Goal: Contribute content: Contribute content

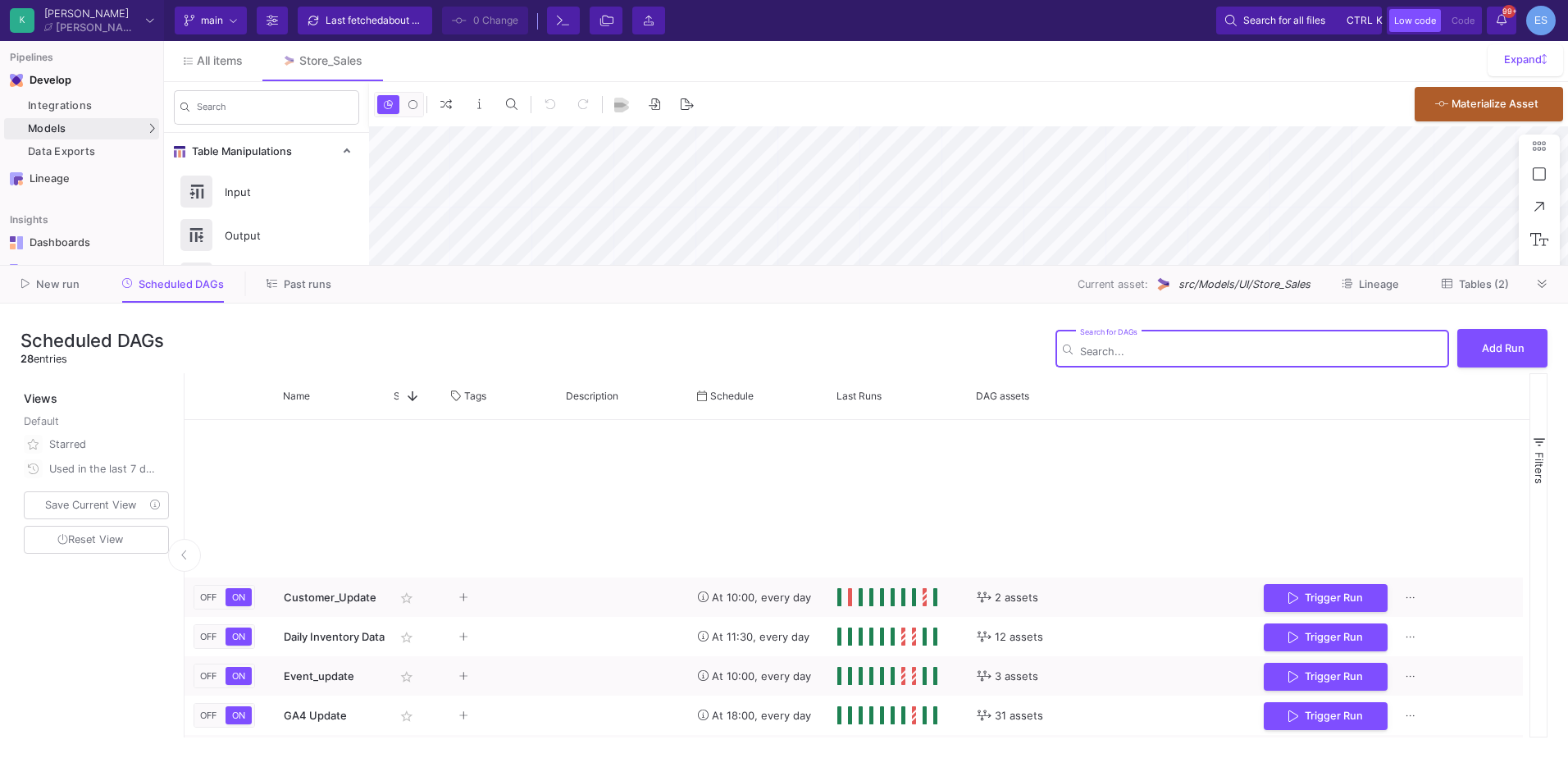
scroll to position [555, 0]
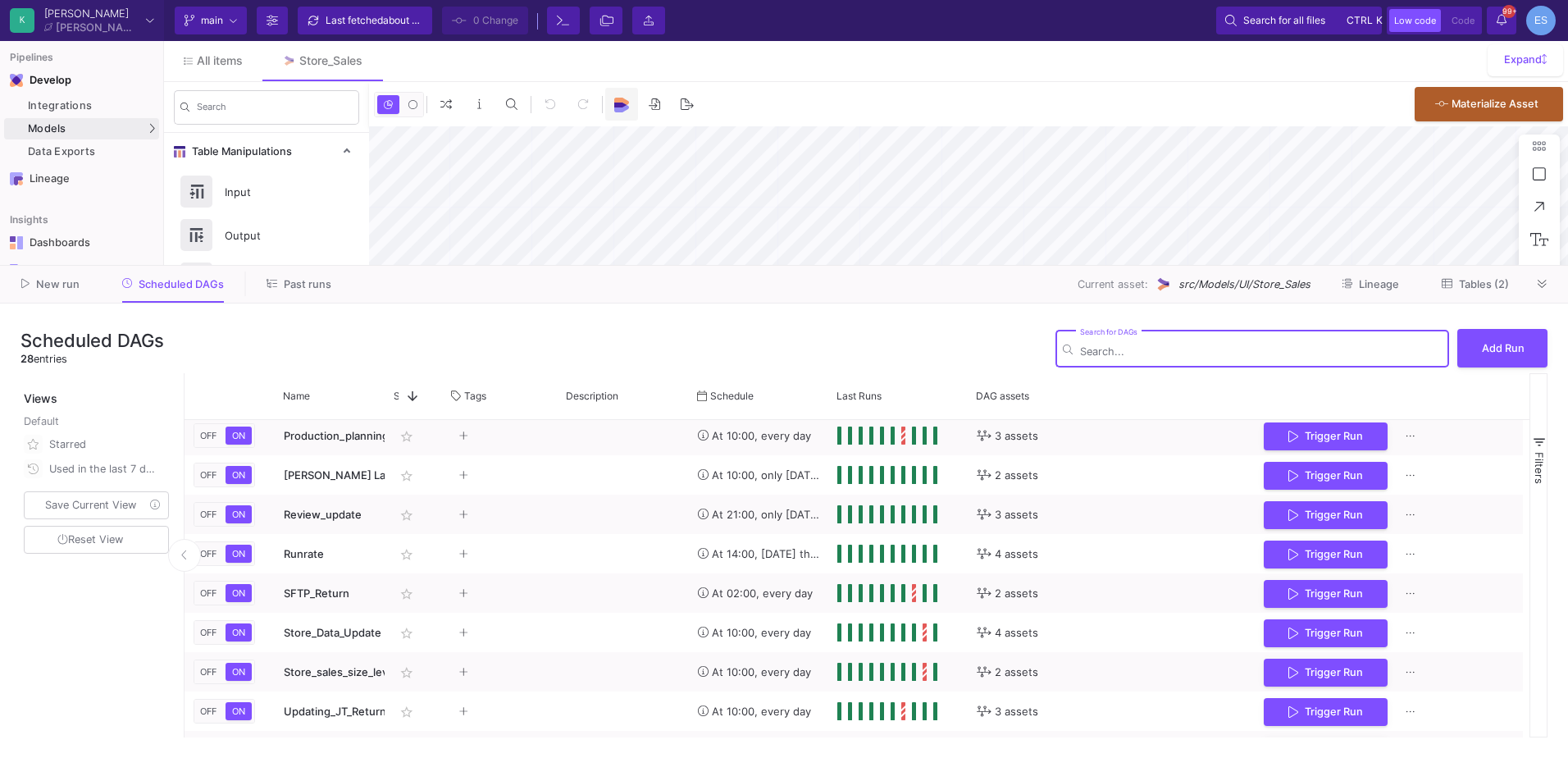
type input "-21"
click at [1487, 284] on span "Tables (2)" at bounding box center [1484, 284] width 50 height 12
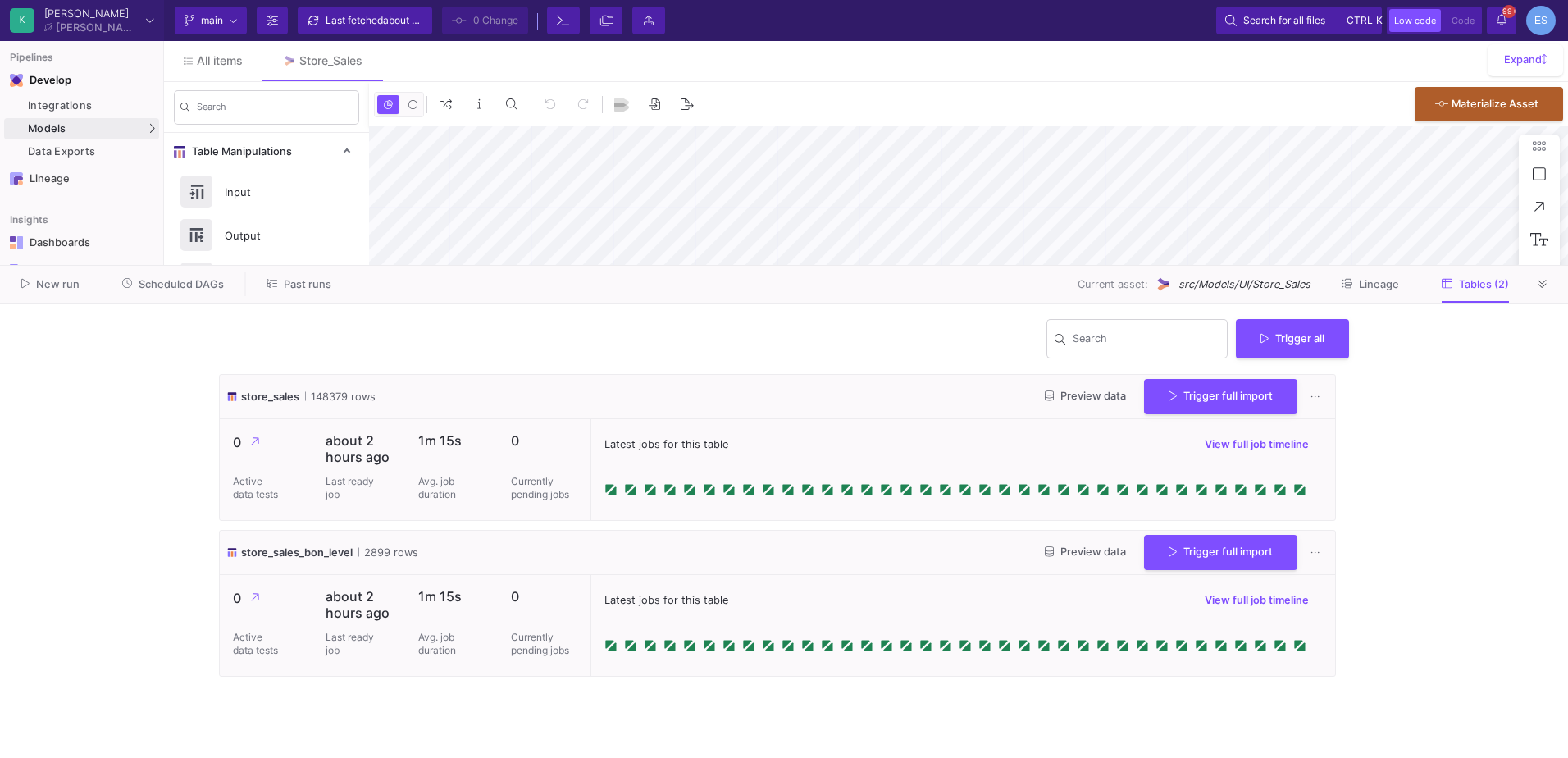
click at [630, 663] on div "Latest jobs for this table View full job timeline" at bounding box center [963, 625] width 745 height 101
click at [1089, 399] on span "Preview data" at bounding box center [1085, 396] width 81 height 12
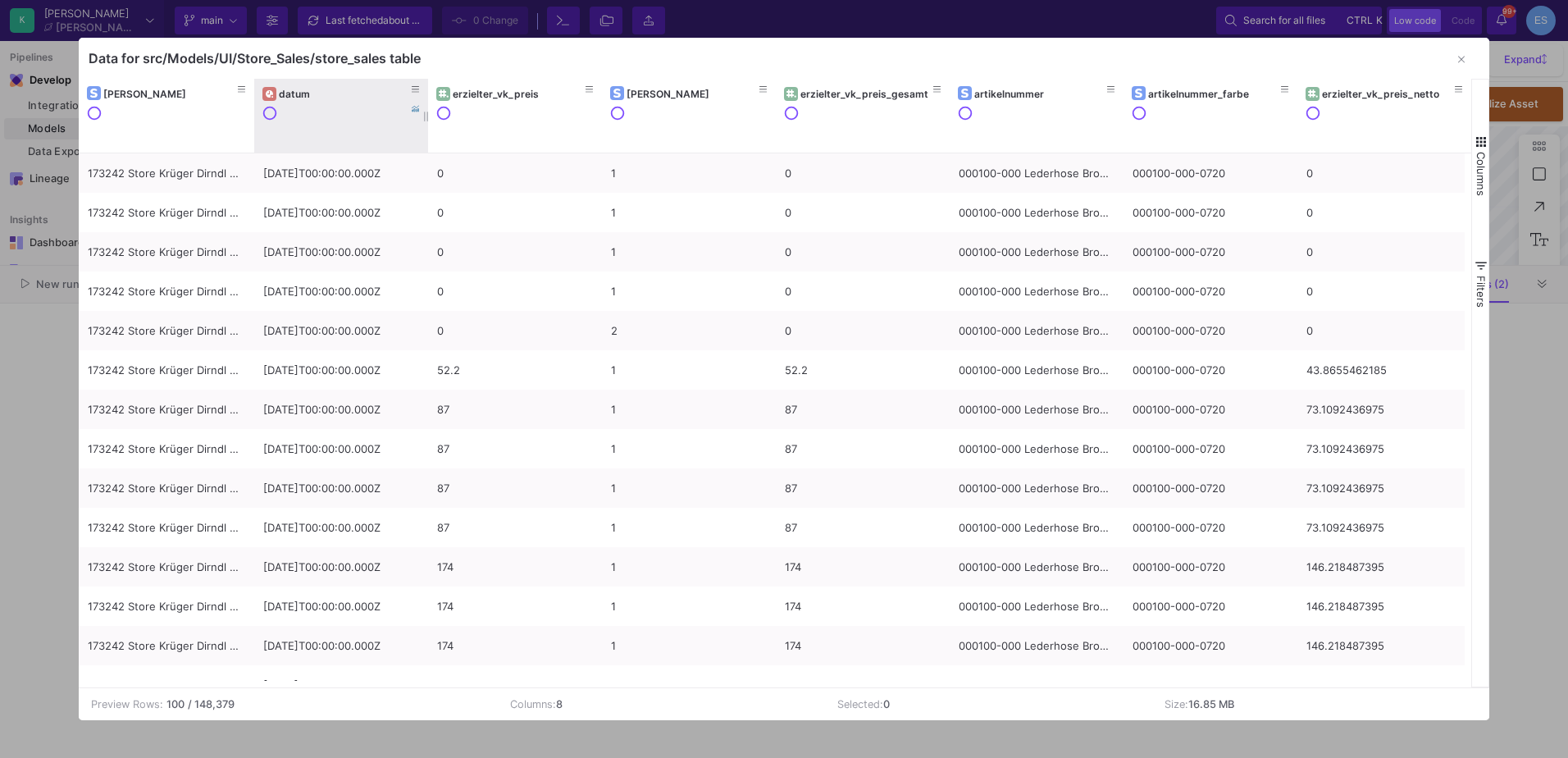
click at [306, 92] on div "datum" at bounding box center [344, 94] width 132 height 12
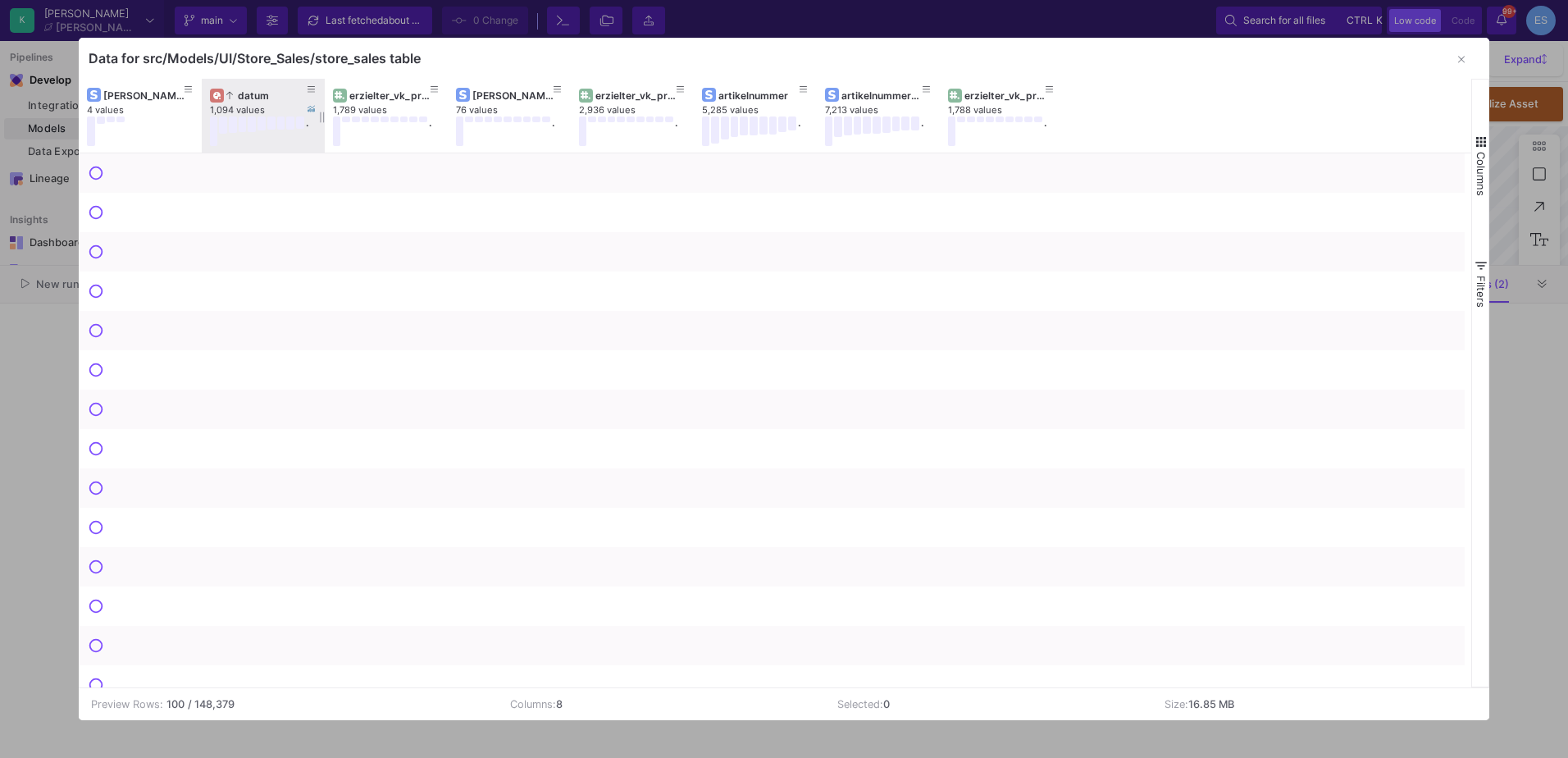
click at [227, 98] on icon at bounding box center [229, 96] width 6 height 9
click at [1481, 144] on span "button" at bounding box center [1482, 142] width 15 height 15
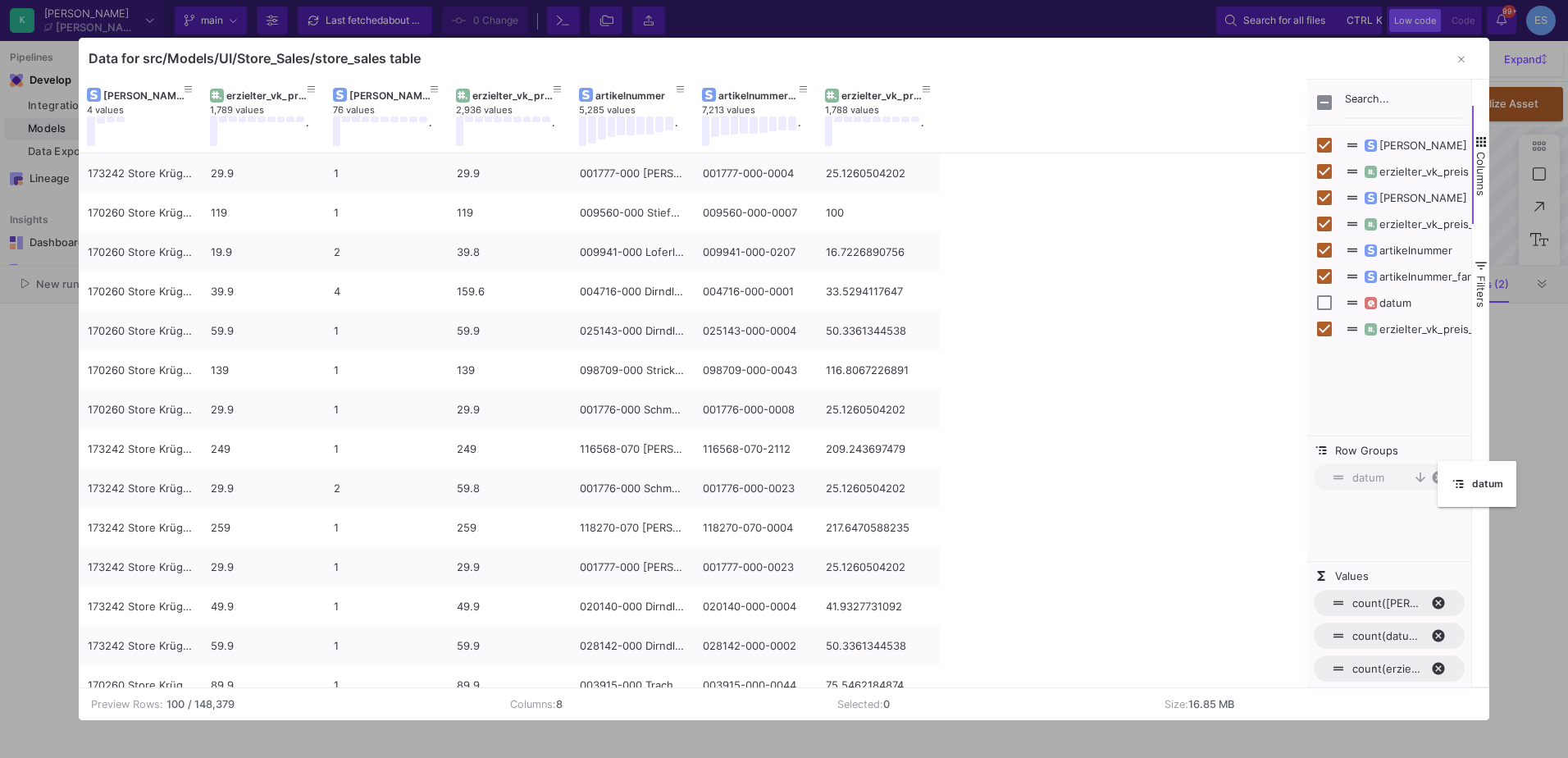
checkbox input "true"
checkbox input "false"
drag, startPoint x: 269, startPoint y: 98, endPoint x: 1384, endPoint y: 477, distance: 1177.7
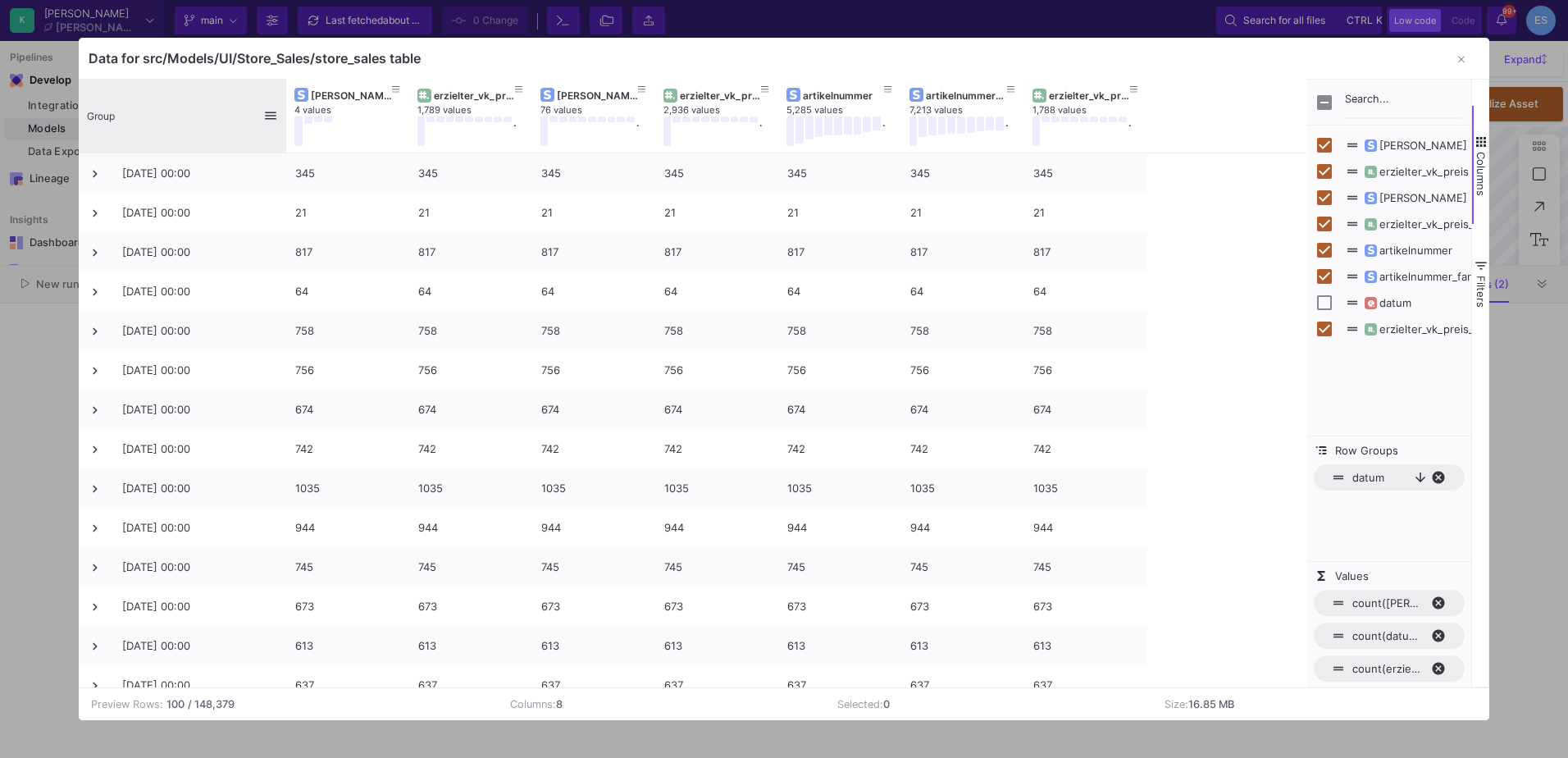
drag, startPoint x: 199, startPoint y: 102, endPoint x: 284, endPoint y: 117, distance: 86.3
click at [284, 117] on div at bounding box center [286, 116] width 6 height 74
click at [1459, 60] on icon "button" at bounding box center [1461, 59] width 6 height 10
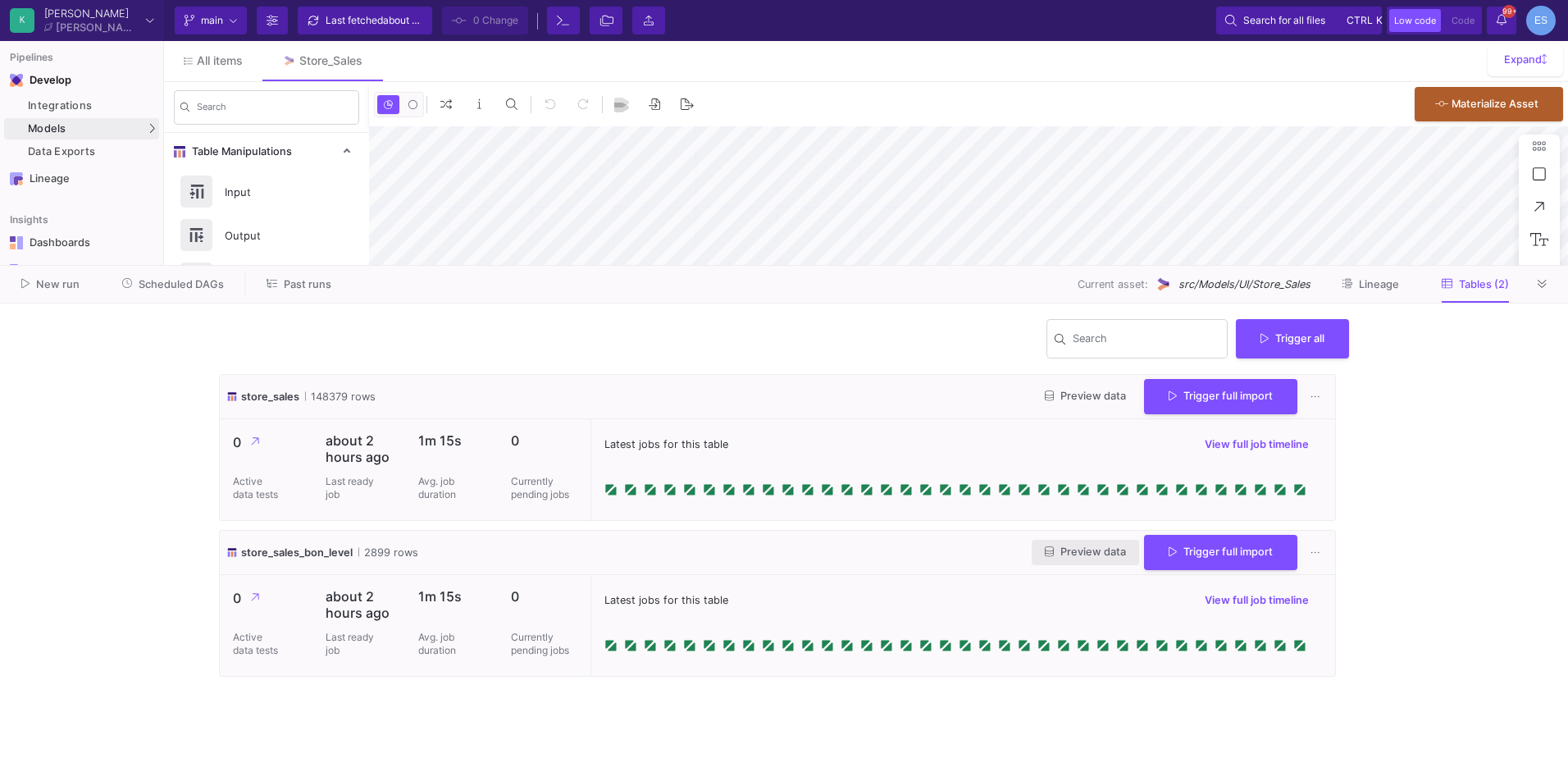
click at [1061, 548] on span "Preview data" at bounding box center [1085, 552] width 81 height 12
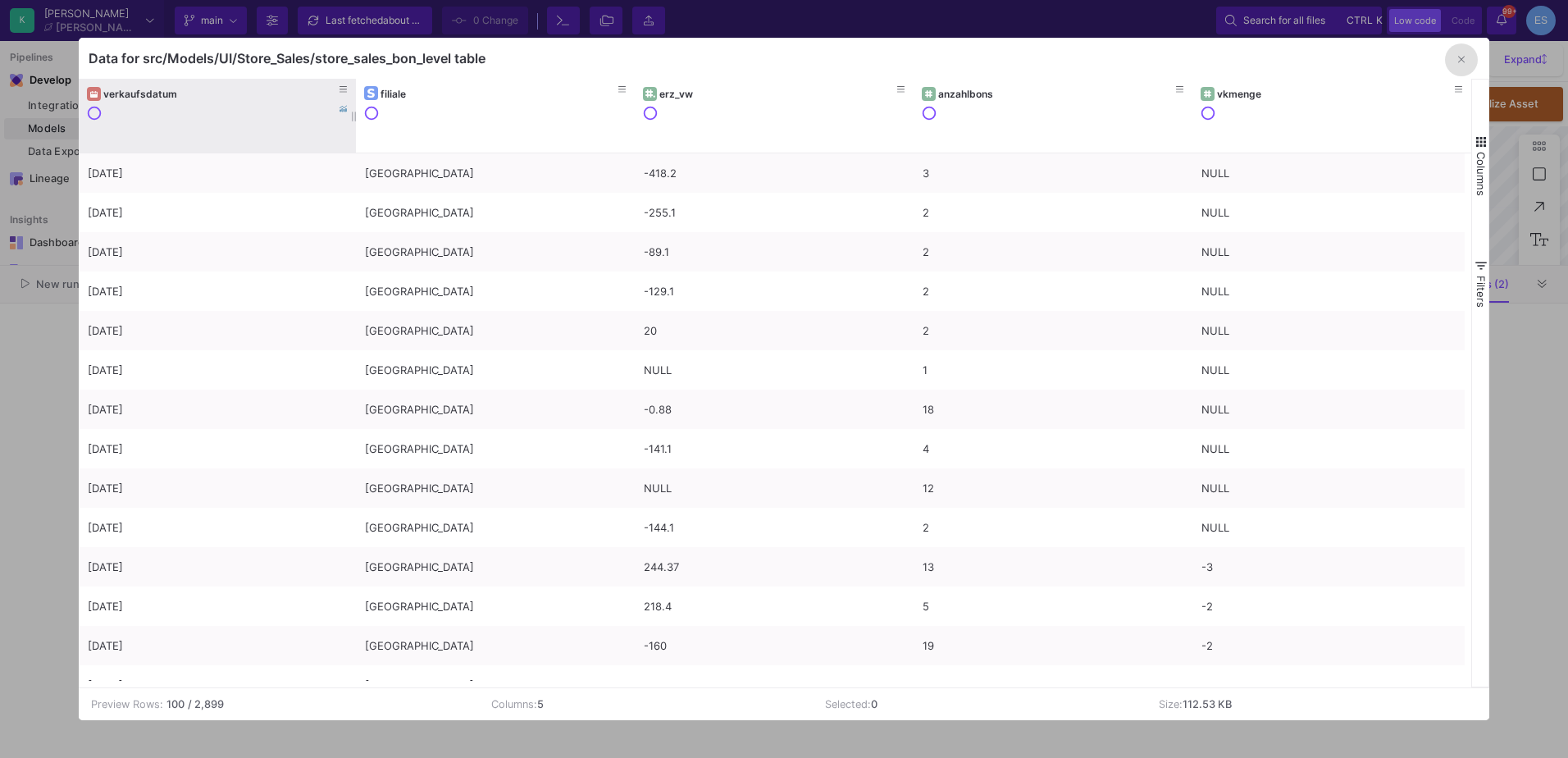
click at [170, 103] on y42-header-renderer "verkaufsdatum" at bounding box center [218, 115] width 262 height 62
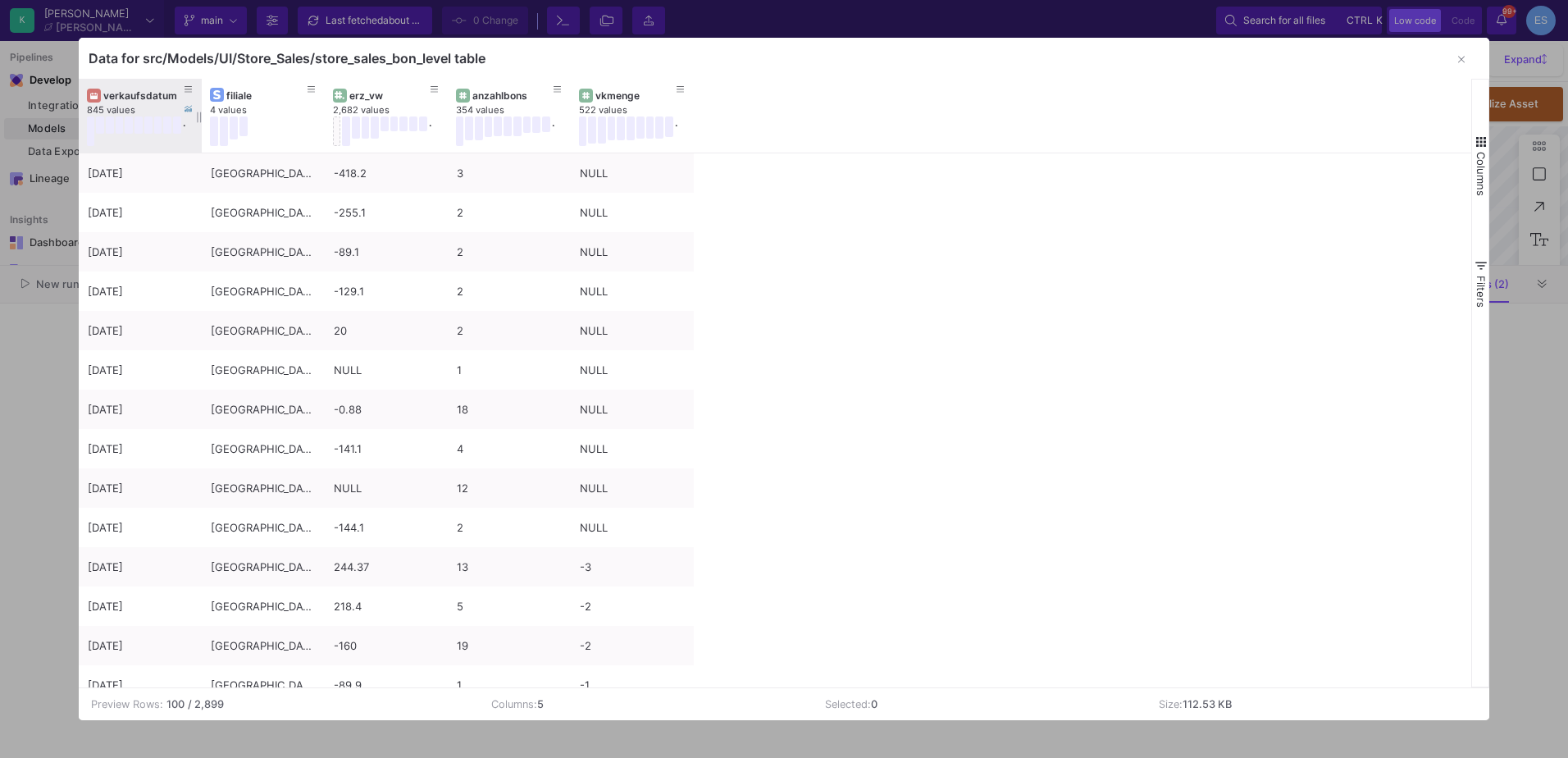
click at [170, 103] on div "verkaufsdatum" at bounding box center [140, 95] width 107 height 18
click at [149, 101] on div "verkaufsdatum" at bounding box center [143, 95] width 81 height 12
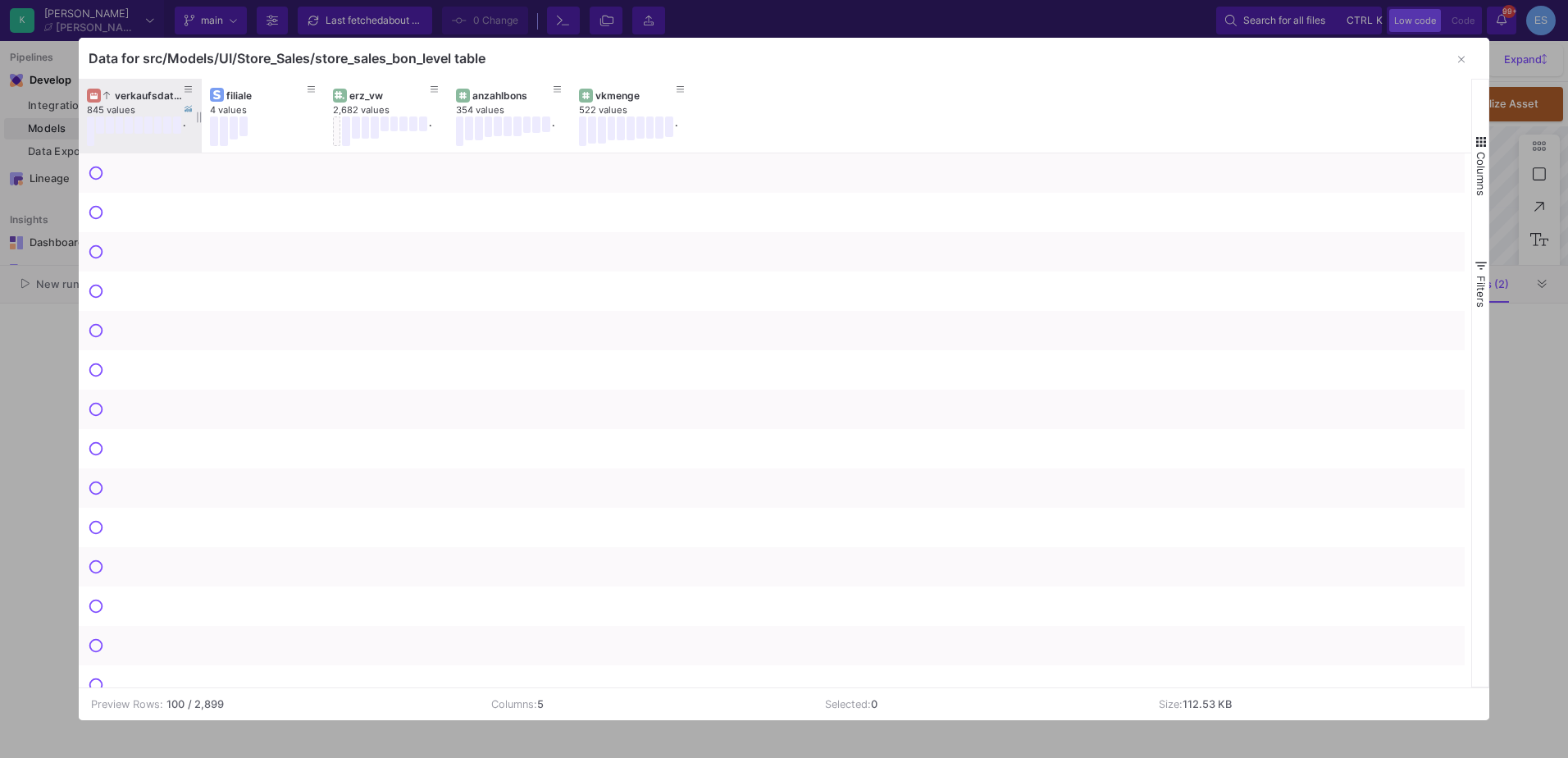
click at [149, 101] on div "verkaufsdatum" at bounding box center [143, 95] width 81 height 12
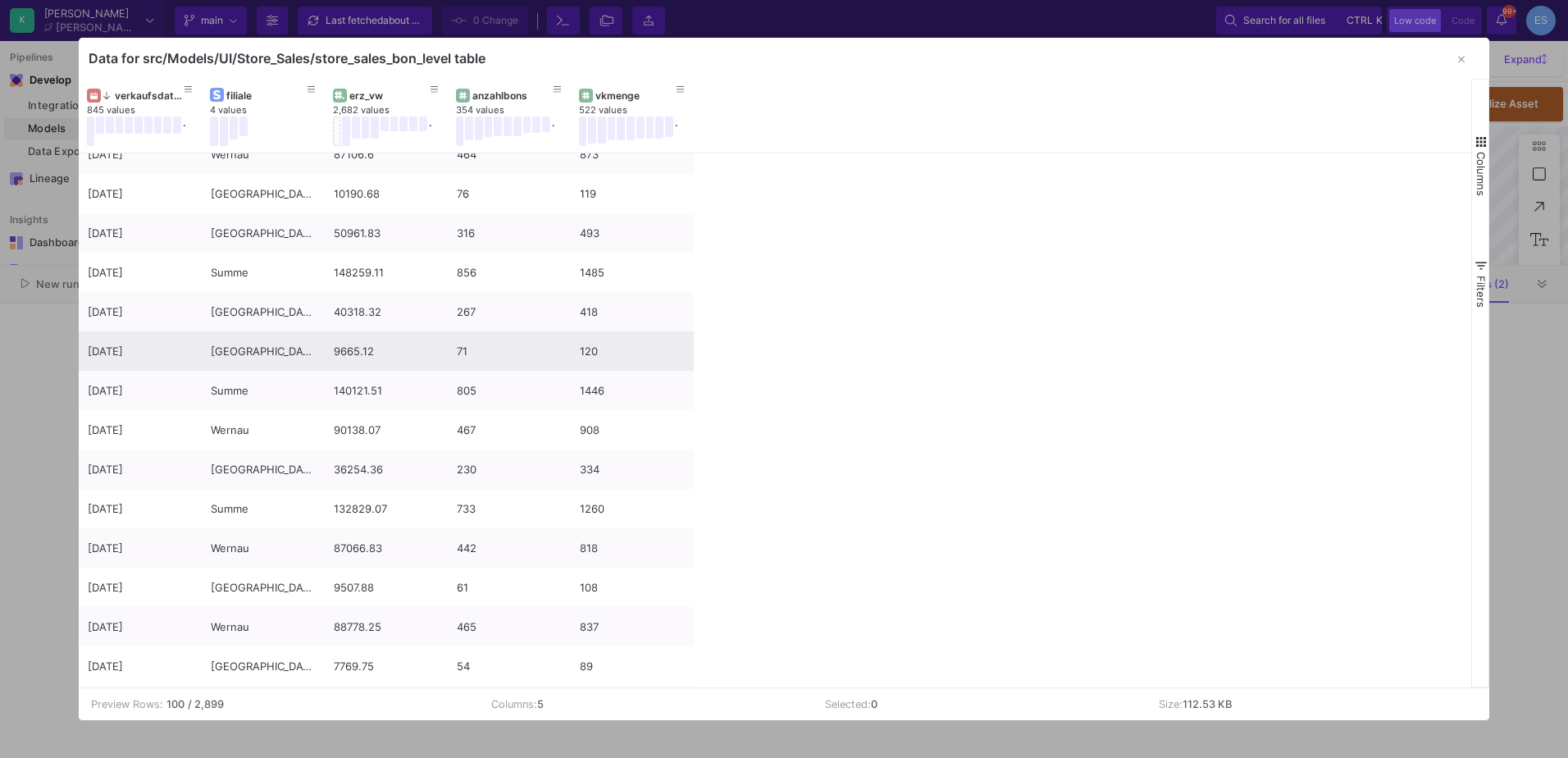
scroll to position [492, 0]
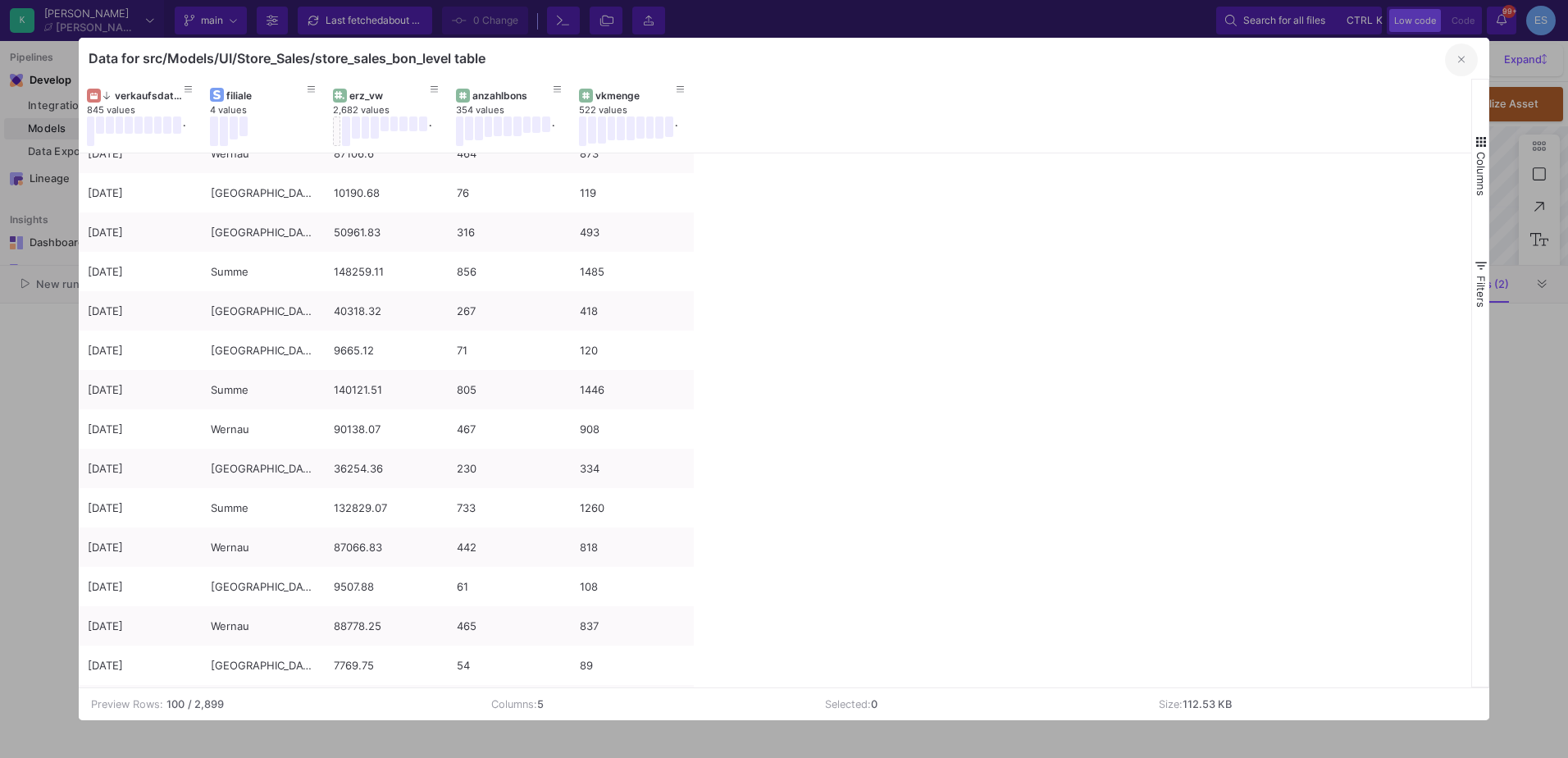
click at [1469, 60] on button "button" at bounding box center [1461, 59] width 32 height 33
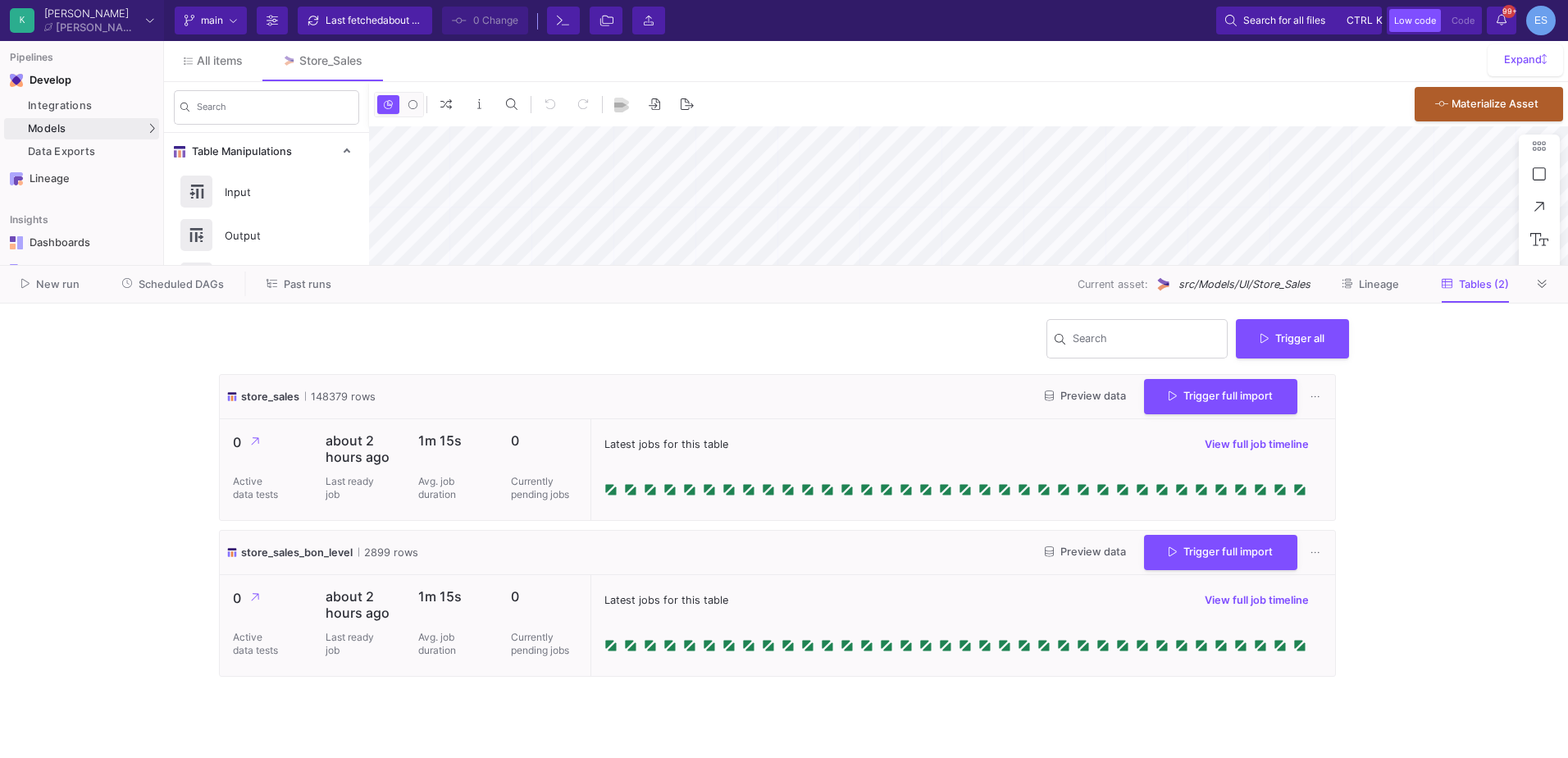
click at [184, 289] on span "Scheduled DAGs" at bounding box center [181, 284] width 85 height 12
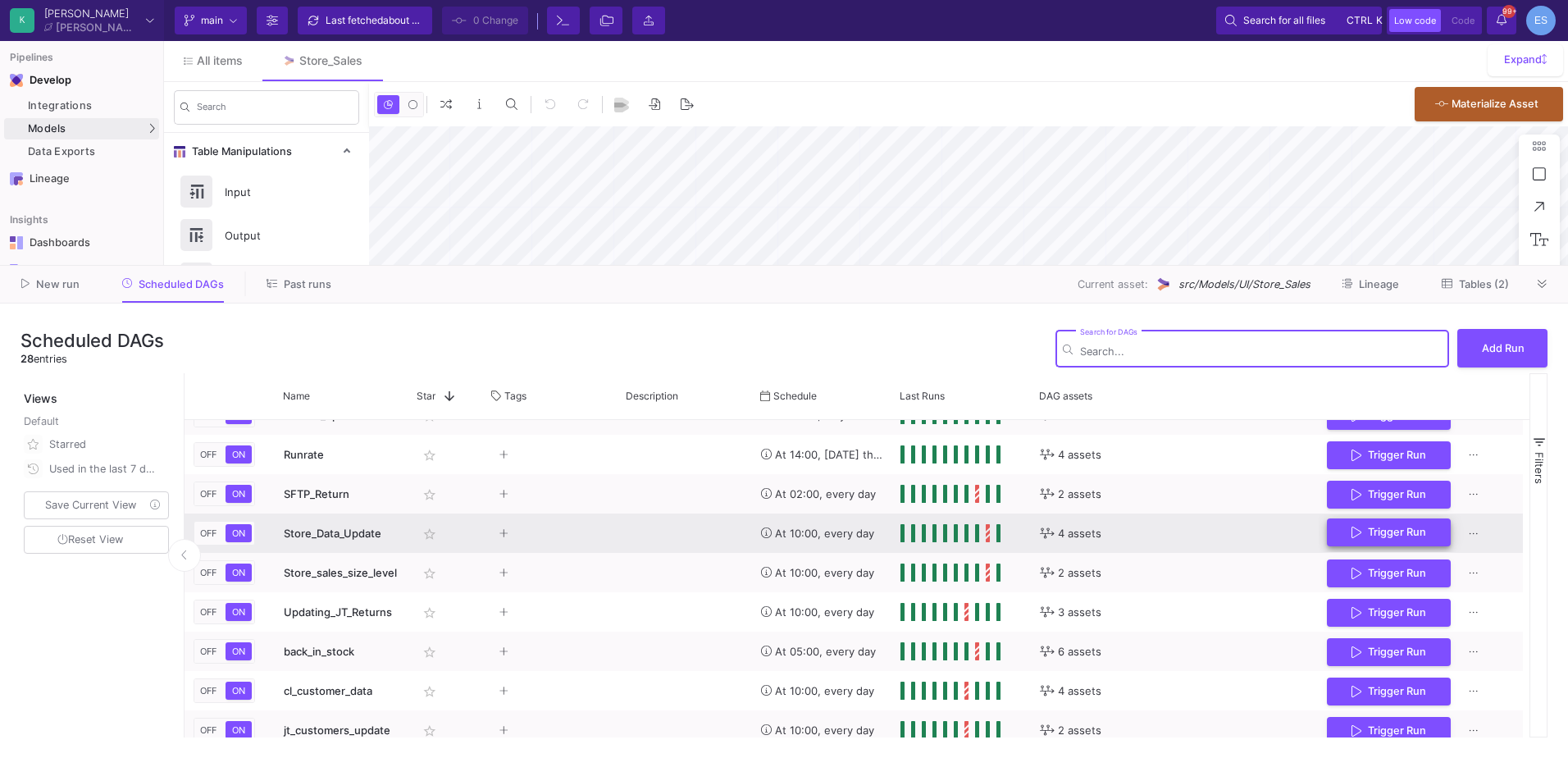
click at [1342, 527] on button "Trigger Run" at bounding box center [1389, 532] width 123 height 29
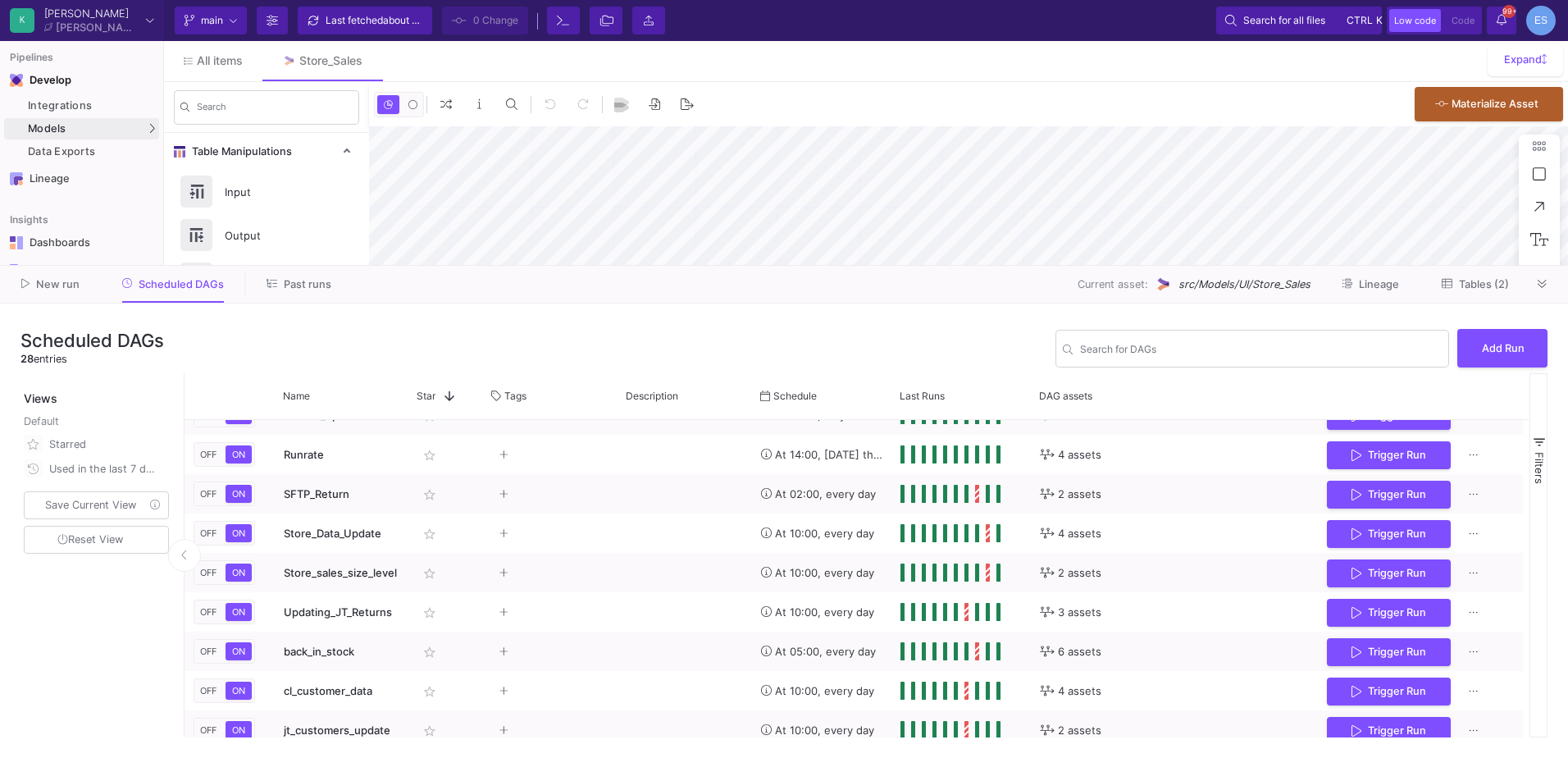
click at [423, 345] on div "Scheduled DAGs 28 entries Search for DAGs Add Run" at bounding box center [784, 348] width 1527 height 49
click at [110, 124] on div "Models" at bounding box center [81, 128] width 155 height 21
click at [177, 124] on link "UI-Models" at bounding box center [227, 132] width 122 height 26
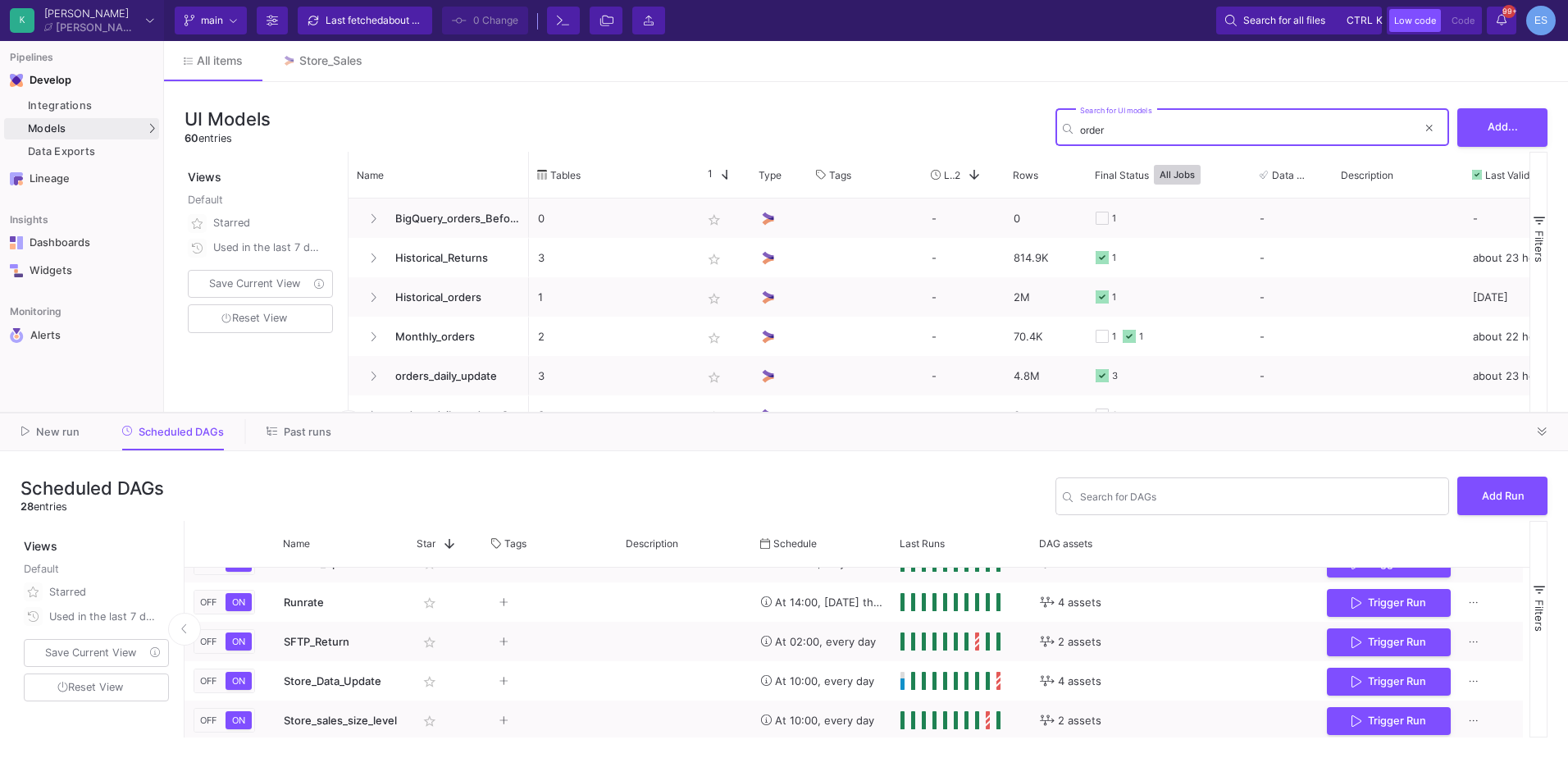
drag, startPoint x: 478, startPoint y: 265, endPoint x: 504, endPoint y: 412, distance: 149.3
click at [504, 412] on div at bounding box center [784, 412] width 1568 height 1
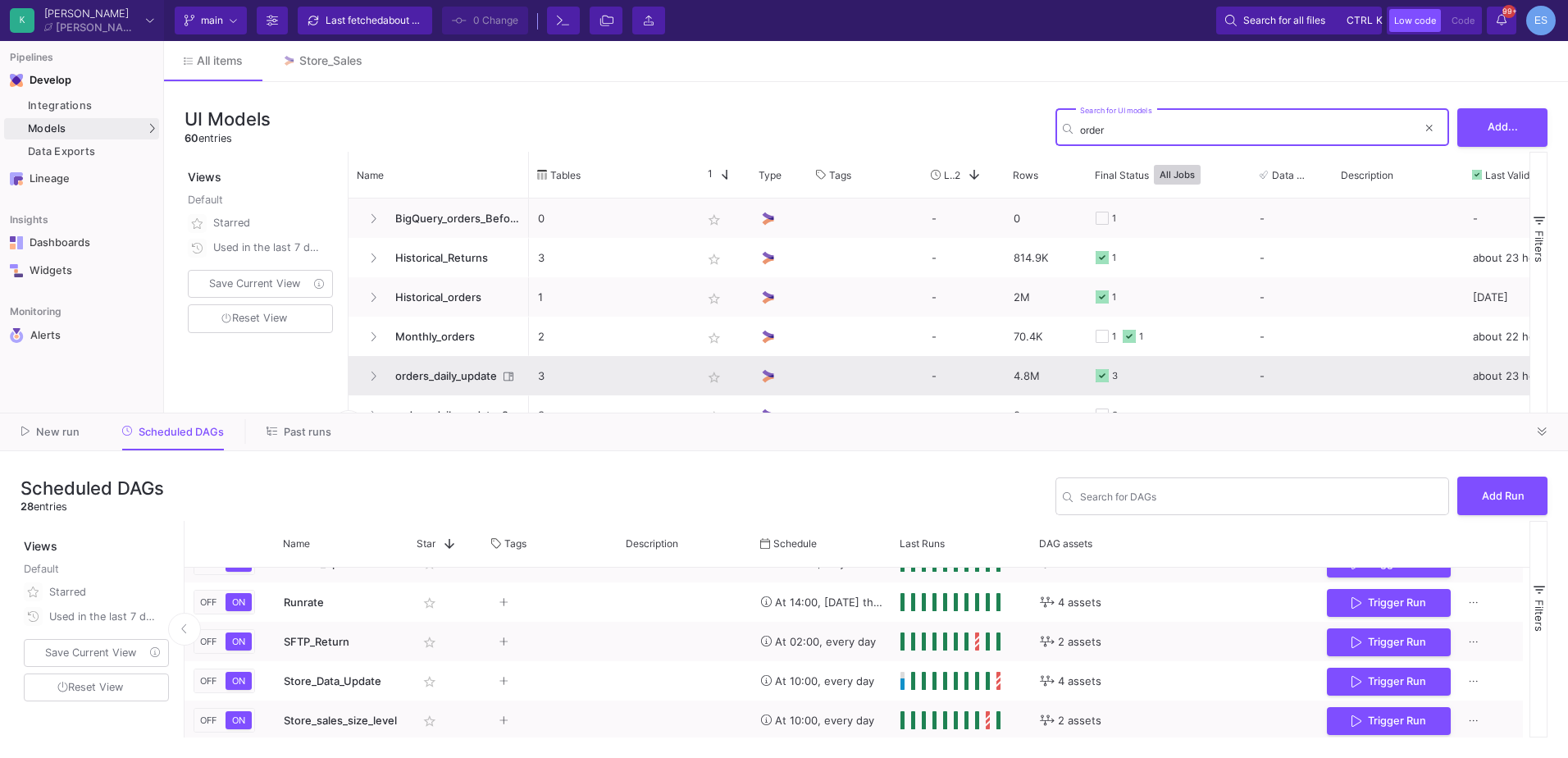
type input "order"
click at [461, 376] on span "orders_daily_update" at bounding box center [441, 376] width 112 height 39
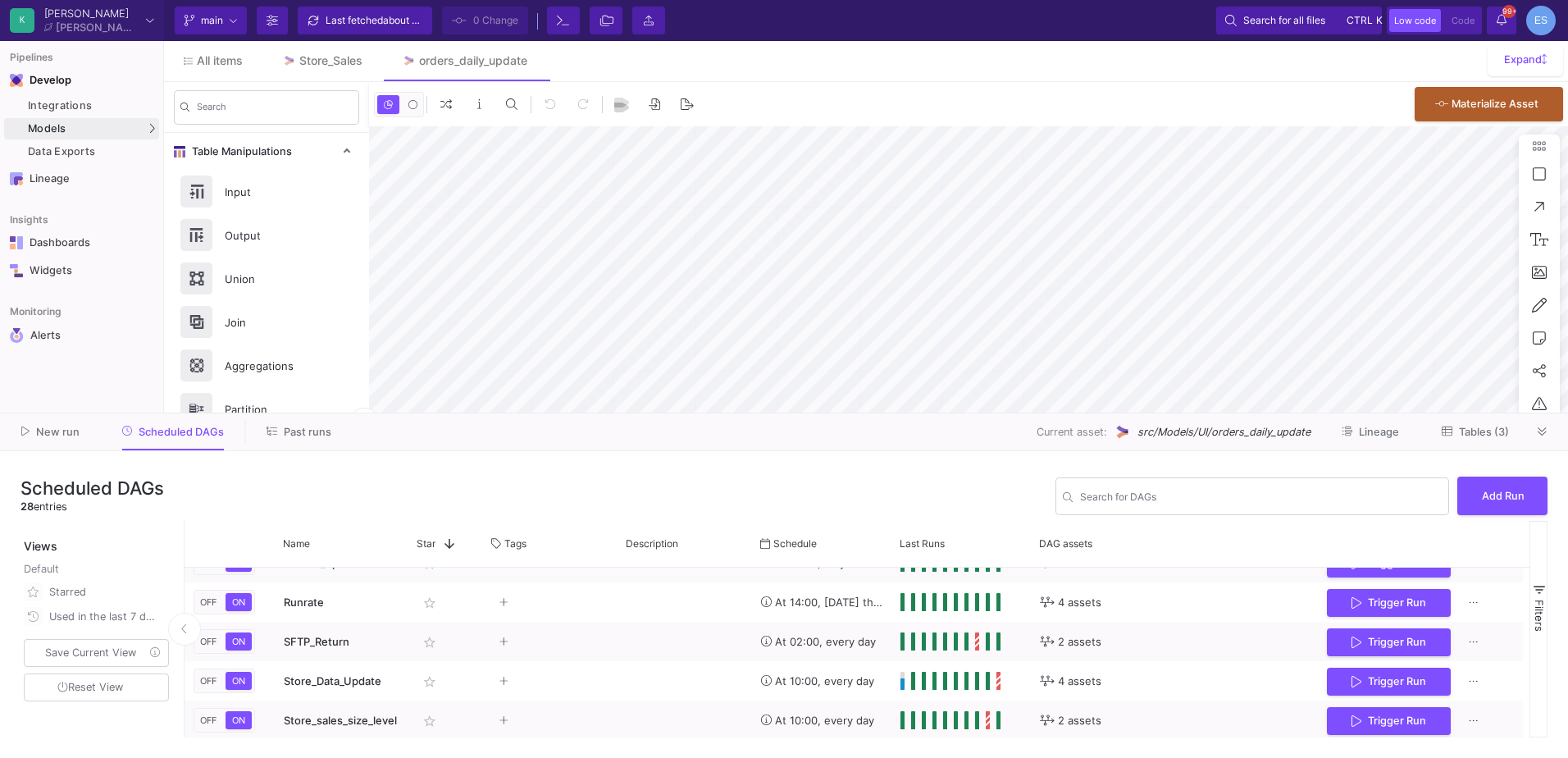
type input "-46"
drag, startPoint x: 1212, startPoint y: 434, endPoint x: 1314, endPoint y: 439, distance: 102.1
click at [1314, 439] on div "Current asset: src/Models/UI/orders_daily_update Lineage Tables (3)" at bounding box center [941, 432] width 1178 height 25
copy span "orders_daily_update"
click at [1475, 423] on button "Tables (3)" at bounding box center [1475, 432] width 107 height 25
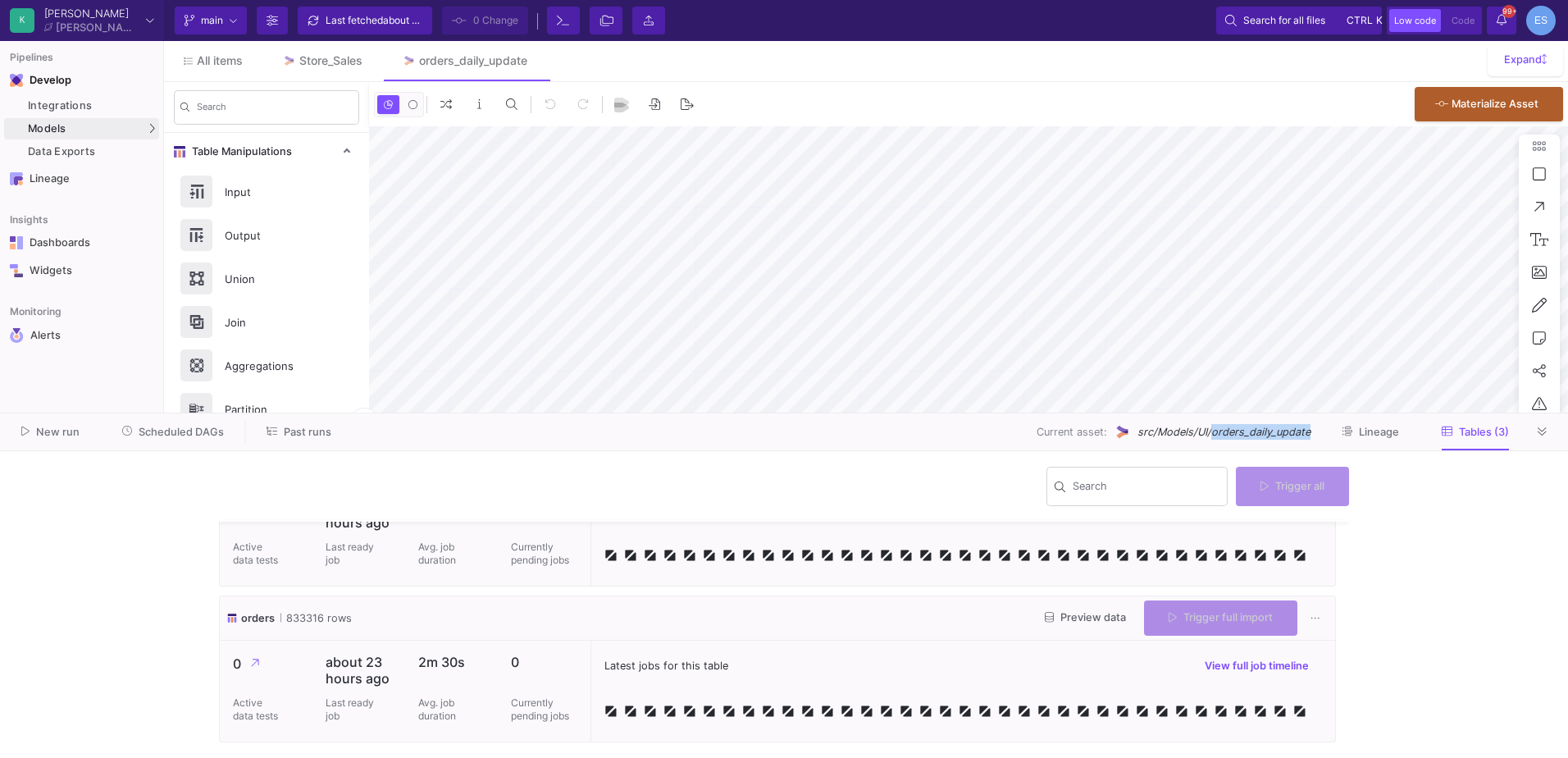
type input "-46"
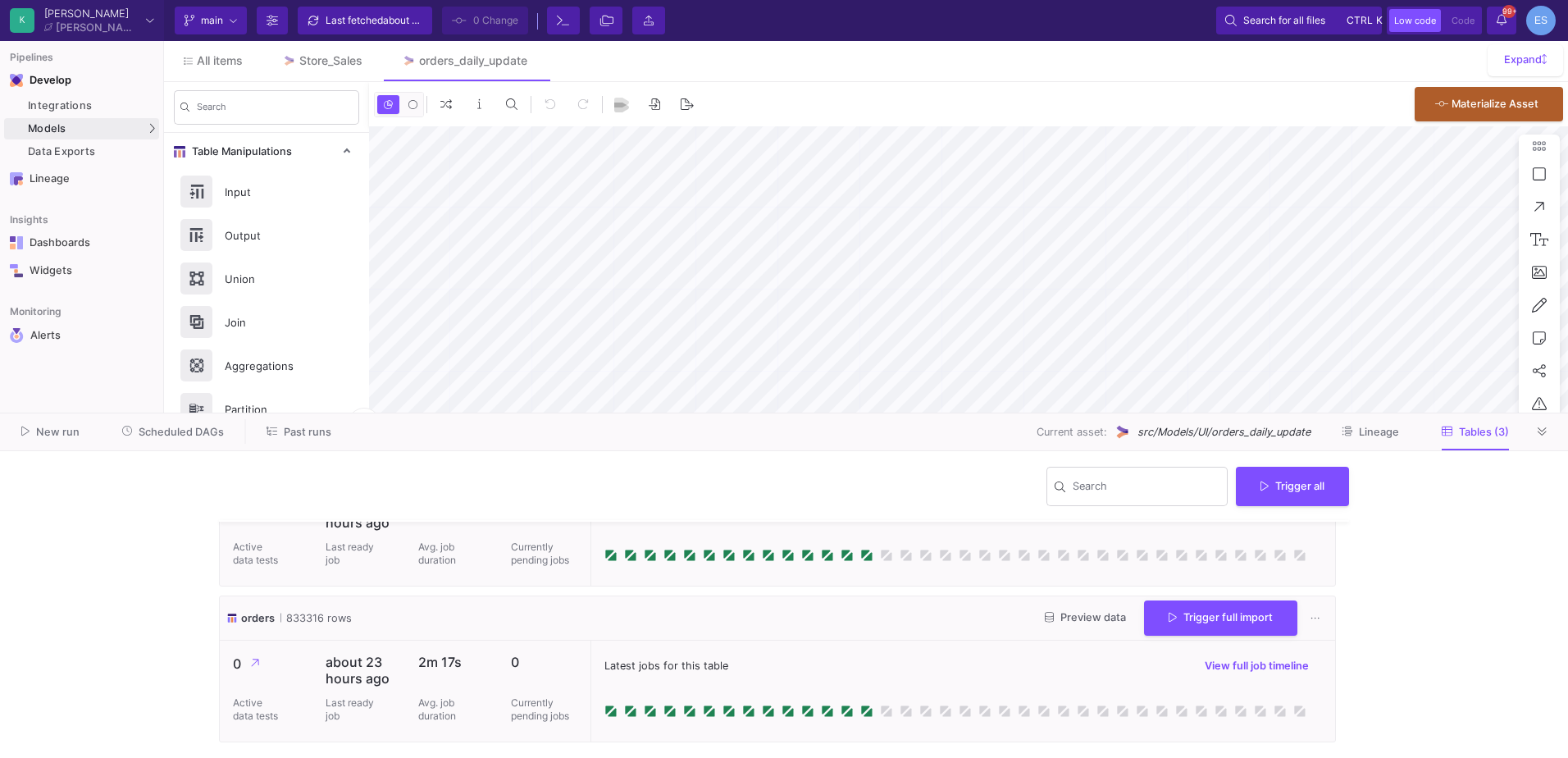
click at [257, 618] on span "orders" at bounding box center [258, 618] width 33 height 16
copy span "orders"
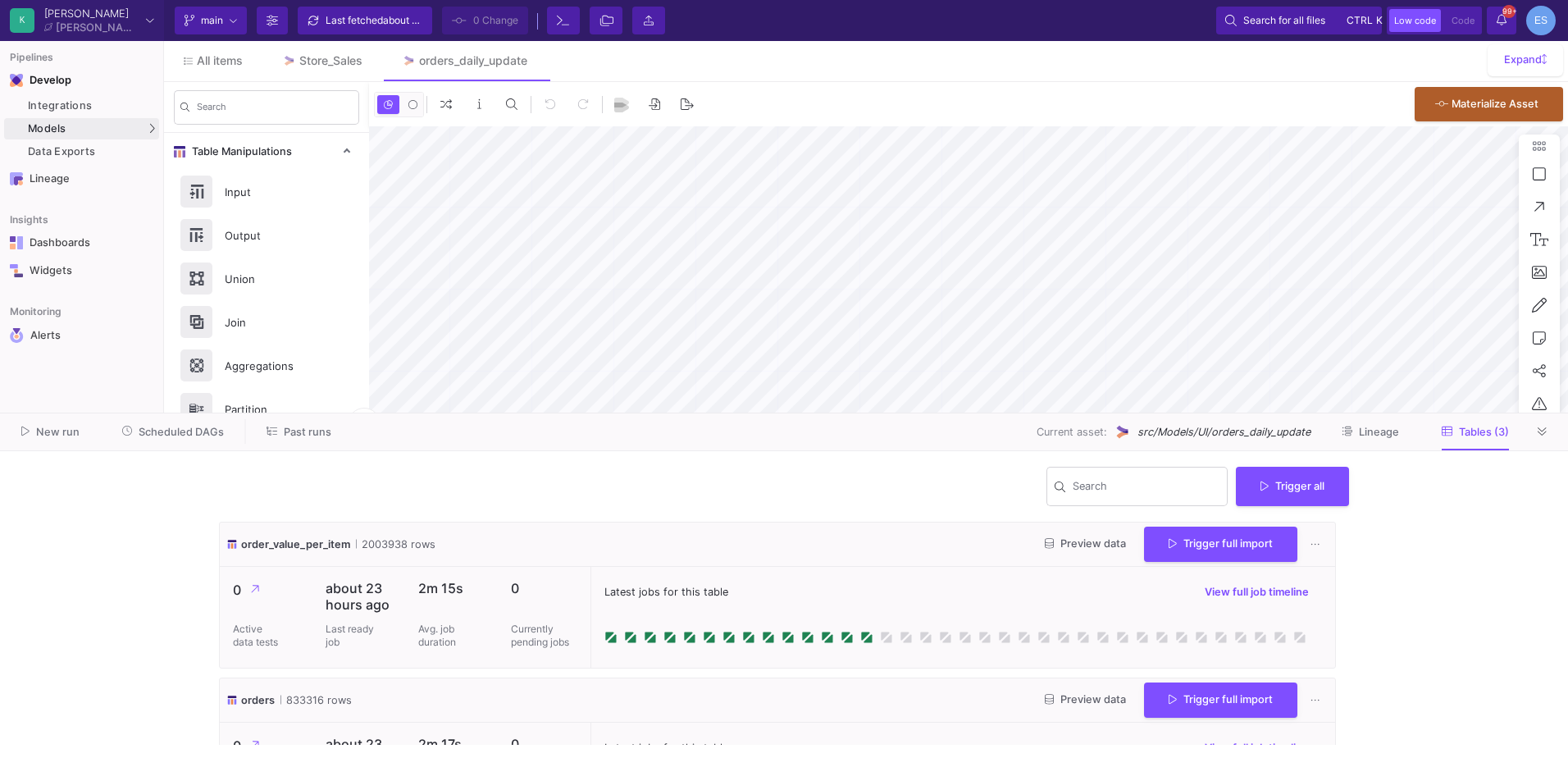
click at [279, 547] on span "order_value_per_item" at bounding box center [296, 544] width 110 height 16
copy span "order_value_per_item"
click at [1045, 545] on icon at bounding box center [1050, 544] width 9 height 10
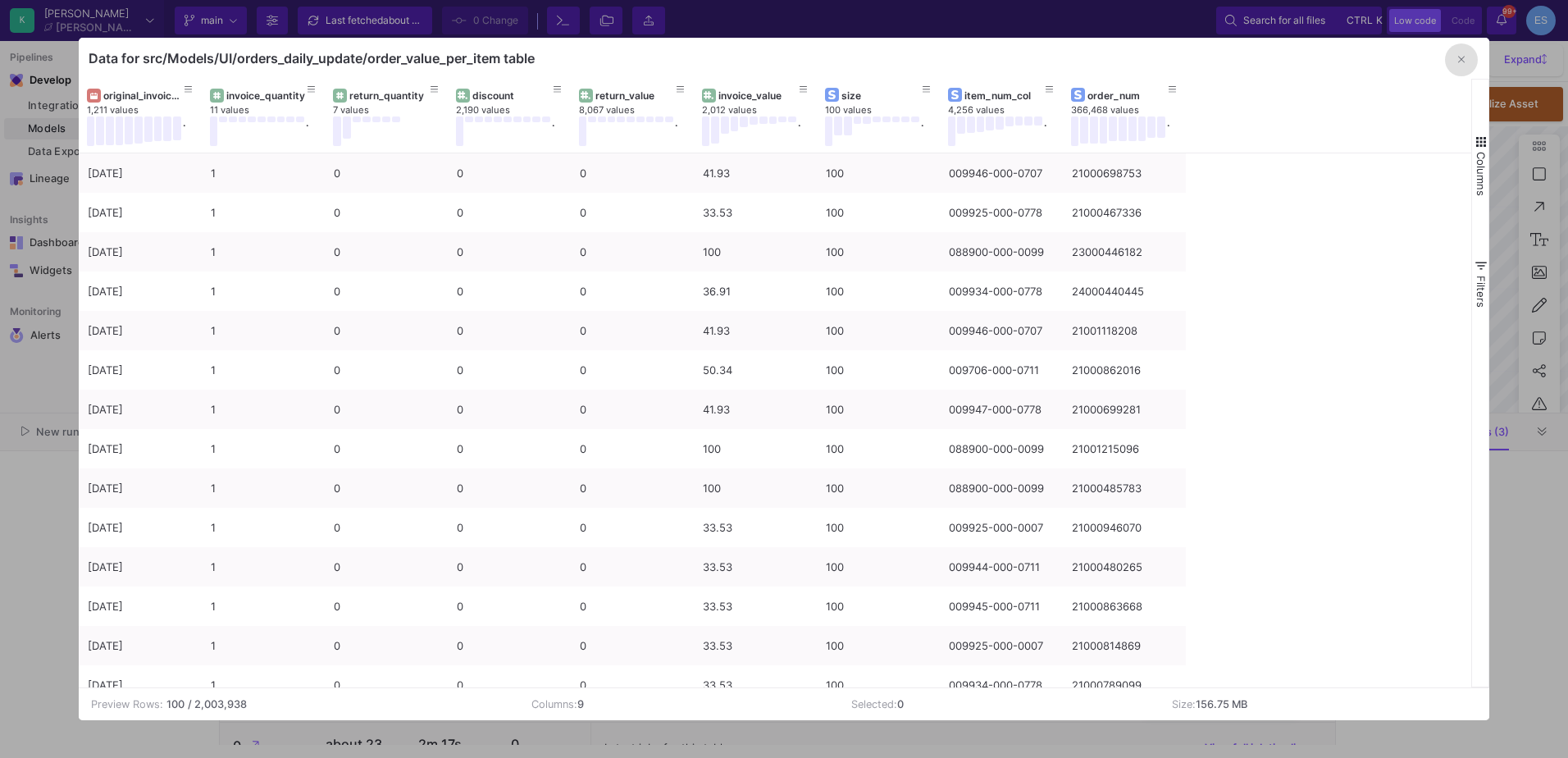
click at [1461, 60] on icon "button" at bounding box center [1461, 59] width 6 height 7
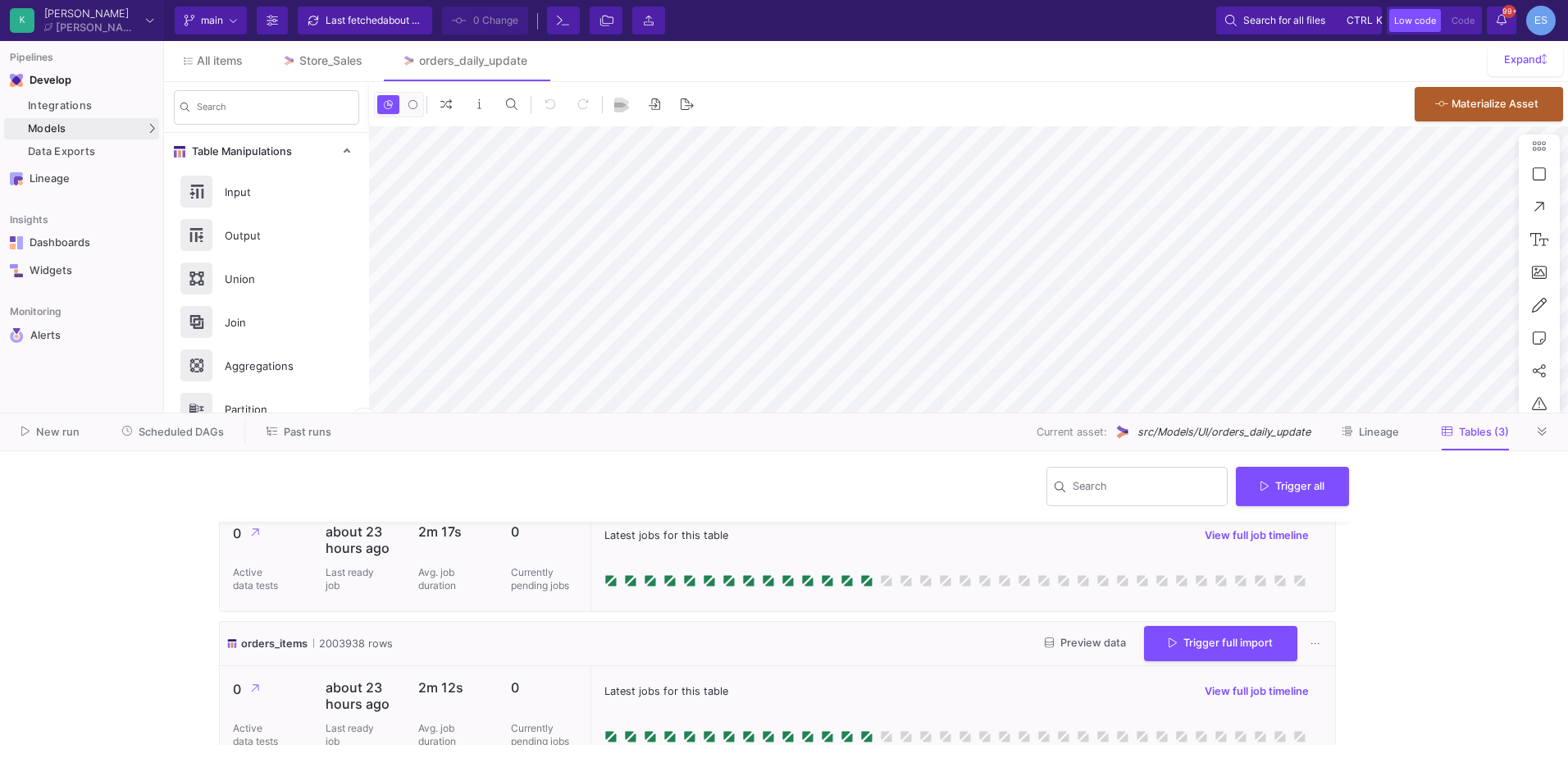
scroll to position [236, 0]
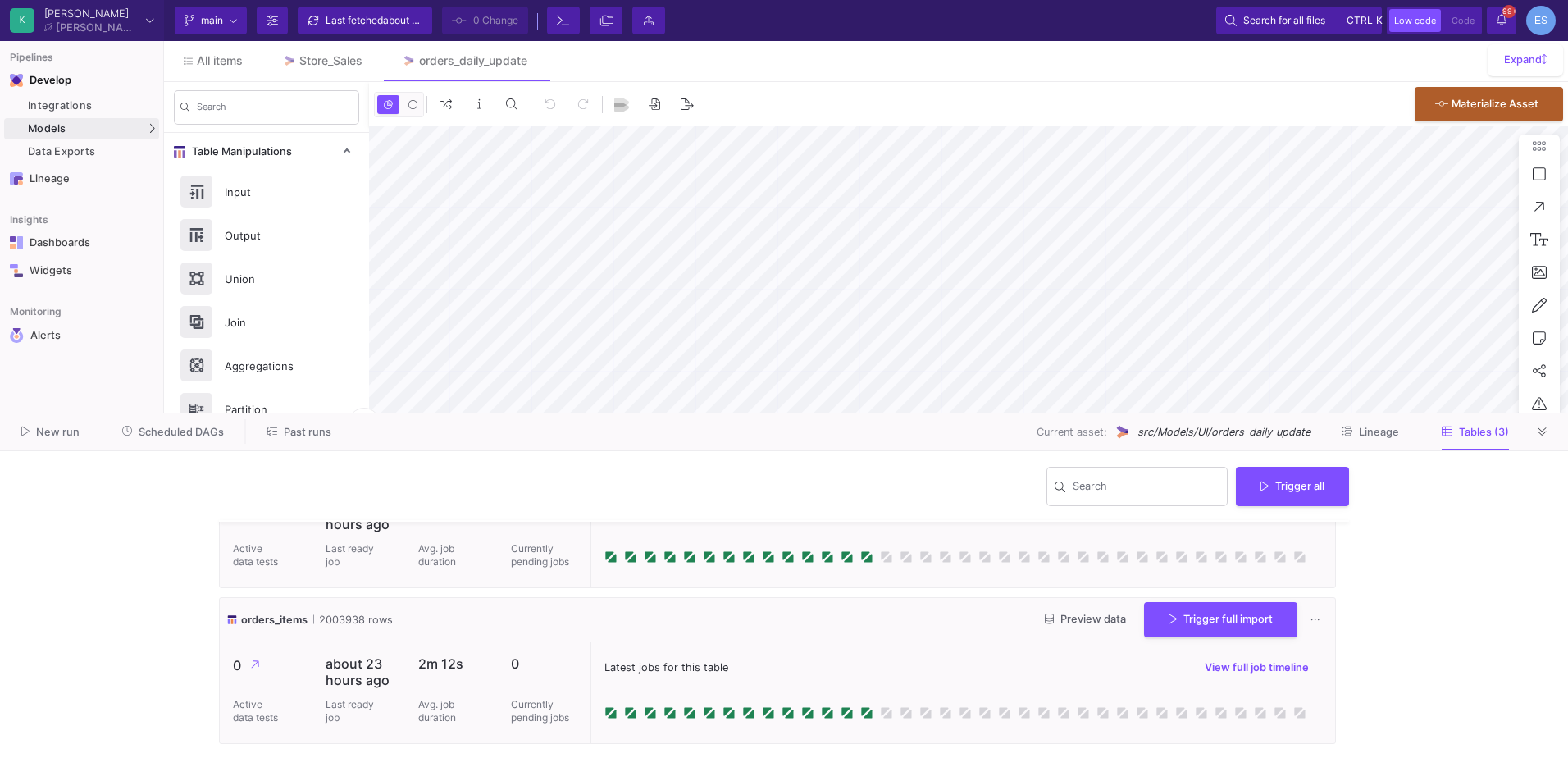
click at [279, 617] on span "orders_items" at bounding box center [275, 620] width 67 height 16
copy span "orders_items"
click at [566, 617] on div "orders_items 2003938 rows Preview data Trigger full import" at bounding box center [778, 621] width 1116 height 45
click at [328, 54] on div "Store_Sales" at bounding box center [331, 60] width 63 height 13
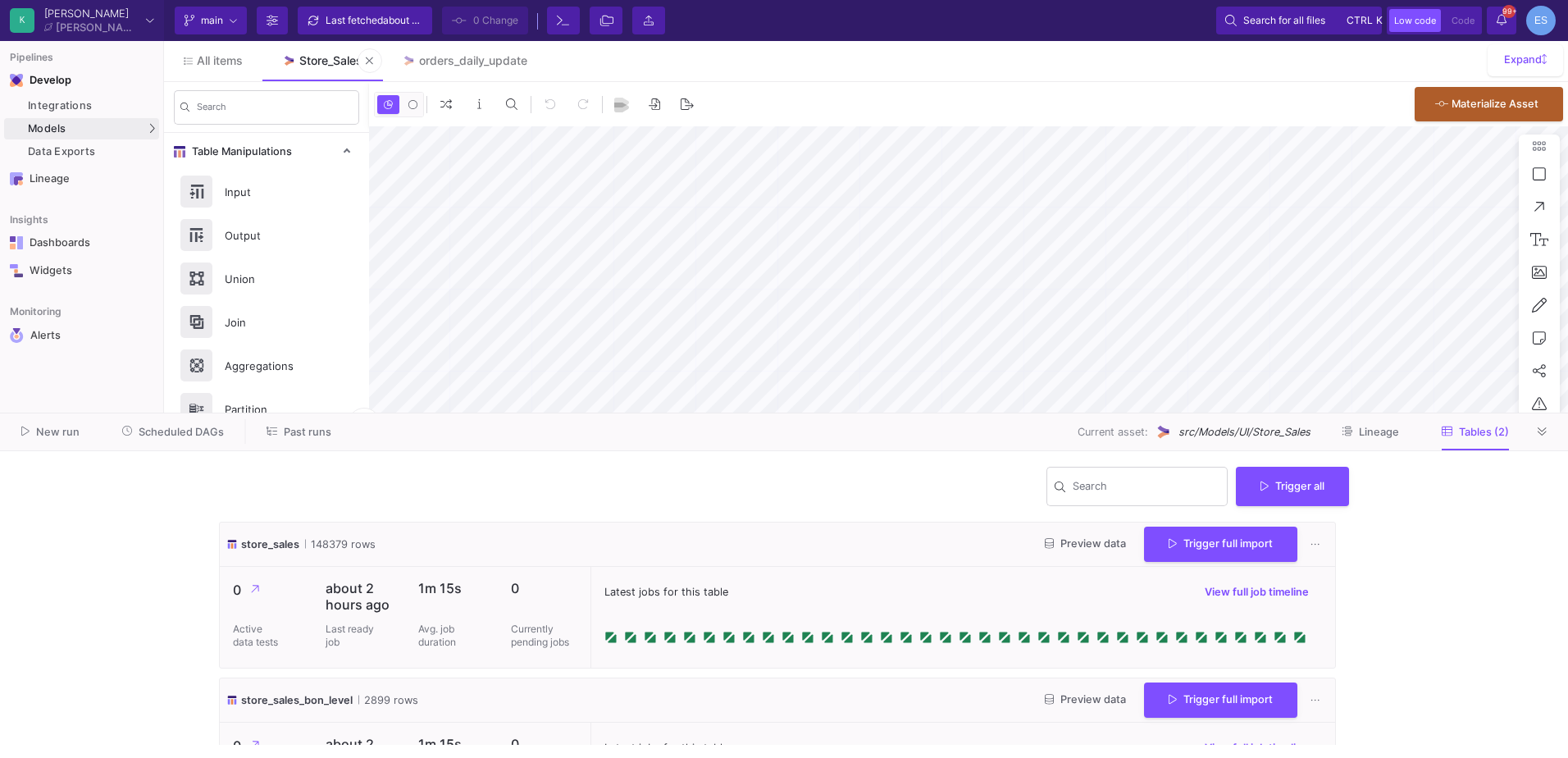
type input "-21"
click at [263, 124] on link "UI-Models" at bounding box center [227, 132] width 122 height 26
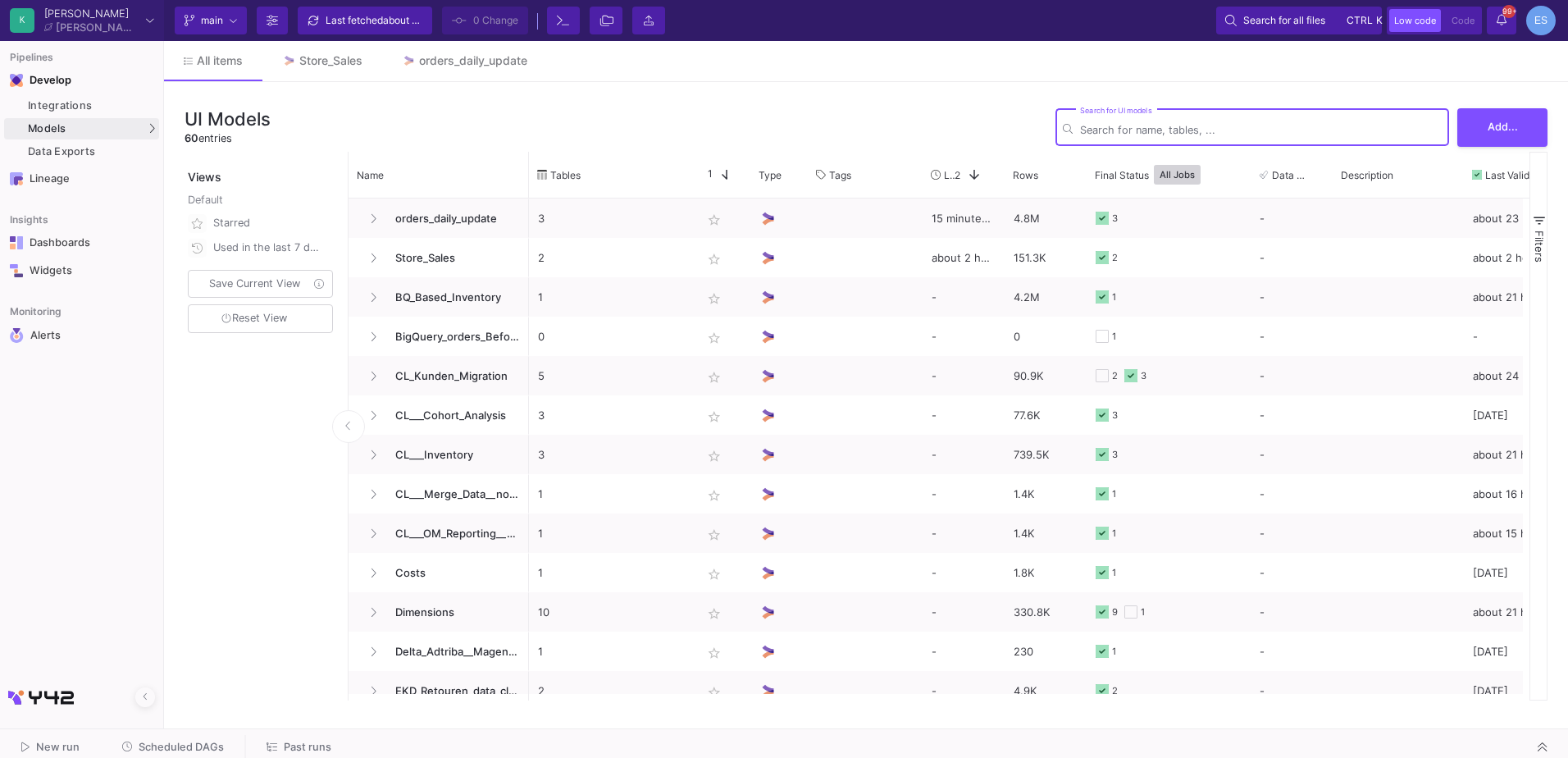
click at [1191, 118] on div "Search for UI models" at bounding box center [1262, 125] width 362 height 40
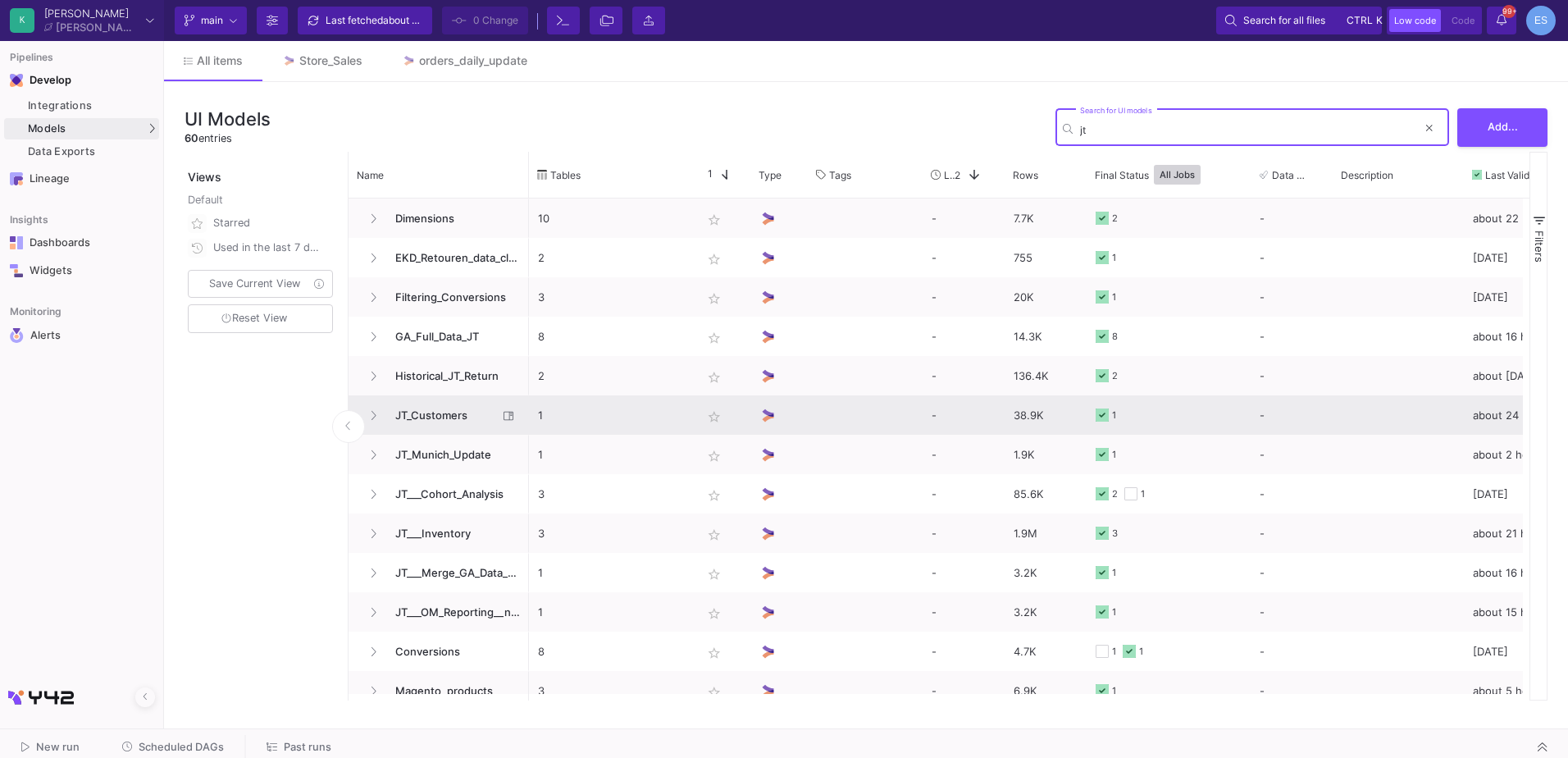
type input "jt"
click at [422, 411] on span "JT_Customers" at bounding box center [441, 416] width 112 height 39
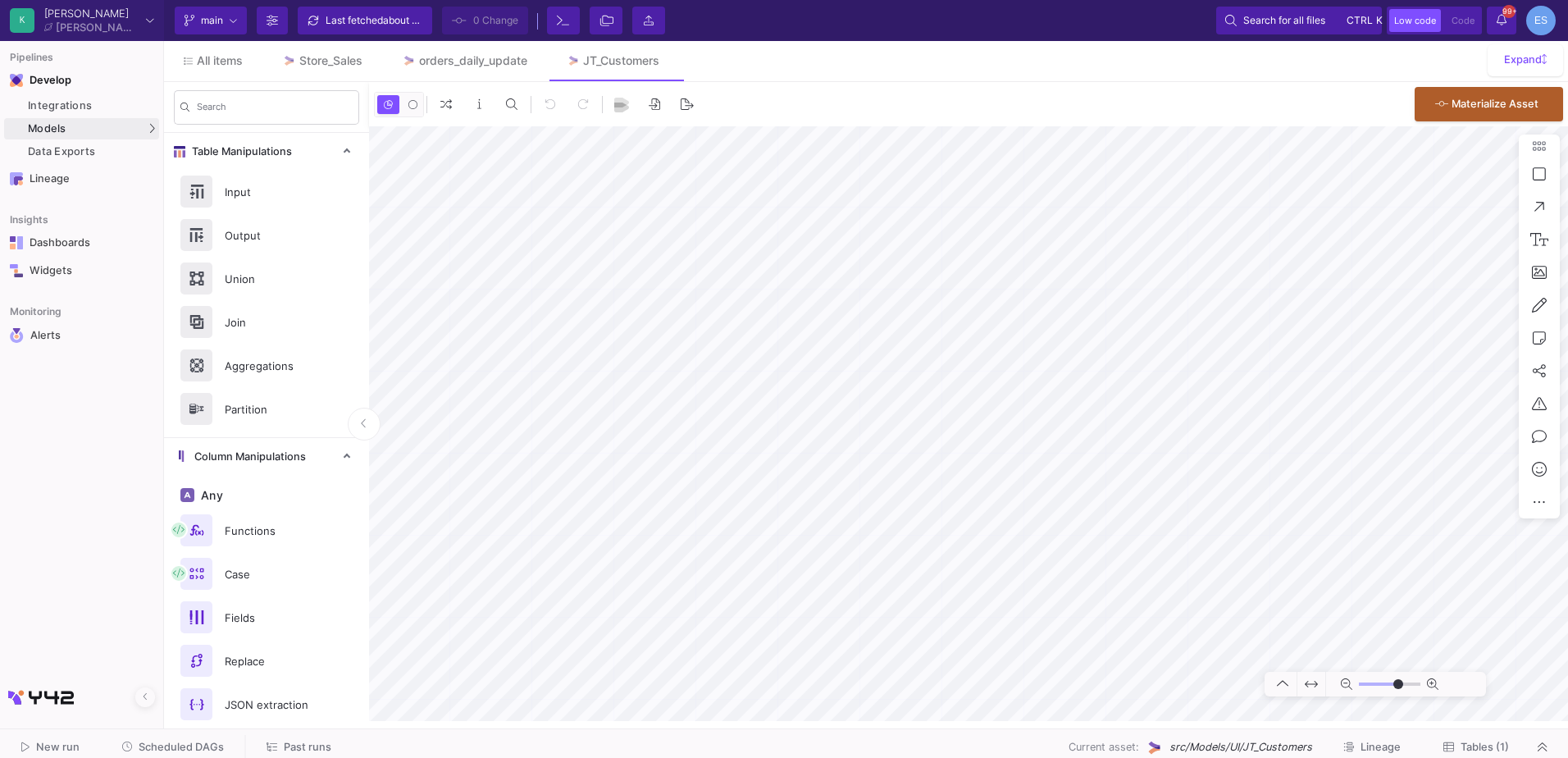
click at [1463, 737] on button "Tables (1)" at bounding box center [1476, 748] width 105 height 25
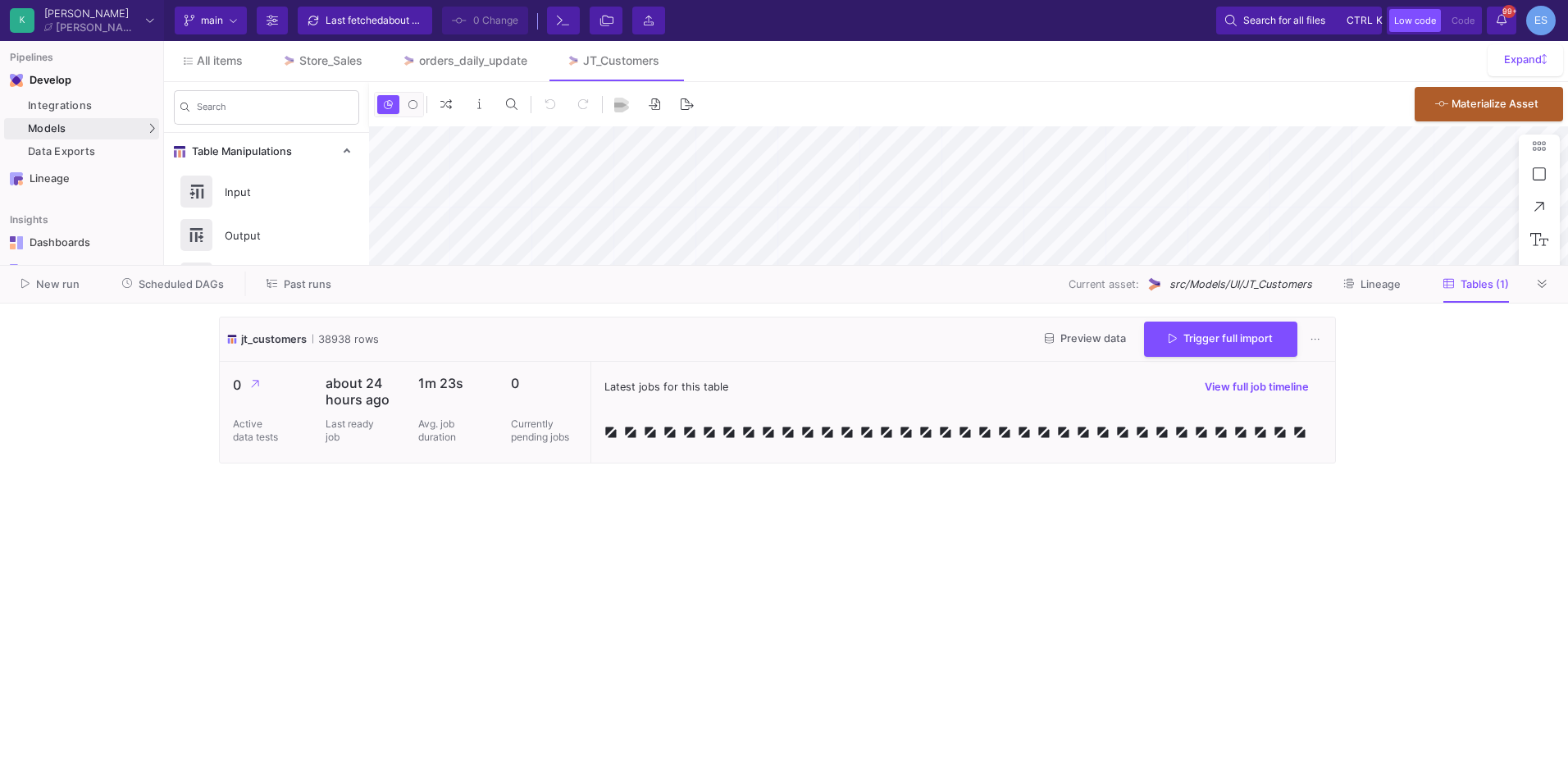
click at [379, 552] on cdk-virtual-scroll-viewport "jt_customers 38938 rows Preview data Trigger full import 0 Active data tests ab…" at bounding box center [784, 530] width 1131 height 428
type input "-21"
click at [1106, 338] on span "Preview data" at bounding box center [1085, 338] width 81 height 12
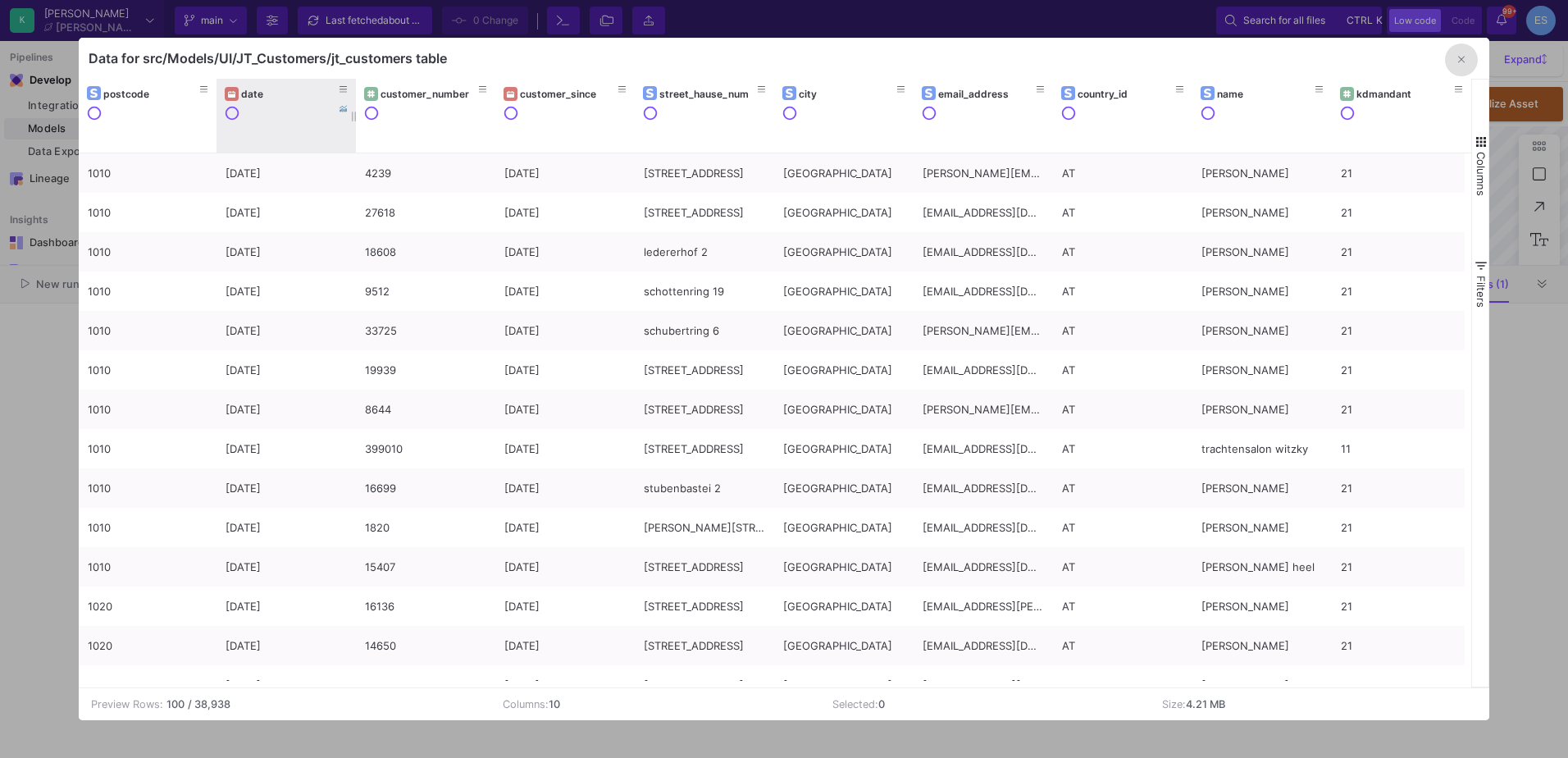
click at [265, 95] on div "date" at bounding box center [290, 94] width 97 height 12
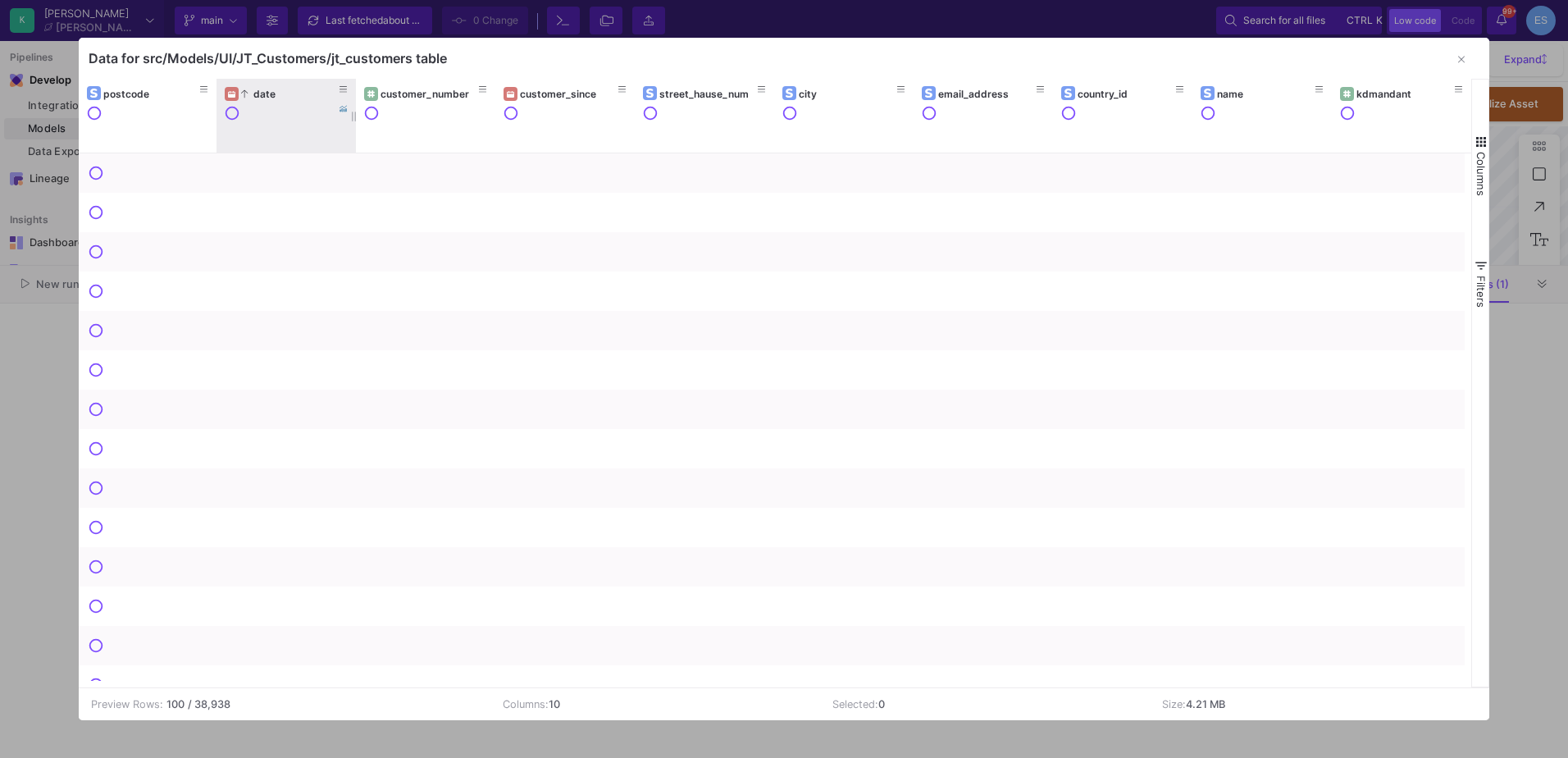
click at [265, 95] on div "date" at bounding box center [290, 94] width 97 height 12
click at [1476, 148] on span "button" at bounding box center [1482, 142] width 15 height 15
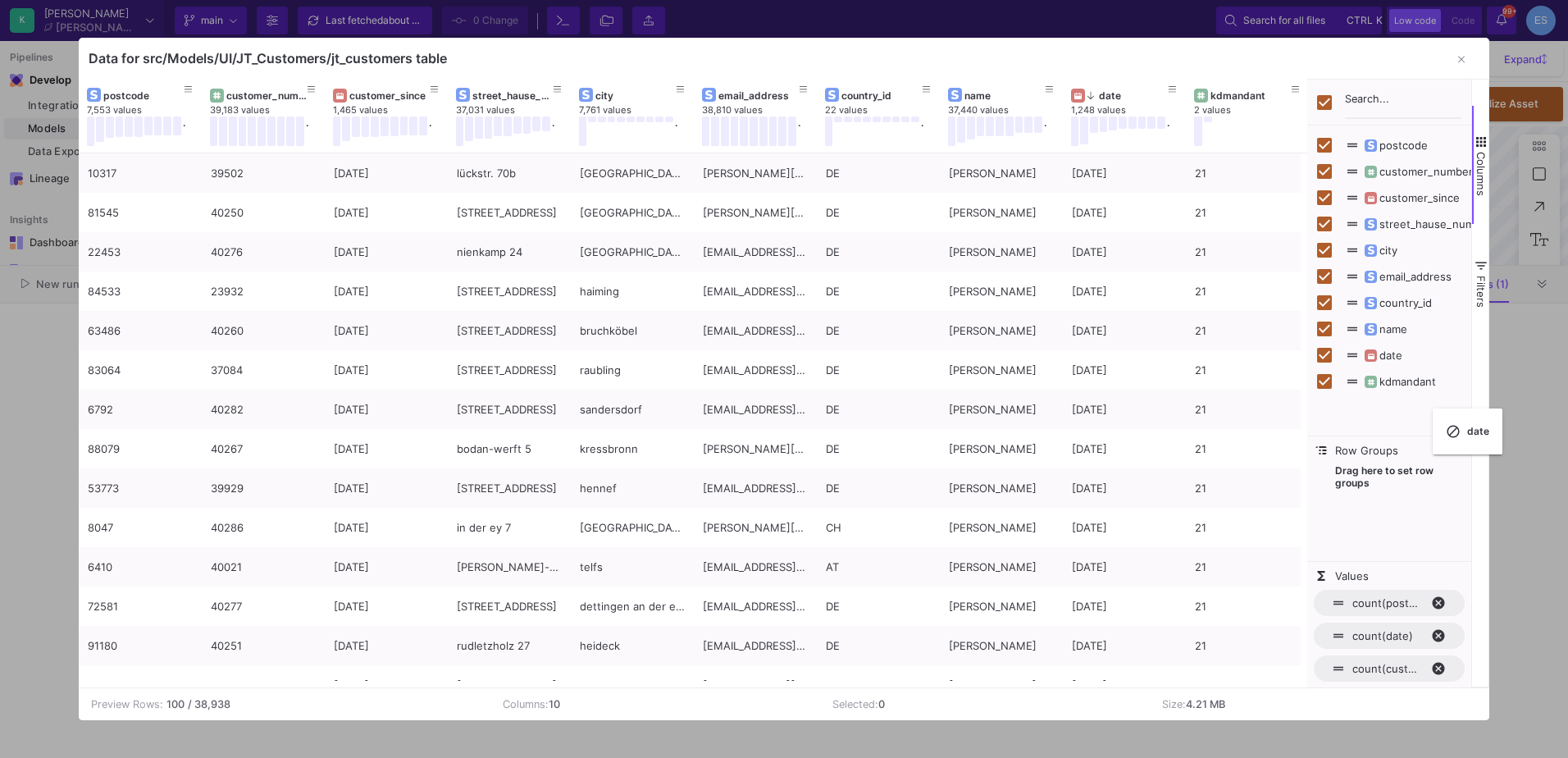
checkbox input "false"
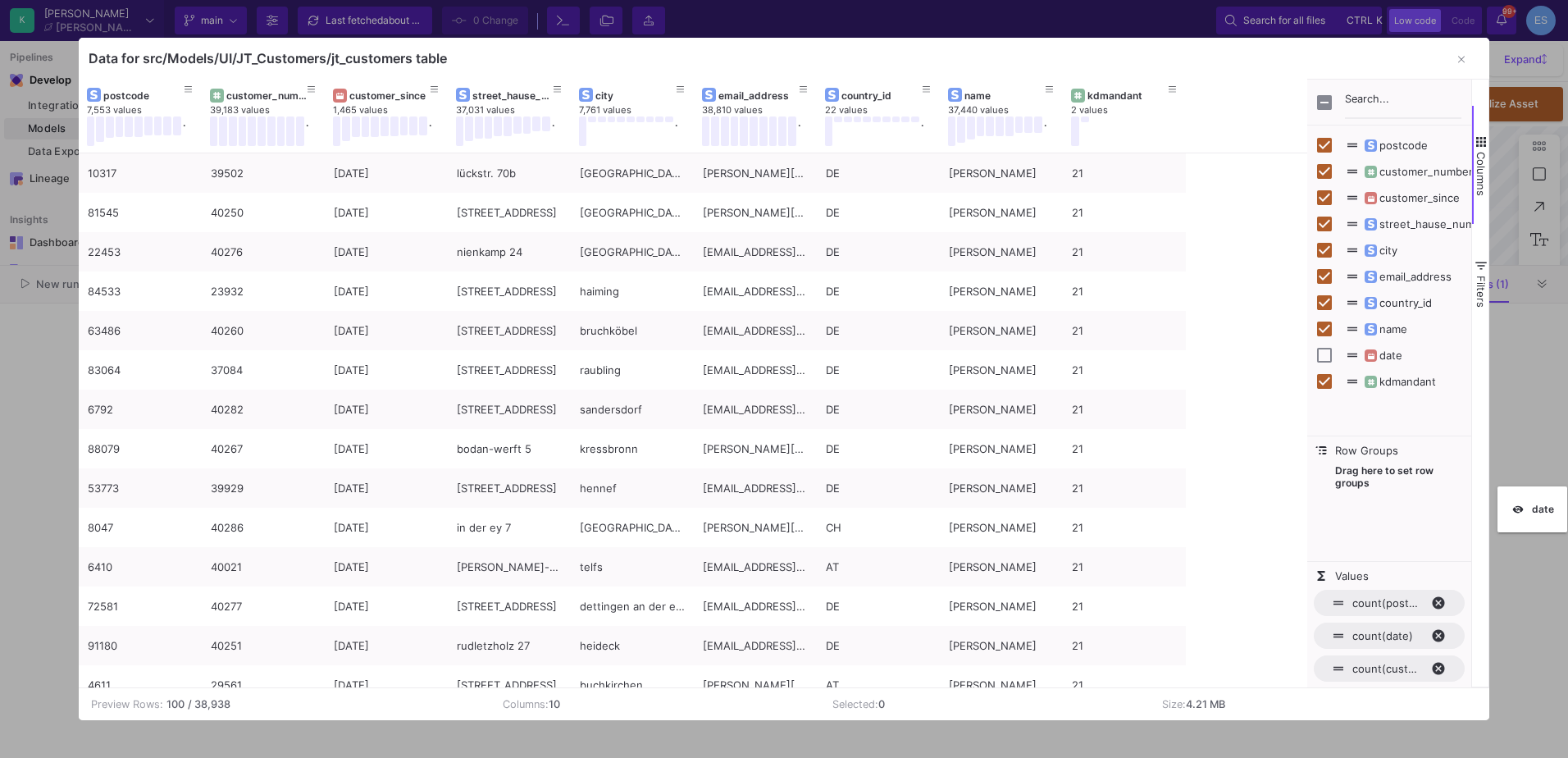
checkbox input "false"
drag, startPoint x: 257, startPoint y: 95, endPoint x: 1386, endPoint y: 462, distance: 1187.2
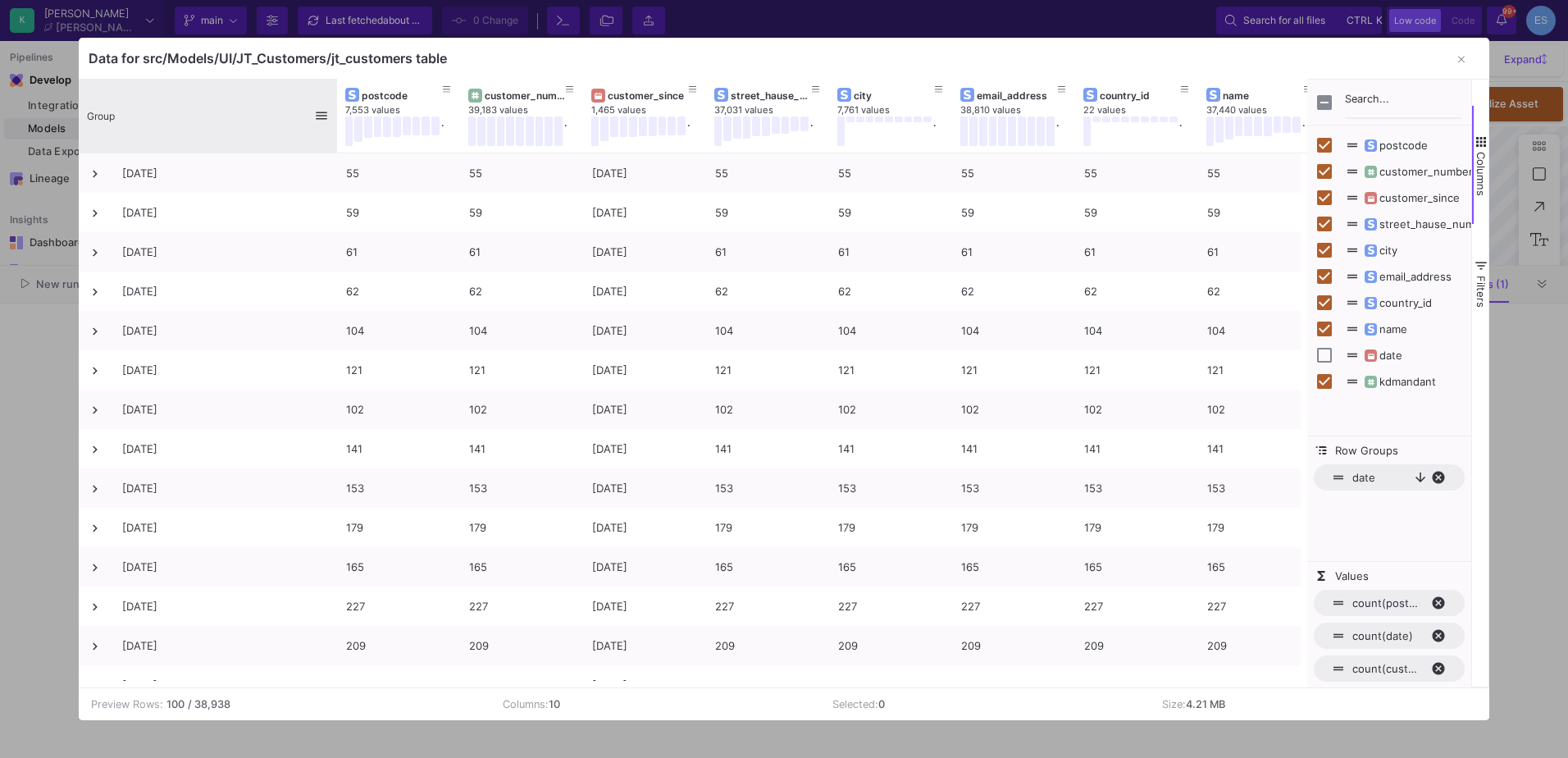
drag, startPoint x: 200, startPoint y: 91, endPoint x: 334, endPoint y: 104, distance: 134.6
click at [334, 104] on div at bounding box center [337, 116] width 6 height 74
click at [43, 404] on div at bounding box center [784, 379] width 1568 height 758
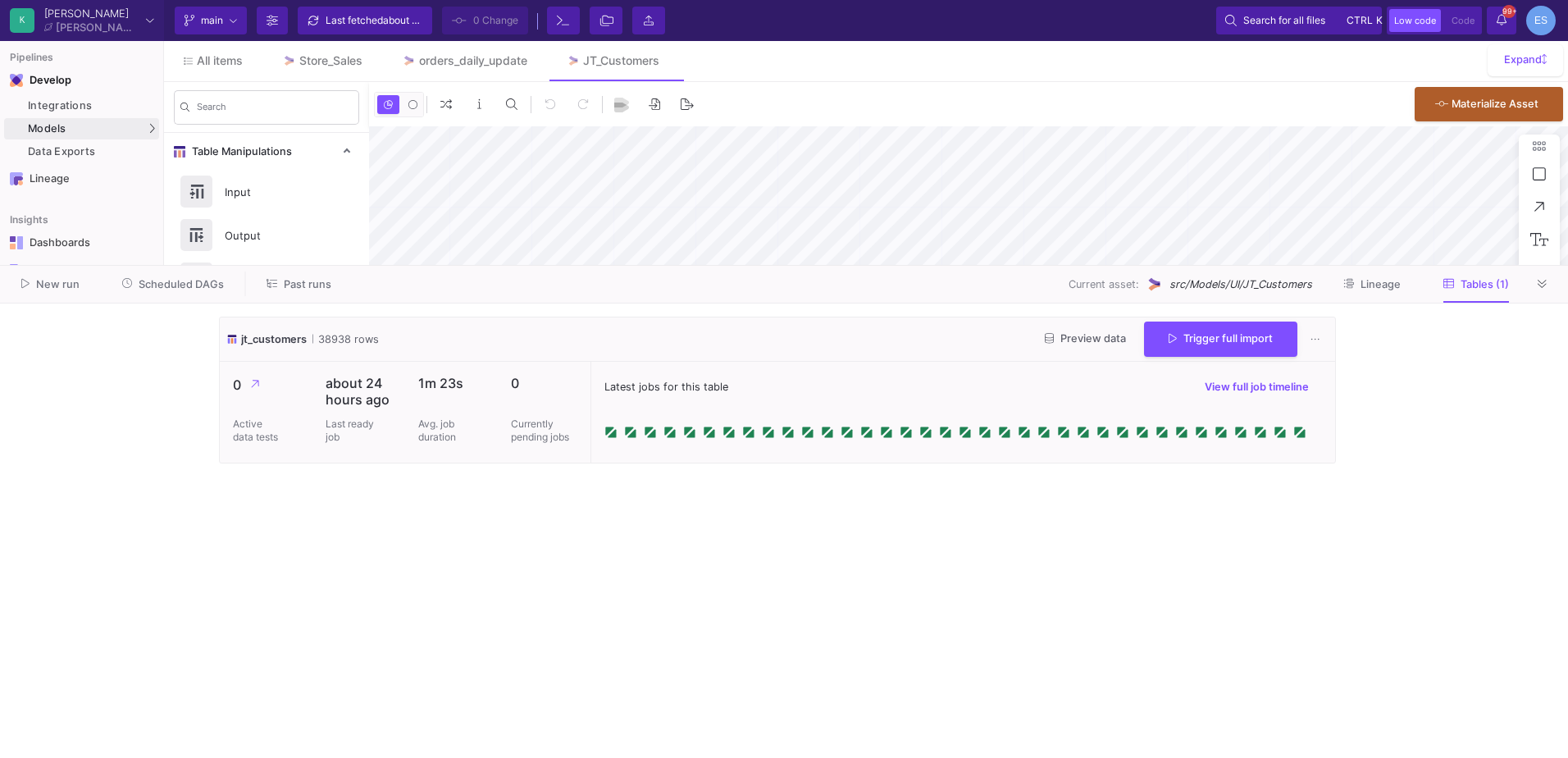
click at [189, 285] on span "Scheduled DAGs" at bounding box center [181, 284] width 85 height 12
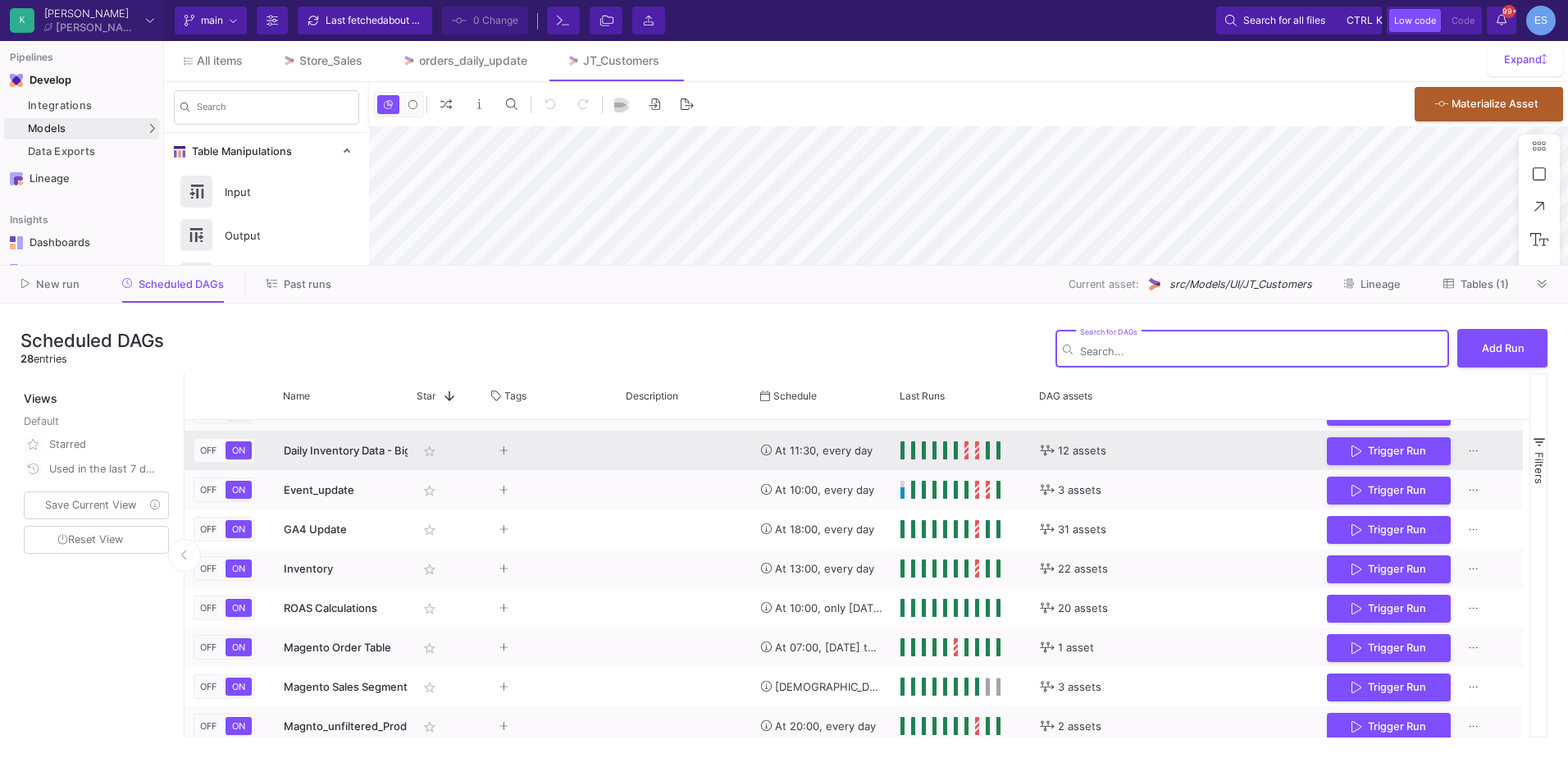
scroll to position [226, 0]
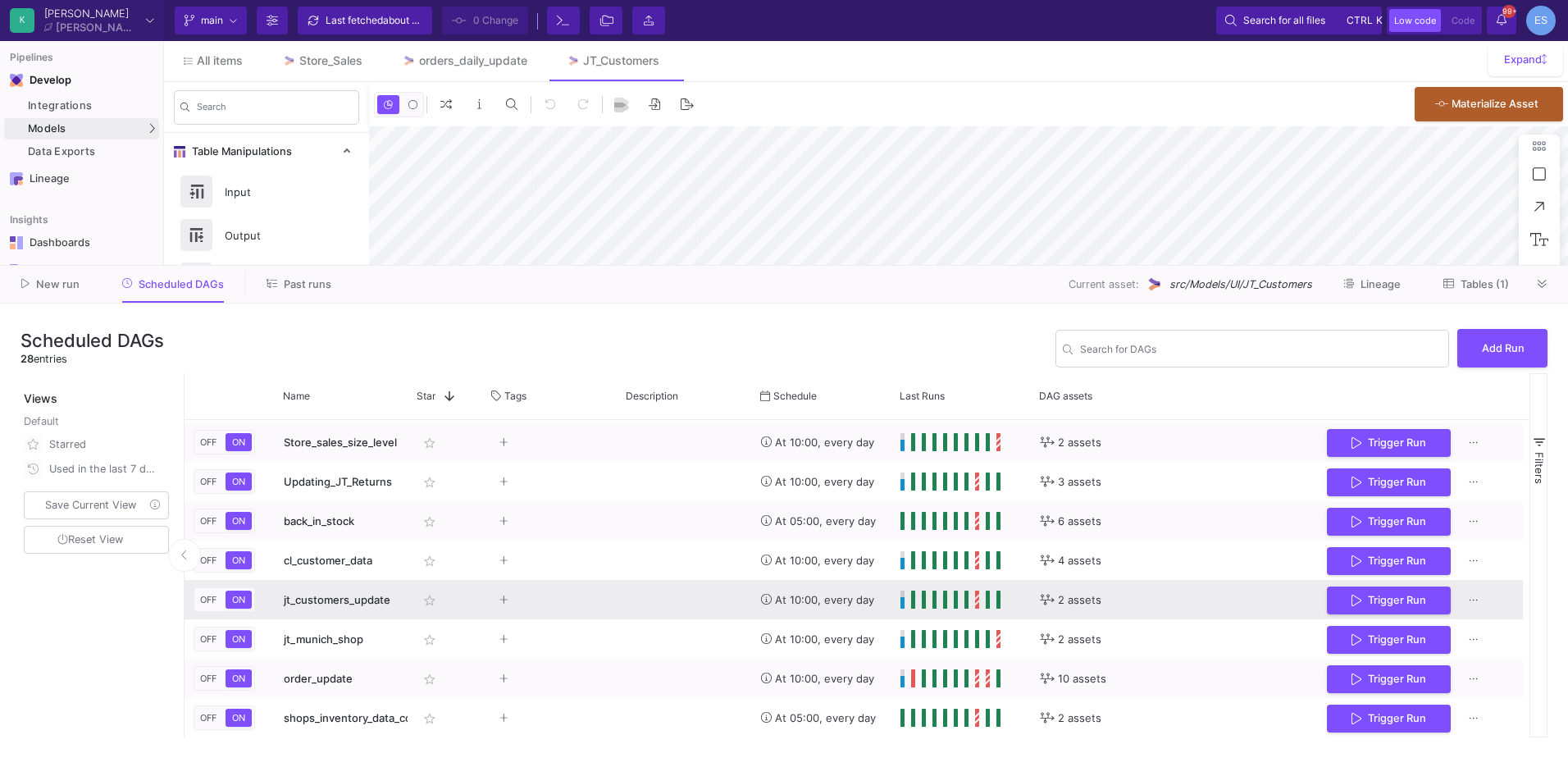
click at [382, 602] on span "jt_customers_update" at bounding box center [337, 600] width 107 height 13
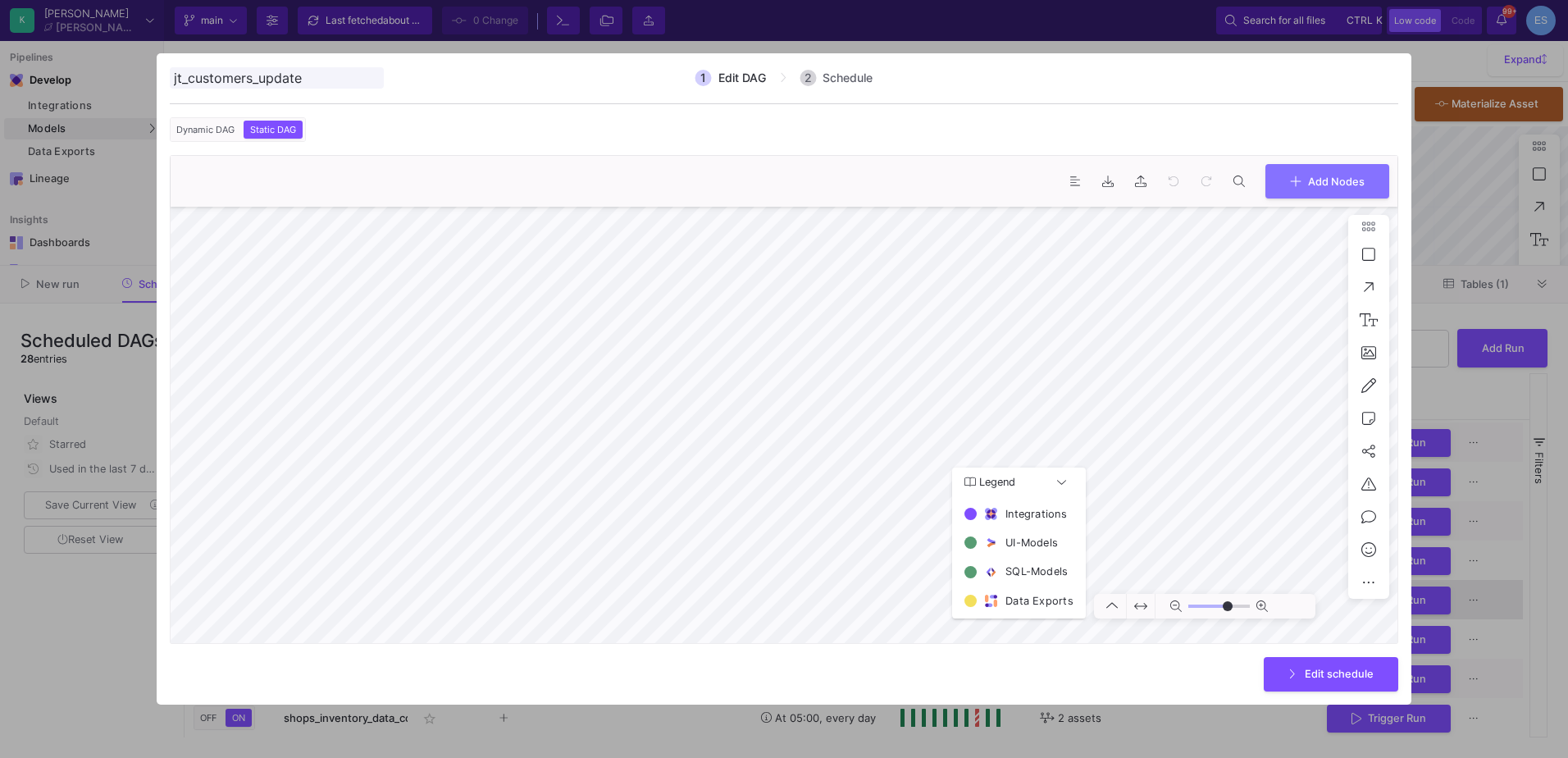
type input "0"
click at [110, 627] on div at bounding box center [784, 379] width 1568 height 758
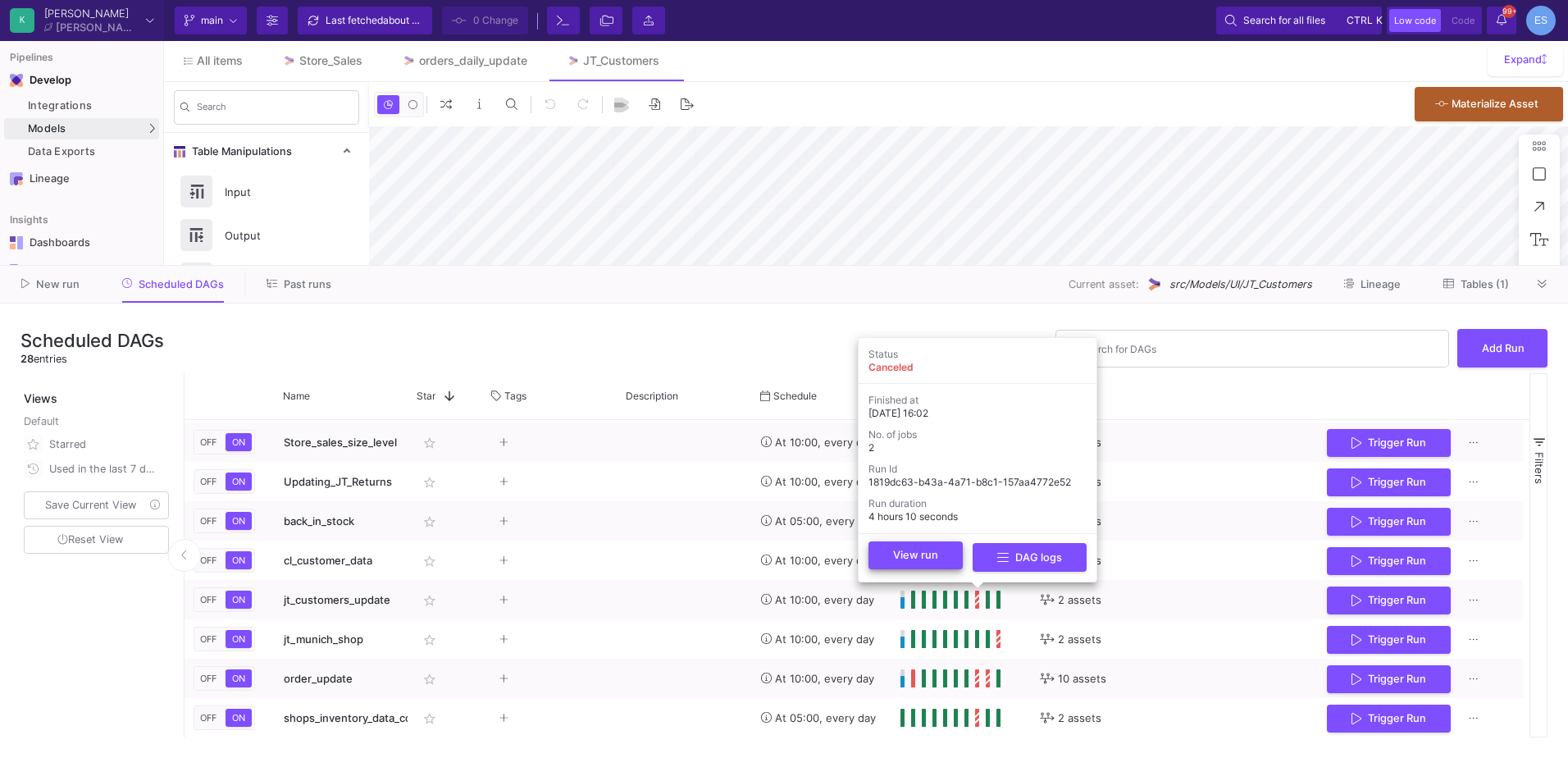
click at [949, 560] on button "View run" at bounding box center [916, 555] width 95 height 28
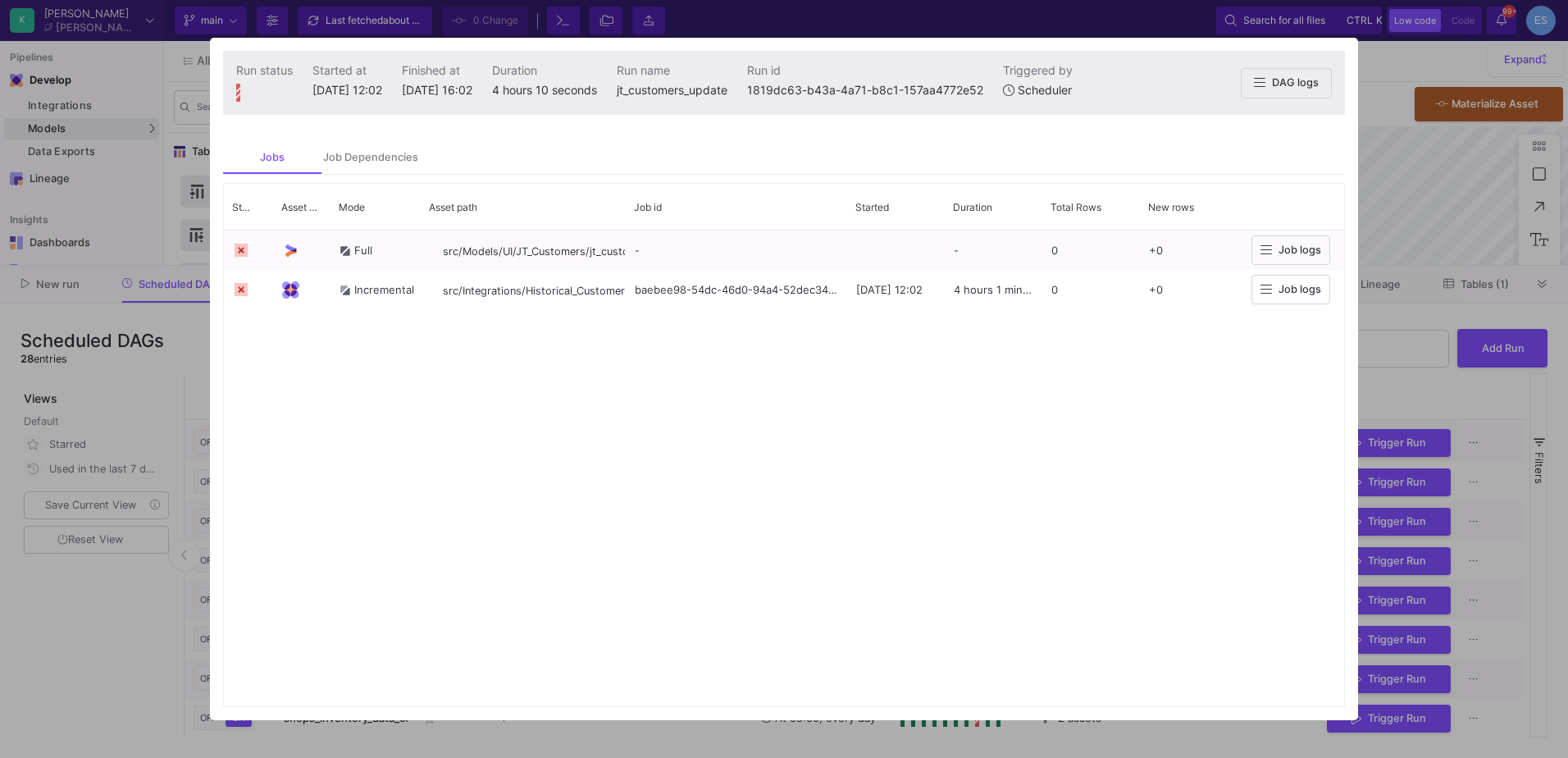
click at [123, 622] on div at bounding box center [784, 379] width 1568 height 758
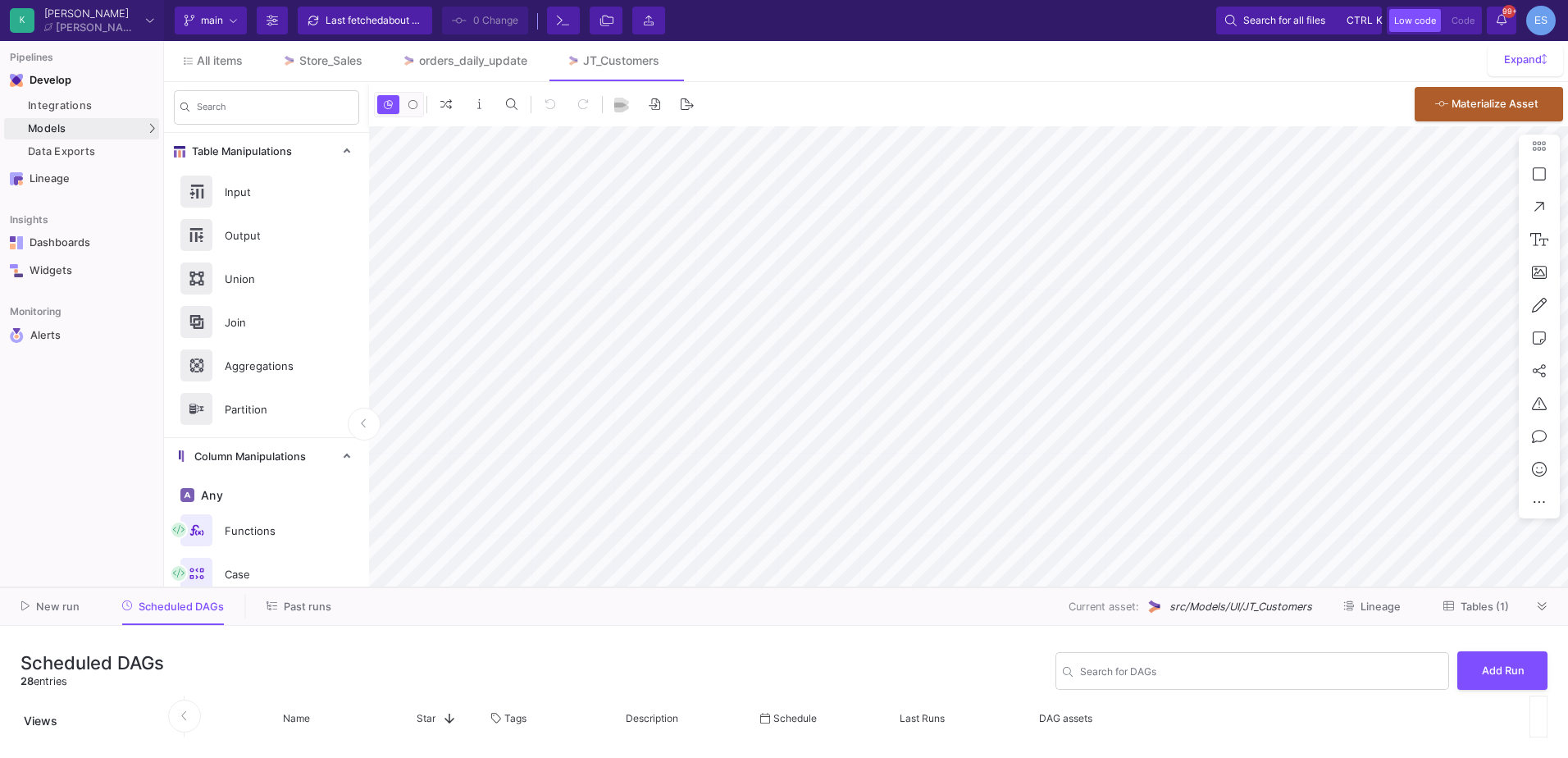
drag, startPoint x: 485, startPoint y: 265, endPoint x: 511, endPoint y: 588, distance: 324.0
click at [511, 588] on div at bounding box center [784, 588] width 1568 height 1
click at [64, 175] on div "Lineage" at bounding box center [83, 179] width 107 height 13
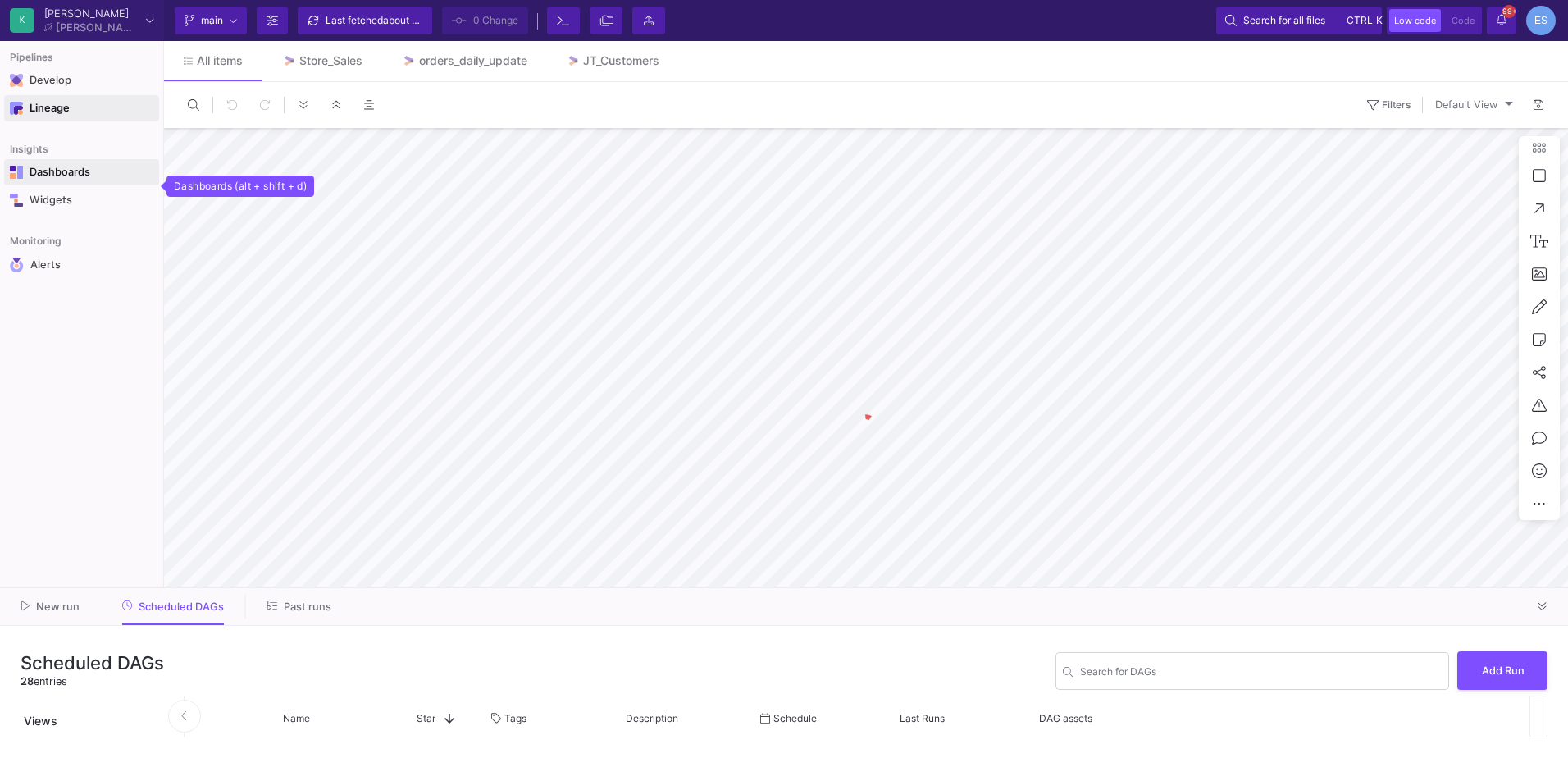
type input "0"
click at [1381, 100] on span "Filters" at bounding box center [1394, 104] width 32 height 12
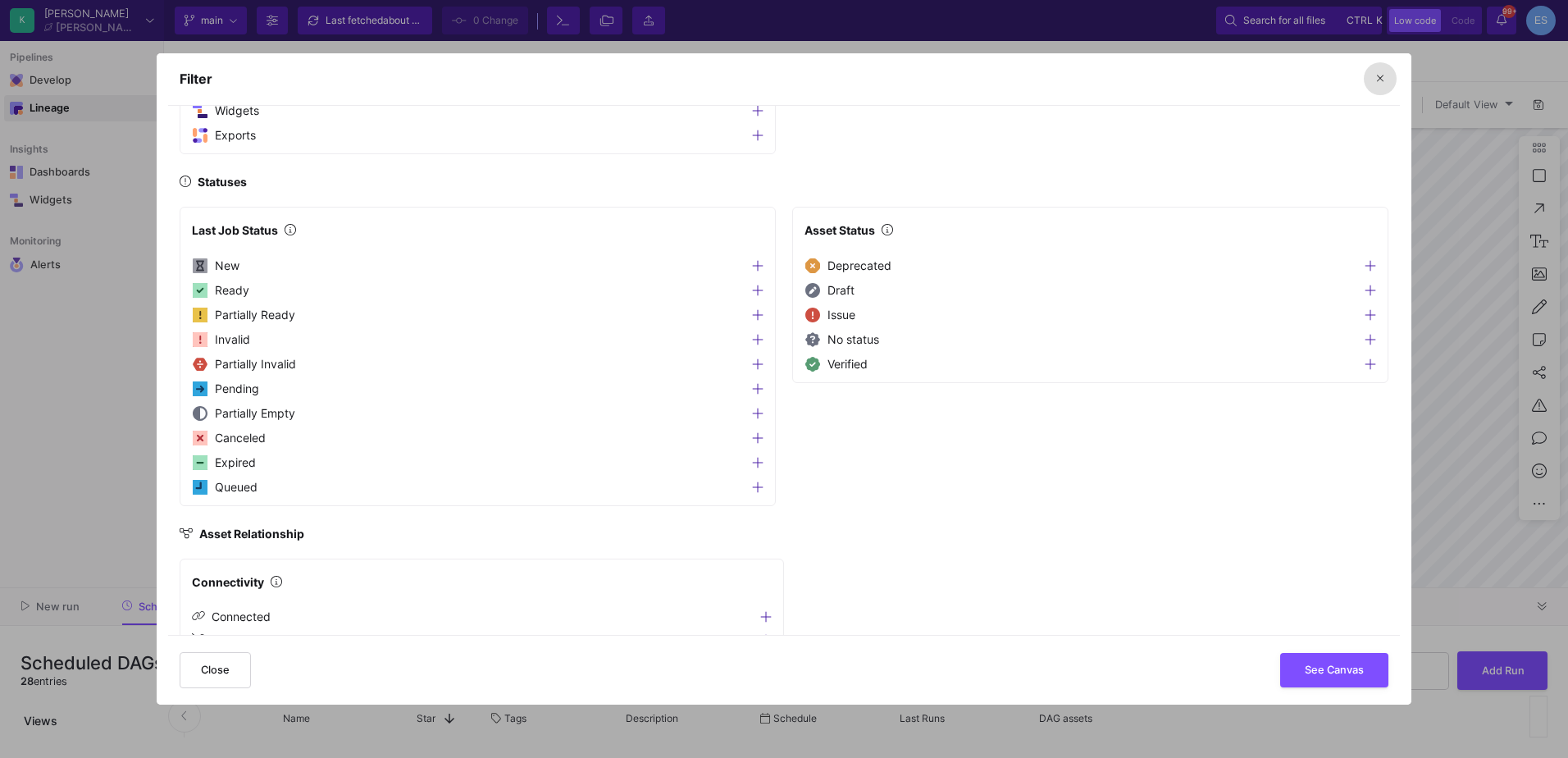
scroll to position [271, 0]
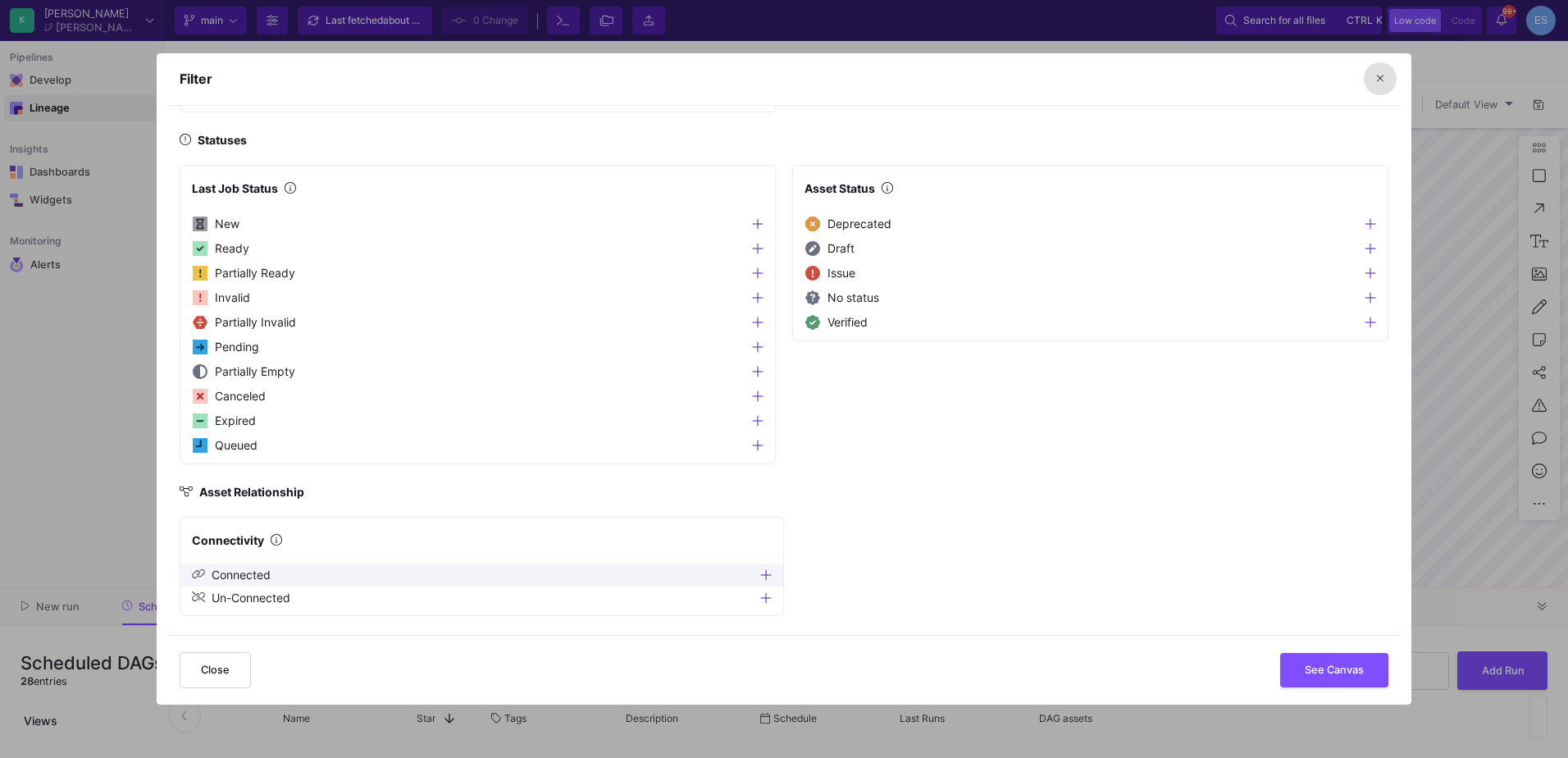
click at [285, 576] on button "Connected" at bounding box center [481, 575] width 603 height 23
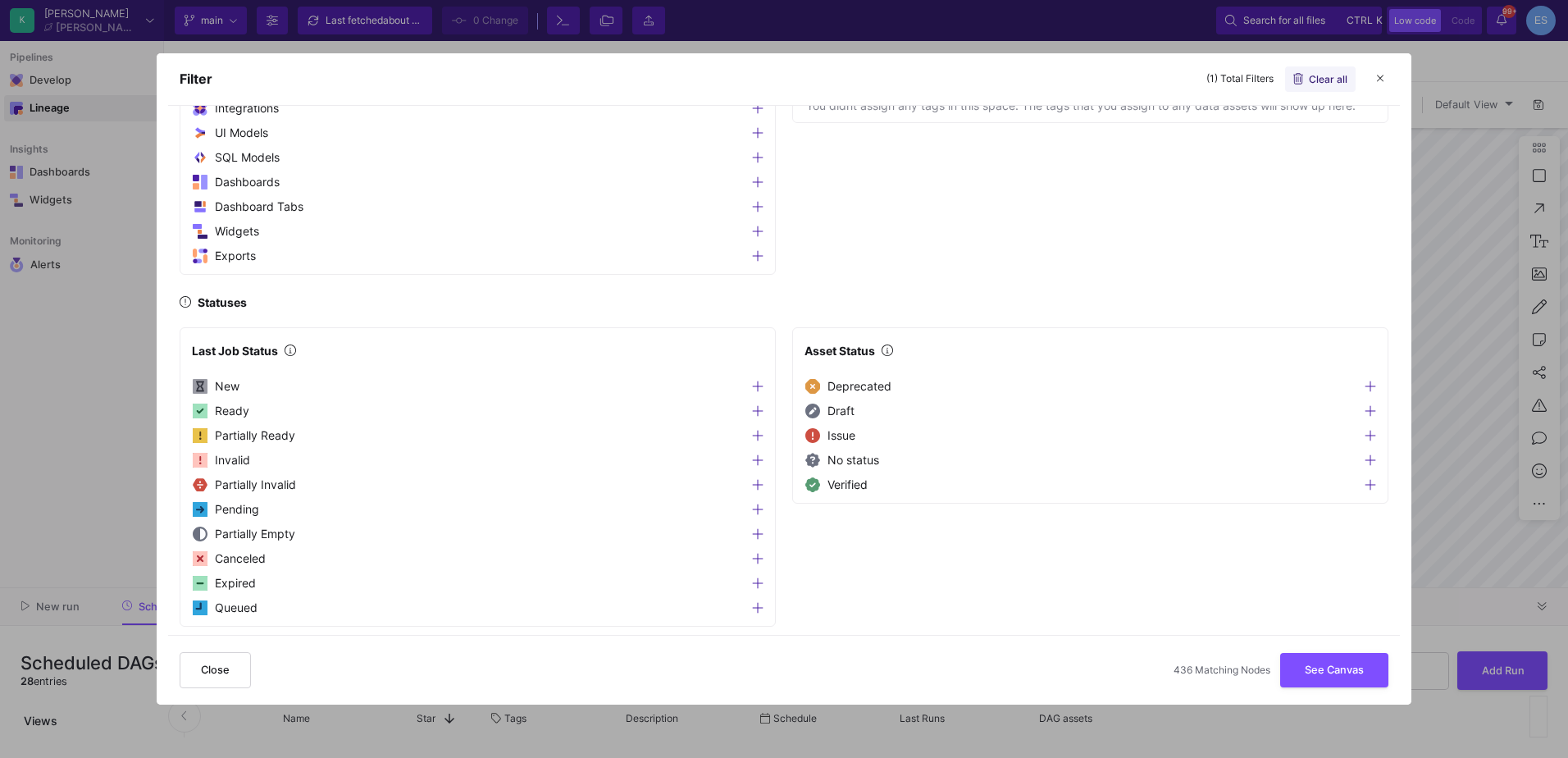
scroll to position [109, 0]
click at [375, 418] on button "Ready" at bounding box center [477, 412] width 595 height 25
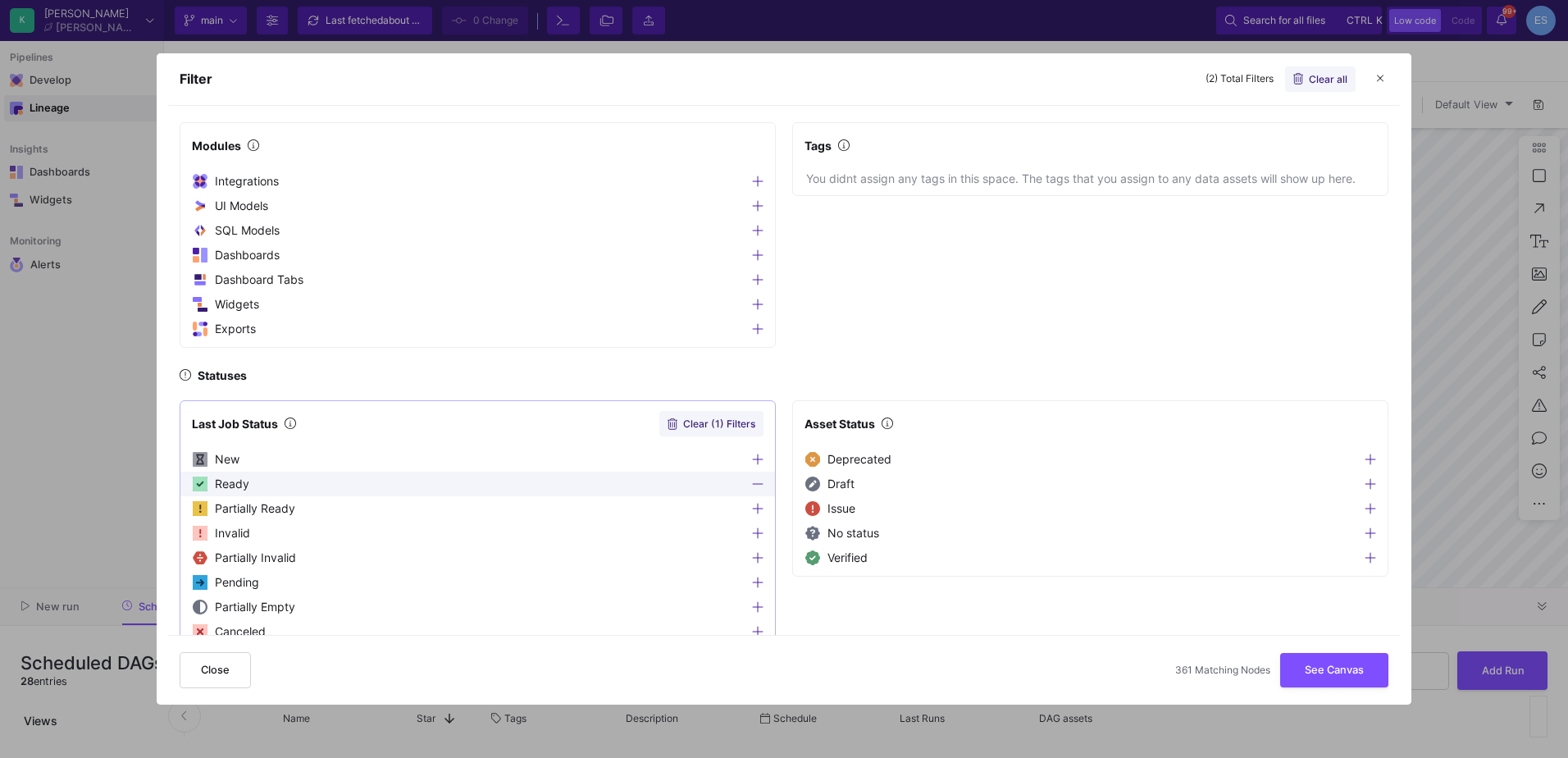
scroll to position [0, 0]
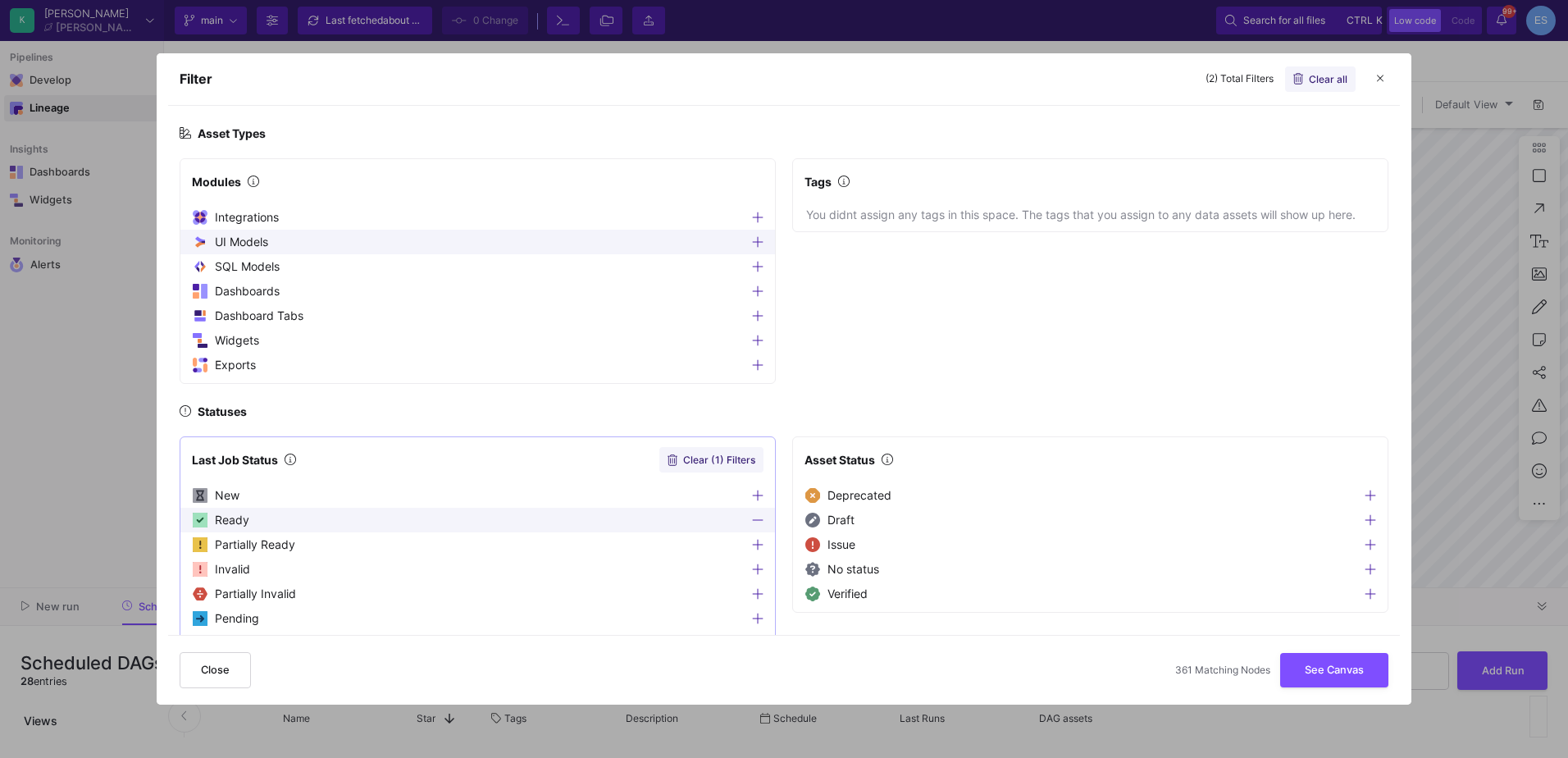
click at [756, 242] on icon at bounding box center [758, 241] width 10 height 10
click at [756, 242] on icon at bounding box center [758, 242] width 10 height 1
click at [756, 218] on icon at bounding box center [758, 217] width 11 height 13
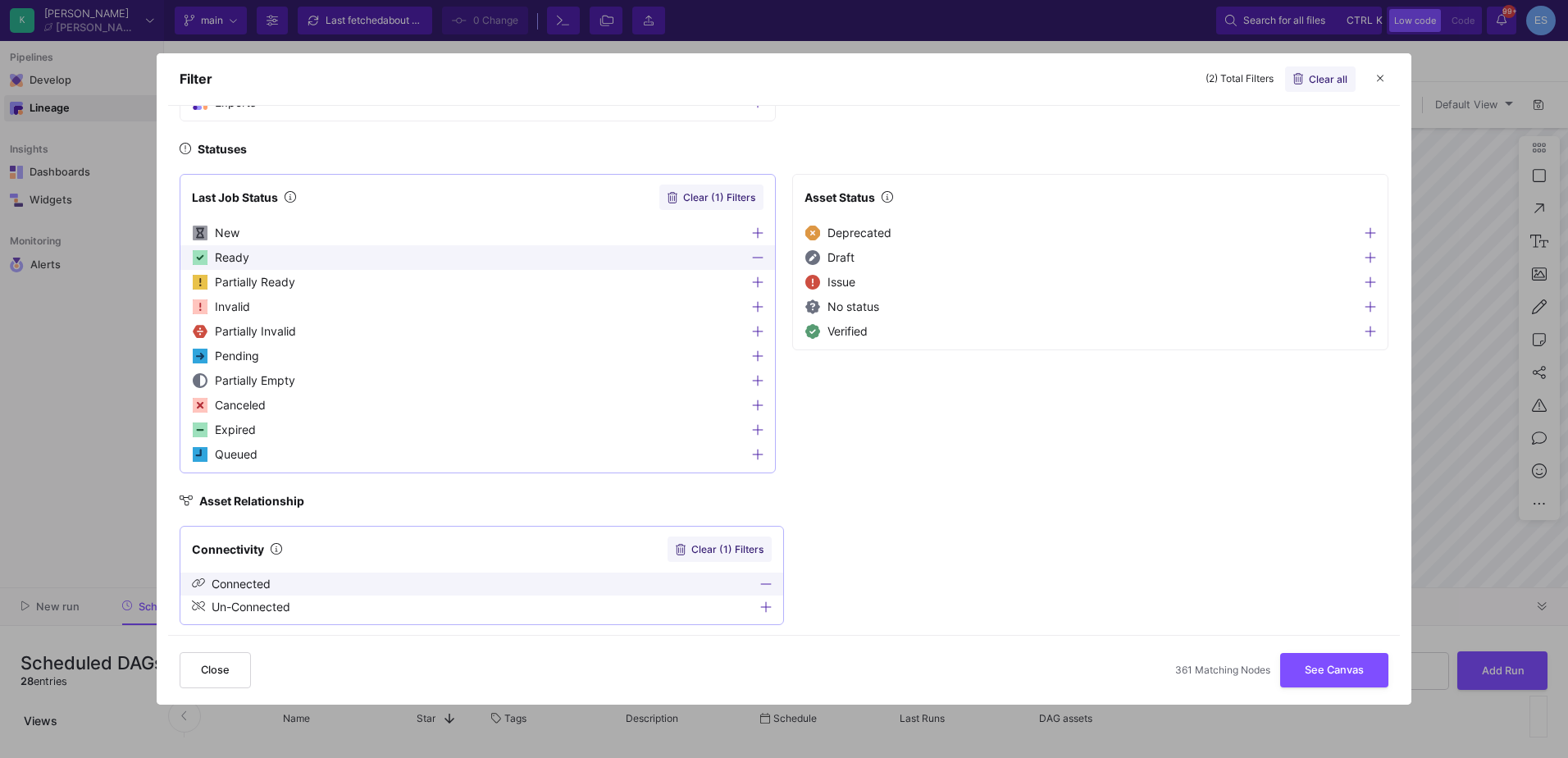
scroll to position [271, 0]
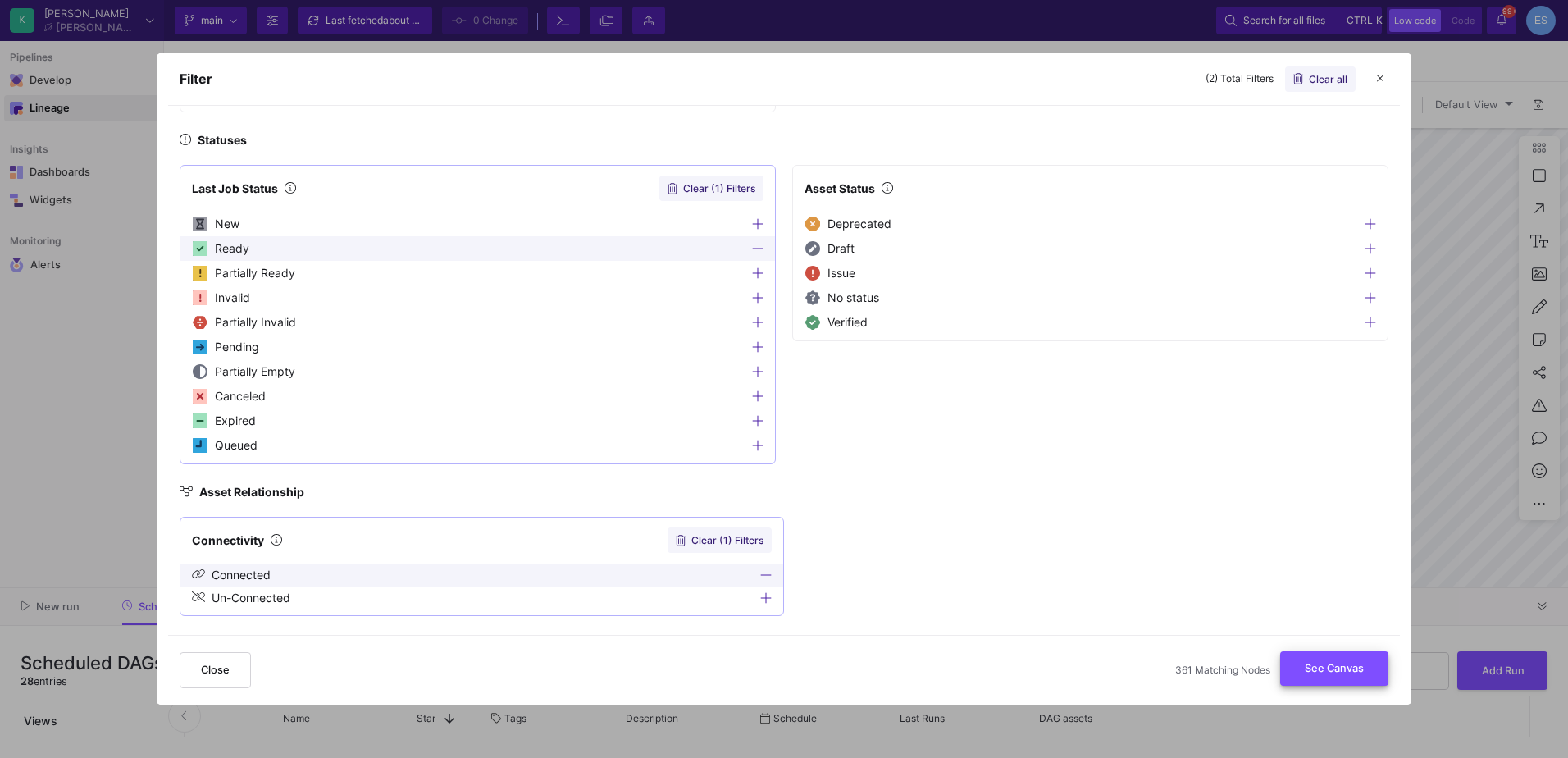
click at [1299, 673] on button "See Canvas" at bounding box center [1334, 669] width 109 height 34
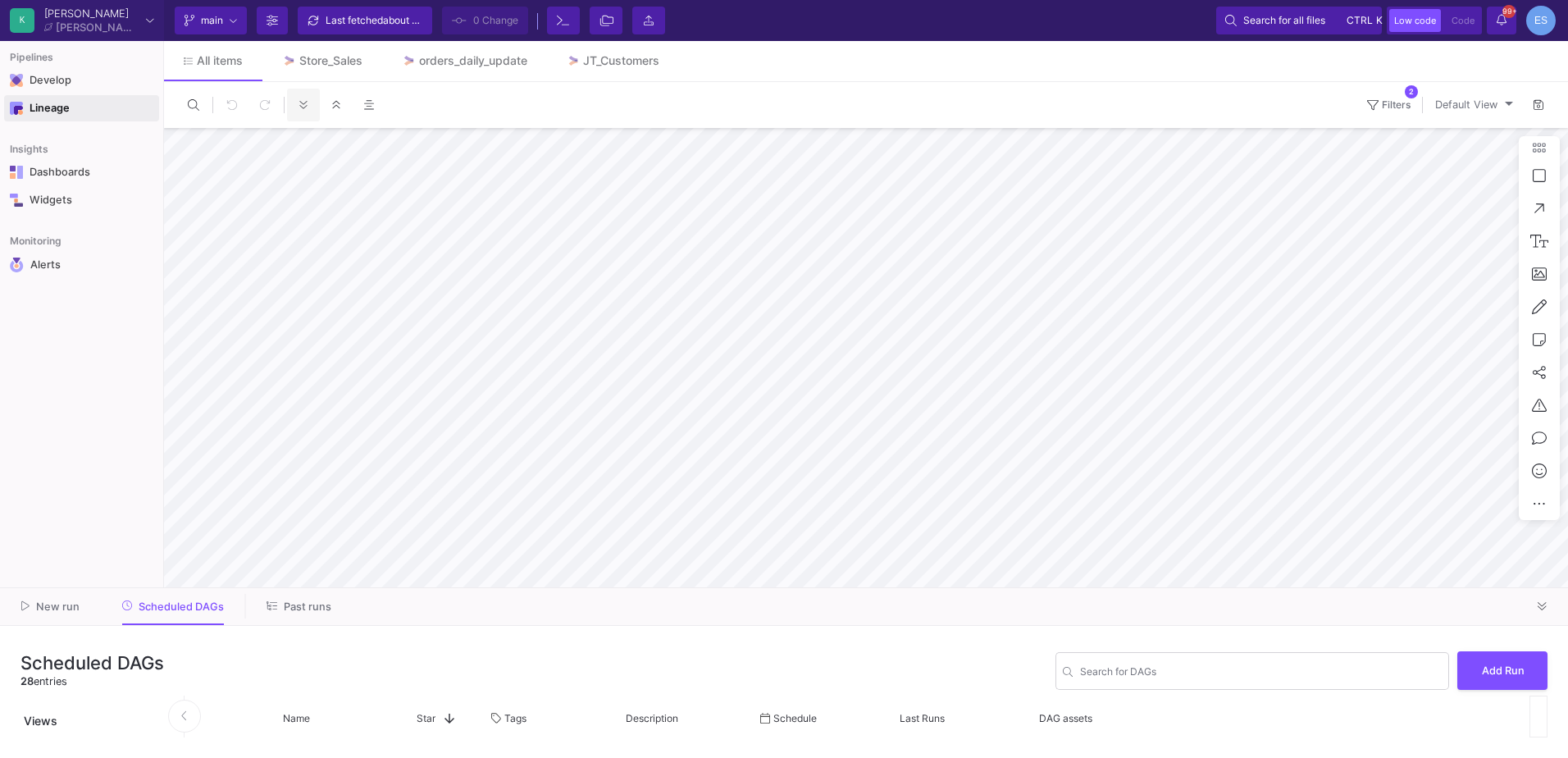
click at [293, 102] on div "0 0 Filters 2 Default View 70% Legend Integrations UI-Models SQL-Models Data Ex…" at bounding box center [866, 401] width 1405 height 639
click at [293, 102] on button at bounding box center [303, 104] width 32 height 33
click at [307, 97] on div "0 0" at bounding box center [281, 104] width 208 height 33
click at [306, 109] on div "0 0" at bounding box center [281, 104] width 208 height 33
click at [342, 102] on button at bounding box center [336, 104] width 32 height 33
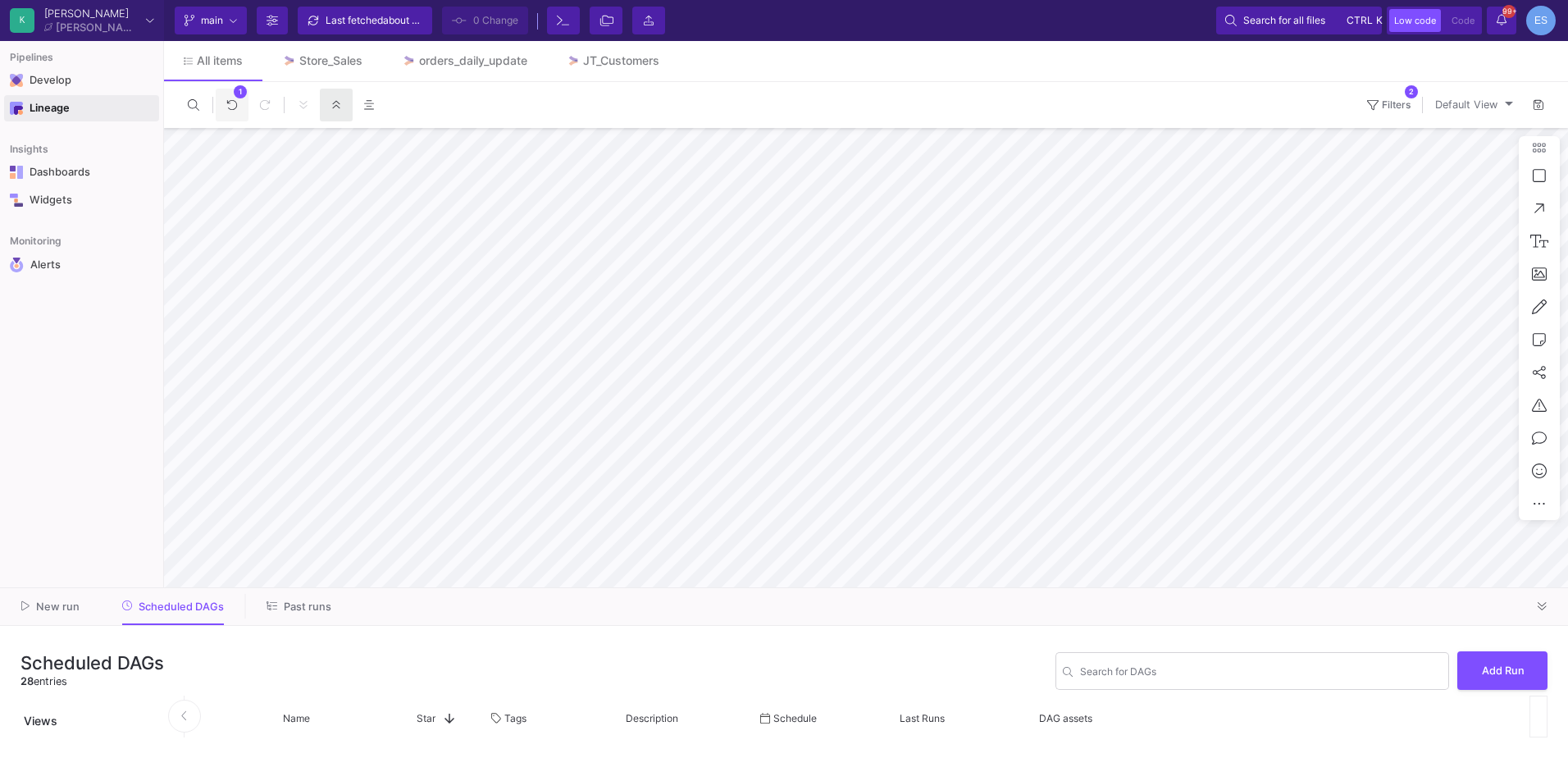
click at [246, 104] on button "1" at bounding box center [231, 104] width 32 height 33
click at [233, 104] on icon at bounding box center [232, 105] width 11 height 11
click at [233, 110] on icon at bounding box center [232, 105] width 10 height 10
click at [320, 0] on html "K Krueger Krueger Current branch main Branch Options Last fetched about 2 hours…" at bounding box center [784, 379] width 1568 height 758
click at [188, 102] on icon at bounding box center [193, 105] width 11 height 11
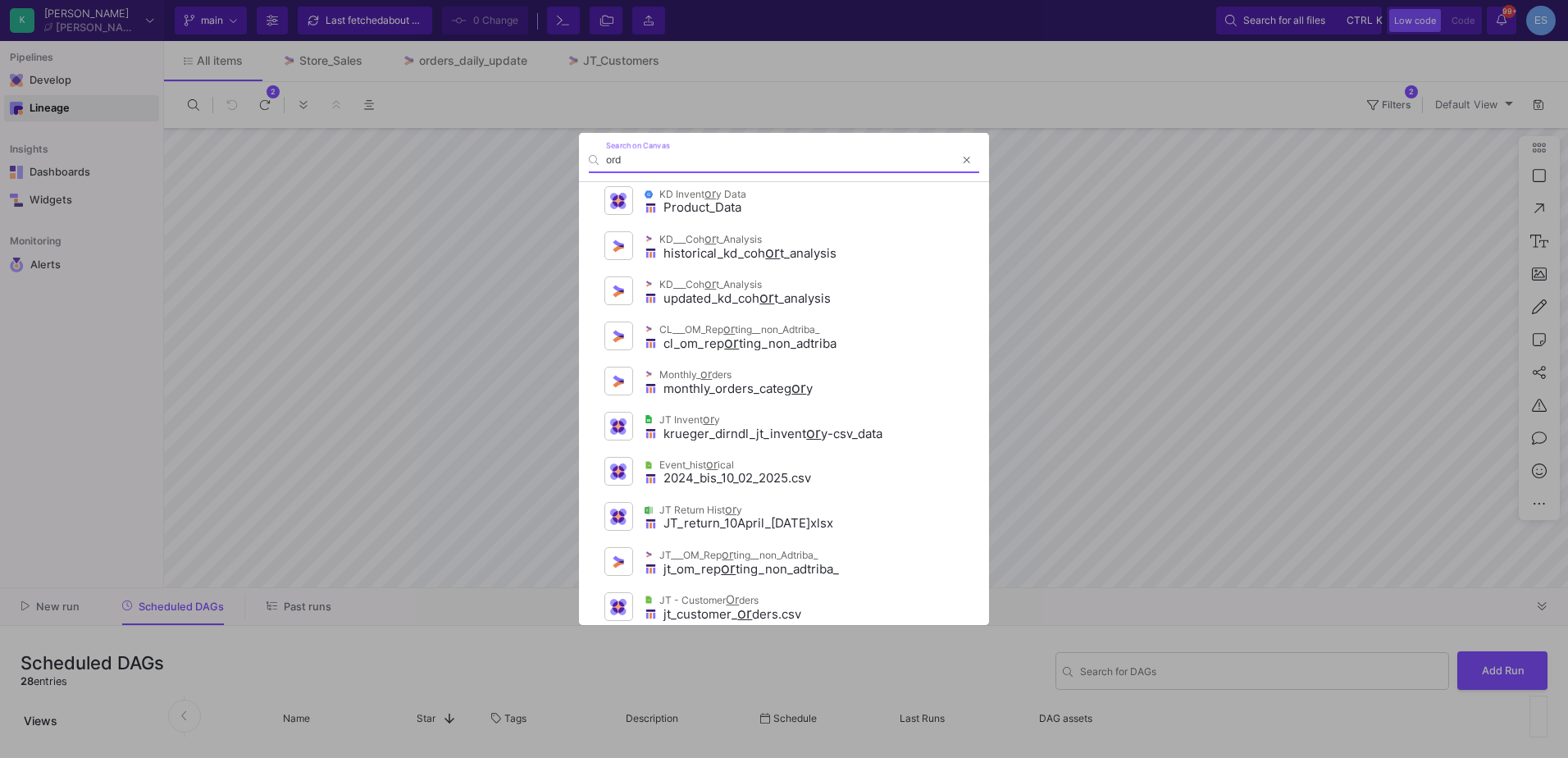
scroll to position [0, 0]
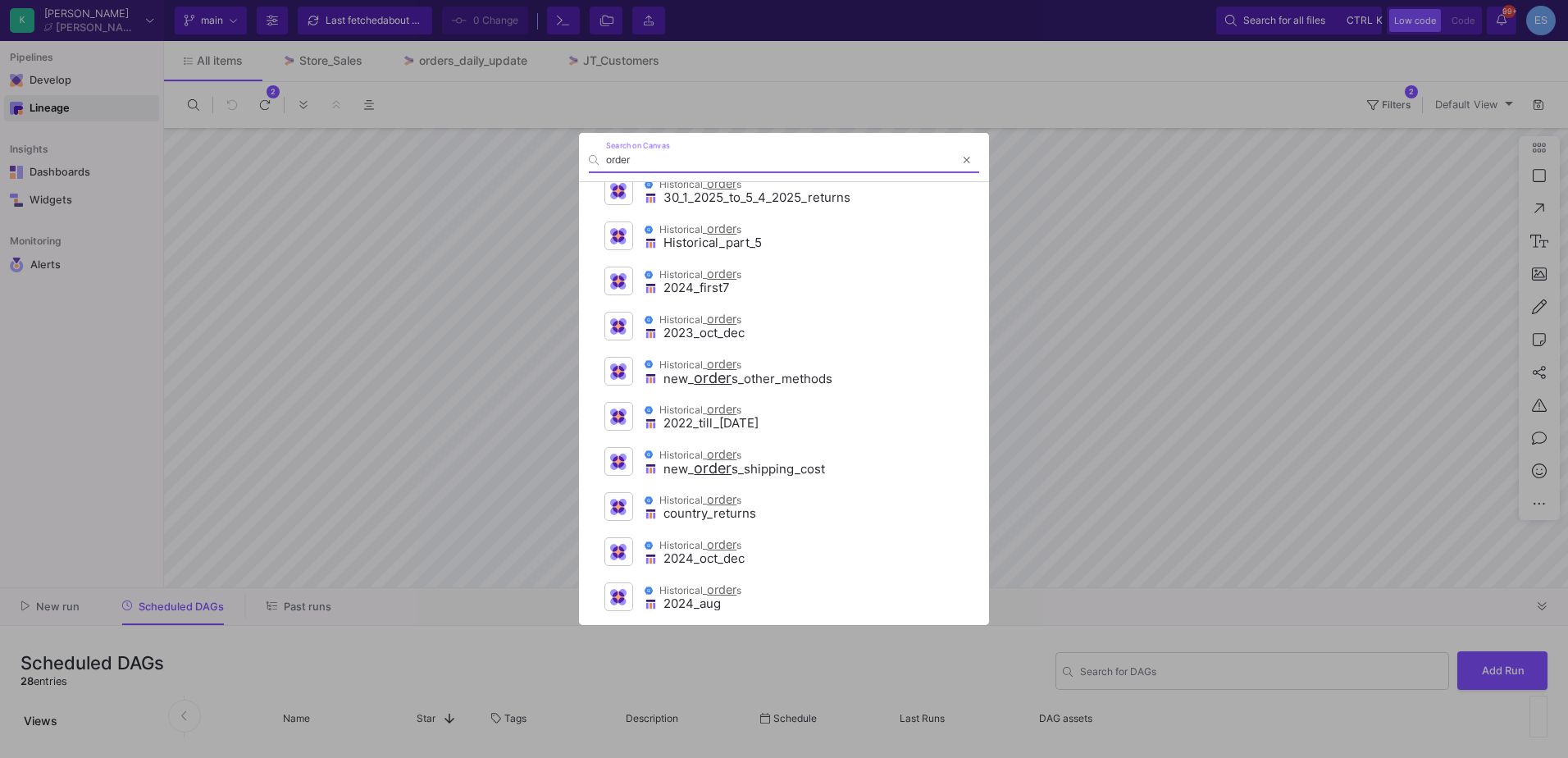
type input "order"
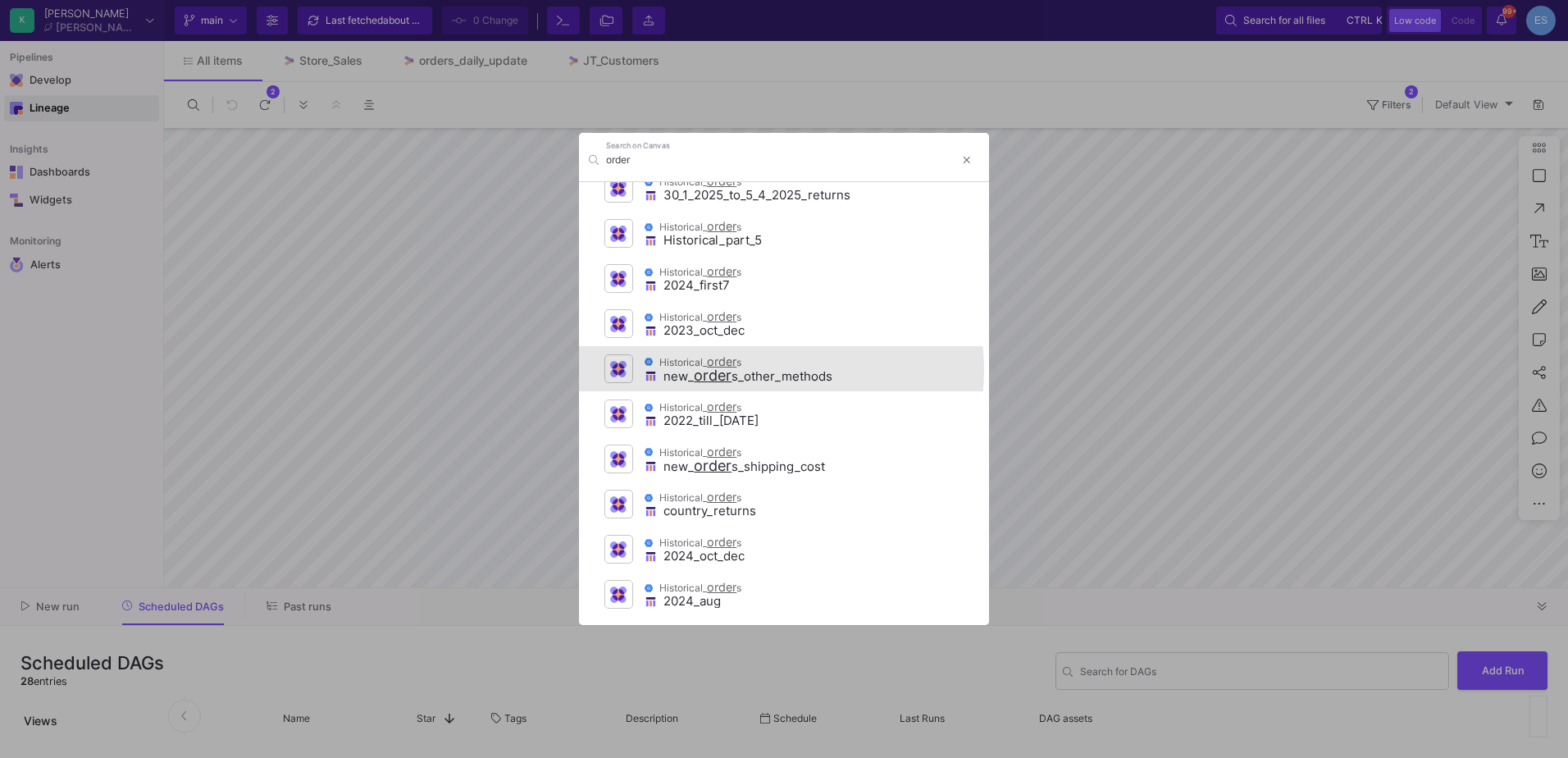
click at [776, 370] on span "s_other_methods" at bounding box center [782, 376] width 101 height 16
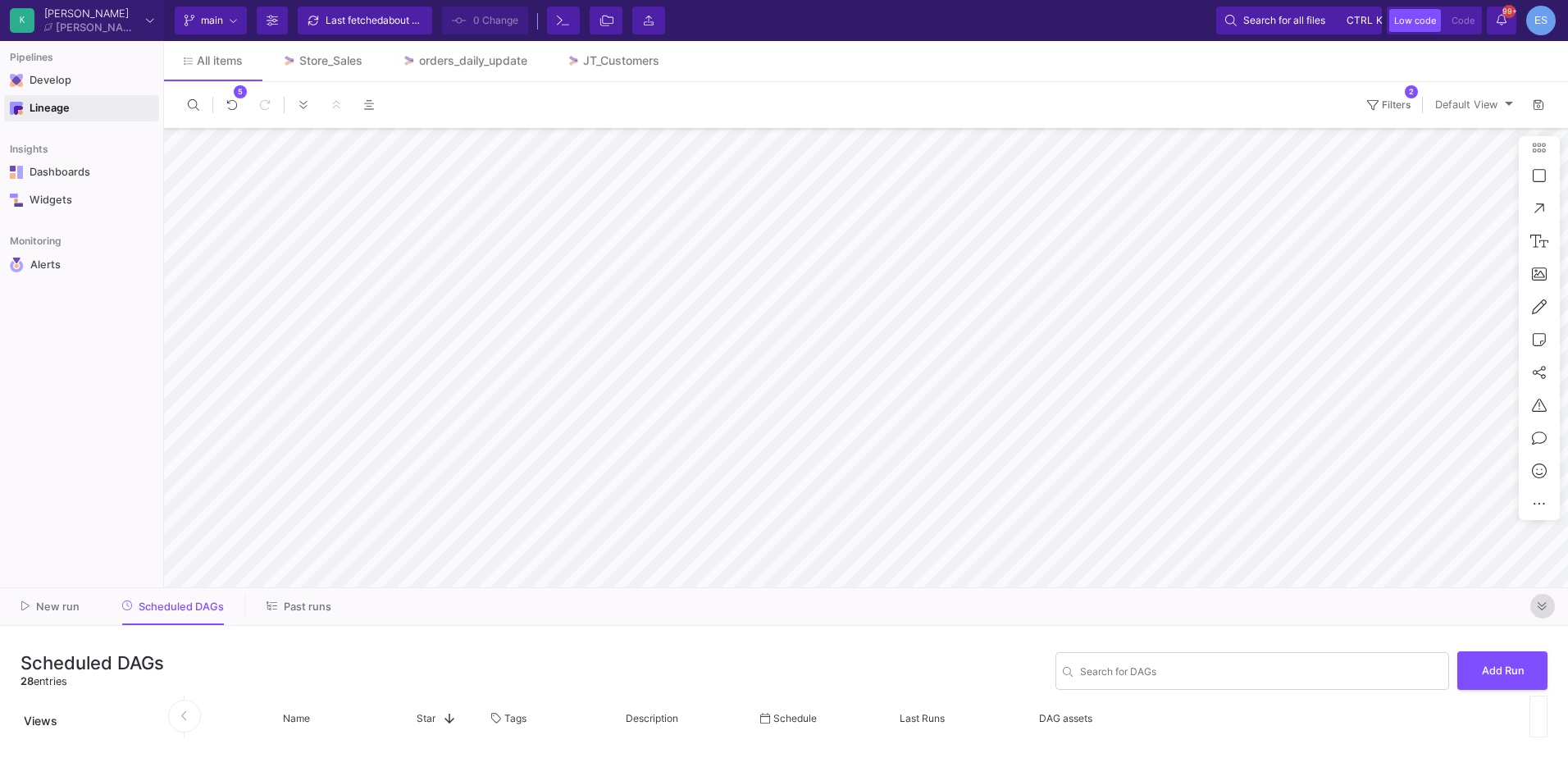
click at [1548, 606] on button at bounding box center [1543, 607] width 25 height 25
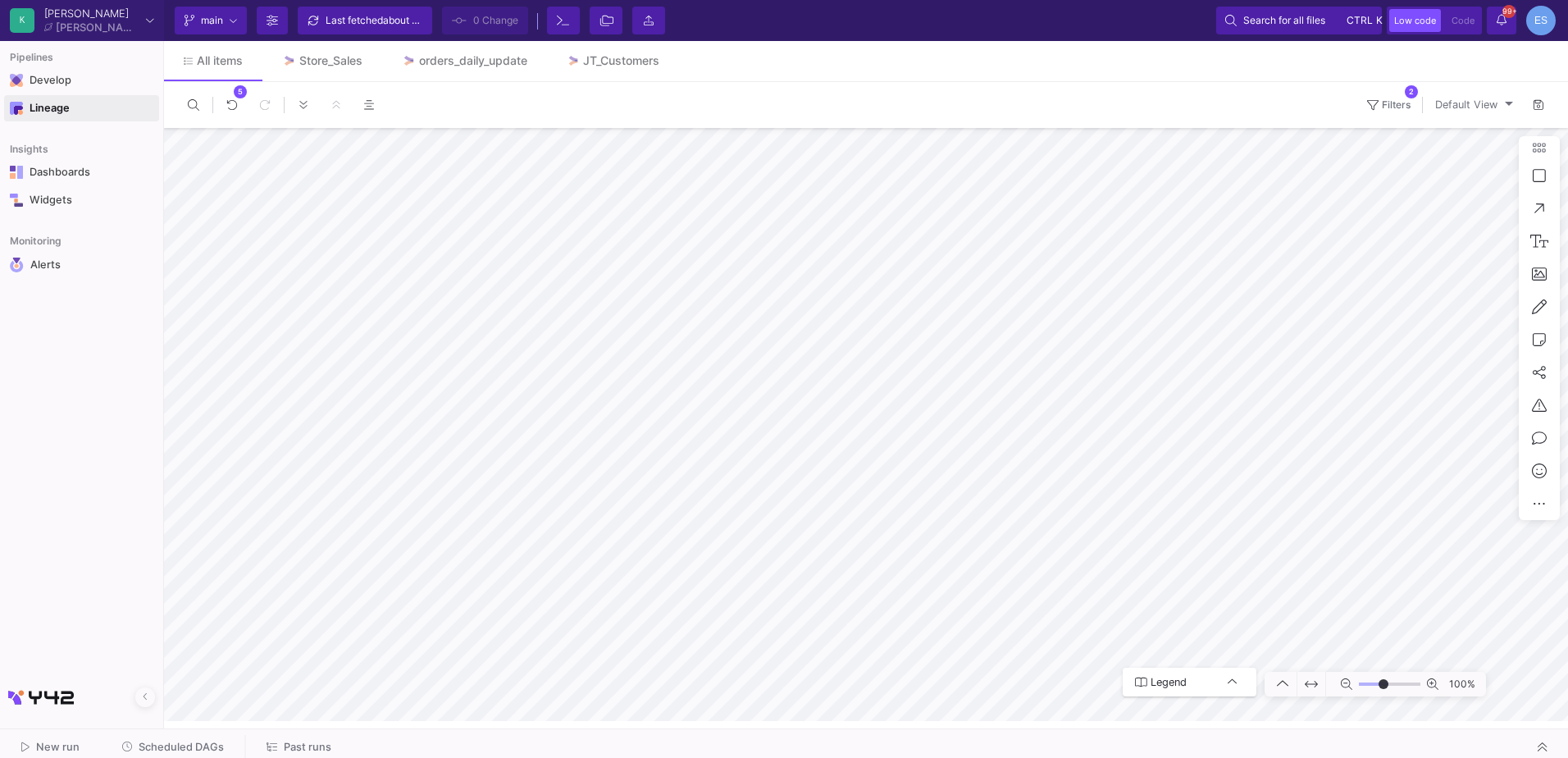
click at [1344, 682] on icon at bounding box center [1347, 685] width 11 height 11
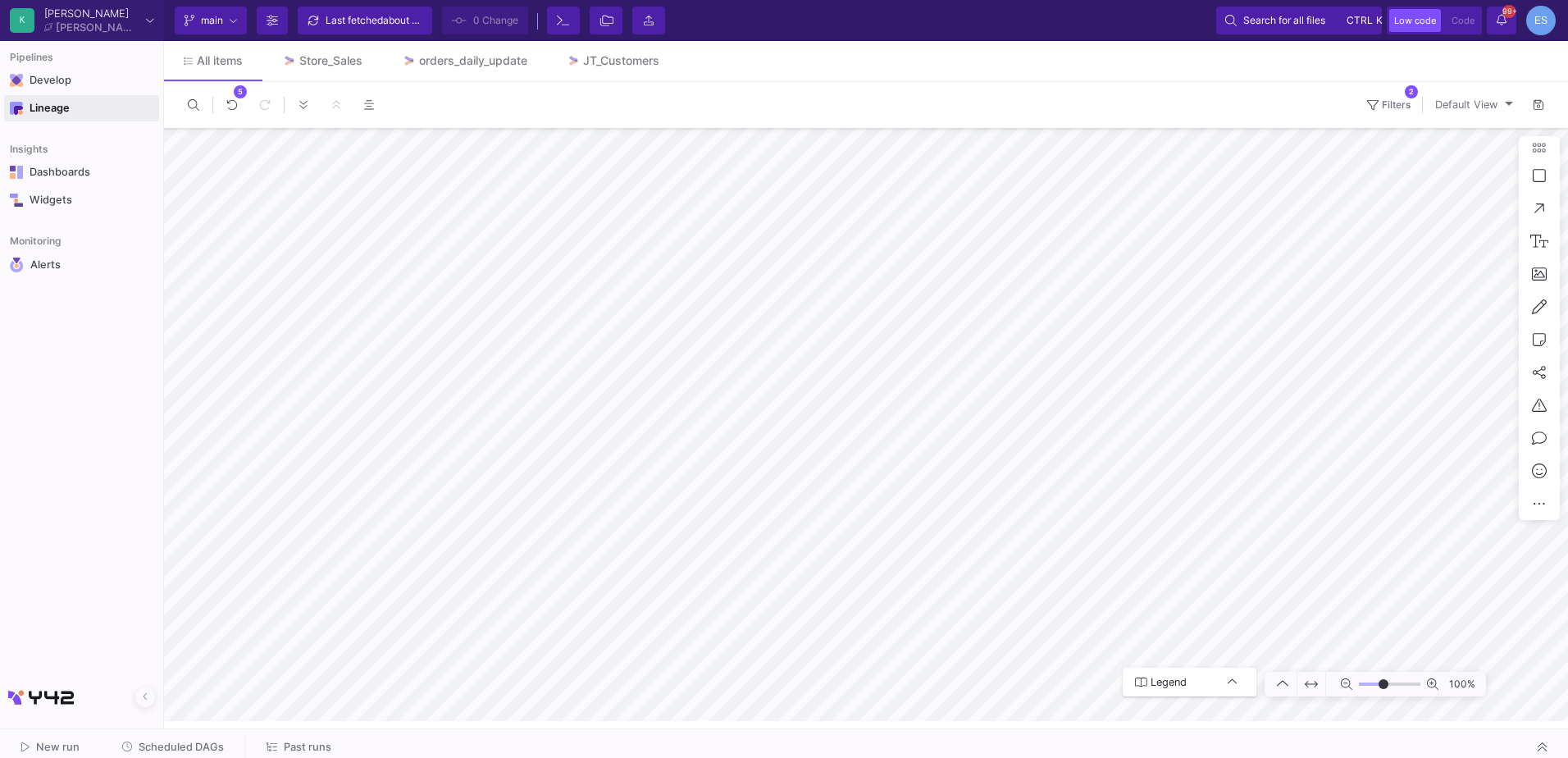
click at [1344, 682] on icon at bounding box center [1347, 685] width 11 height 11
click at [1344, 683] on icon at bounding box center [1347, 685] width 11 height 11
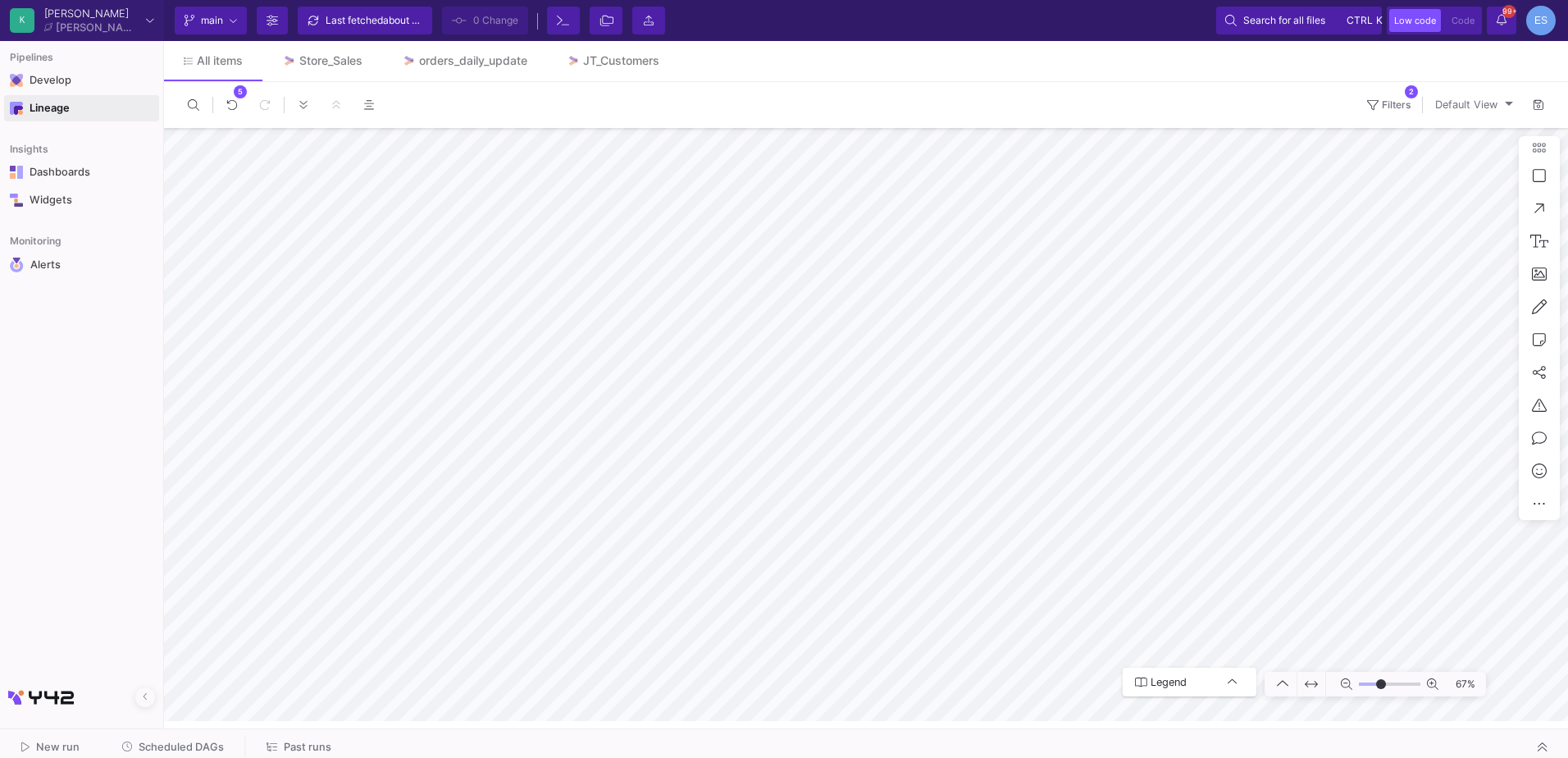
click at [1344, 683] on icon at bounding box center [1347, 685] width 11 height 11
click at [1421, 690] on div "50%" at bounding box center [866, 425] width 1405 height 594
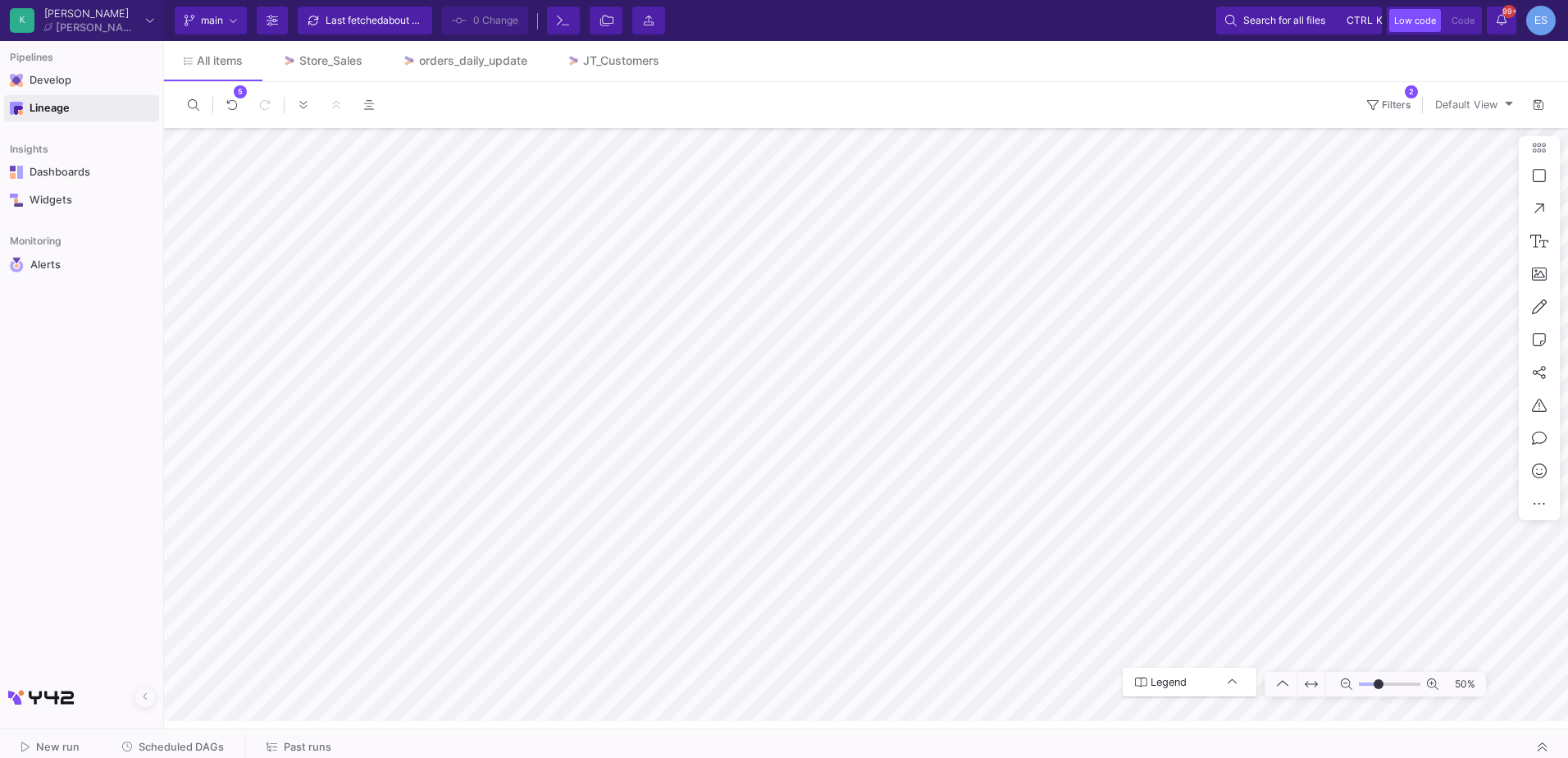
click at [1342, 682] on icon at bounding box center [1347, 685] width 11 height 11
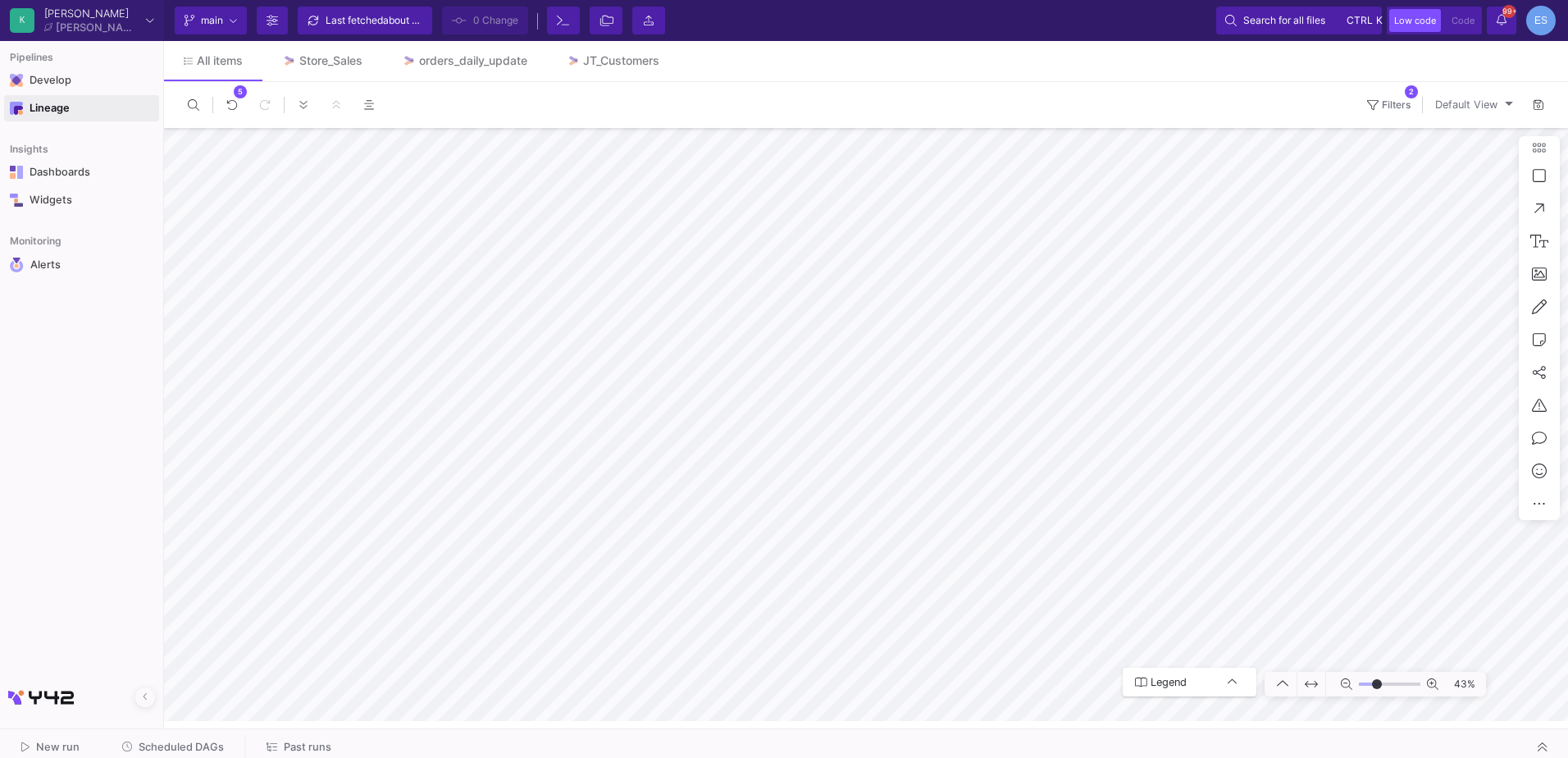
click at [1342, 682] on icon at bounding box center [1347, 685] width 11 height 11
click at [1380, 685] on input "range" at bounding box center [1390, 685] width 61 height 20
drag, startPoint x: 1381, startPoint y: 684, endPoint x: 1382, endPoint y: 692, distance: 8.1
click at [1382, 692] on input "range" at bounding box center [1390, 685] width 61 height 20
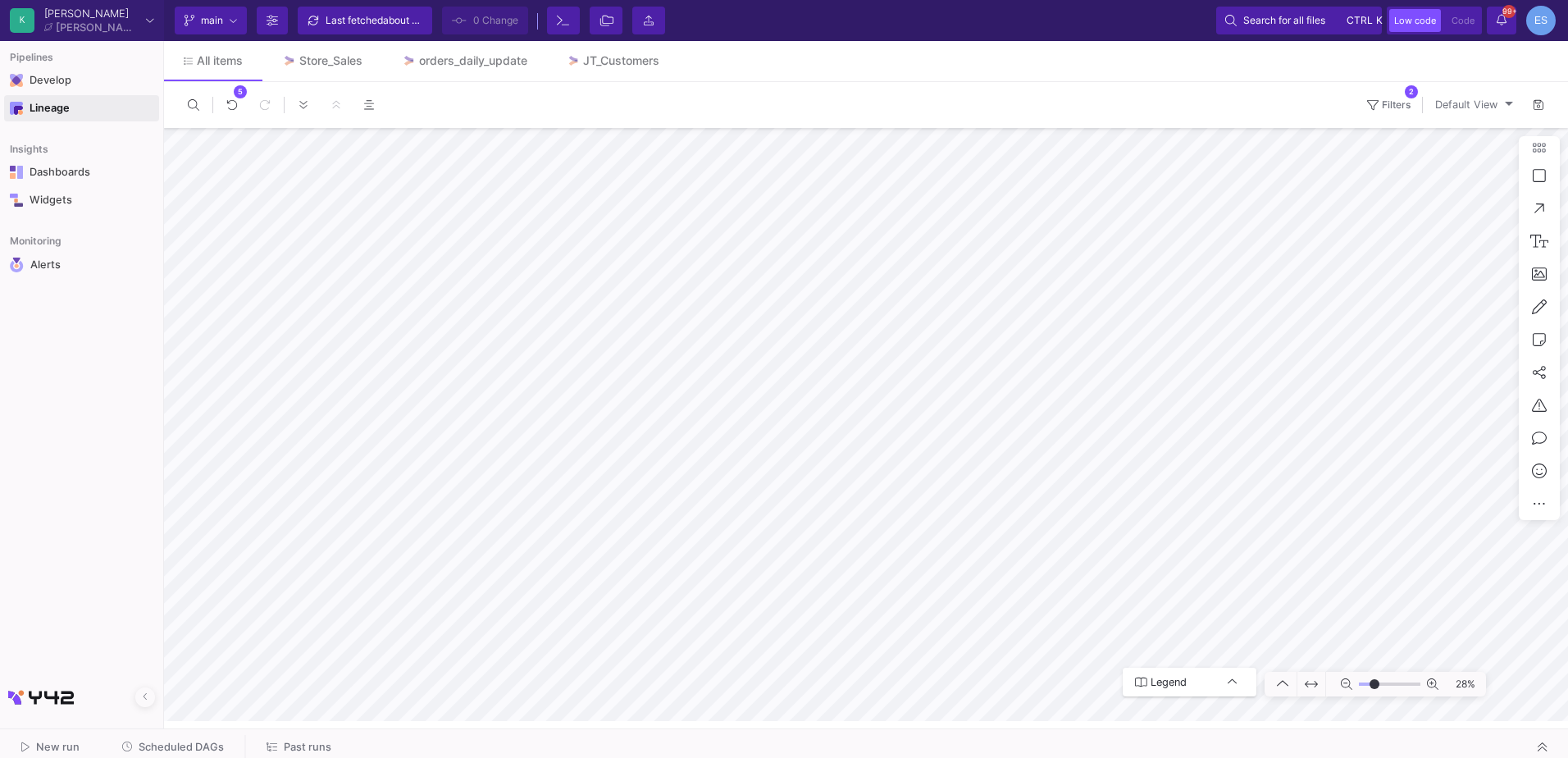
click at [1375, 684] on input "range" at bounding box center [1390, 685] width 61 height 20
click at [1377, 682] on input "range" at bounding box center [1390, 685] width 61 height 20
type input "-2"
click at [1380, 686] on input "range" at bounding box center [1390, 685] width 61 height 20
click at [90, 80] on span "Develop" at bounding box center [81, 81] width 155 height 30
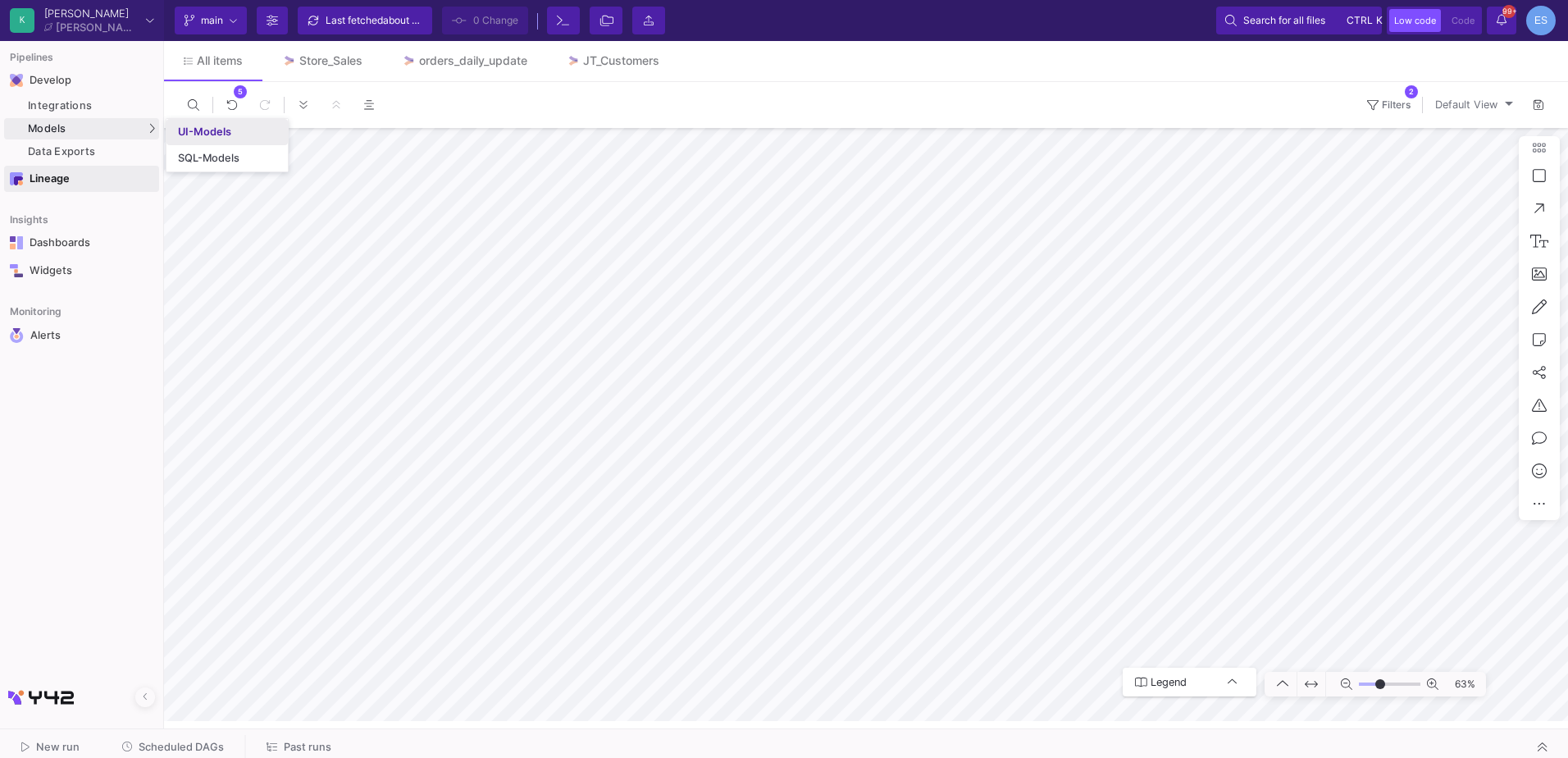
click at [221, 125] on div "UI-Models" at bounding box center [204, 132] width 53 height 13
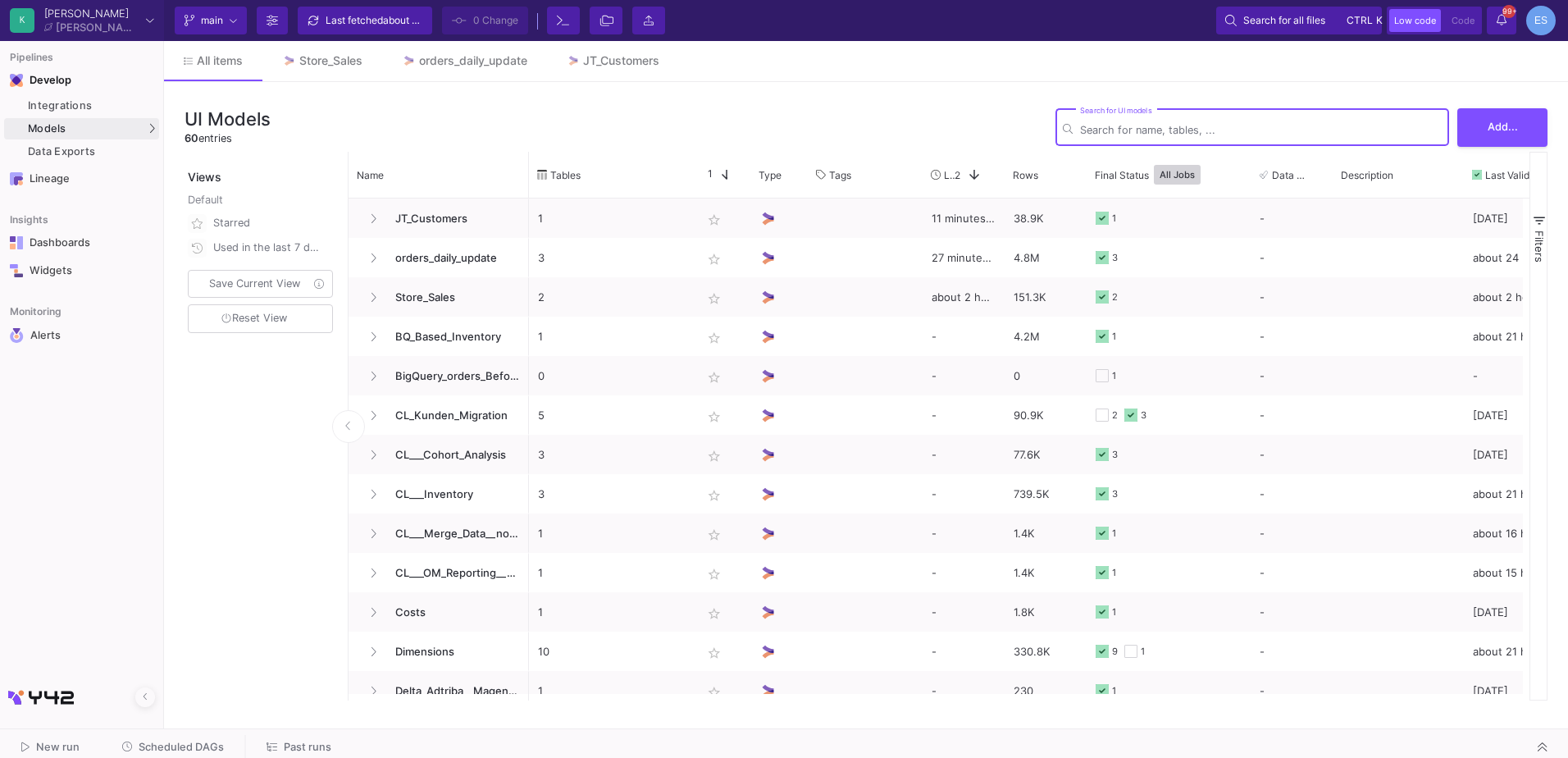
click at [1122, 130] on input "Search for UI models" at bounding box center [1262, 129] width 362 height 12
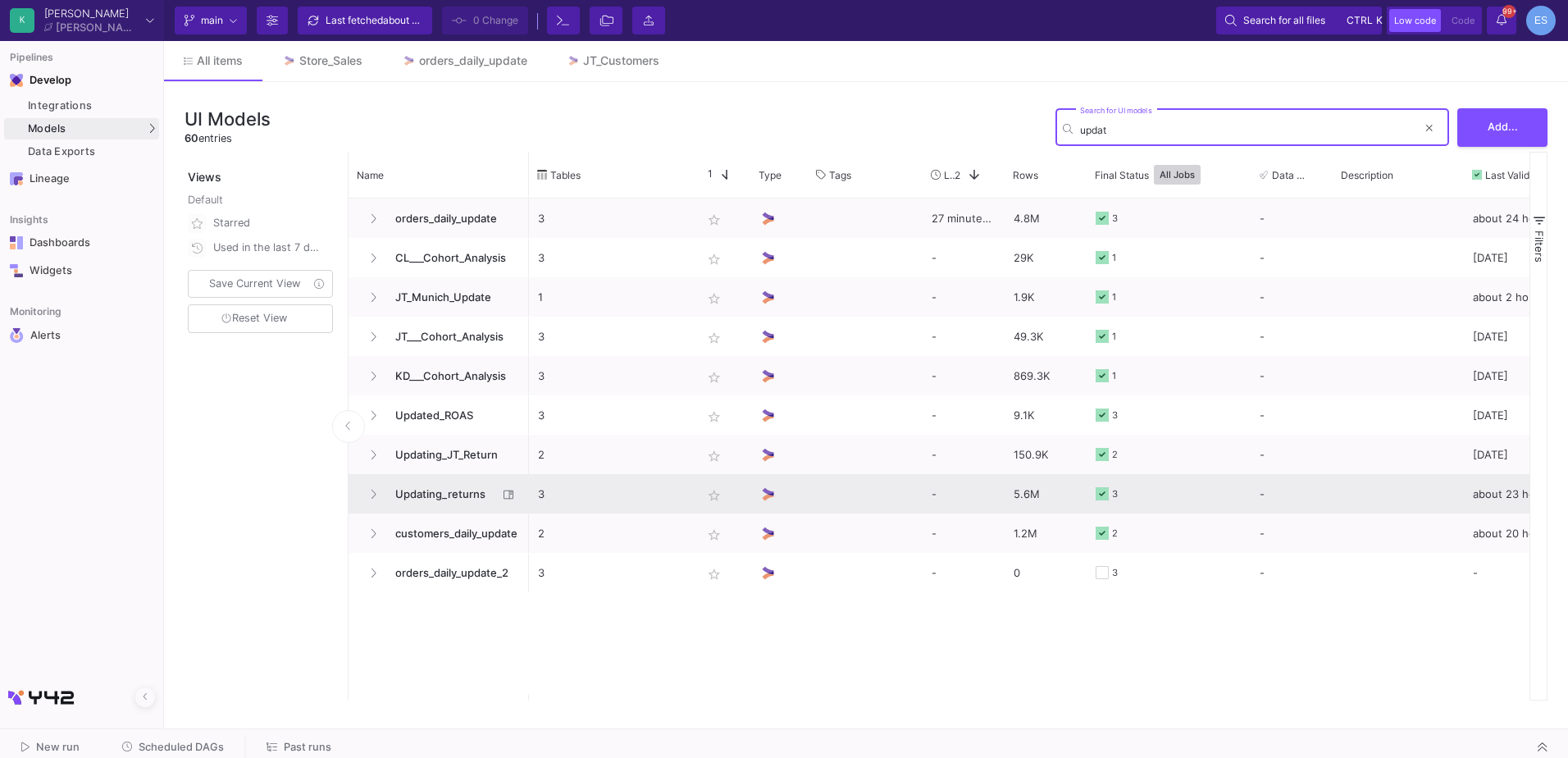
type input "updat"
click at [426, 503] on span "Updating_returns" at bounding box center [441, 495] width 112 height 39
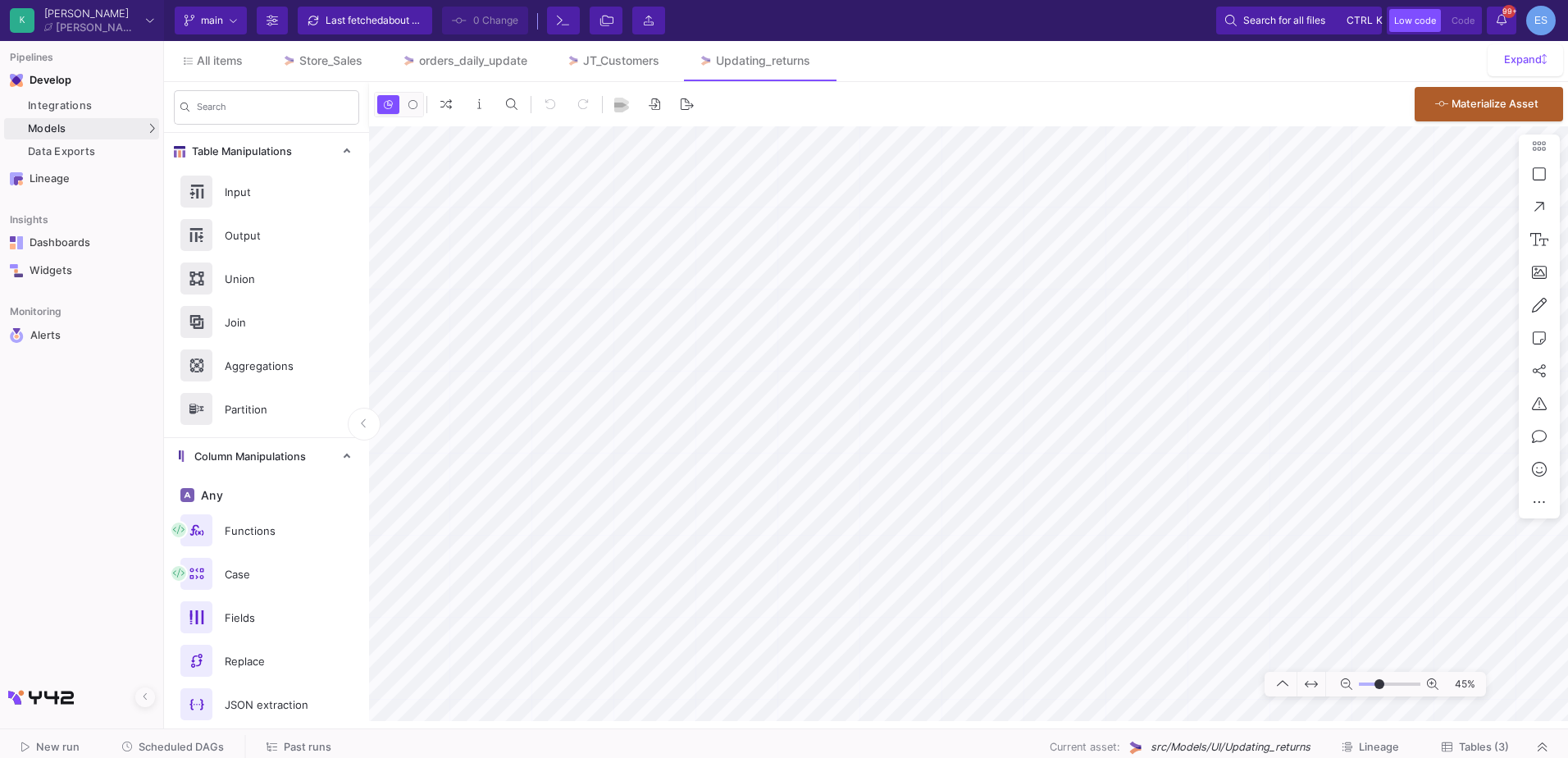
type input "-5"
click at [1380, 686] on input "range" at bounding box center [1390, 685] width 61 height 20
click at [835, 125] on div "0 0 . Materialize Asset 78%" at bounding box center [969, 401] width 1199 height 639
click at [1493, 737] on button "Tables (3)" at bounding box center [1475, 748] width 107 height 25
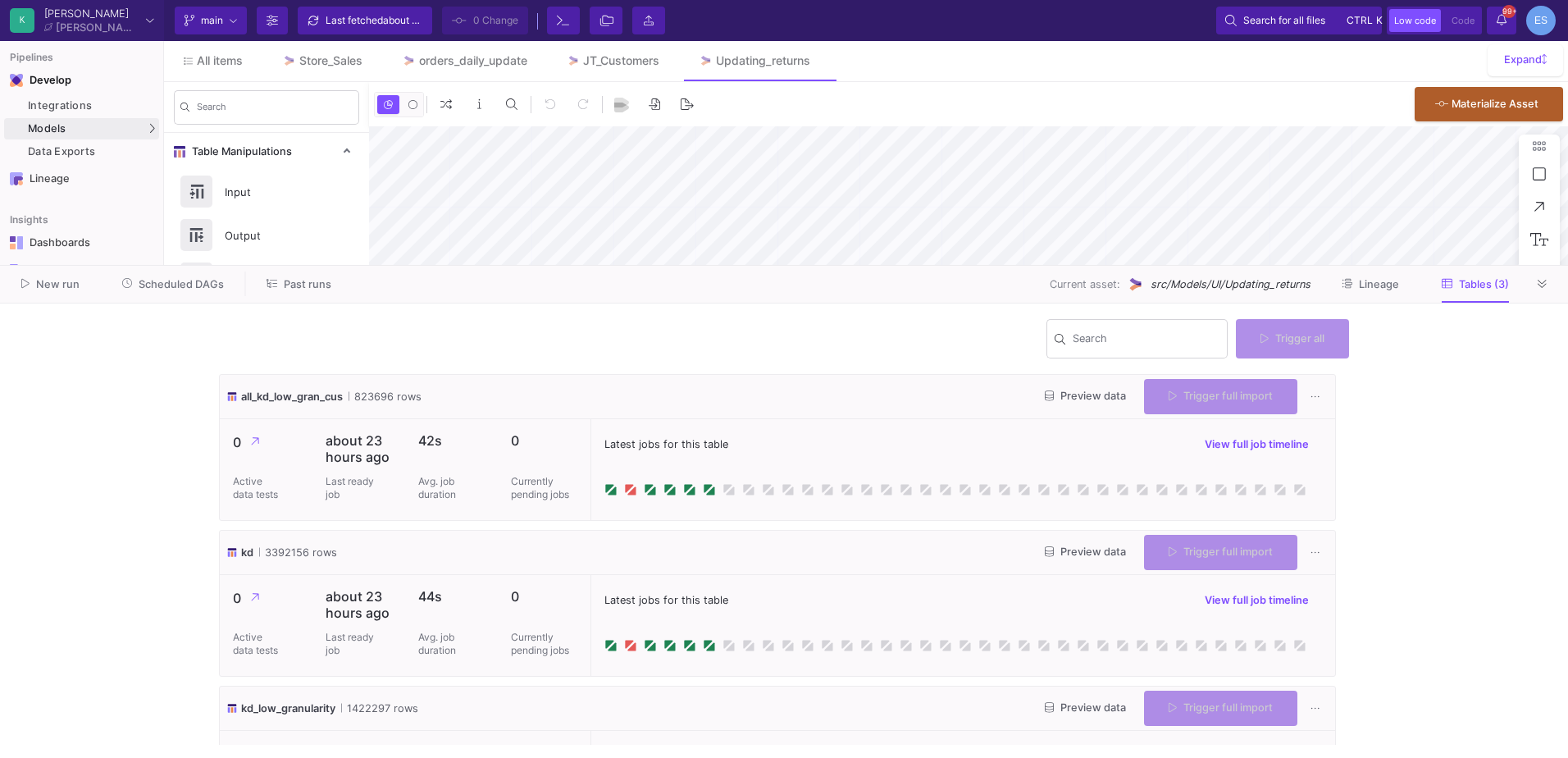
type input "-16"
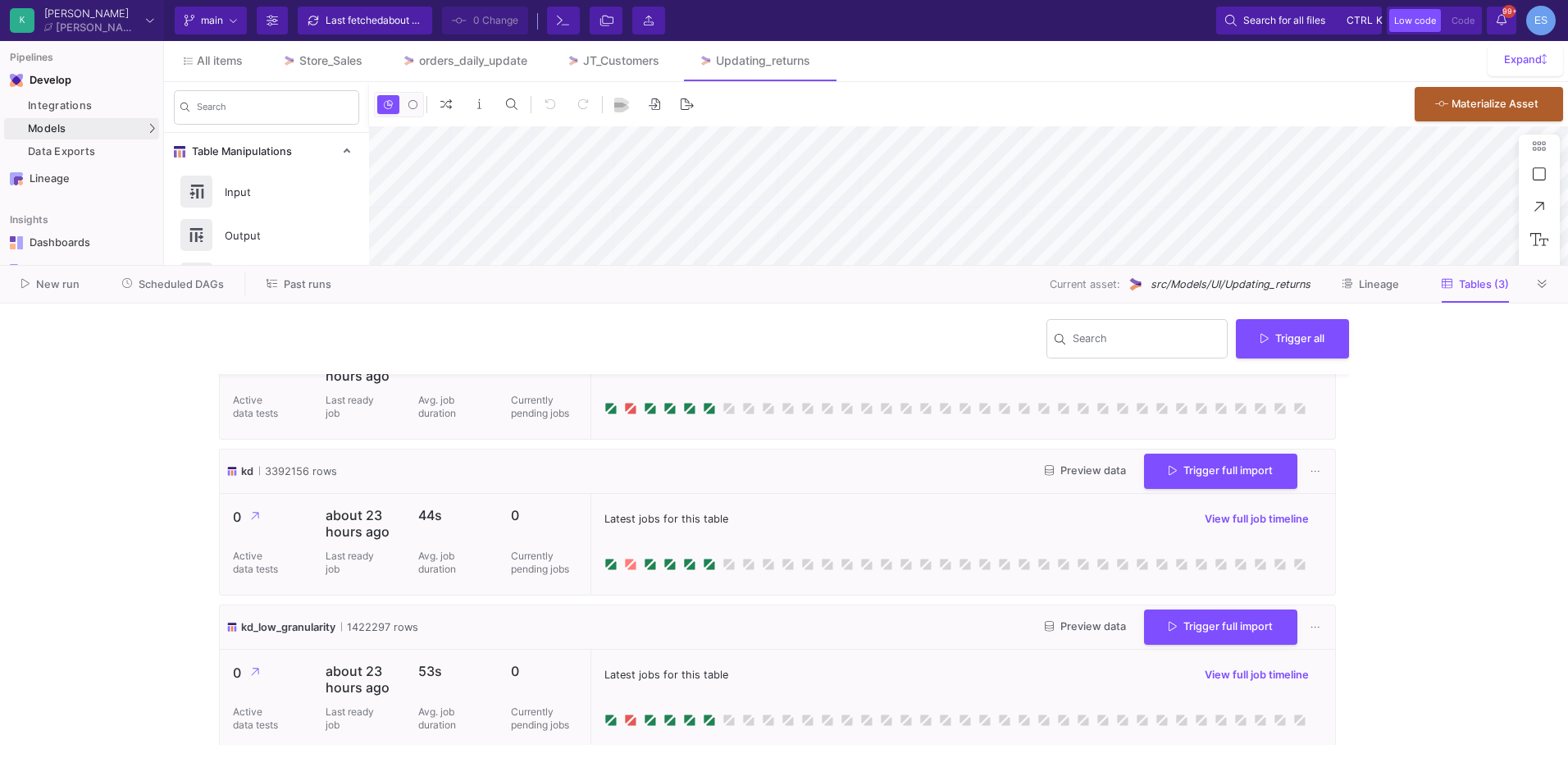
scroll to position [82, 0]
click at [1043, 477] on button "Preview data" at bounding box center [1086, 470] width 108 height 25
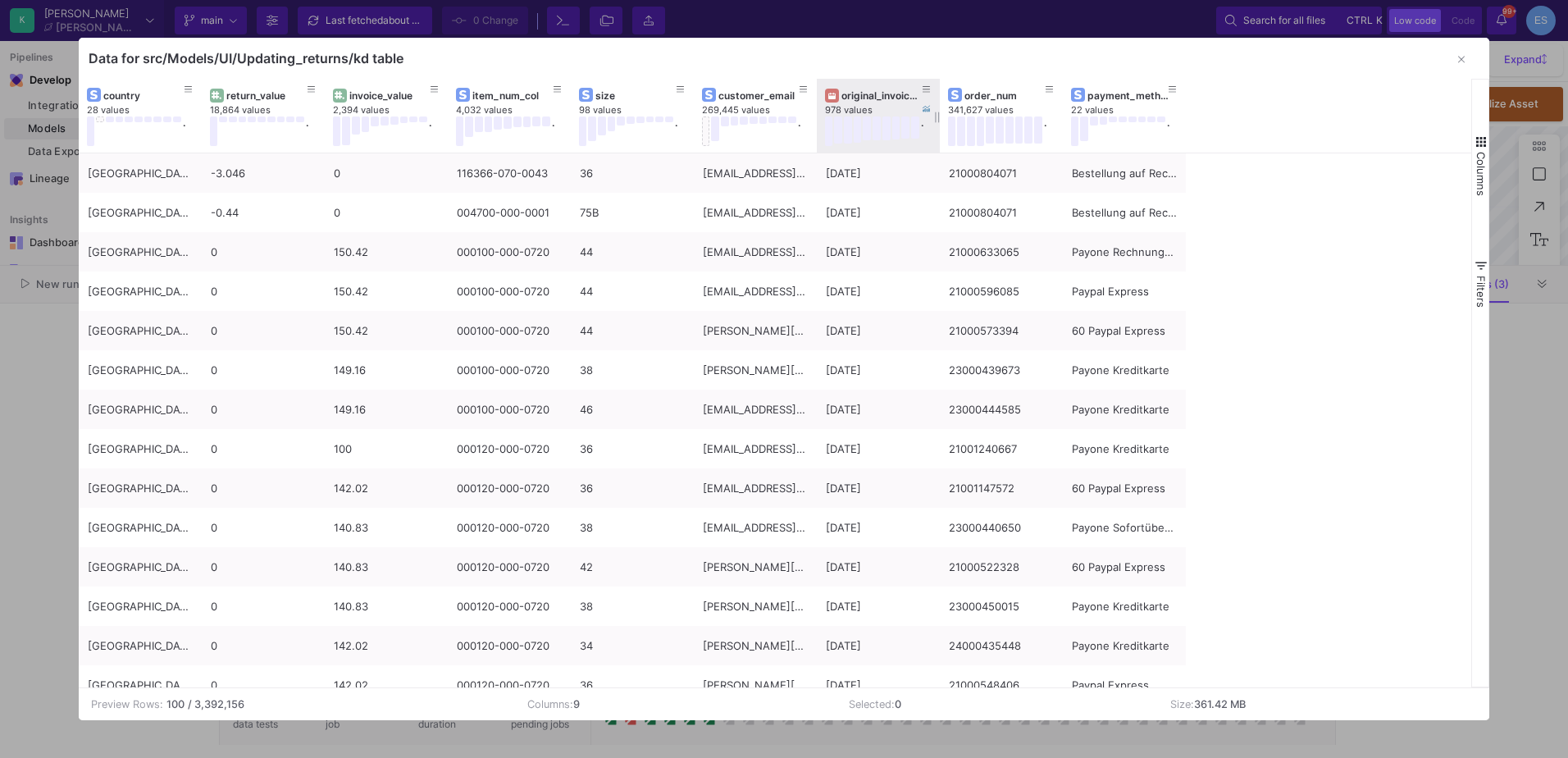
click at [883, 96] on div "original_invoice_date" at bounding box center [882, 95] width 81 height 12
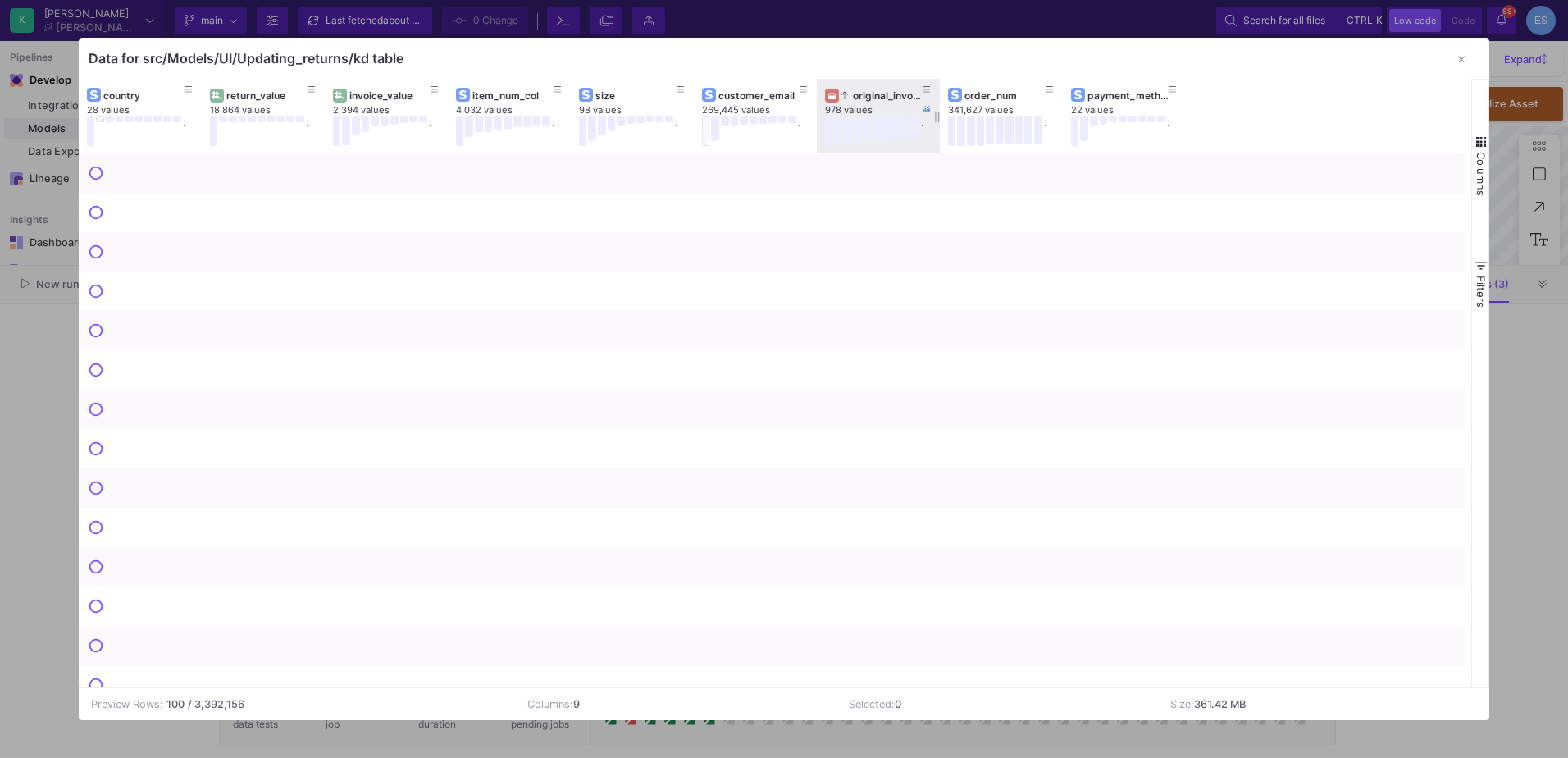
click at [883, 96] on div "original_invoice_date" at bounding box center [882, 95] width 81 height 12
click at [1477, 140] on span "button" at bounding box center [1482, 142] width 15 height 15
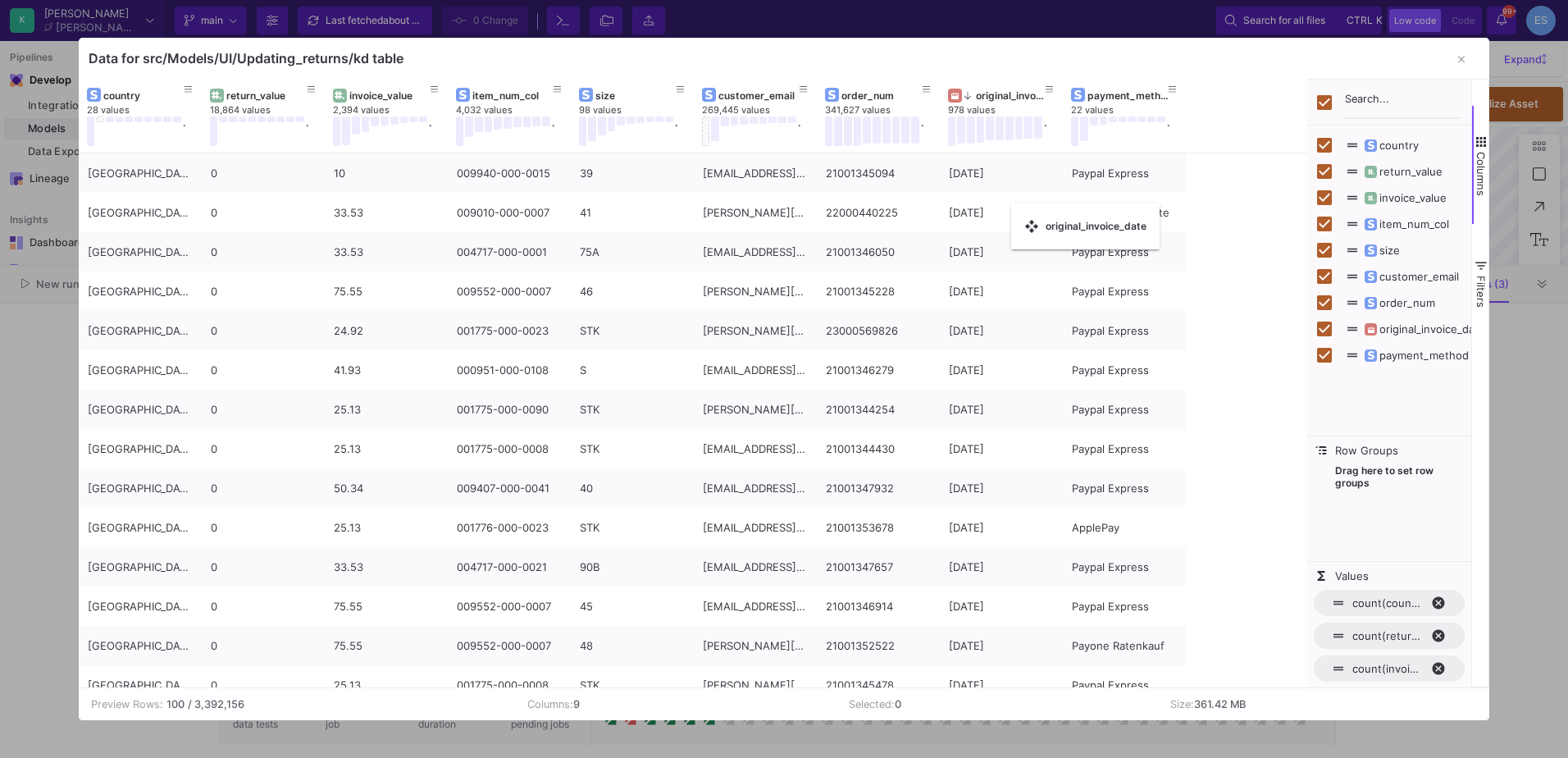
checkbox input "false"
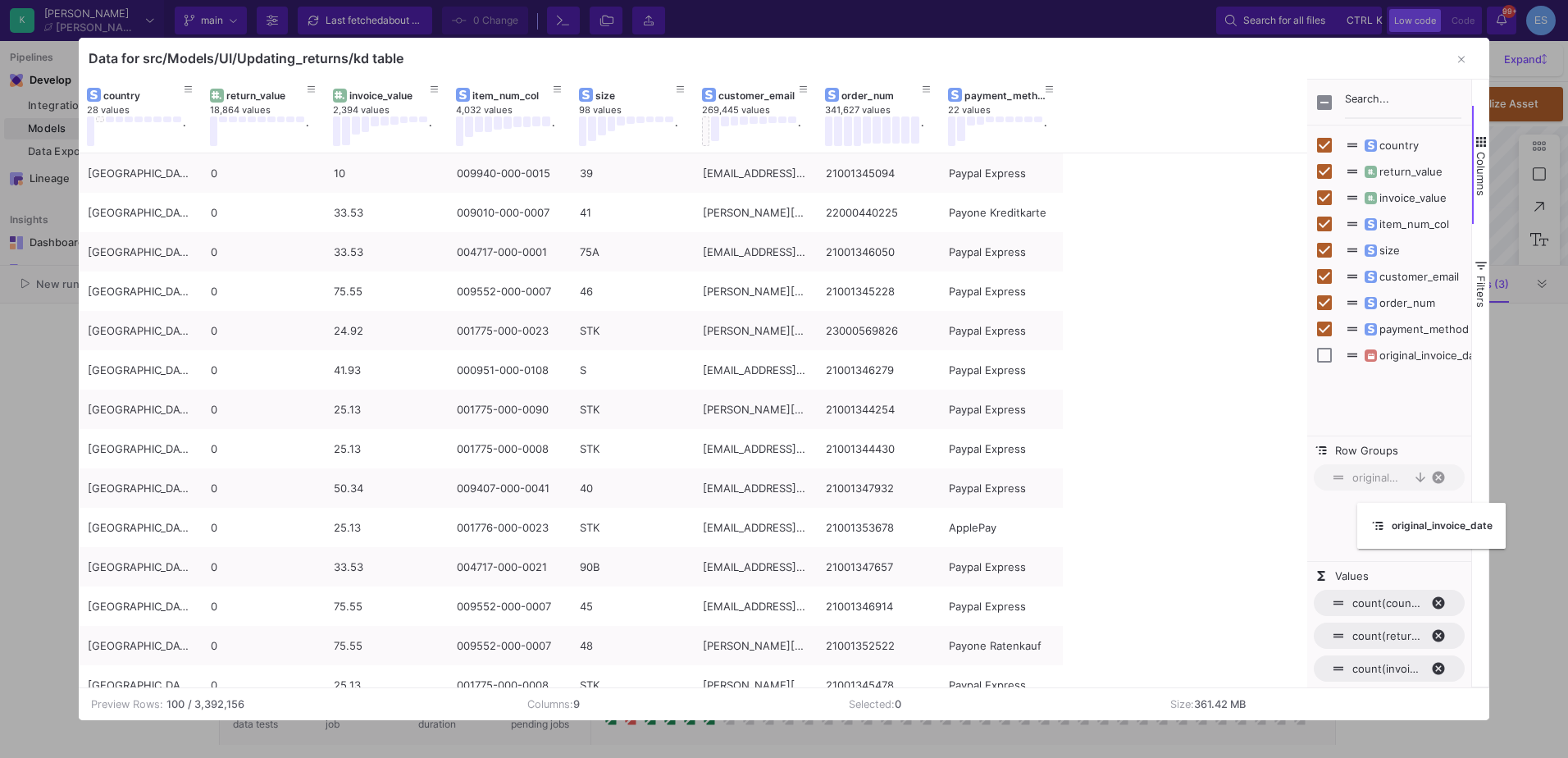
drag, startPoint x: 870, startPoint y: 98, endPoint x: 1369, endPoint y: 500, distance: 640.8
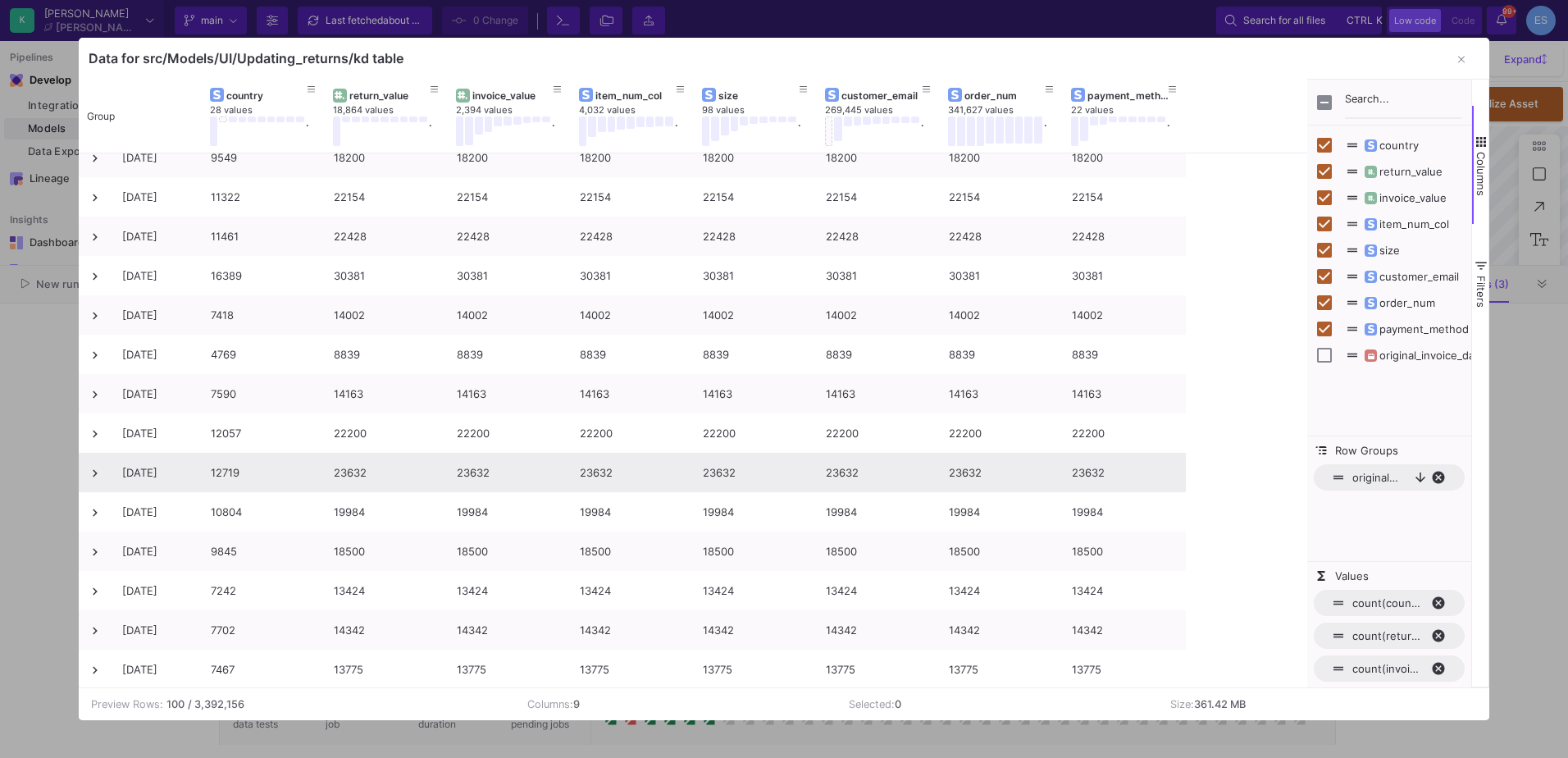
scroll to position [173, 0]
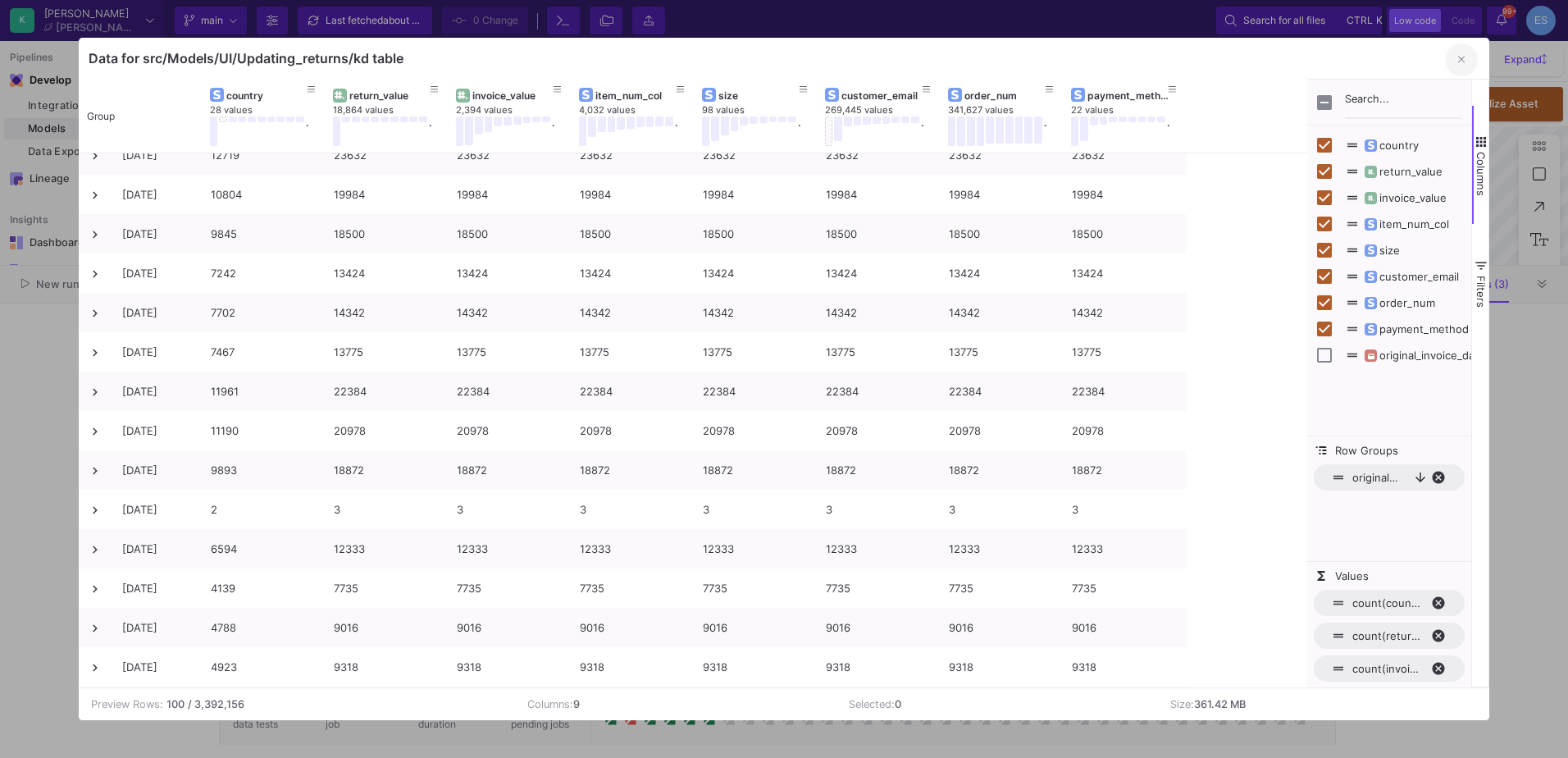
click at [1456, 62] on button "button" at bounding box center [1461, 59] width 32 height 33
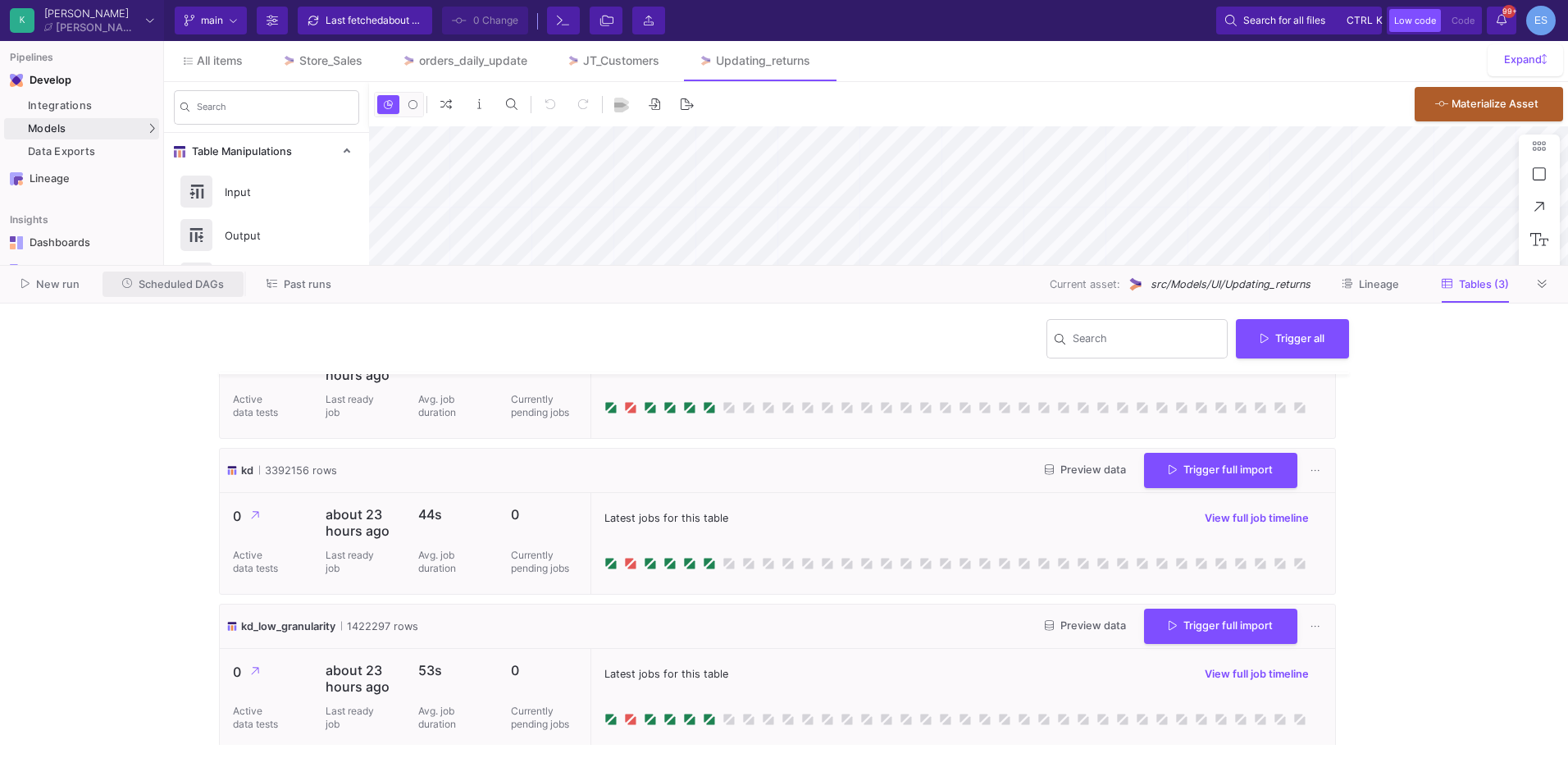
click at [203, 292] on button "Scheduled DAGs" at bounding box center [173, 283] width 142 height 25
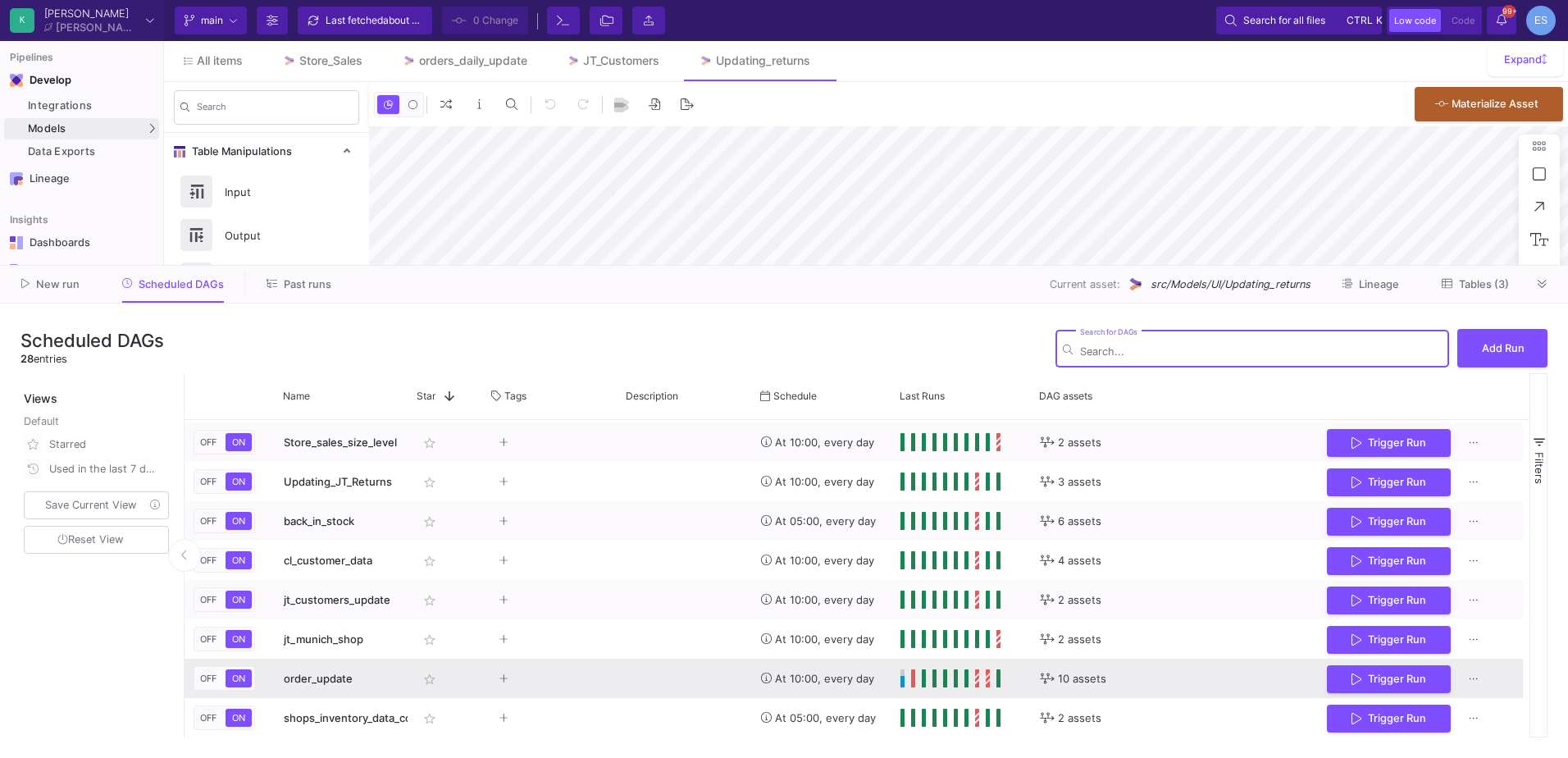
click at [303, 686] on div "order_update" at bounding box center [342, 679] width 116 height 39
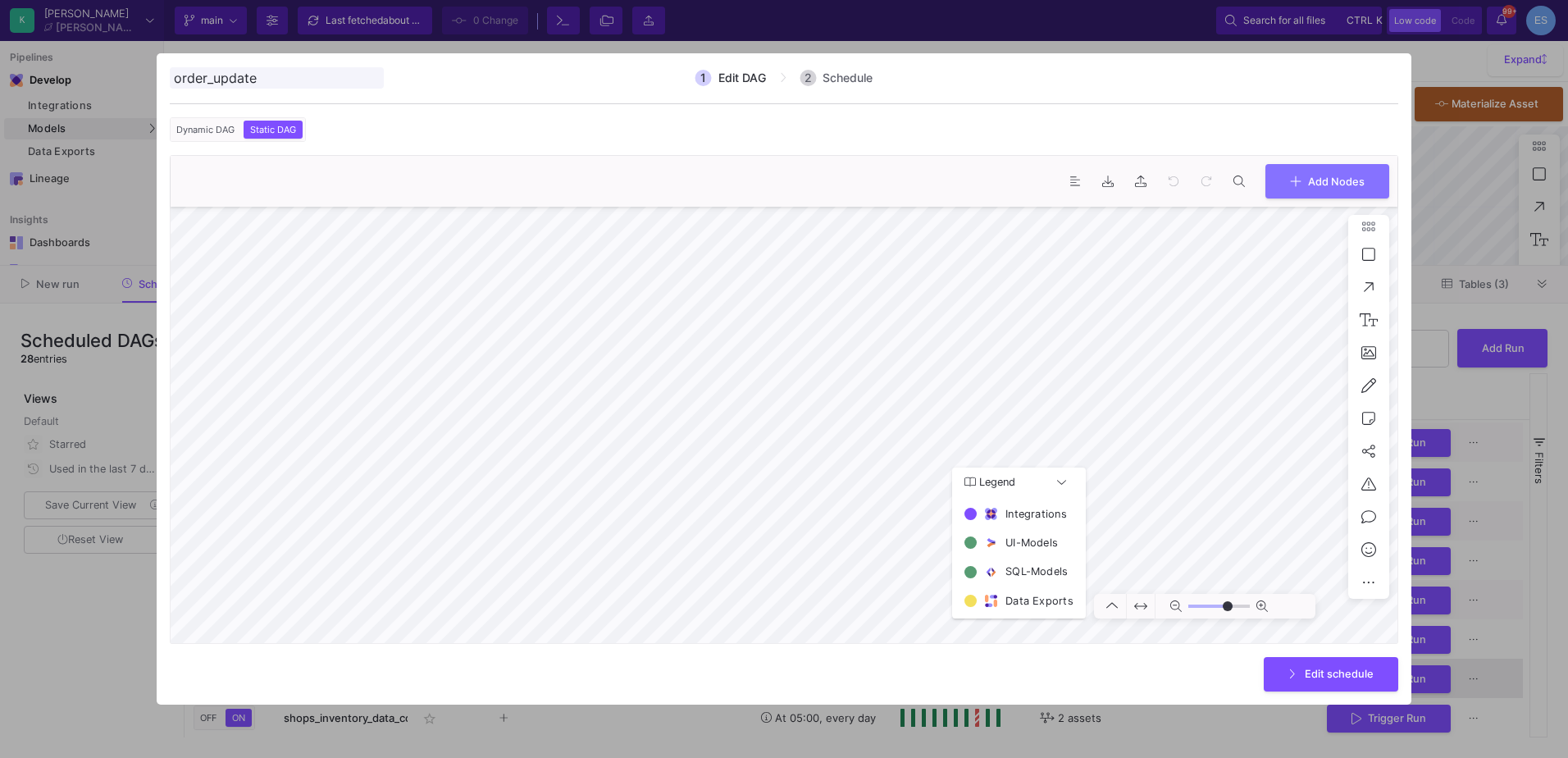
type input "0"
click at [67, 664] on div at bounding box center [784, 379] width 1568 height 758
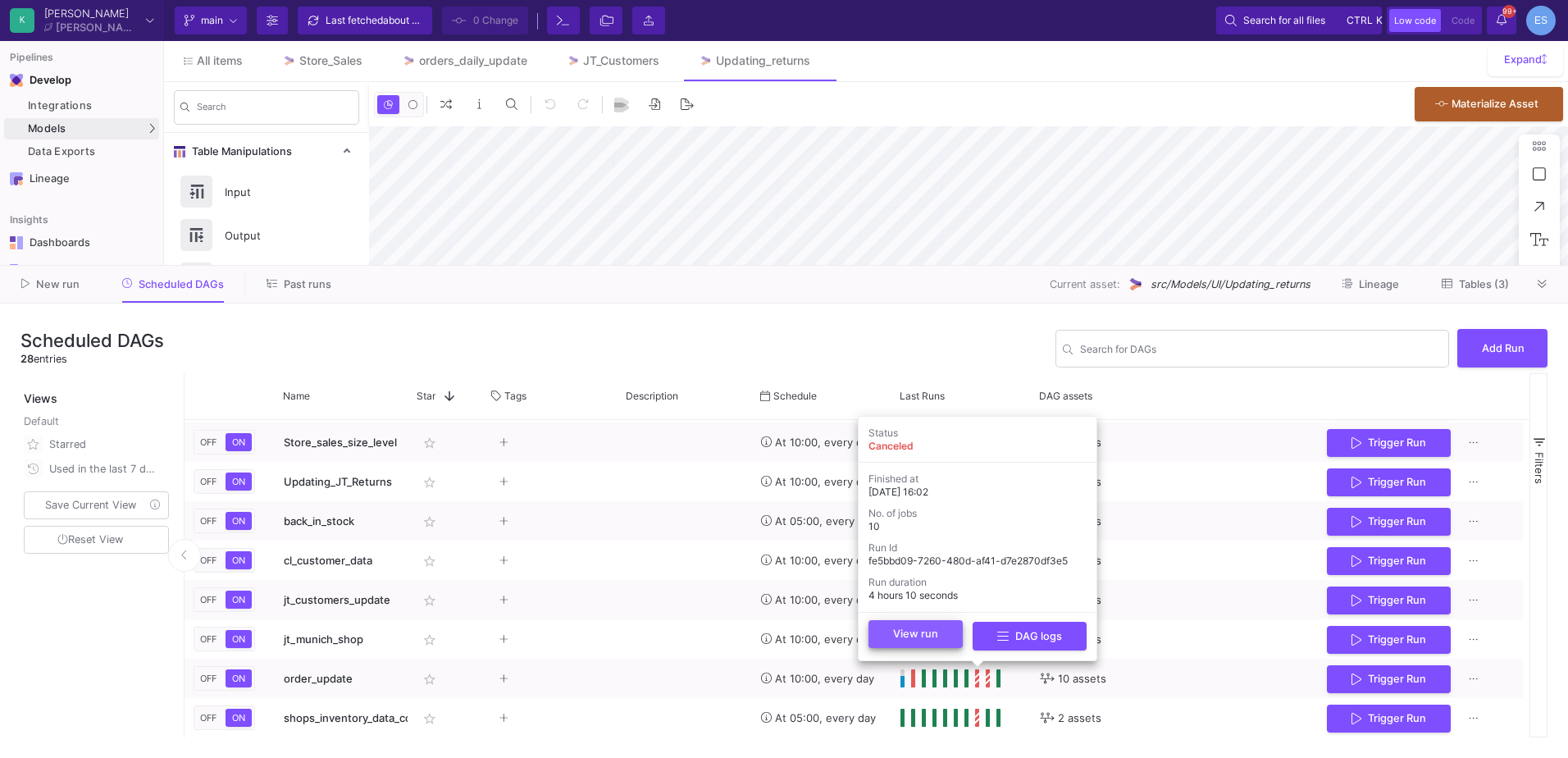
click at [950, 640] on button "View run" at bounding box center [916, 634] width 95 height 28
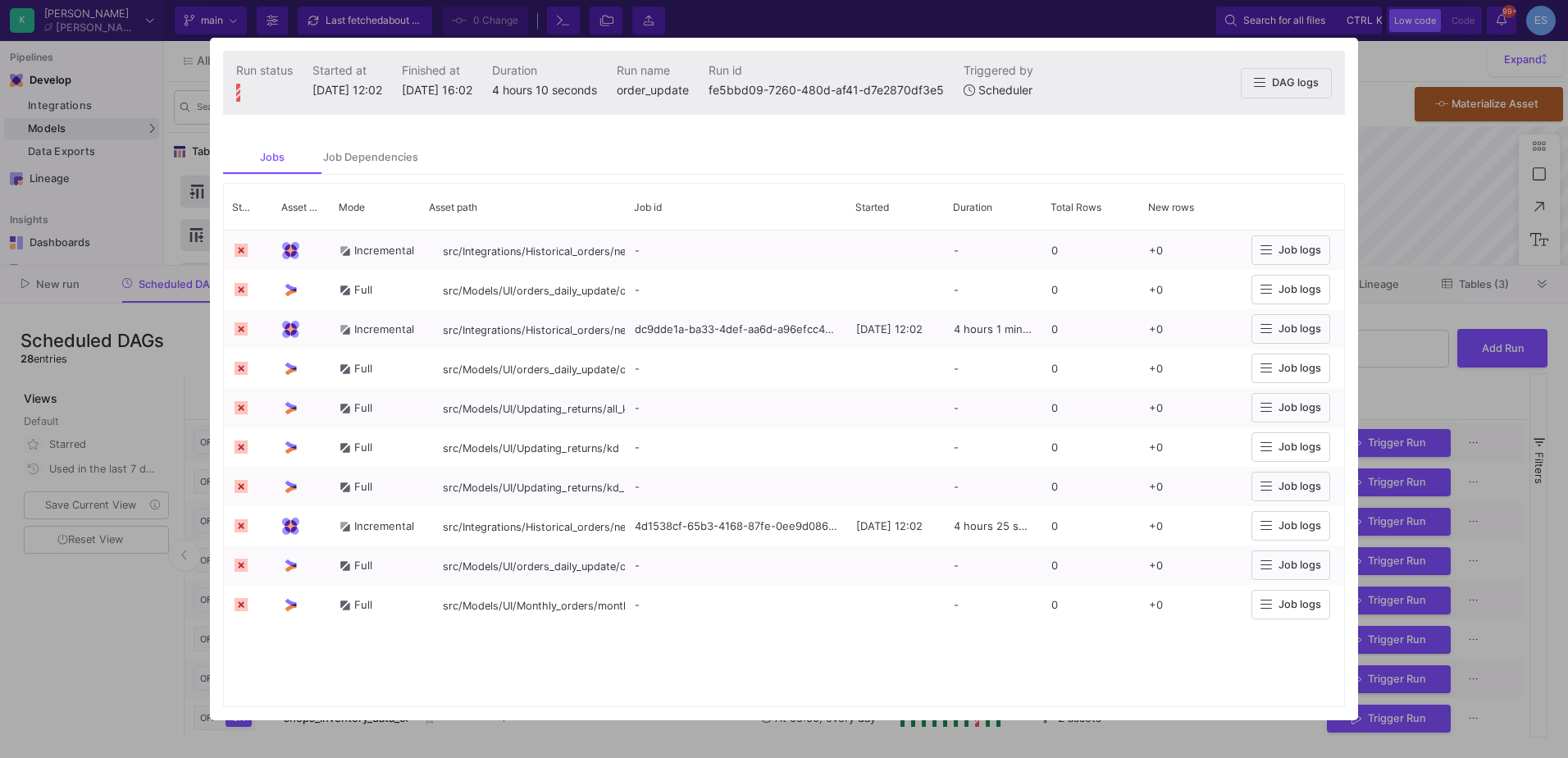
click at [173, 672] on div at bounding box center [784, 379] width 1568 height 758
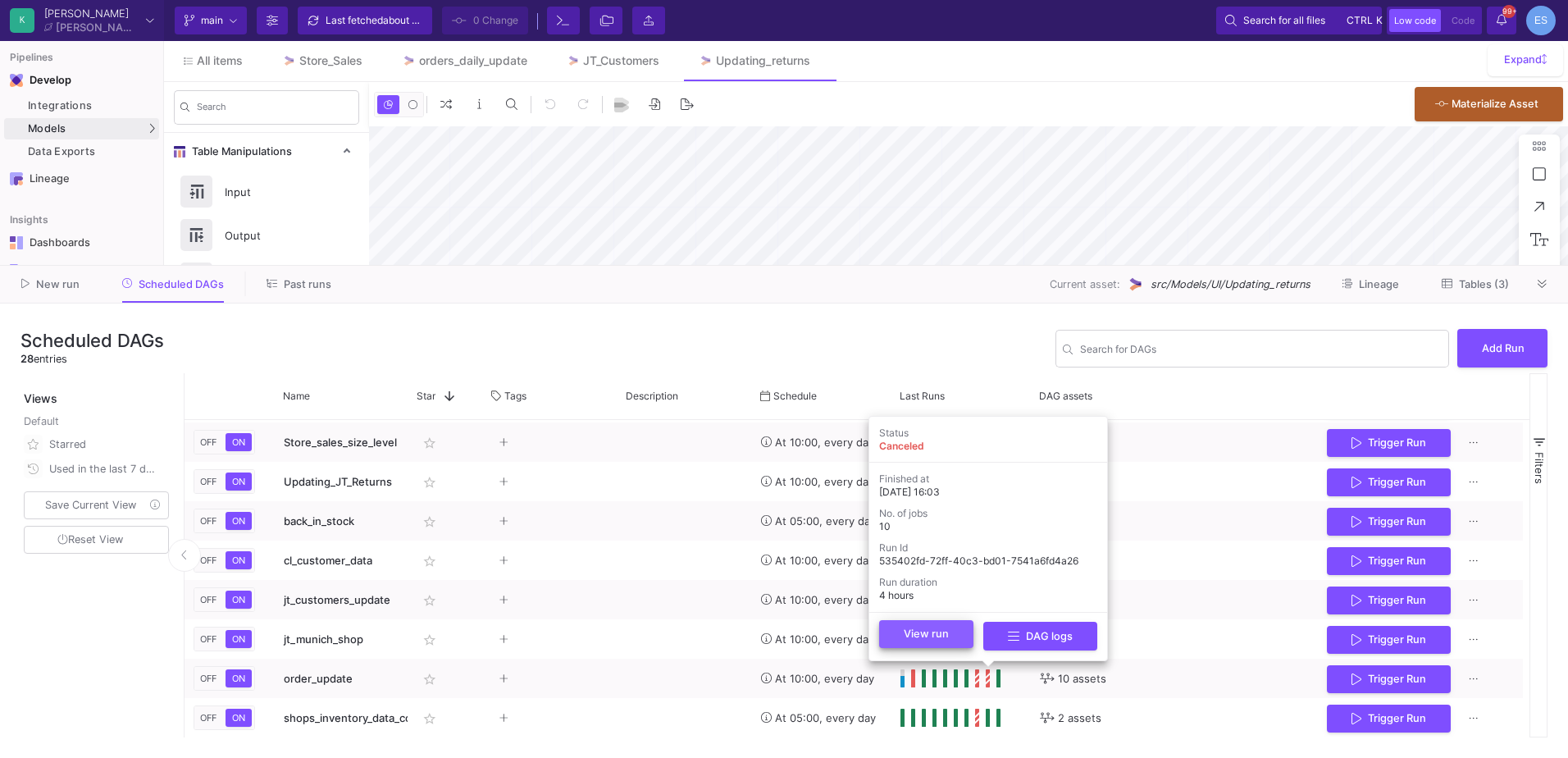
click at [964, 644] on button "View run" at bounding box center [927, 634] width 95 height 28
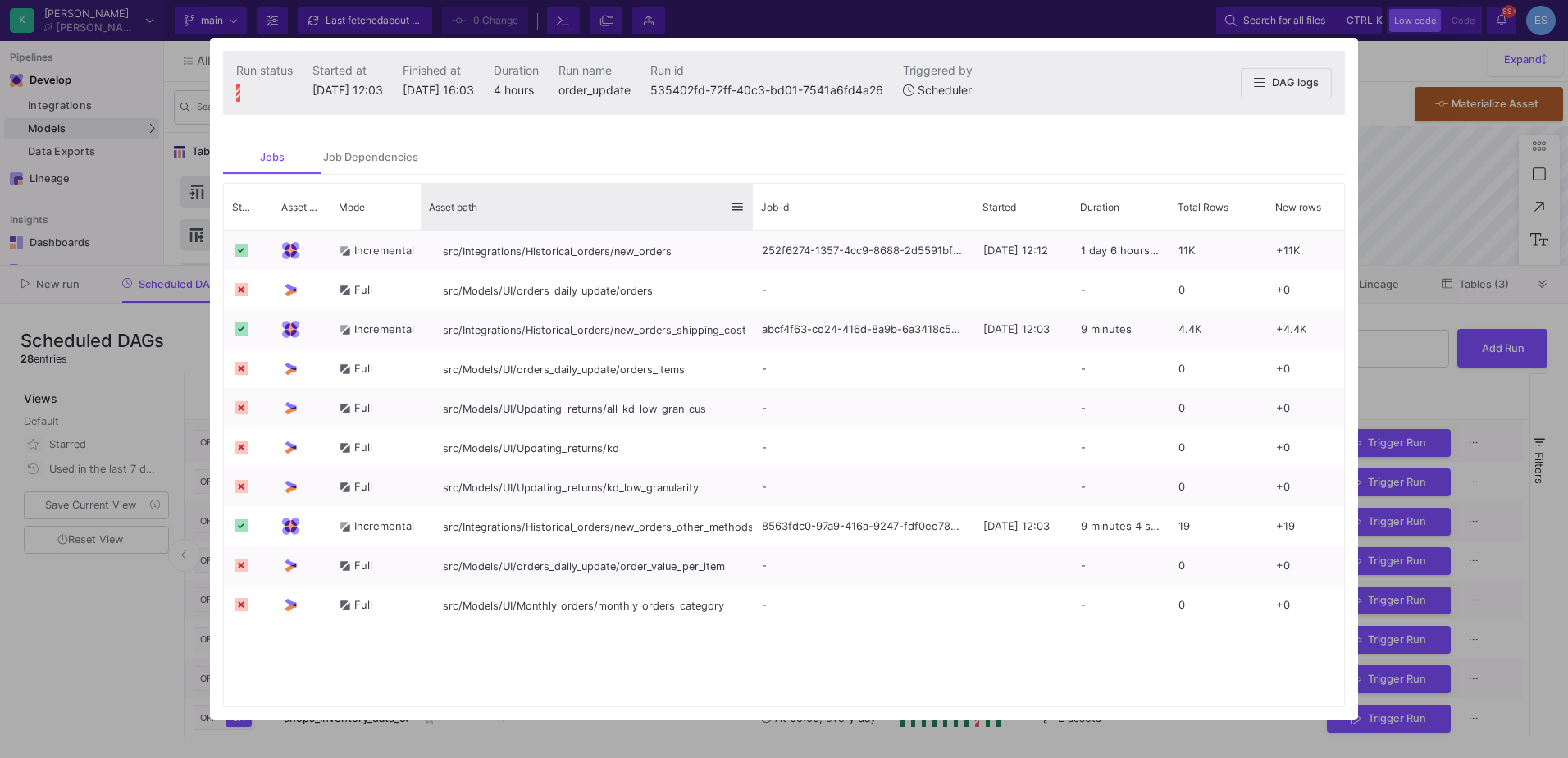
drag, startPoint x: 624, startPoint y: 213, endPoint x: 751, endPoint y: 222, distance: 127.3
click at [751, 222] on div at bounding box center [753, 206] width 6 height 46
click at [149, 624] on div at bounding box center [784, 379] width 1568 height 758
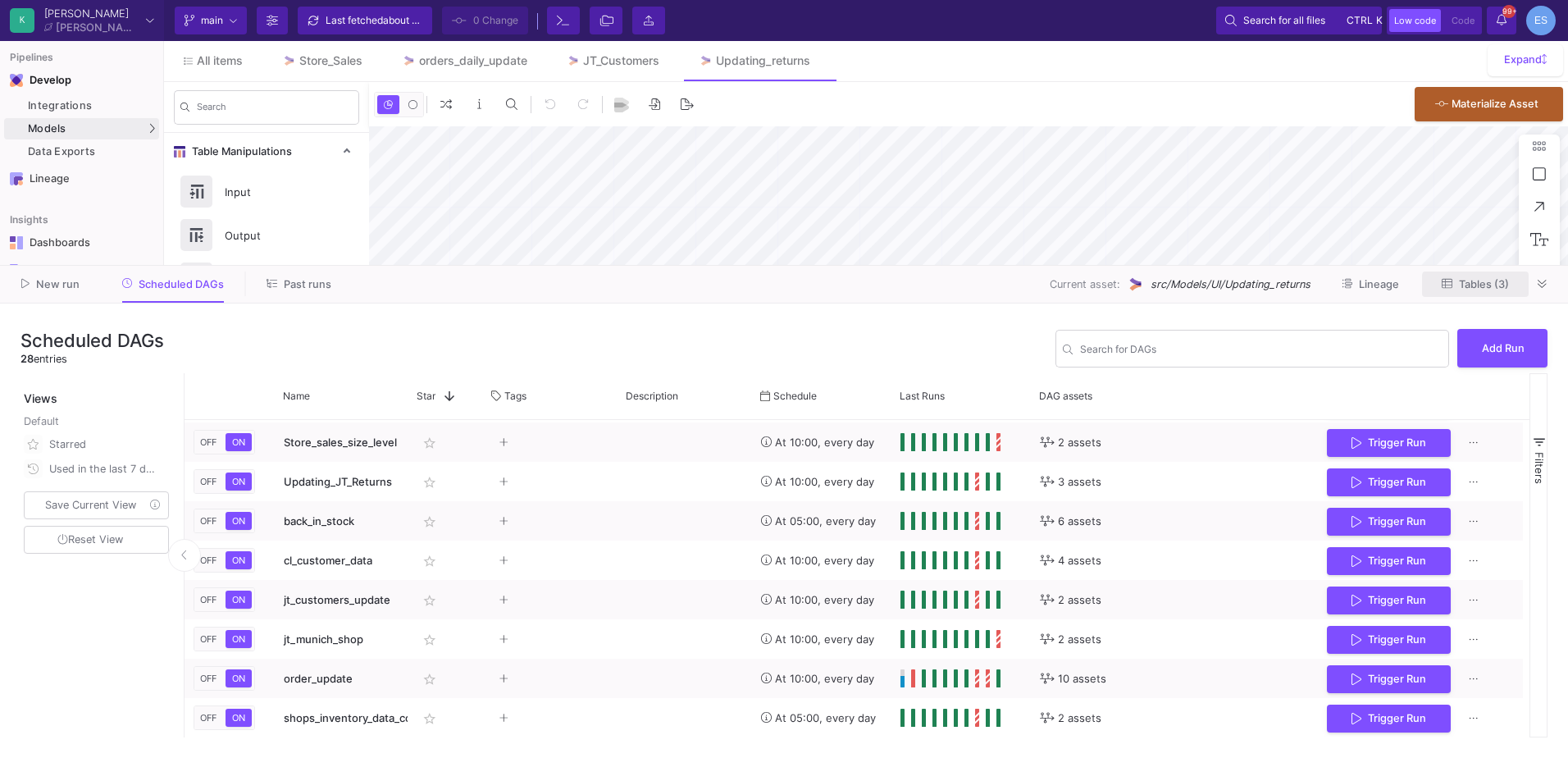
click at [1504, 286] on span "Tables (3)" at bounding box center [1484, 284] width 50 height 12
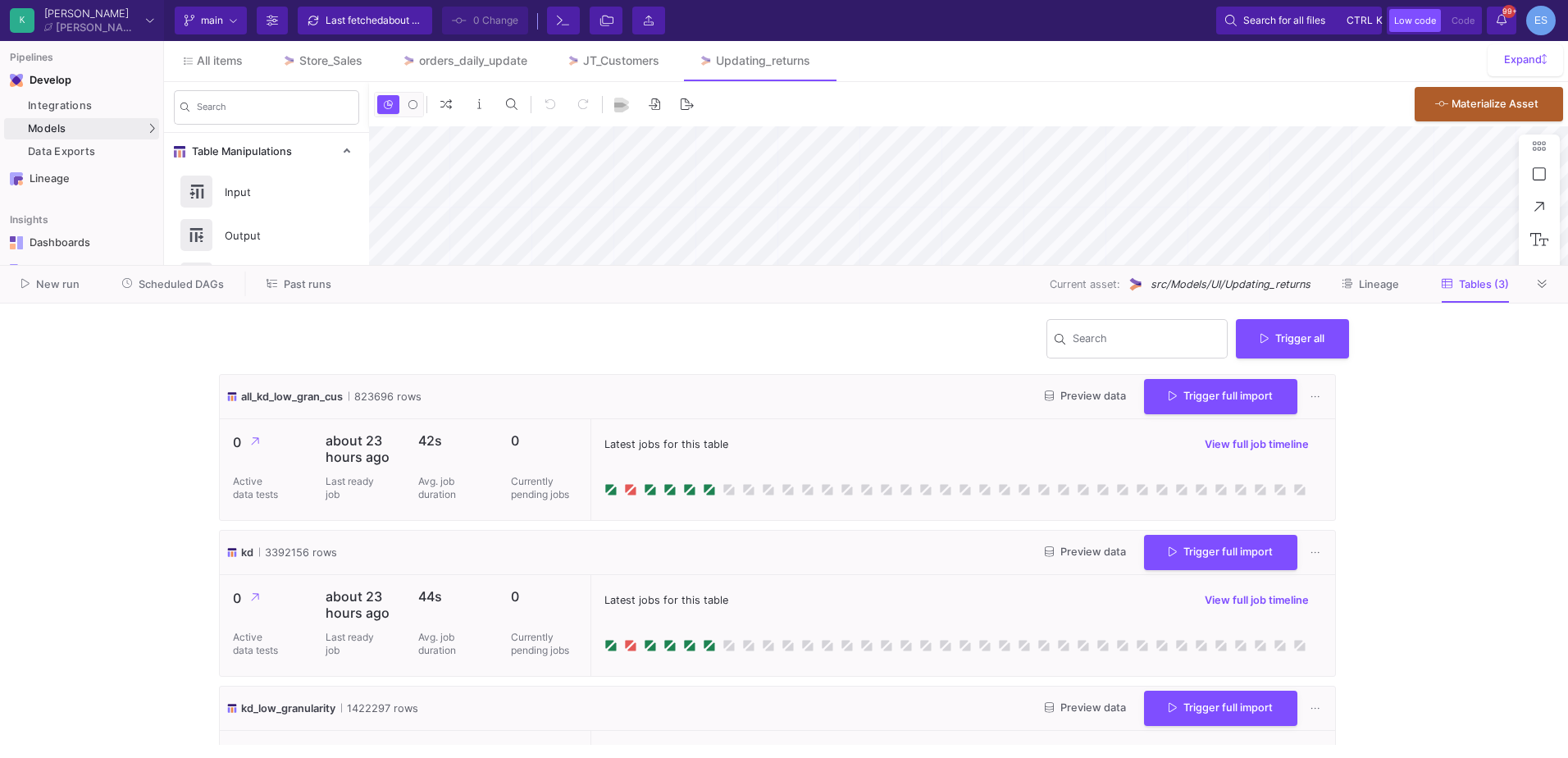
click at [1053, 398] on span "Preview data" at bounding box center [1085, 396] width 81 height 12
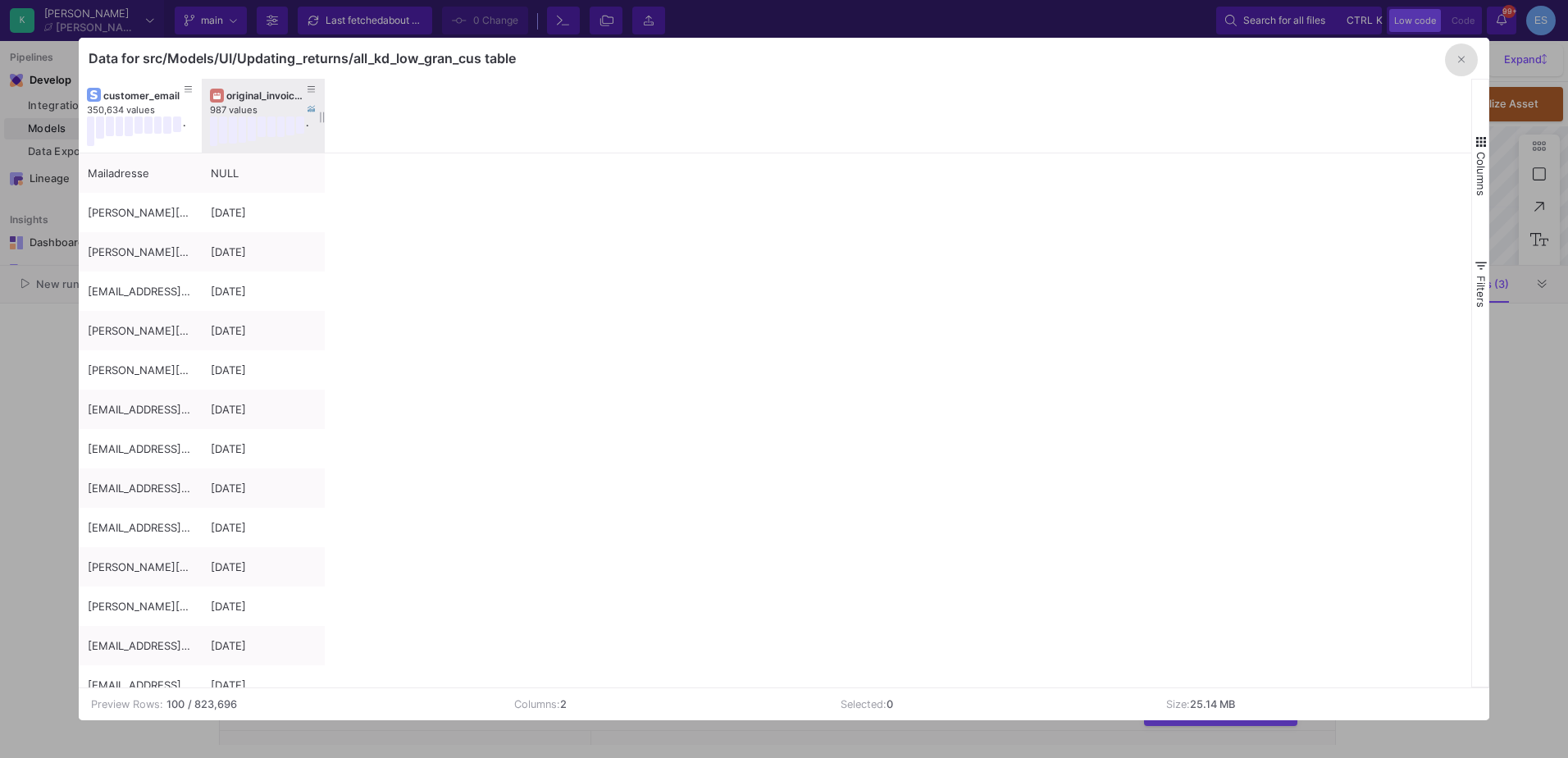
click at [234, 92] on div "original_invoice_date" at bounding box center [266, 95] width 81 height 12
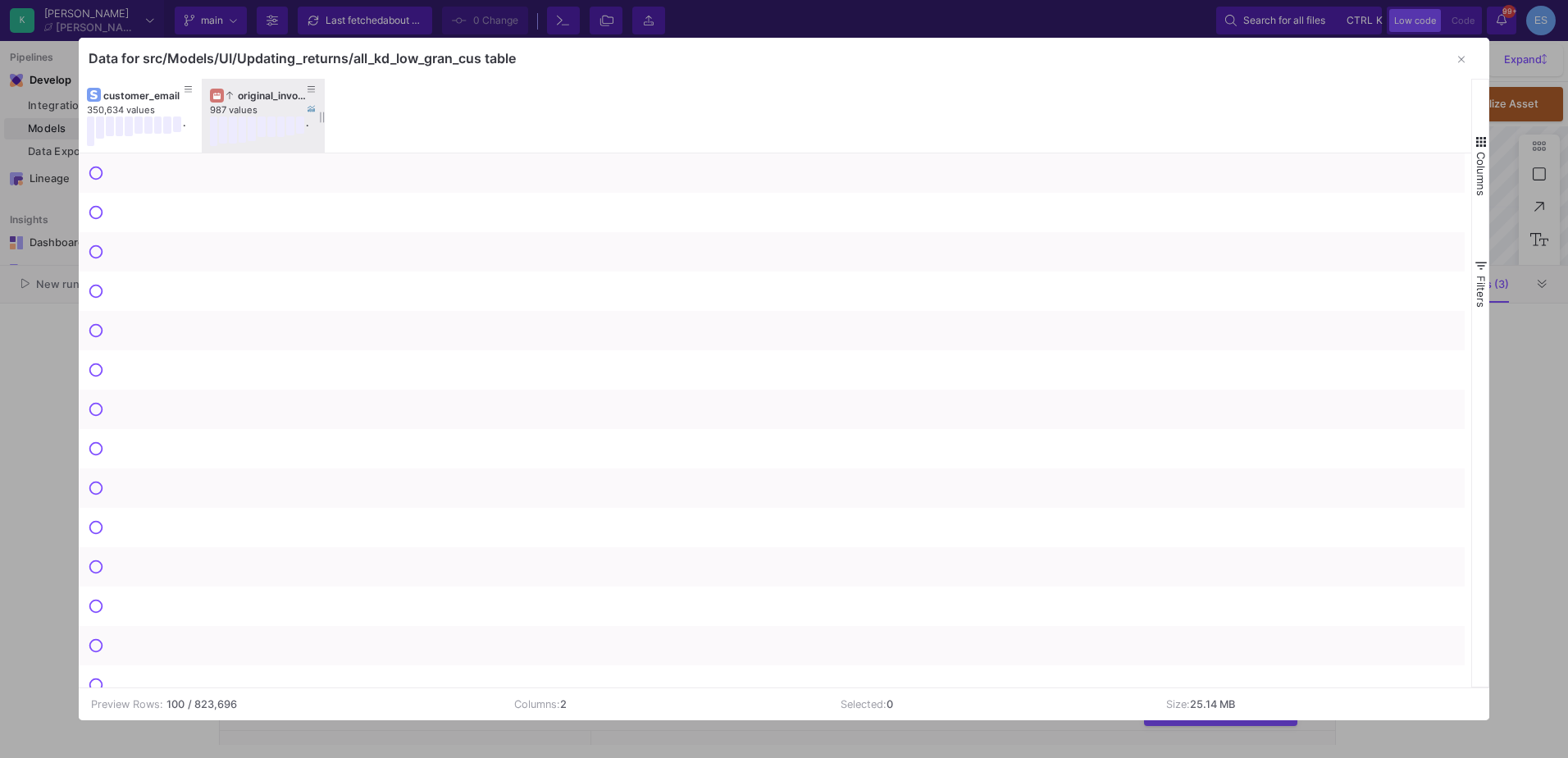
click at [234, 92] on div "original_invoice_date" at bounding box center [266, 95] width 81 height 12
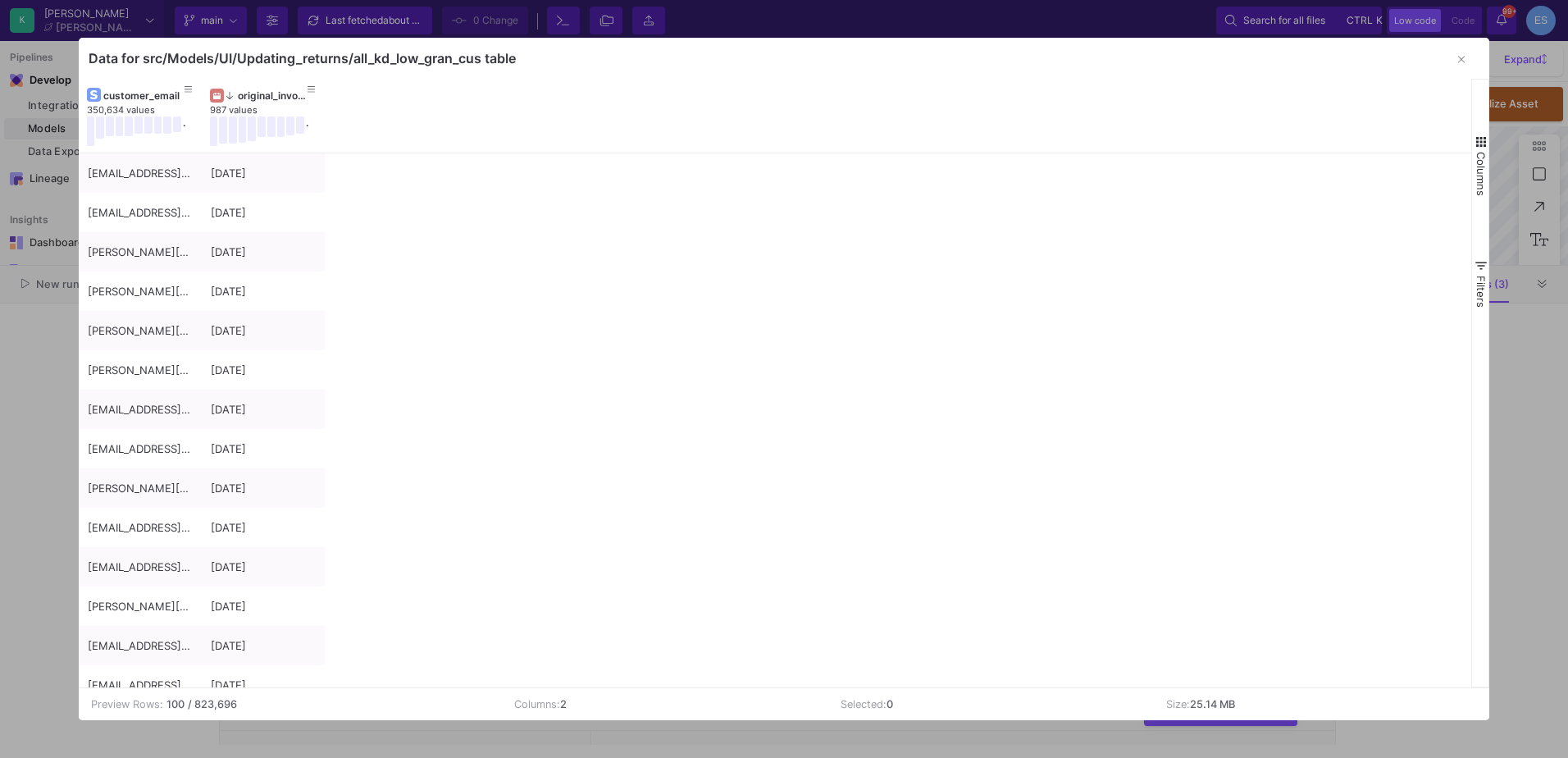
click at [1485, 141] on span "button" at bounding box center [1482, 142] width 15 height 15
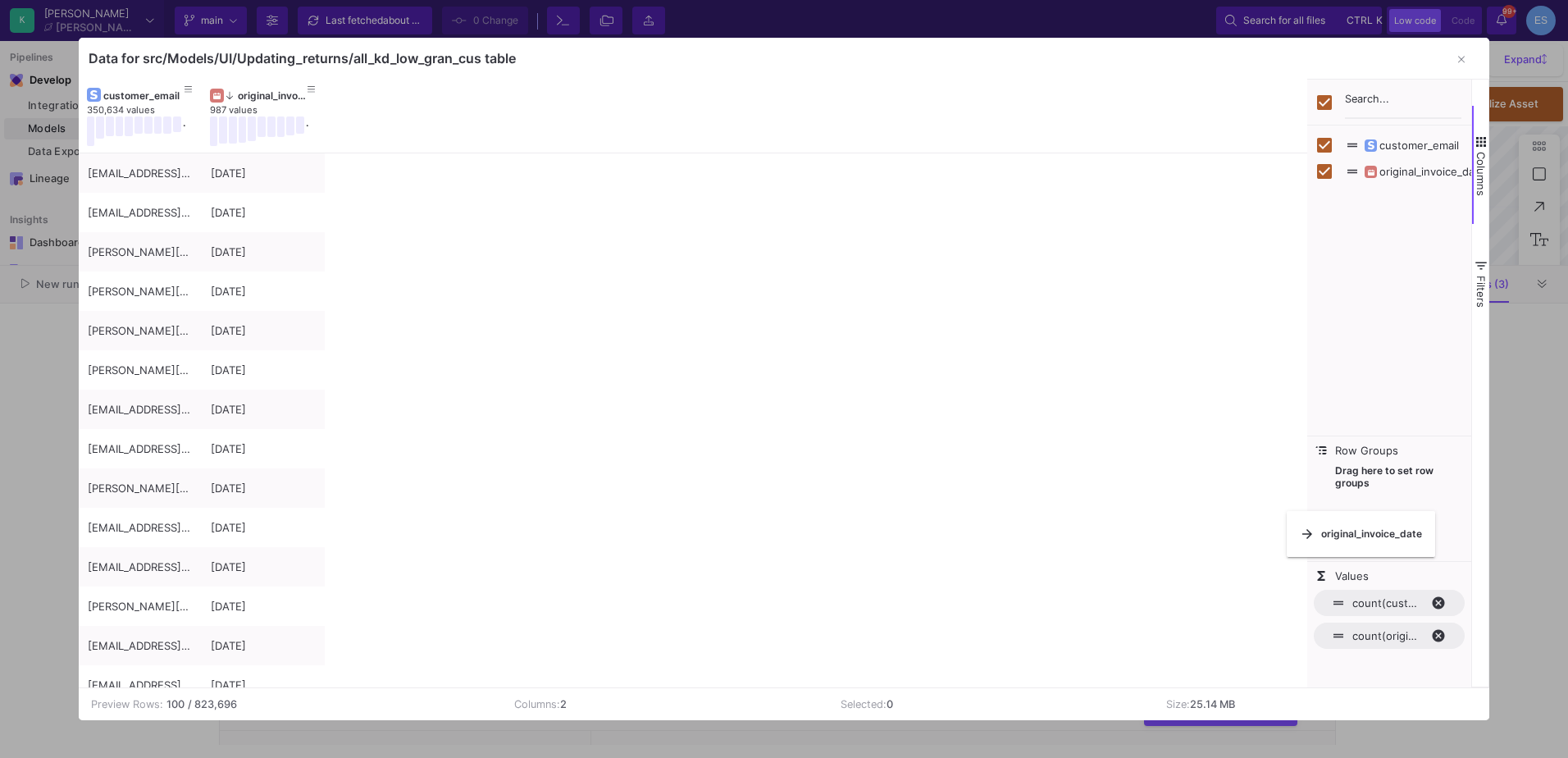
checkbox input "false"
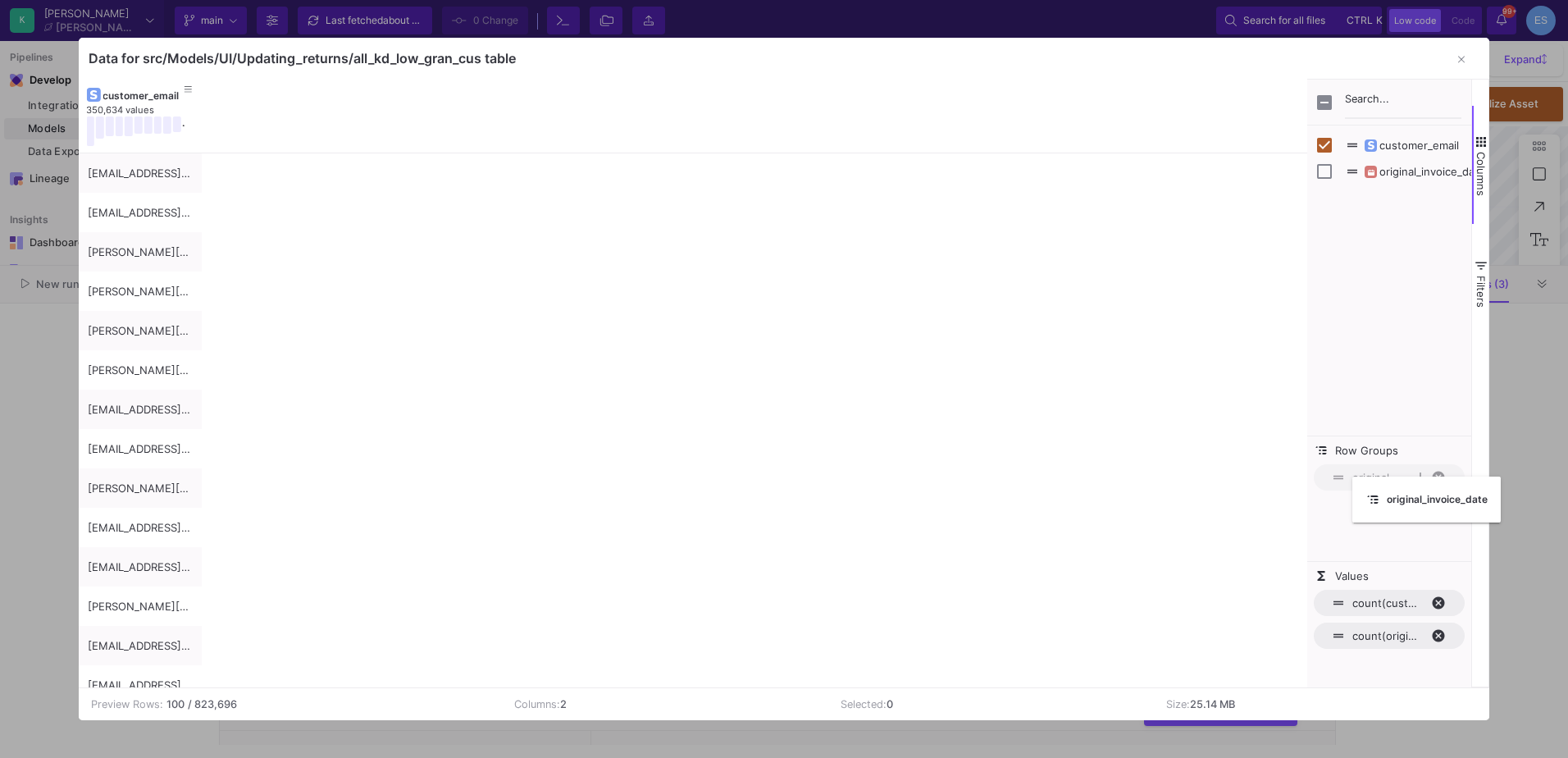
drag, startPoint x: 240, startPoint y: 95, endPoint x: 1361, endPoint y: 487, distance: 1187.6
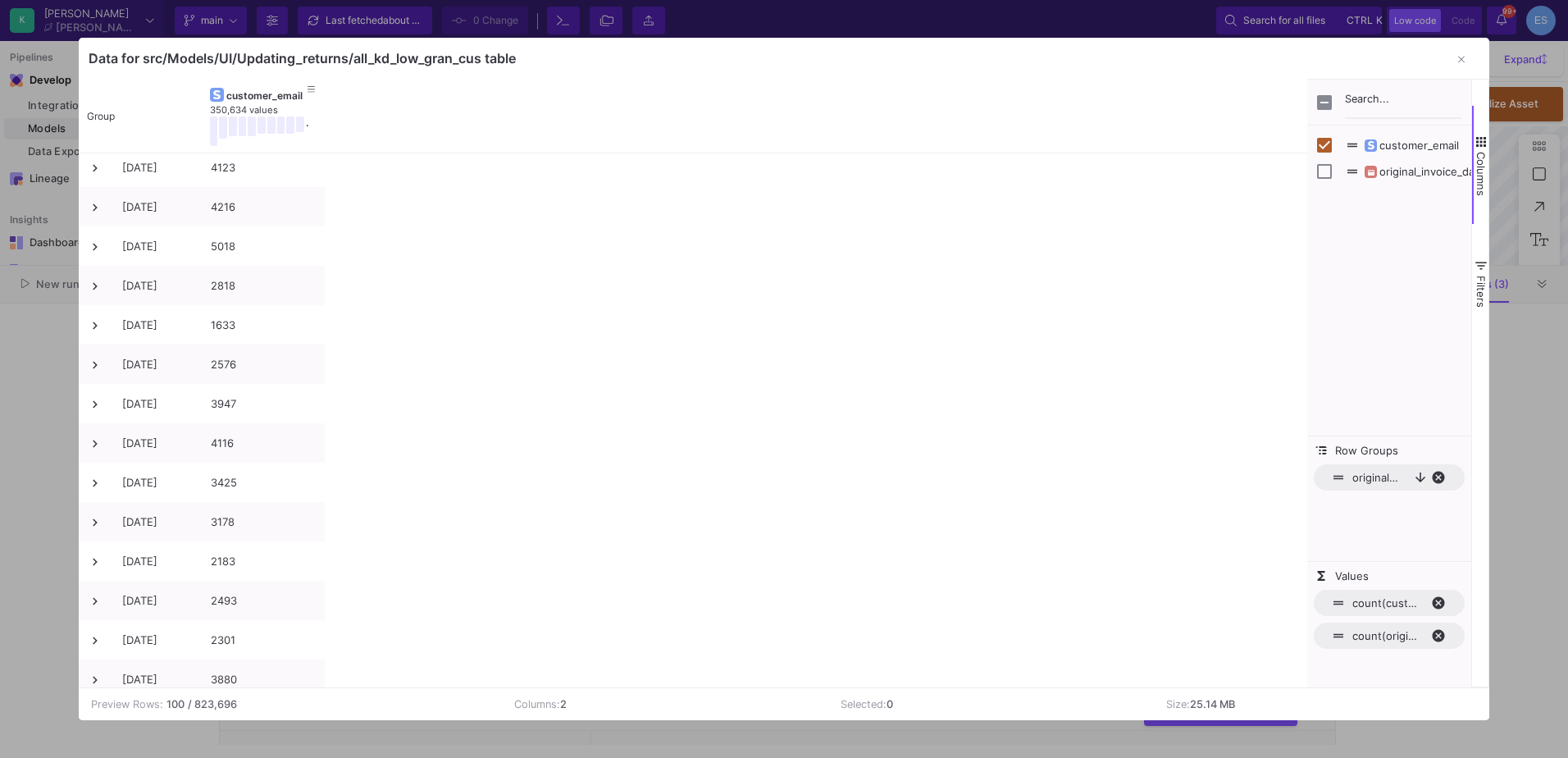
scroll to position [26, 0]
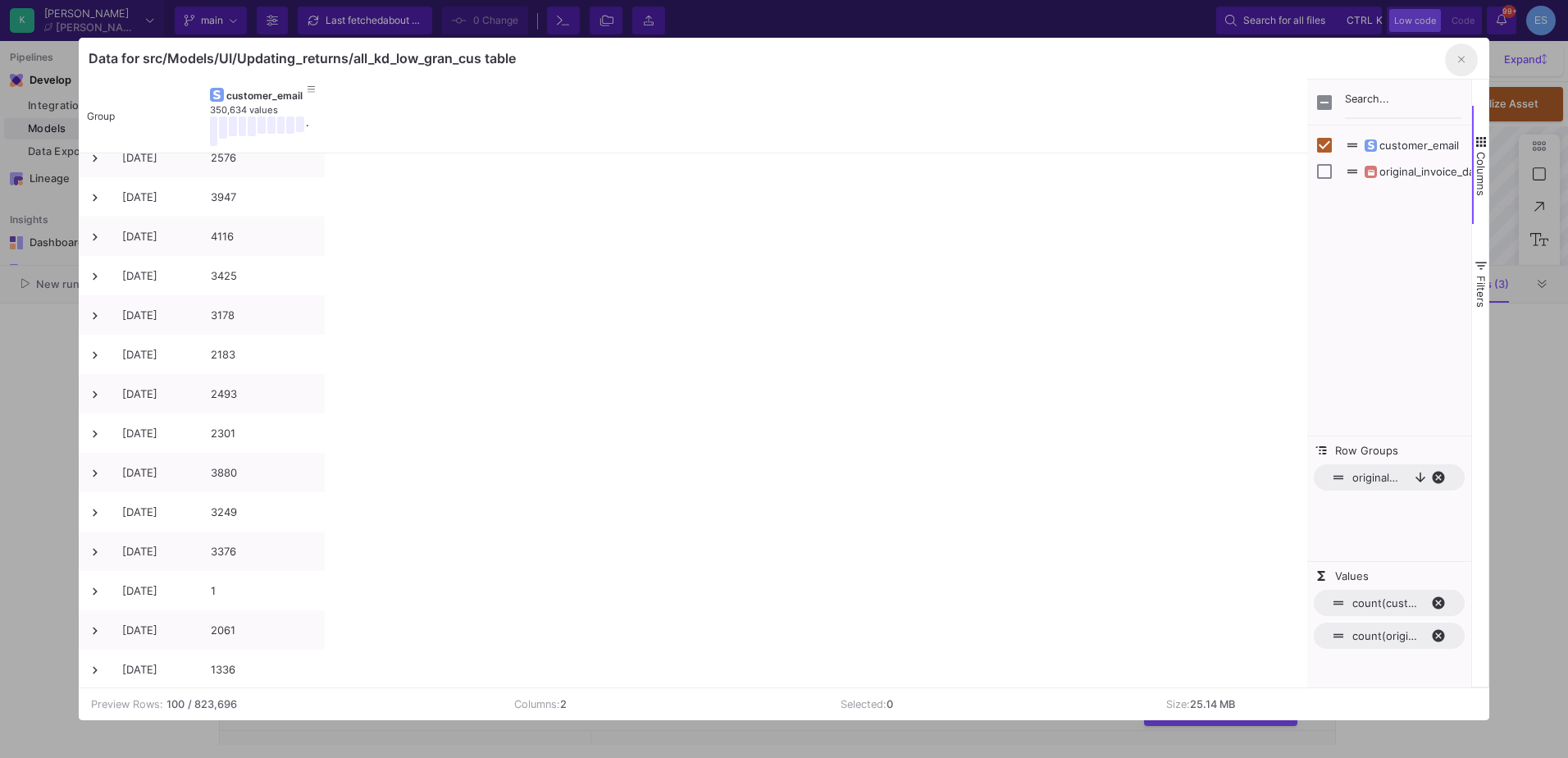
click at [1459, 60] on icon "button" at bounding box center [1461, 59] width 6 height 10
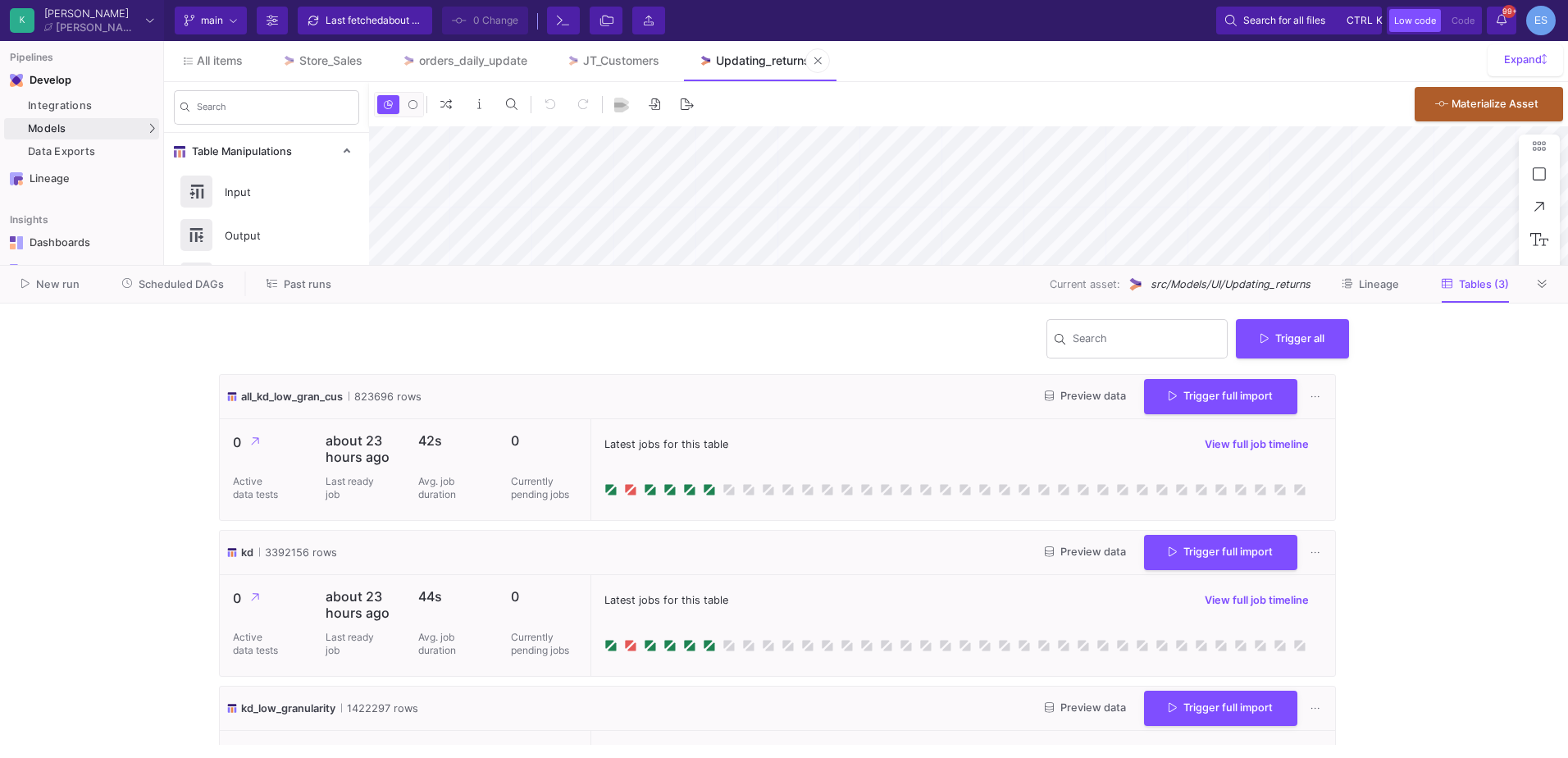
click at [738, 59] on div "Updating_returns" at bounding box center [763, 60] width 95 height 13
click at [601, 58] on div "JT_Customers" at bounding box center [621, 60] width 76 height 13
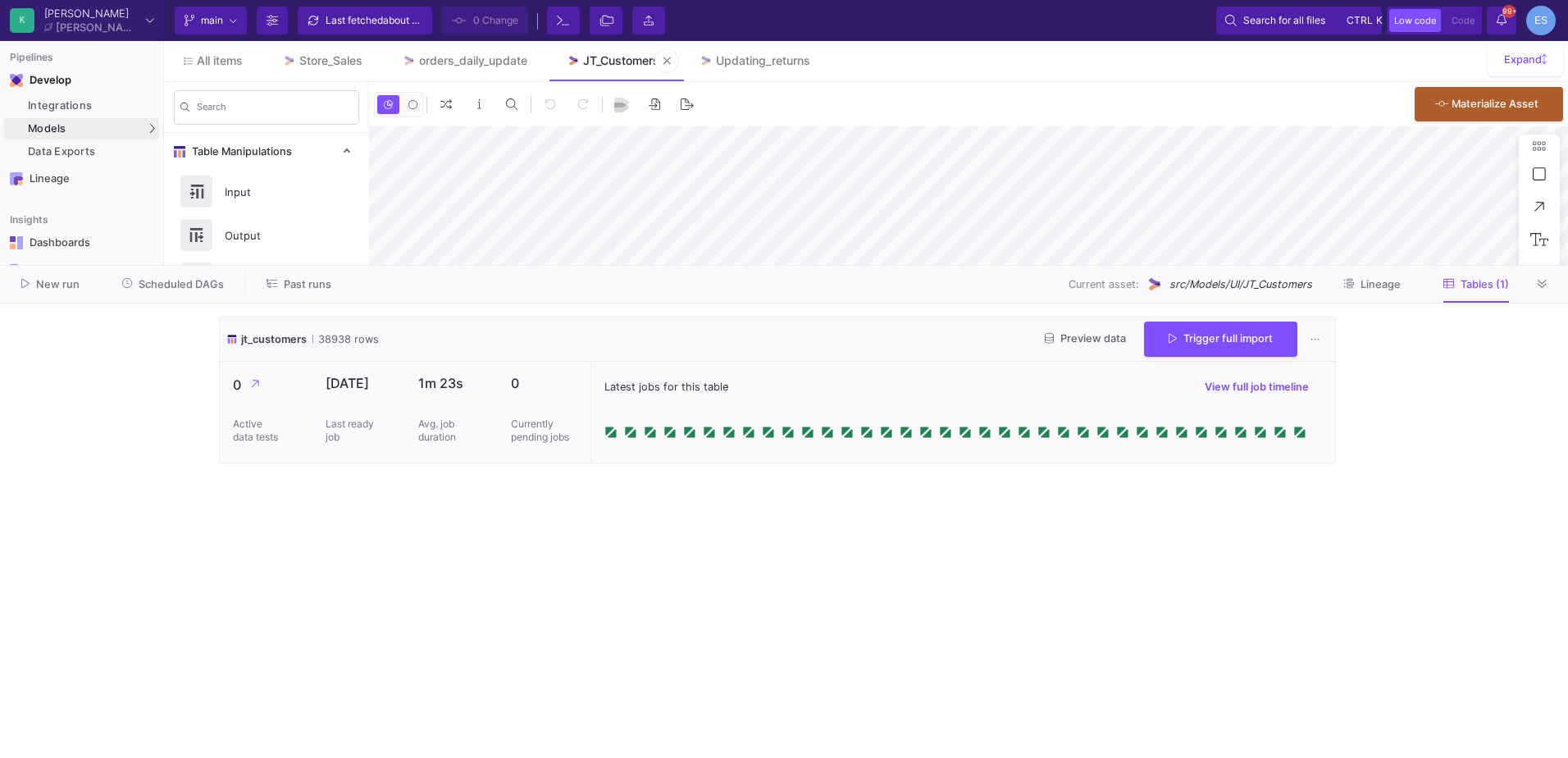
type input "-21"
click at [214, 284] on span "Scheduled DAGs" at bounding box center [181, 284] width 85 height 12
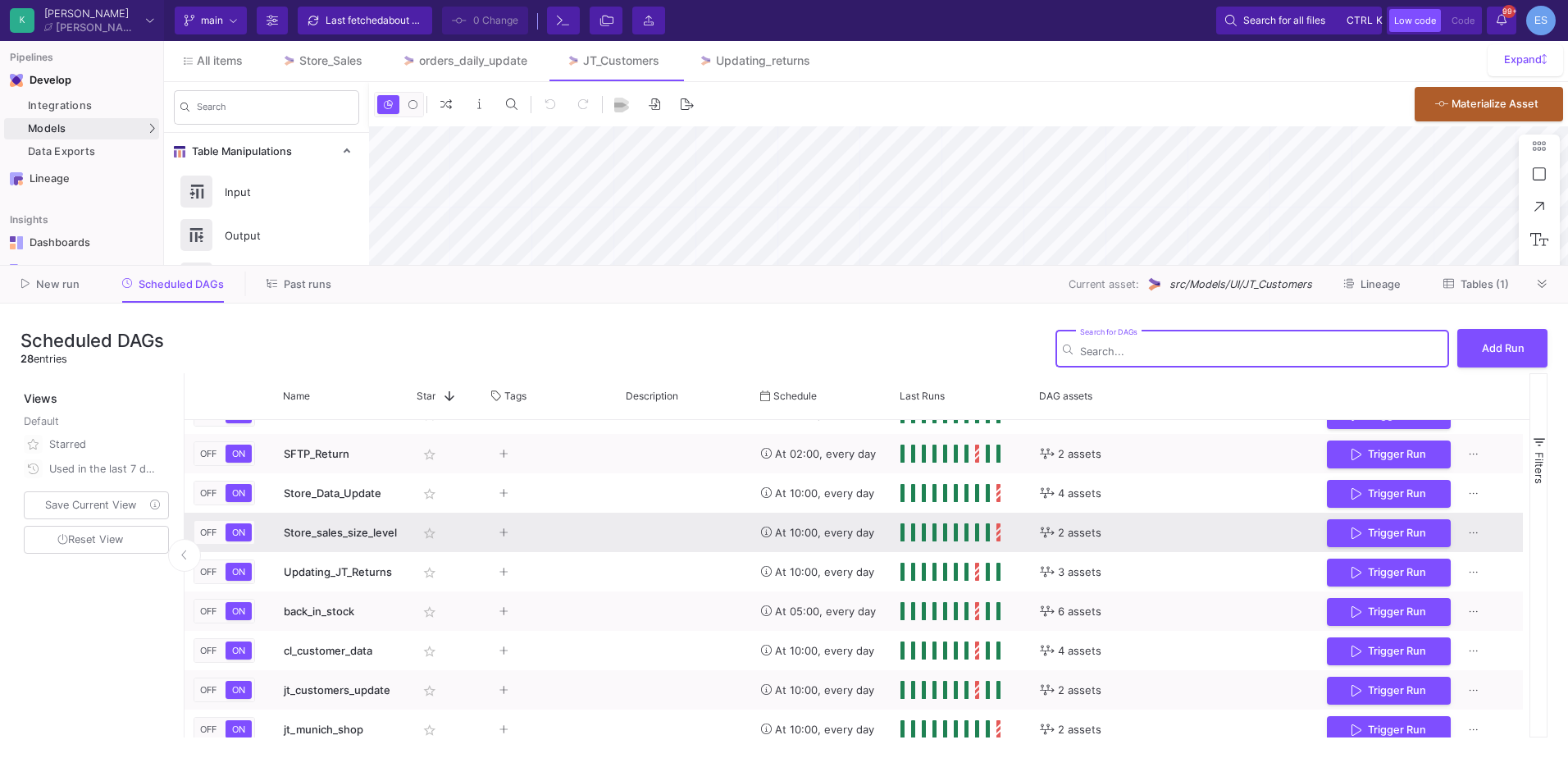
scroll to position [723, 0]
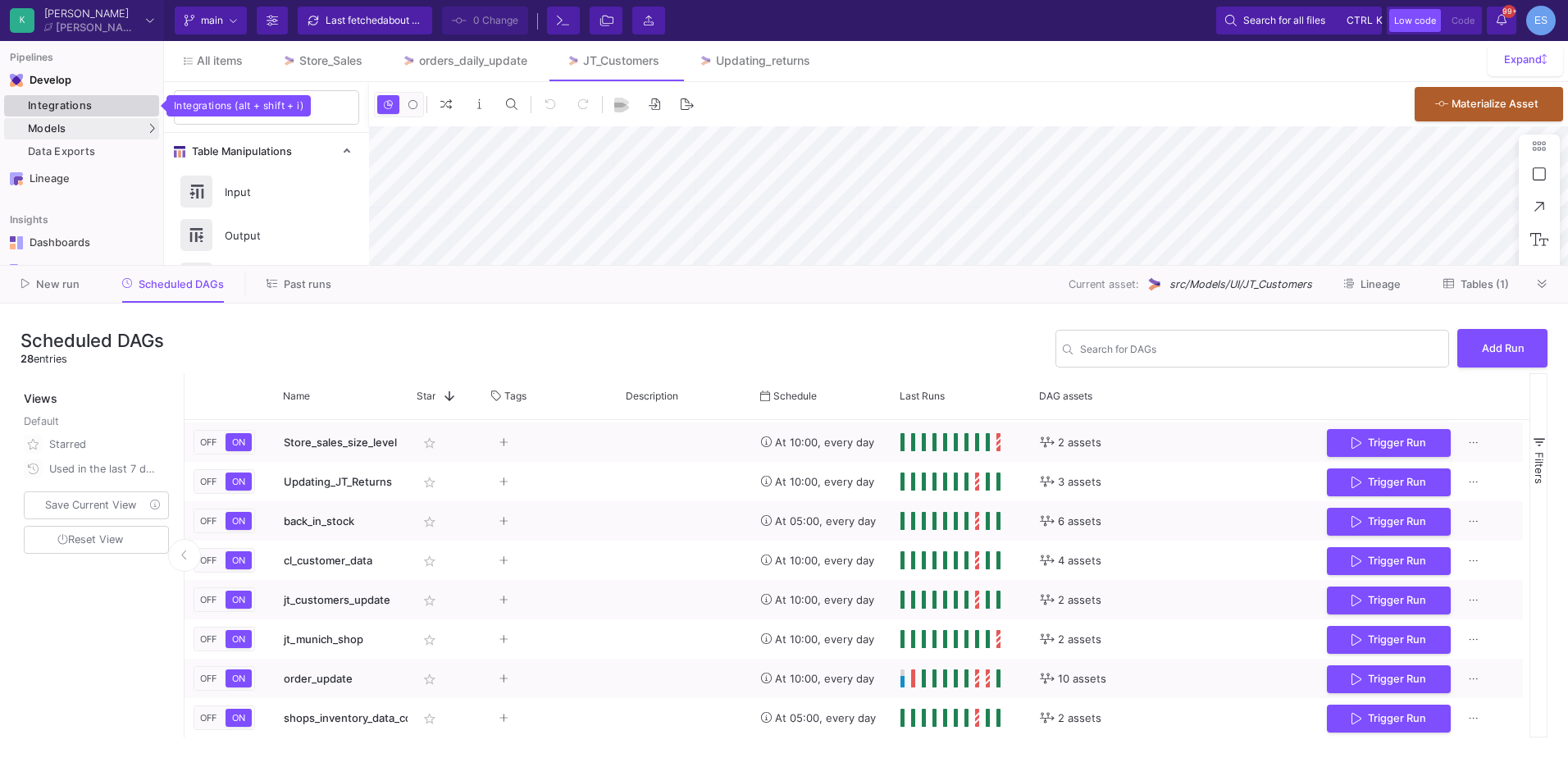
click at [75, 111] on div "Integrations" at bounding box center [91, 106] width 127 height 13
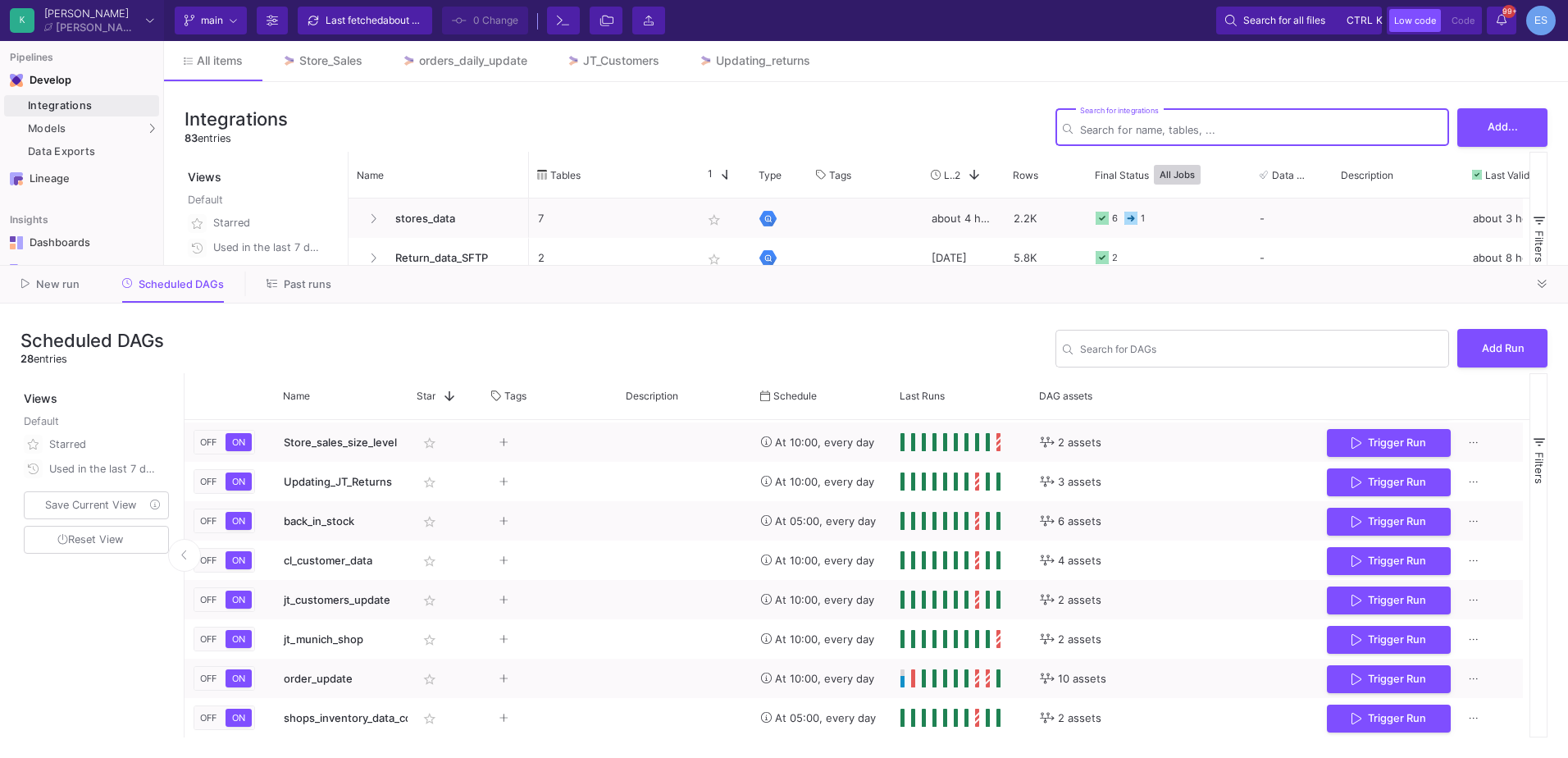
click at [1216, 131] on input "Search for DAGs" at bounding box center [1262, 129] width 362 height 12
type input "cust"
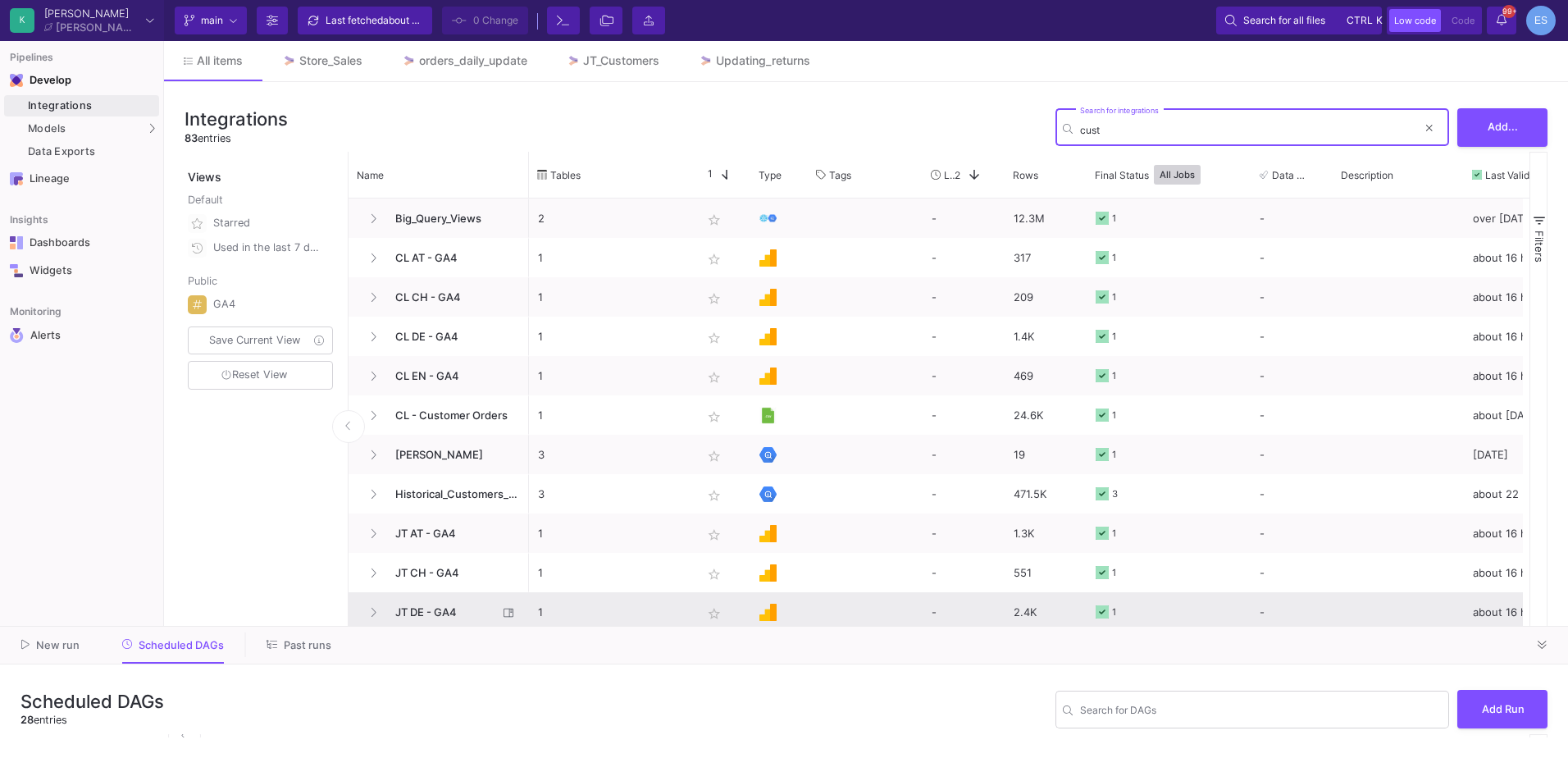
drag, startPoint x: 695, startPoint y: 265, endPoint x: 690, endPoint y: 625, distance: 360.0
click at [690, 625] on as-split "K Krueger Krueger Current branch main Branch Options Last fetched about 3 hours…" at bounding box center [784, 379] width 1568 height 758
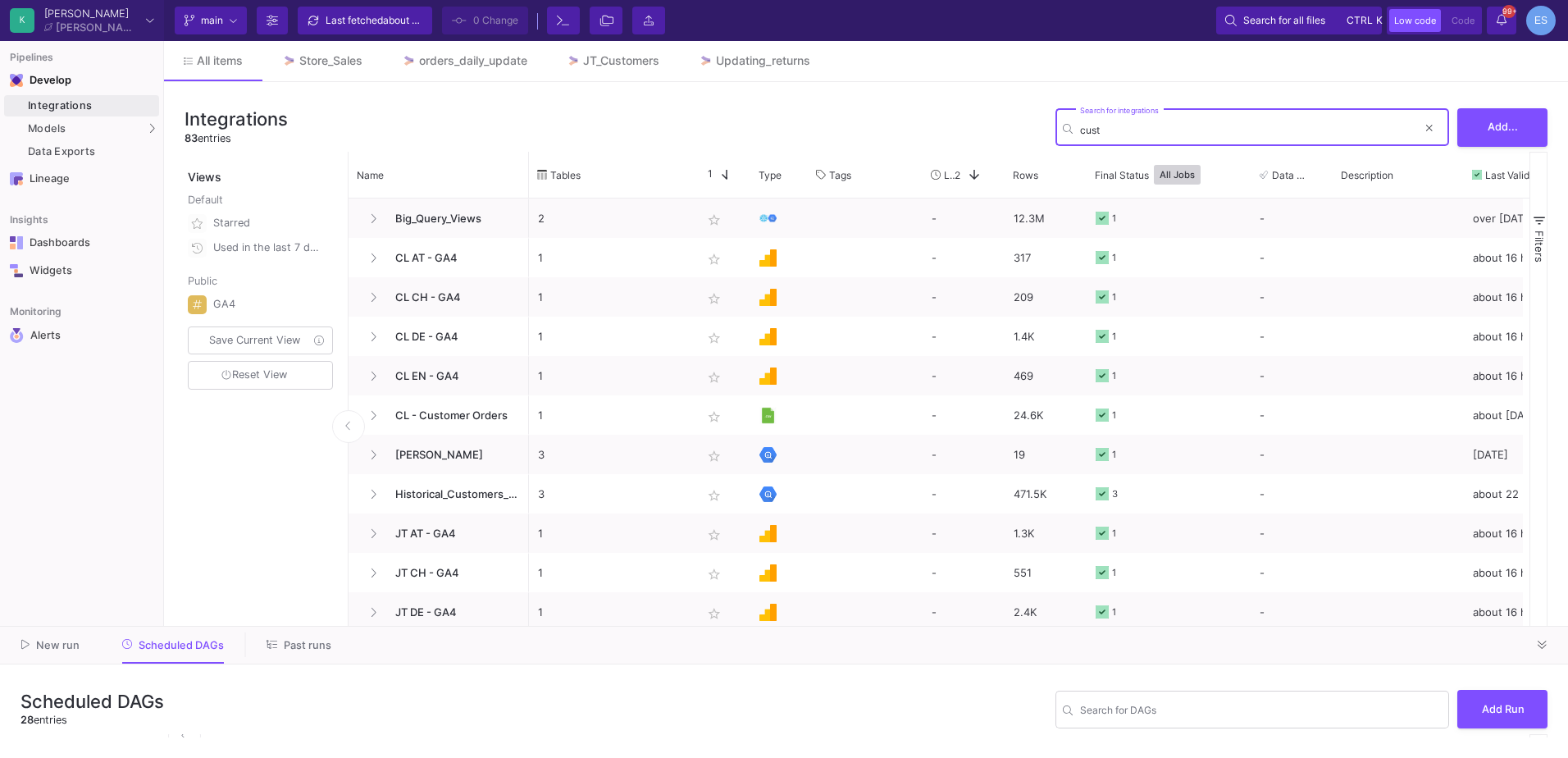
drag, startPoint x: 1133, startPoint y: 126, endPoint x: 1073, endPoint y: 128, distance: 60.0
click at [1073, 128] on div "cust Search for integrations" at bounding box center [1252, 125] width 394 height 40
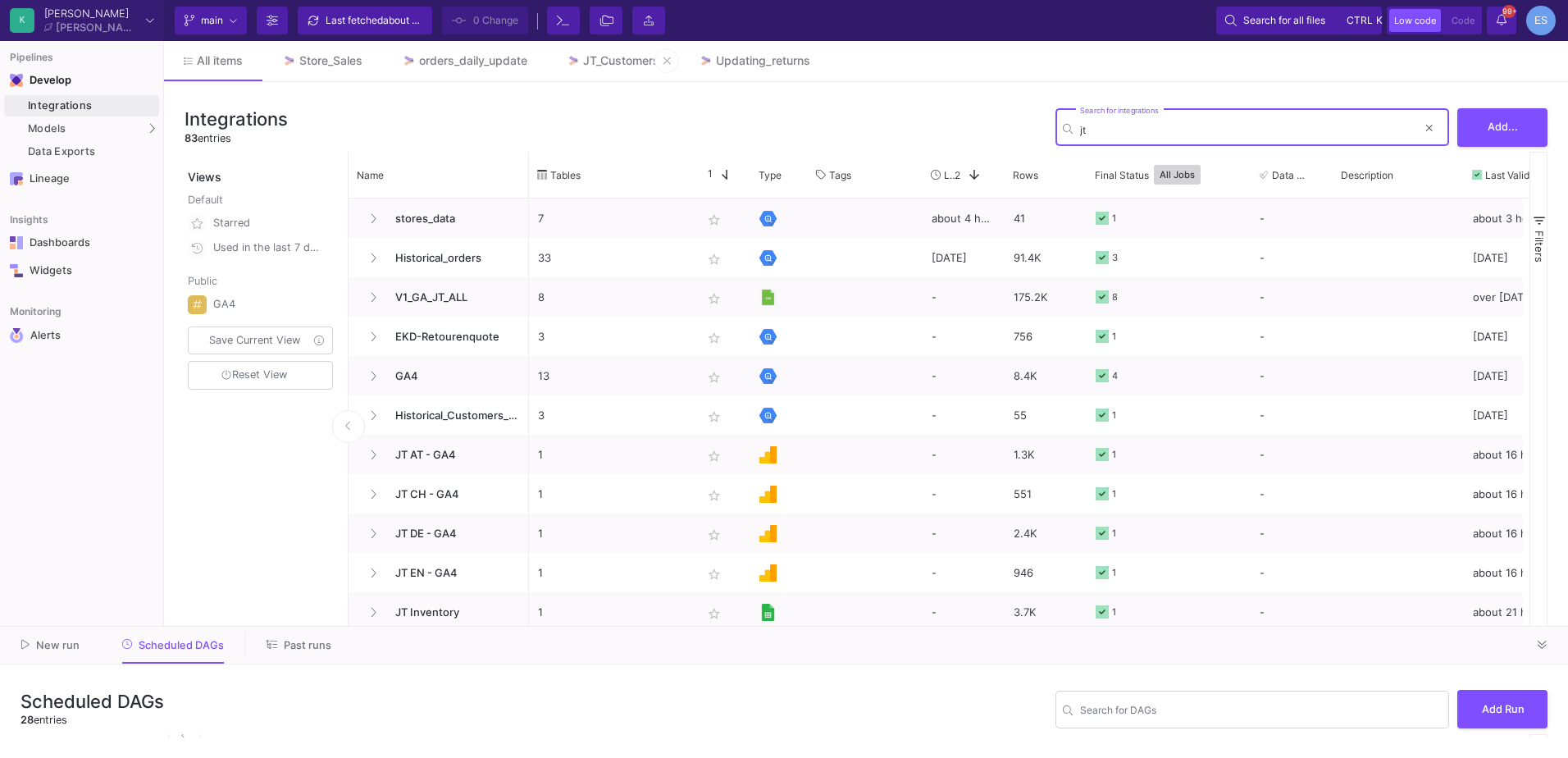
type input "jt"
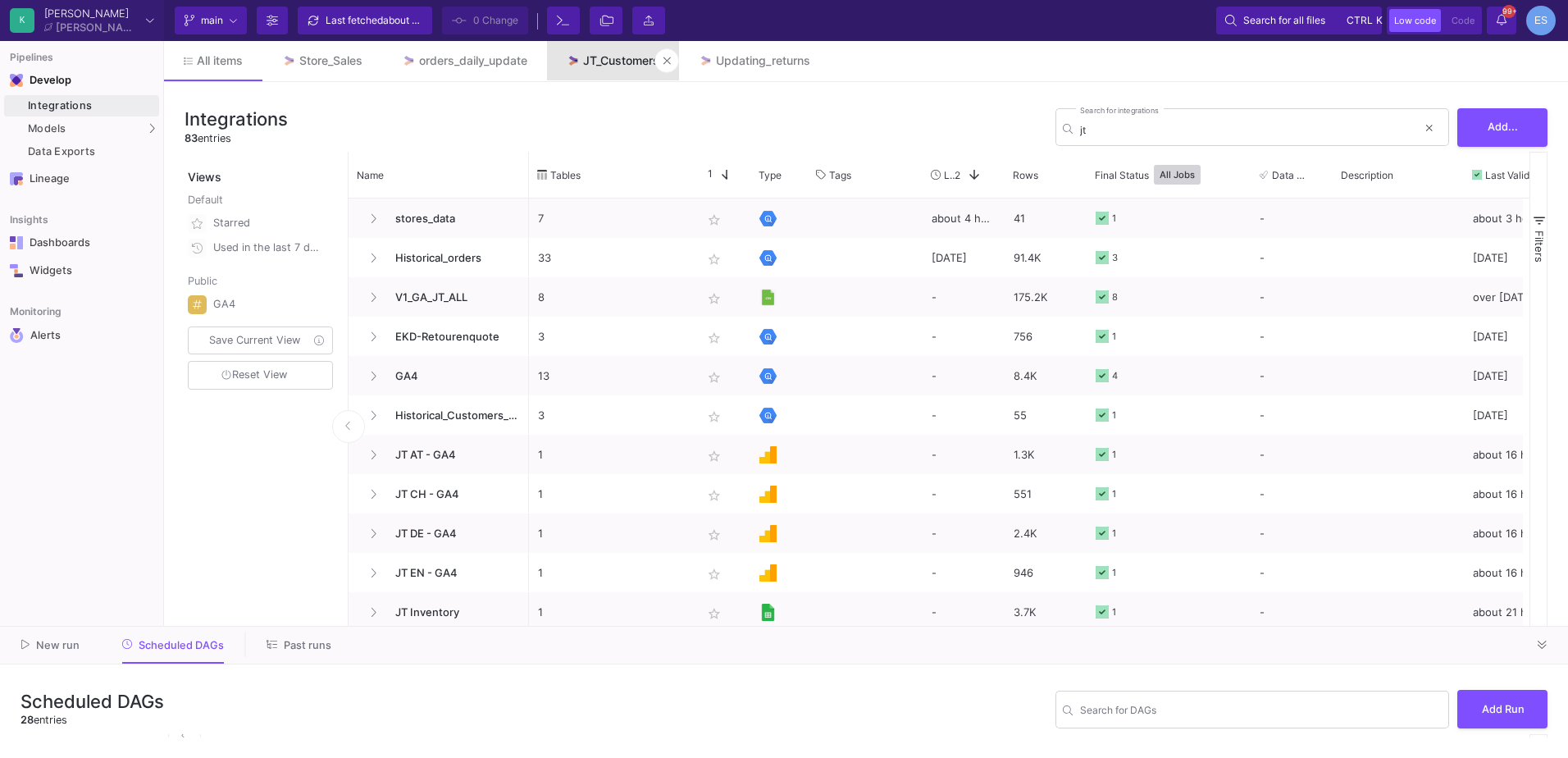
click at [603, 54] on div "JT_Customers" at bounding box center [621, 60] width 76 height 13
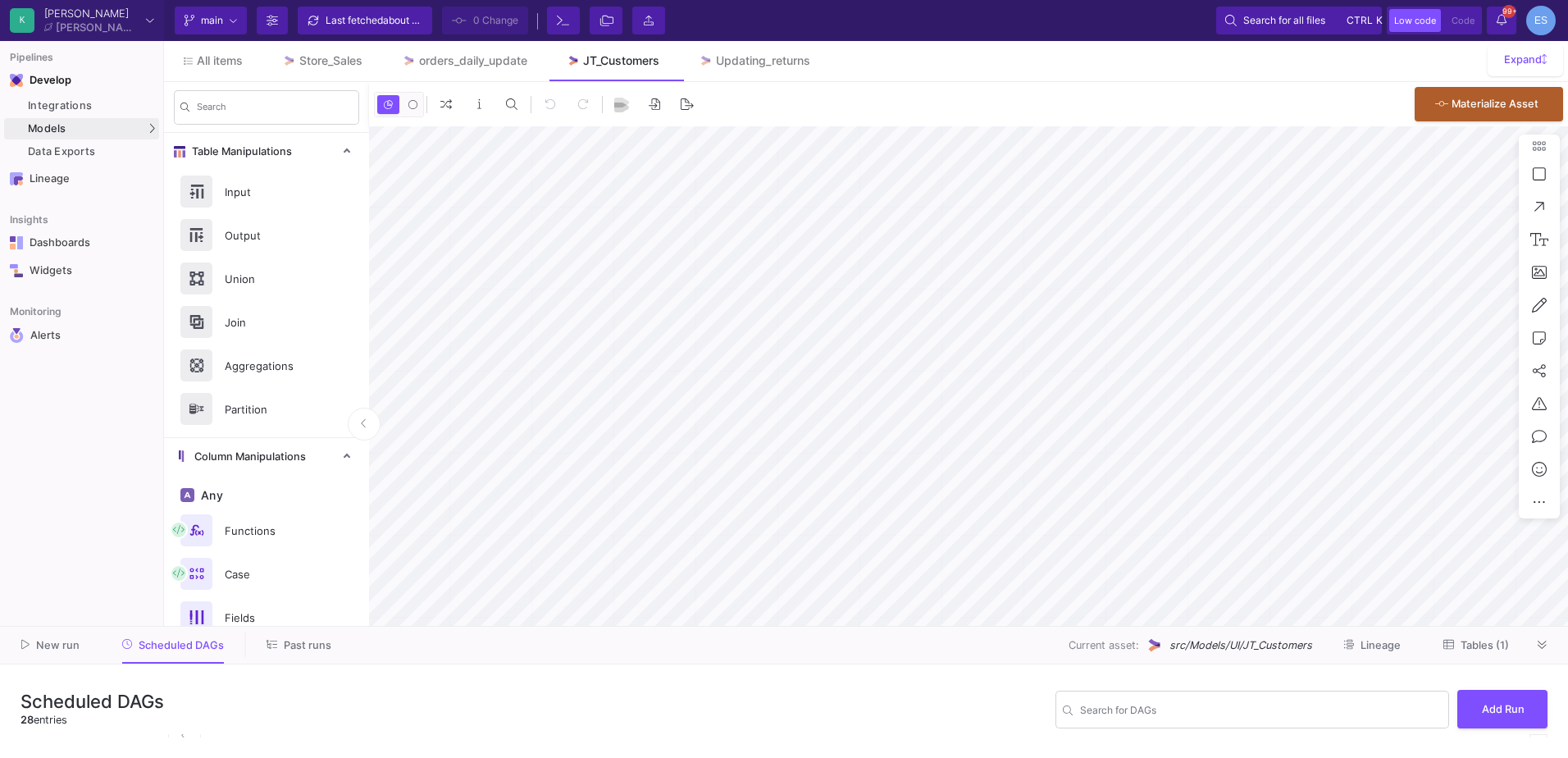
type input "-21"
click at [1549, 647] on button at bounding box center [1543, 645] width 25 height 25
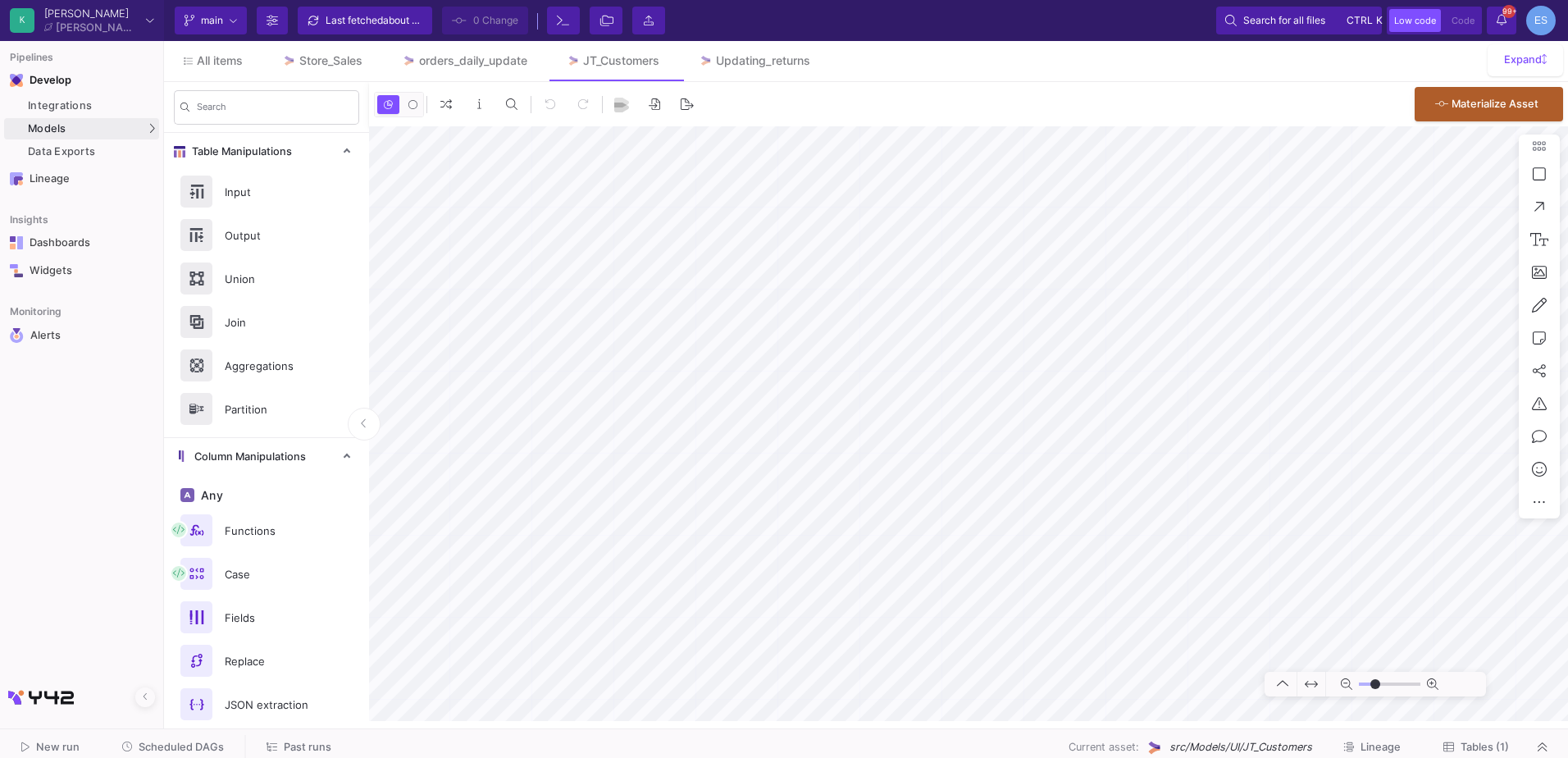
drag, startPoint x: 1393, startPoint y: 684, endPoint x: 1376, endPoint y: 677, distance: 18.4
click at [1376, 677] on input "range" at bounding box center [1390, 685] width 61 height 20
type input "0"
click at [1381, 683] on input "range" at bounding box center [1390, 685] width 61 height 20
click at [105, 99] on div "Integrations" at bounding box center [91, 106] width 127 height 13
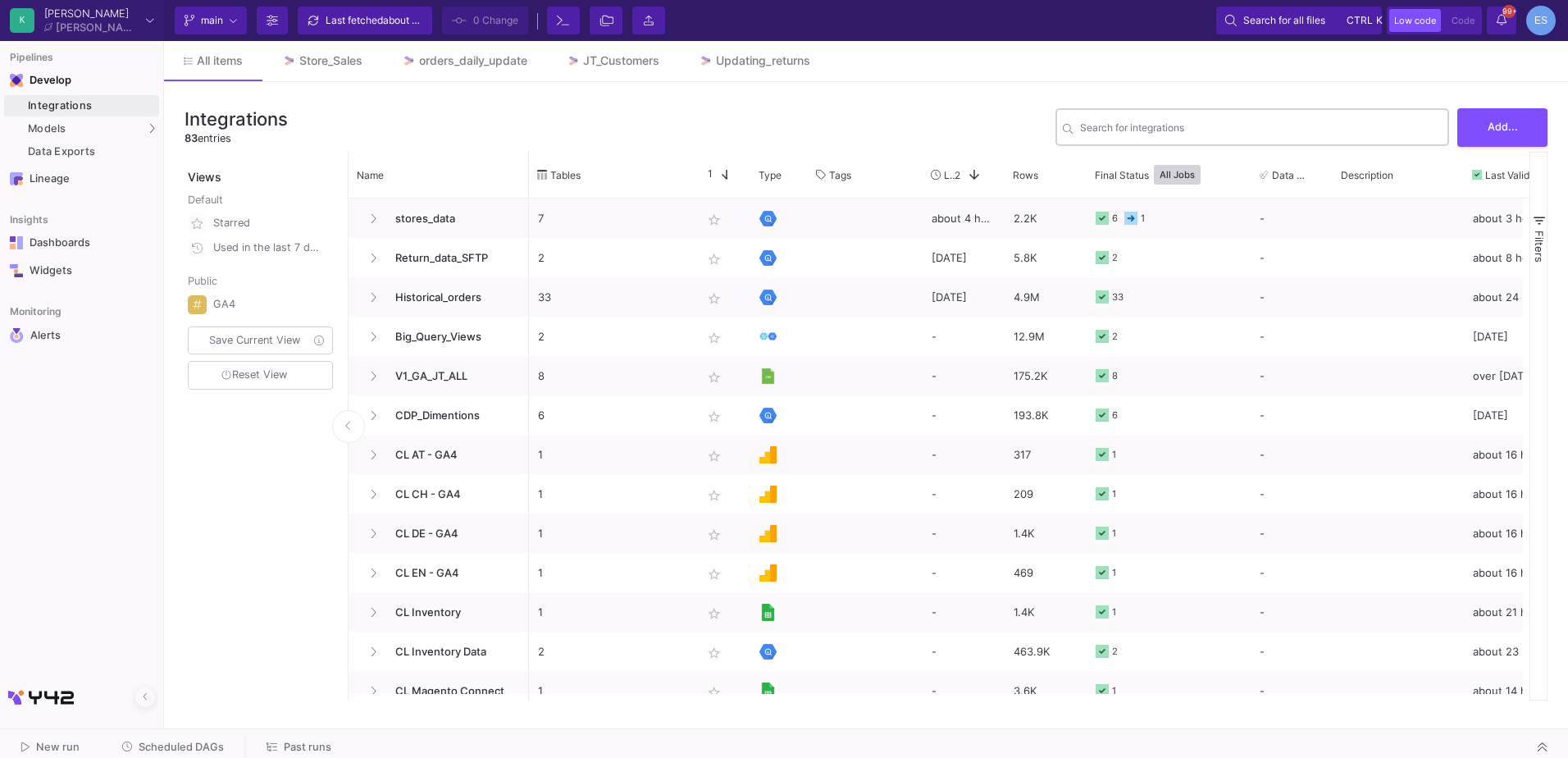
click at [1137, 137] on div "Search for integrations" at bounding box center [1262, 125] width 362 height 40
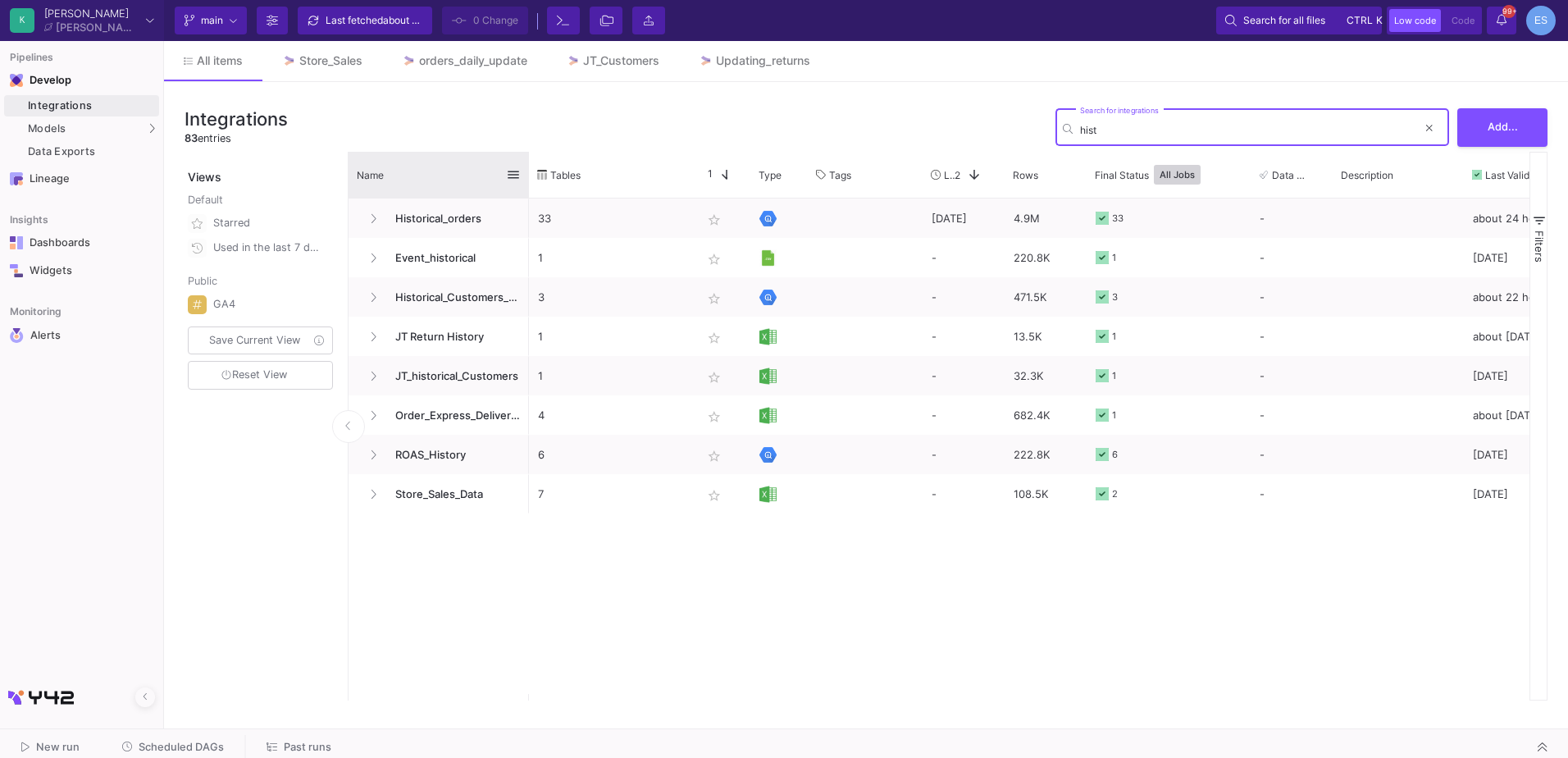
type input "hist"
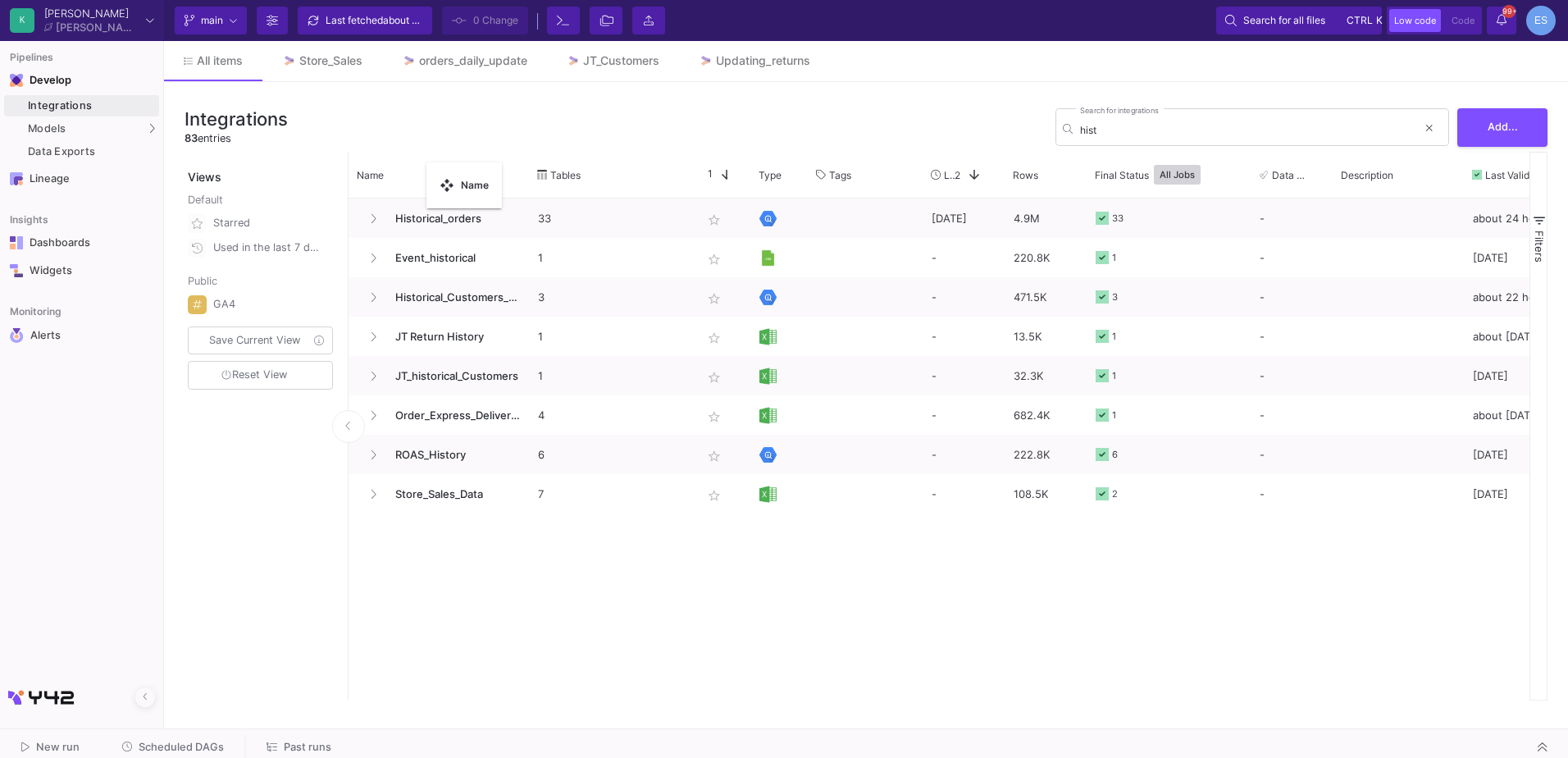
drag, startPoint x: 525, startPoint y: 159, endPoint x: 434, endPoint y: 173, distance: 92.1
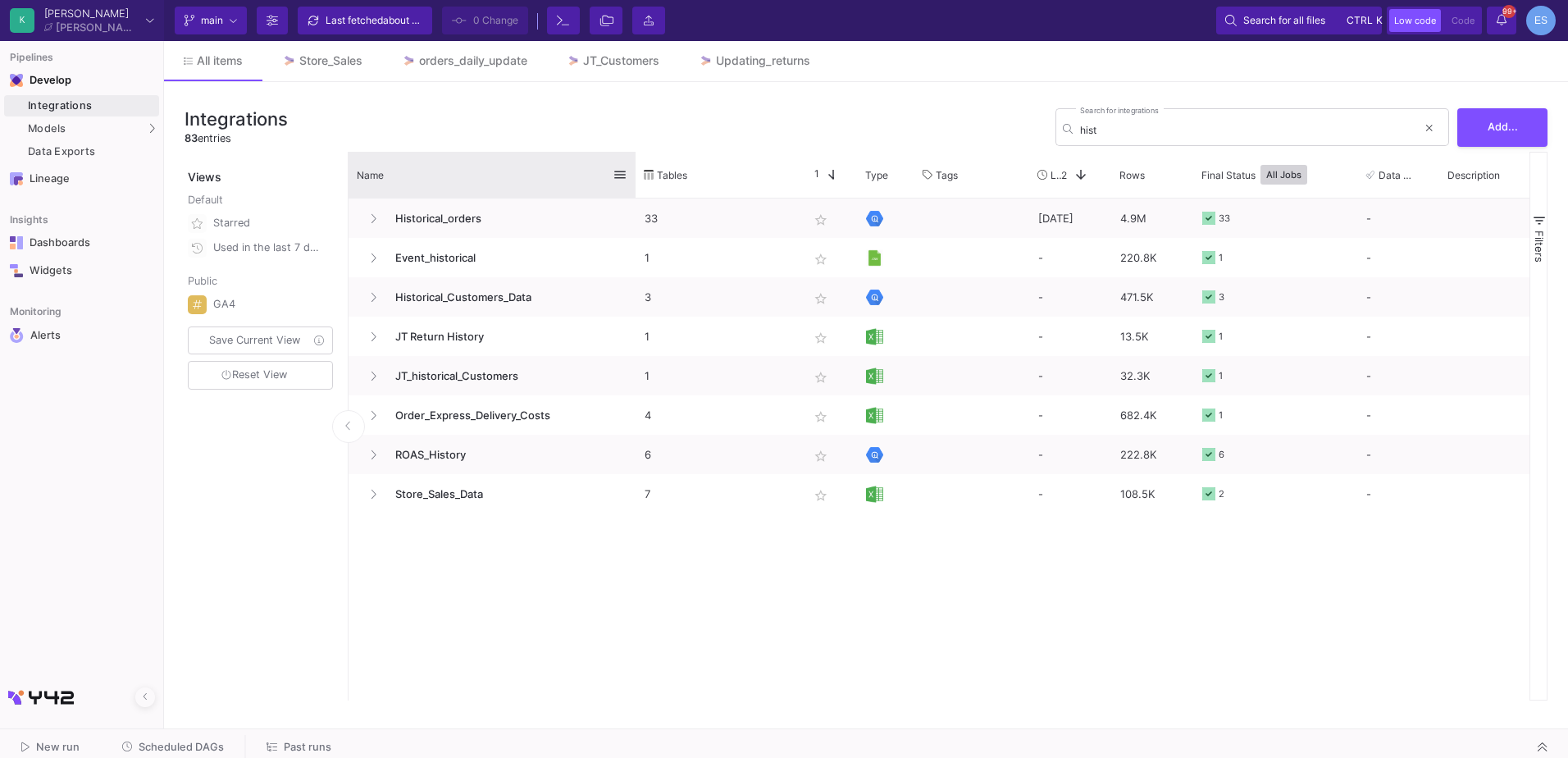
drag, startPoint x: 526, startPoint y: 159, endPoint x: 633, endPoint y: 159, distance: 107.0
click at [633, 159] on div at bounding box center [635, 174] width 6 height 46
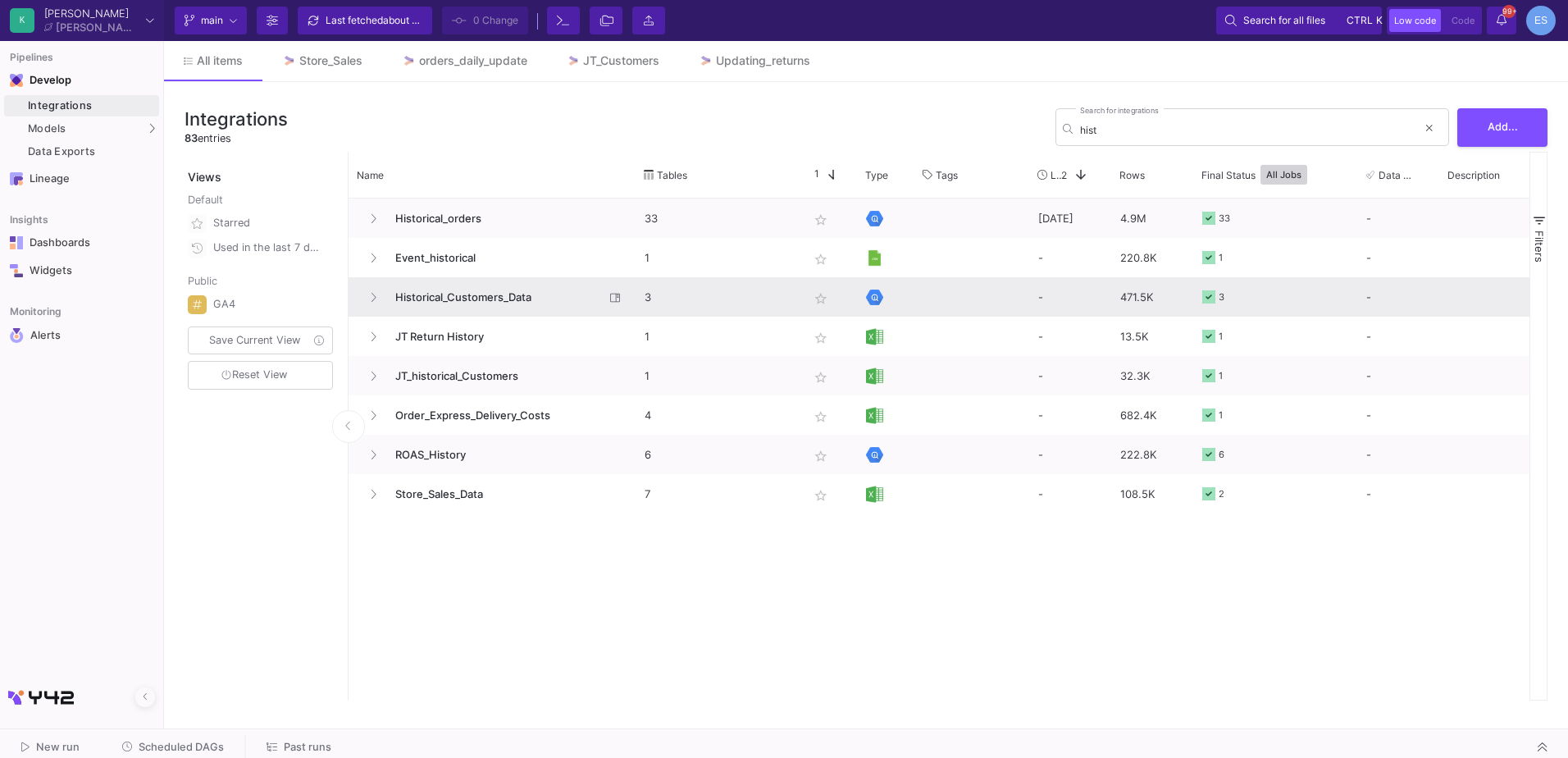
click at [477, 297] on span "Historical_Customers_Data" at bounding box center [495, 298] width 219 height 39
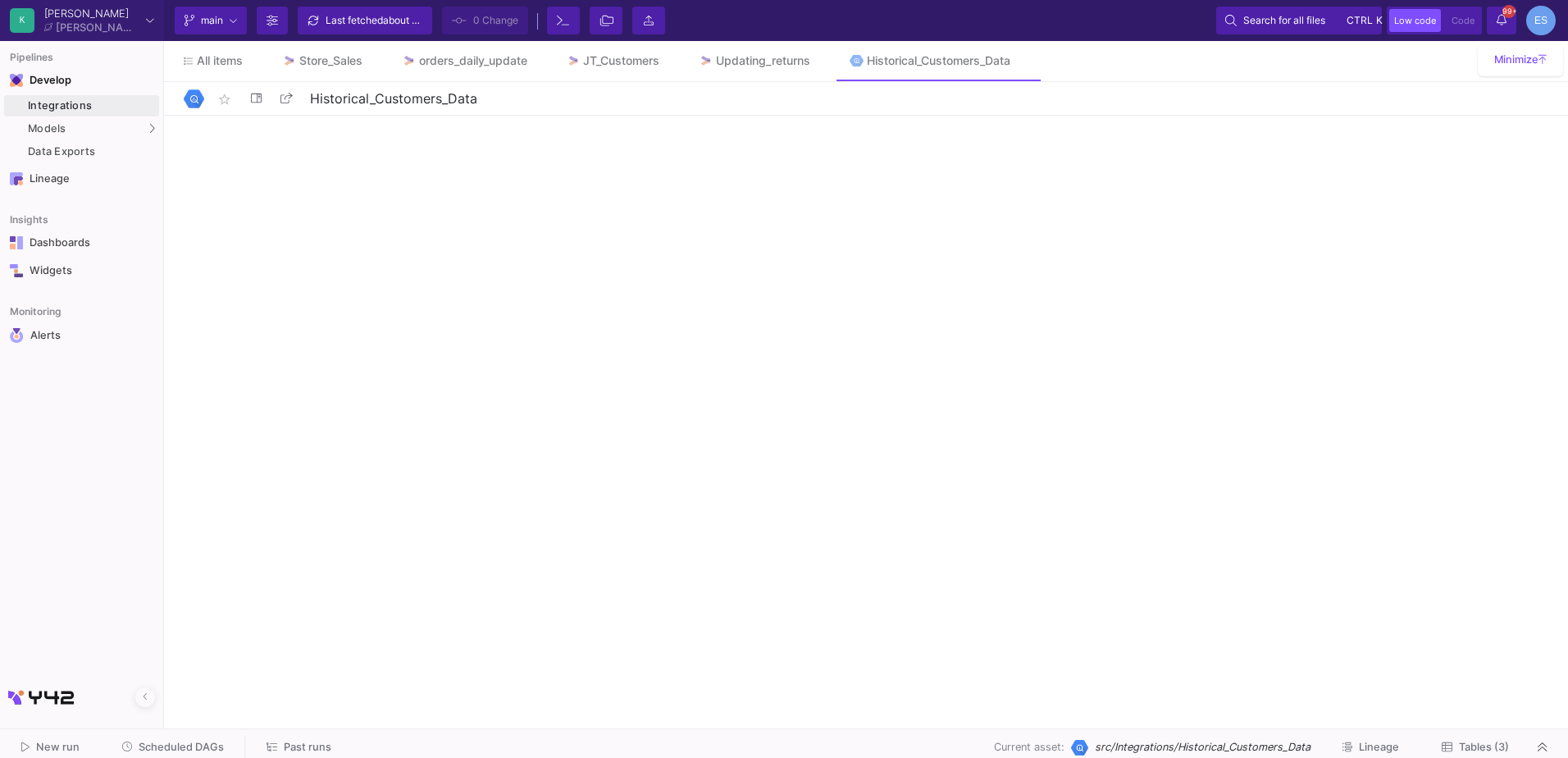
click at [1466, 748] on span "Tables (3)" at bounding box center [1484, 747] width 50 height 12
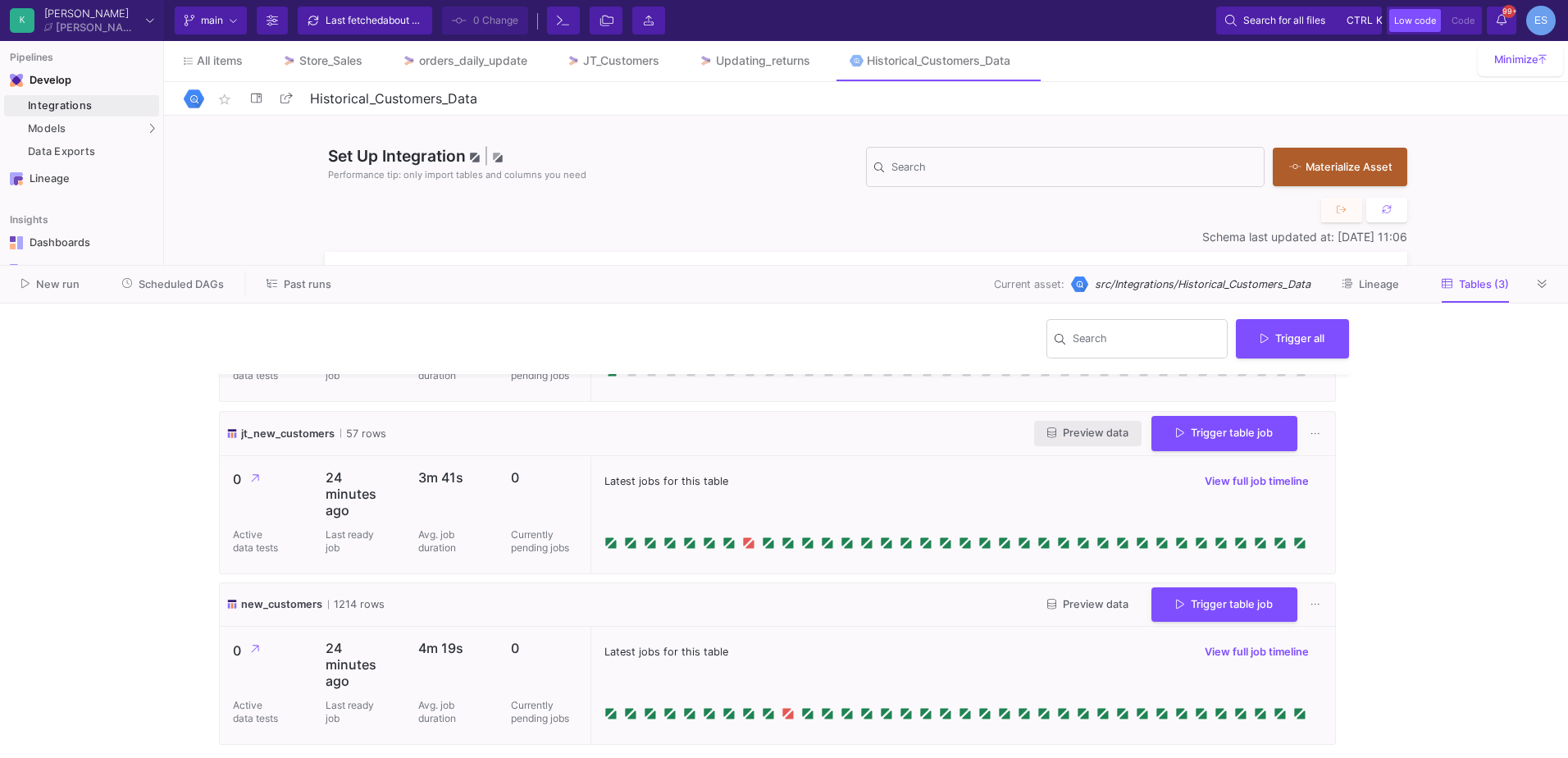
click at [1062, 439] on button "Preview data" at bounding box center [1088, 433] width 108 height 25
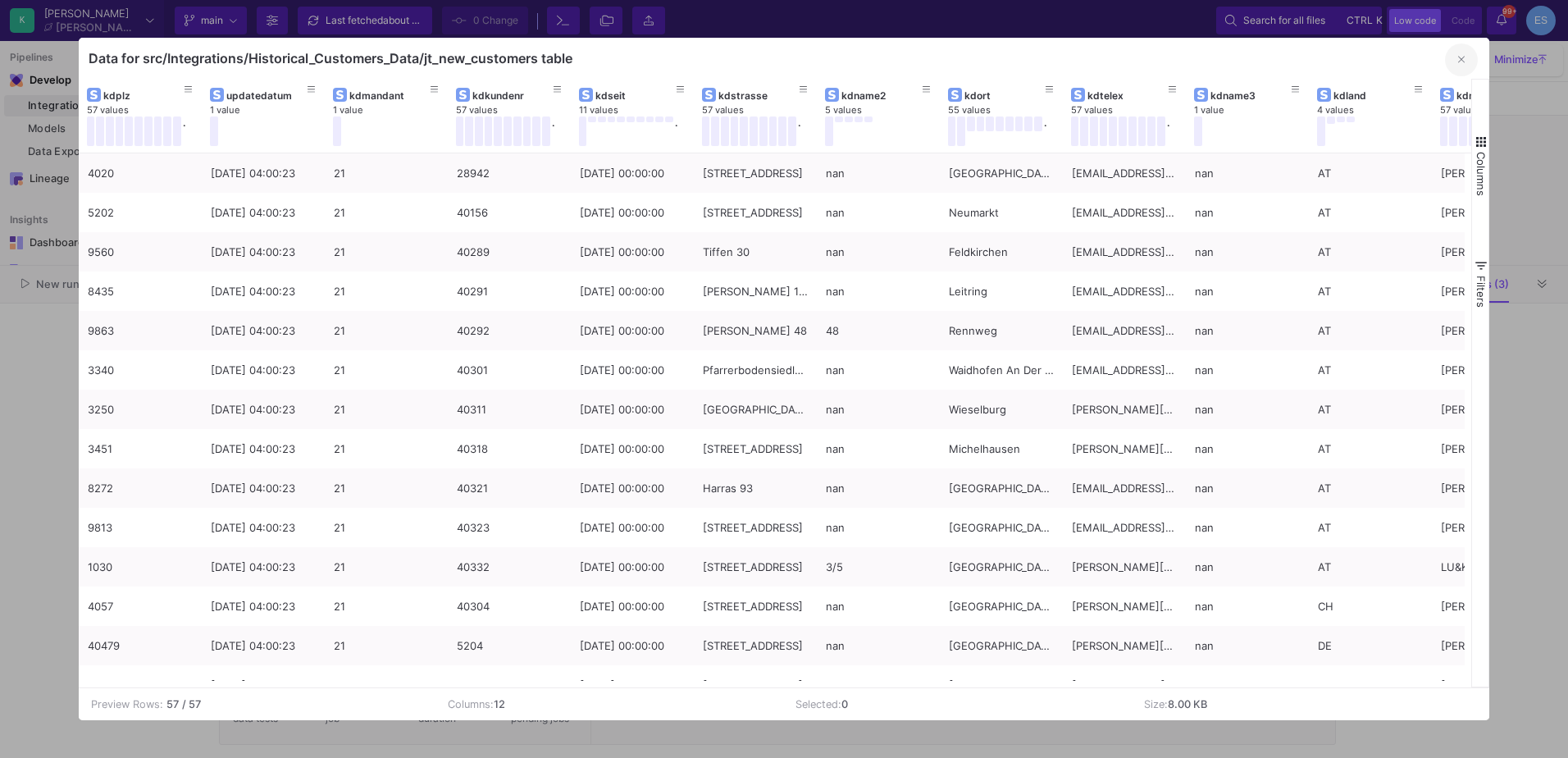
click at [1452, 60] on button "button" at bounding box center [1461, 59] width 32 height 33
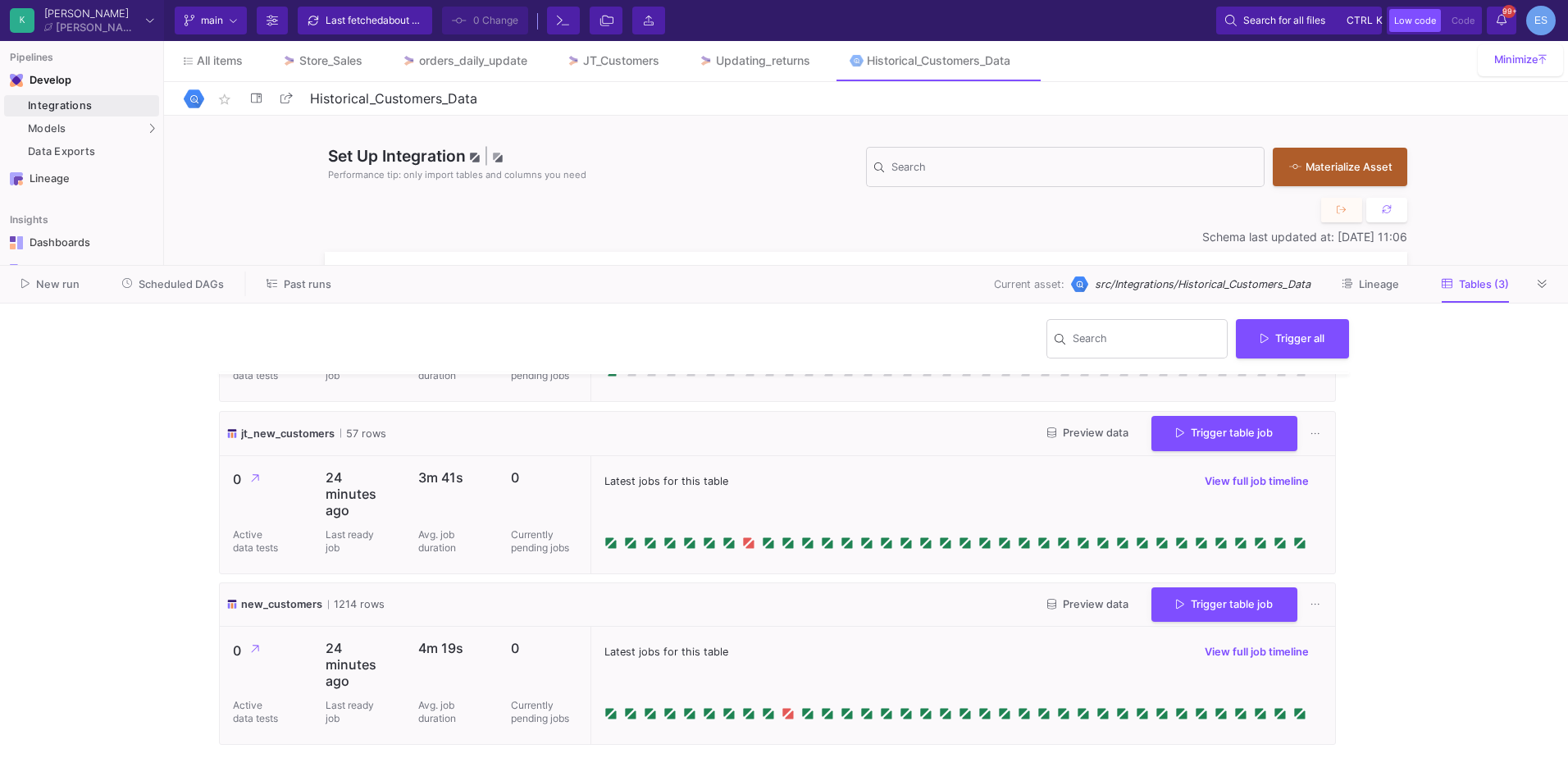
click at [172, 284] on span "Scheduled DAGs" at bounding box center [181, 284] width 85 height 12
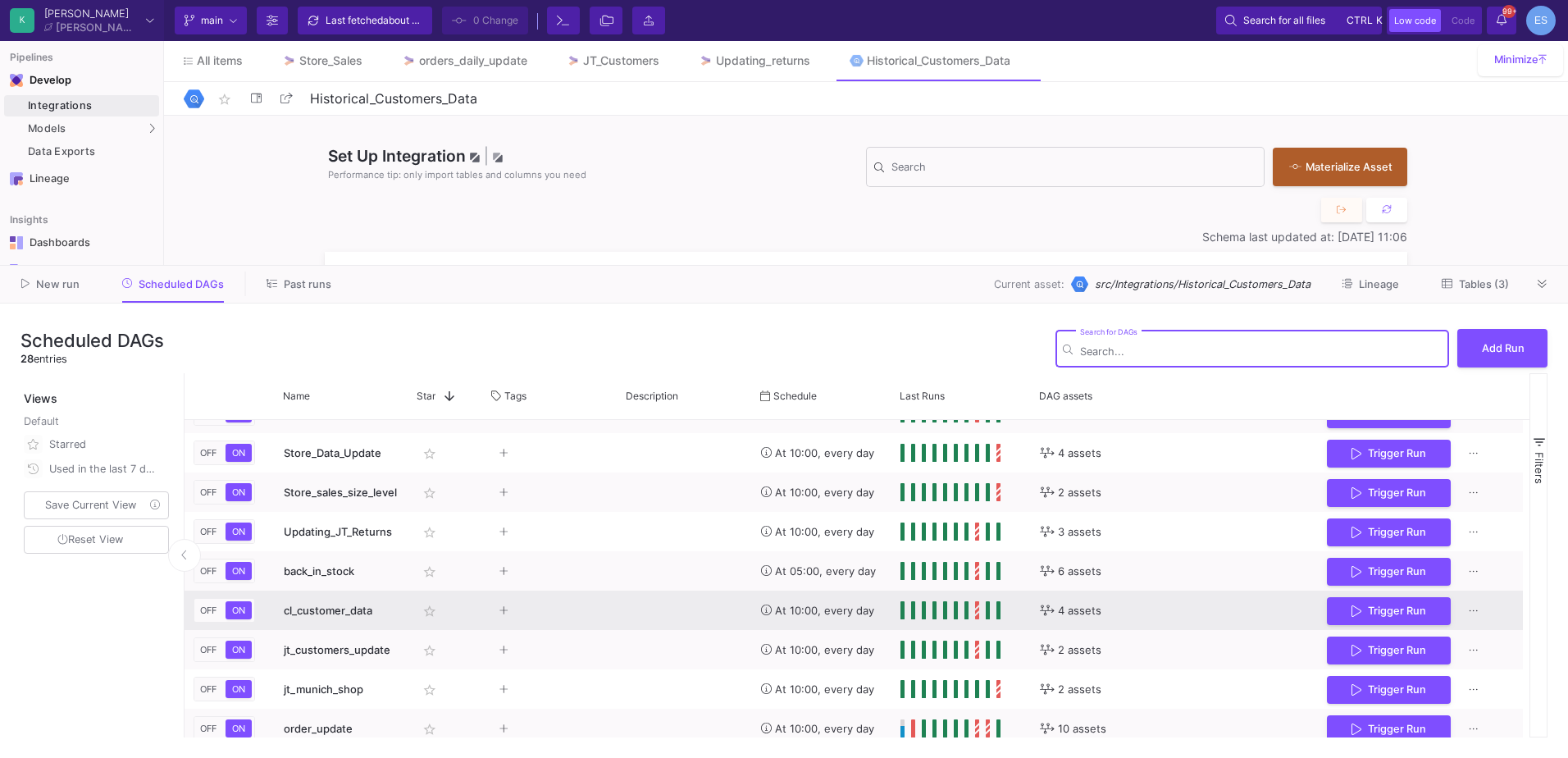
scroll to position [737, 0]
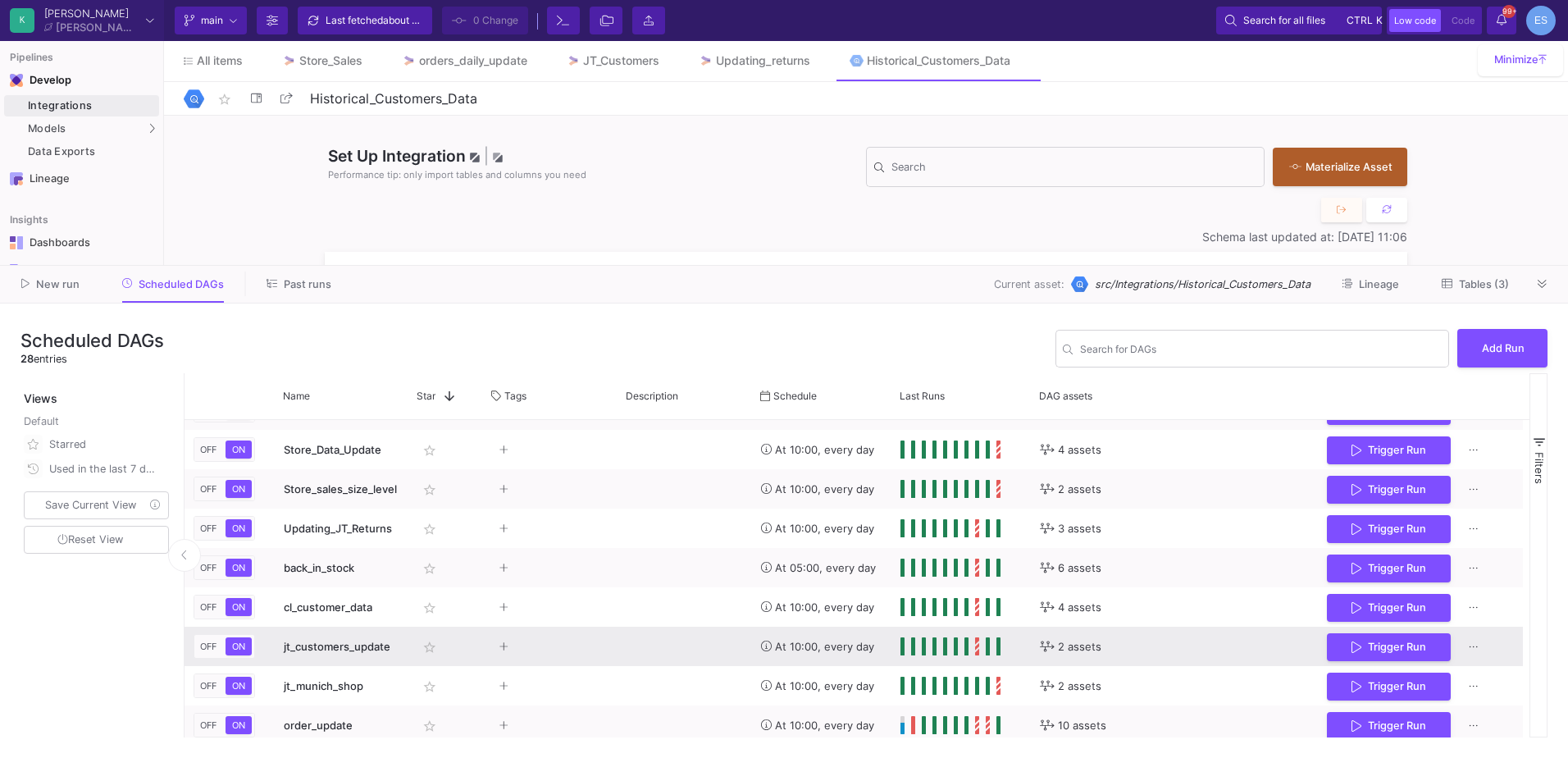
click at [348, 652] on span "jt_customers_update" at bounding box center [337, 647] width 107 height 13
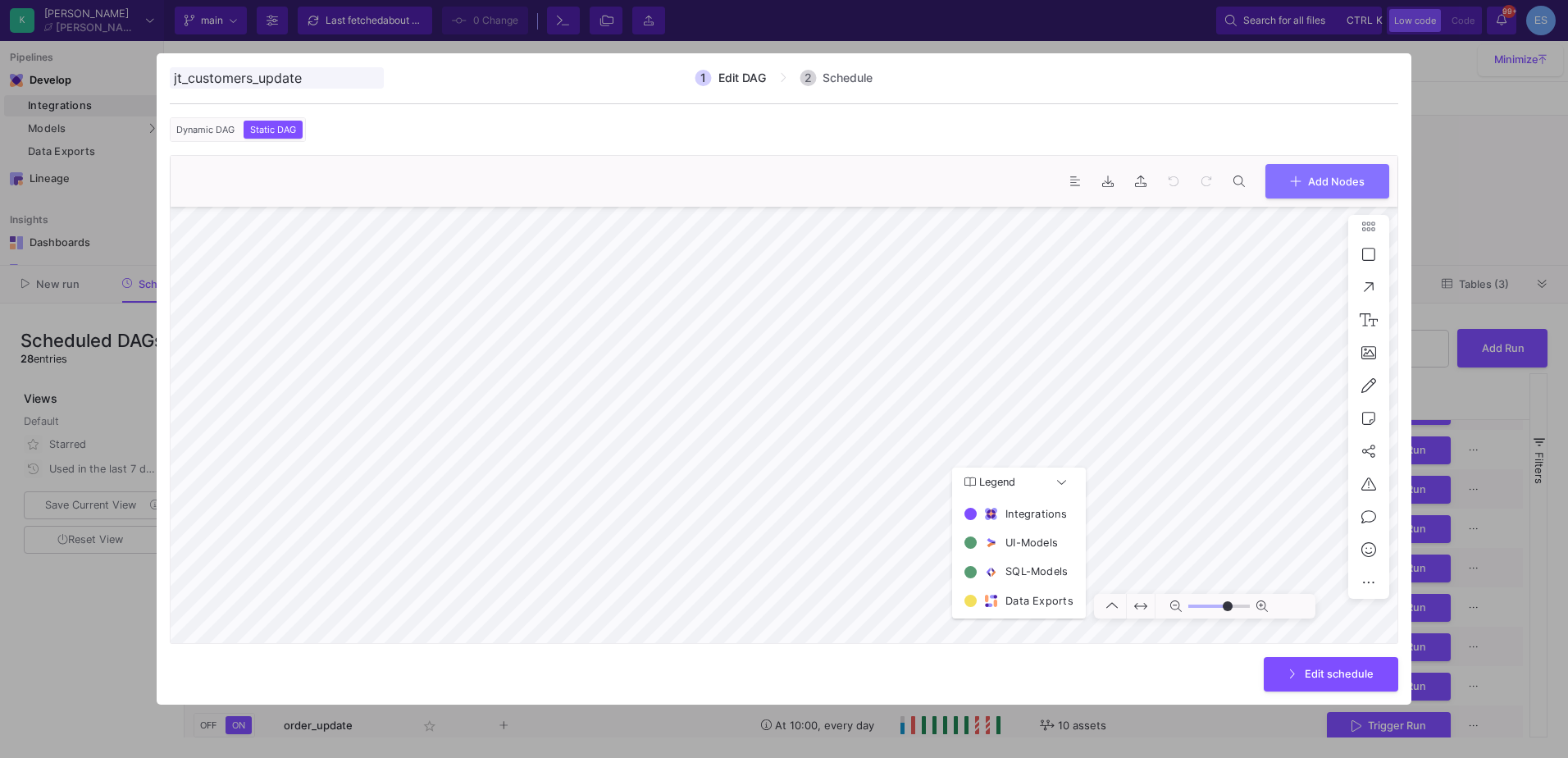
type input "0"
click at [58, 626] on div at bounding box center [784, 379] width 1568 height 758
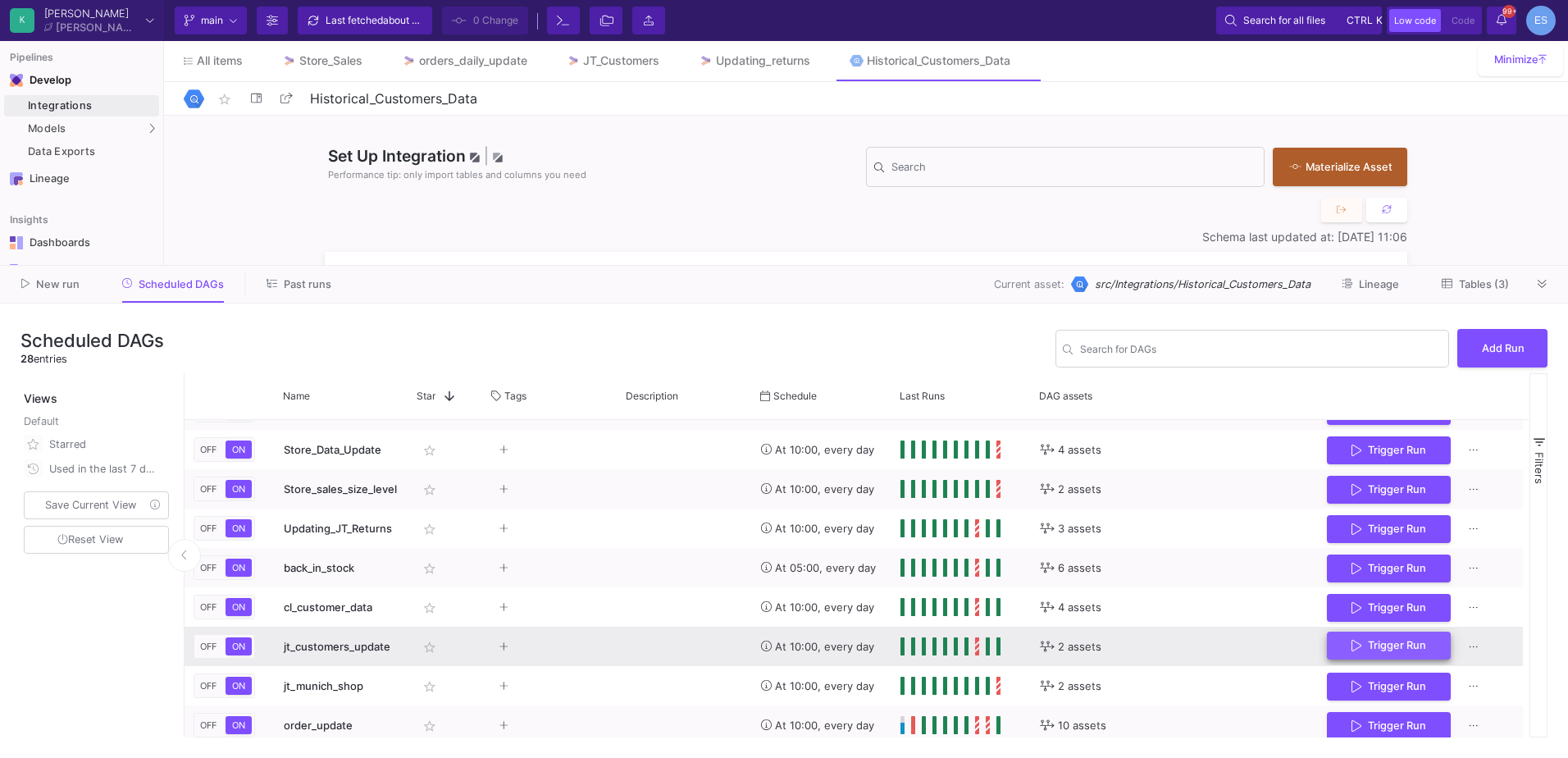
click at [1358, 642] on icon "Press SPACE to select this row." at bounding box center [1356, 646] width 10 height 13
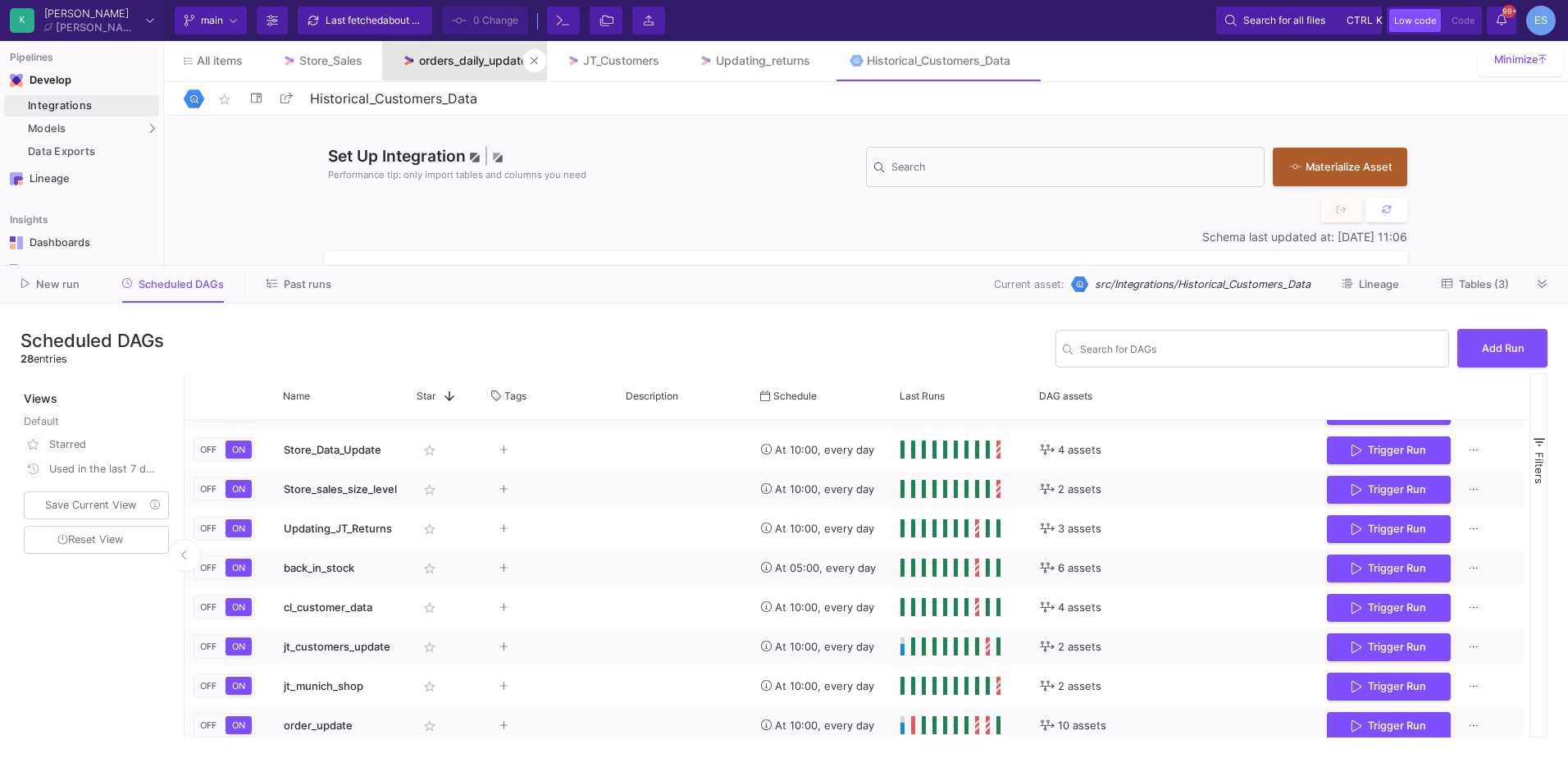
click at [456, 54] on div "orders_daily_update" at bounding box center [473, 60] width 109 height 13
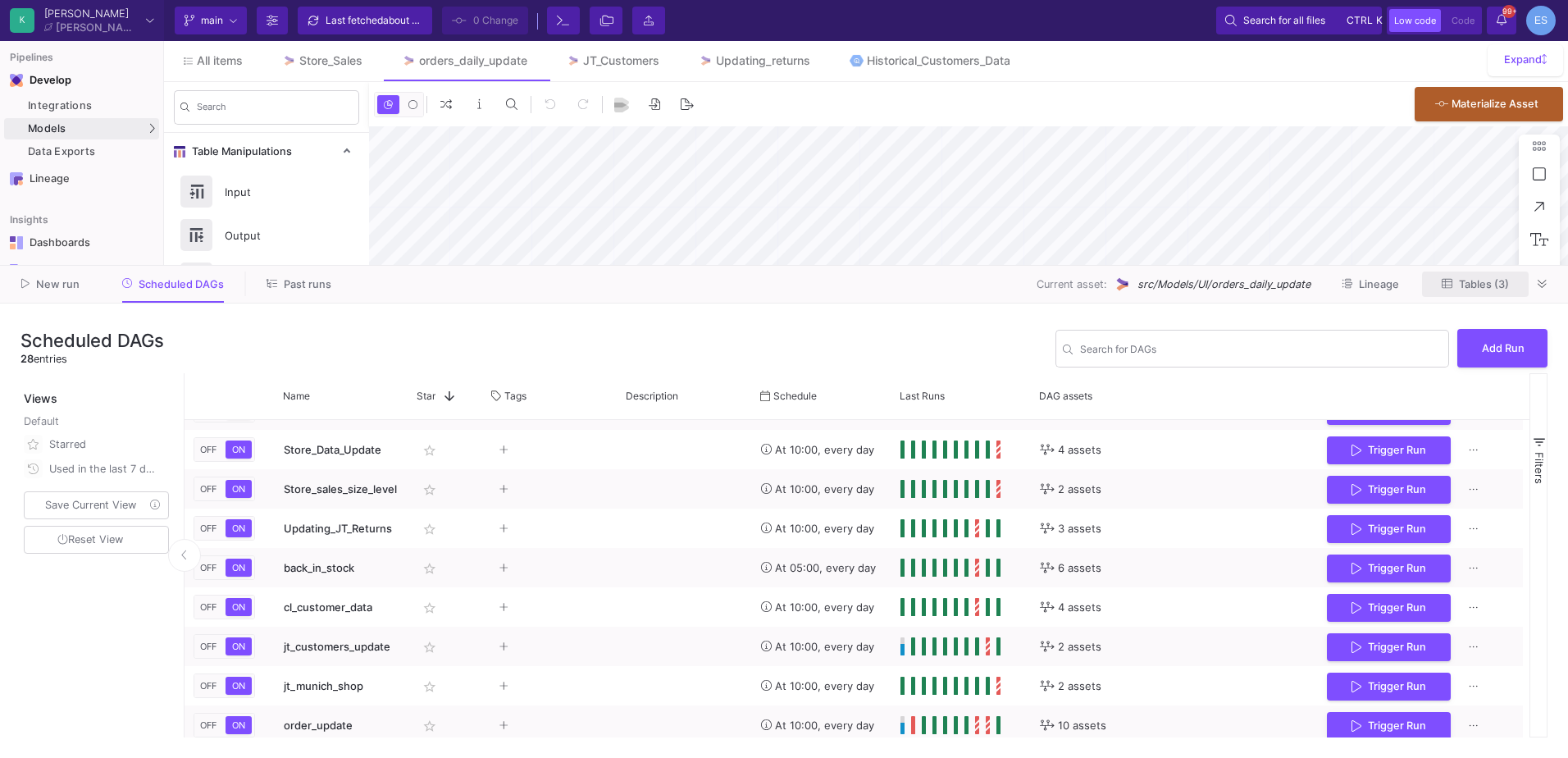
click at [1479, 282] on span "Tables (3)" at bounding box center [1484, 284] width 50 height 12
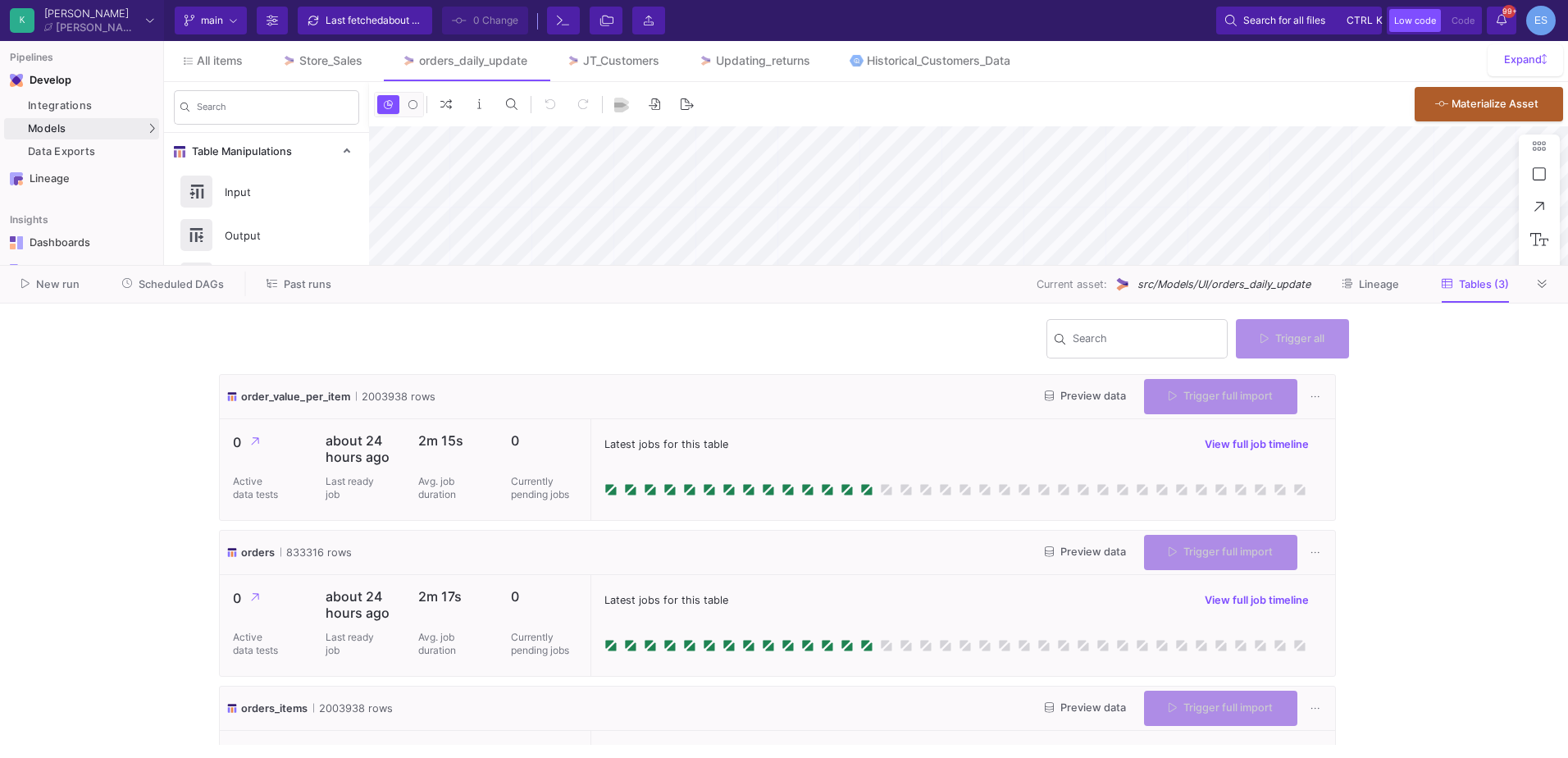
click at [1068, 400] on span "Preview data" at bounding box center [1085, 396] width 81 height 12
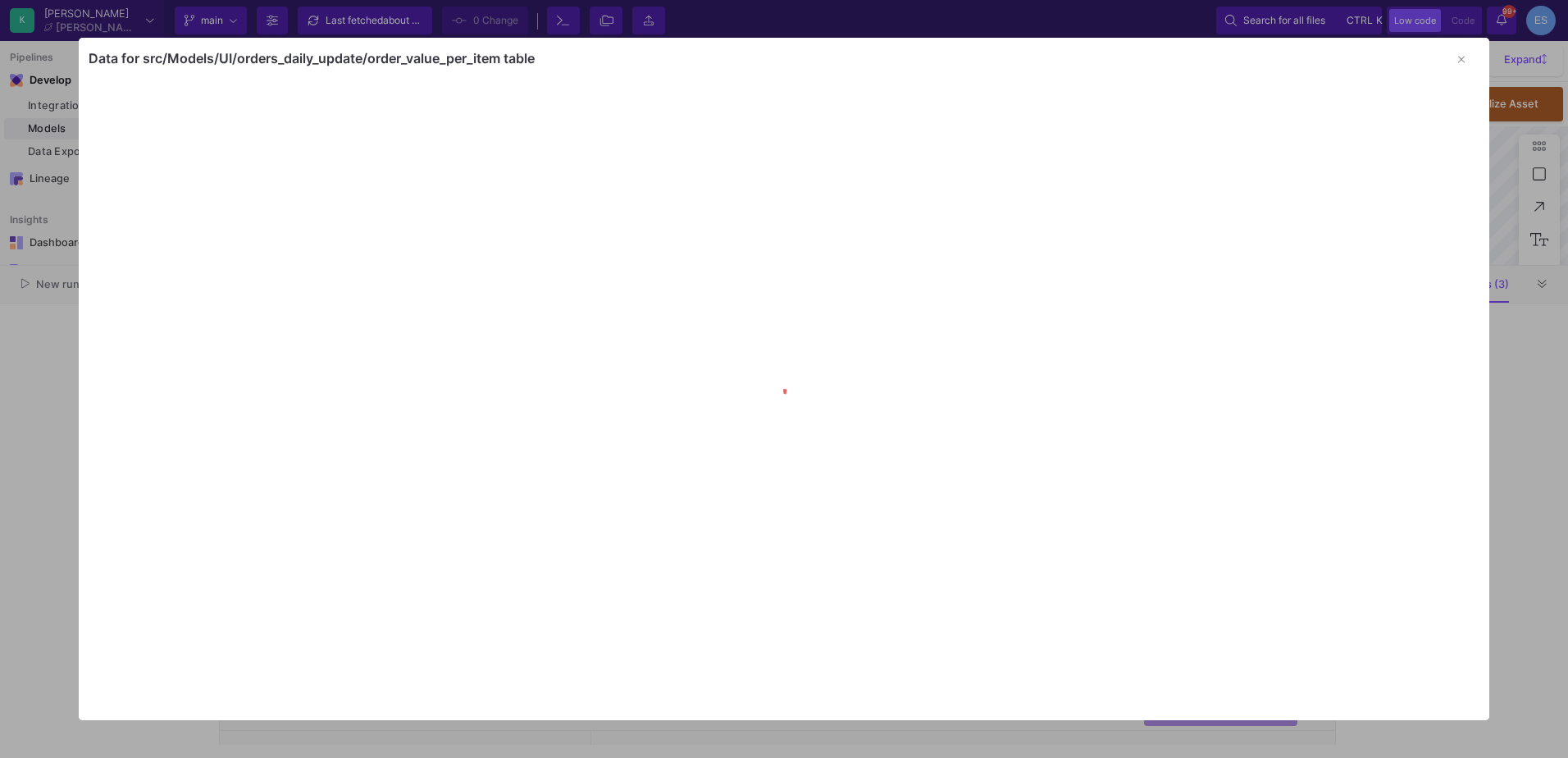
type input "-46"
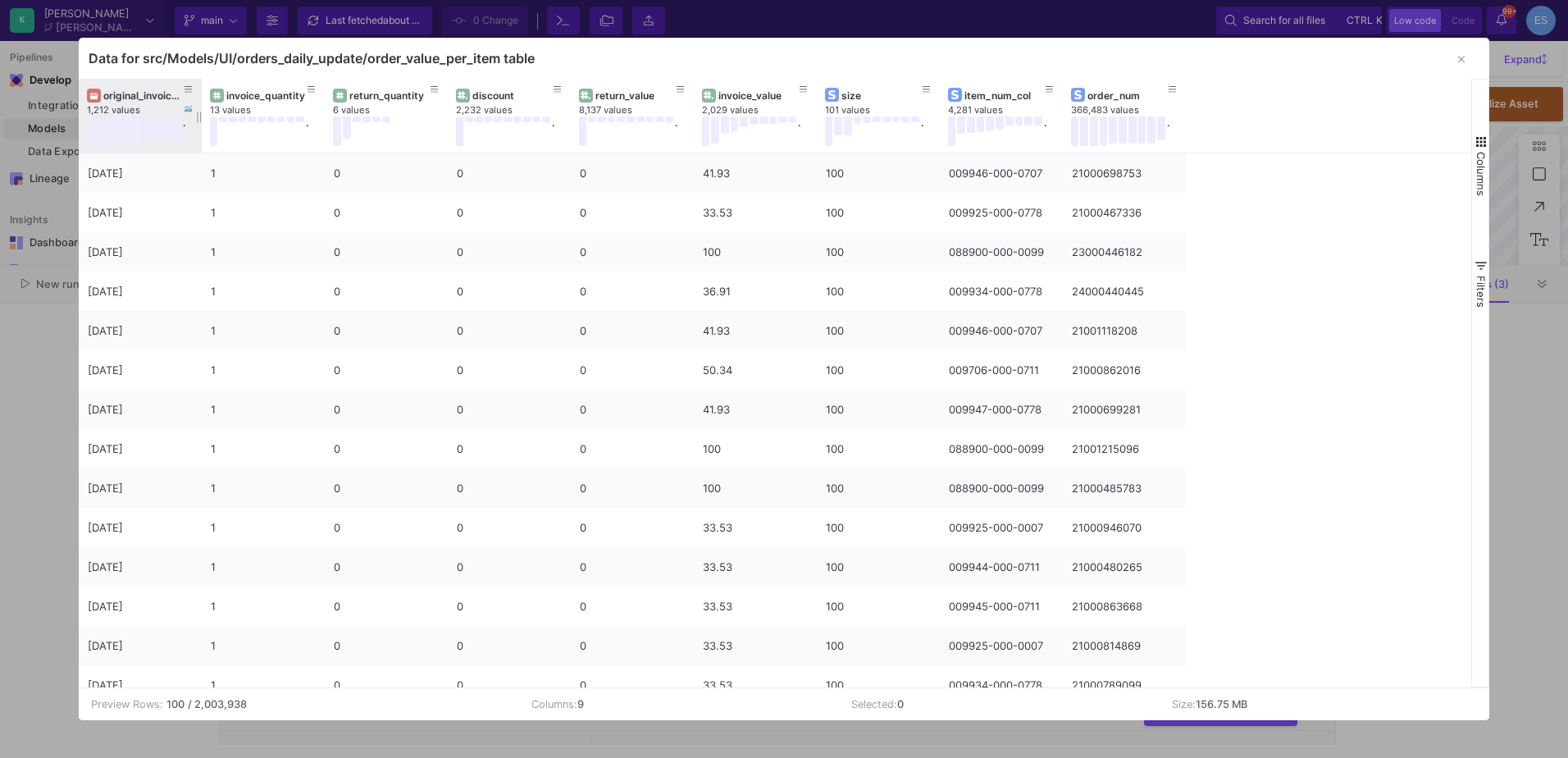
click at [110, 101] on div "original_invoice_date" at bounding box center [143, 95] width 81 height 12
click at [103, 100] on icon at bounding box center [106, 96] width 6 height 9
click at [119, 97] on div "original_invoice_date" at bounding box center [143, 95] width 81 height 12
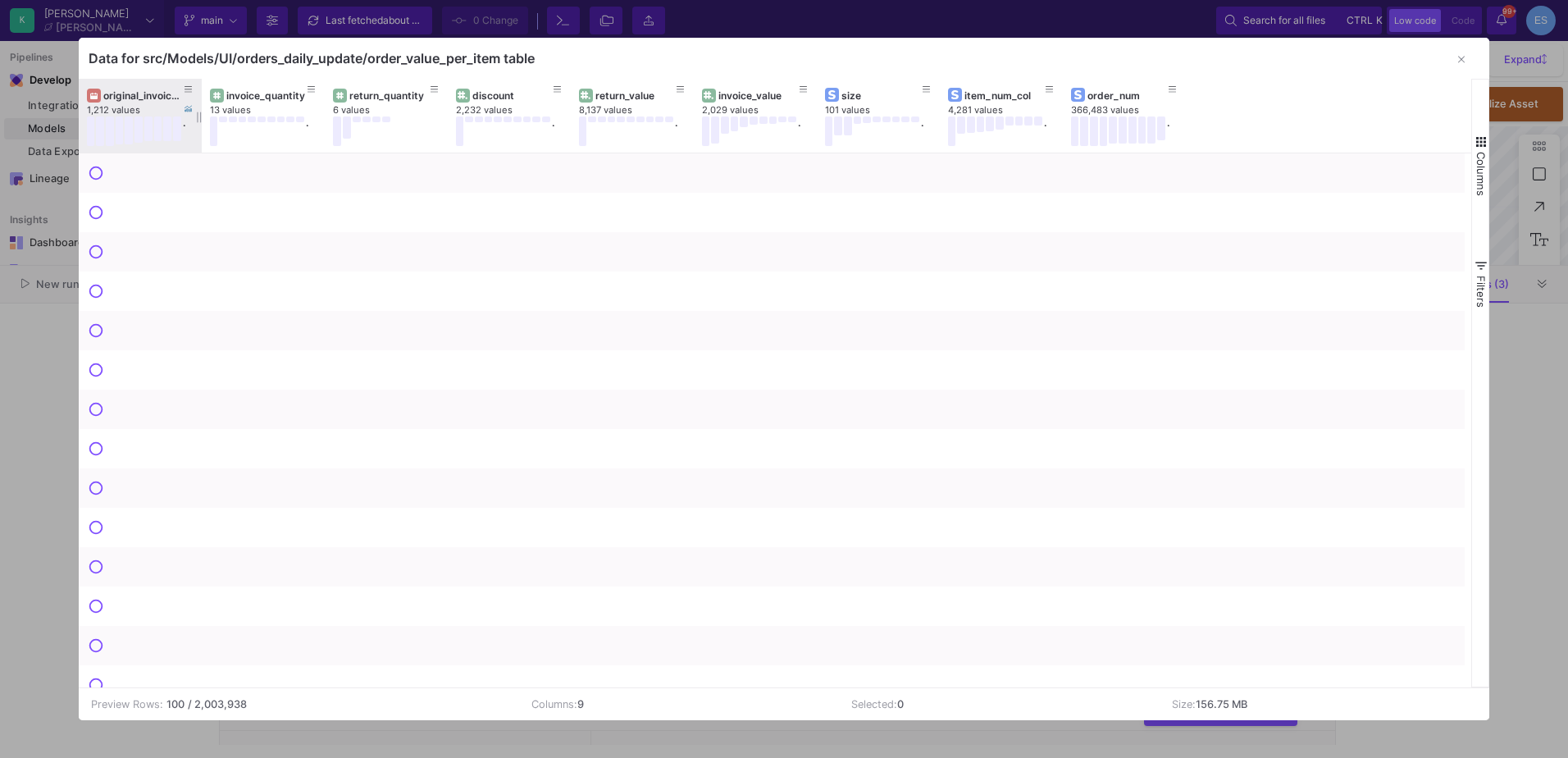
click at [119, 97] on div "original_invoice_date" at bounding box center [143, 95] width 81 height 12
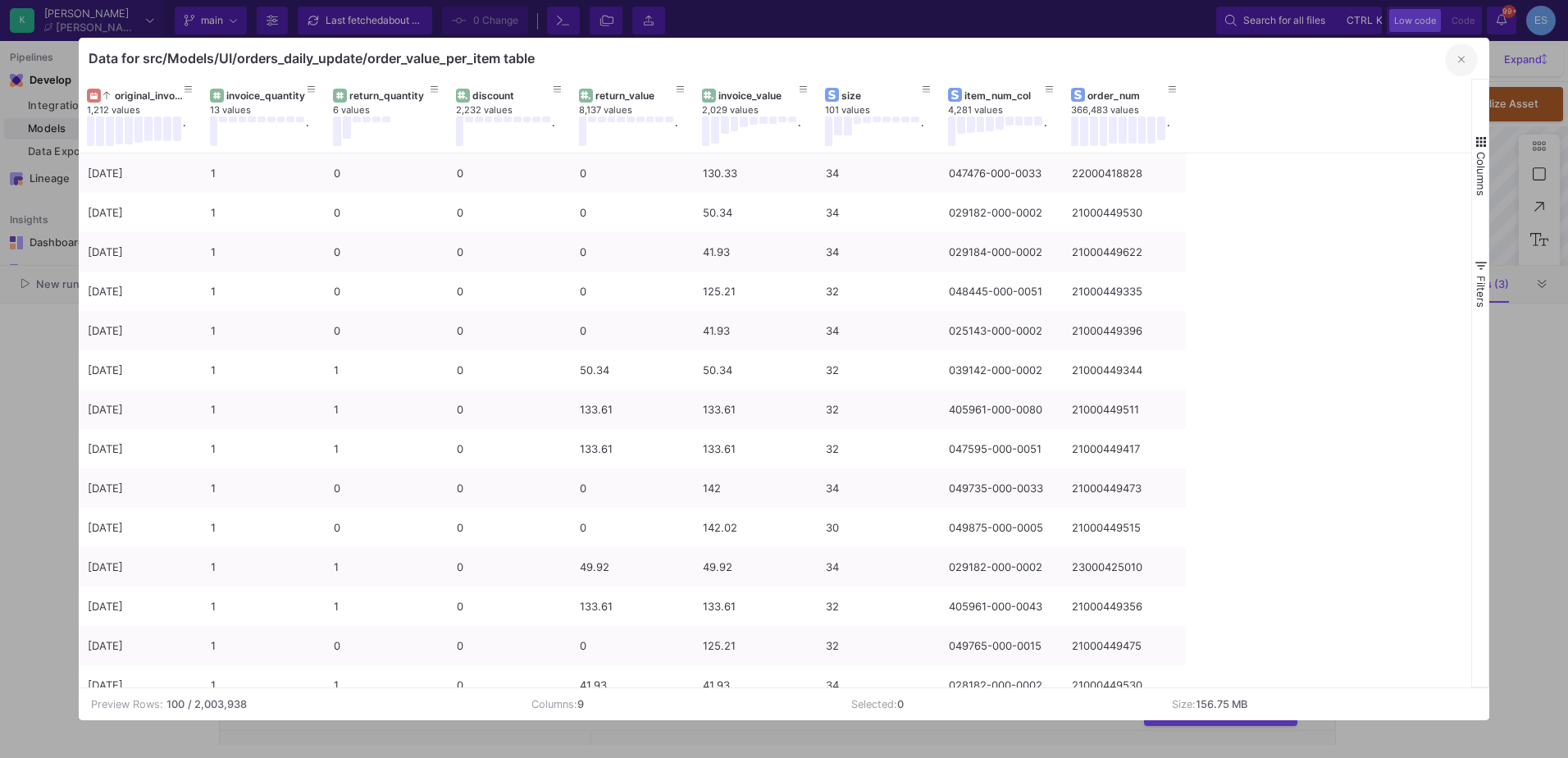
click at [1458, 62] on button "button" at bounding box center [1461, 59] width 32 height 33
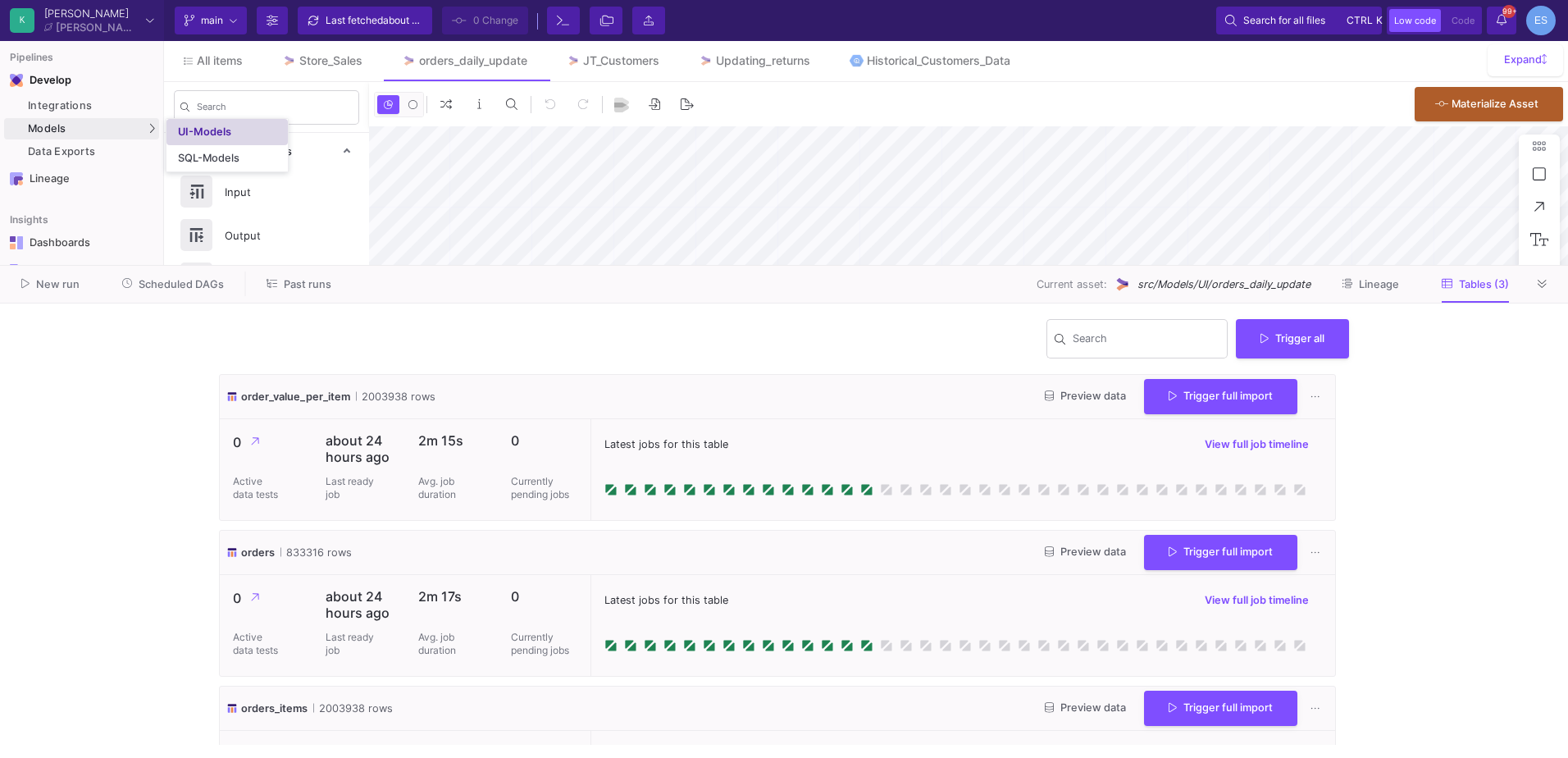
click at [229, 124] on link "UI-Models" at bounding box center [227, 132] width 122 height 26
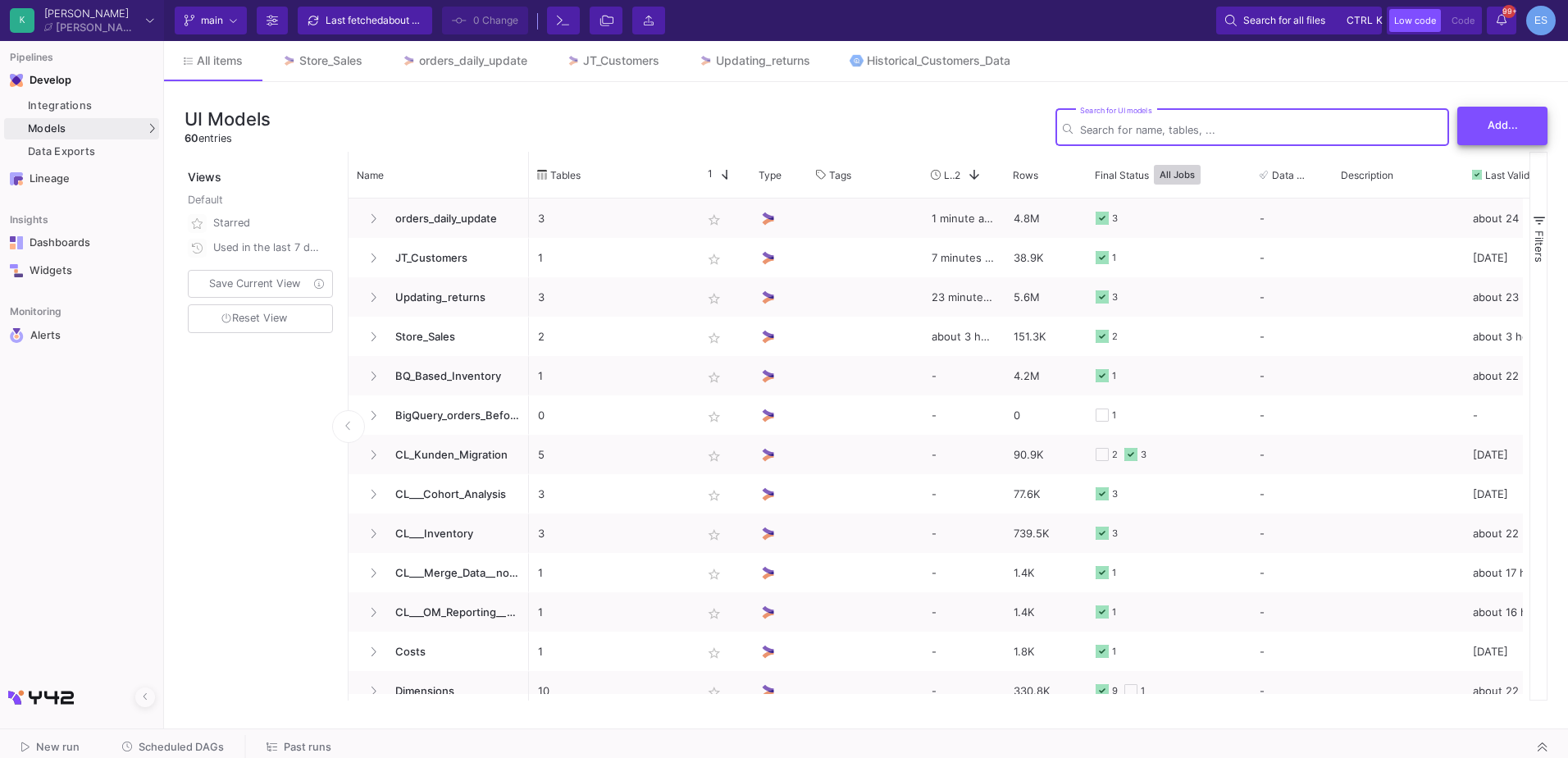
click at [1471, 128] on button "Add..." at bounding box center [1502, 126] width 90 height 39
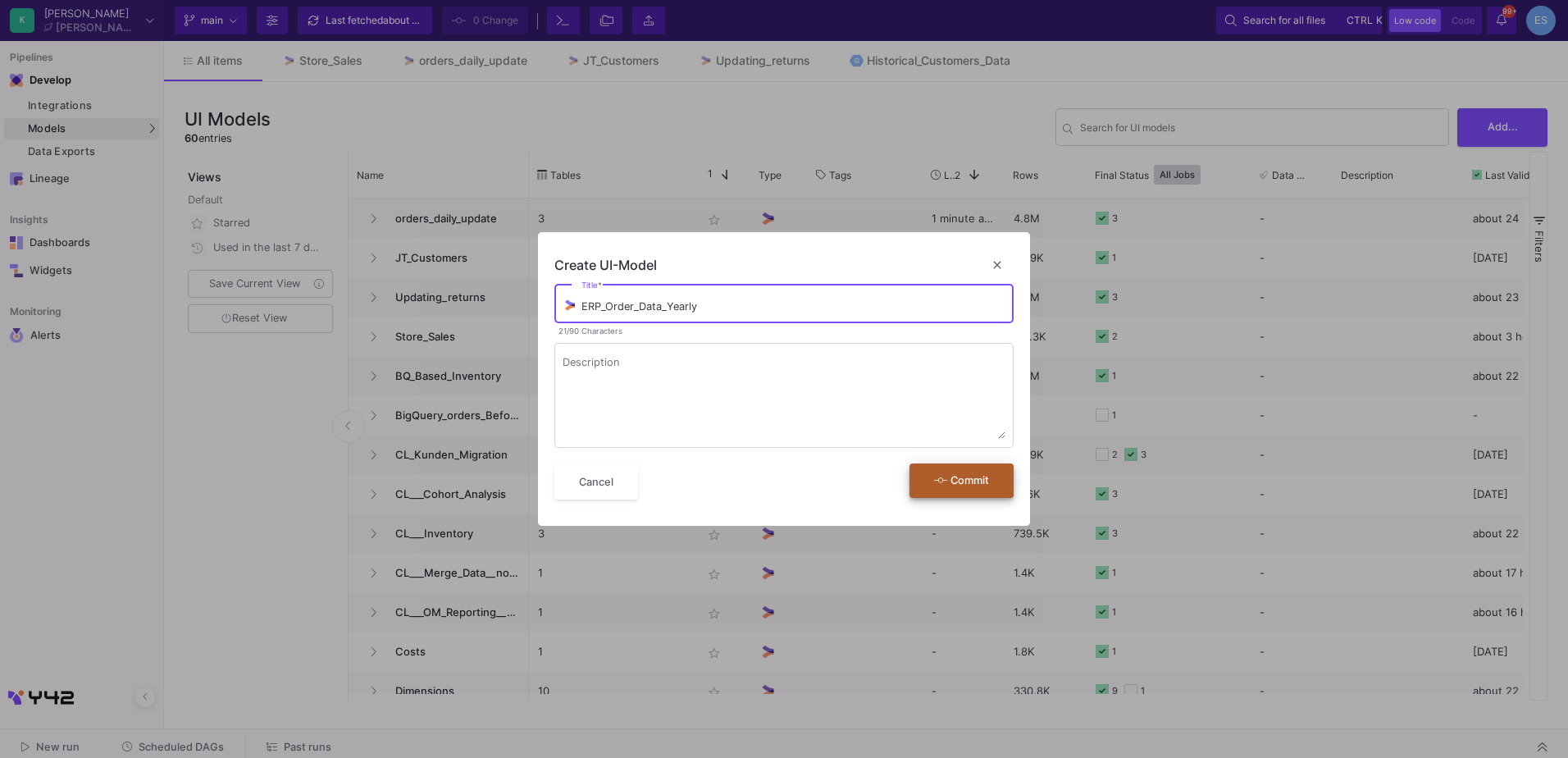
type input "ERP_Order_Data_Yearly"
click at [973, 477] on span "Commit" at bounding box center [961, 480] width 55 height 12
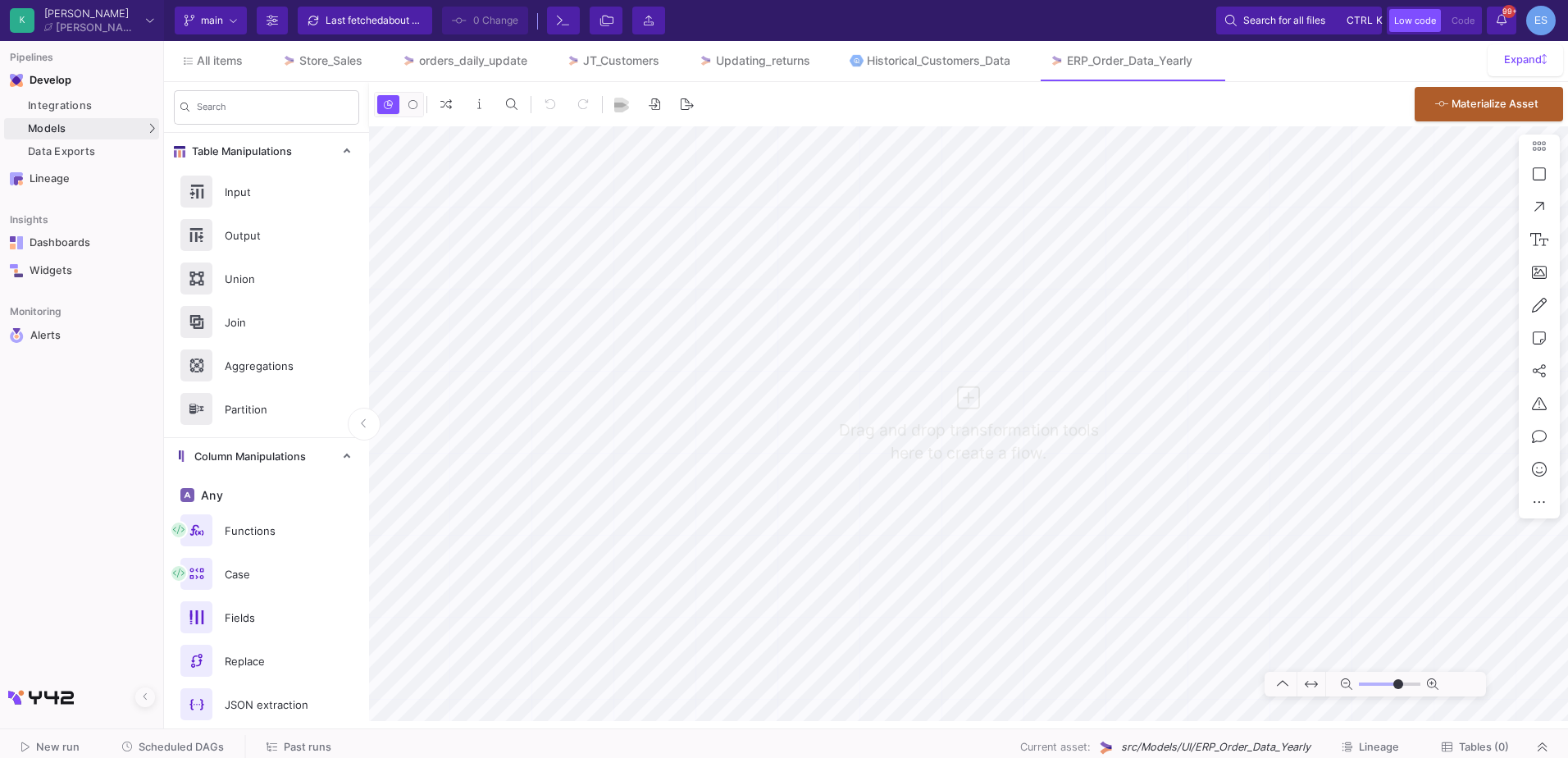
type input "0"
click at [263, 190] on div "Input" at bounding box center [271, 192] width 113 height 25
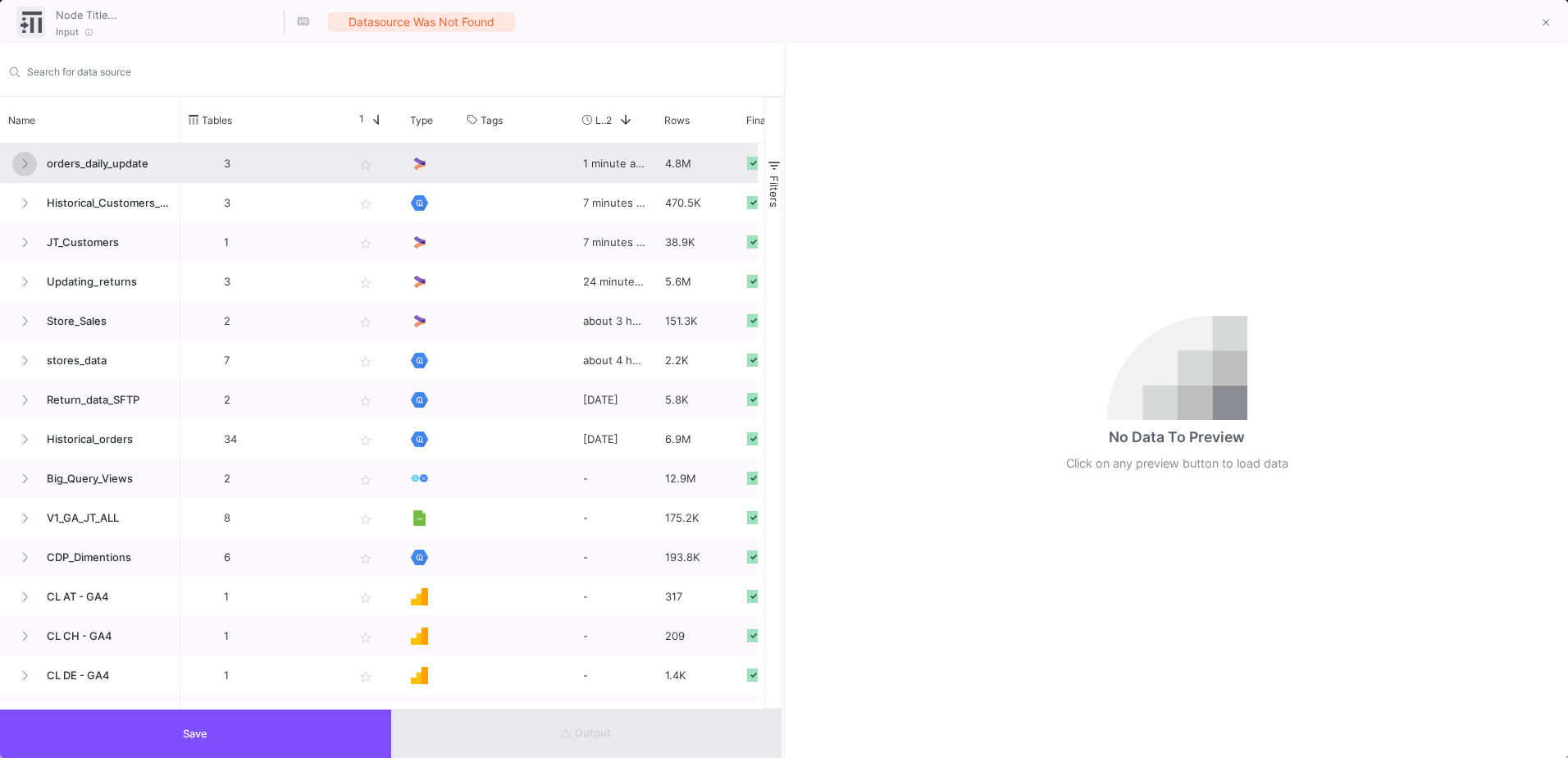
click at [27, 169] on fa-icon at bounding box center [24, 163] width 6 height 12
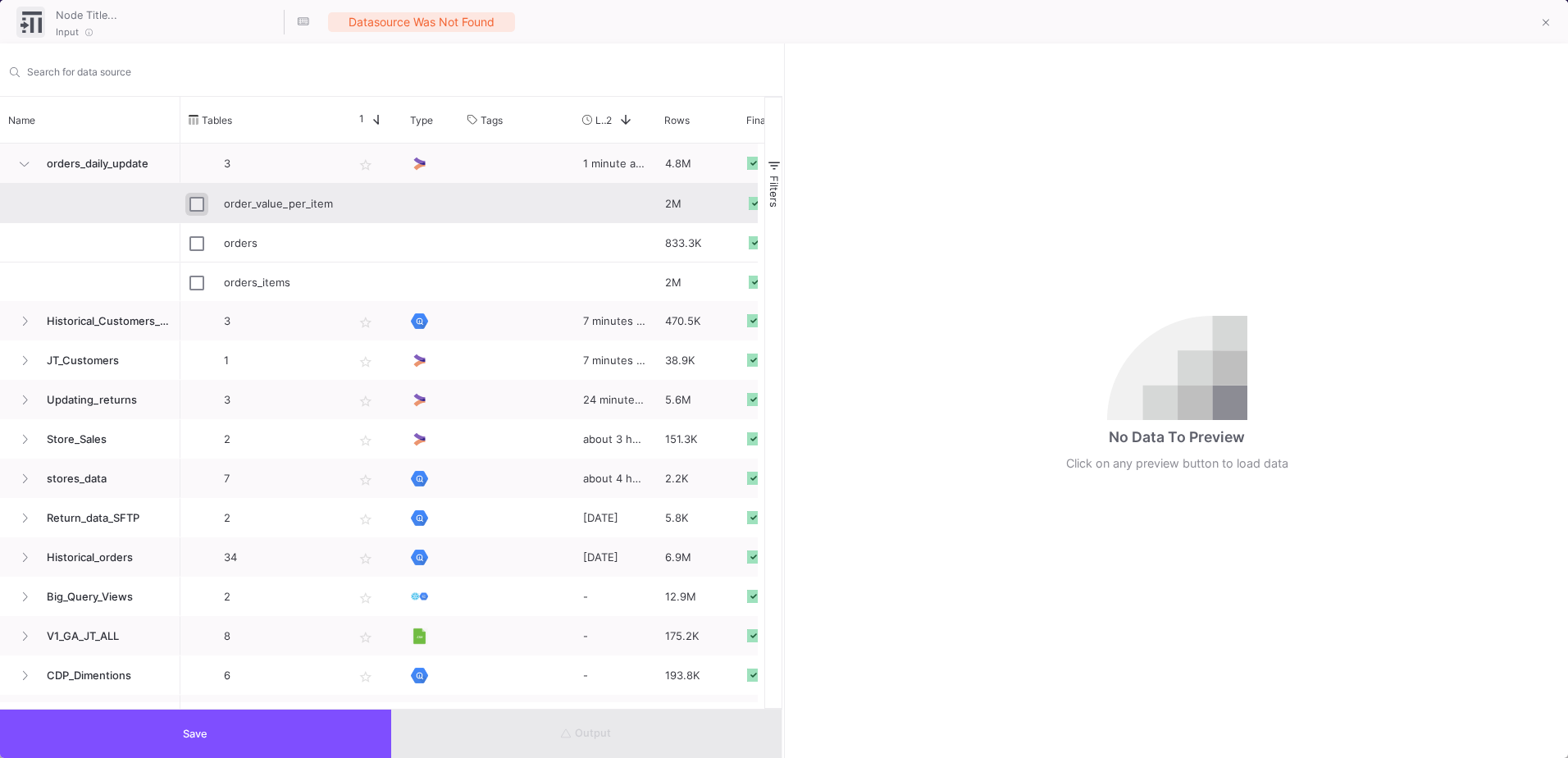
click at [198, 203] on input "Press Space to toggle row selection (unchecked)" at bounding box center [197, 204] width 15 height 15
checkbox input "true"
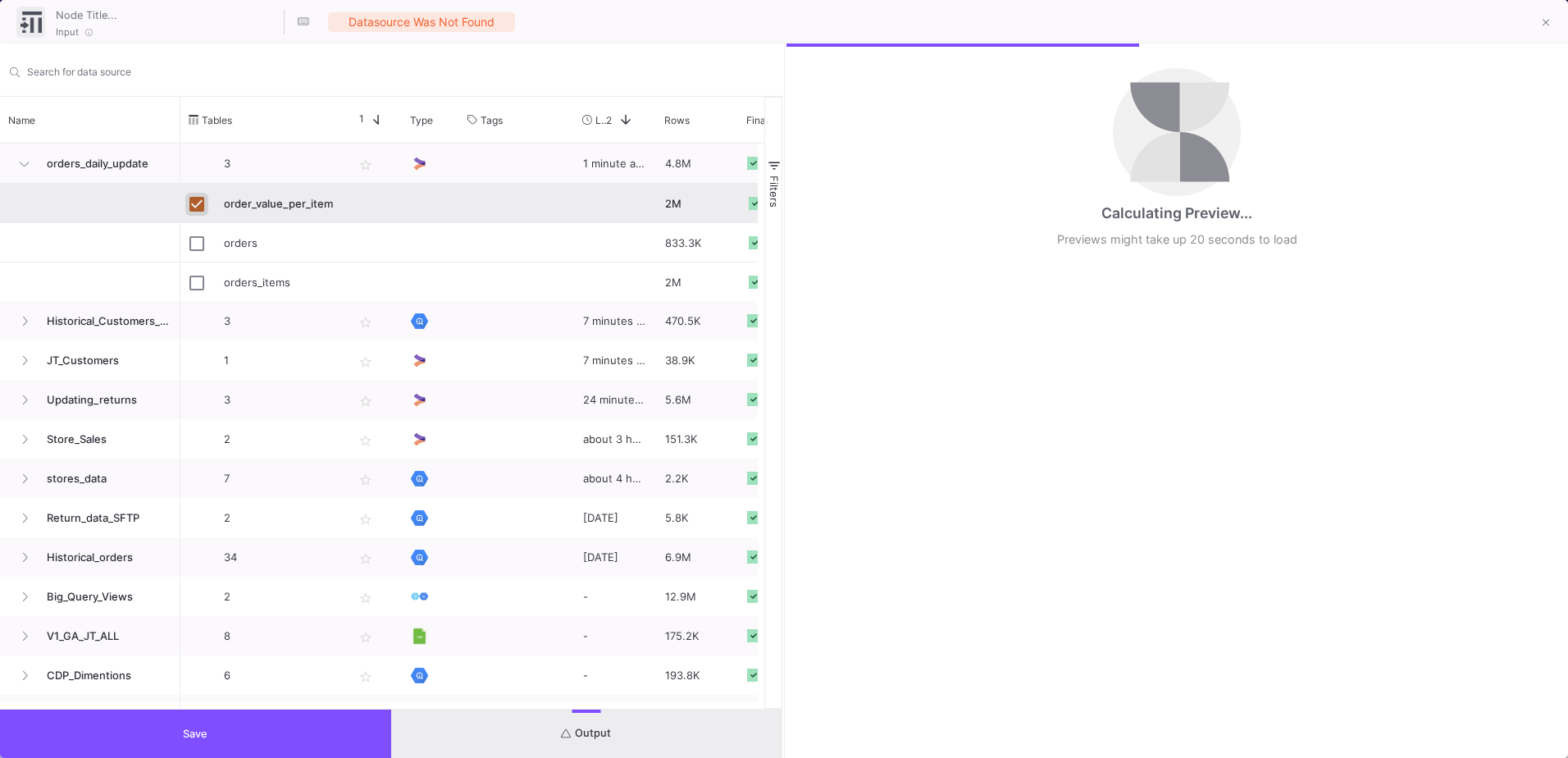
type input "order_value_per_item"
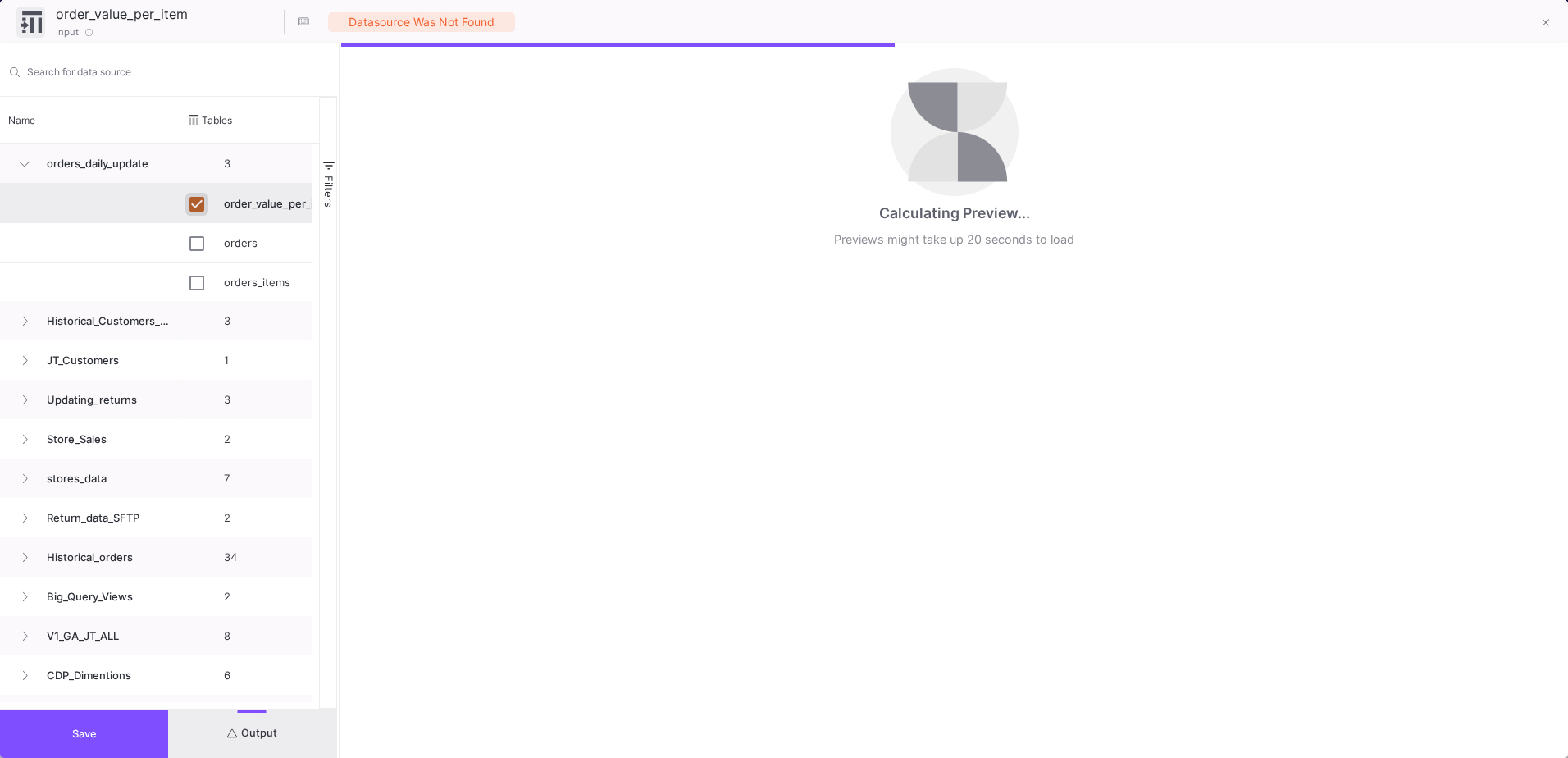
drag, startPoint x: 784, startPoint y: 244, endPoint x: 338, endPoint y: 314, distance: 451.5
click at [338, 314] on div at bounding box center [339, 401] width 4 height 715
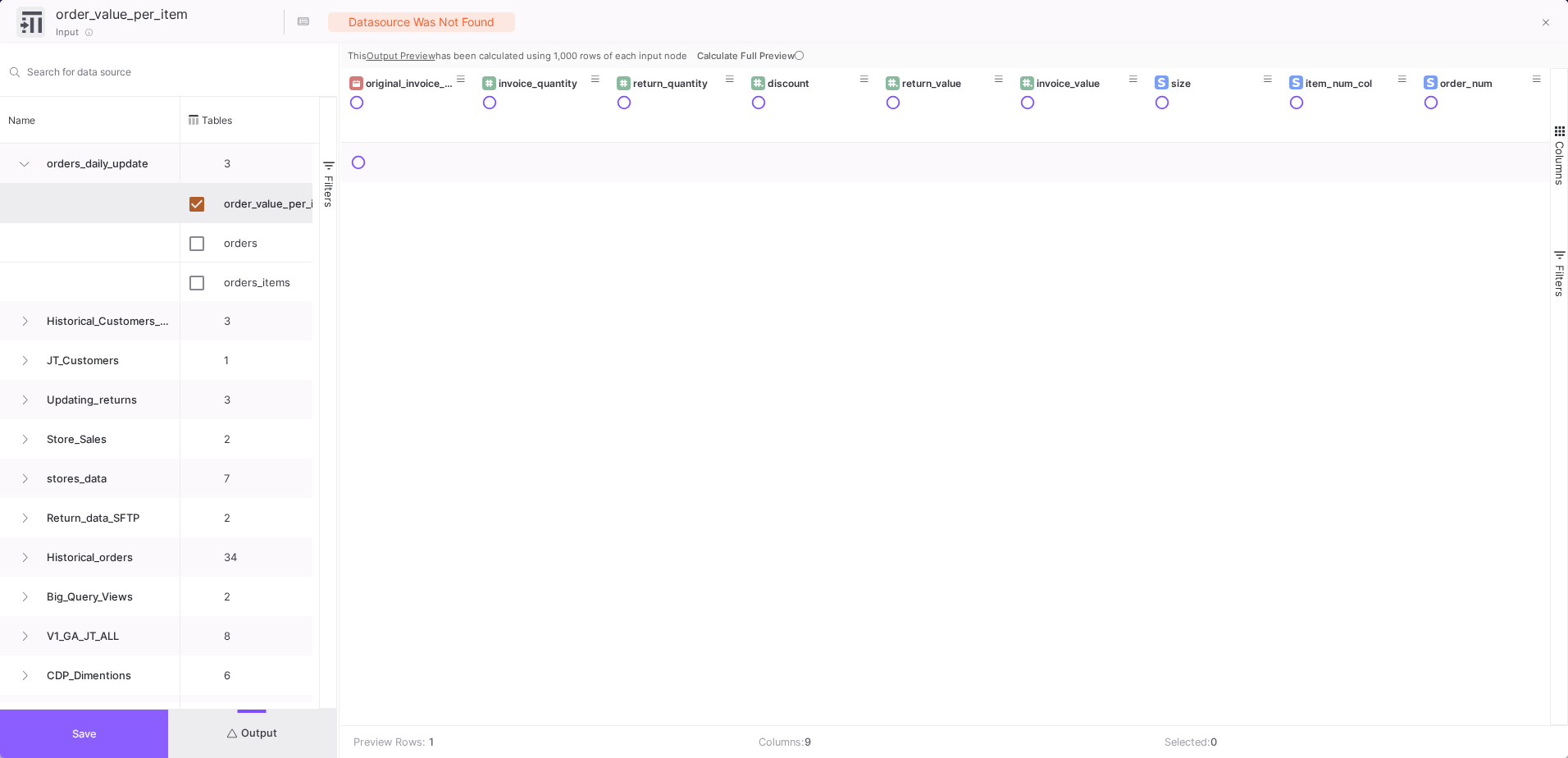
click at [157, 737] on button "Save" at bounding box center [84, 734] width 168 height 48
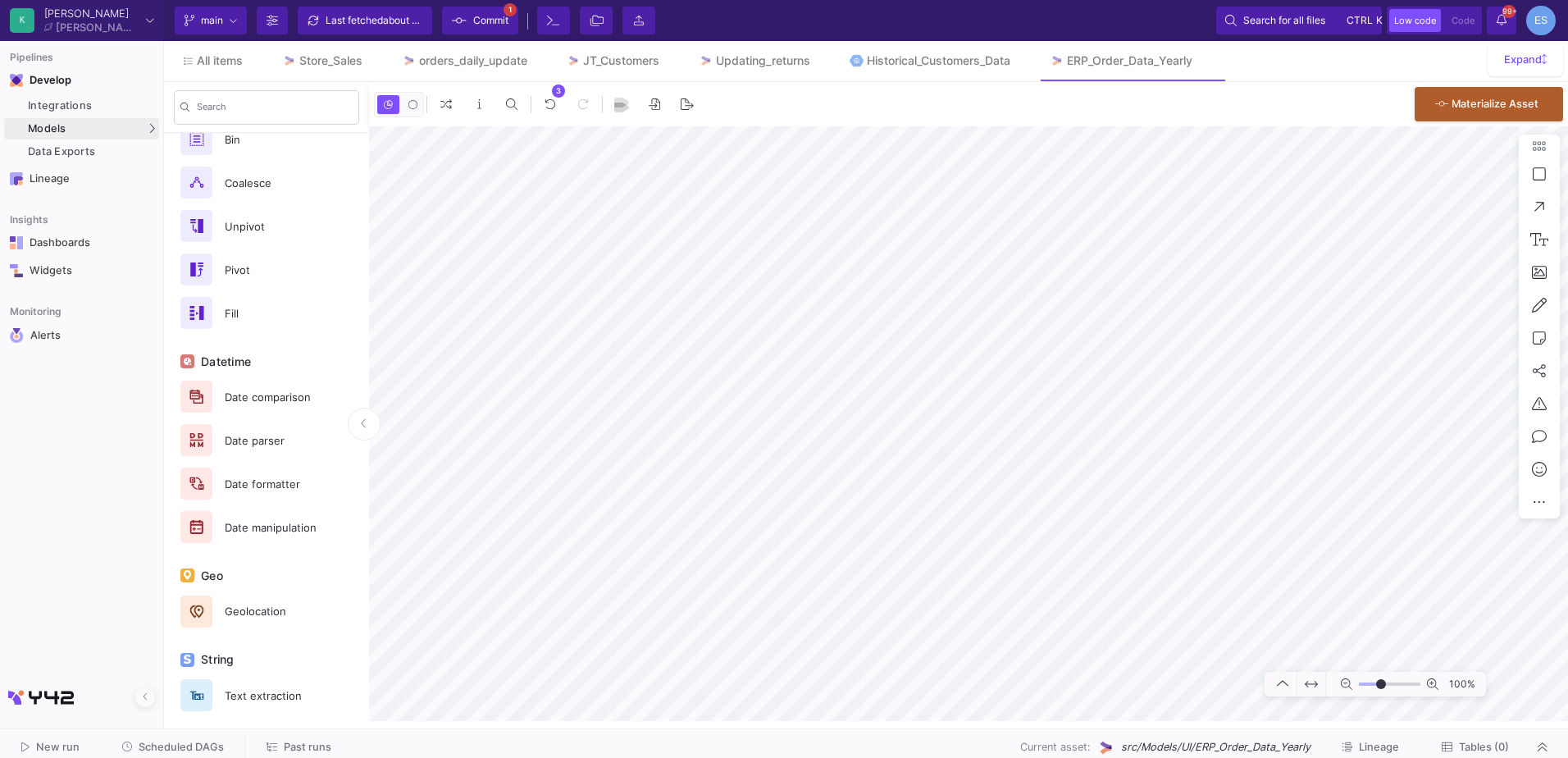
scroll to position [787, 0]
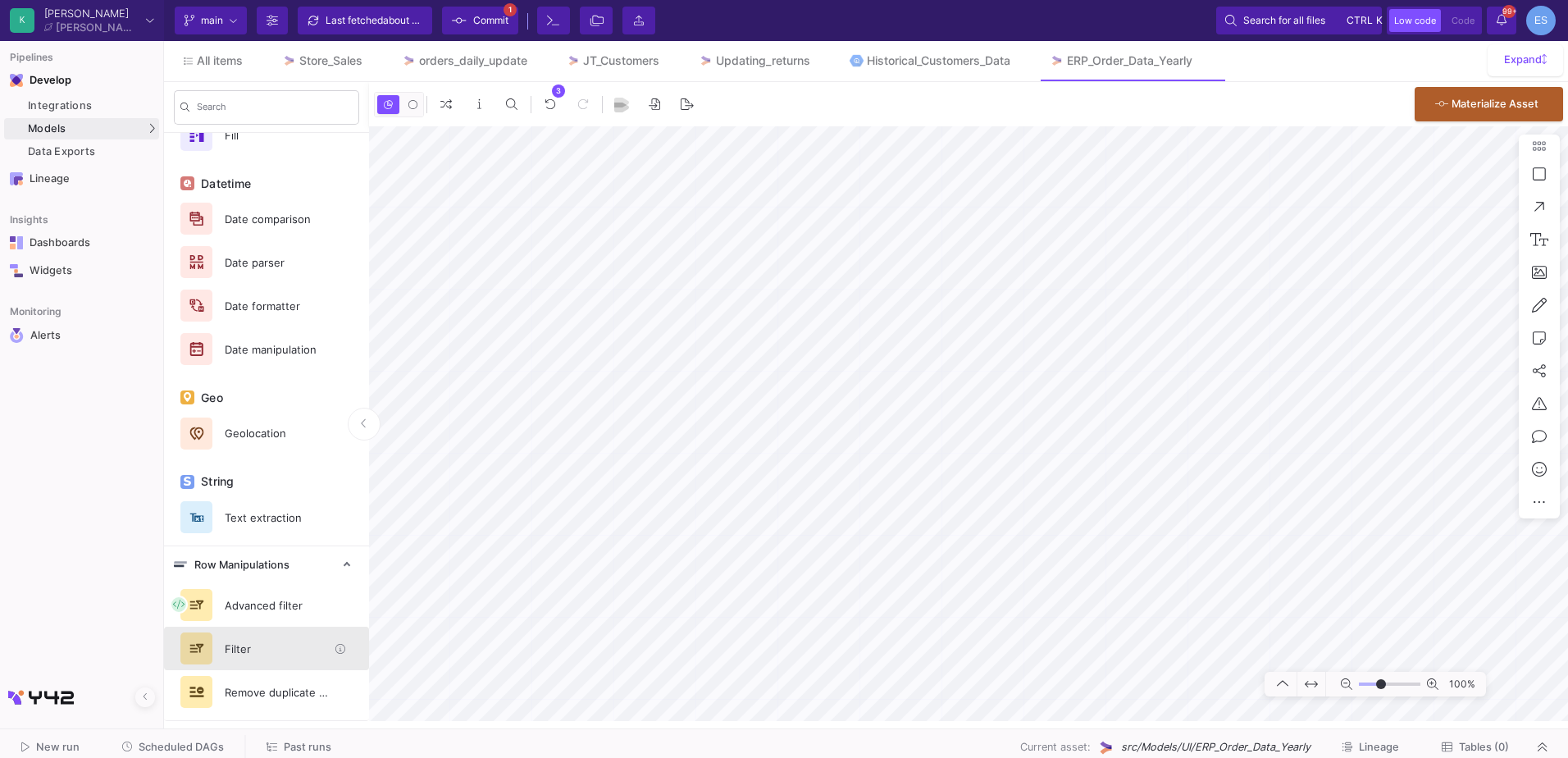
click at [281, 657] on div "Filter" at bounding box center [271, 649] width 113 height 25
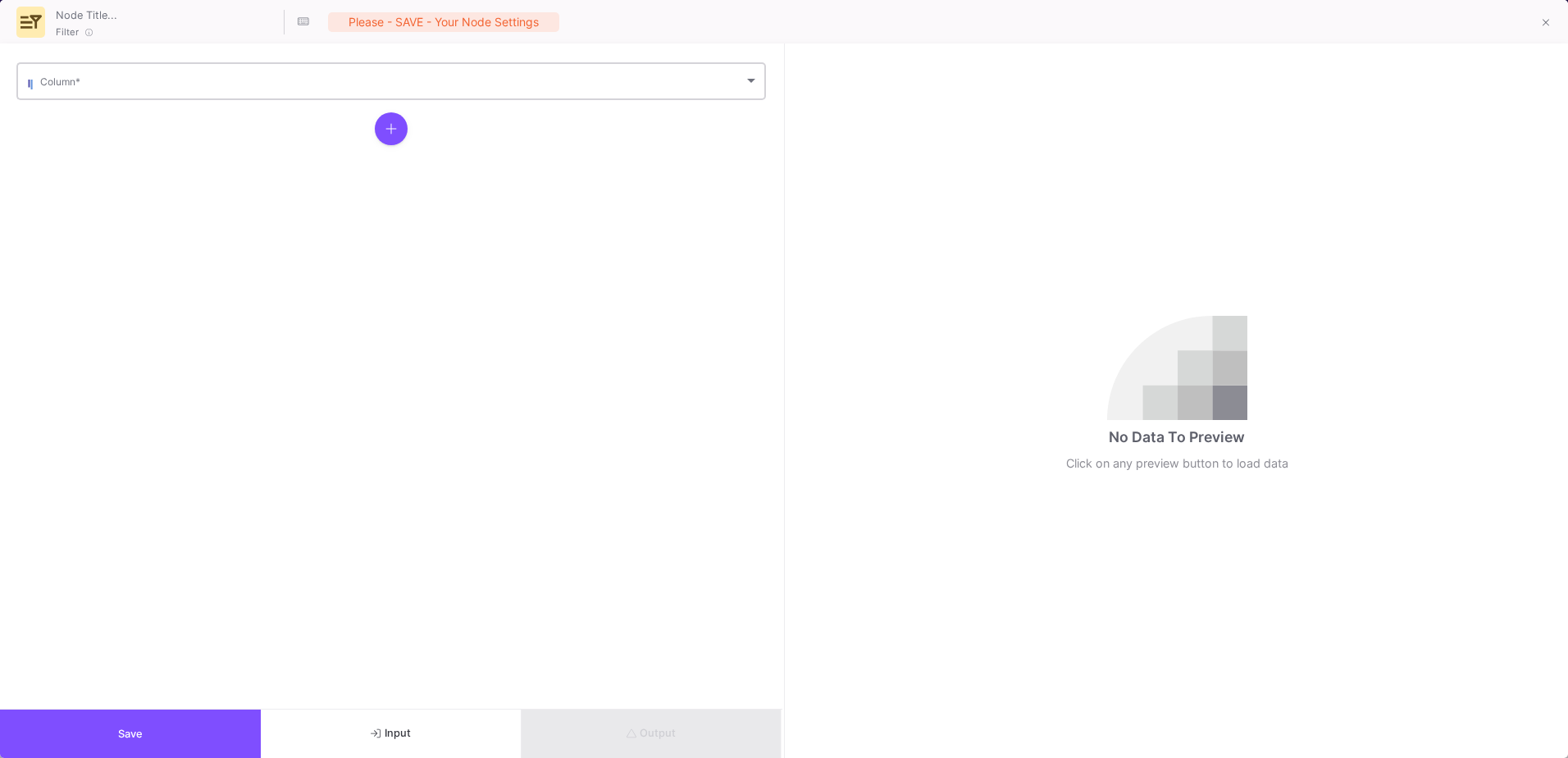
click at [120, 93] on div "Column *" at bounding box center [399, 80] width 719 height 40
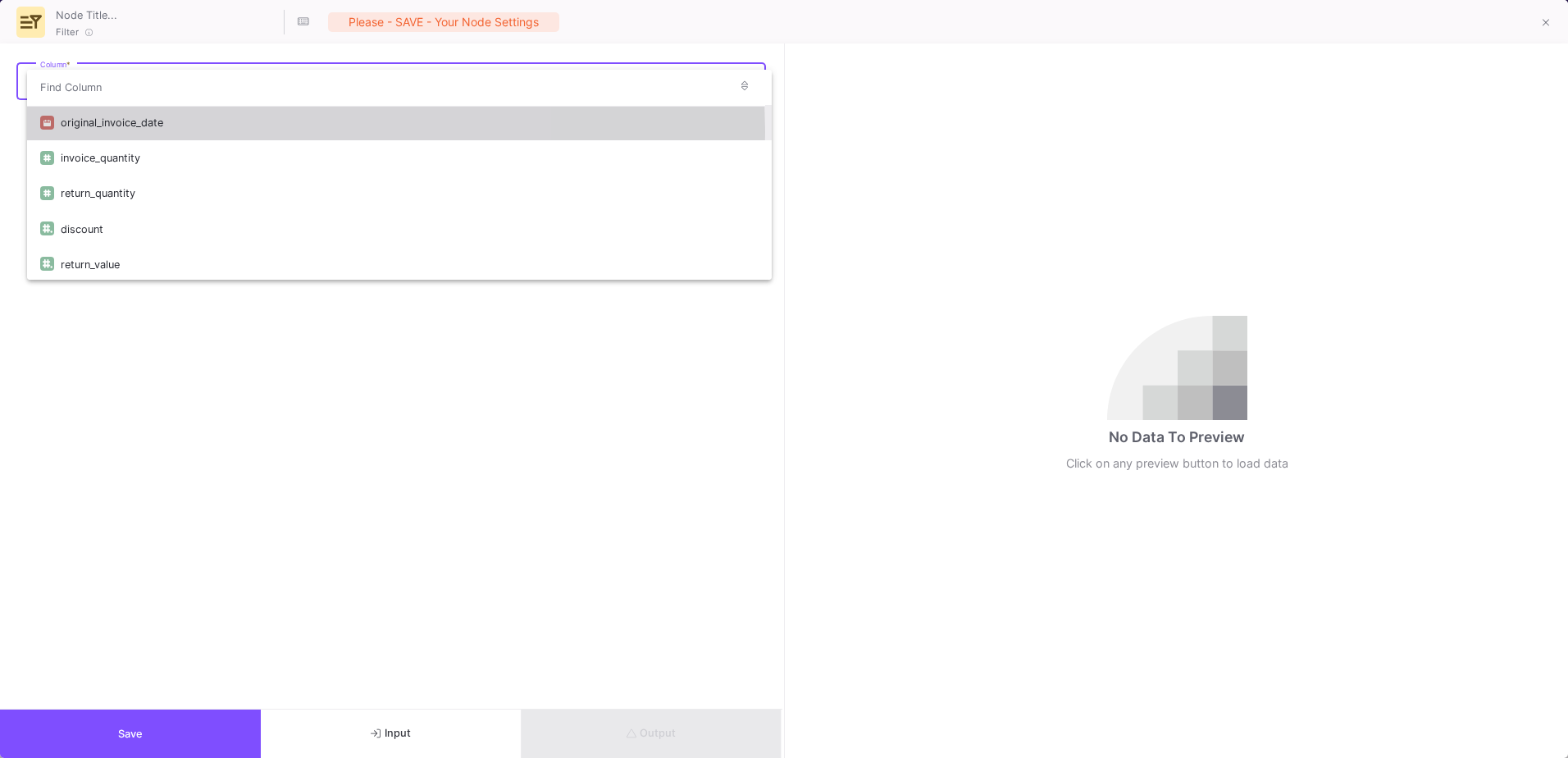
click at [137, 131] on div "original_invoice_date" at bounding box center [409, 123] width 698 height 35
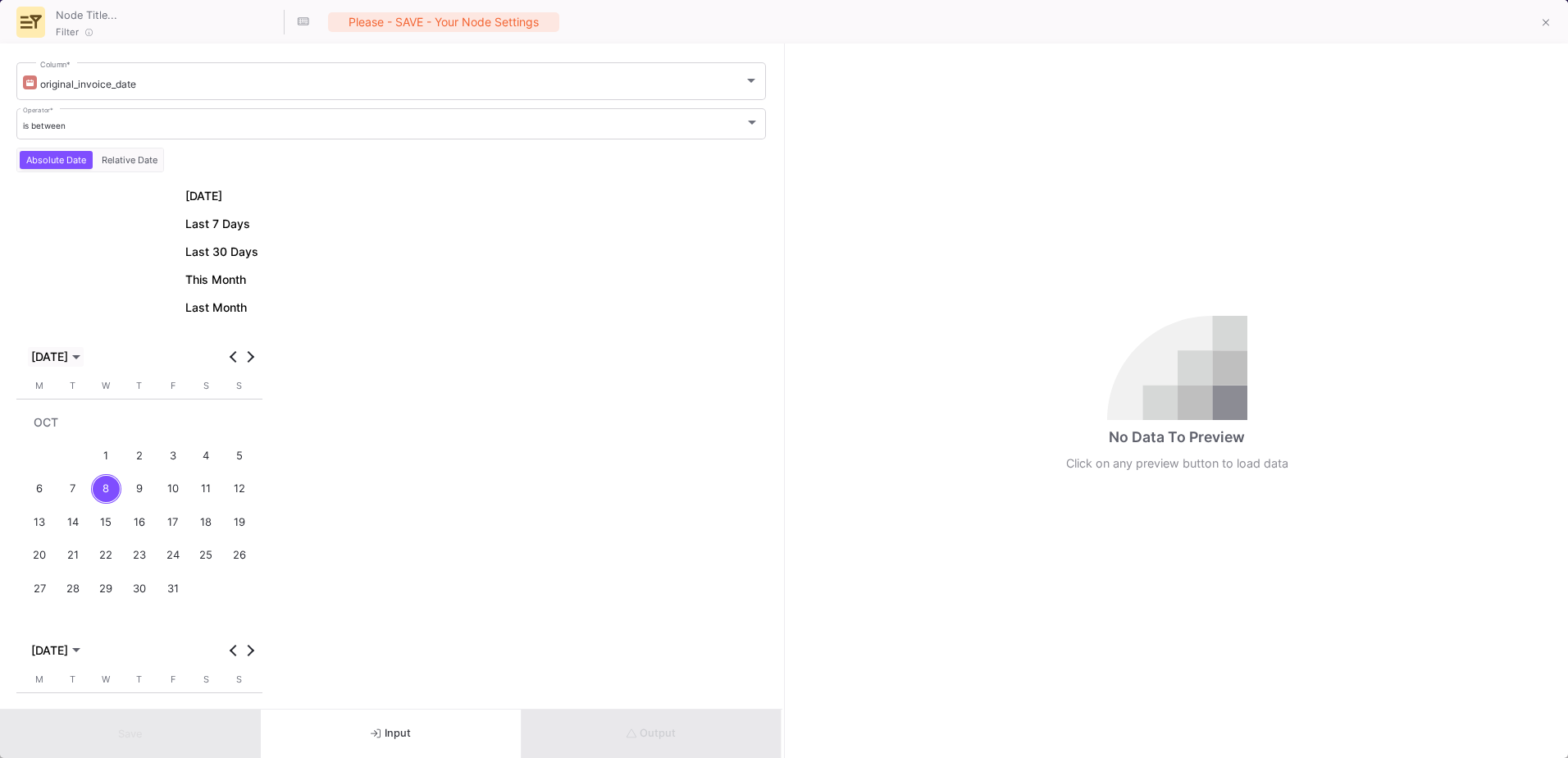
click at [50, 357] on span "[DATE]" at bounding box center [50, 357] width 37 height 13
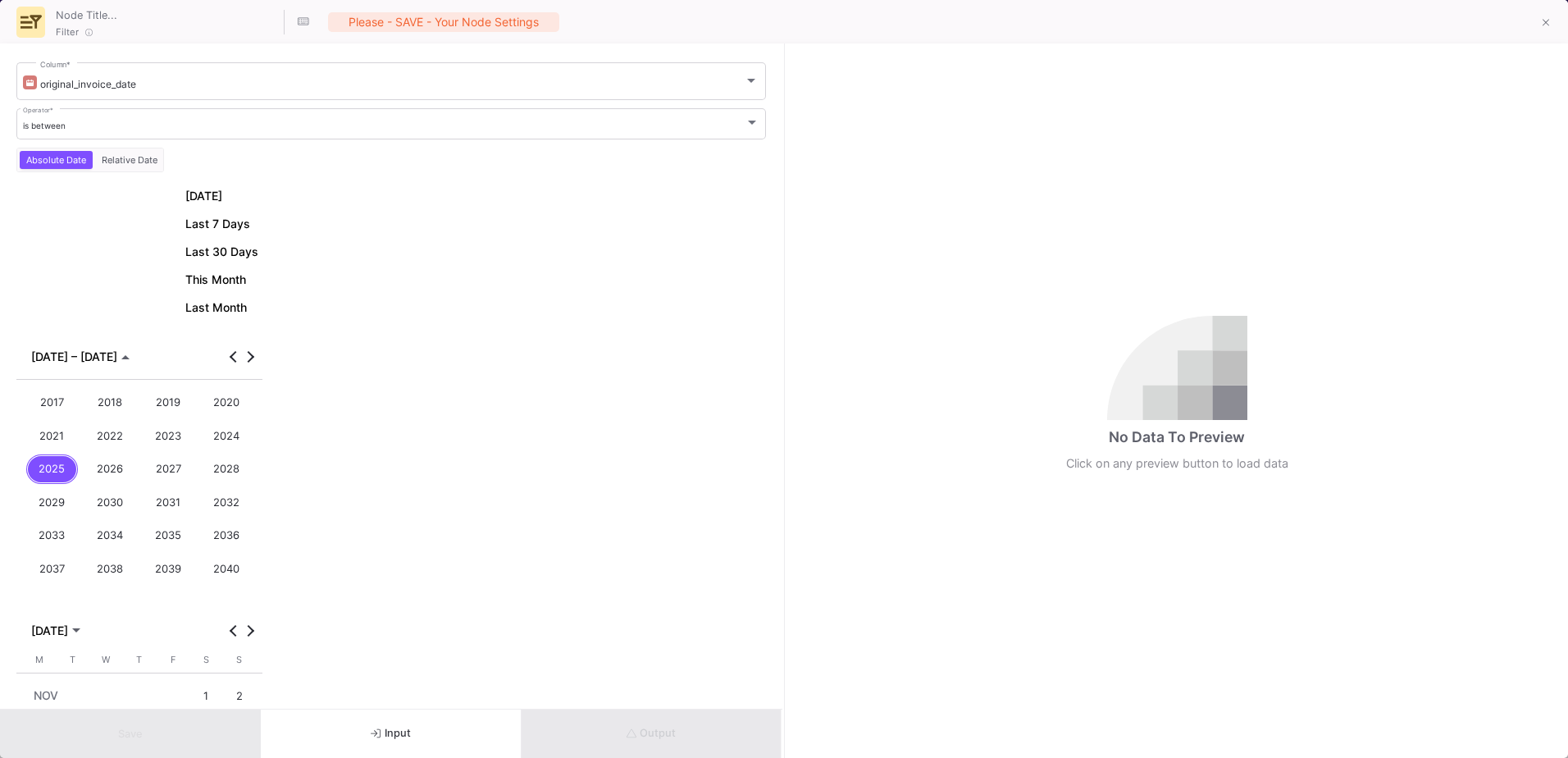
click at [232, 442] on div "2024" at bounding box center [227, 436] width 53 height 31
click at [60, 446] on div "JAN" at bounding box center [52, 436] width 53 height 31
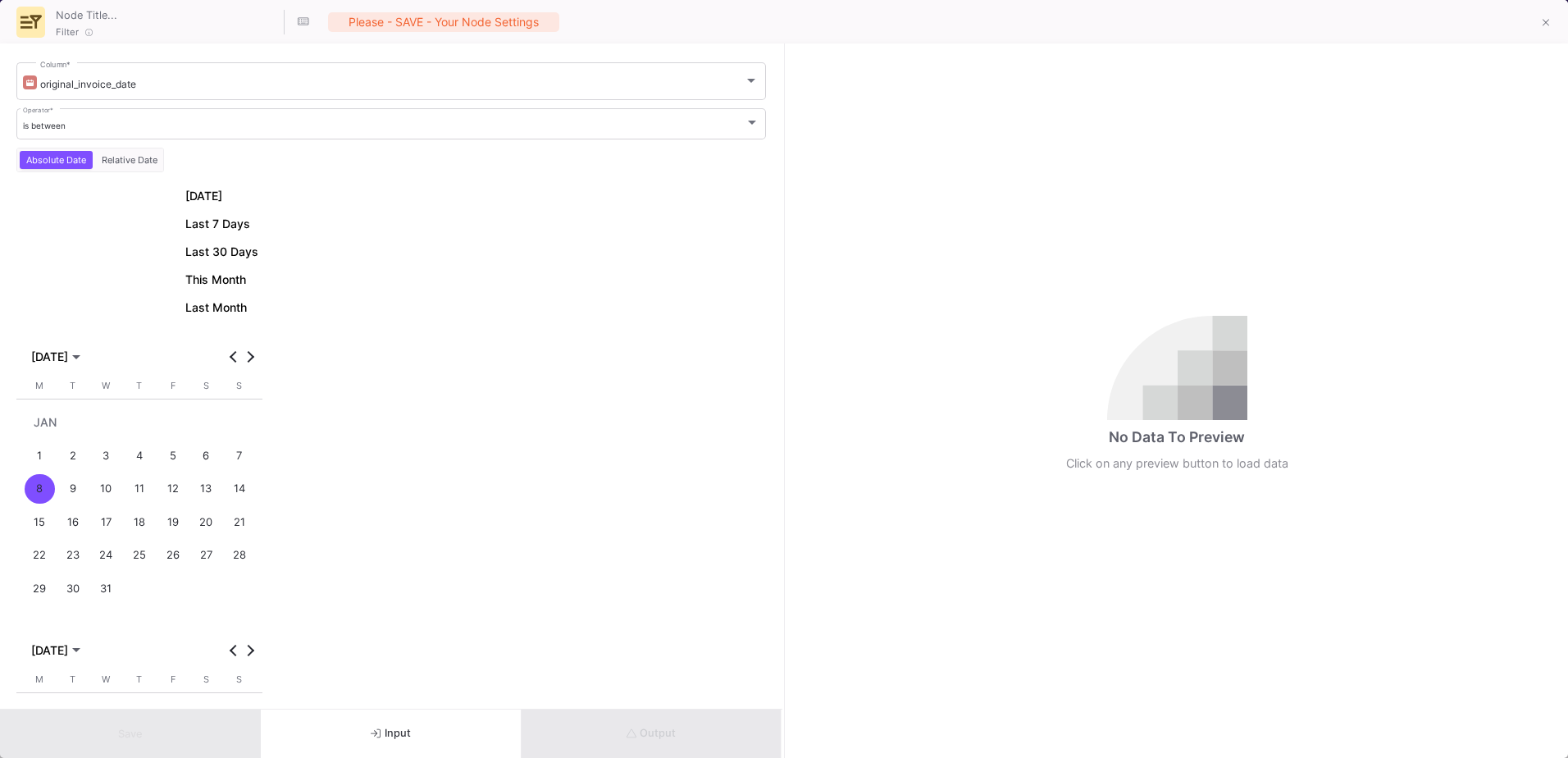
click at [45, 452] on div "1" at bounding box center [40, 455] width 31 height 31
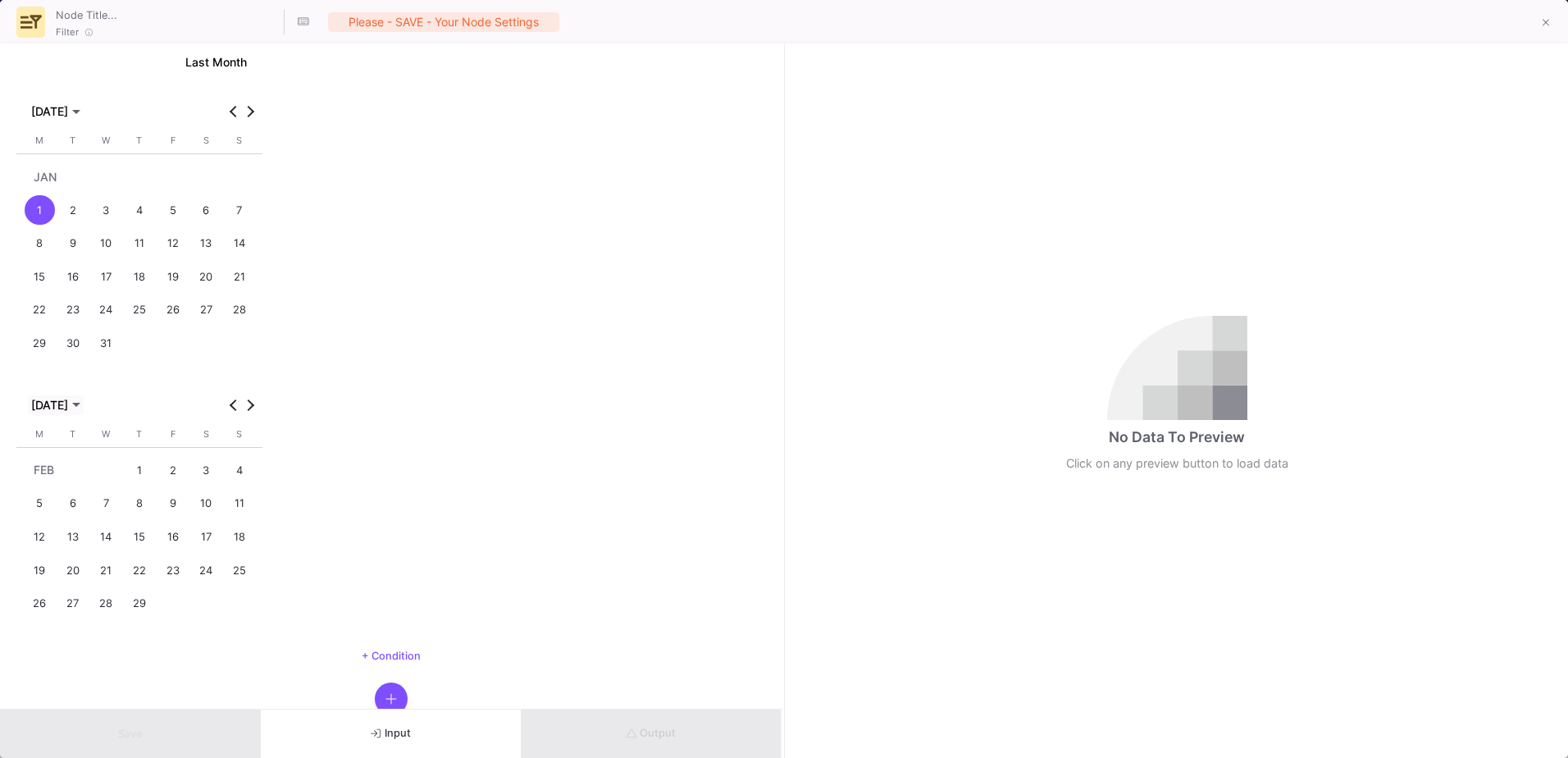
scroll to position [246, 0]
click at [247, 402] on button "Next month" at bounding box center [251, 405] width 17 height 17
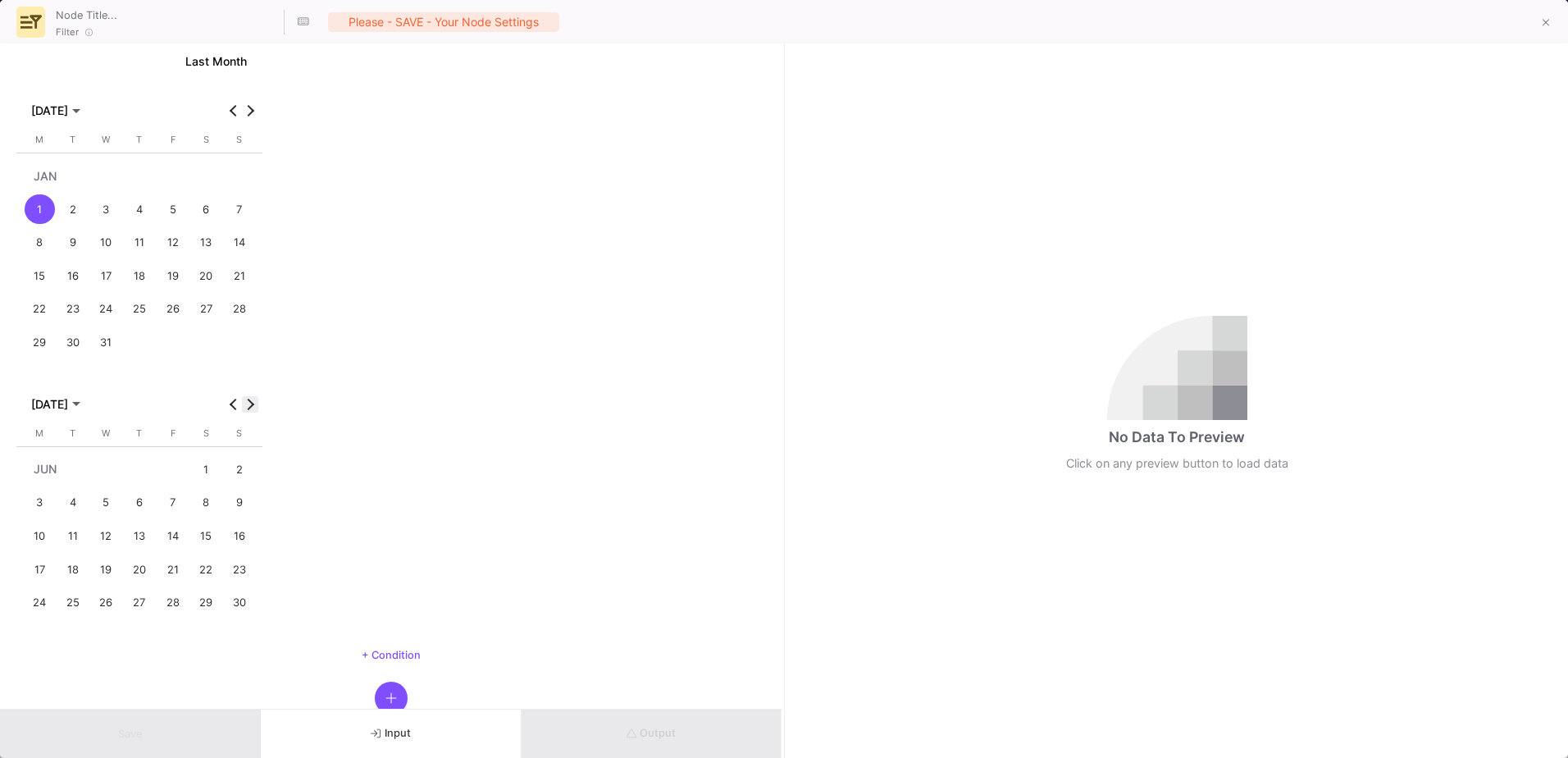
click at [247, 402] on button "Next month" at bounding box center [251, 405] width 17 height 17
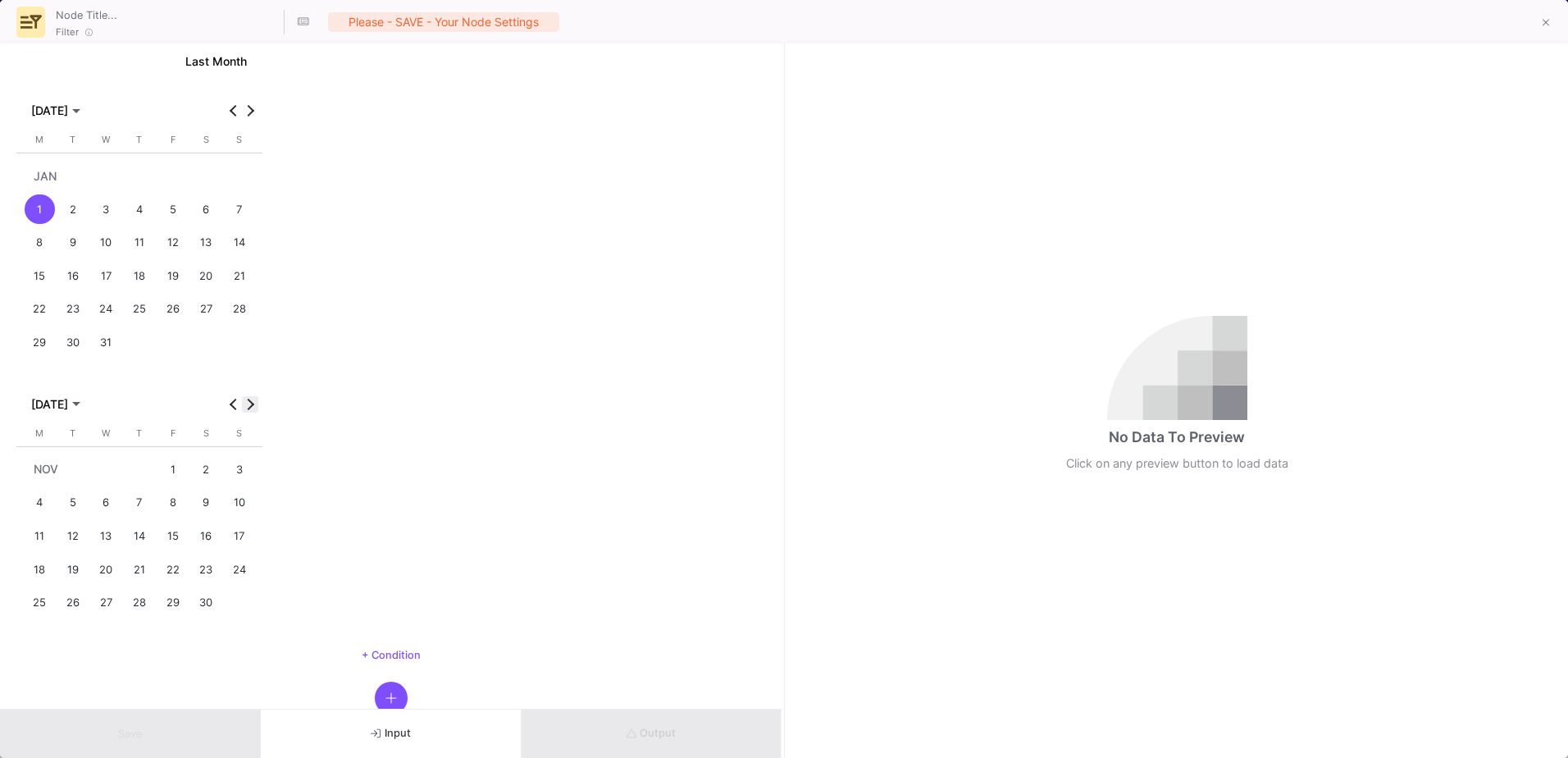
click at [247, 402] on button "Next month" at bounding box center [251, 405] width 17 height 17
click at [74, 638] on div "31" at bounding box center [73, 636] width 31 height 31
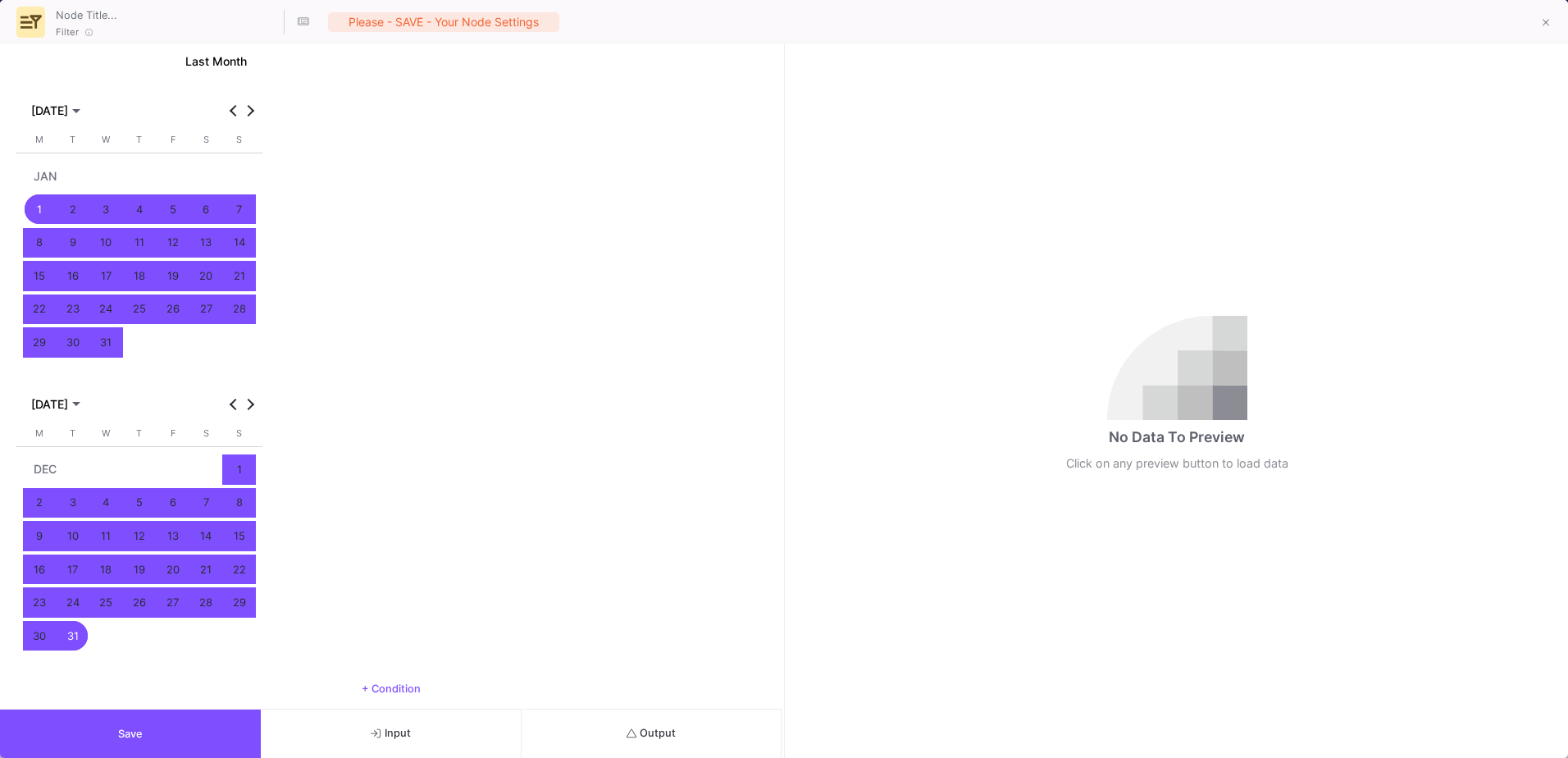
click at [537, 721] on button "Output" at bounding box center [652, 734] width 261 height 48
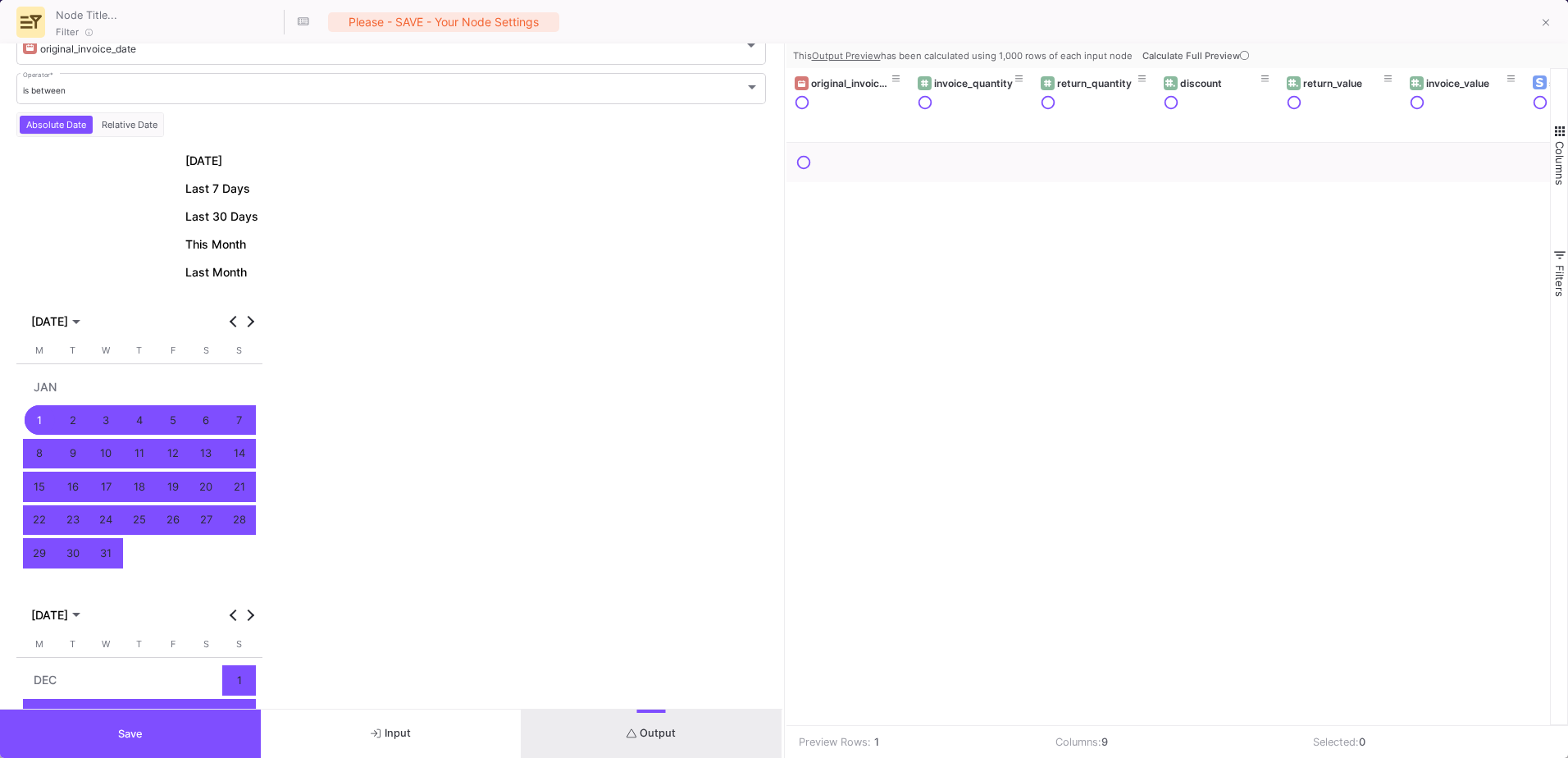
scroll to position [0, 0]
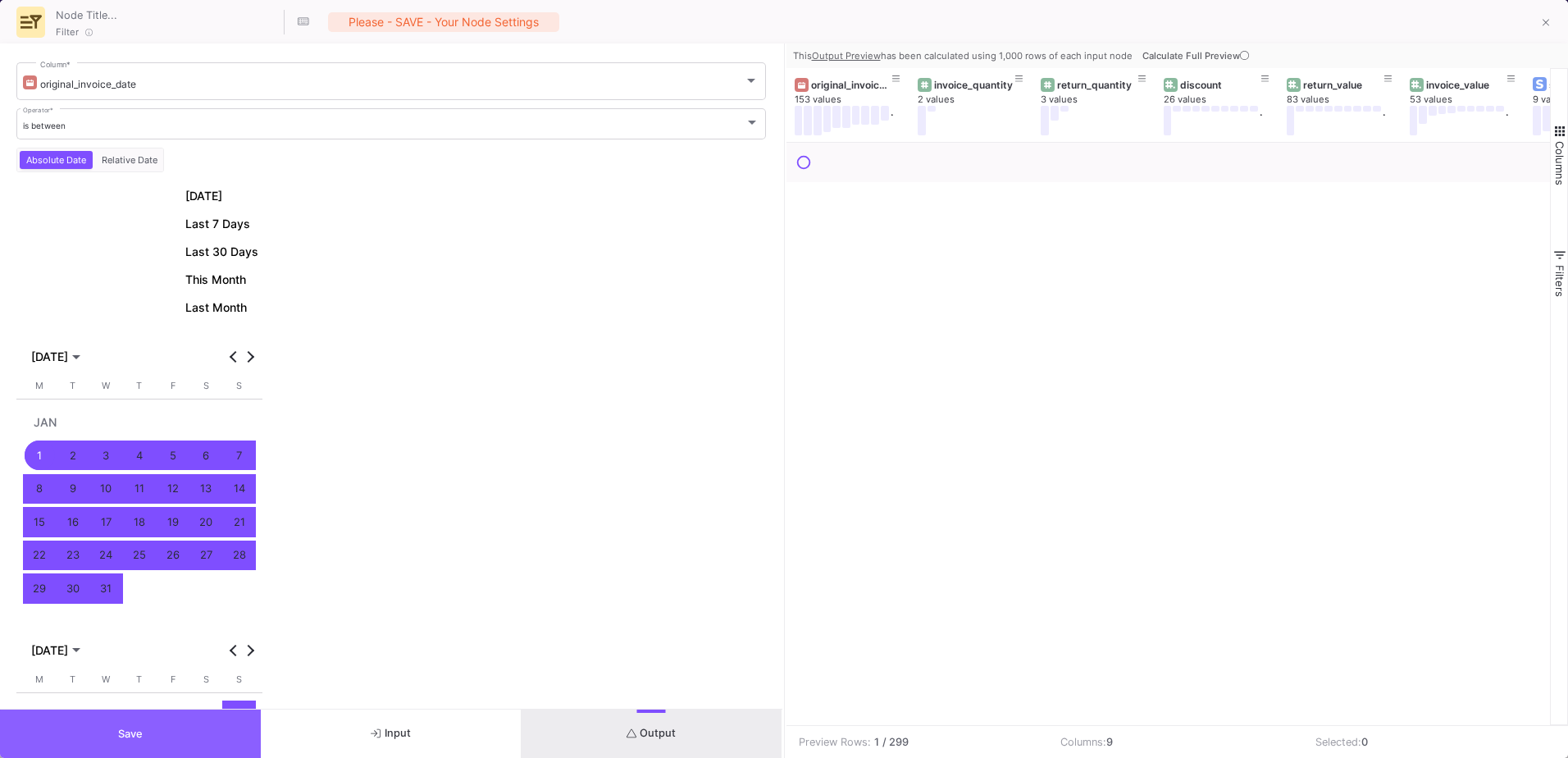
click at [174, 736] on button "Save" at bounding box center [130, 734] width 261 height 48
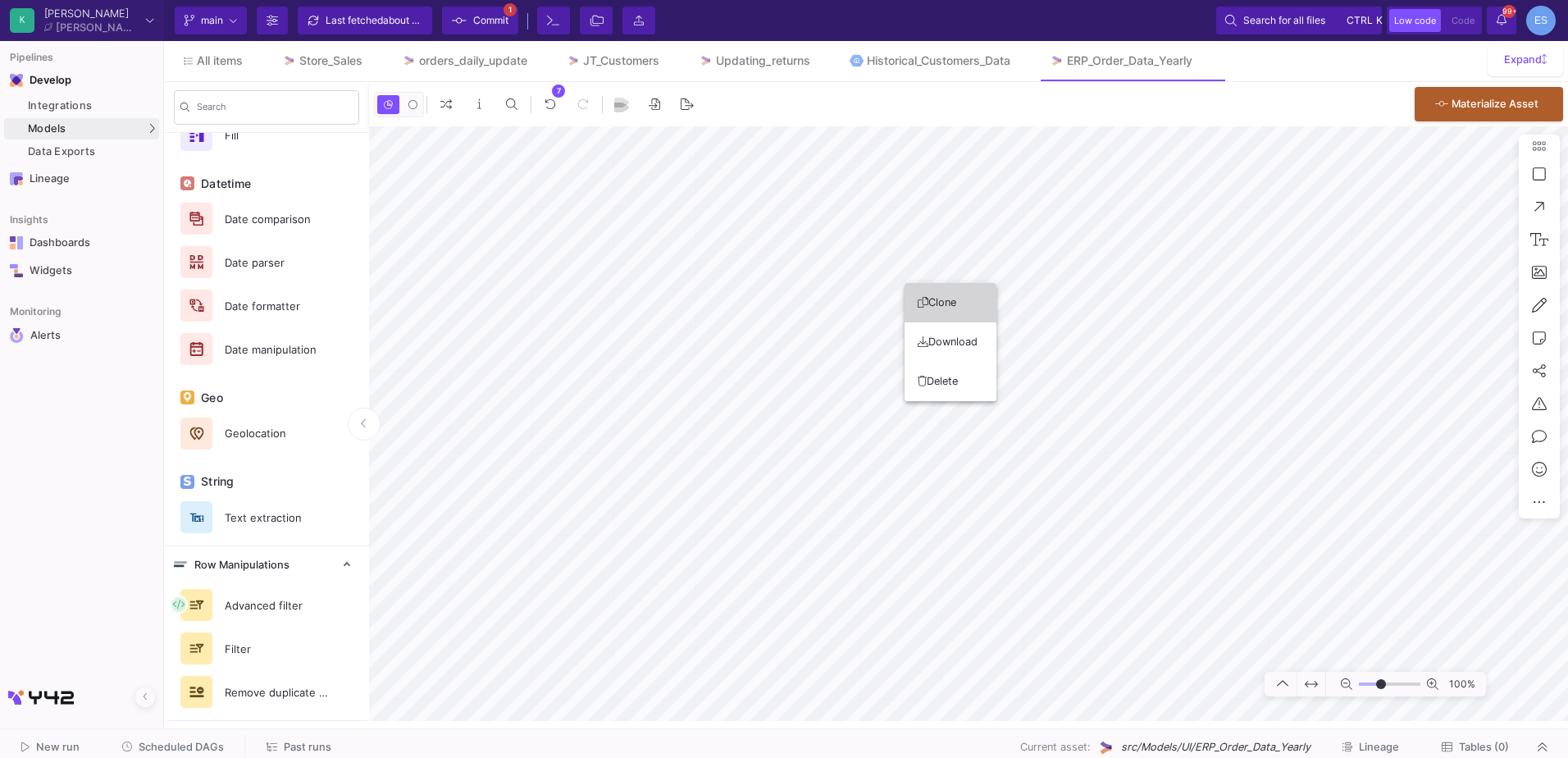
click at [962, 304] on button "Clone" at bounding box center [951, 303] width 92 height 39
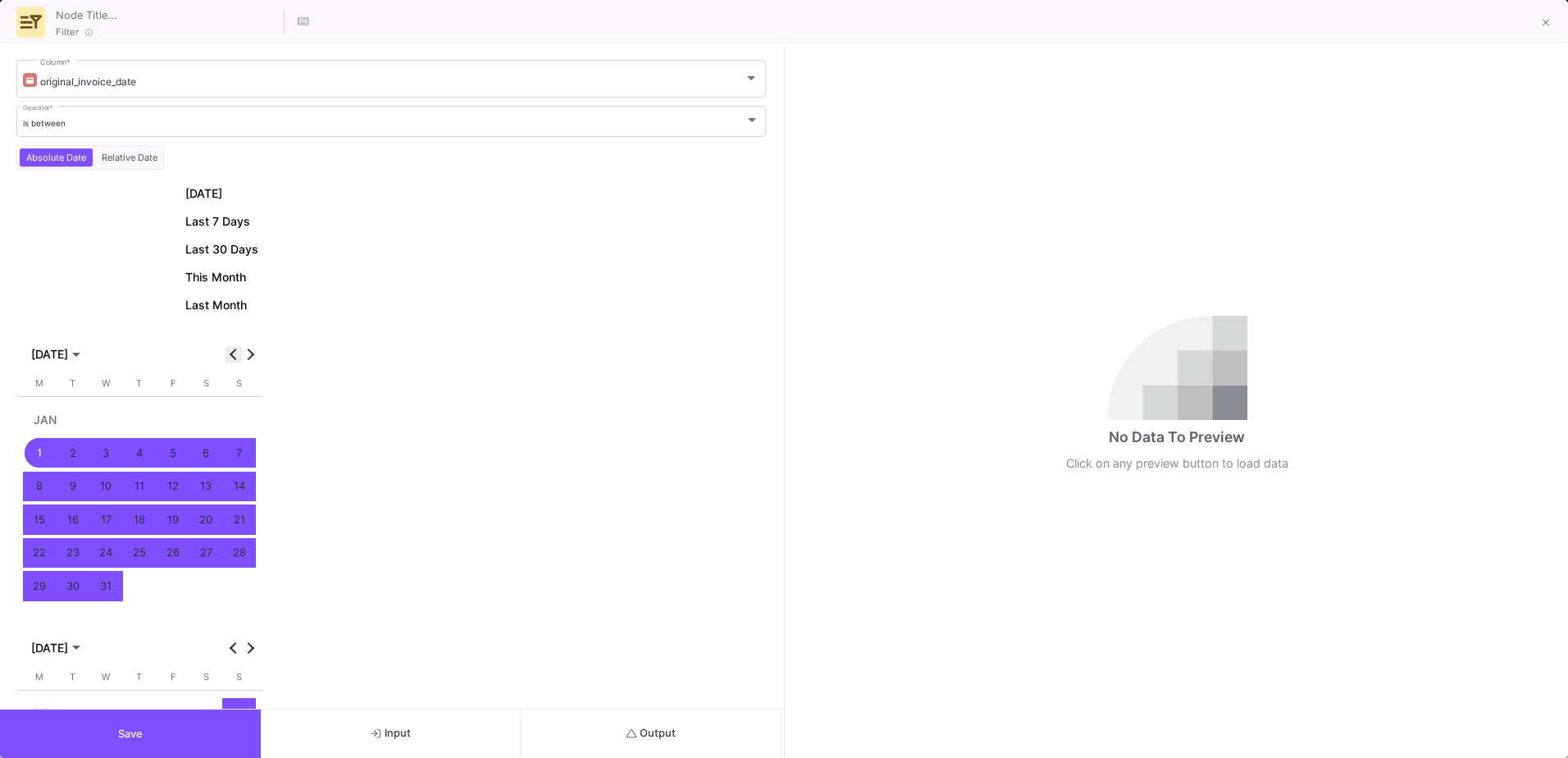
scroll to position [1, 0]
click at [68, 359] on span "[DATE]" at bounding box center [50, 356] width 37 height 13
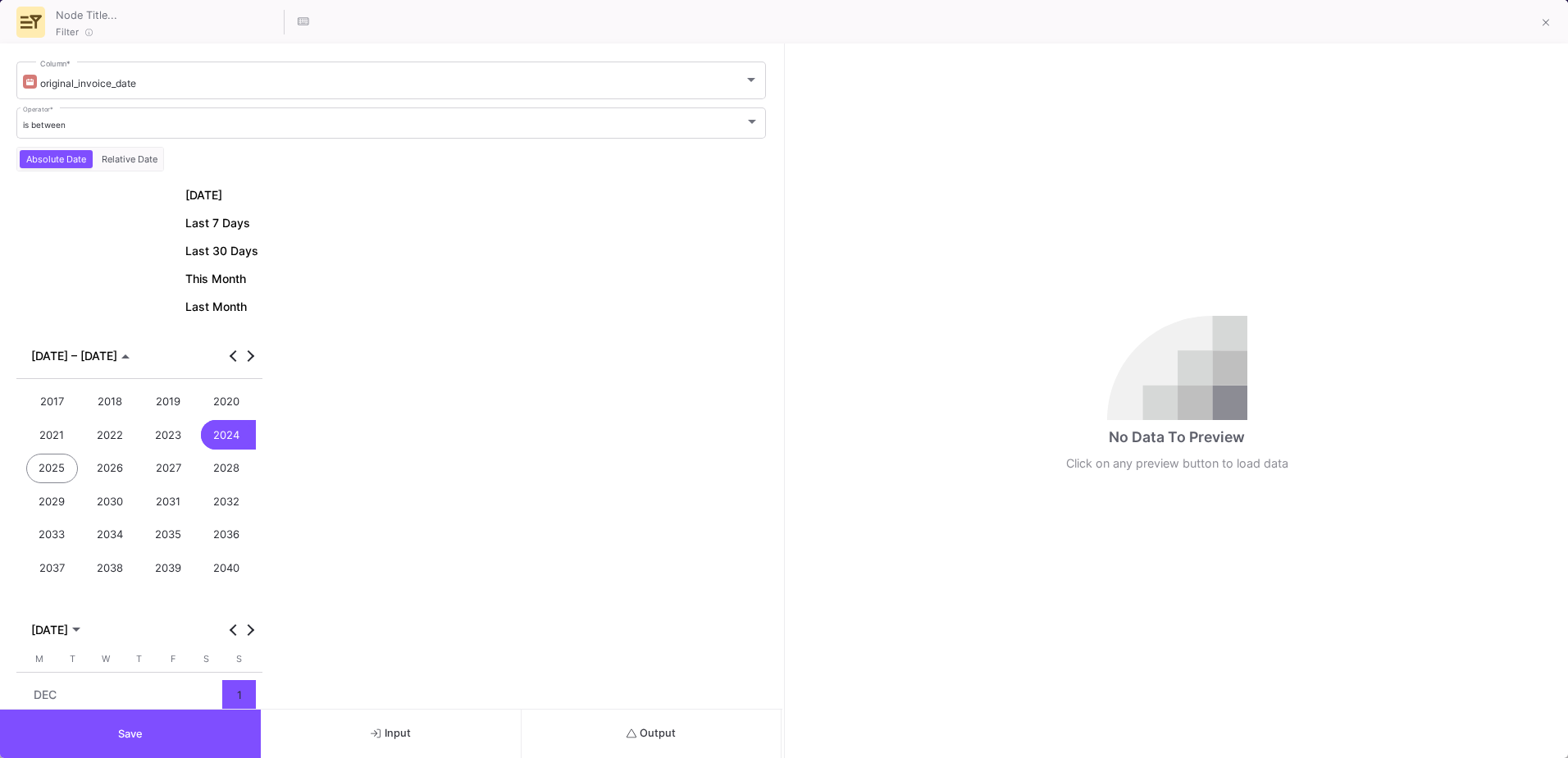
click at [179, 437] on div "2023" at bounding box center [169, 435] width 53 height 31
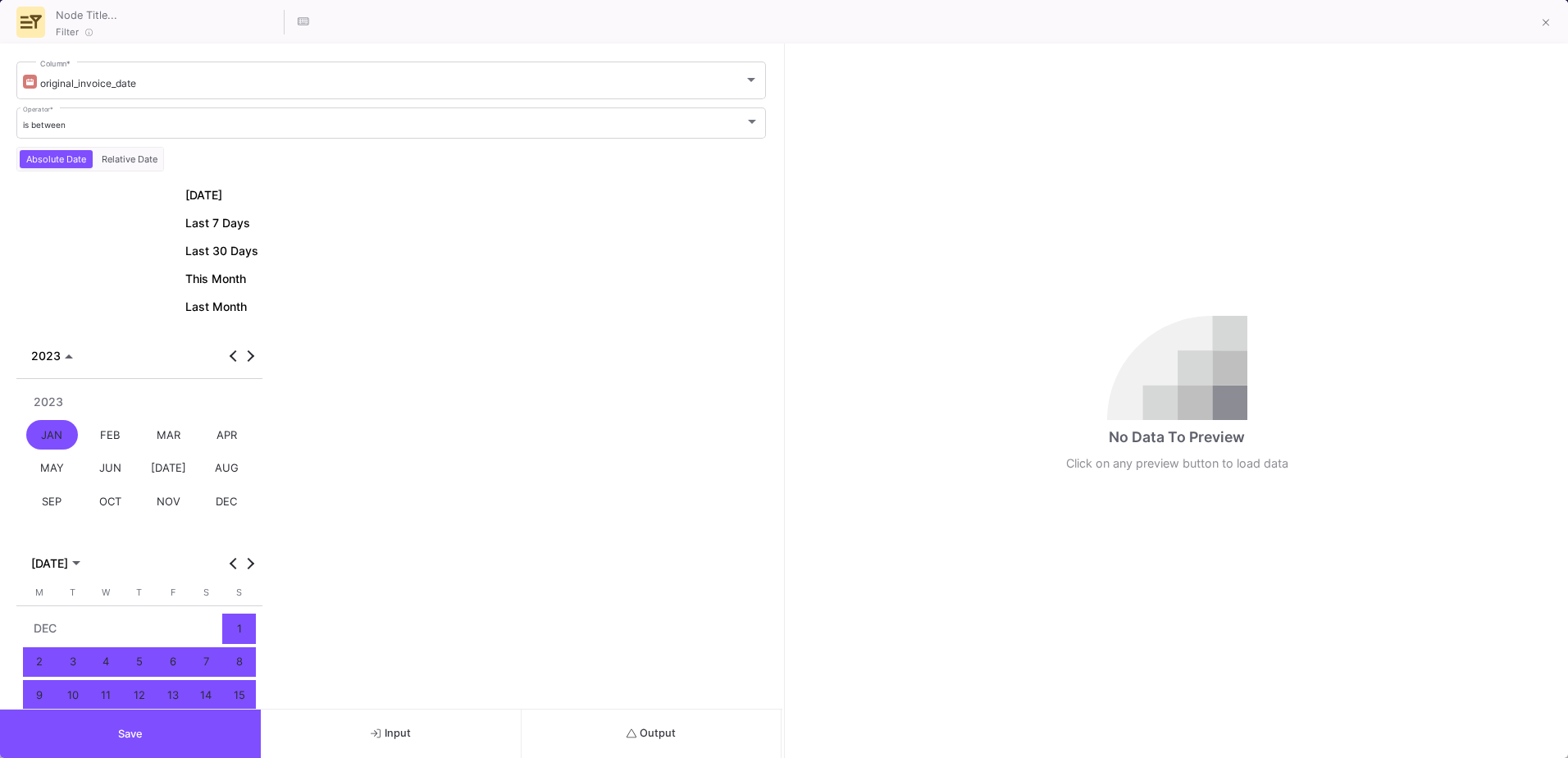
click at [38, 427] on div "JAN" at bounding box center [52, 435] width 53 height 31
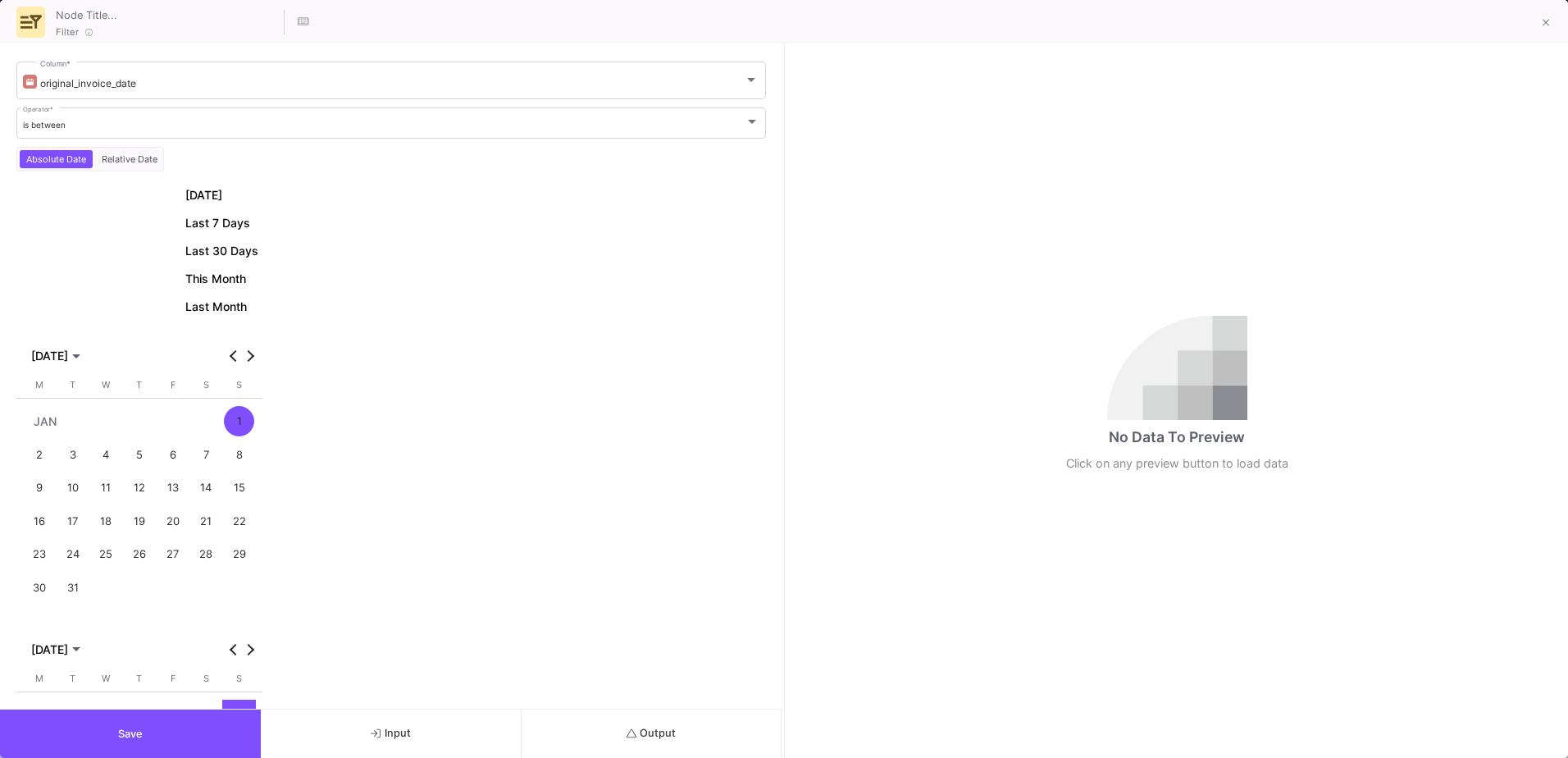
click at [236, 426] on div "1" at bounding box center [239, 421] width 31 height 31
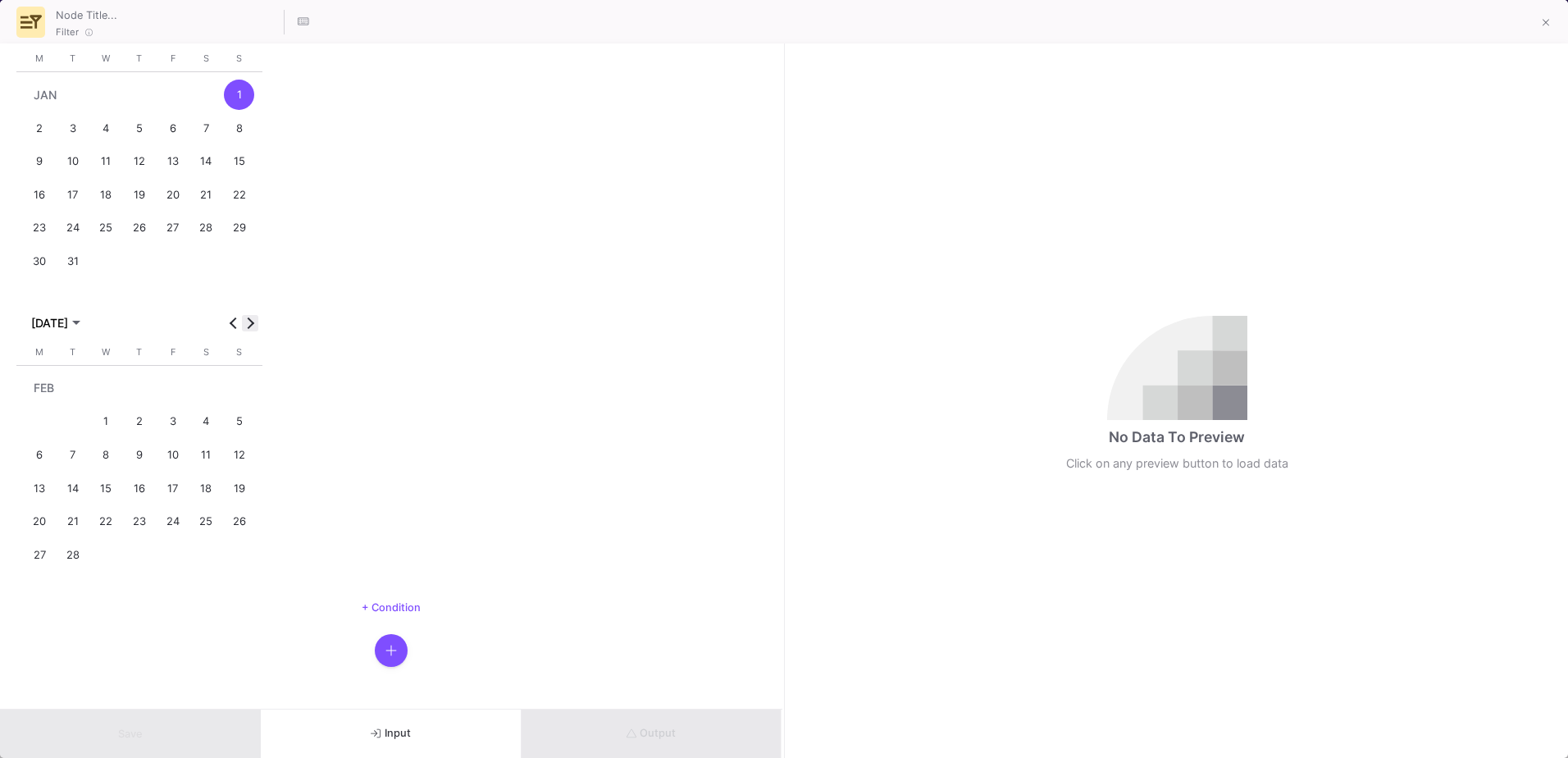
click at [250, 329] on span "Next month" at bounding box center [251, 323] width 17 height 17
click at [250, 329] on div "[DATE]" at bounding box center [139, 346] width 246 height 39
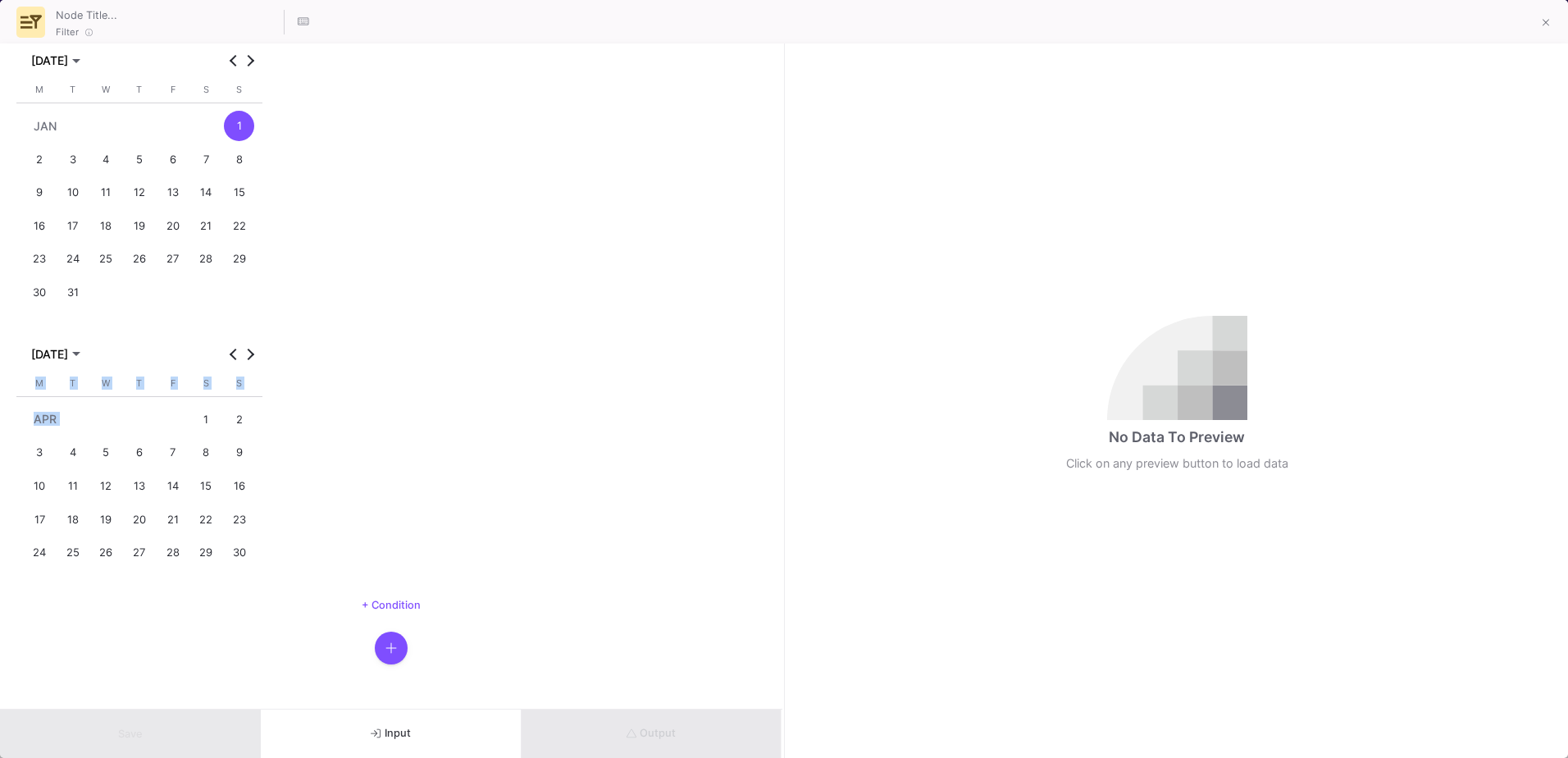
click at [250, 329] on div "[DATE]" at bounding box center [139, 346] width 246 height 39
drag, startPoint x: 250, startPoint y: 329, endPoint x: 253, endPoint y: 360, distance: 31.1
click at [253, 360] on span "Next month" at bounding box center [251, 355] width 17 height 17
click at [252, 359] on span "Next month" at bounding box center [251, 355] width 17 height 17
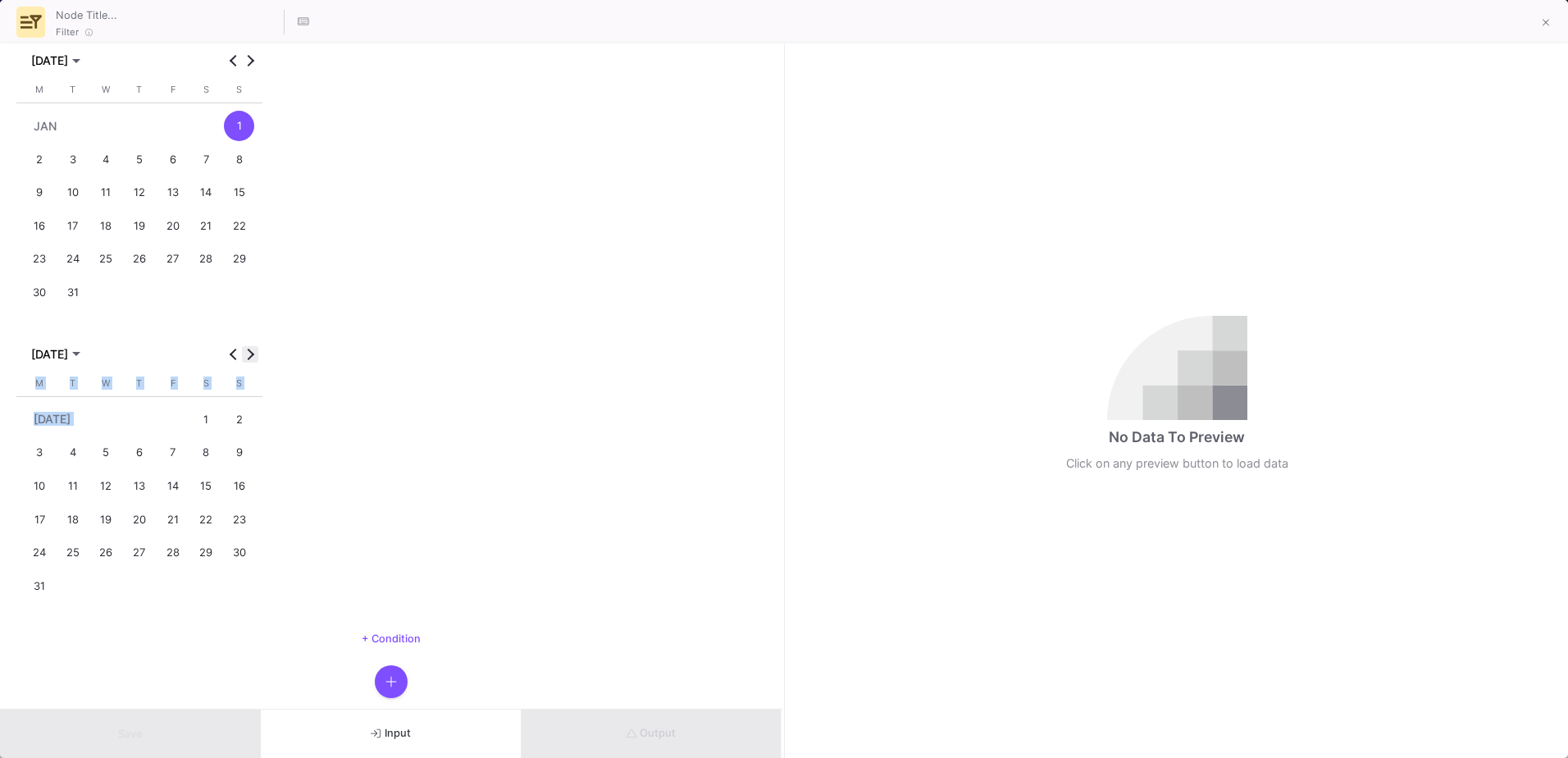
click at [252, 359] on span "Next month" at bounding box center [251, 355] width 17 height 17
click at [253, 359] on span "Next month" at bounding box center [251, 355] width 17 height 17
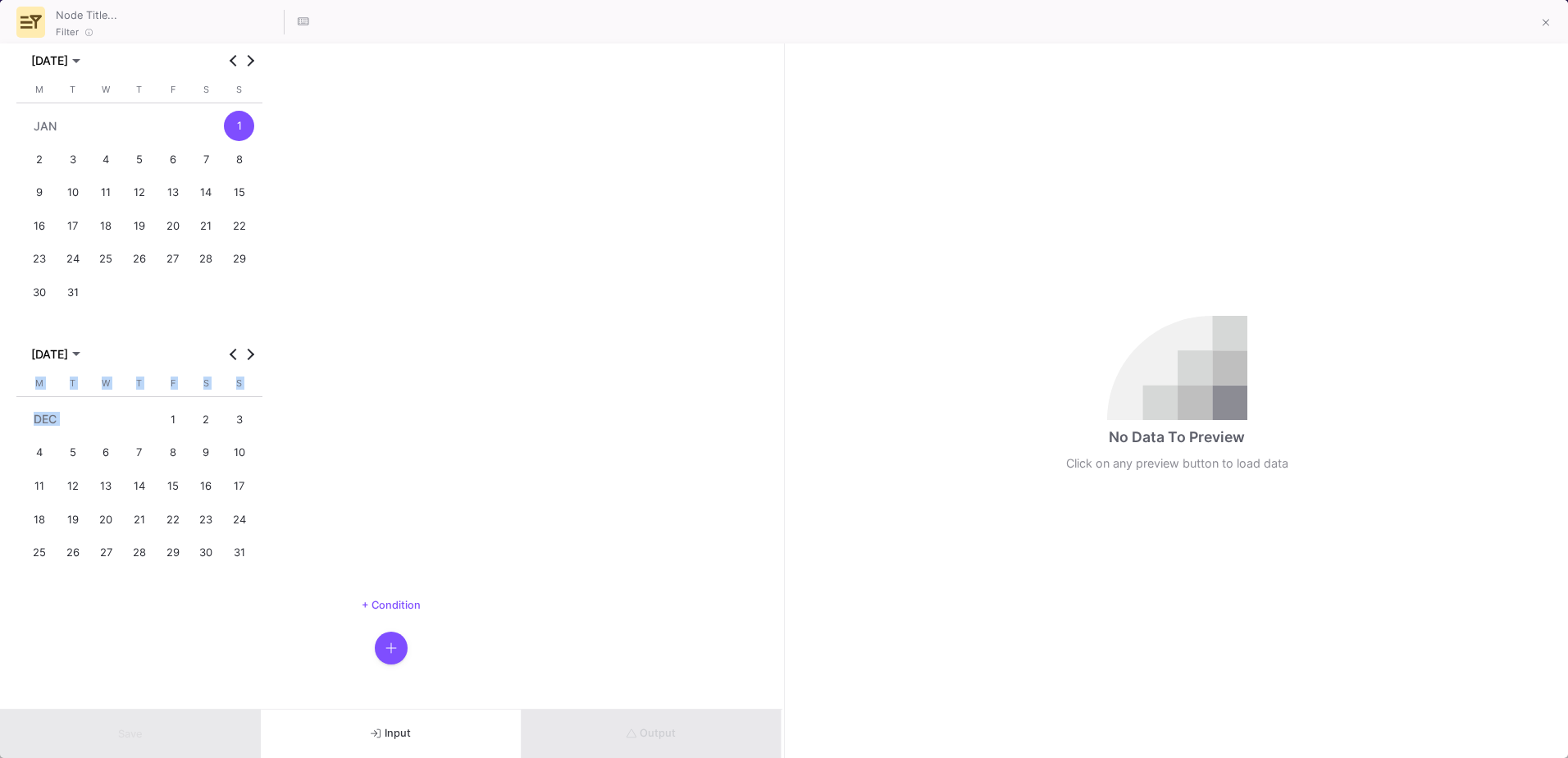
click at [242, 560] on div "31" at bounding box center [239, 553] width 31 height 31
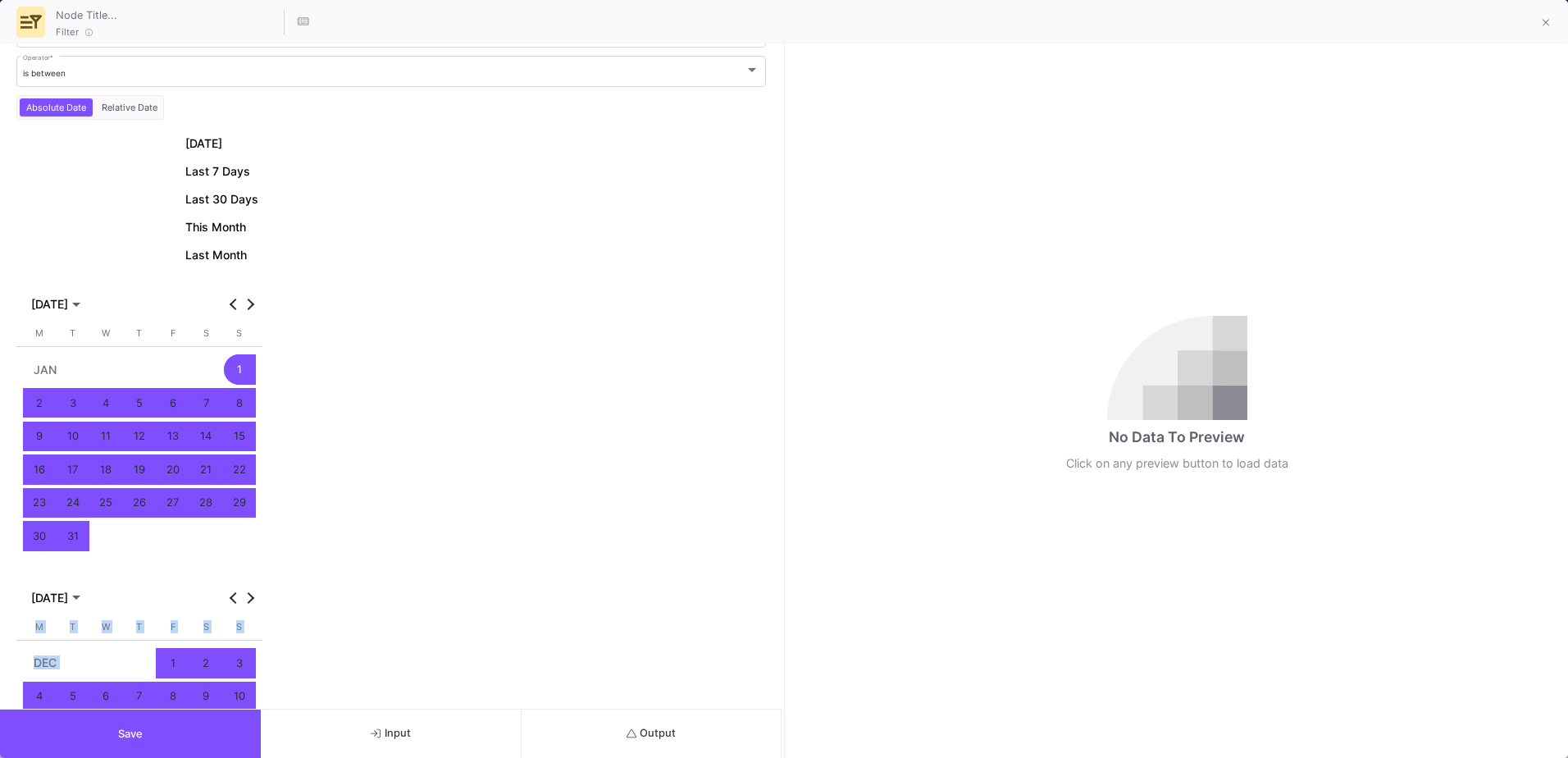
scroll to position [52, 0]
click at [190, 736] on button "Save" at bounding box center [130, 734] width 261 height 48
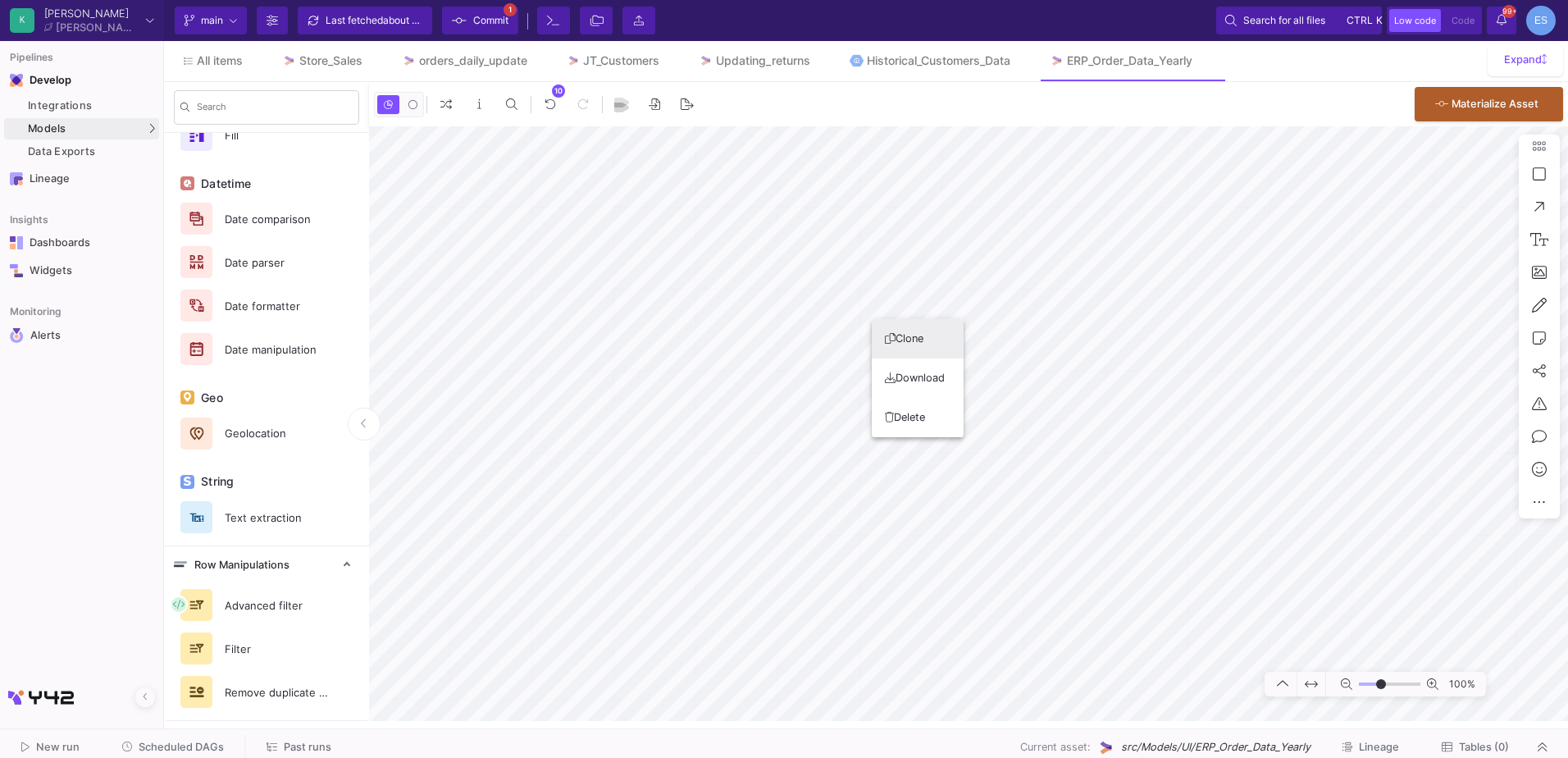
click at [895, 346] on button "Clone" at bounding box center [917, 339] width 92 height 39
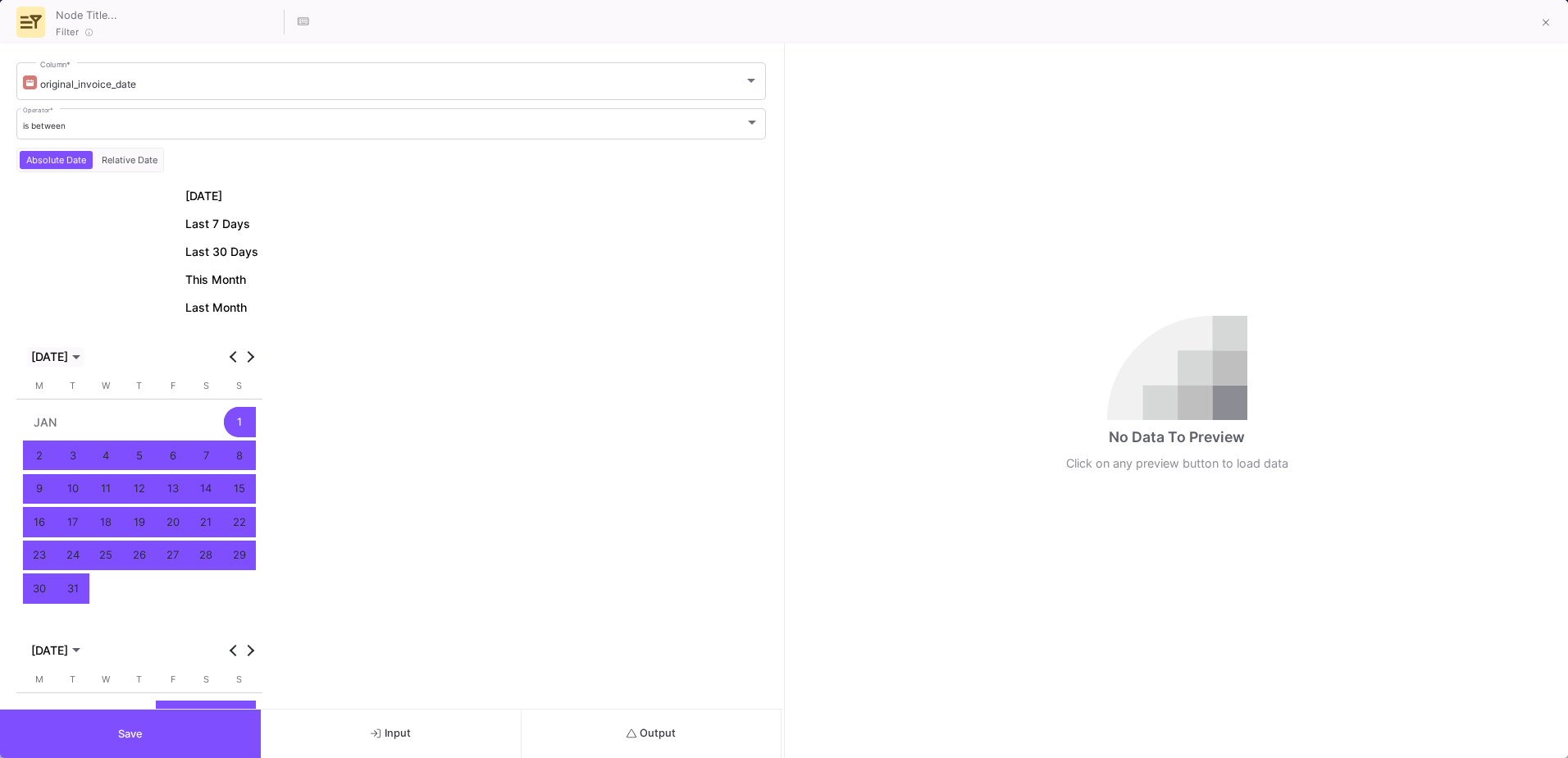
click at [68, 359] on span "[DATE]" at bounding box center [50, 357] width 37 height 13
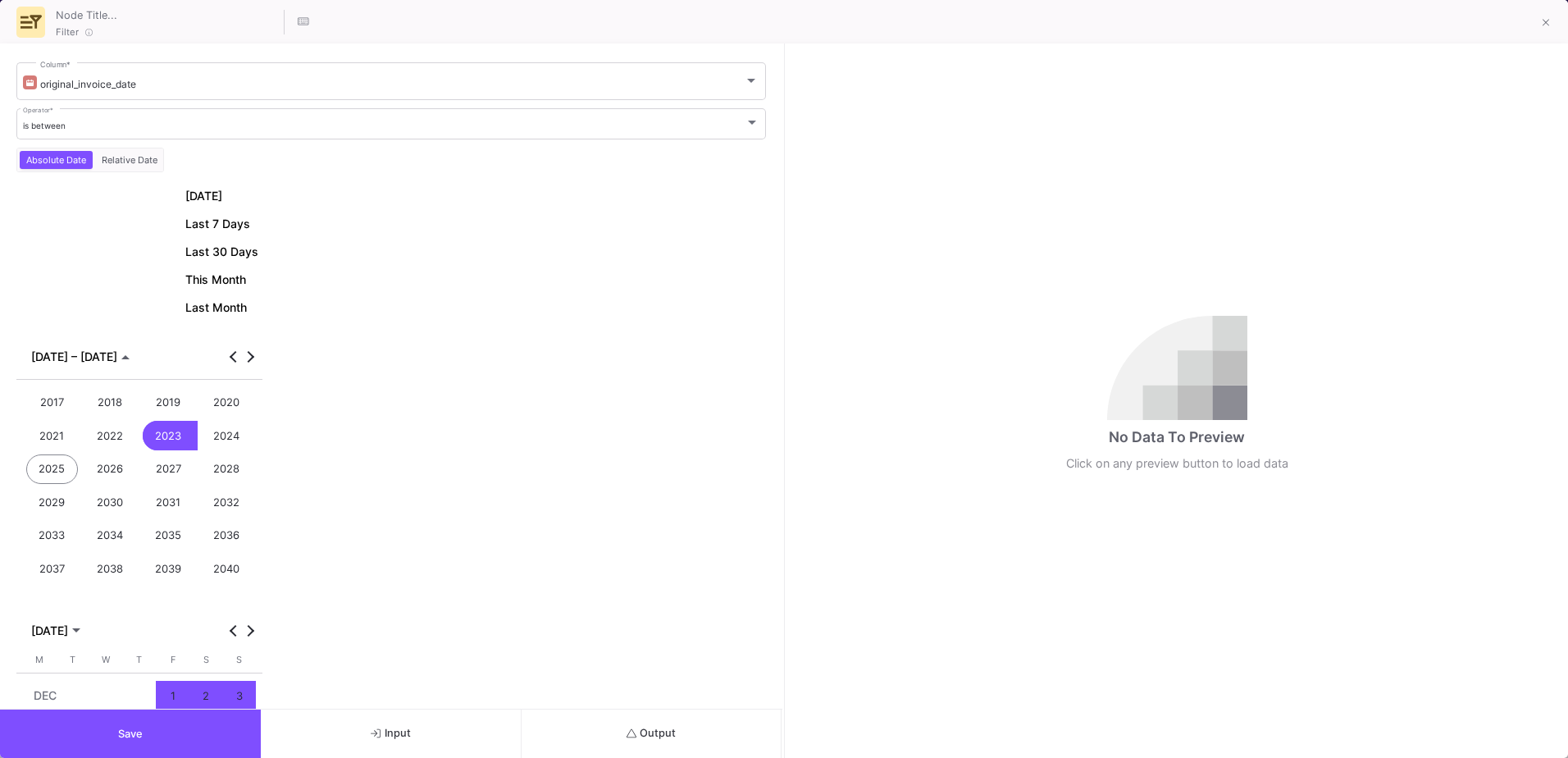
click at [90, 438] on div "2022" at bounding box center [110, 436] width 53 height 31
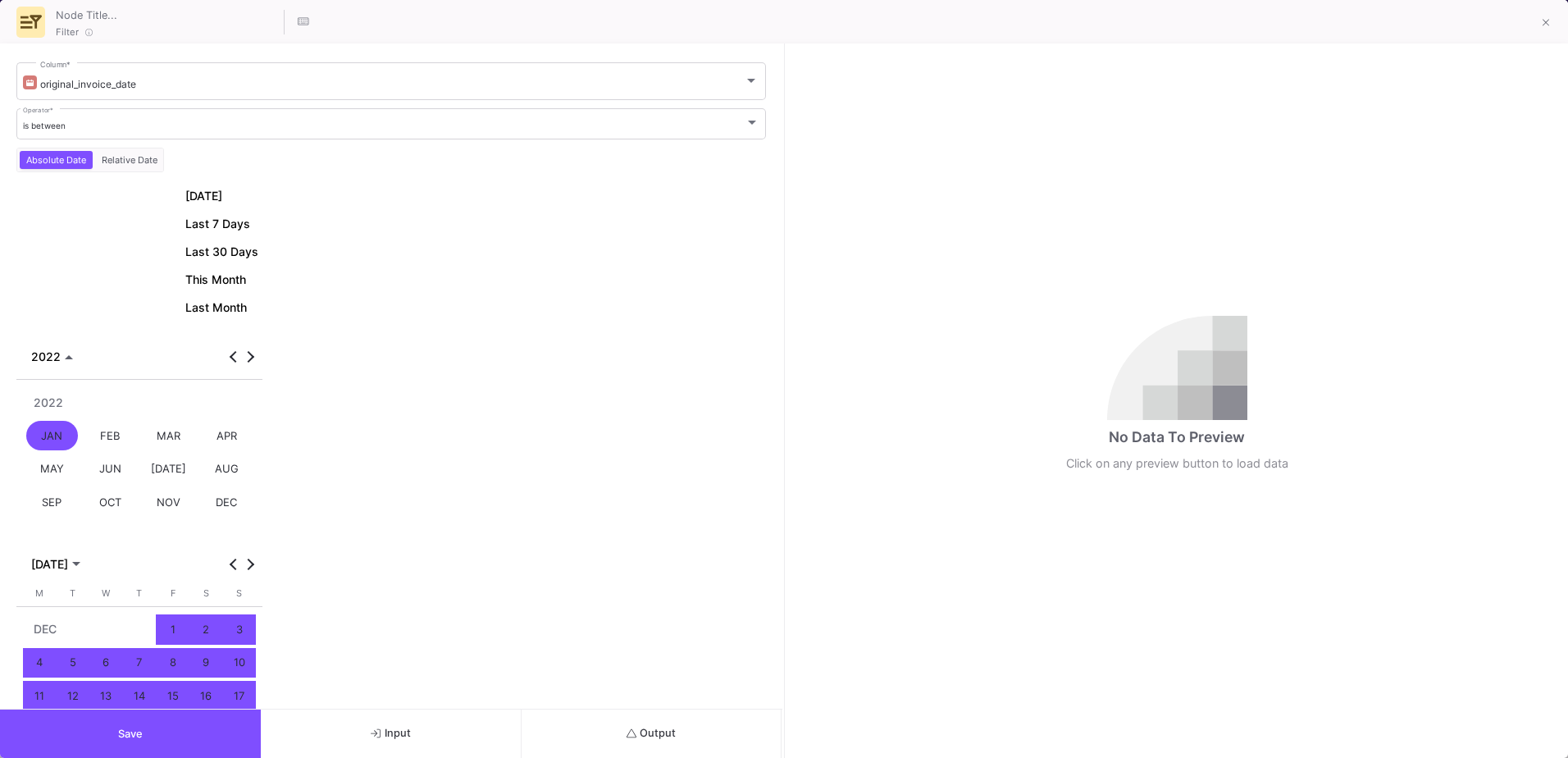
click at [58, 440] on div "JAN" at bounding box center [52, 436] width 53 height 31
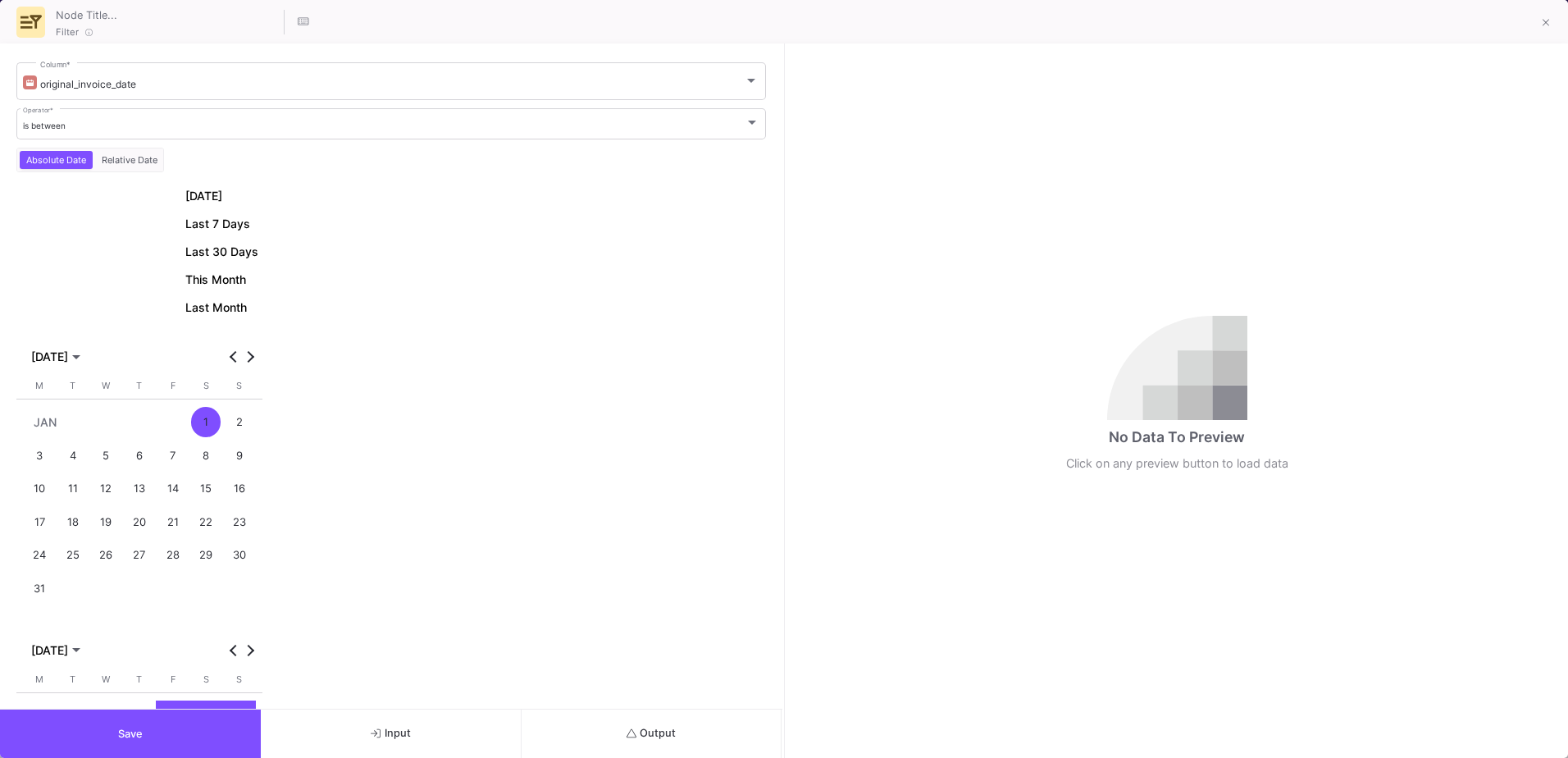
click at [216, 417] on div "1" at bounding box center [206, 422] width 31 height 31
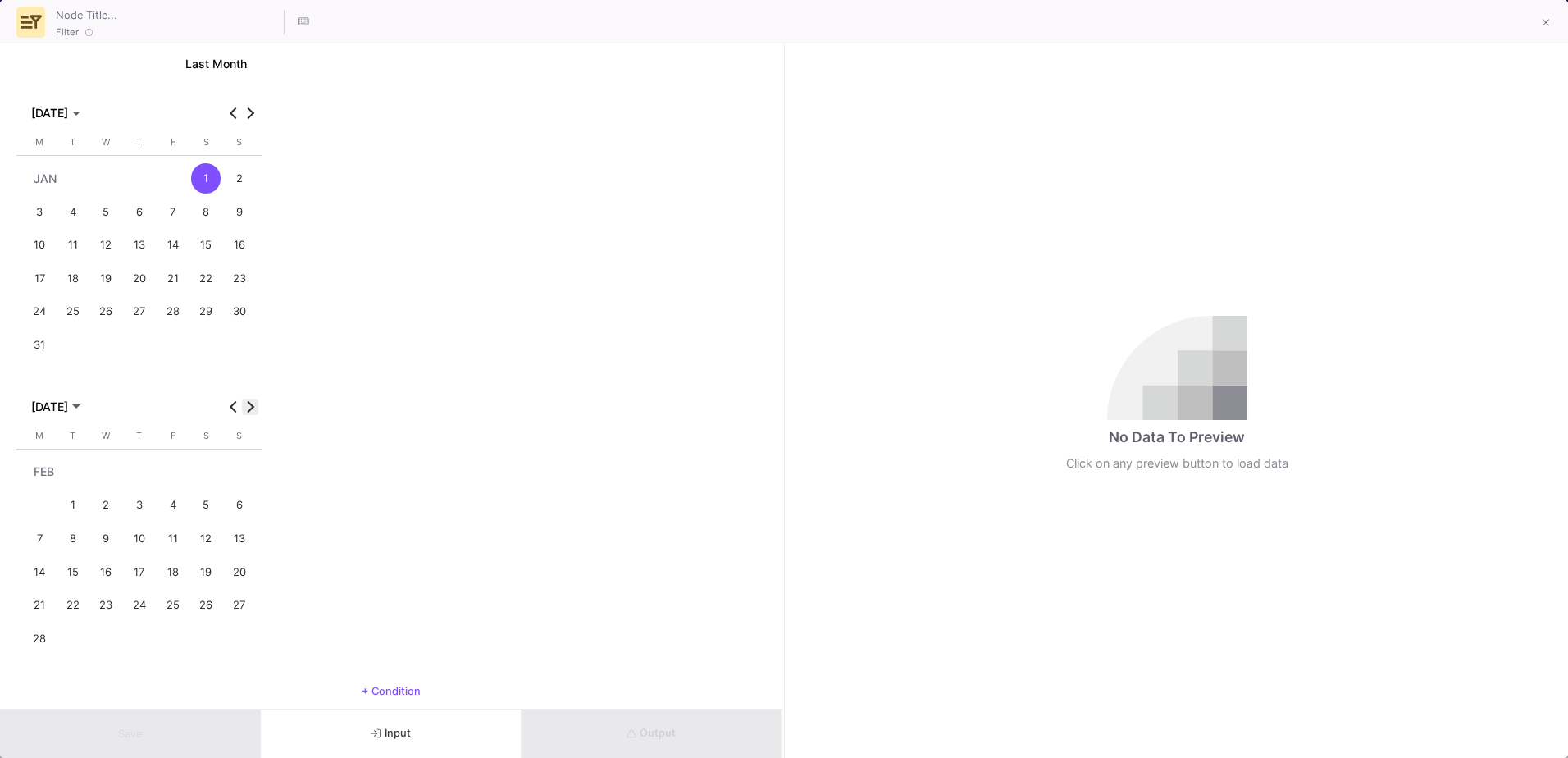
scroll to position [244, 0]
click at [251, 411] on span "Next month" at bounding box center [251, 407] width 17 height 17
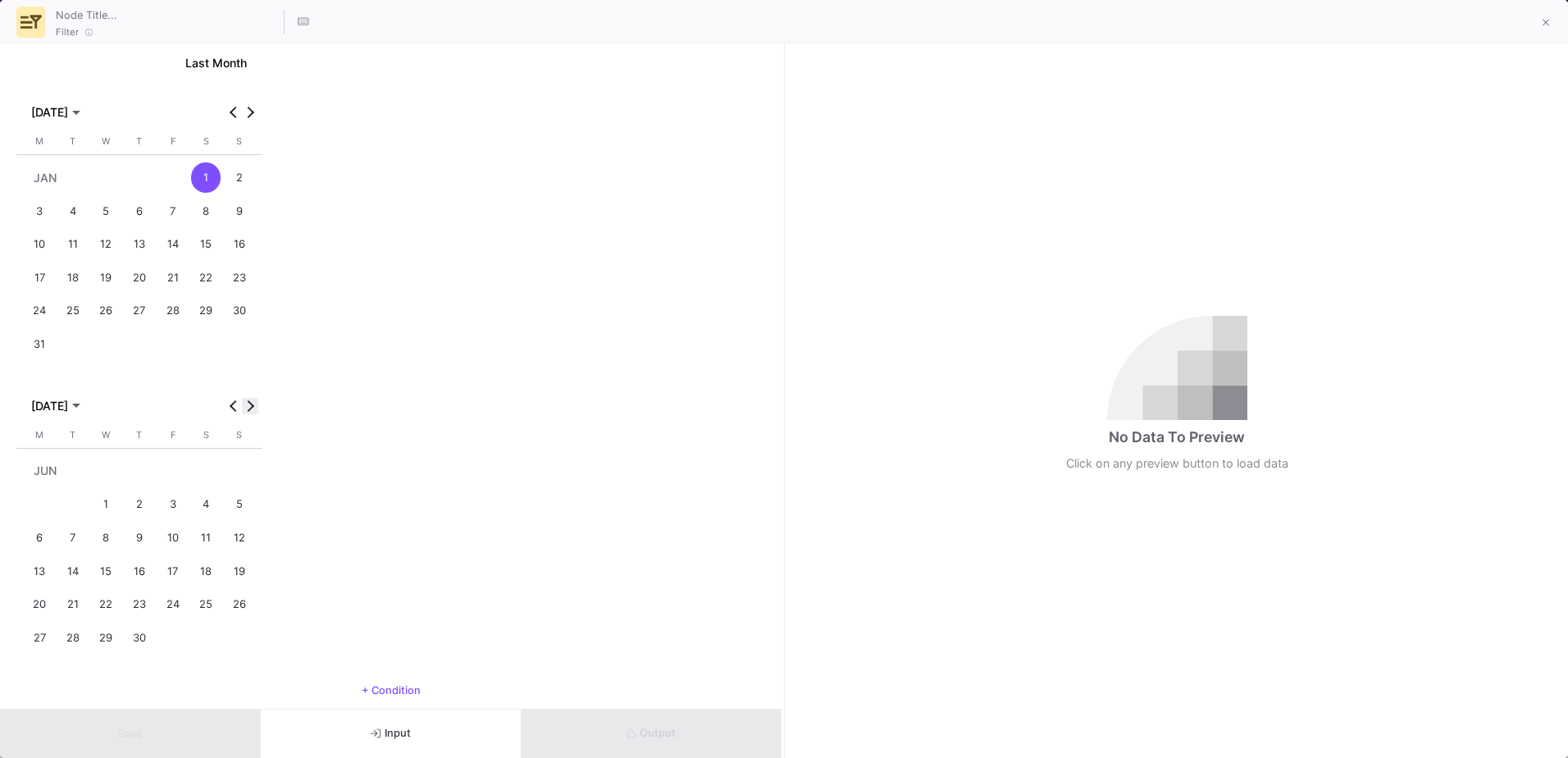
click at [251, 411] on span "Next month" at bounding box center [251, 407] width 17 height 17
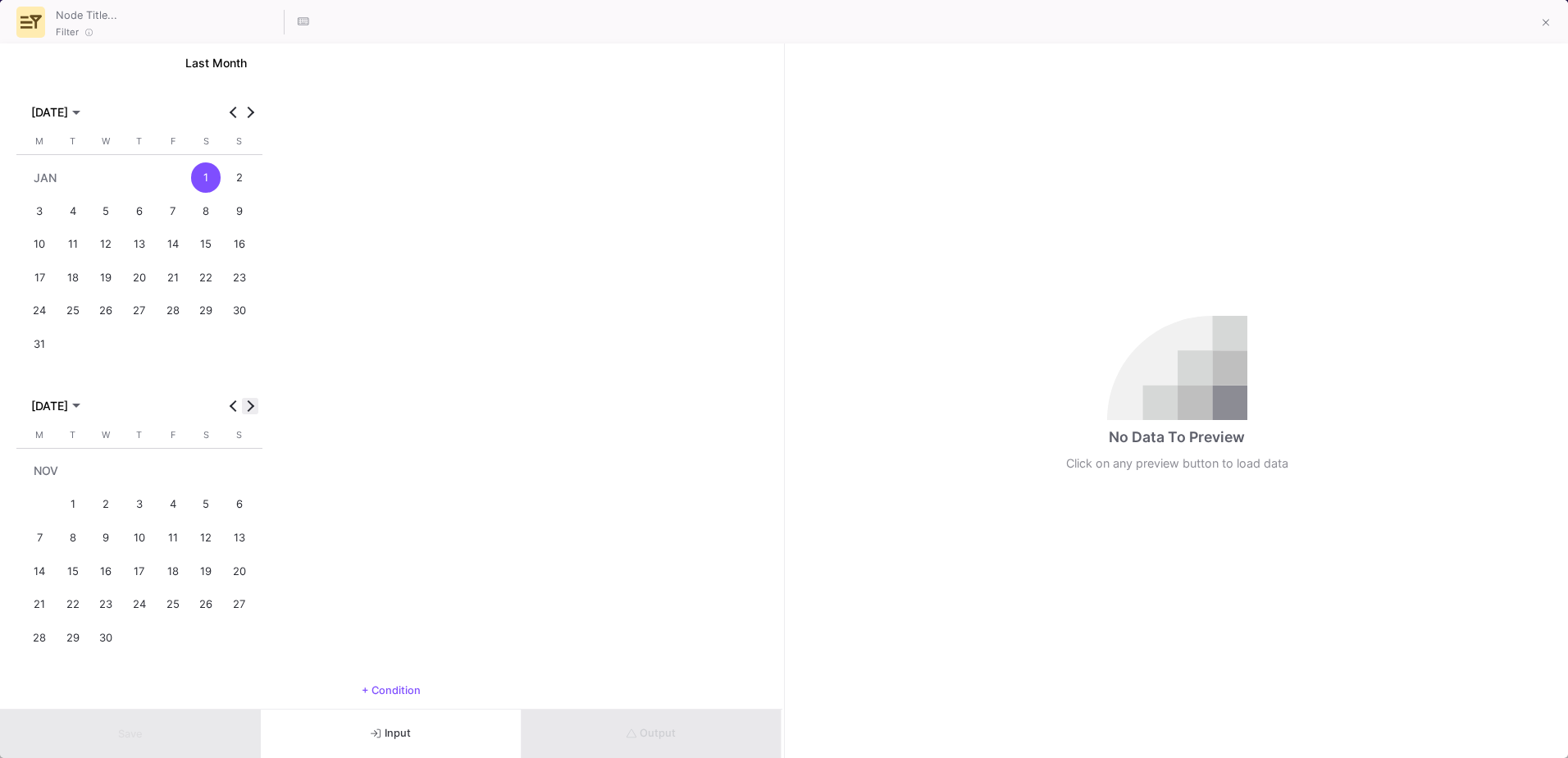
click at [251, 411] on span "Next month" at bounding box center [251, 407] width 17 height 17
click at [236, 405] on button "Previous month" at bounding box center [234, 407] width 17 height 17
click at [193, 610] on div "31" at bounding box center [206, 604] width 31 height 31
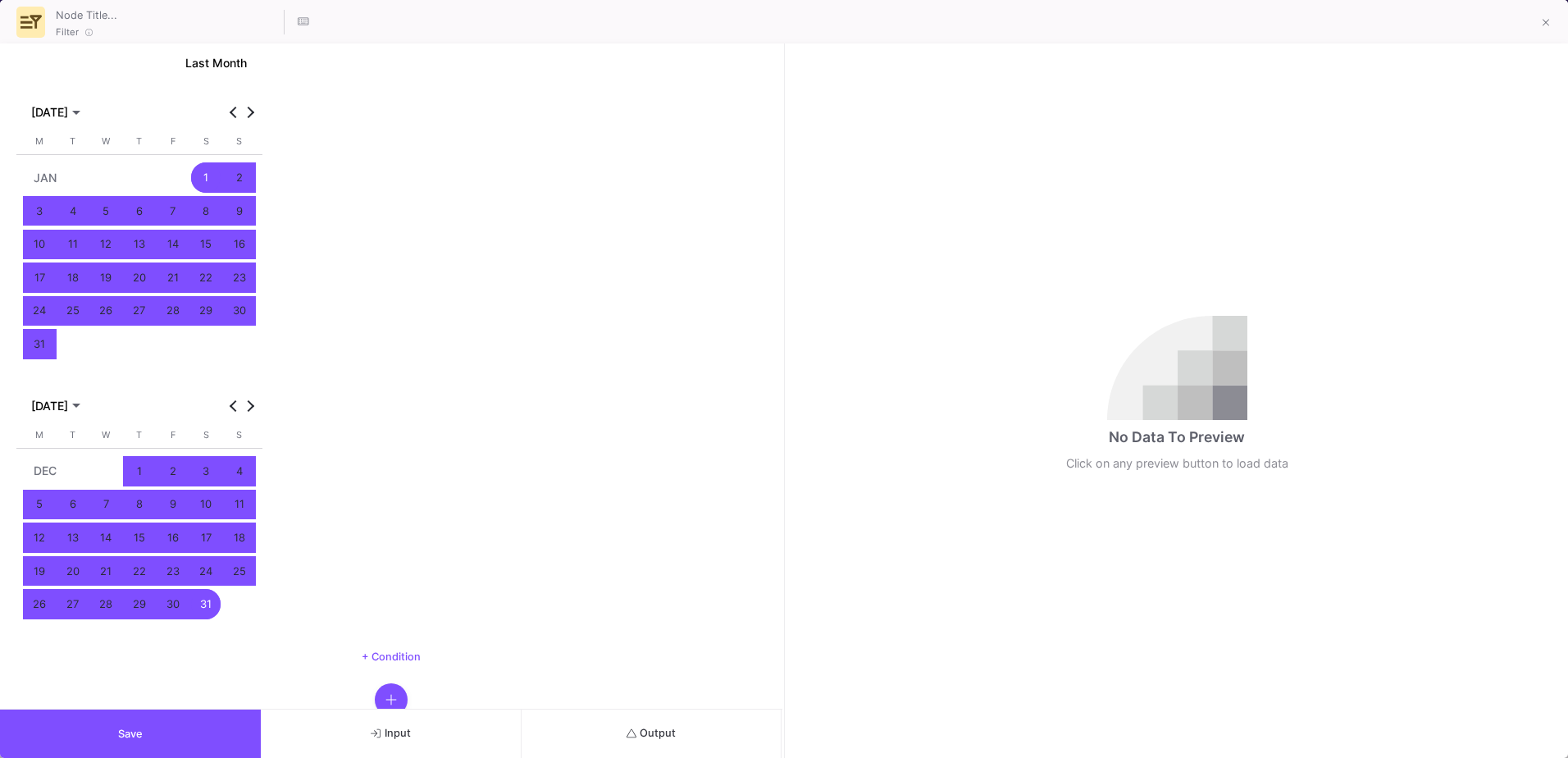
click at [159, 724] on button "Save" at bounding box center [130, 734] width 261 height 48
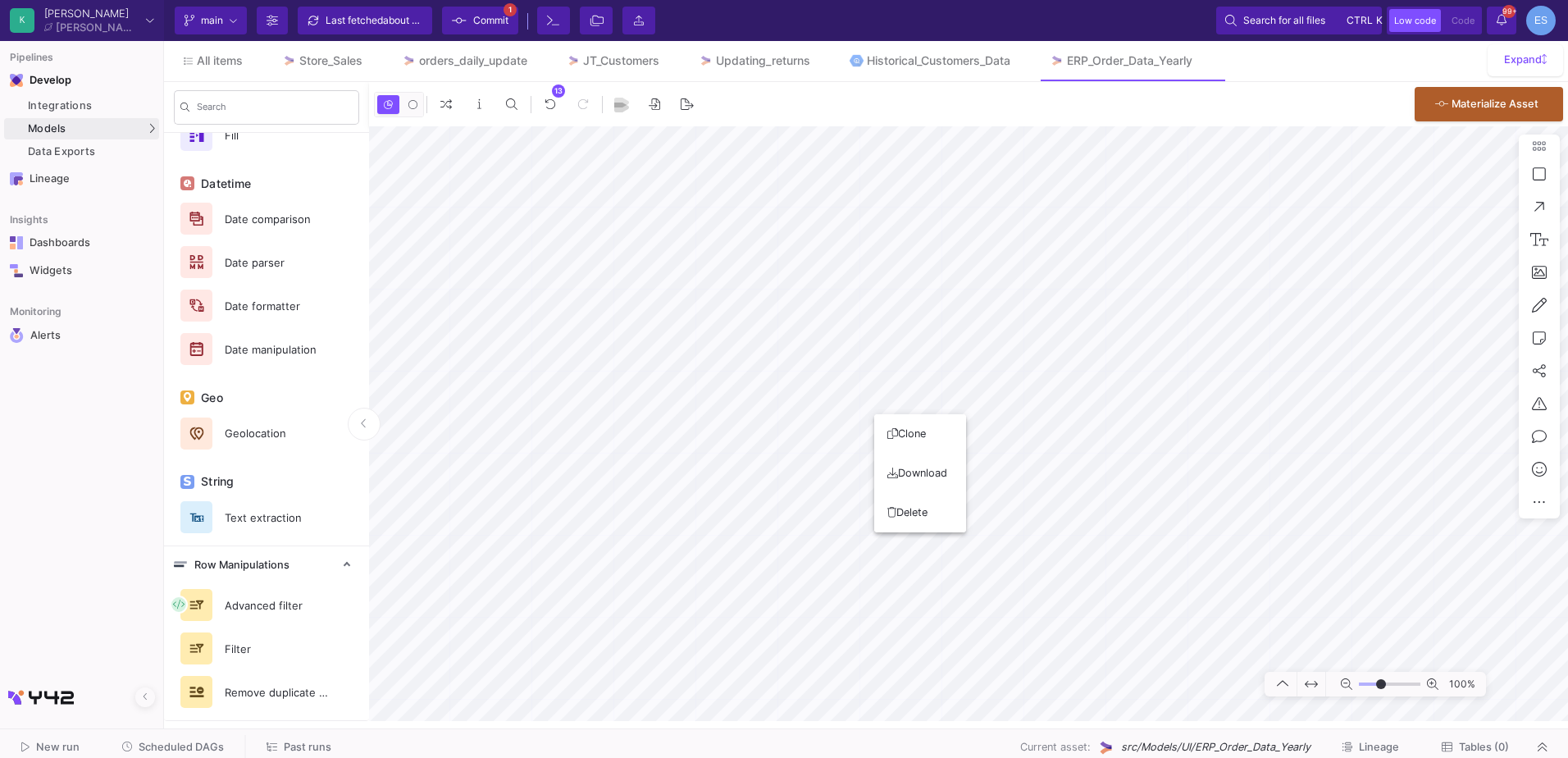
drag, startPoint x: 358, startPoint y: 603, endPoint x: 849, endPoint y: 409, distance: 527.9
drag, startPoint x: 849, startPoint y: 409, endPoint x: 799, endPoint y: 412, distance: 50.1
click at [799, 412] on div at bounding box center [784, 379] width 1568 height 758
click at [927, 434] on button "Clone" at bounding box center [929, 442] width 92 height 39
click at [881, 611] on button "Clone" at bounding box center [889, 609] width 92 height 39
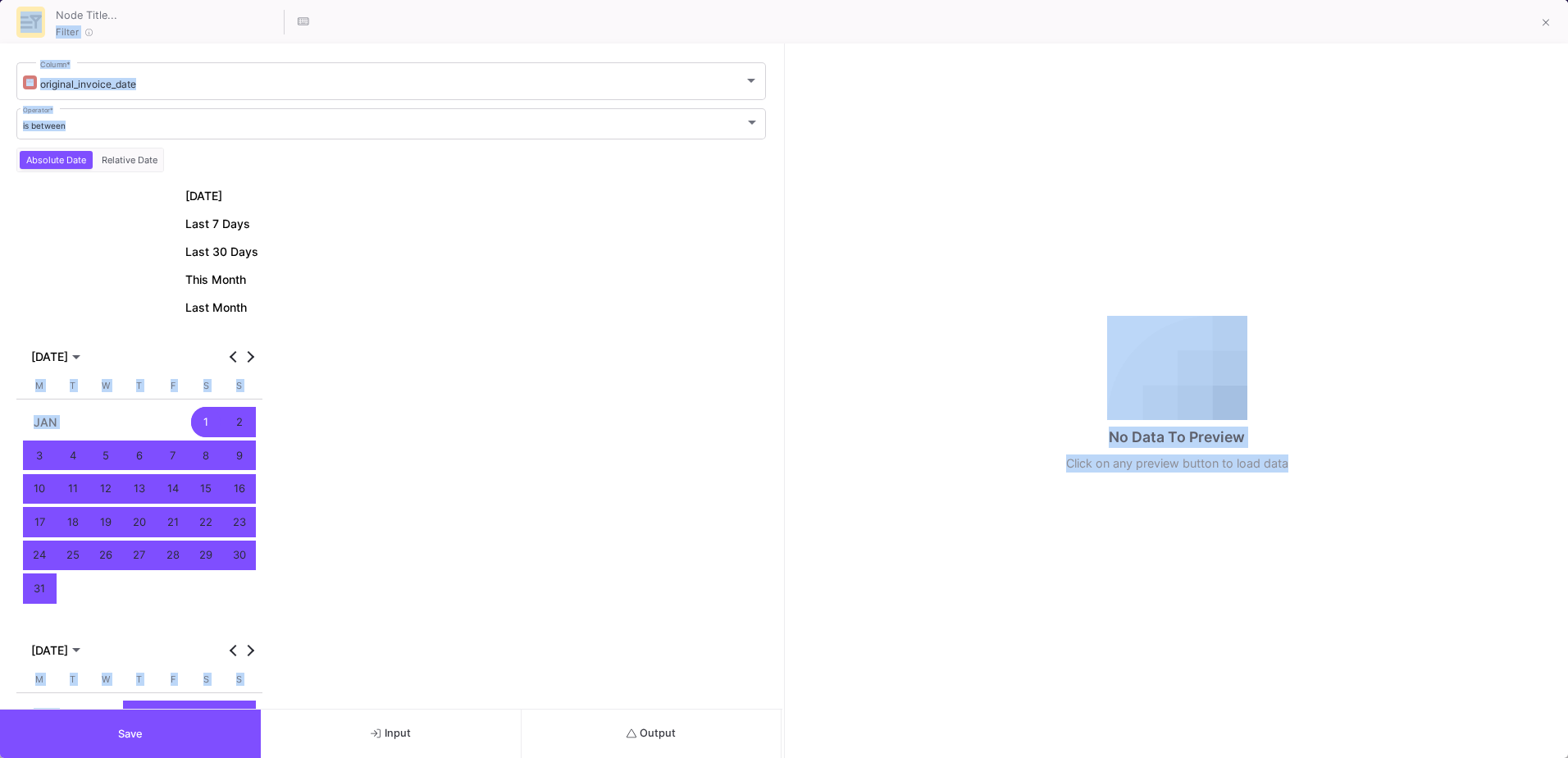
click at [374, 302] on div "[DATE] Last 7 Days Last 30 Days This Month Last Month [DATE] [DATE] [DATE] M [D…" at bounding box center [392, 534] width 750 height 697
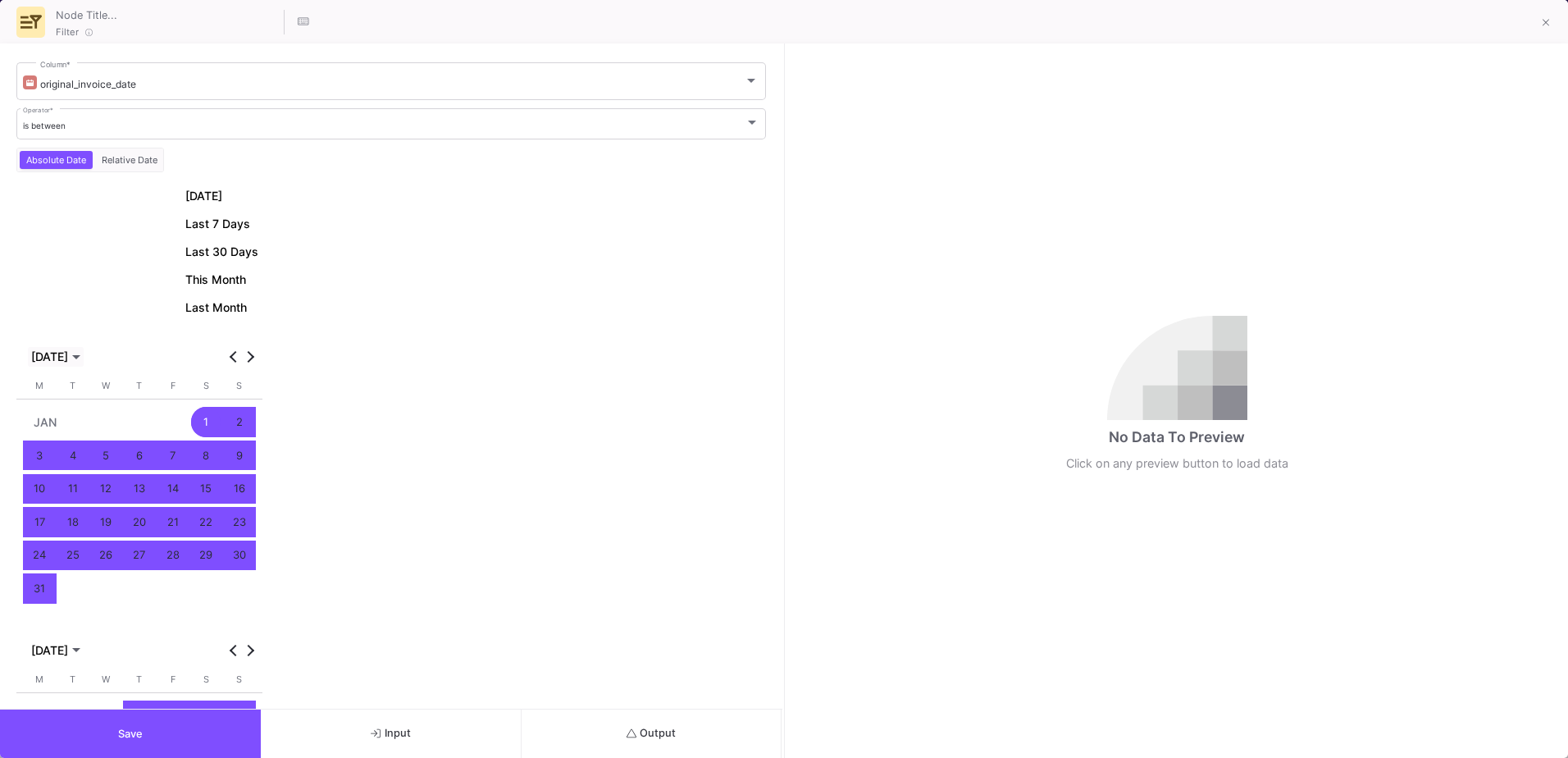
click at [68, 359] on span "[DATE]" at bounding box center [50, 357] width 37 height 13
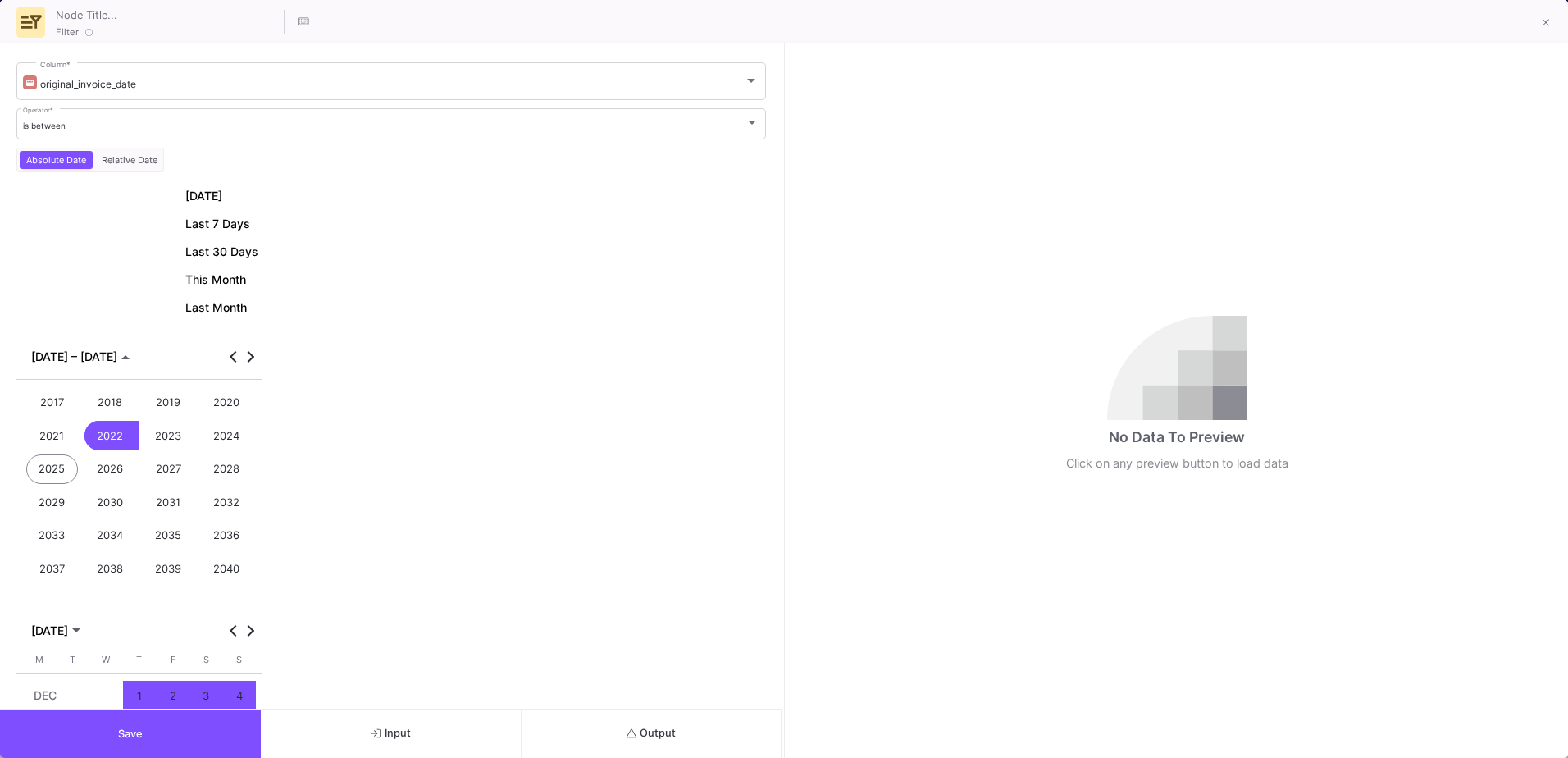
click at [56, 439] on div "2021" at bounding box center [52, 436] width 53 height 31
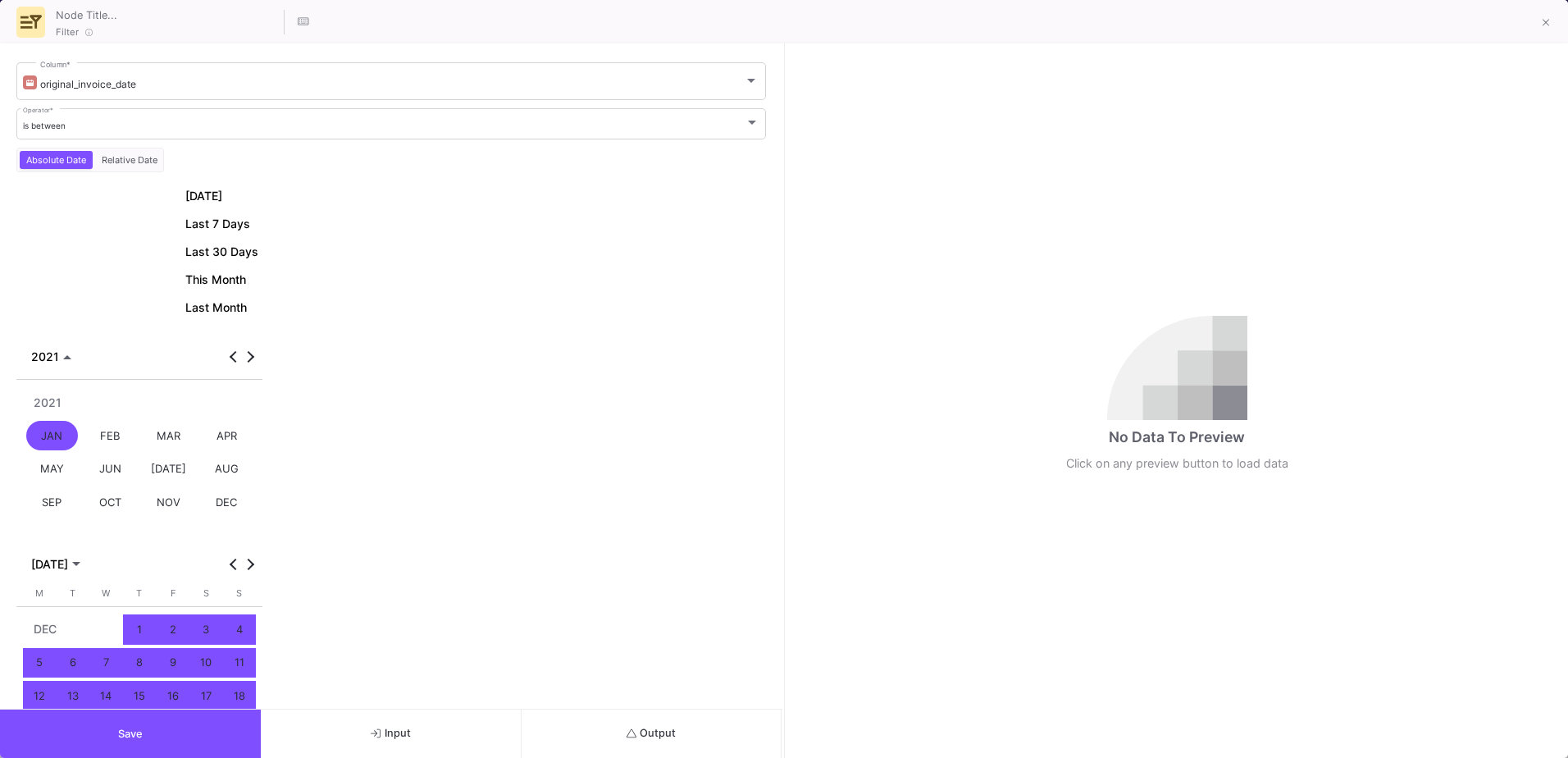
click at [45, 437] on div "JAN" at bounding box center [52, 436] width 53 height 31
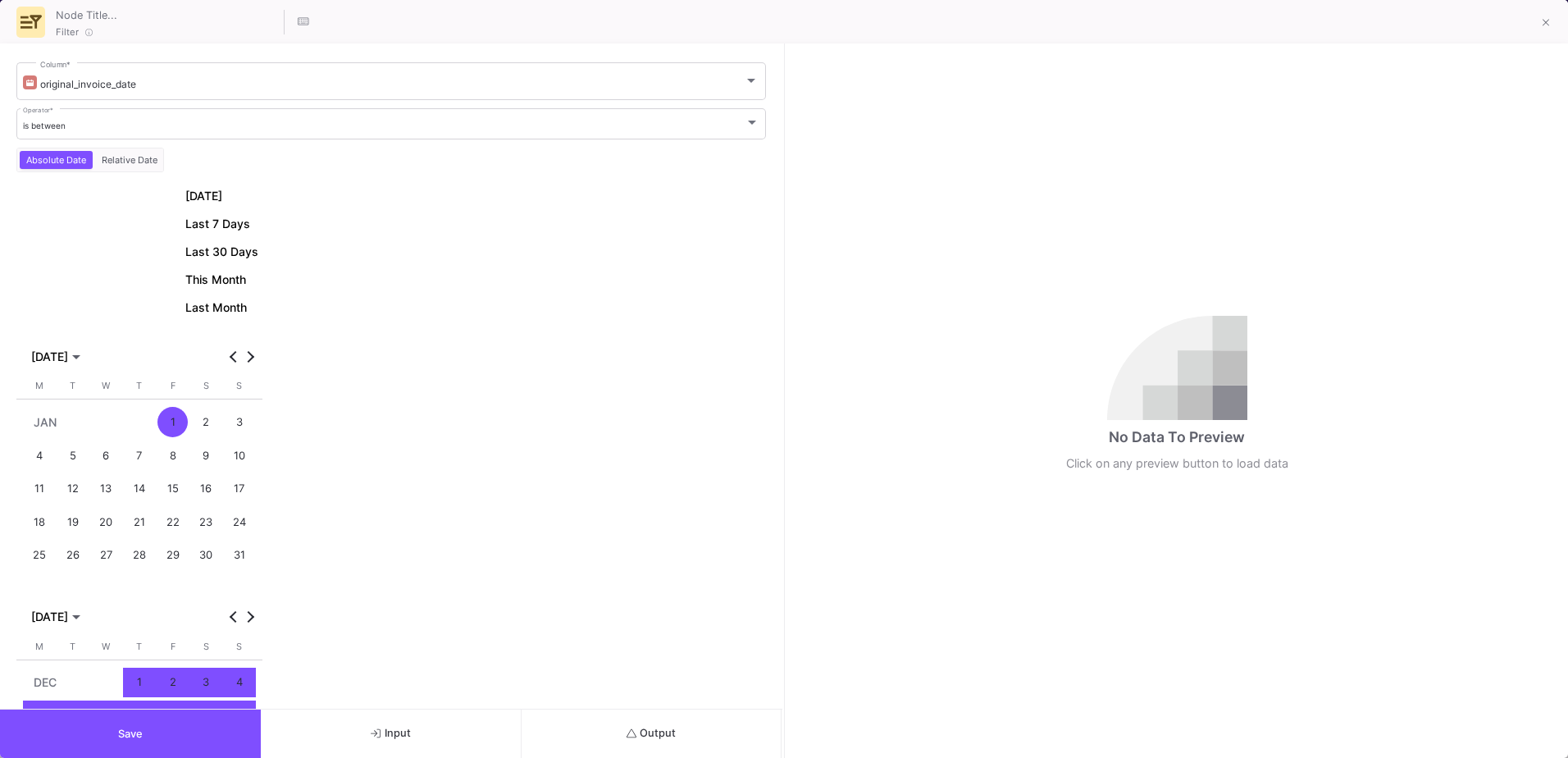
click at [168, 425] on div "1" at bounding box center [173, 422] width 31 height 31
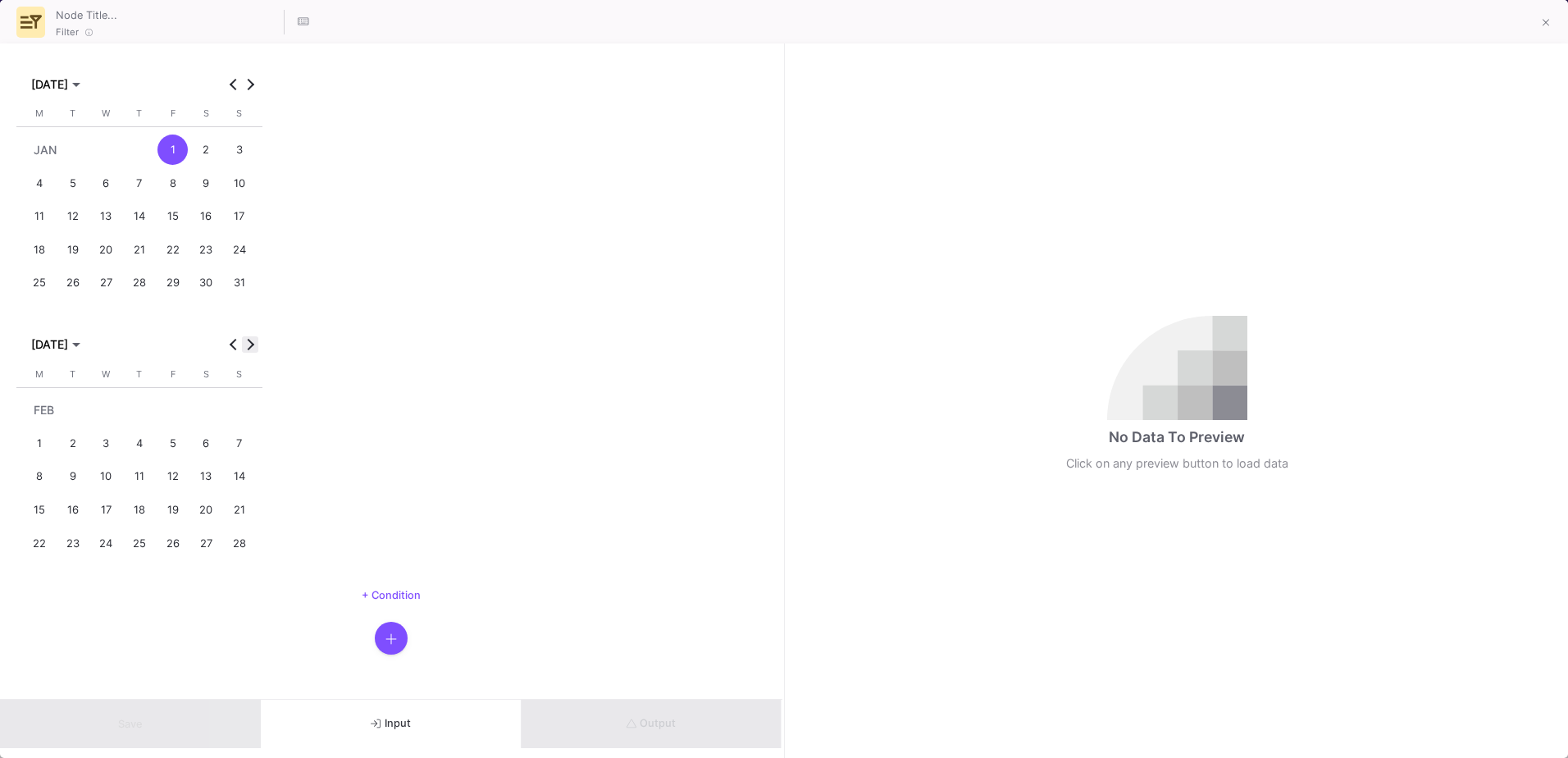
scroll to position [10, 0]
click at [252, 341] on span "Next month" at bounding box center [251, 345] width 17 height 17
click at [253, 341] on span "Next month" at bounding box center [251, 345] width 17 height 17
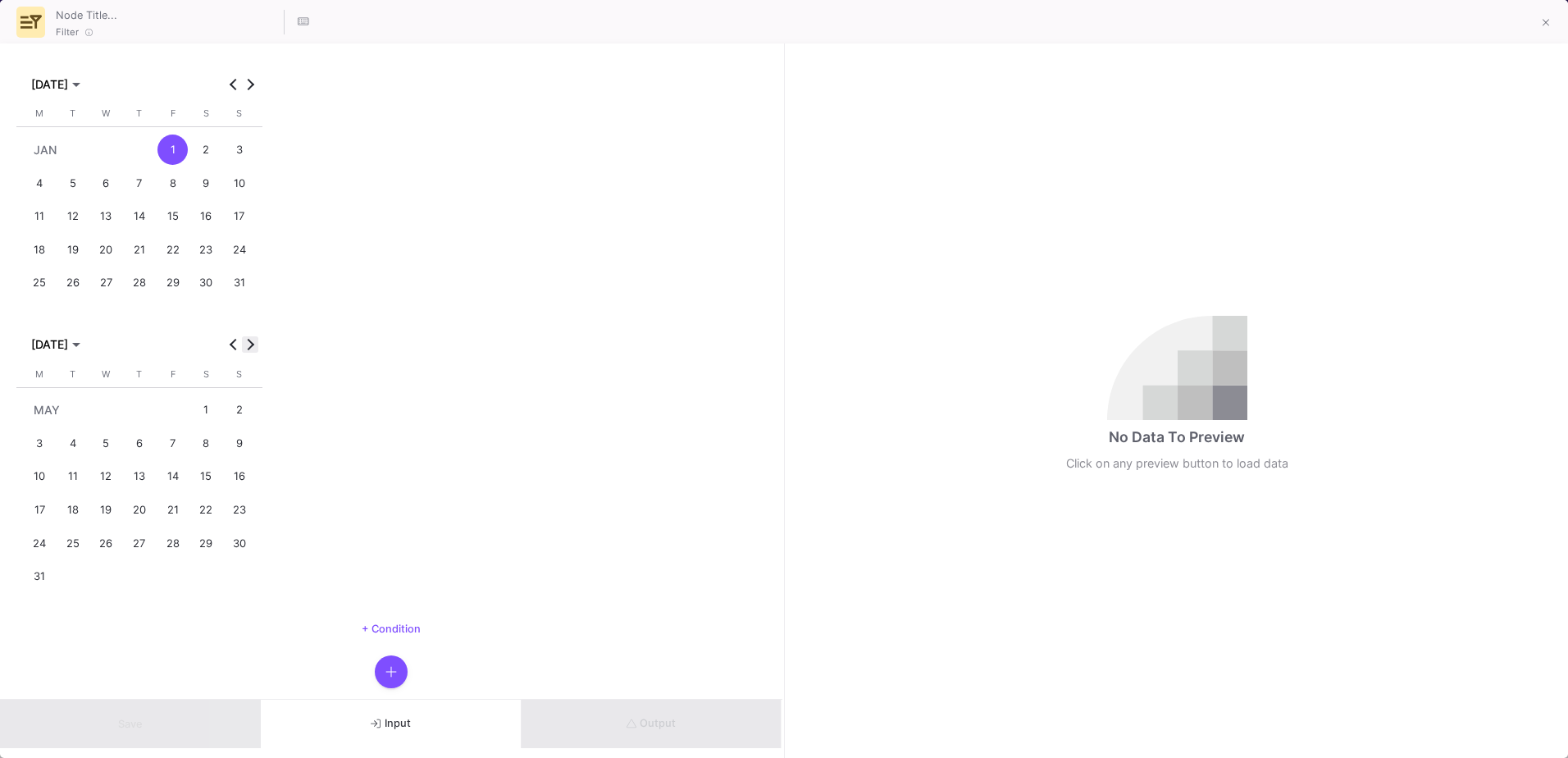
click at [253, 341] on span "Next month" at bounding box center [251, 345] width 17 height 17
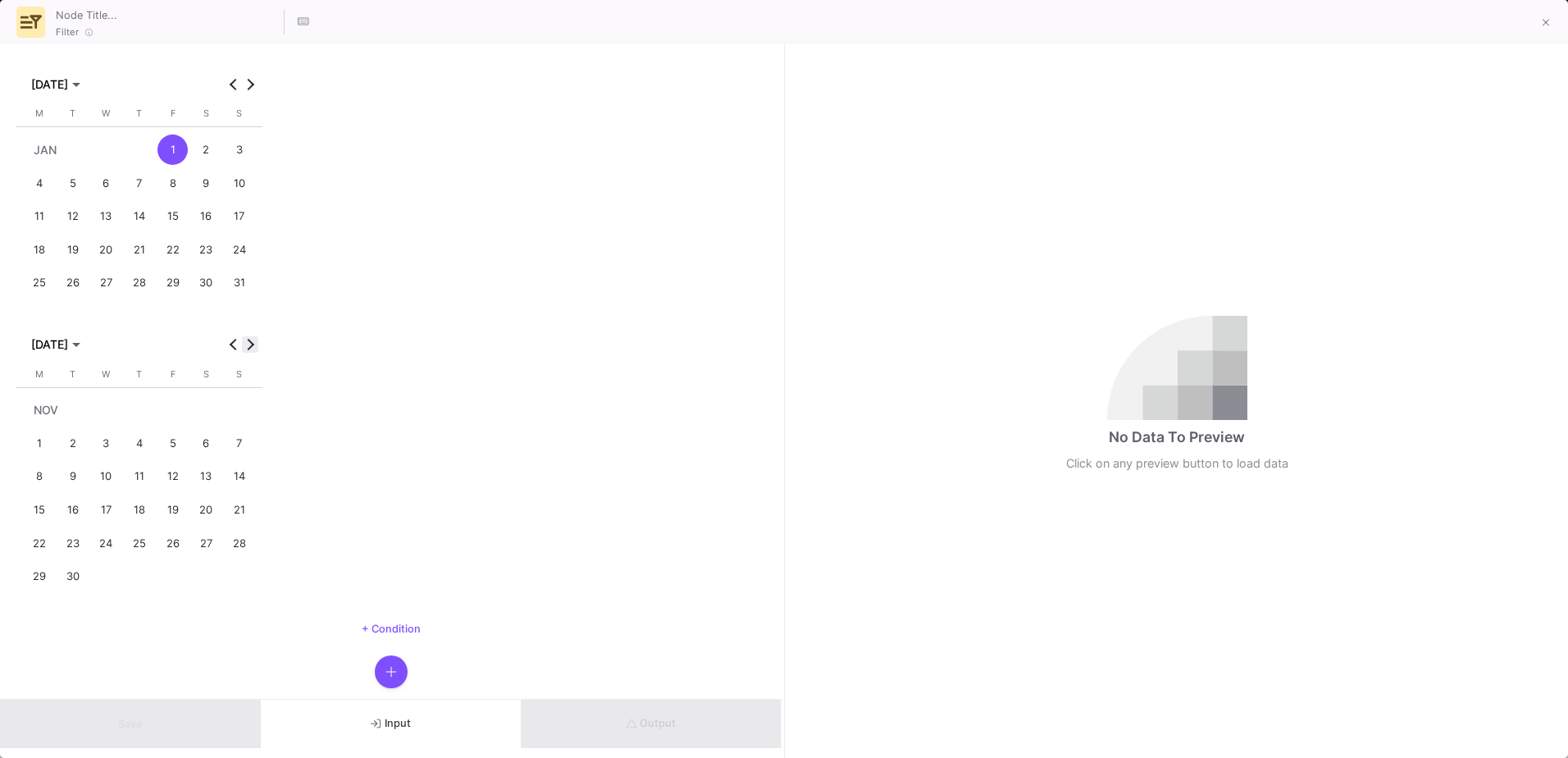
click at [253, 341] on span "Next month" at bounding box center [251, 345] width 17 height 17
click at [174, 582] on div "31" at bounding box center [173, 576] width 31 height 31
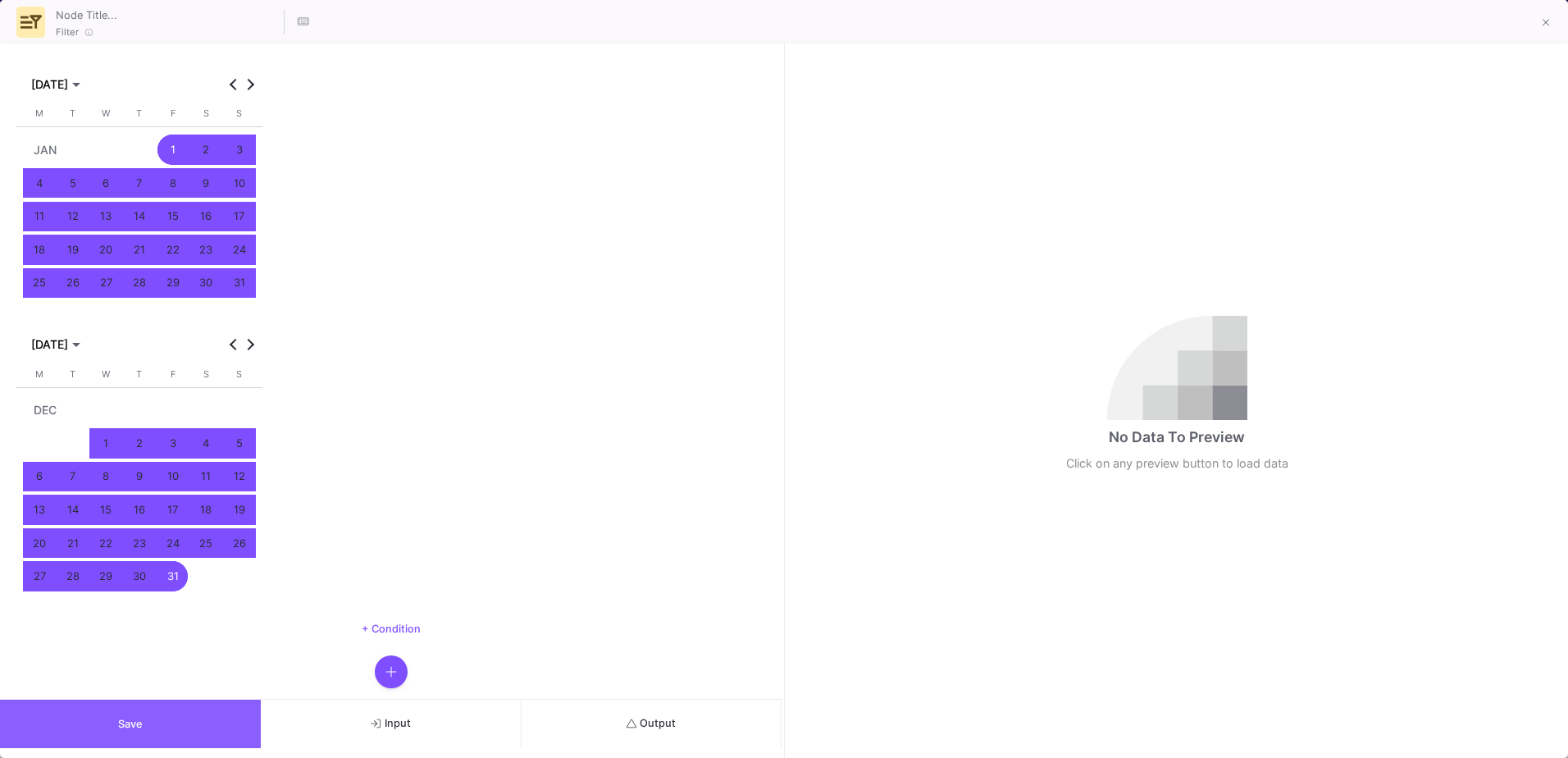
click at [159, 733] on button "Save" at bounding box center [130, 725] width 261 height 48
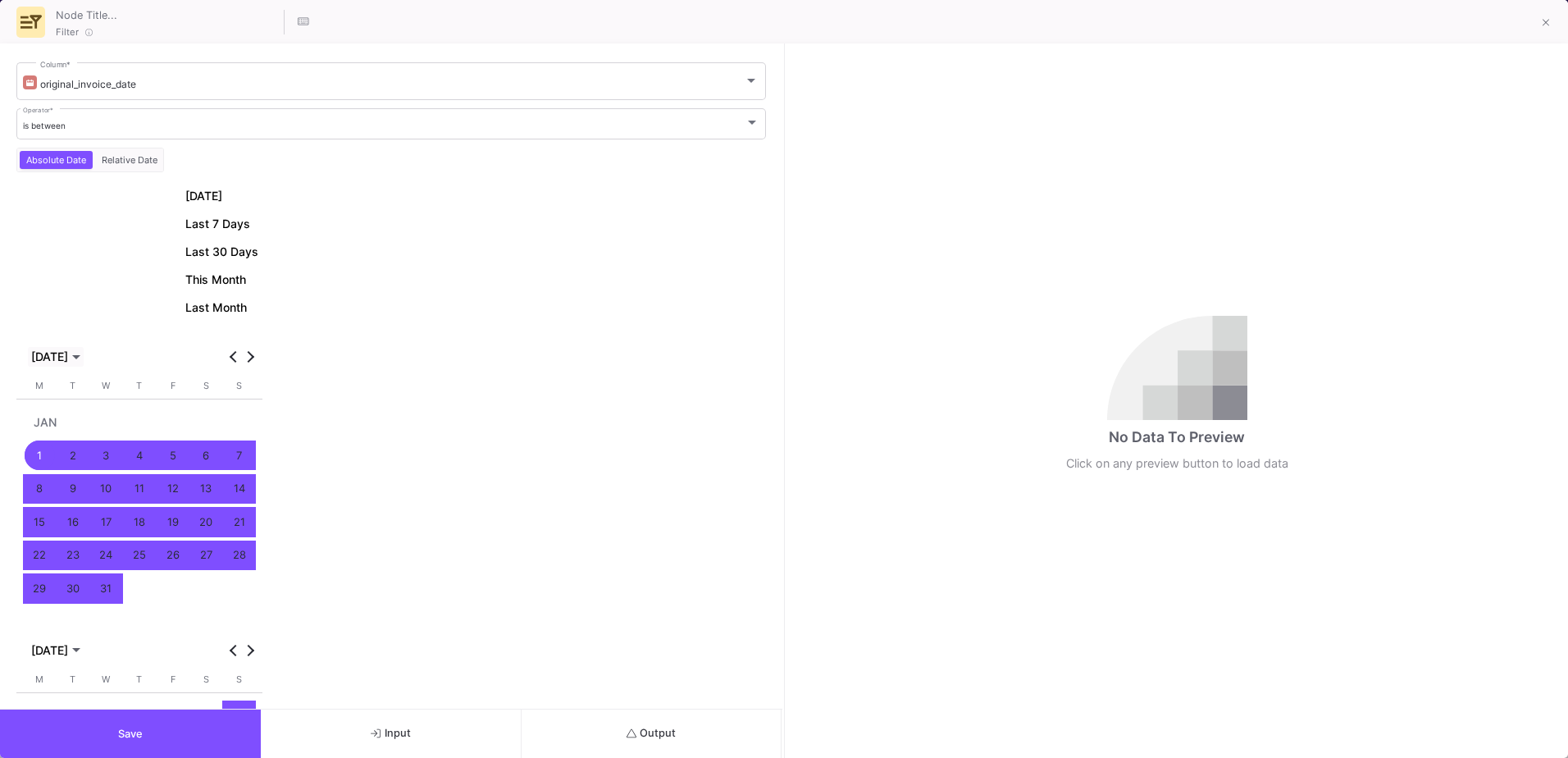
click at [68, 354] on span "[DATE]" at bounding box center [50, 357] width 37 height 13
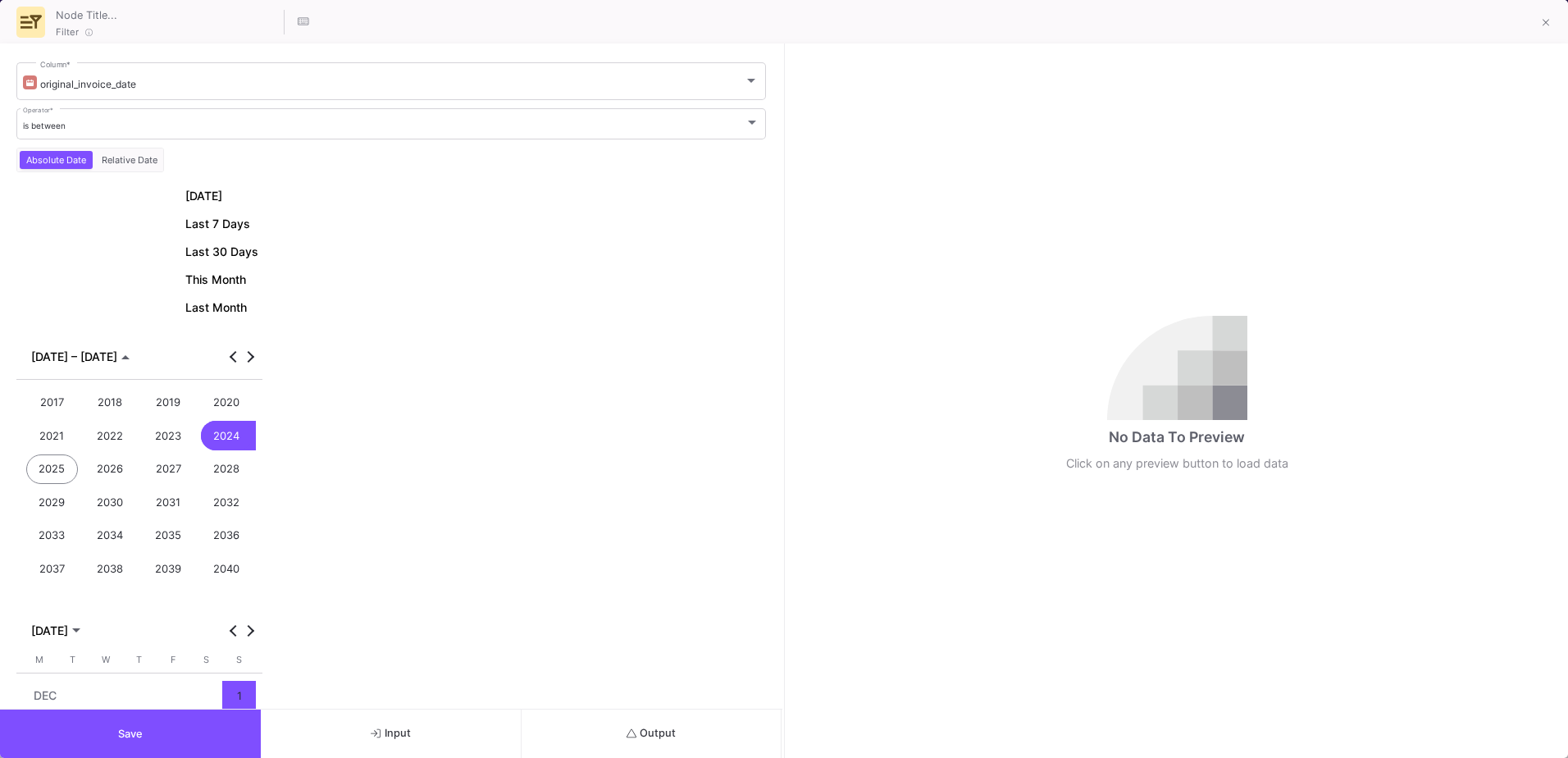
click at [52, 472] on div "2025" at bounding box center [52, 470] width 53 height 31
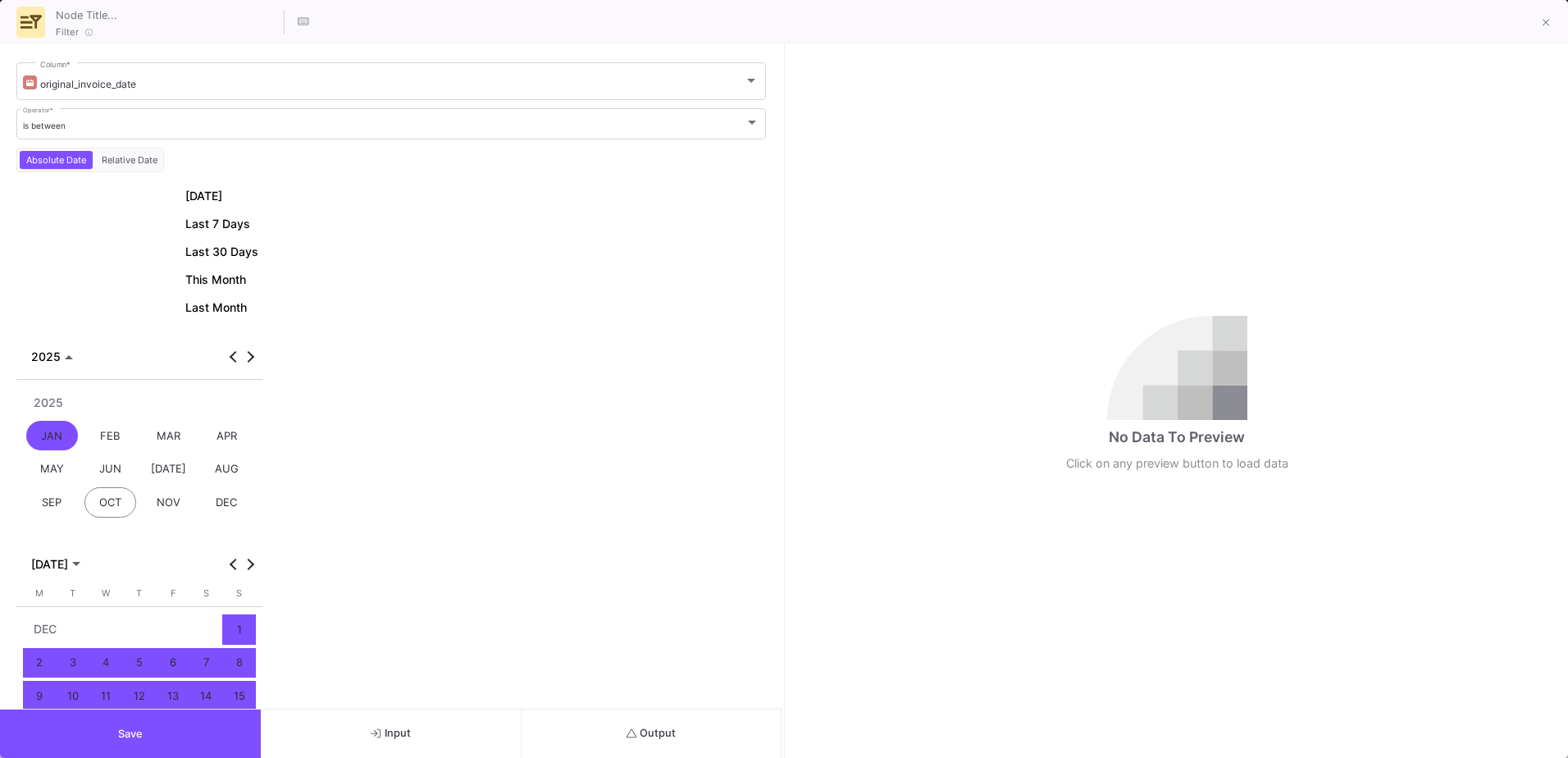
click at [51, 436] on div "JAN" at bounding box center [52, 436] width 53 height 31
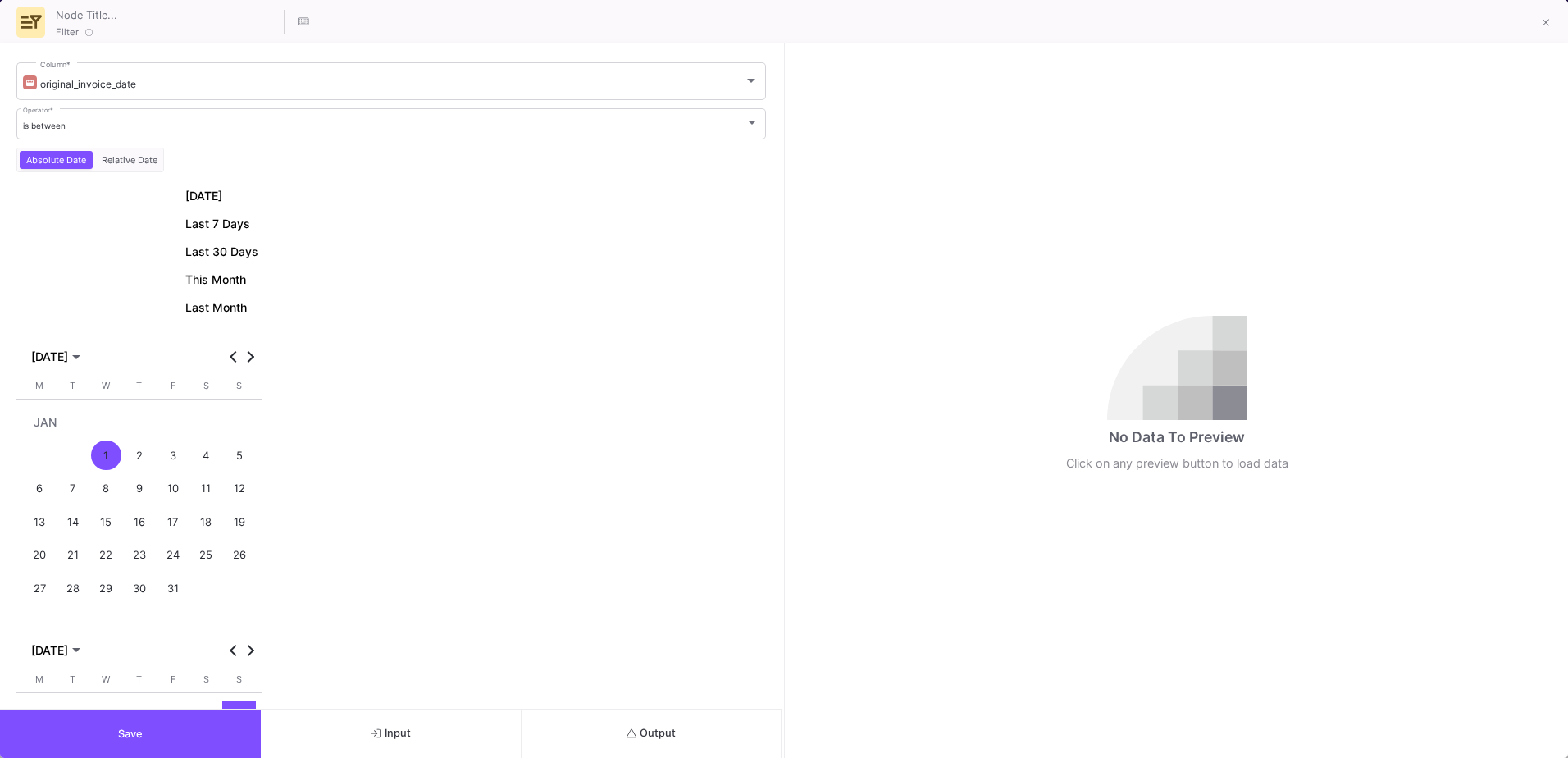
click at [108, 457] on div "1" at bounding box center [106, 455] width 31 height 31
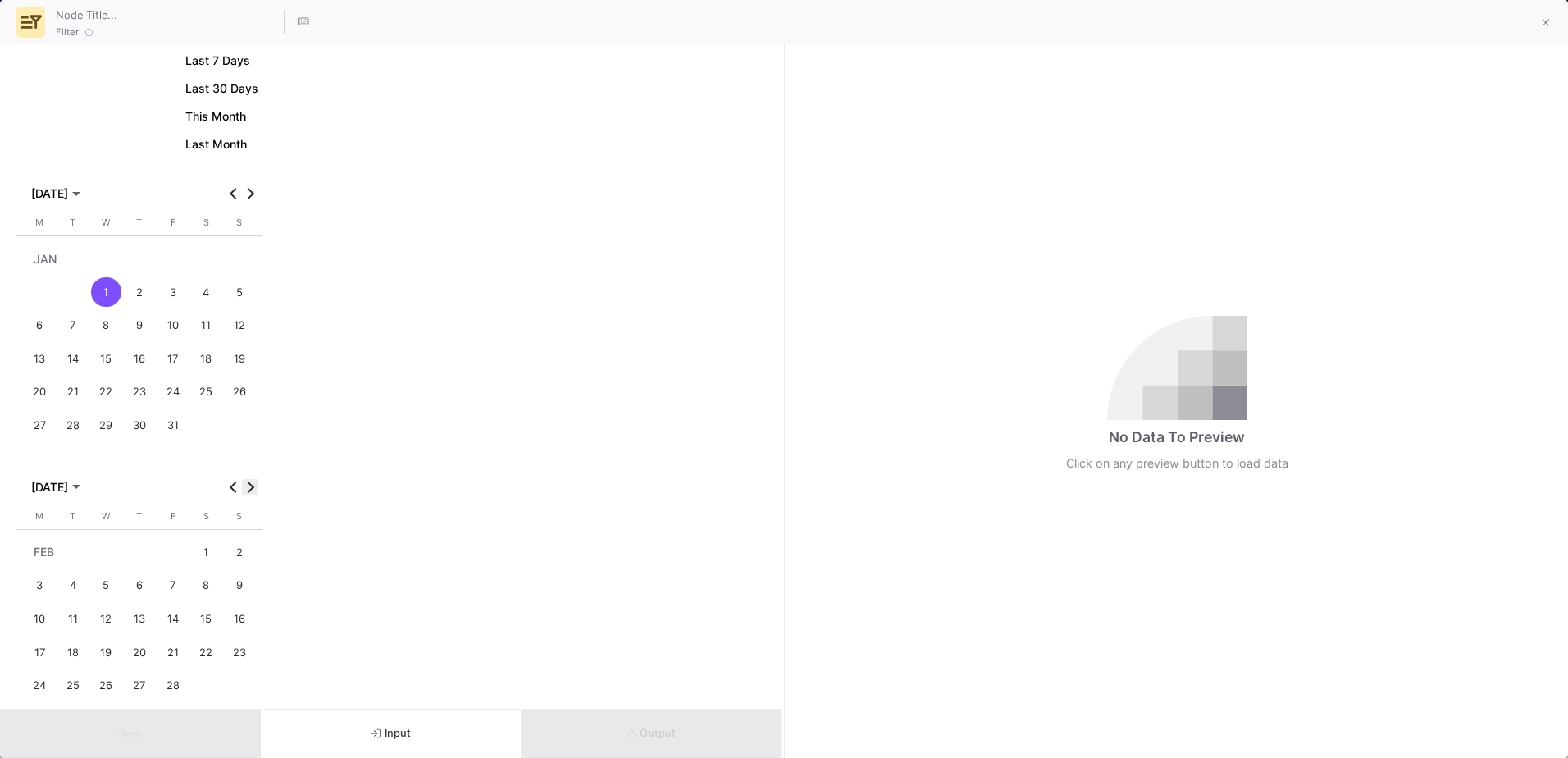
click at [247, 493] on span "Next month" at bounding box center [251, 488] width 17 height 17
click at [247, 493] on span "Next month" at bounding box center [251, 487] width 17 height 17
click at [249, 491] on button "Next month" at bounding box center [251, 487] width 17 height 17
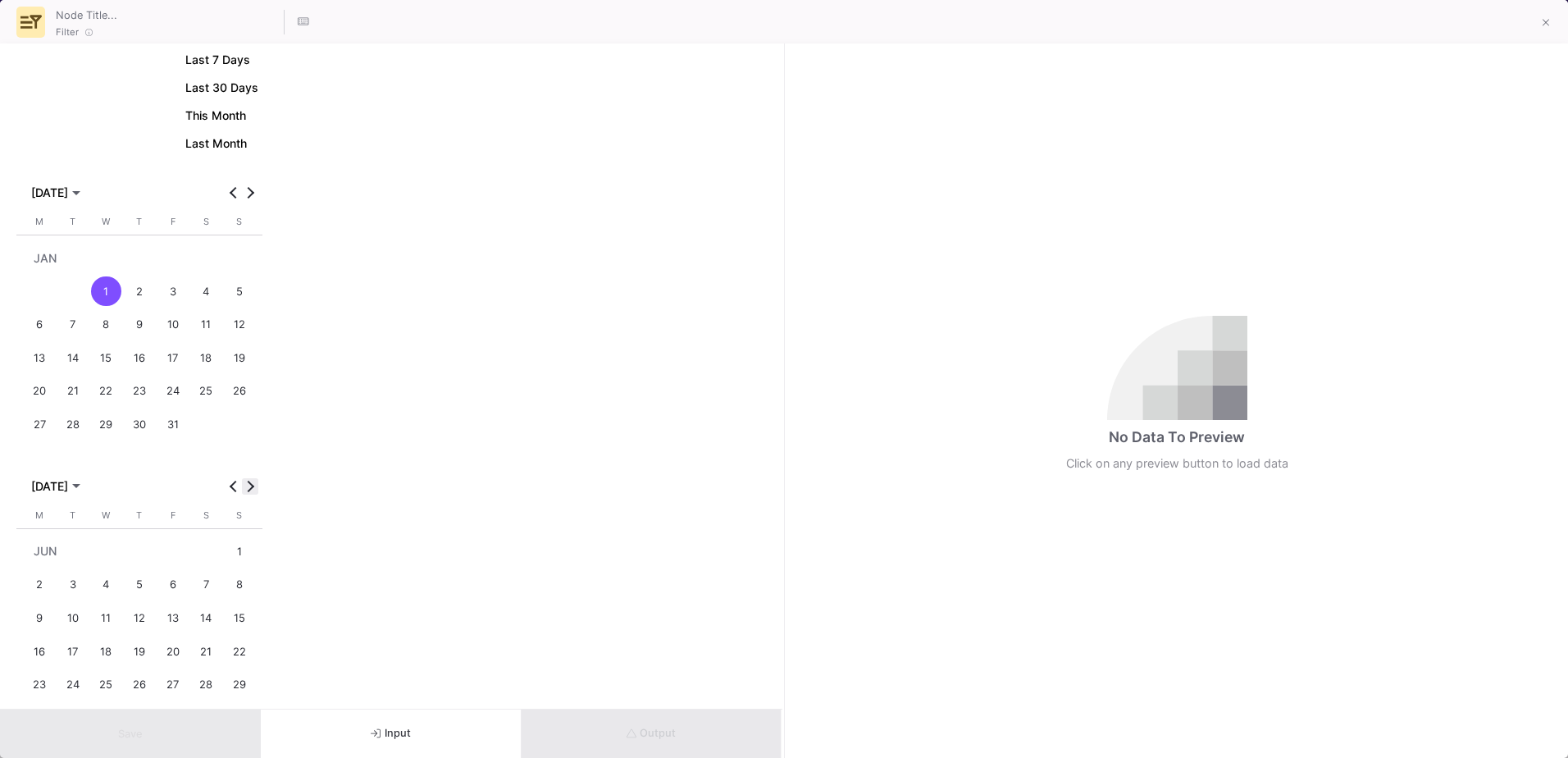
click at [249, 491] on button "Next month" at bounding box center [251, 487] width 17 height 17
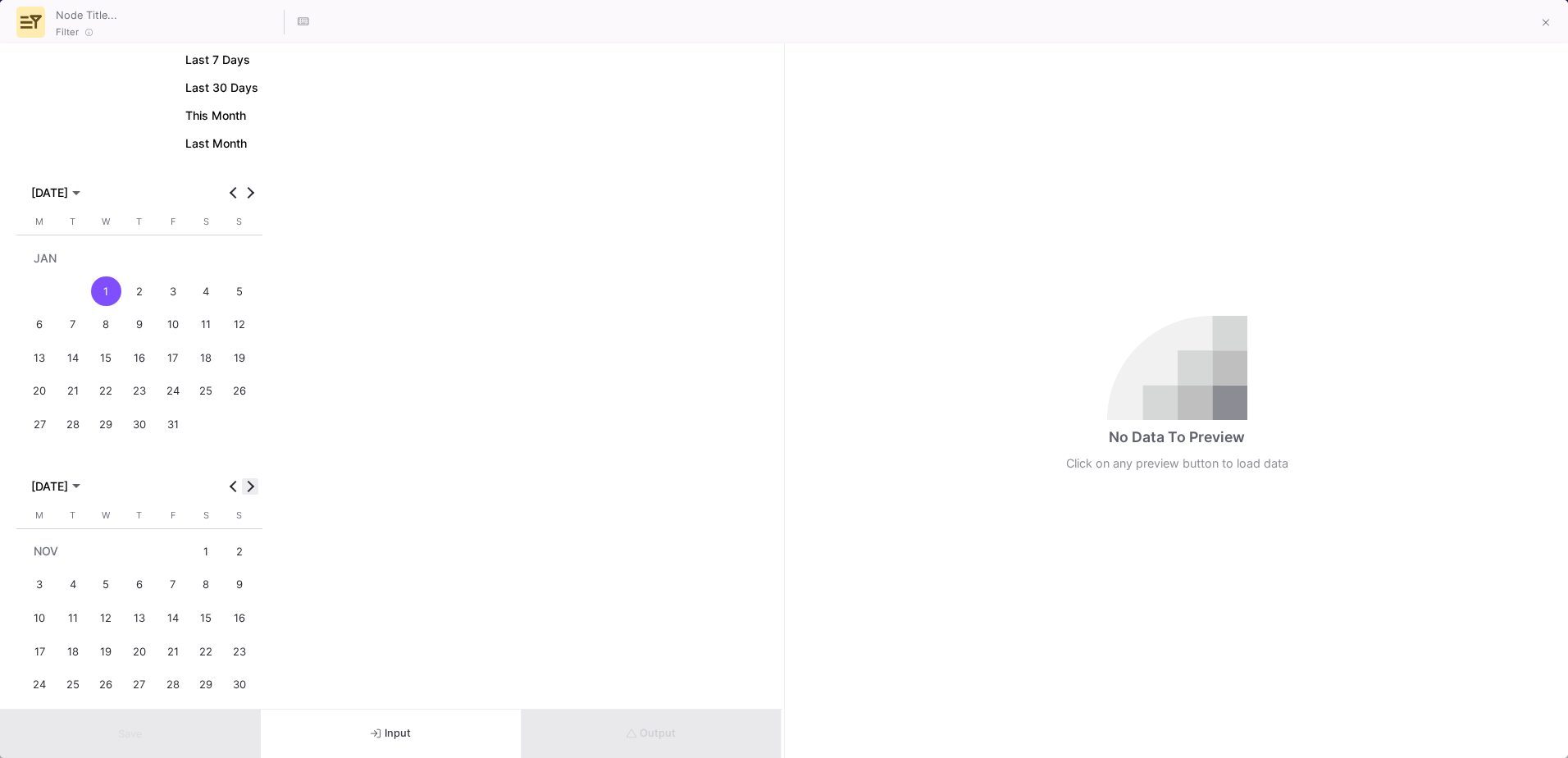
click at [249, 491] on button "Next month" at bounding box center [251, 487] width 17 height 17
click at [235, 490] on button "Previous month" at bounding box center [234, 487] width 17 height 17
click at [232, 674] on div "28" at bounding box center [239, 685] width 31 height 31
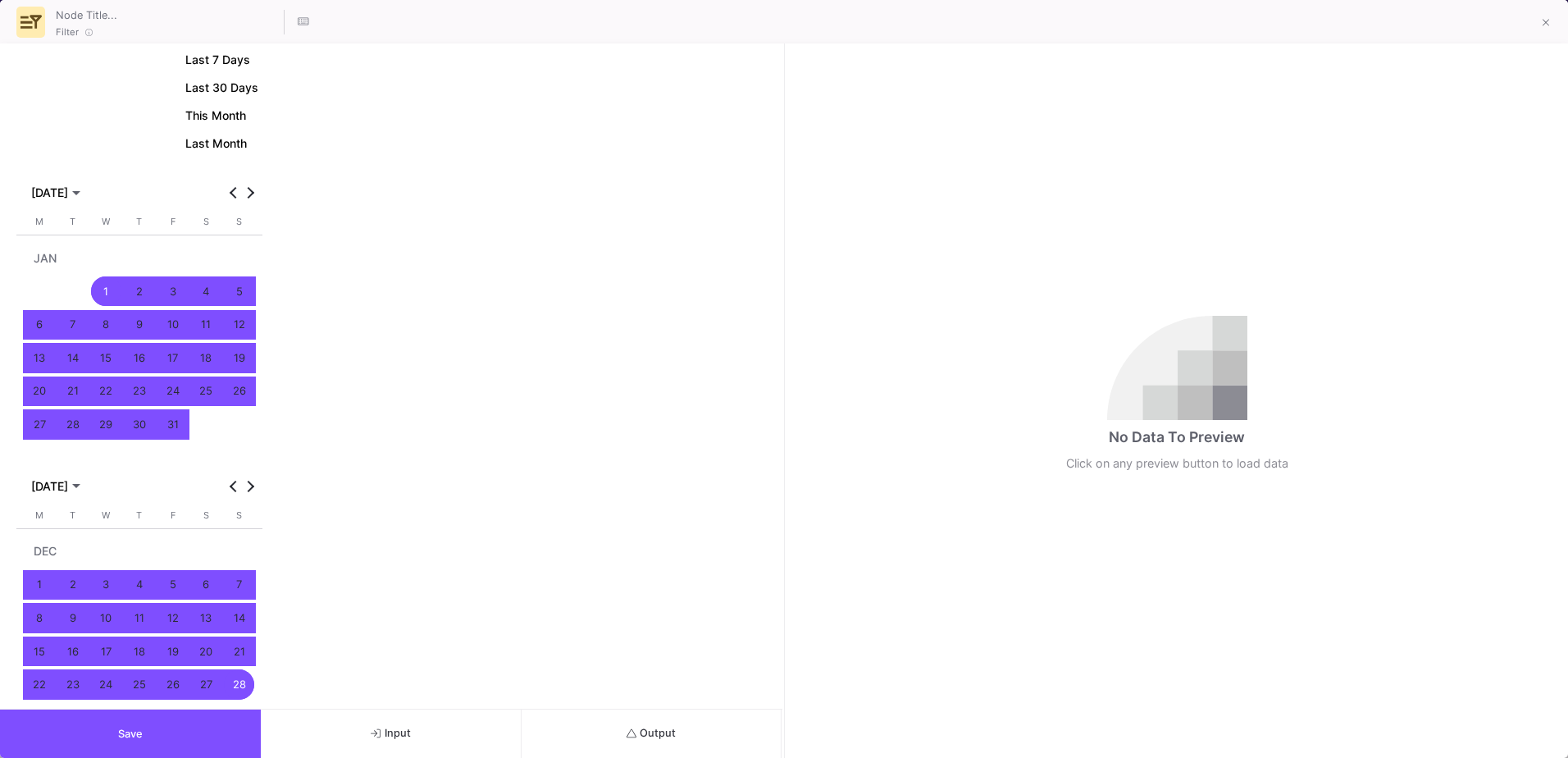
click at [228, 733] on button "Save" at bounding box center [130, 734] width 261 height 48
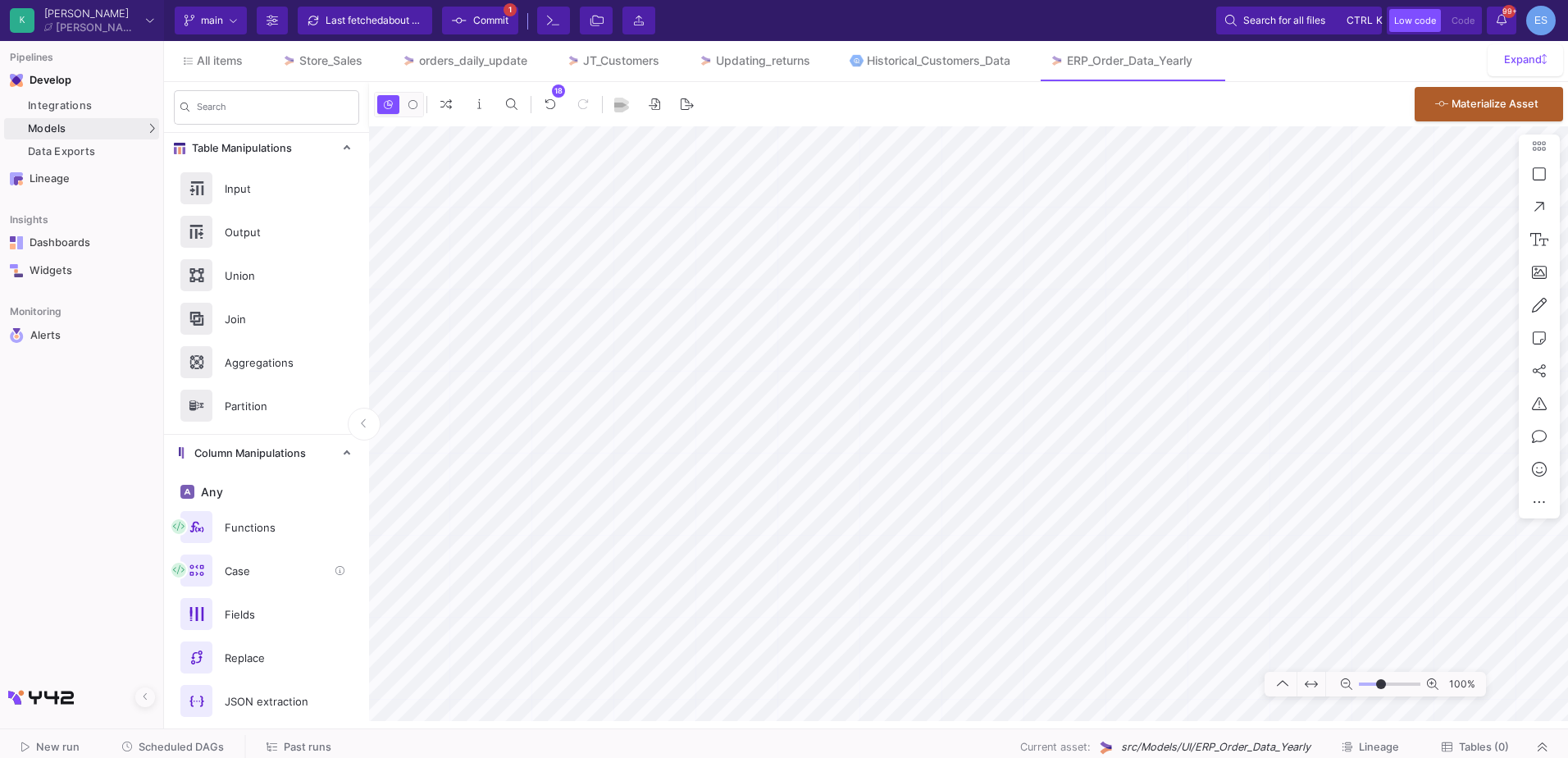
scroll to position [0, 0]
click at [285, 231] on div "Output" at bounding box center [271, 235] width 113 height 25
click at [914, 307] on button "Delete" at bounding box center [949, 313] width 92 height 39
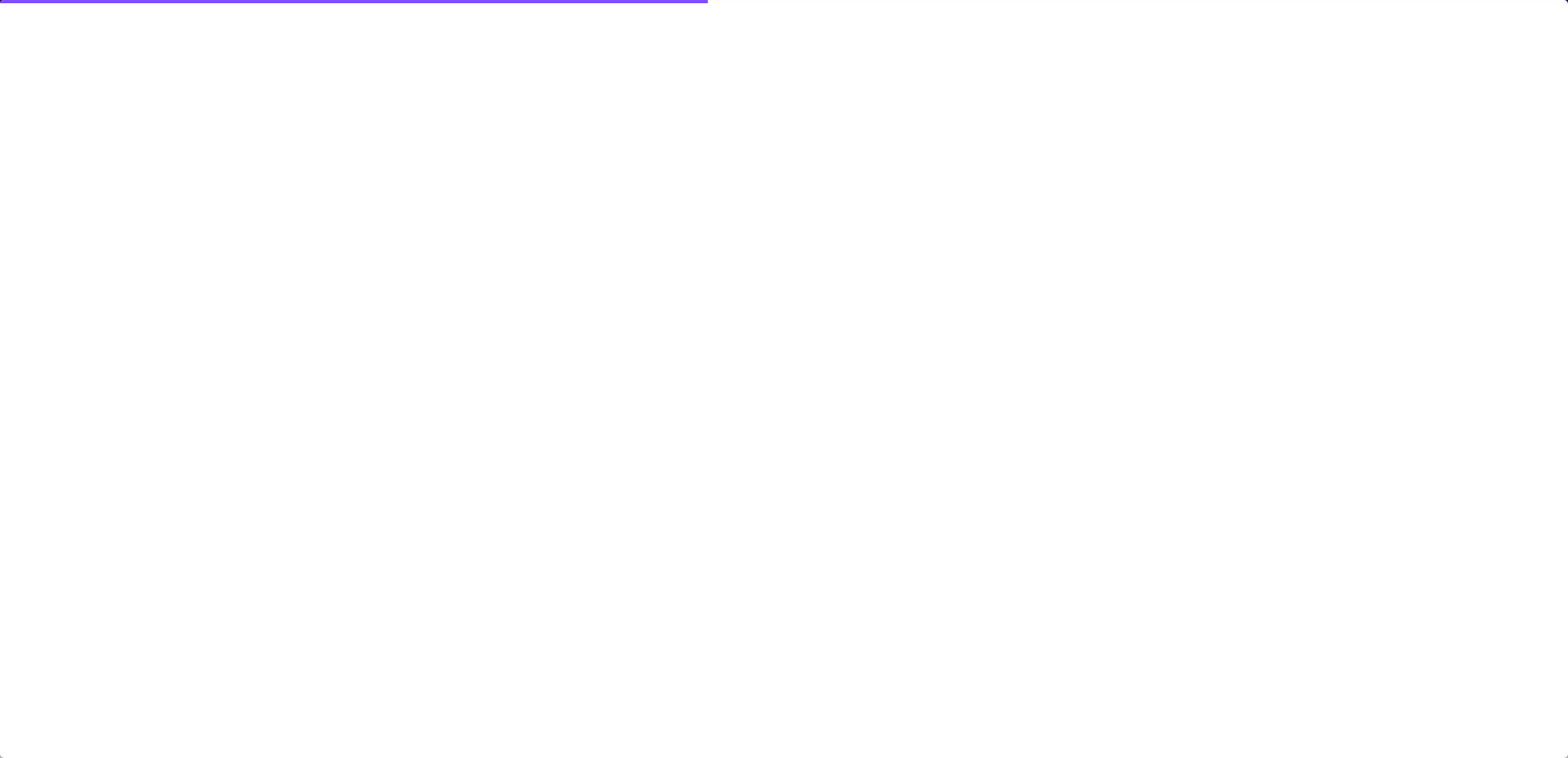
drag, startPoint x: 914, startPoint y: 307, endPoint x: 938, endPoint y: 319, distance: 26.8
click at [938, 319] on div at bounding box center [784, 379] width 1568 height 758
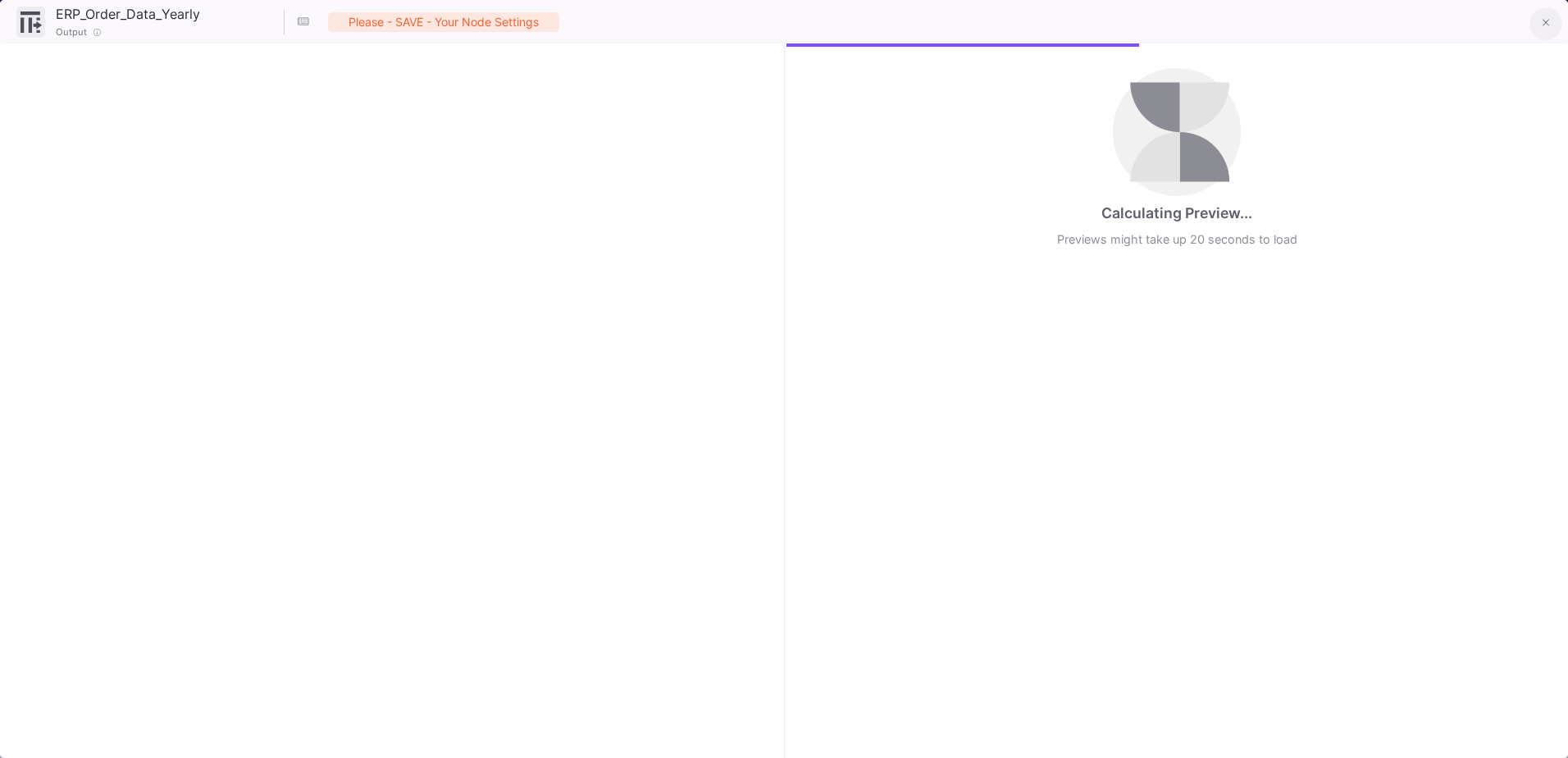
click at [1543, 27] on icon at bounding box center [1547, 23] width 7 height 11
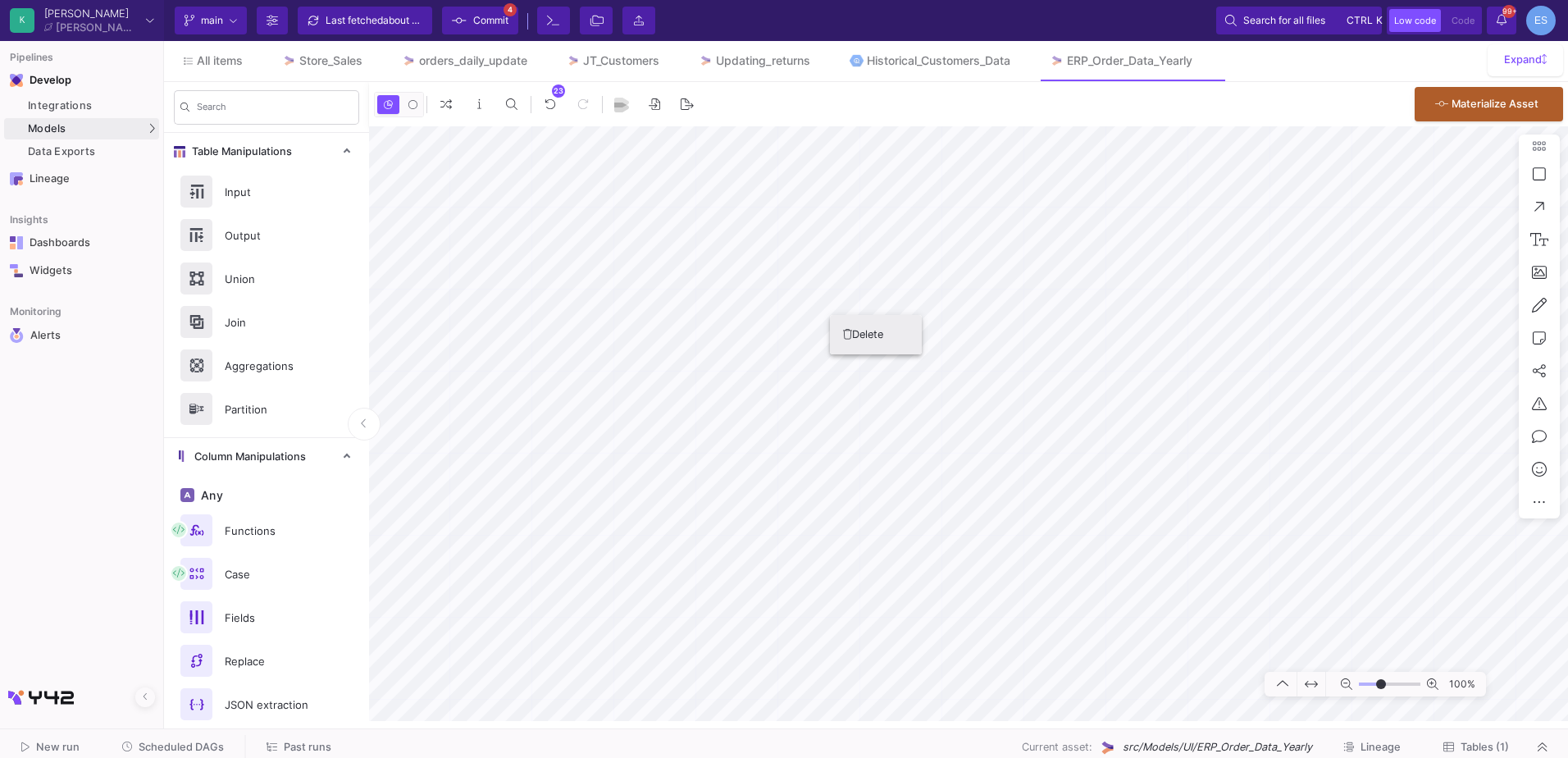
click at [836, 332] on button "Delete" at bounding box center [875, 334] width 92 height 39
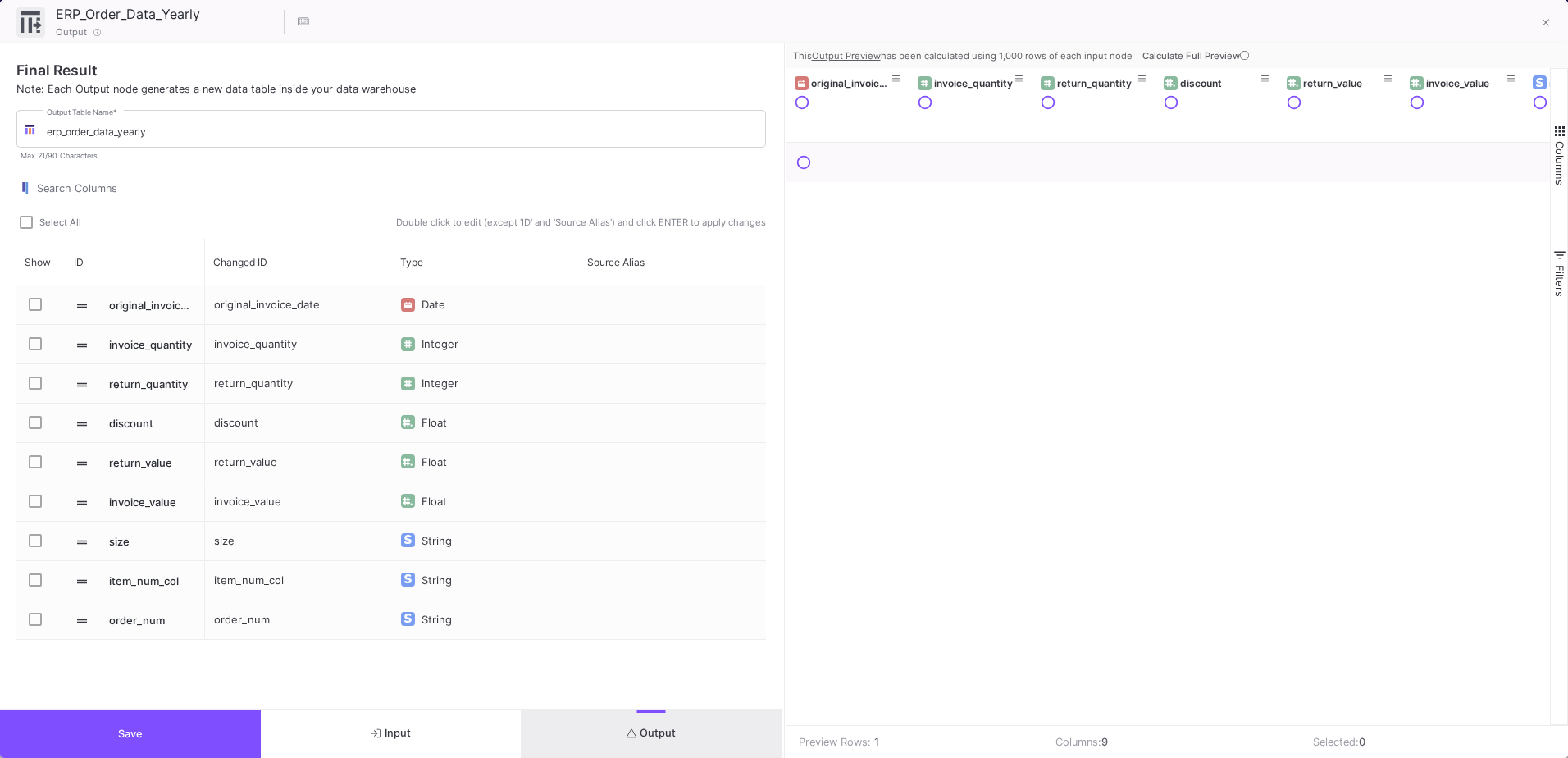
click at [51, 218] on span "Select All" at bounding box center [59, 222] width 42 height 11
click at [26, 229] on input "Select All" at bounding box center [25, 229] width 1 height 1
checkbox input "true"
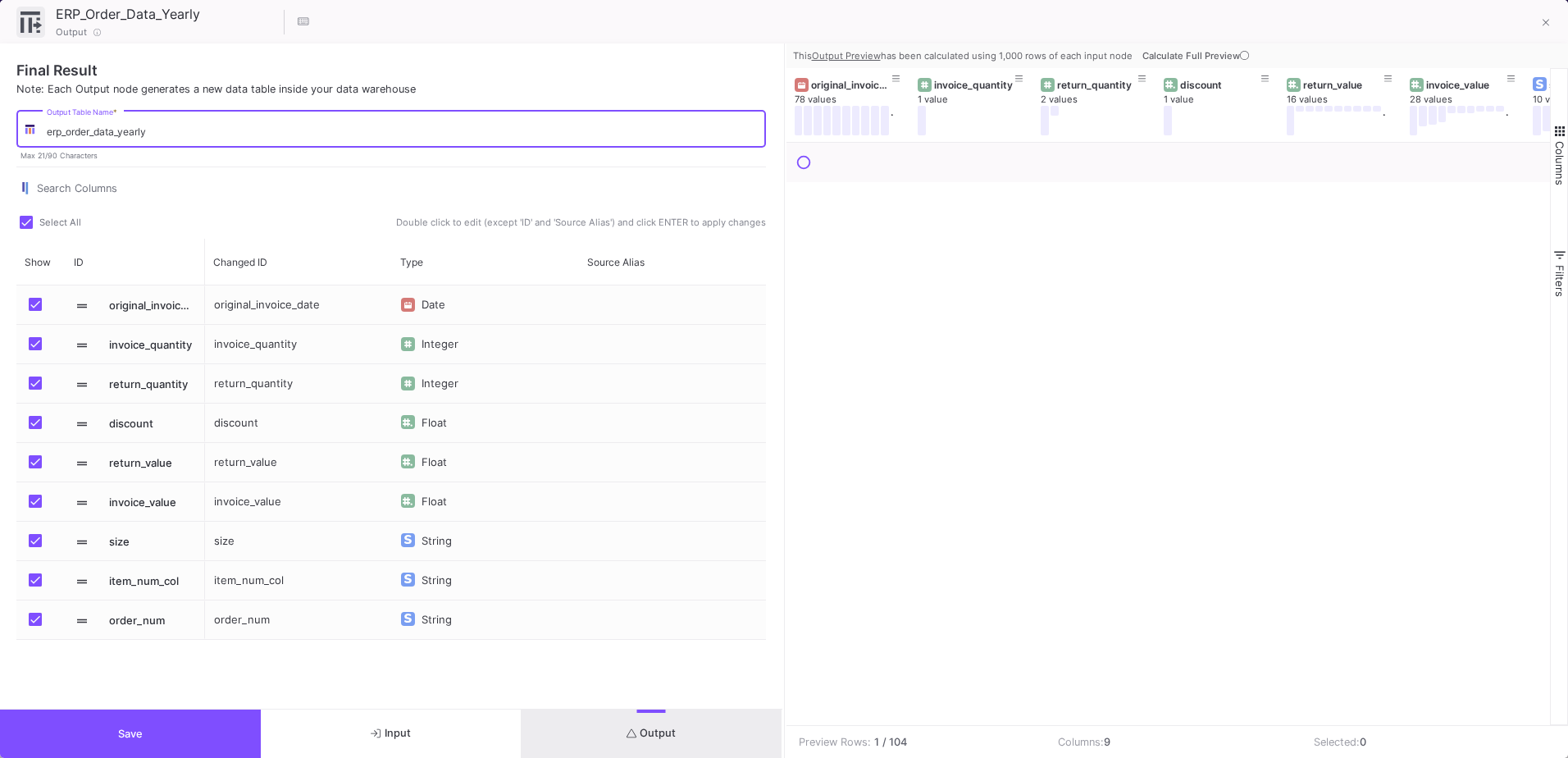
click at [181, 131] on input "erp_order_data_yearly" at bounding box center [402, 131] width 712 height 12
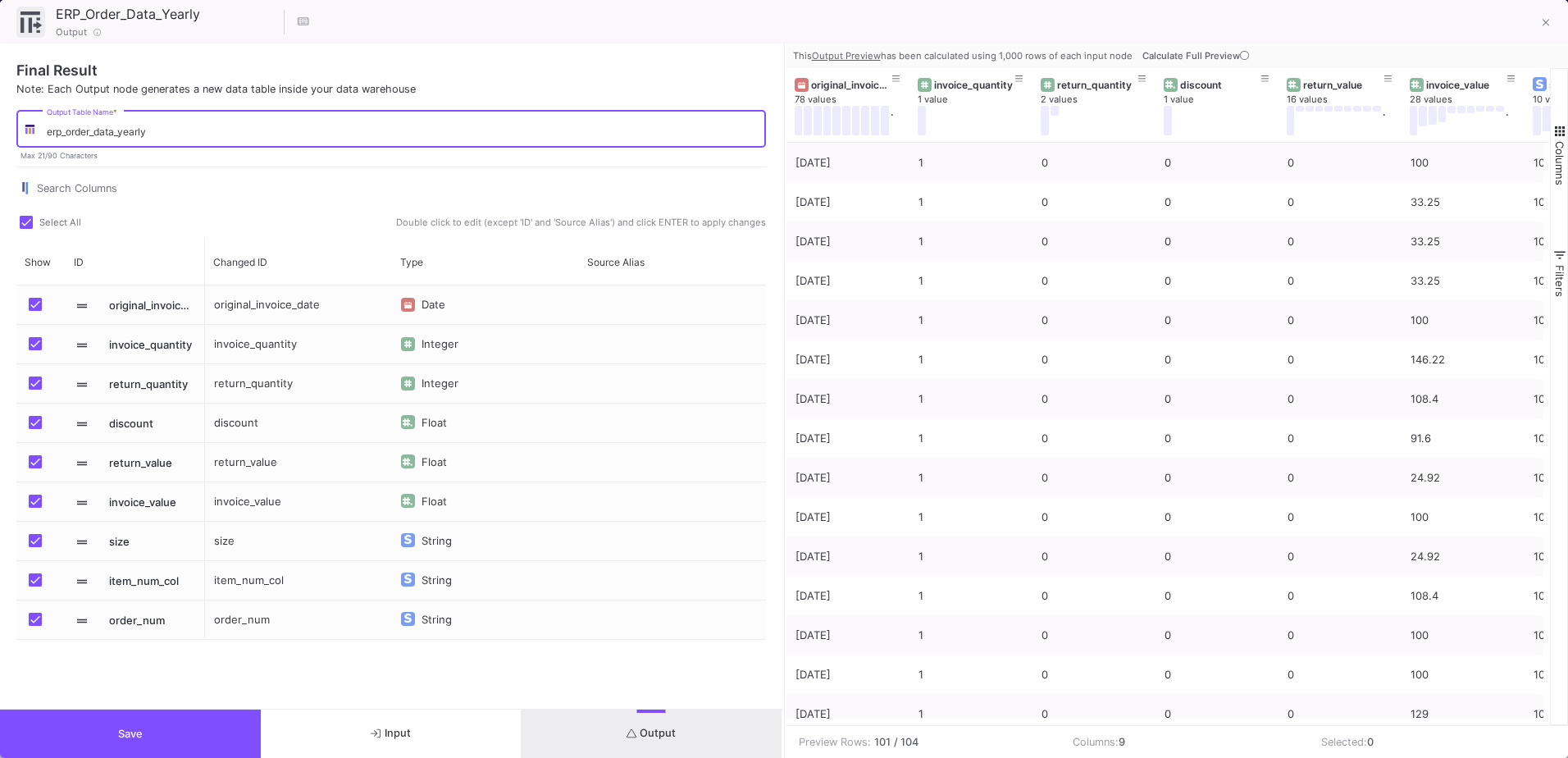
drag, startPoint x: 190, startPoint y: 125, endPoint x: 97, endPoint y: 135, distance: 93.5
click at [97, 135] on input "erp_order_data_yearly" at bounding box center [402, 131] width 712 height 12
type input "erp_order_2021"
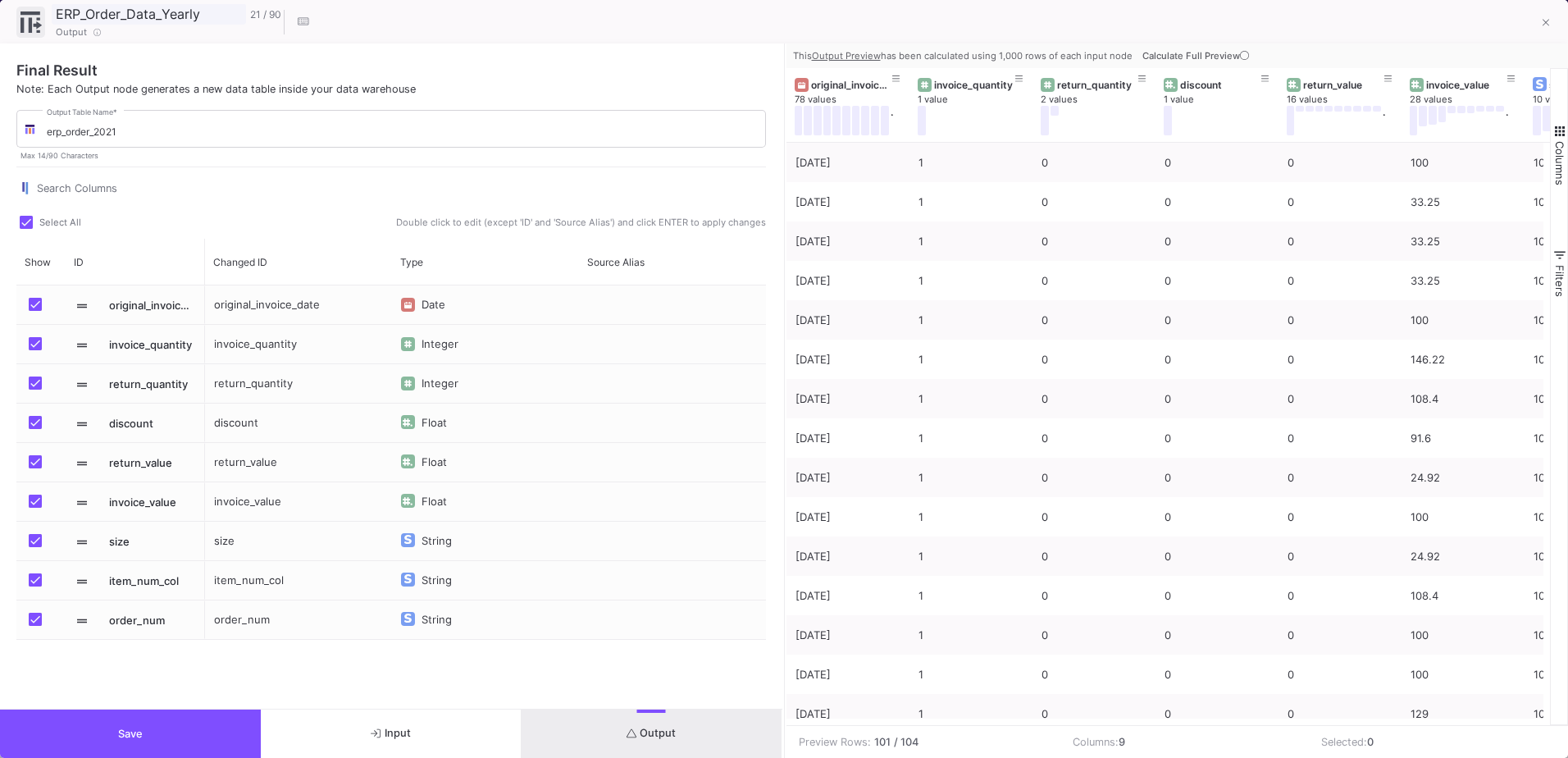
drag, startPoint x: 214, startPoint y: 10, endPoint x: 127, endPoint y: 20, distance: 87.6
click at [127, 20] on input "ERP_Order_Data_Yearly" at bounding box center [149, 14] width 194 height 21
type input "ERP_Order_2021"
click at [174, 711] on button "Save" at bounding box center [130, 734] width 261 height 48
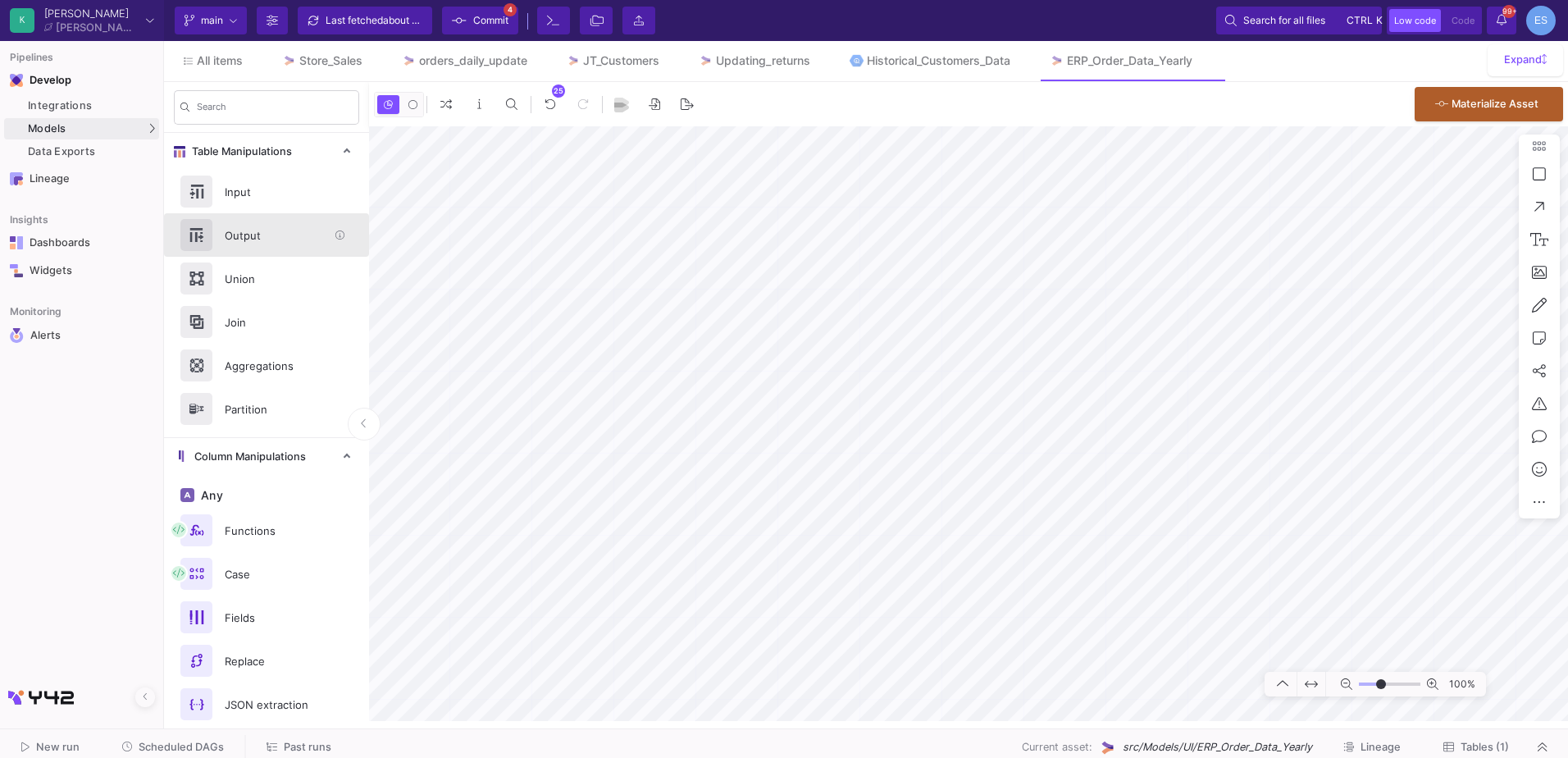
click at [278, 231] on div "Output" at bounding box center [271, 235] width 113 height 25
click at [265, 236] on div "Output" at bounding box center [271, 235] width 113 height 25
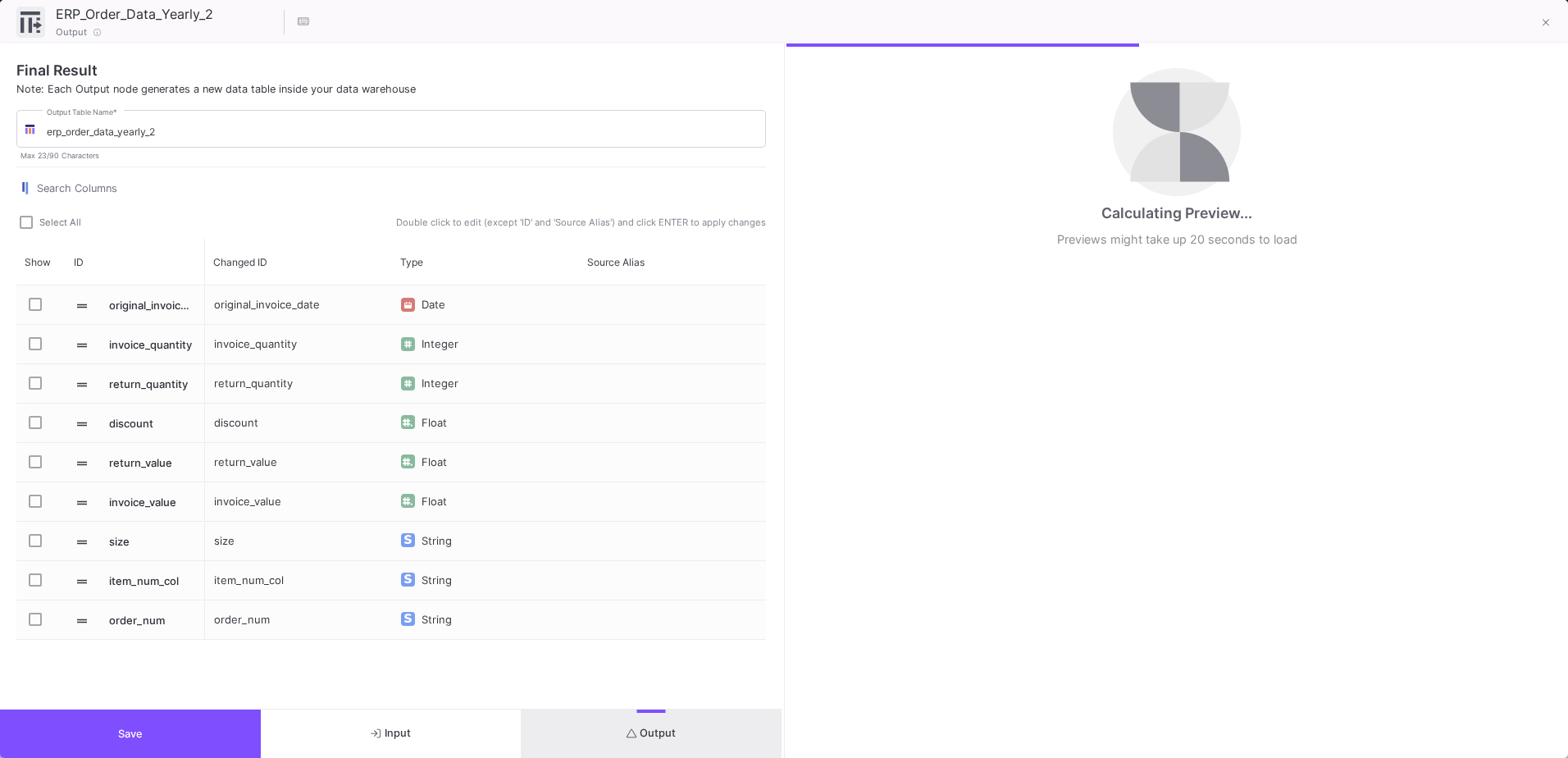
click at [44, 219] on span "Select All" at bounding box center [59, 222] width 42 height 11
click at [26, 229] on input "Select All" at bounding box center [25, 229] width 1 height 1
checkbox input "true"
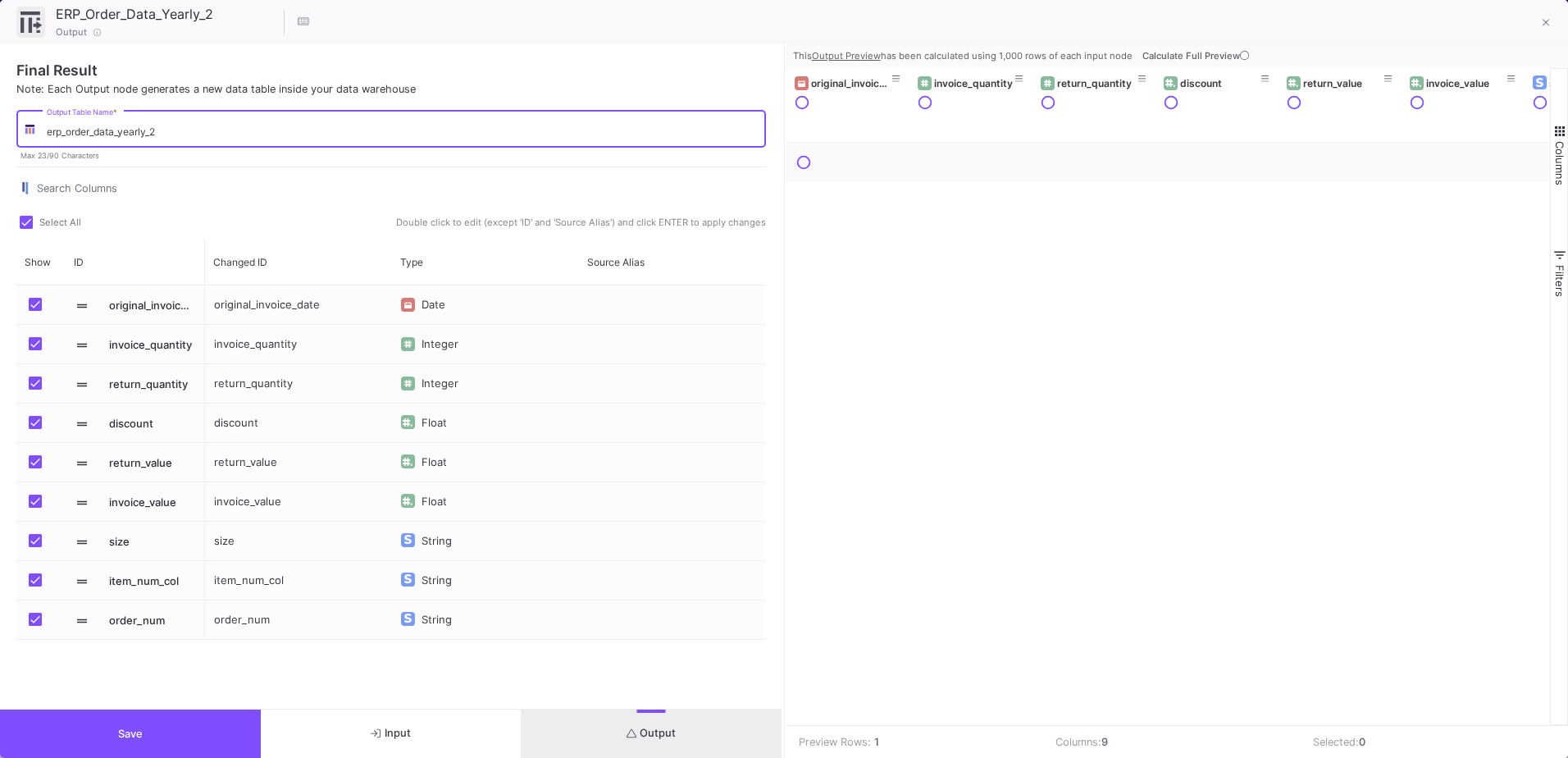
drag, startPoint x: 95, startPoint y: 132, endPoint x: 249, endPoint y: 135, distance: 154.0
click at [249, 135] on input "erp_order_data_yearly_2" at bounding box center [402, 131] width 712 height 12
type input "erp_order_2022"
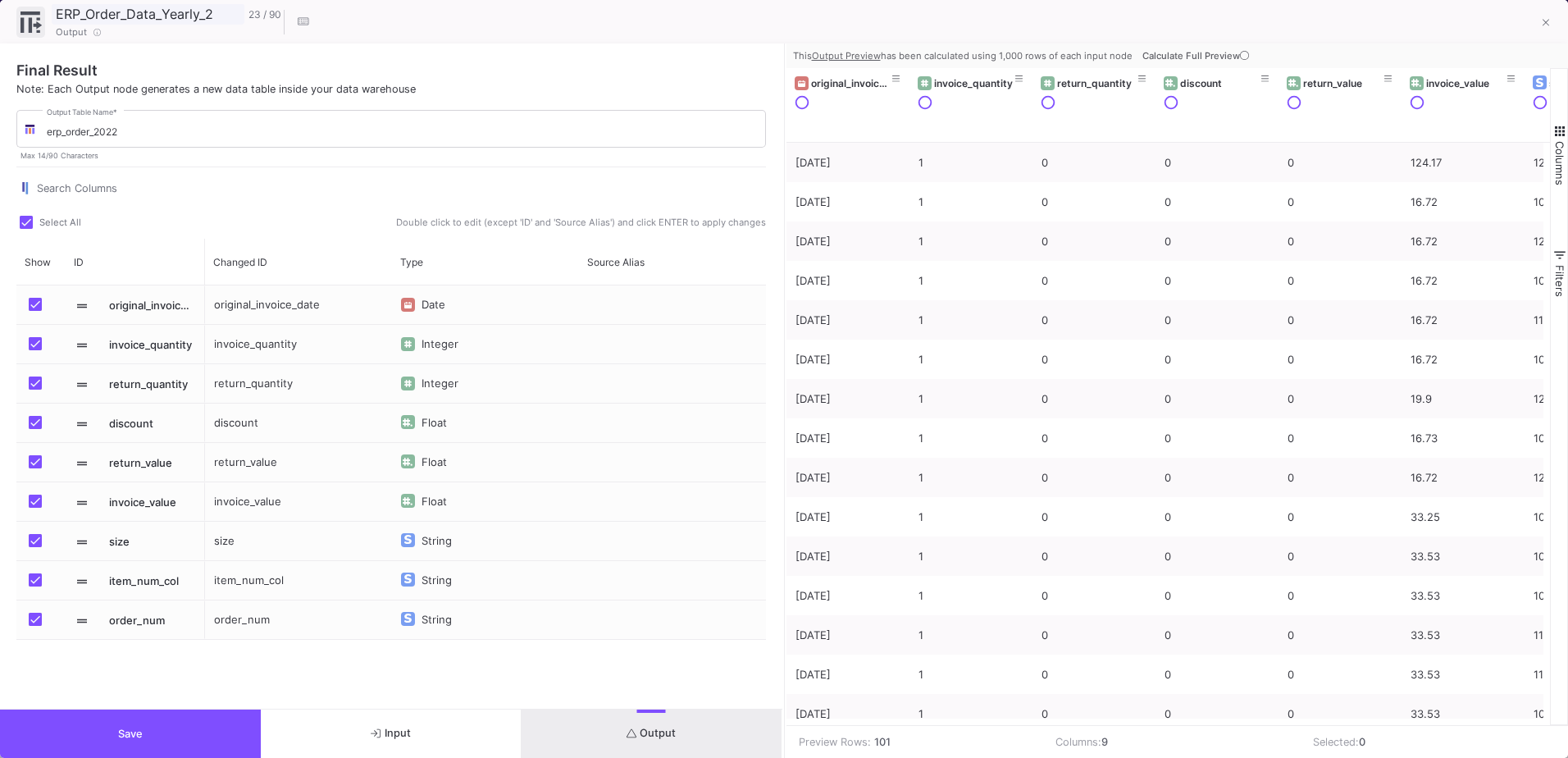
drag, startPoint x: 130, startPoint y: 12, endPoint x: 284, endPoint y: 25, distance: 154.5
click at [284, 25] on div "ERP_Order_Data_Yearly_2 23 / 90 Output" at bounding box center [168, 21] width 304 height 35
type input "ERP_Order_2022"
click at [113, 725] on button "Save" at bounding box center [130, 734] width 261 height 48
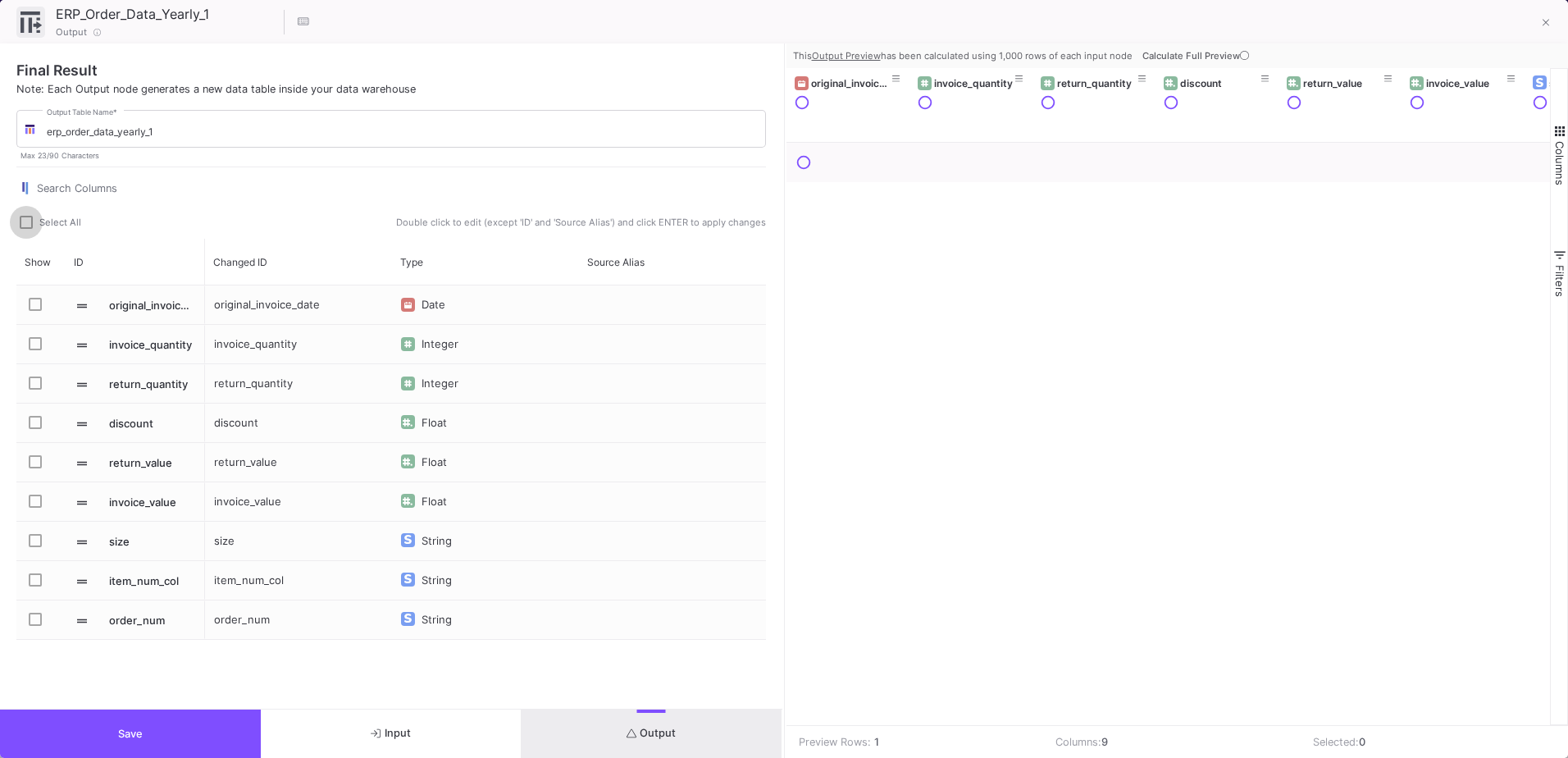
click at [25, 220] on span at bounding box center [26, 222] width 13 height 13
click at [25, 229] on input "Select All" at bounding box center [25, 229] width 1 height 1
checkbox input "true"
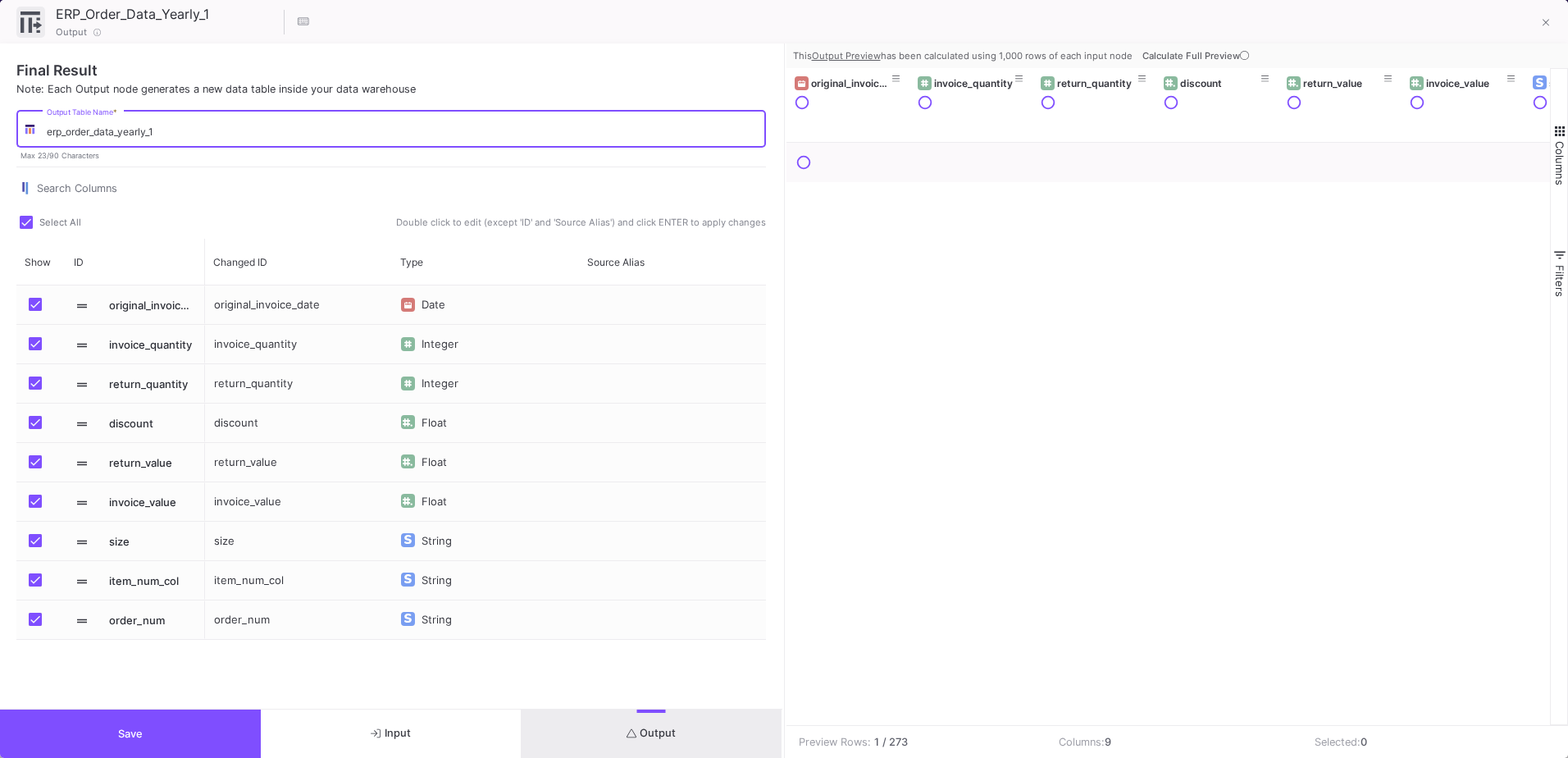
drag, startPoint x: 97, startPoint y: 132, endPoint x: 402, endPoint y: 149, distance: 305.5
click at [402, 149] on div "erp_order_data_yearly_1 Output Table Name * [PERSON_NAME] 23/90 Characters" at bounding box center [392, 135] width 750 height 51
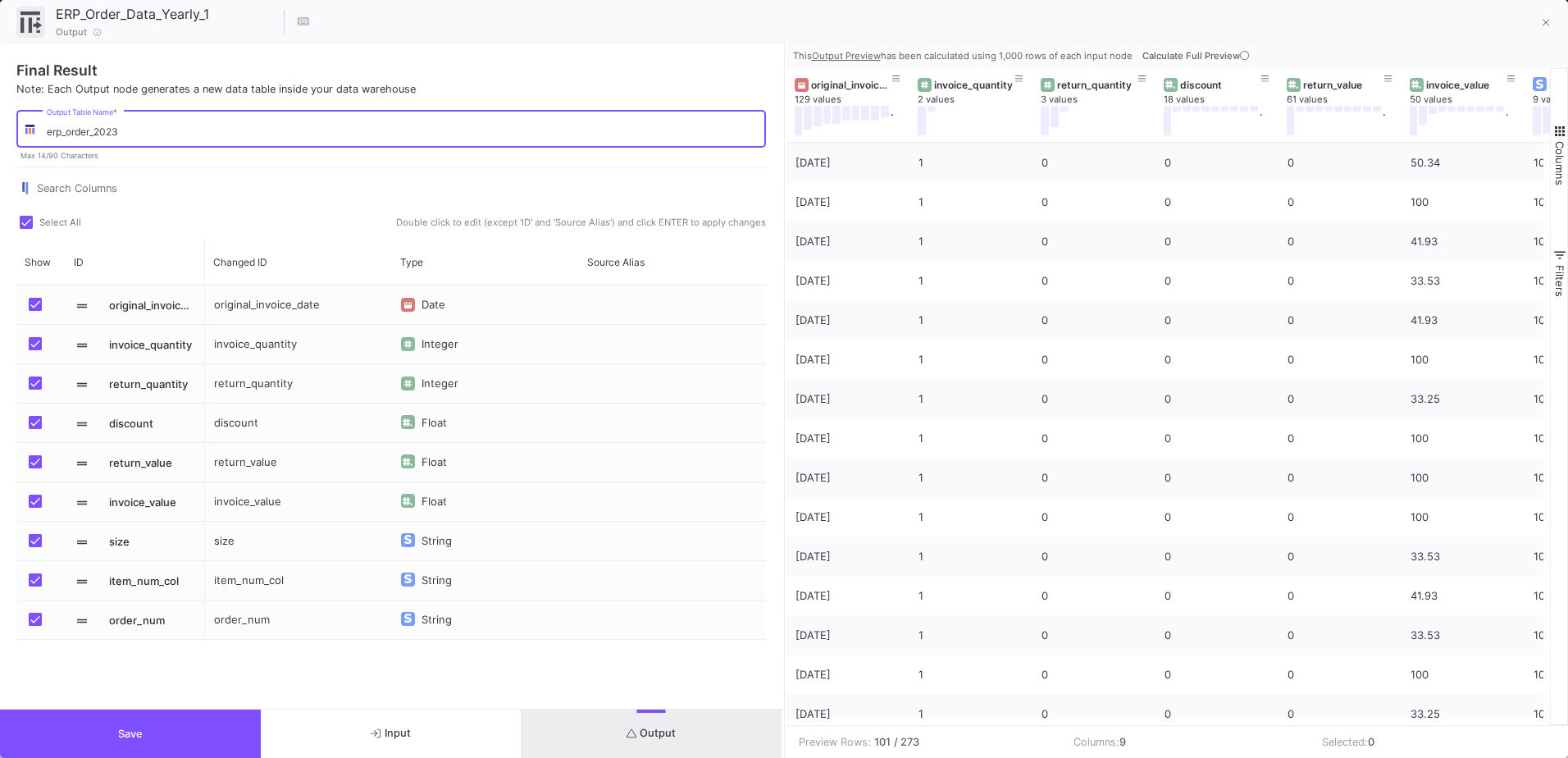
type input "erp_order_2023"
click at [170, 12] on input "ERP_Order_Data_Yearly_1" at bounding box center [149, 14] width 193 height 21
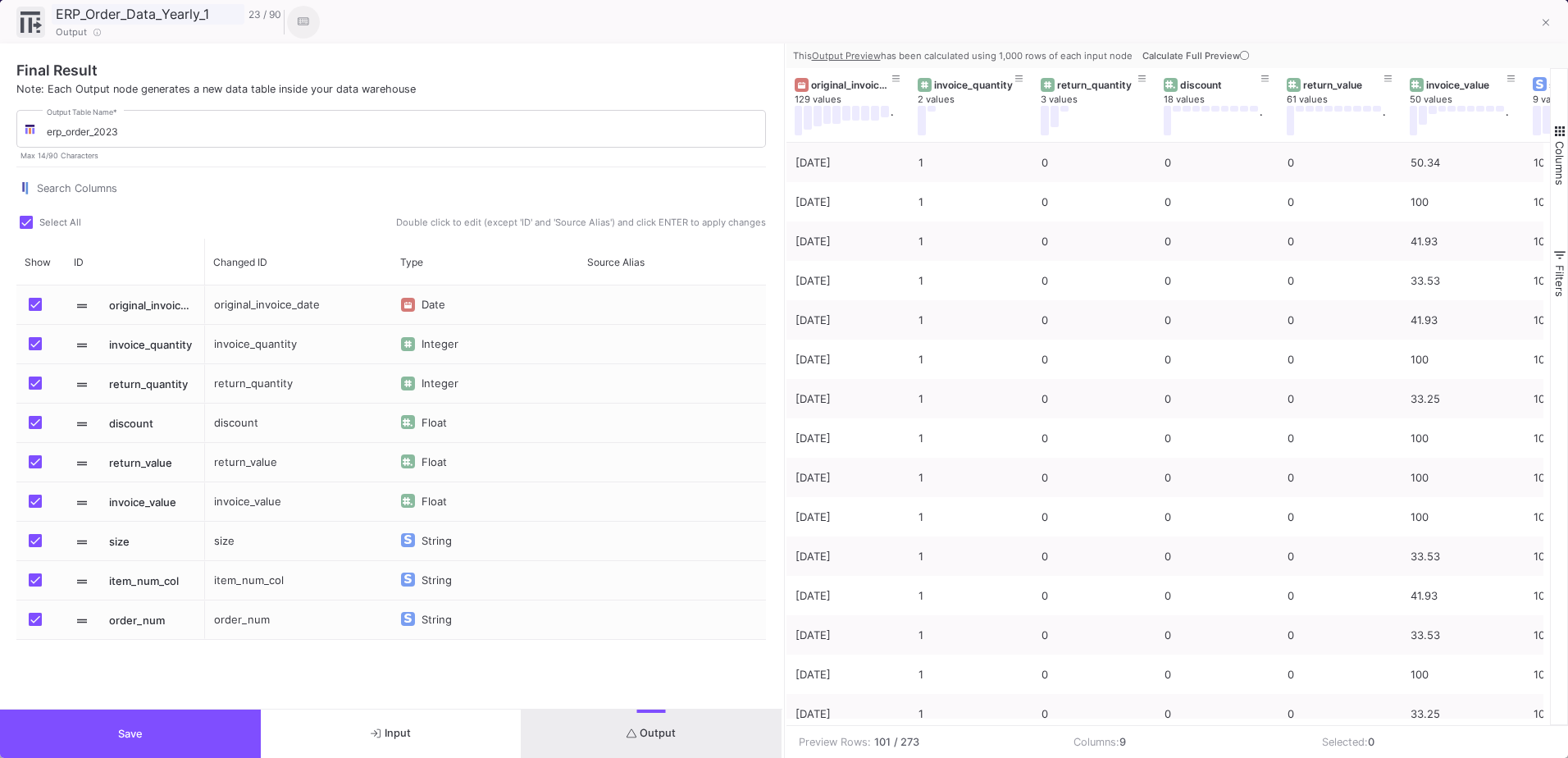
drag, startPoint x: 130, startPoint y: 14, endPoint x: 288, endPoint y: 18, distance: 158.1
click at [288, 18] on div "ERP_Order_Data_Yearly_1 23 / 90 Output" at bounding box center [168, 21] width 304 height 35
type input "ERP_Order_2023"
click at [155, 744] on button "Save" at bounding box center [130, 734] width 261 height 48
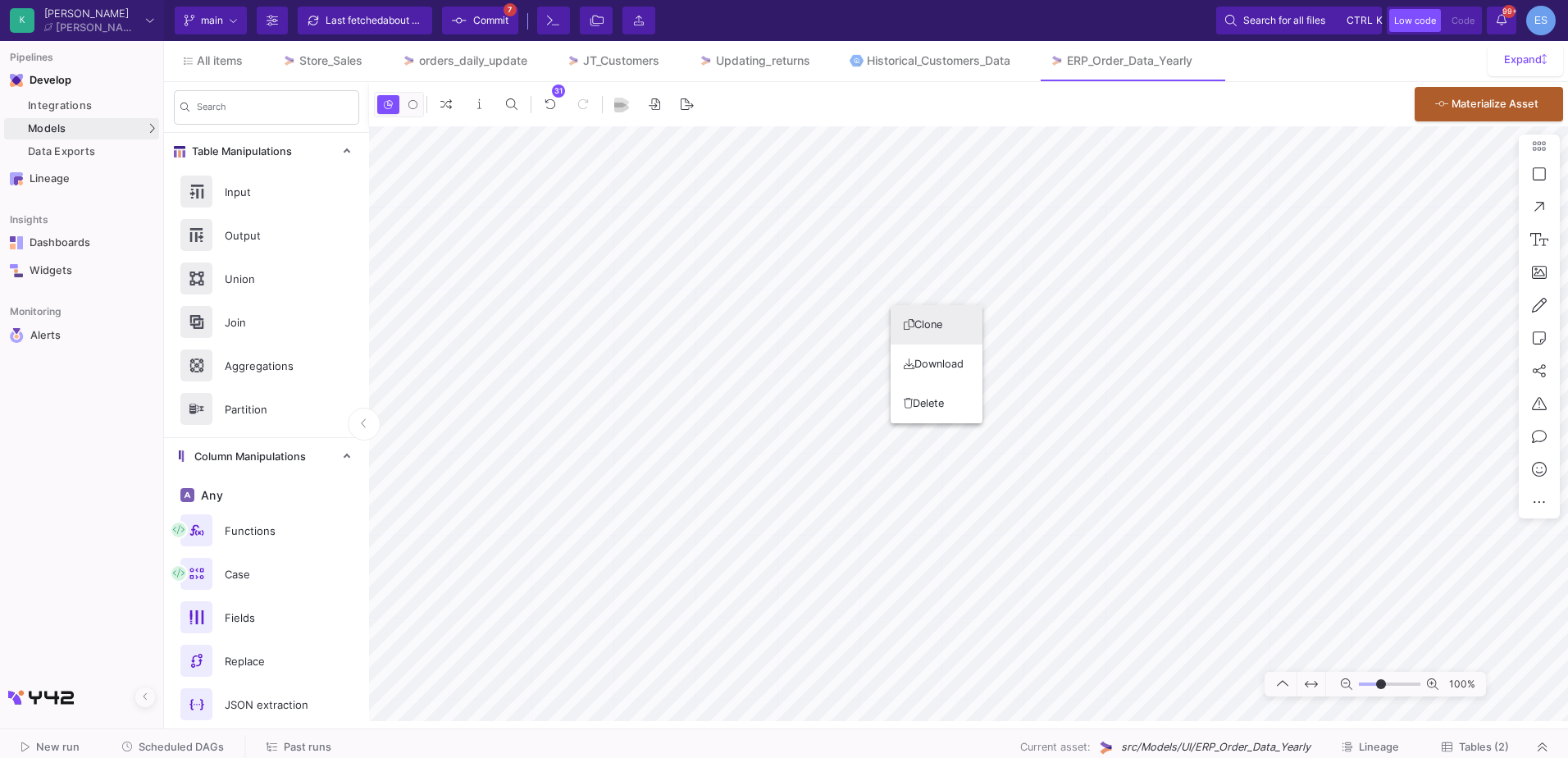
click at [936, 328] on button "Clone" at bounding box center [937, 325] width 92 height 39
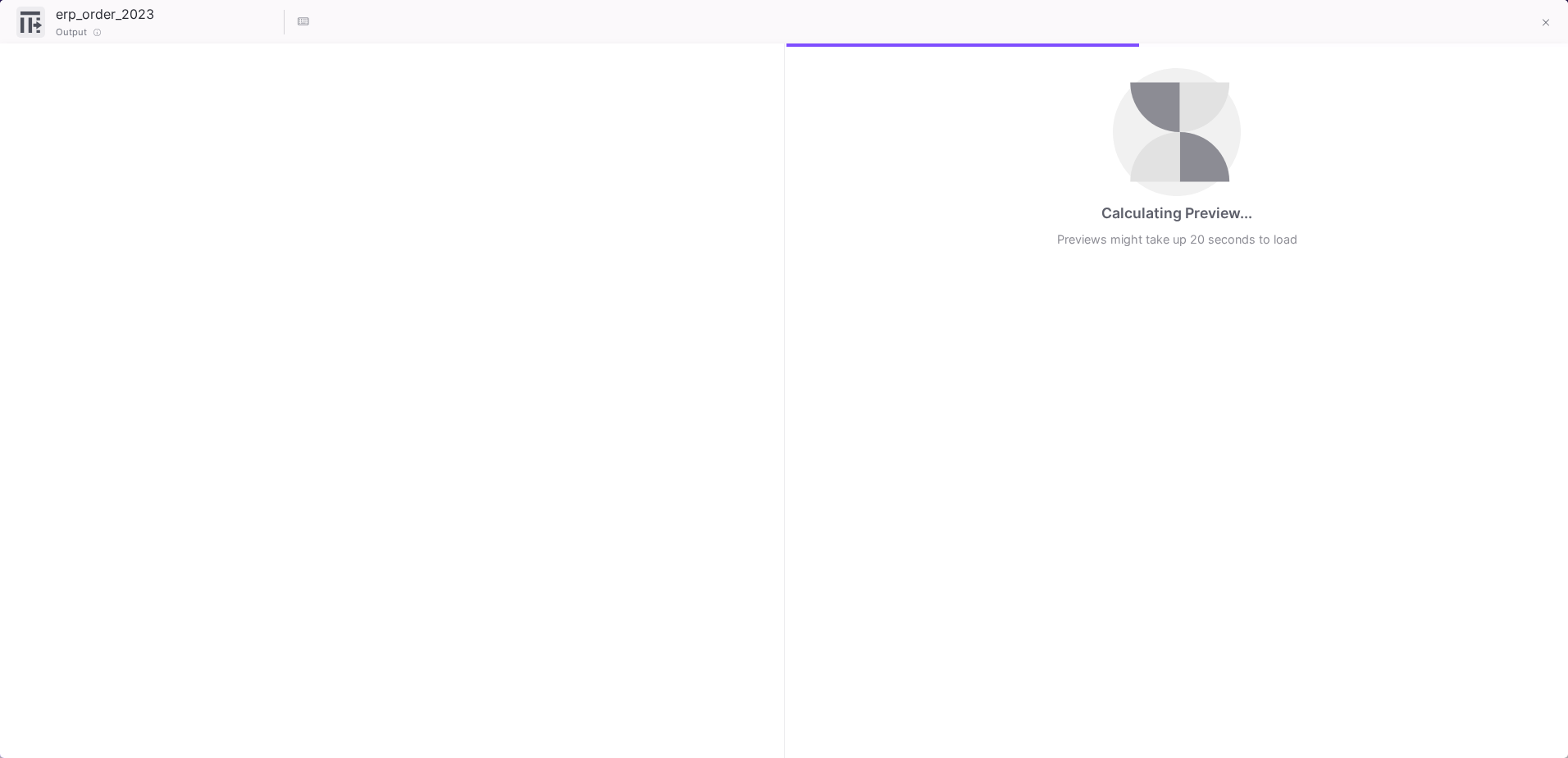
checkbox input "true"
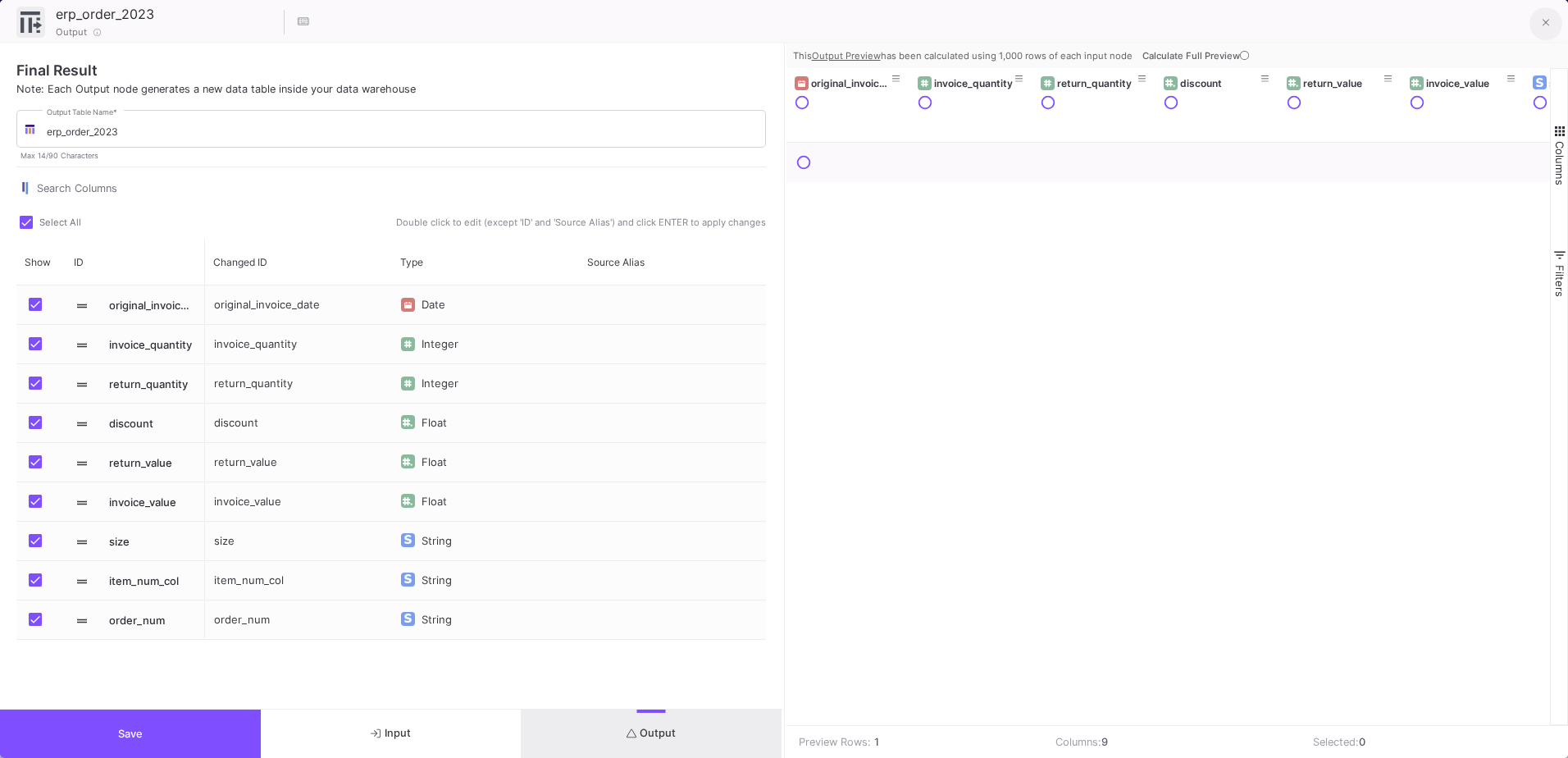
click at [1544, 25] on icon at bounding box center [1547, 23] width 7 height 11
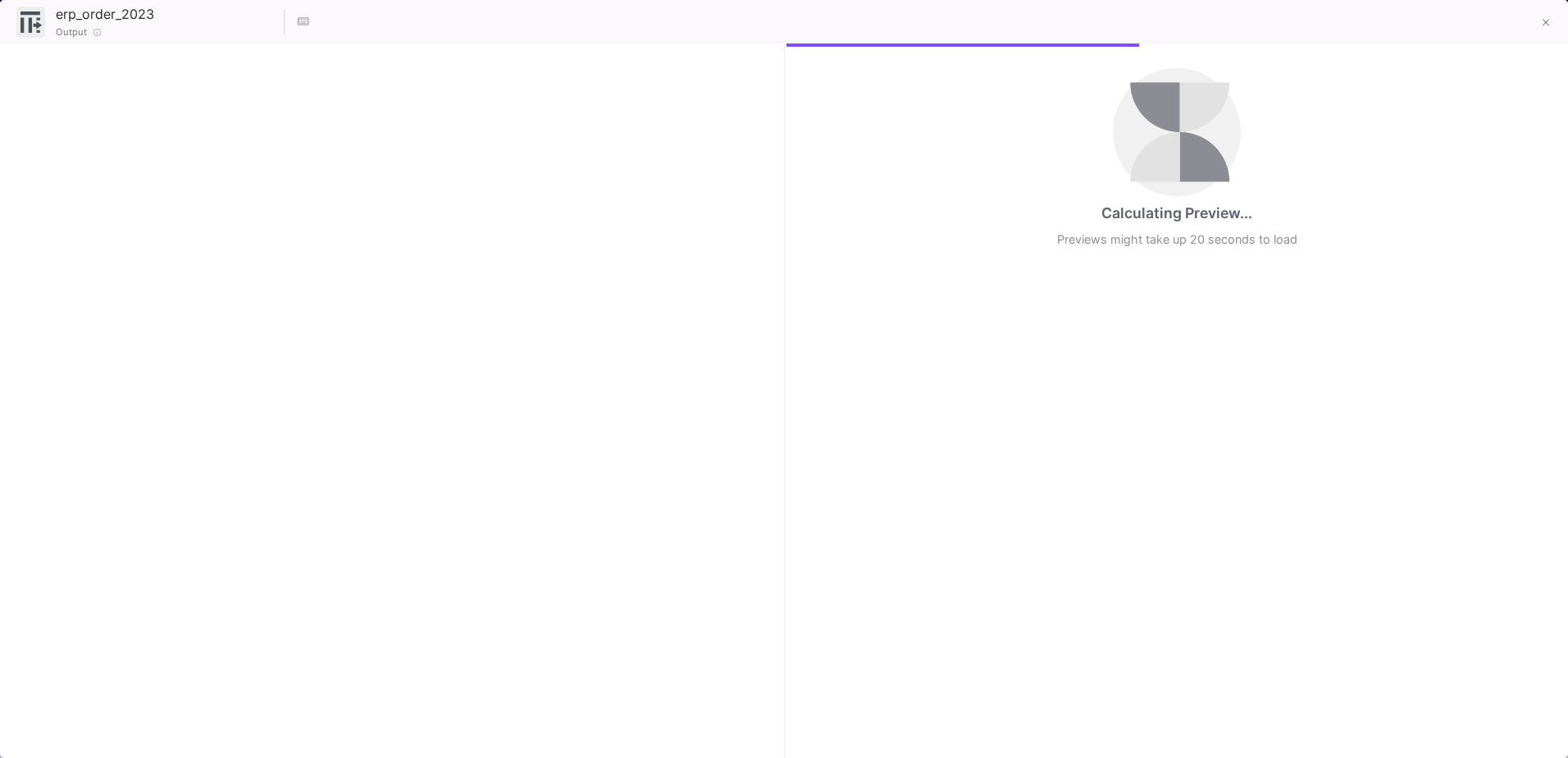
checkbox input "true"
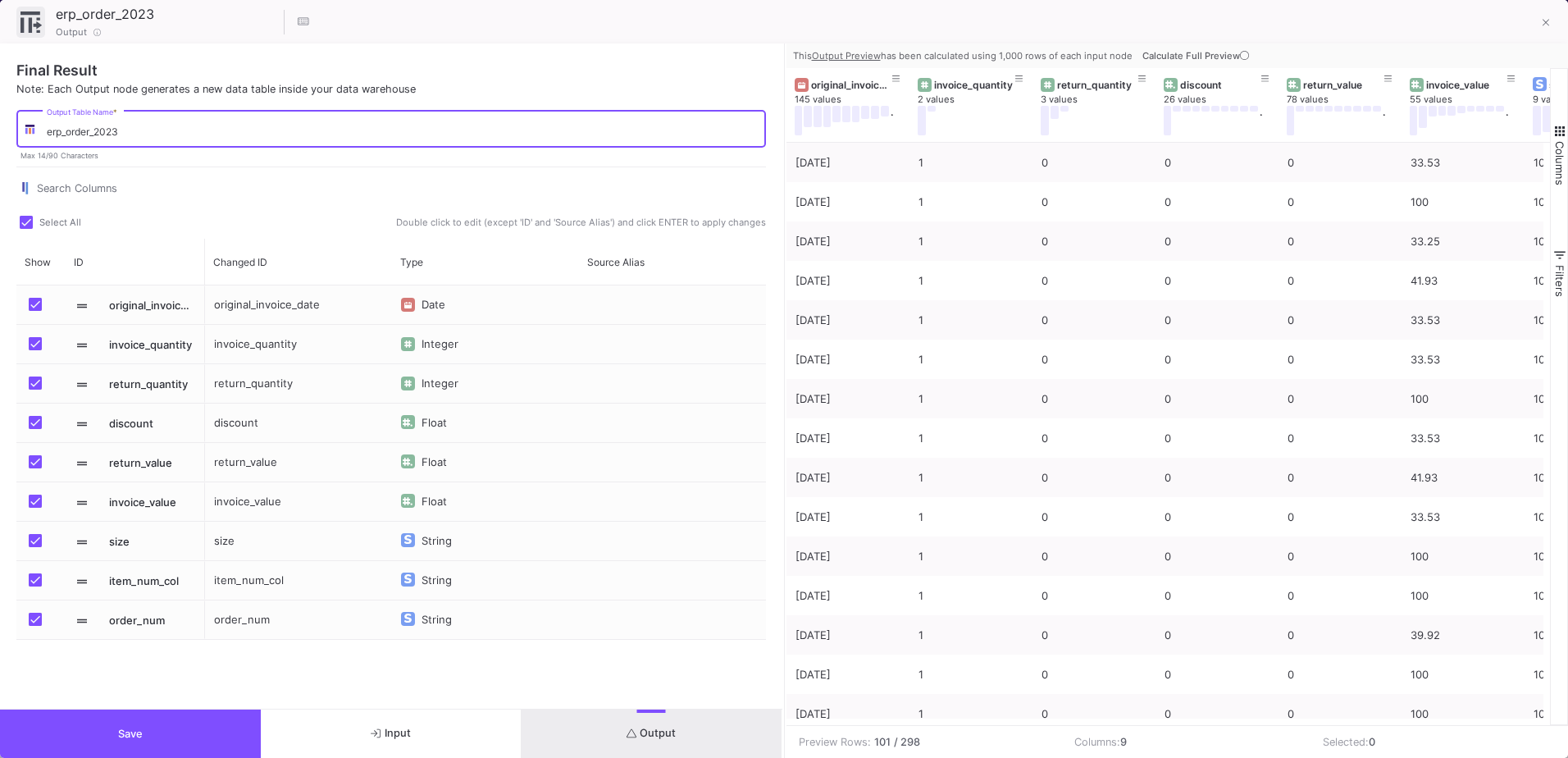
drag, startPoint x: 114, startPoint y: 131, endPoint x: 126, endPoint y: 137, distance: 13.4
click at [126, 137] on input "erp_order_2023" at bounding box center [402, 131] width 712 height 12
type input "erp_order_2024"
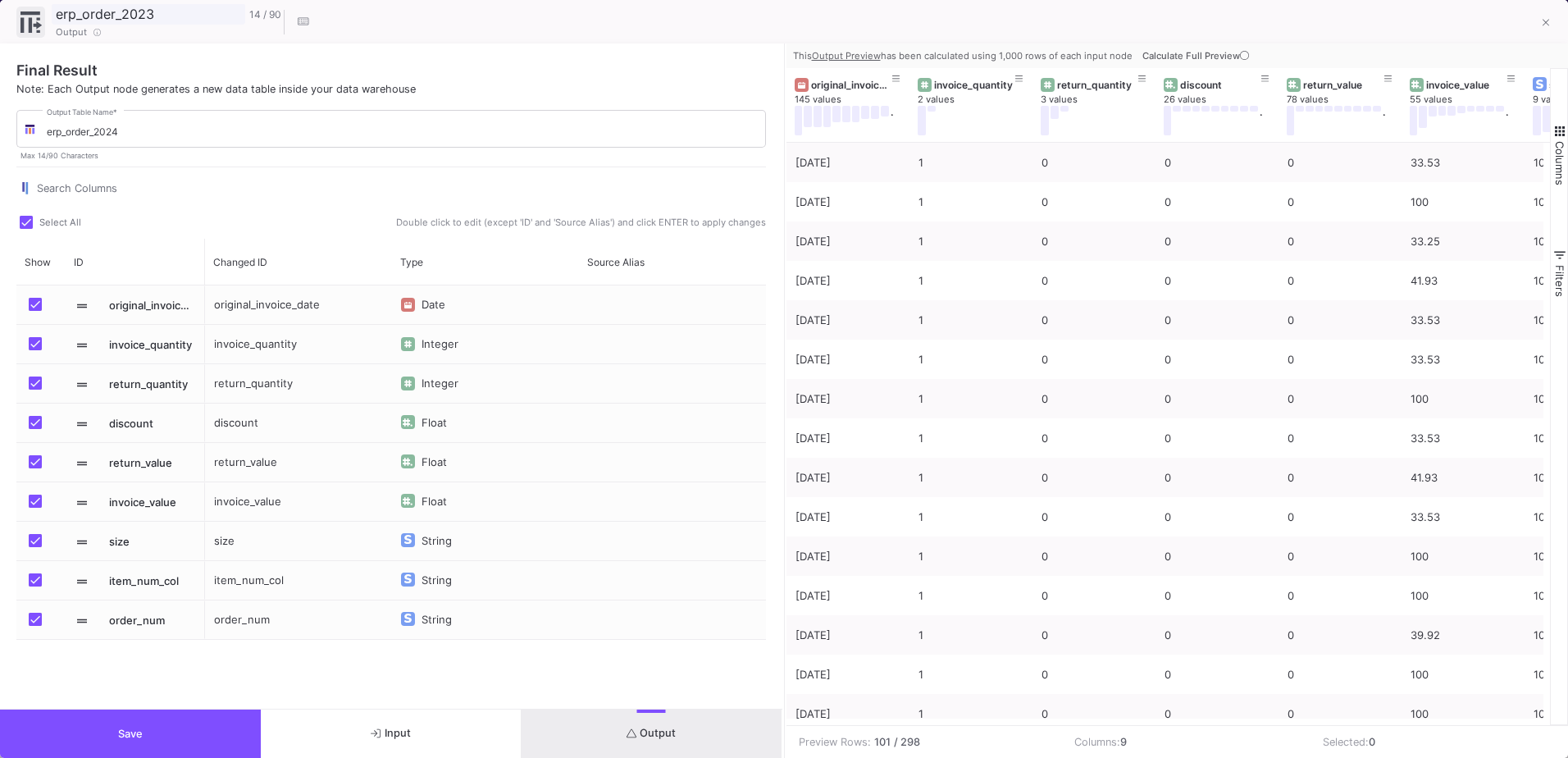
drag, startPoint x: 146, startPoint y: 16, endPoint x: 164, endPoint y: 25, distance: 20.1
click at [164, 25] on div "erp_order_2023 14 / 90 Output" at bounding box center [166, 21] width 229 height 35
type input "erp_order_2024"
click at [184, 725] on button "Save" at bounding box center [130, 734] width 261 height 48
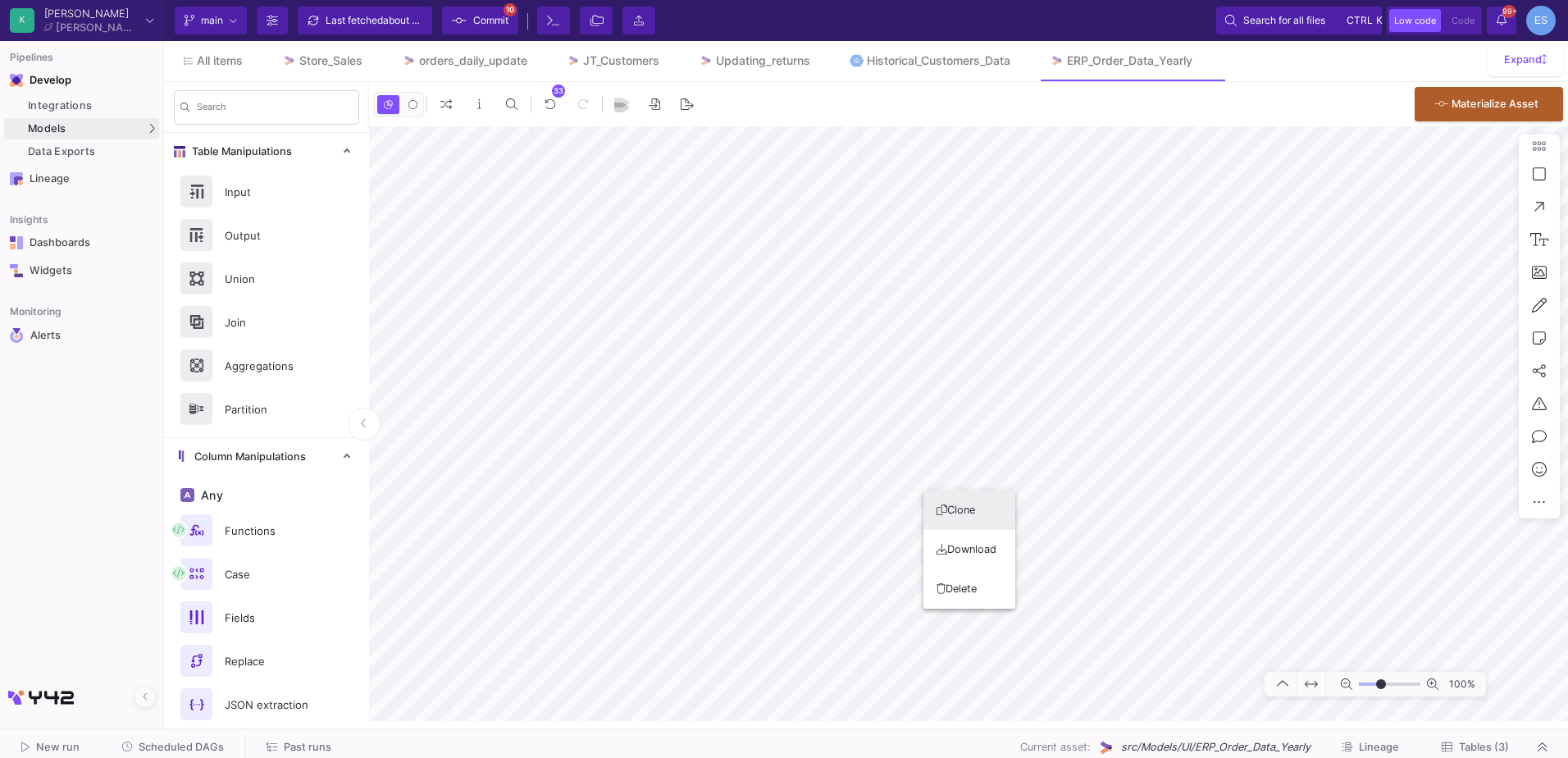
click at [979, 515] on button "Clone" at bounding box center [969, 510] width 92 height 39
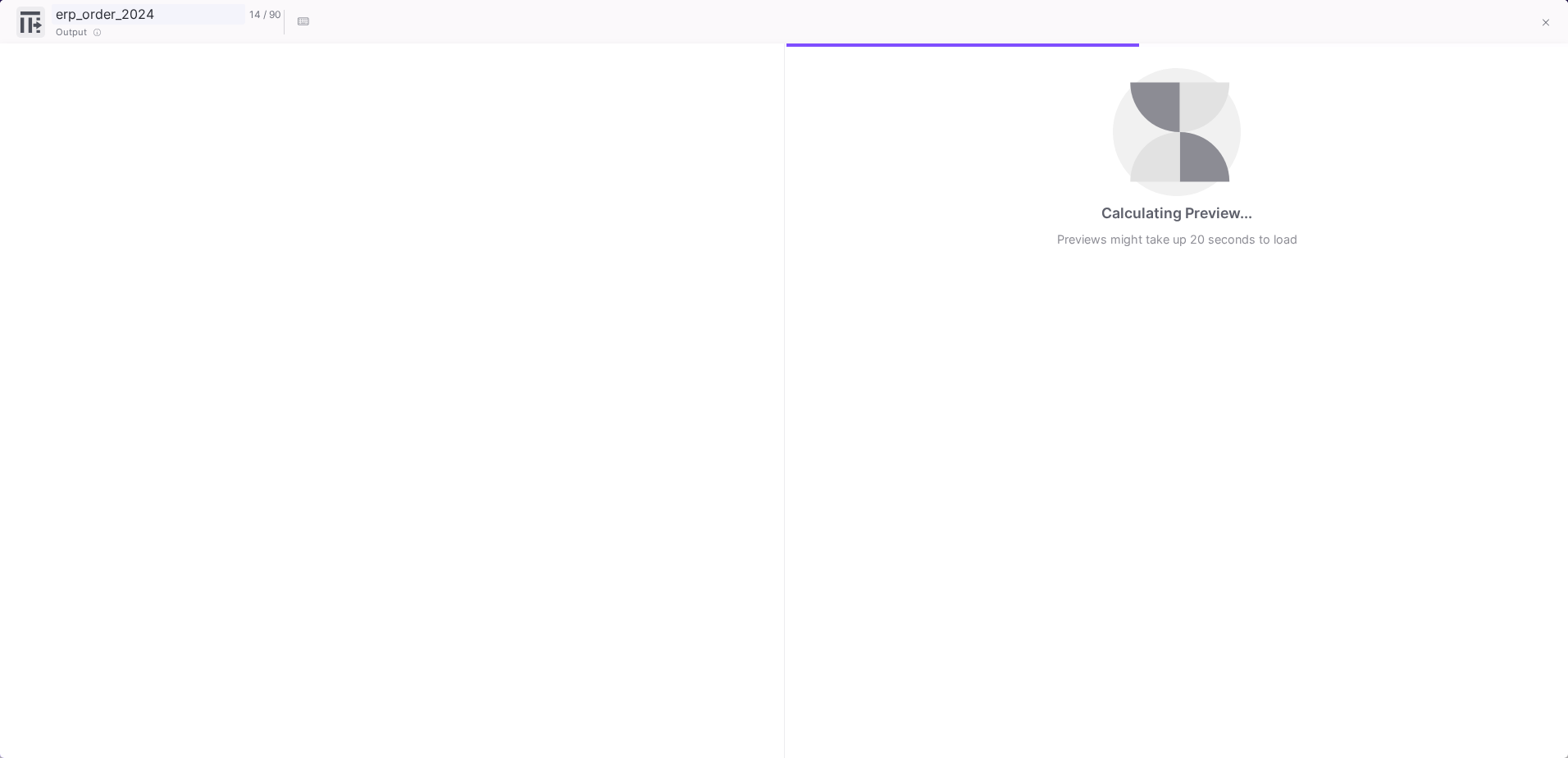
checkbox input "true"
drag, startPoint x: 149, startPoint y: 14, endPoint x: 159, endPoint y: 19, distance: 11.2
click at [159, 19] on input "erp_order_2024" at bounding box center [149, 14] width 194 height 21
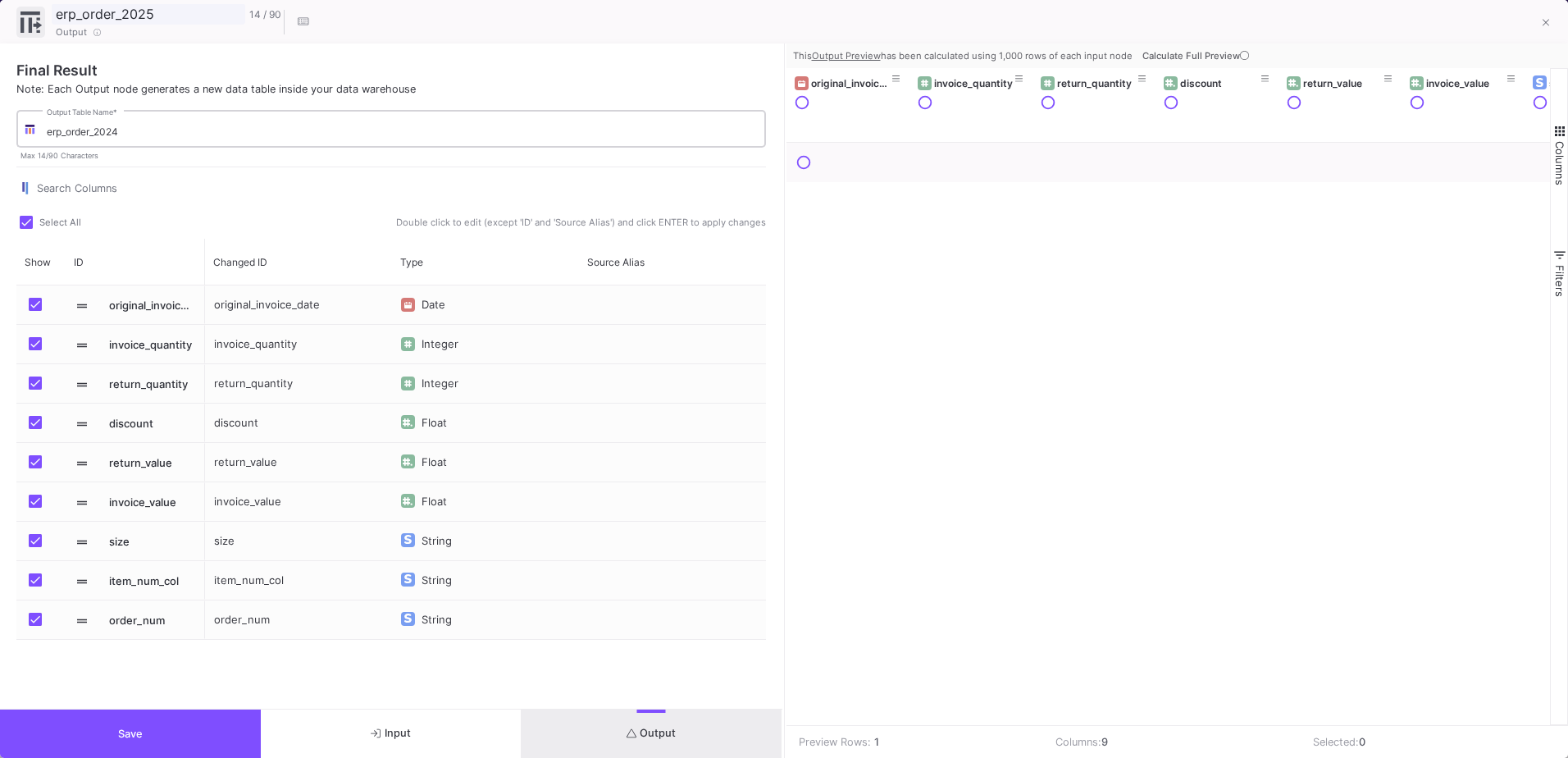
type input "erp_order_2025"
drag, startPoint x: 115, startPoint y: 124, endPoint x: 139, endPoint y: 138, distance: 27.8
click at [139, 138] on div "erp_order_2024 Output Table Name *" at bounding box center [402, 127] width 712 height 40
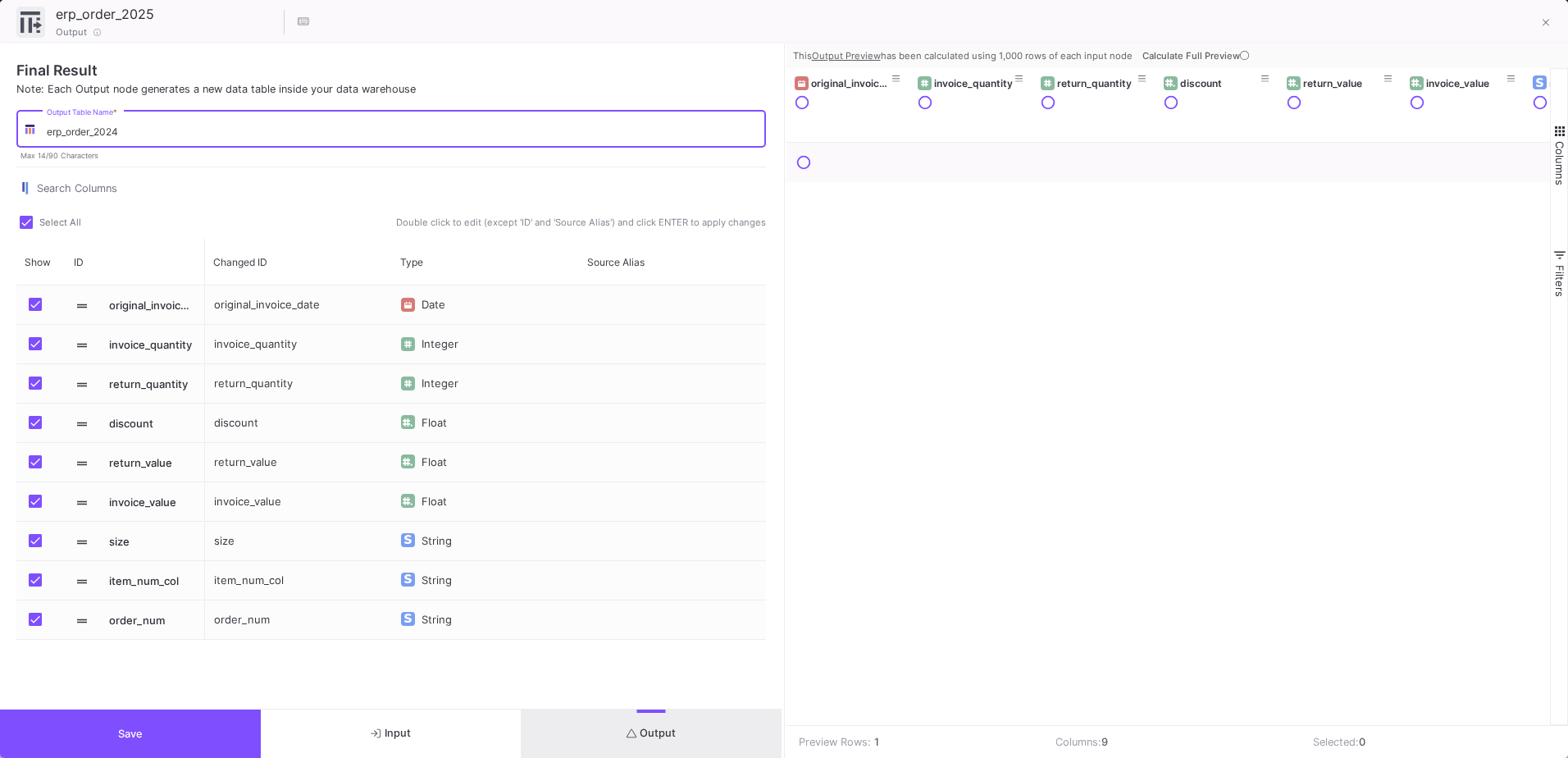
drag, startPoint x: 115, startPoint y: 133, endPoint x: 127, endPoint y: 138, distance: 13.0
click at [127, 138] on div "erp_order_2024 Output Table Name *" at bounding box center [402, 127] width 712 height 40
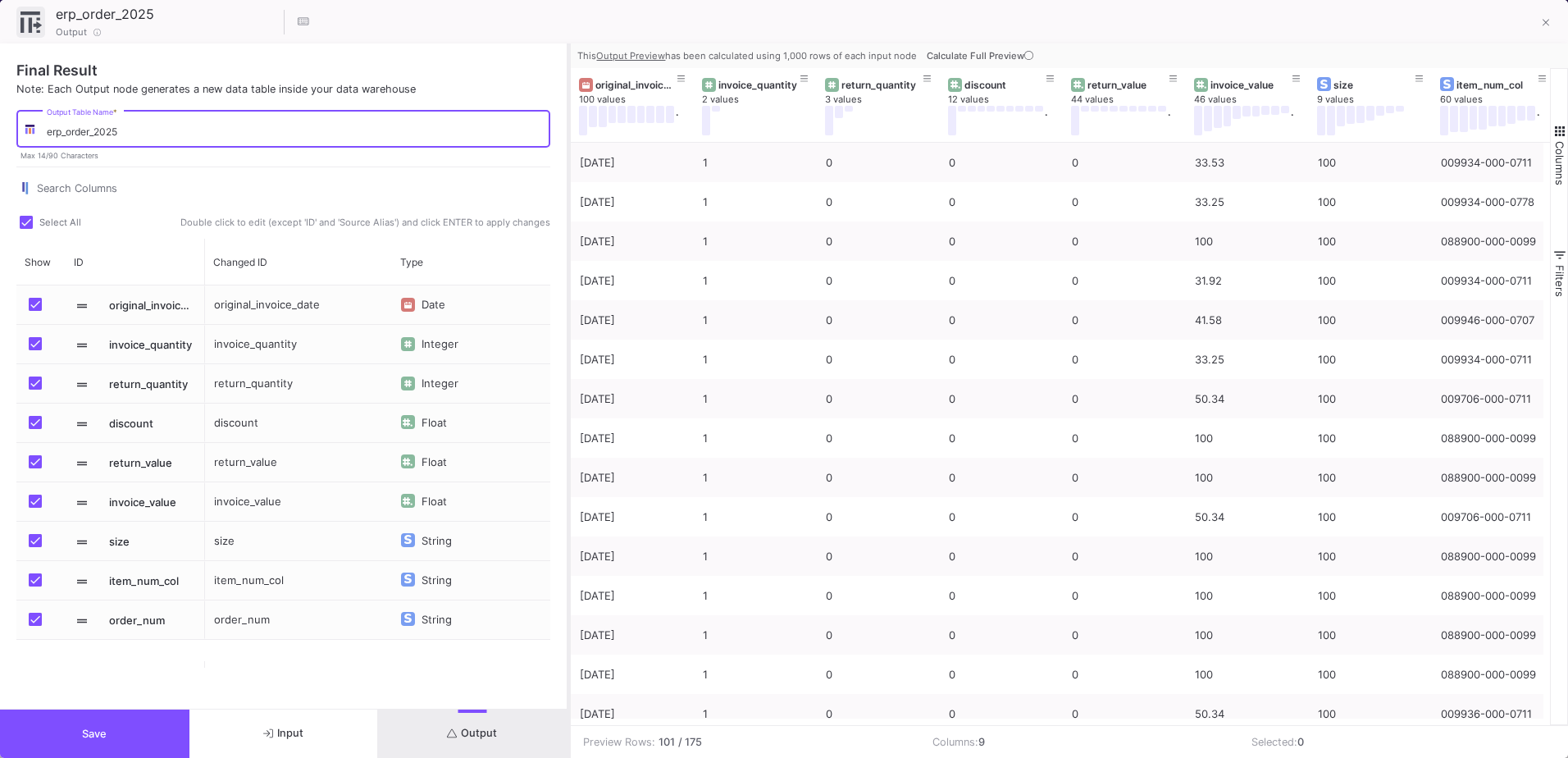
drag, startPoint x: 784, startPoint y: 67, endPoint x: 568, endPoint y: 75, distance: 216.1
click at [568, 75] on div at bounding box center [569, 401] width 4 height 715
type input "erp_order_2025"
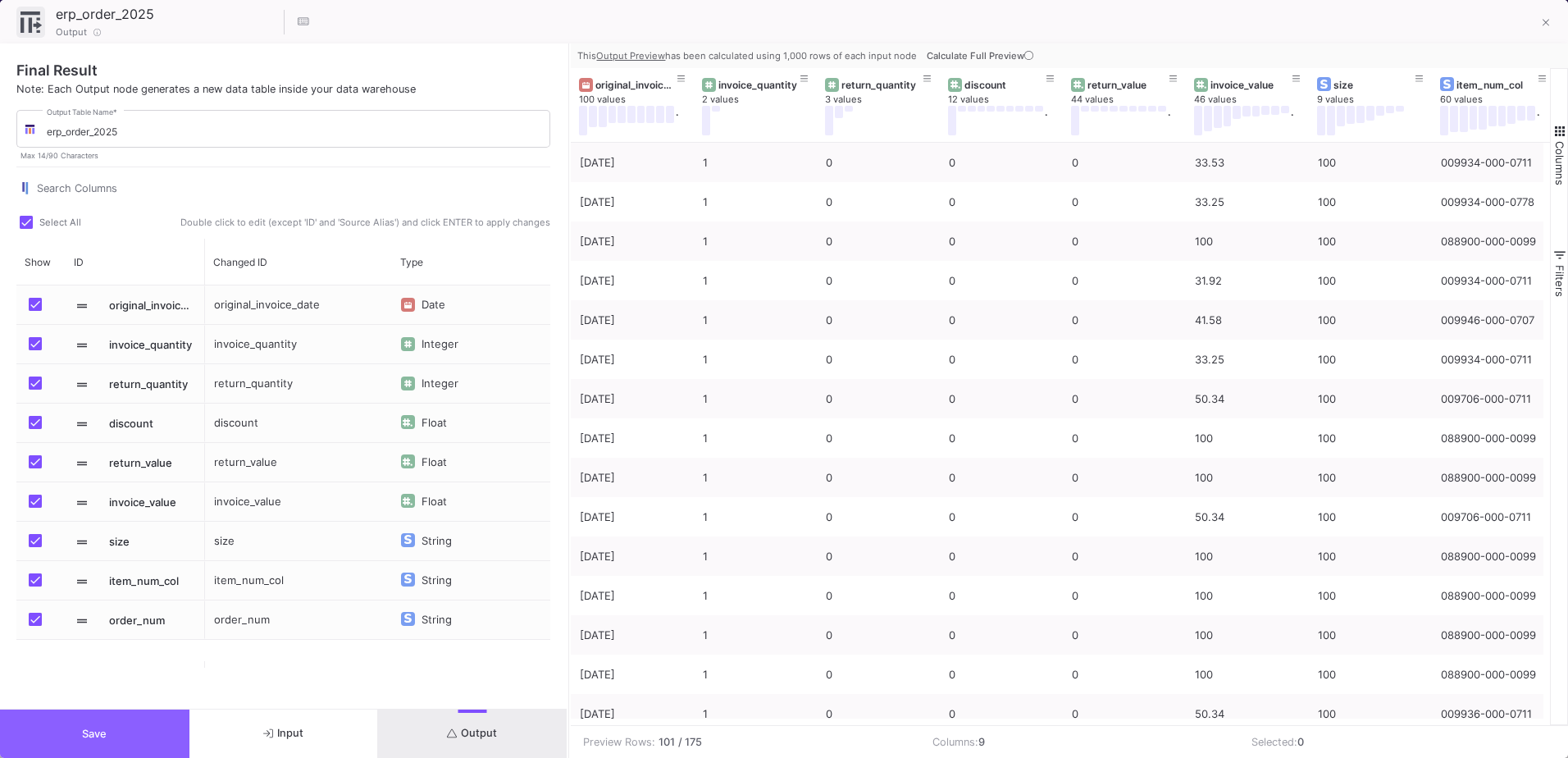
click at [113, 744] on button "Save" at bounding box center [95, 734] width 189 height 48
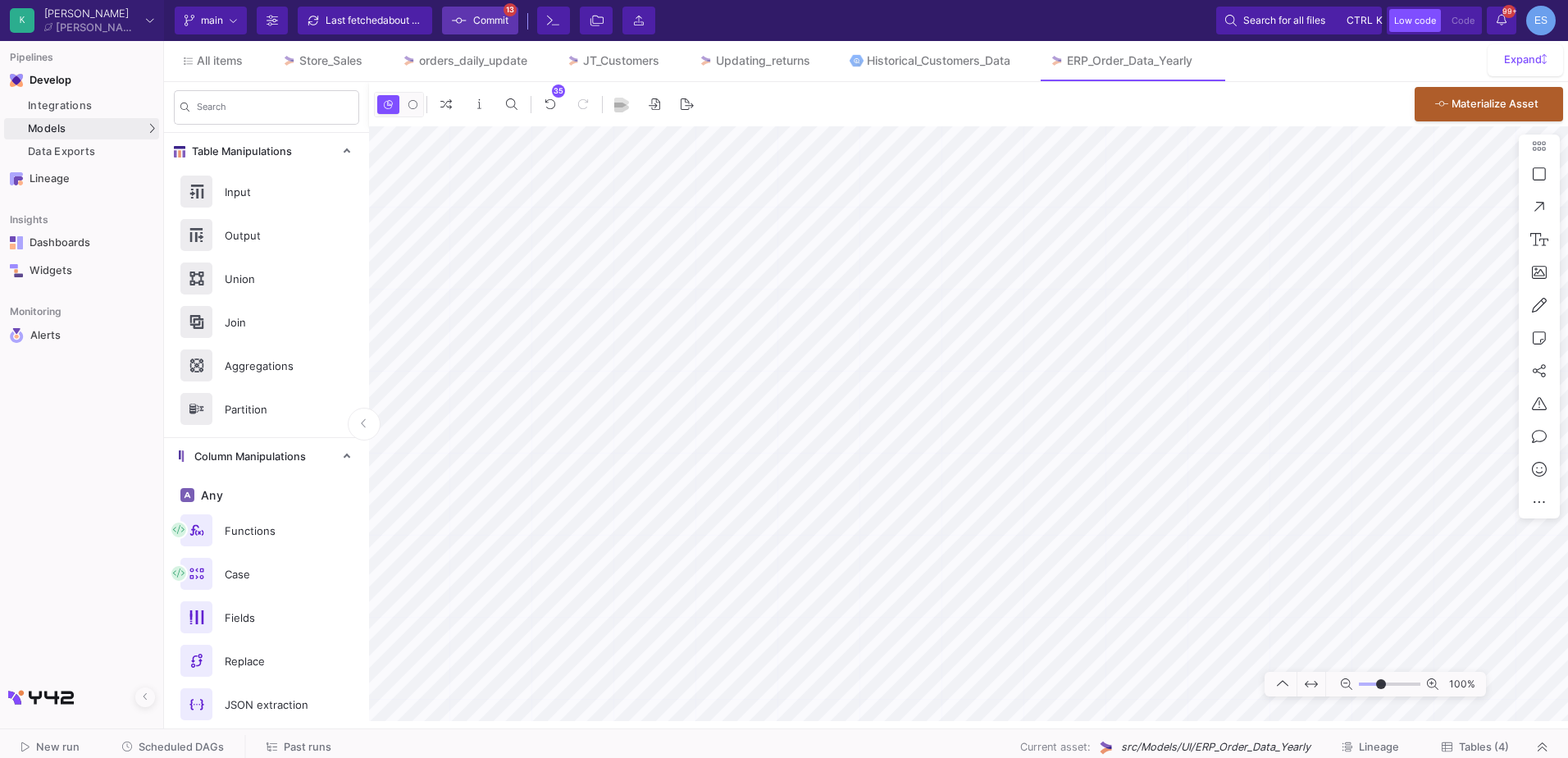
click at [455, 21] on icon at bounding box center [460, 20] width 15 height 11
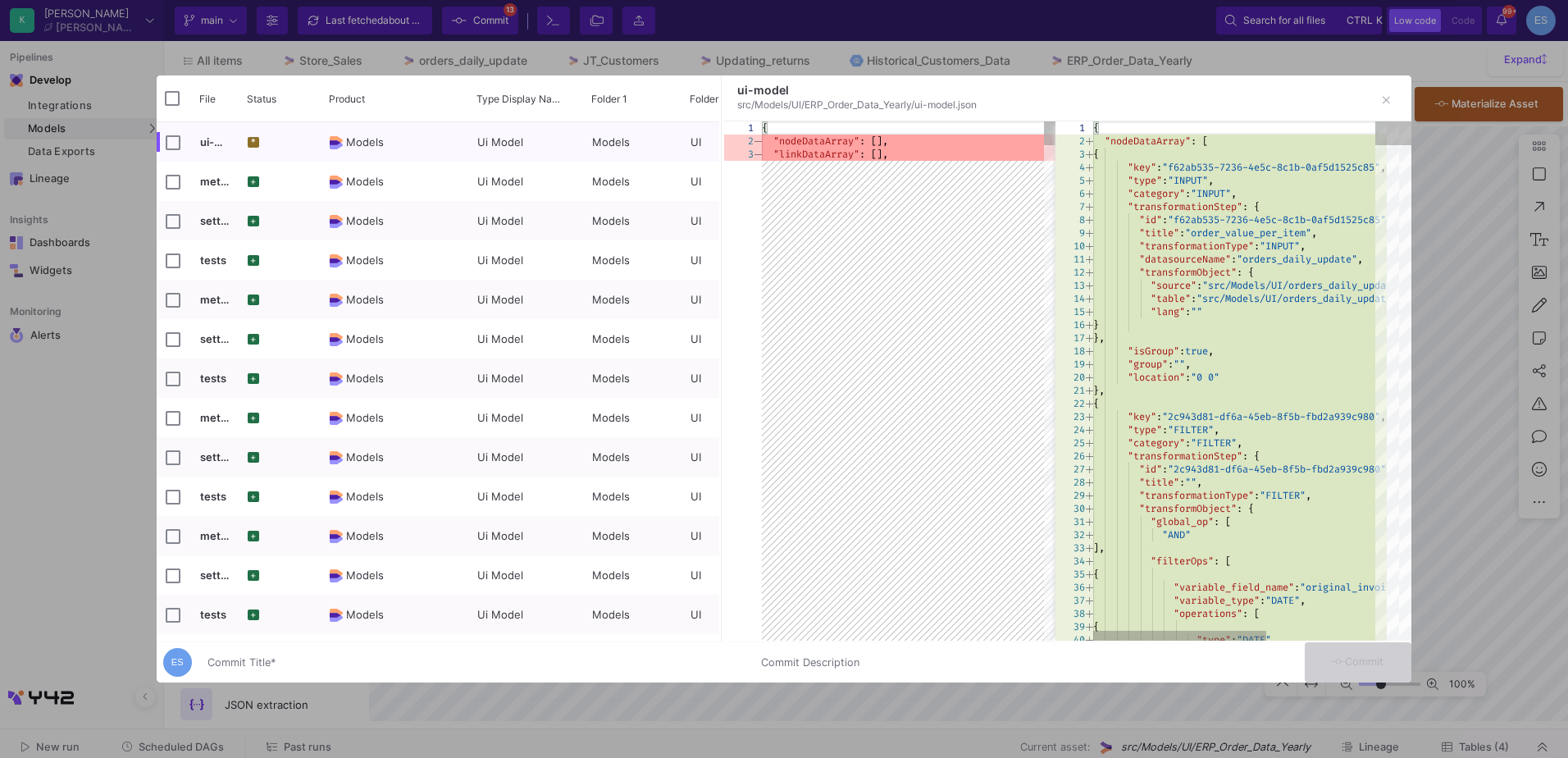
click at [279, 665] on input "Commit Title *" at bounding box center [474, 663] width 534 height 13
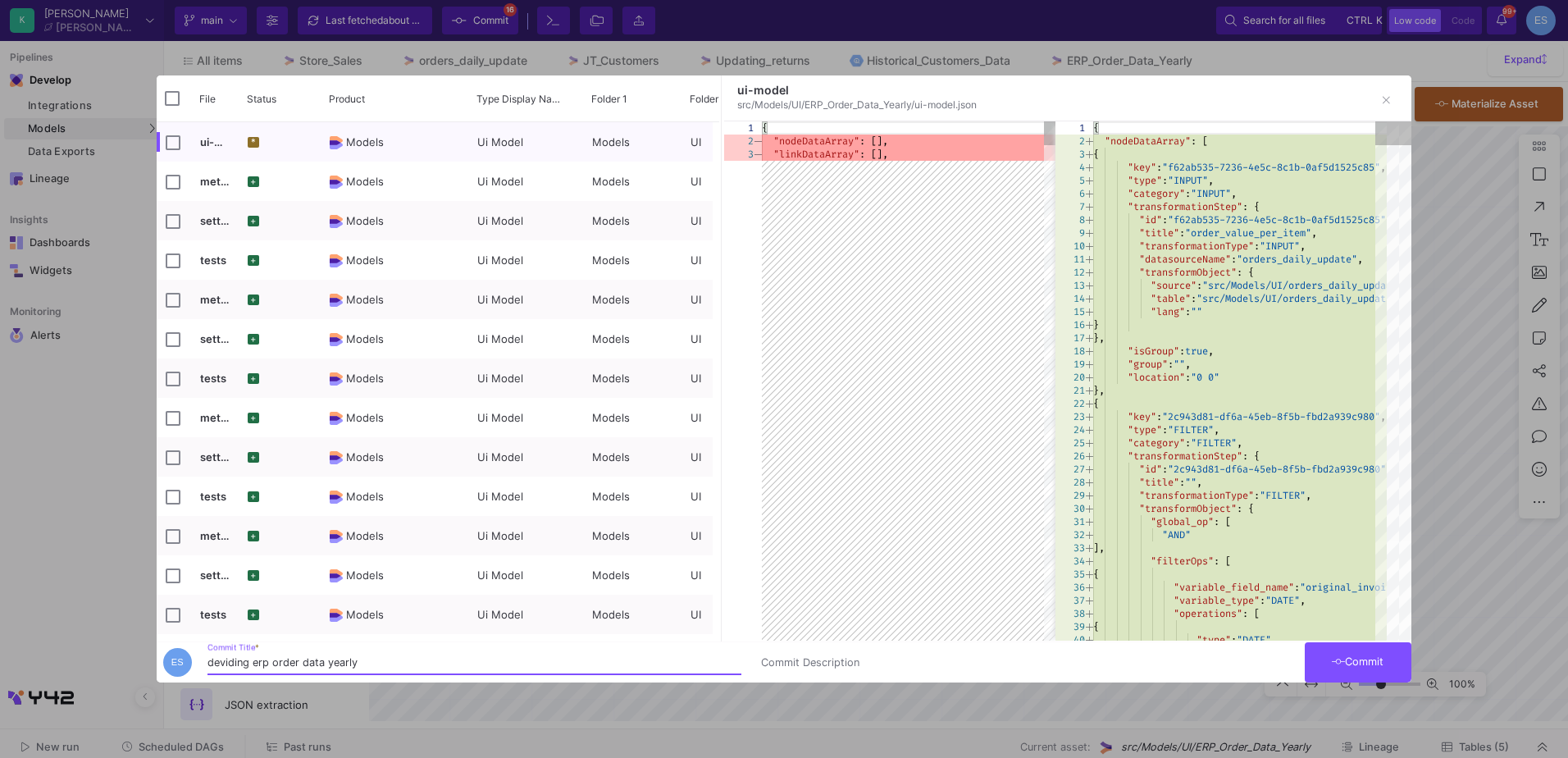
click at [220, 666] on input "deviding erp order data yearly" at bounding box center [474, 663] width 534 height 13
type input "dividing erp order data yearly"
click at [1377, 671] on button "Commit" at bounding box center [1358, 662] width 107 height 40
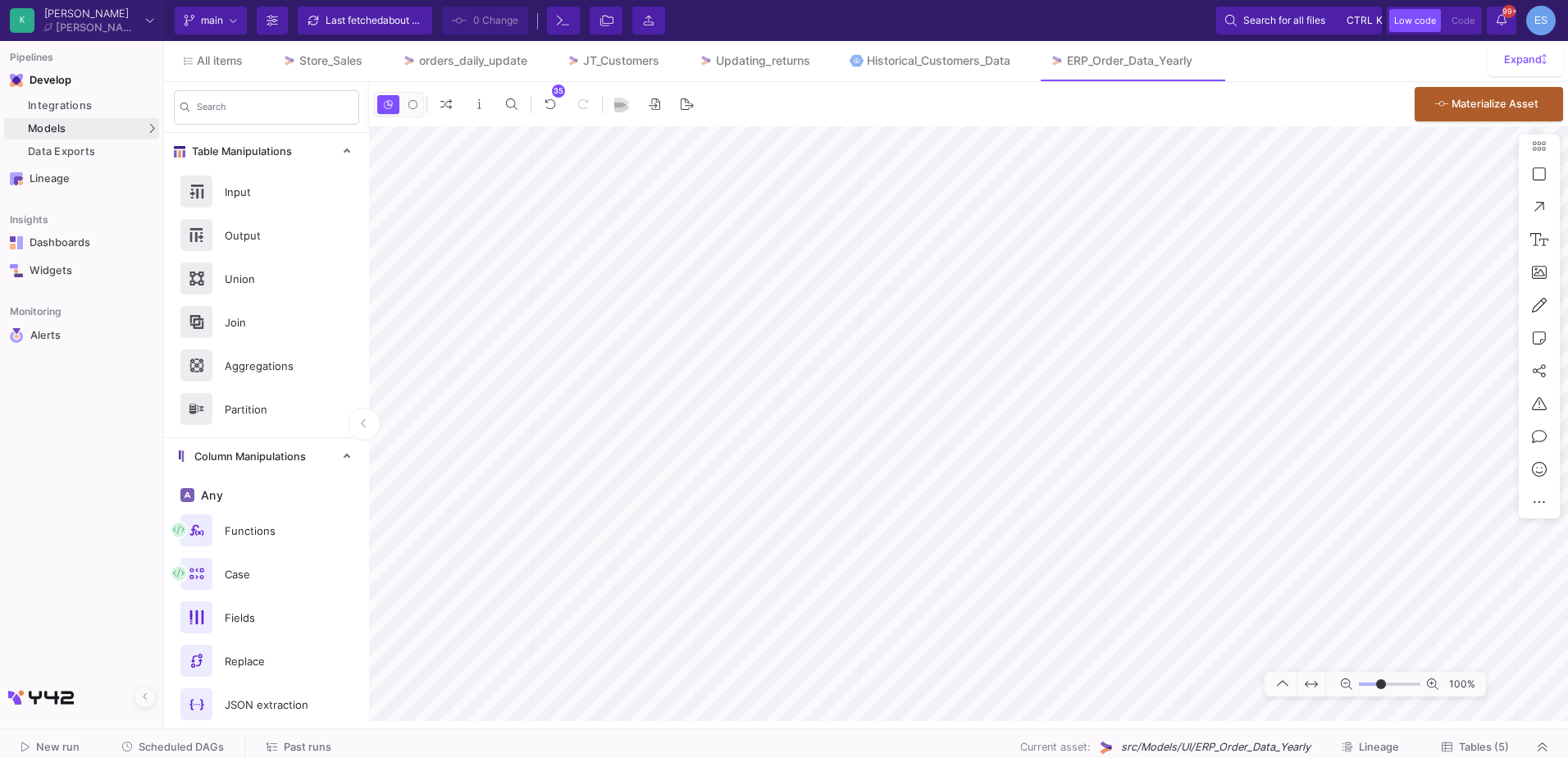
click at [1493, 747] on span "Tables (5)" at bounding box center [1484, 747] width 50 height 12
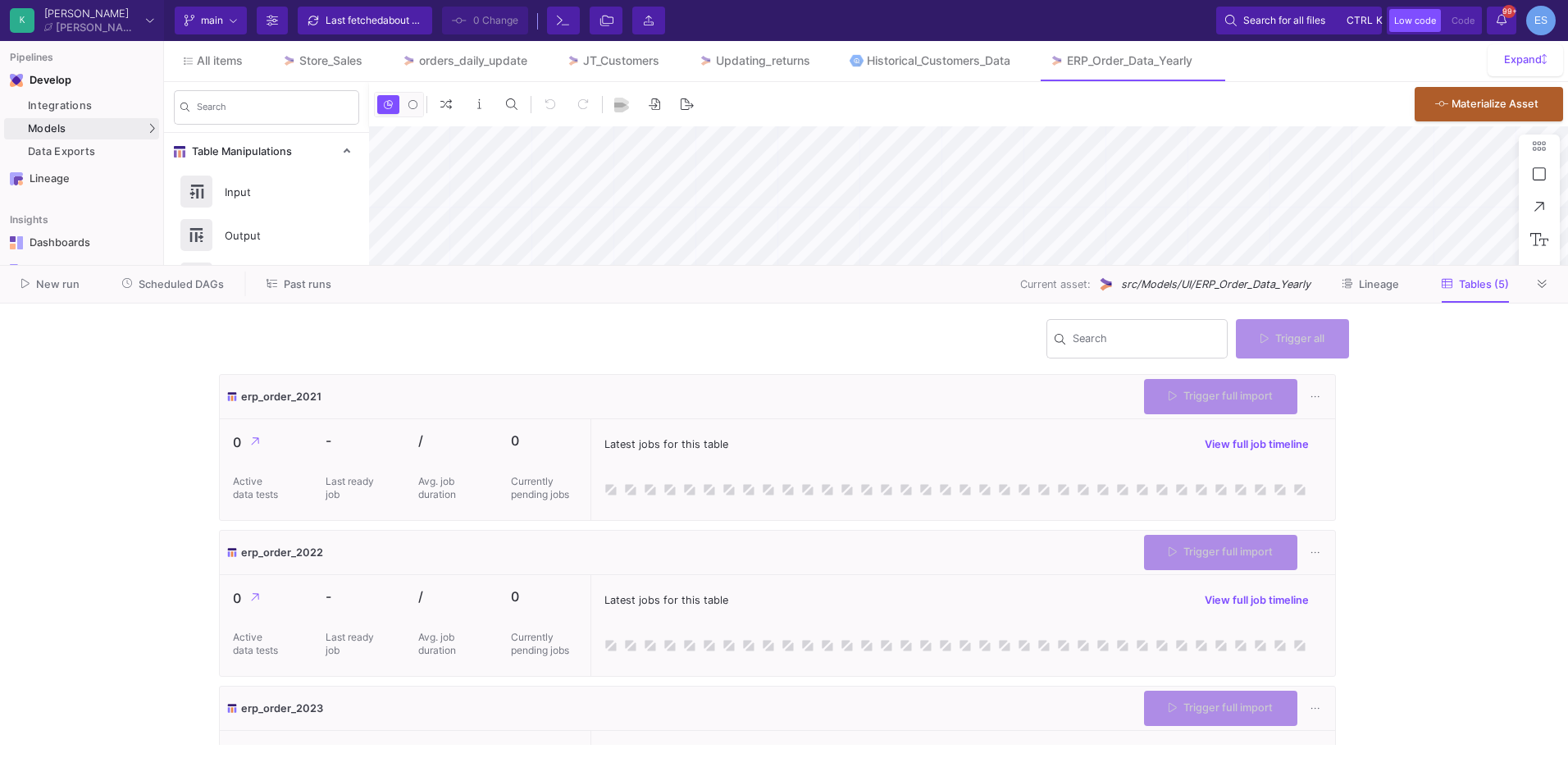
type input "-3"
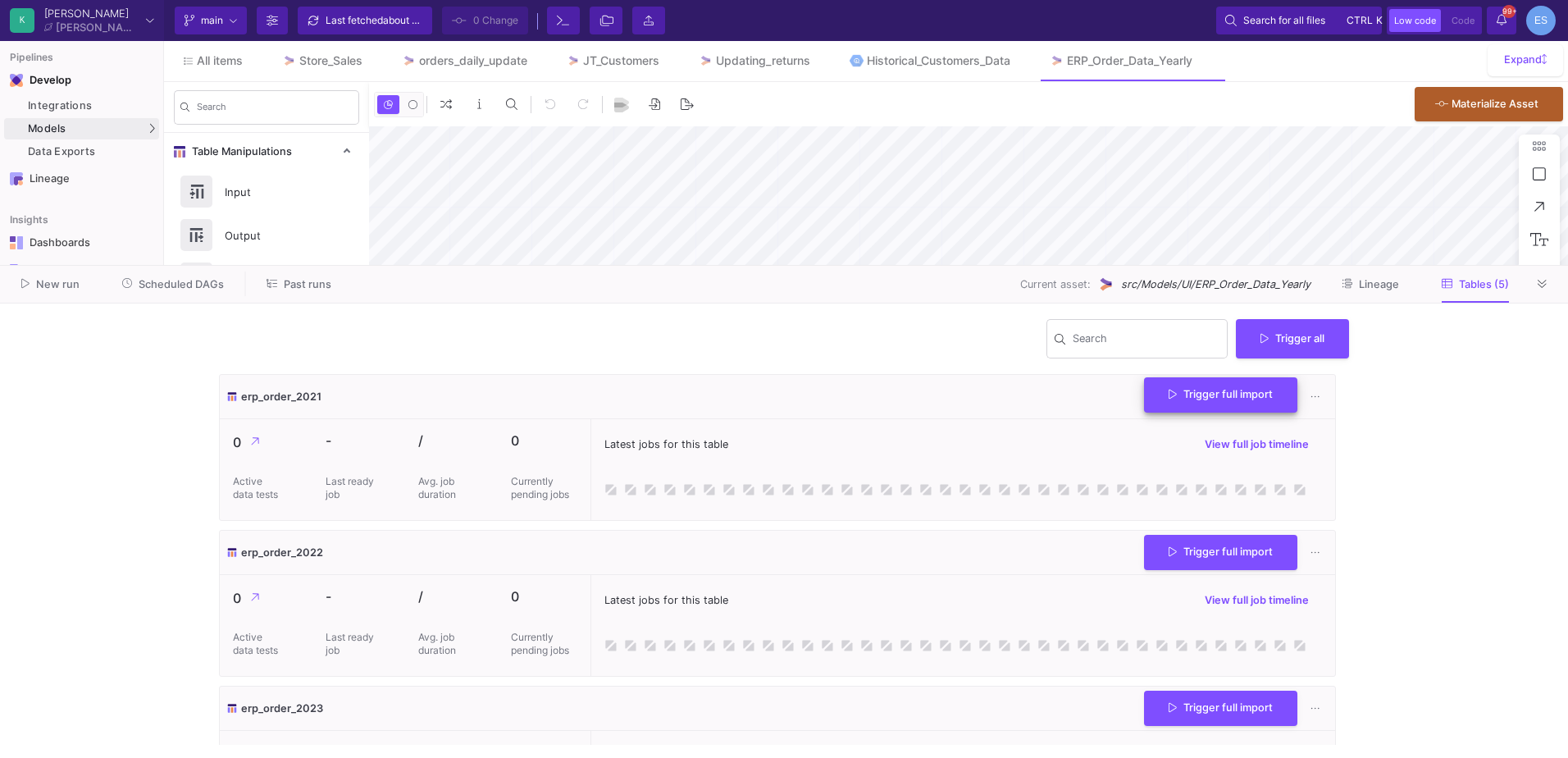
click at [1230, 399] on span "Trigger full import" at bounding box center [1221, 394] width 104 height 12
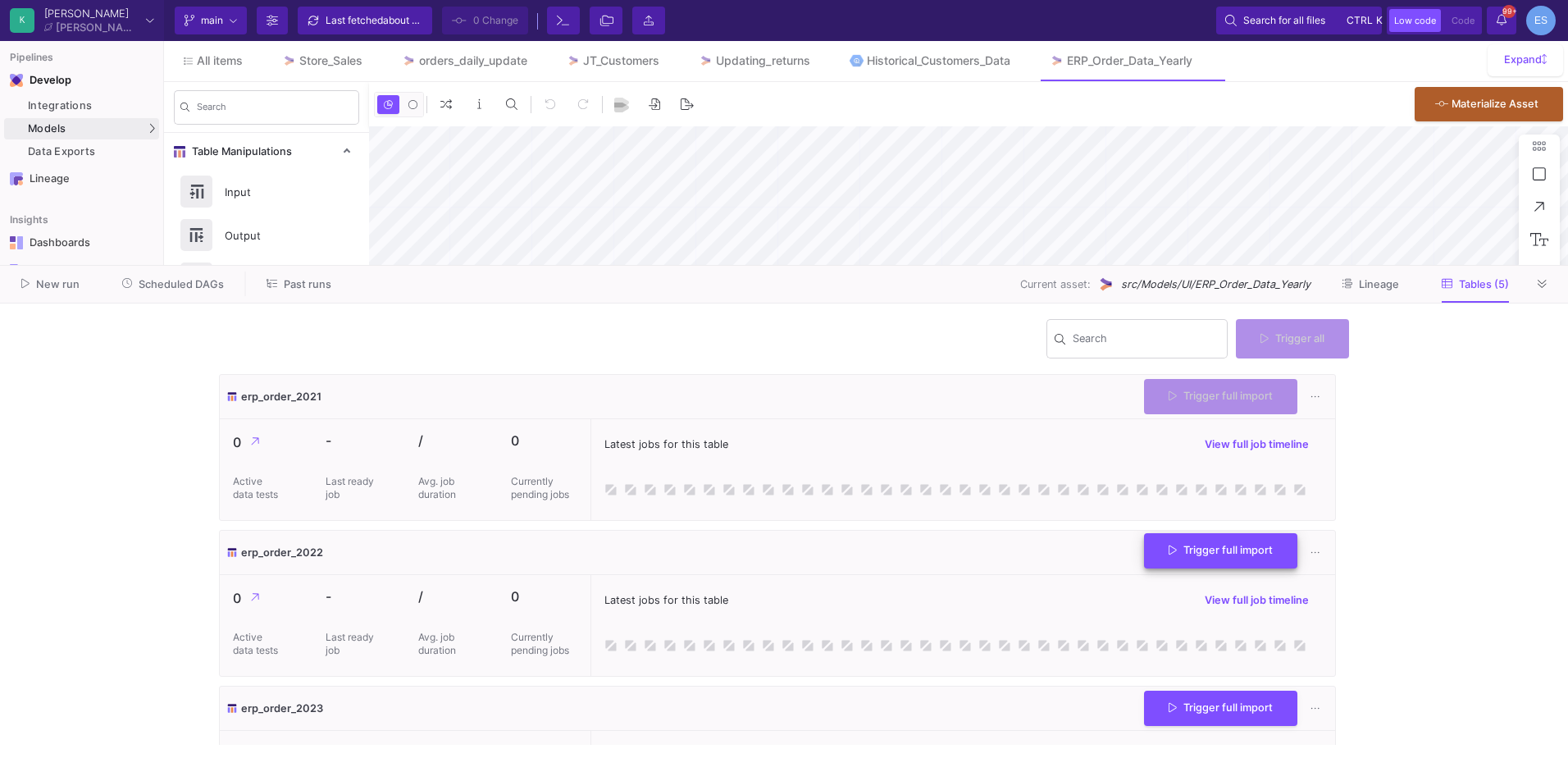
click at [1250, 542] on button "Trigger full import" at bounding box center [1221, 551] width 153 height 35
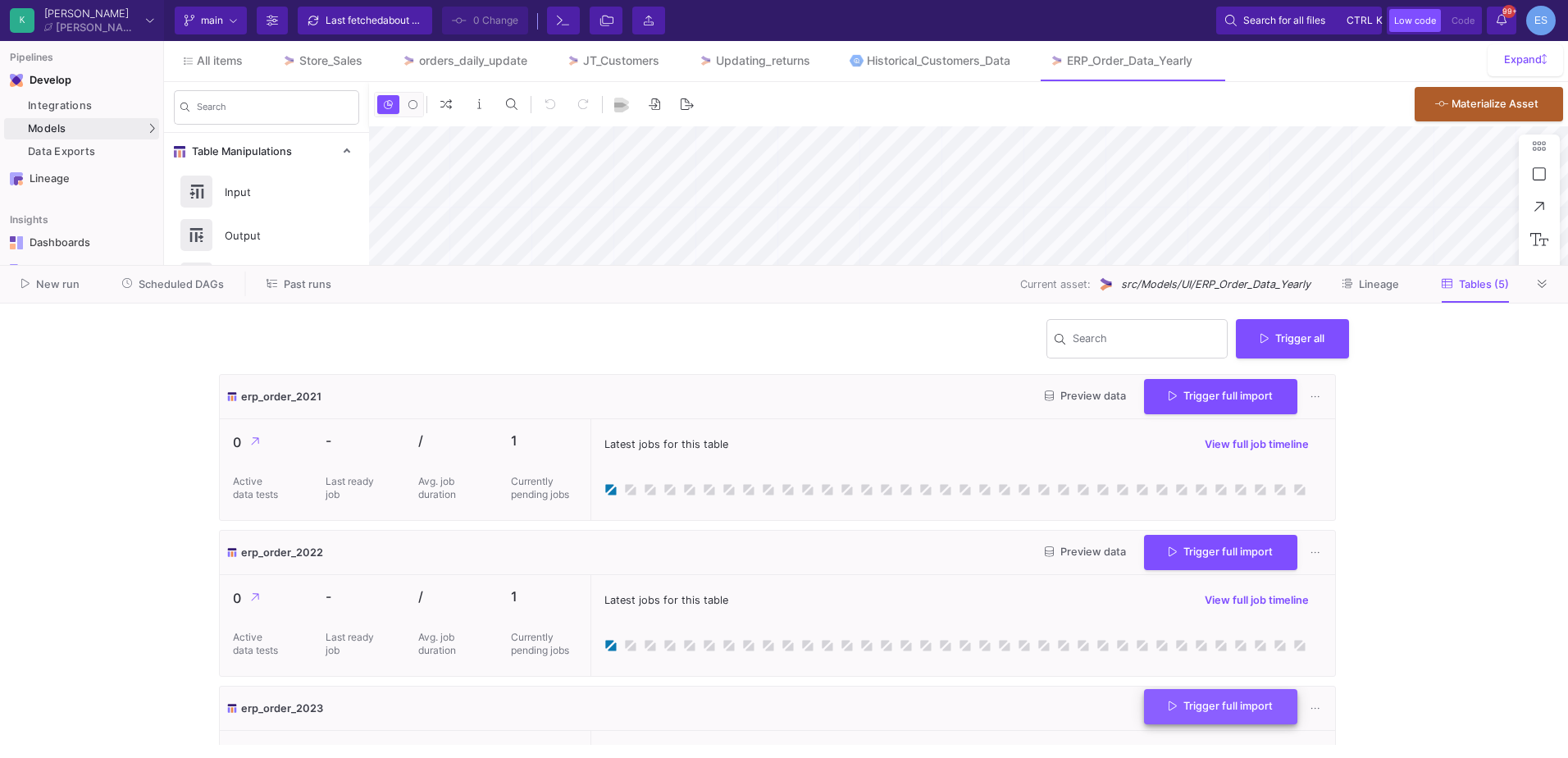
click at [1257, 705] on span "Trigger full import" at bounding box center [1221, 706] width 104 height 12
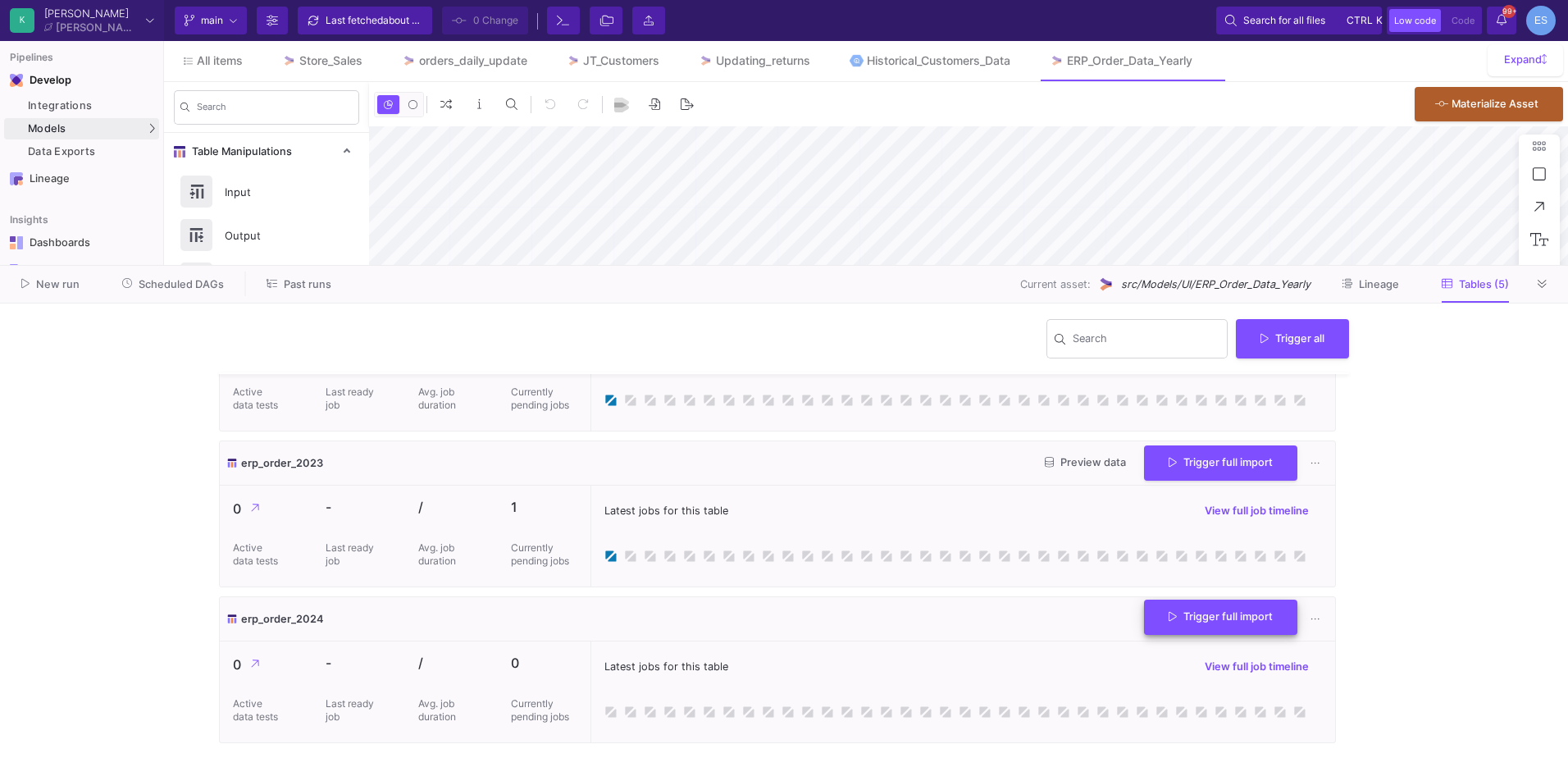
click at [1226, 625] on button "Trigger full import" at bounding box center [1221, 618] width 153 height 35
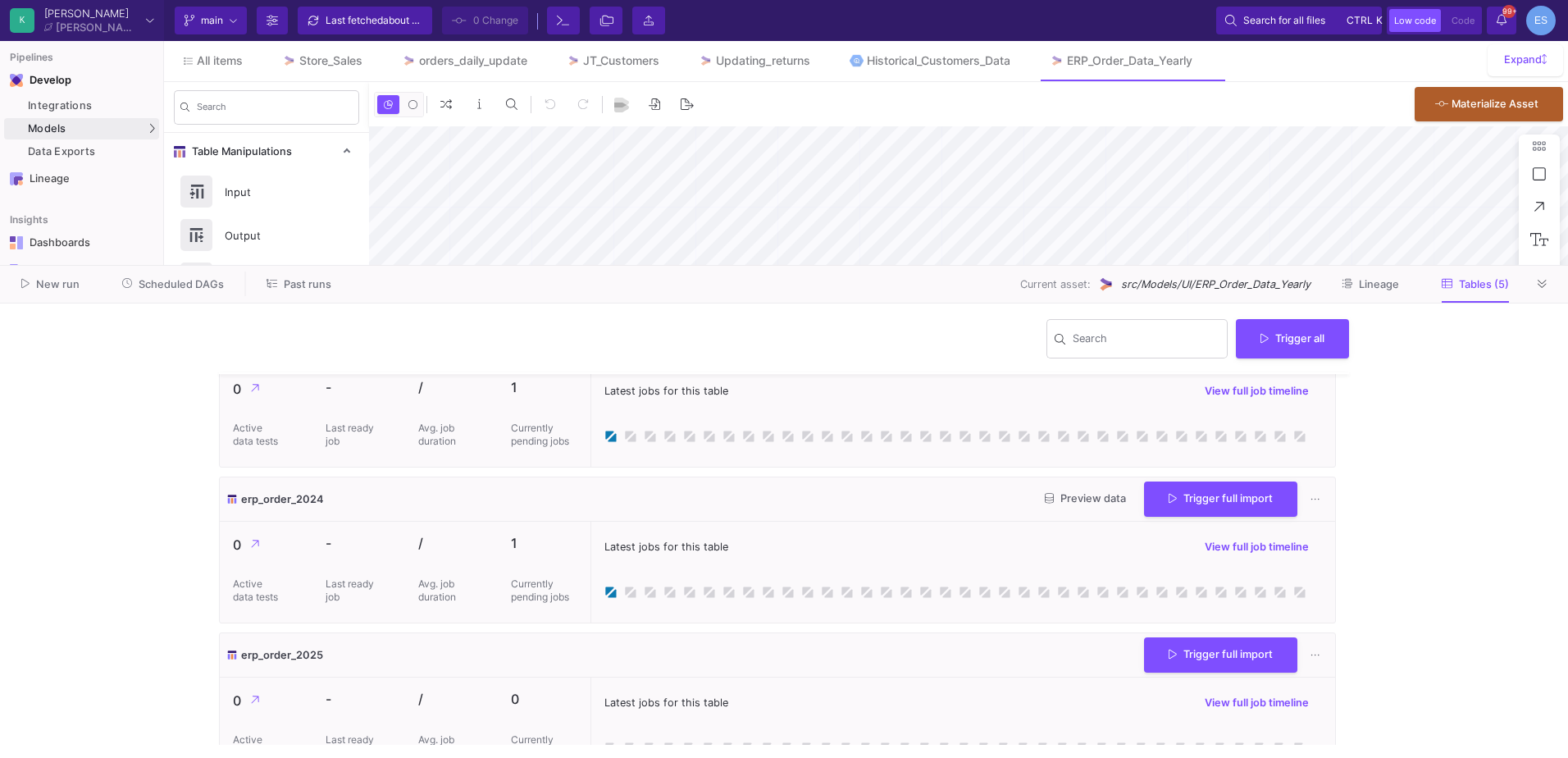
scroll to position [400, 0]
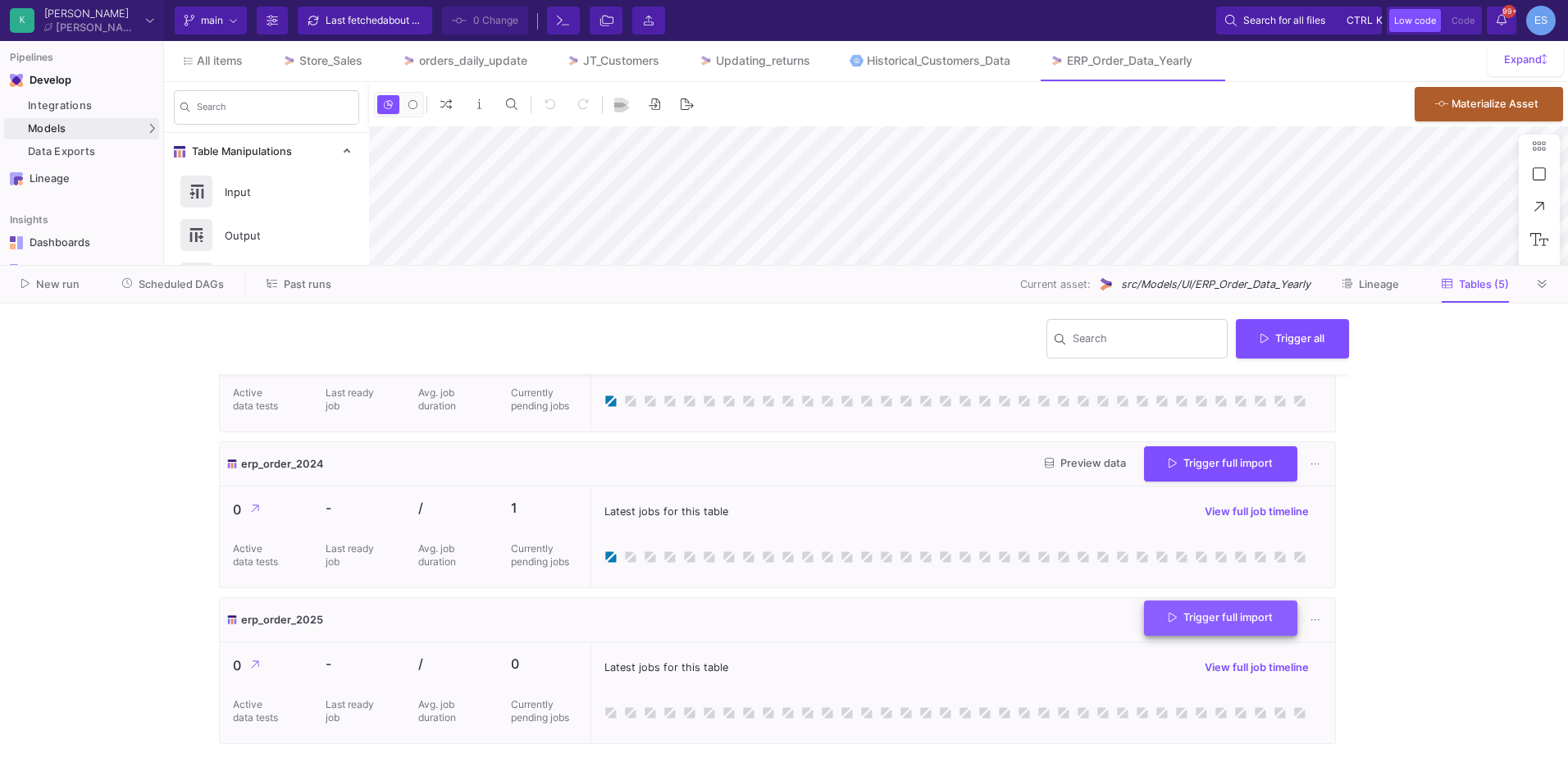
click at [1212, 624] on button "Trigger full import" at bounding box center [1221, 619] width 153 height 35
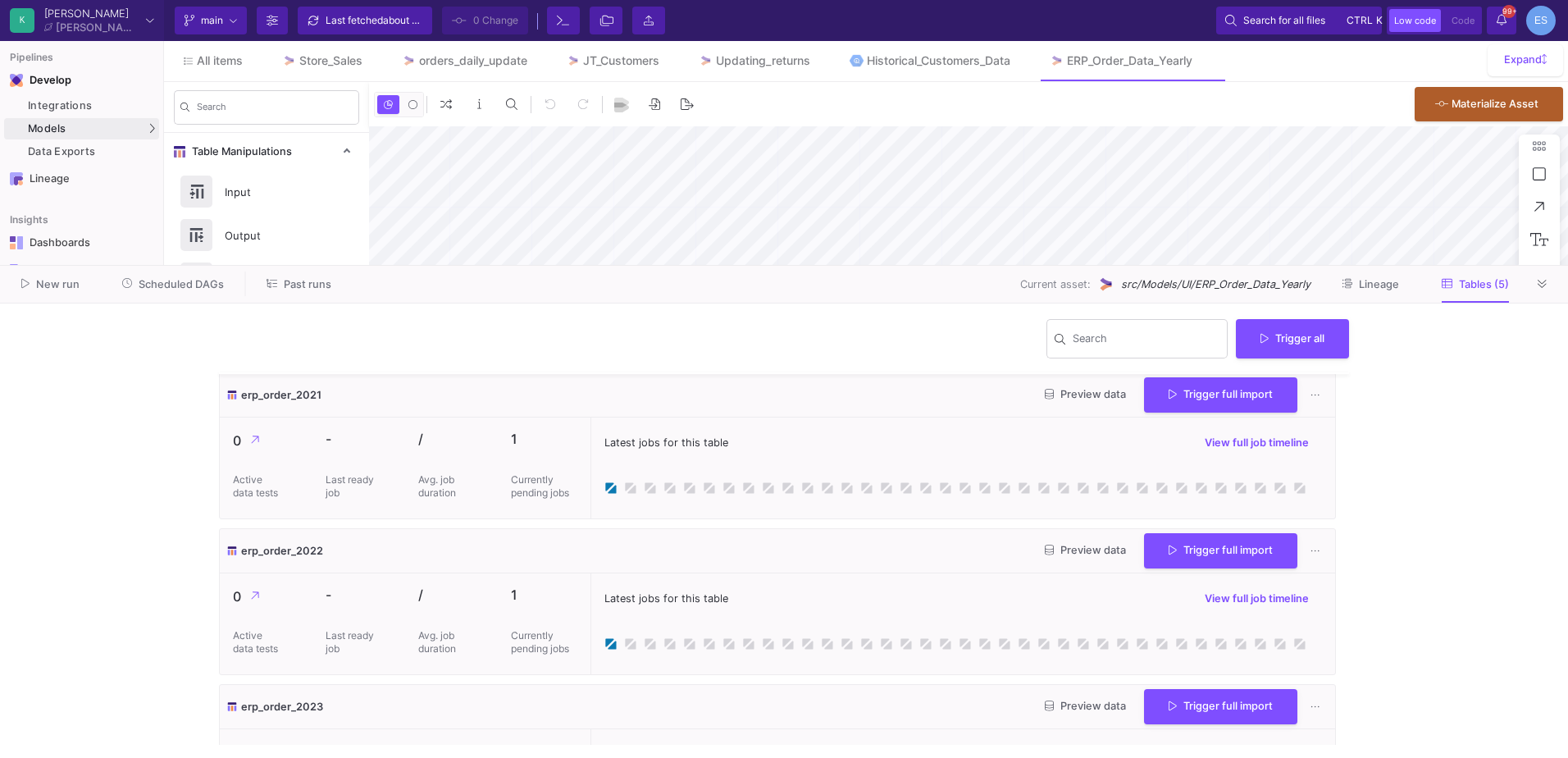
scroll to position [0, 0]
click at [88, 416] on y42-wrapper "Search Trigger all erp_order_2021 Preview data Trigger full import 0 Active dat…" at bounding box center [784, 531] width 1568 height 455
click at [199, 131] on div "UI-Models" at bounding box center [204, 132] width 53 height 13
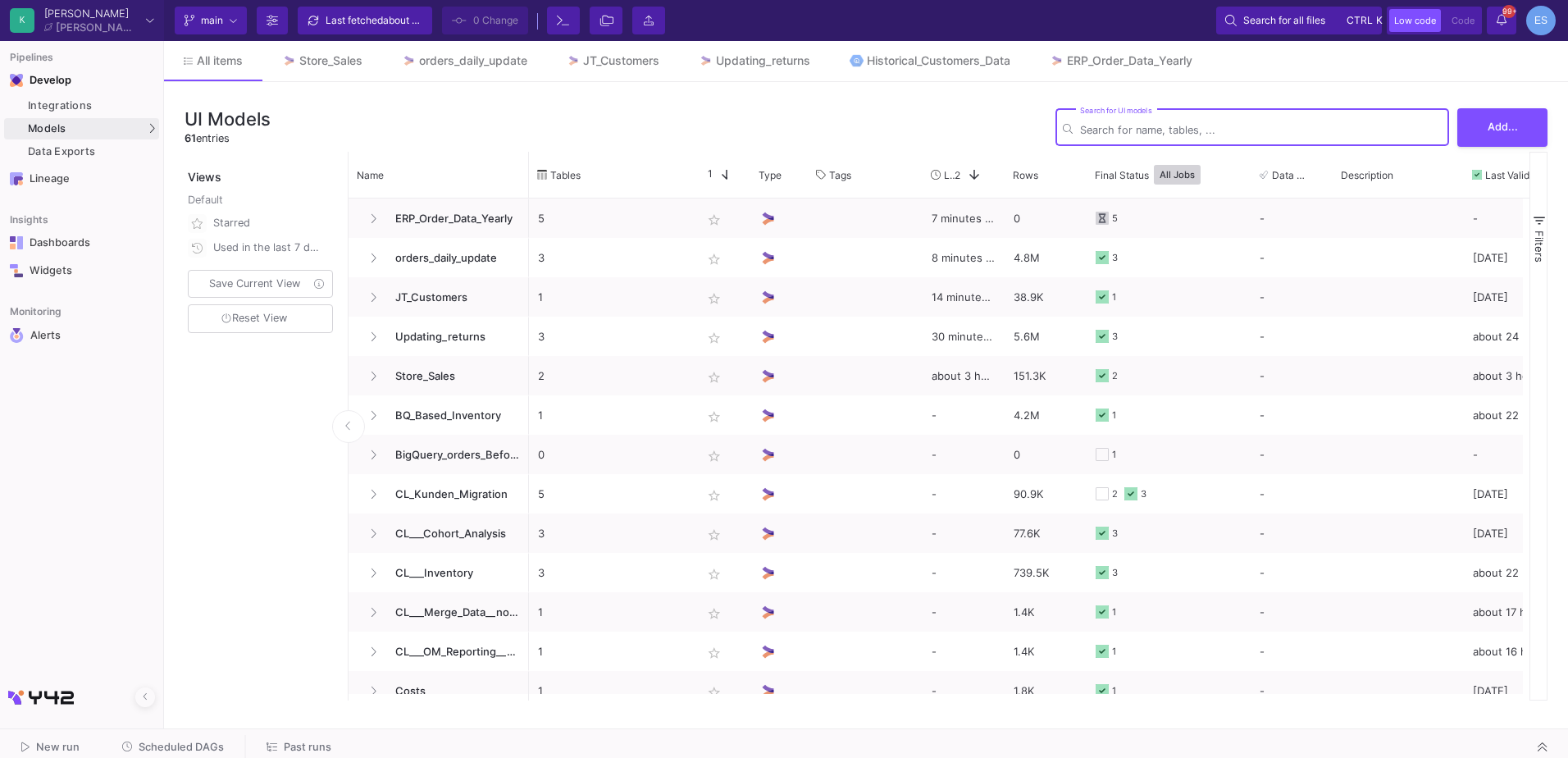
click at [1188, 126] on input "Search for UI models" at bounding box center [1262, 129] width 362 height 12
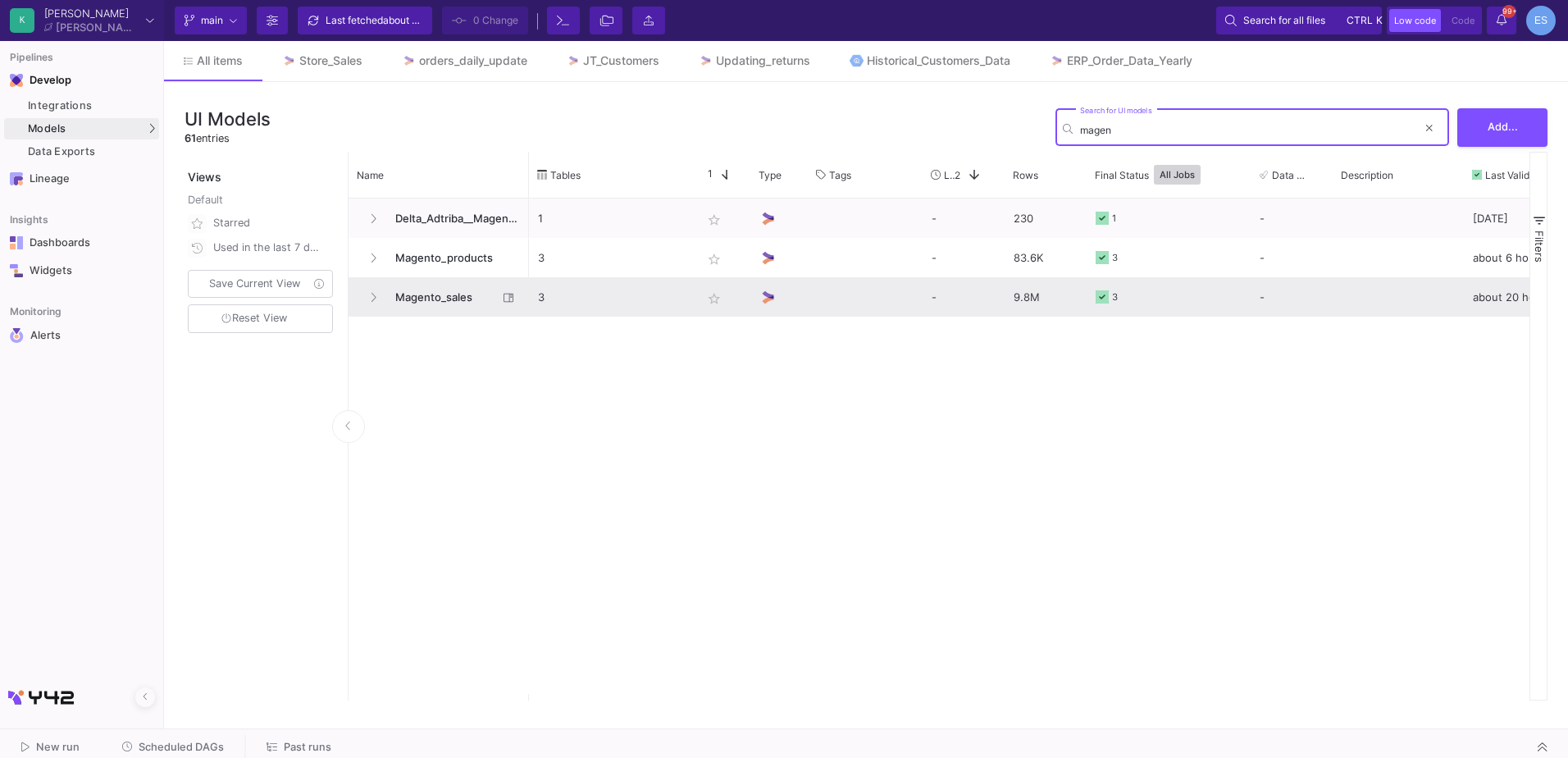
type input "magen"
click at [462, 299] on span "Magento_sales" at bounding box center [441, 298] width 112 height 39
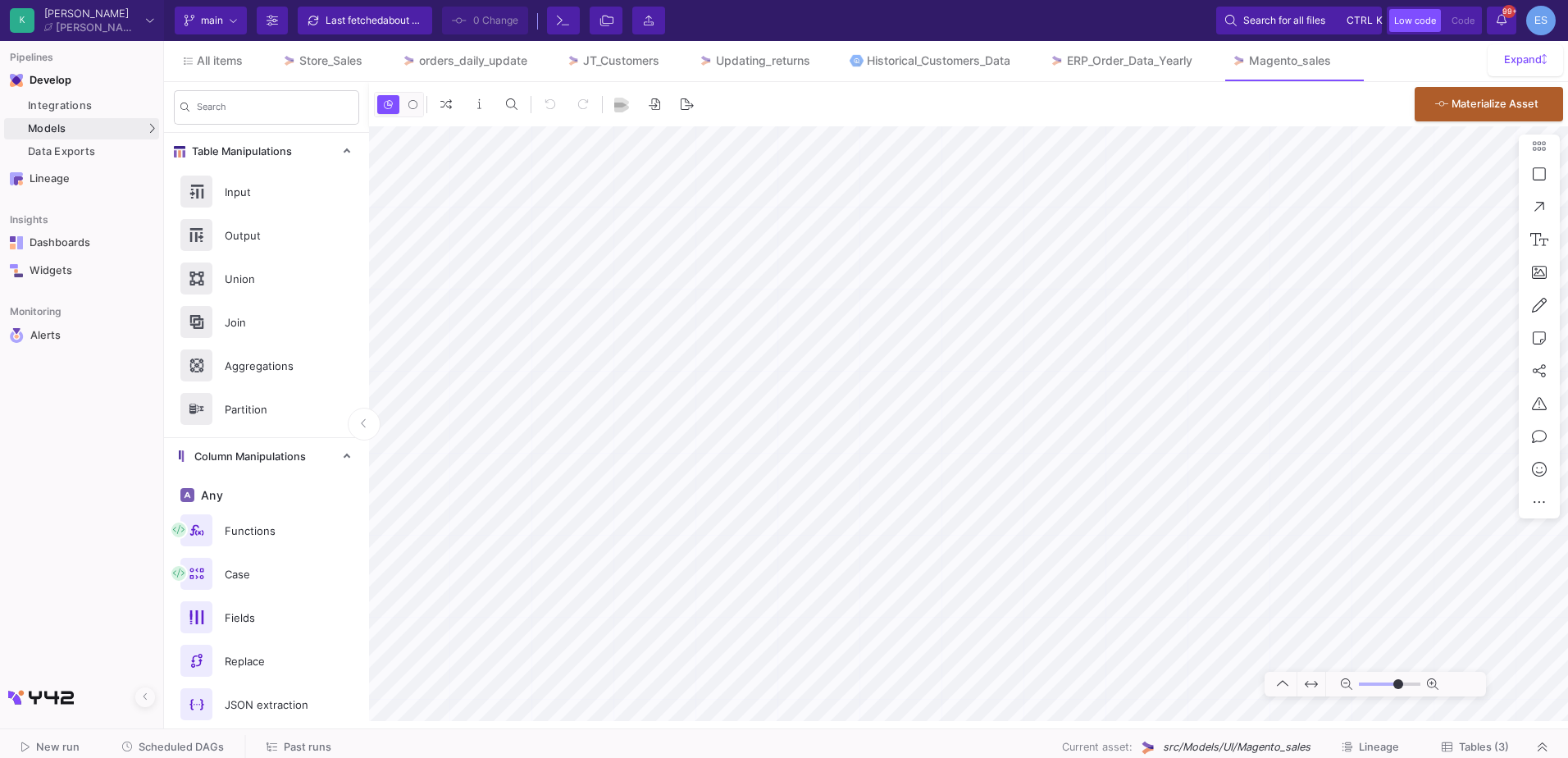
click at [1475, 754] on button "Tables (3)" at bounding box center [1475, 748] width 107 height 25
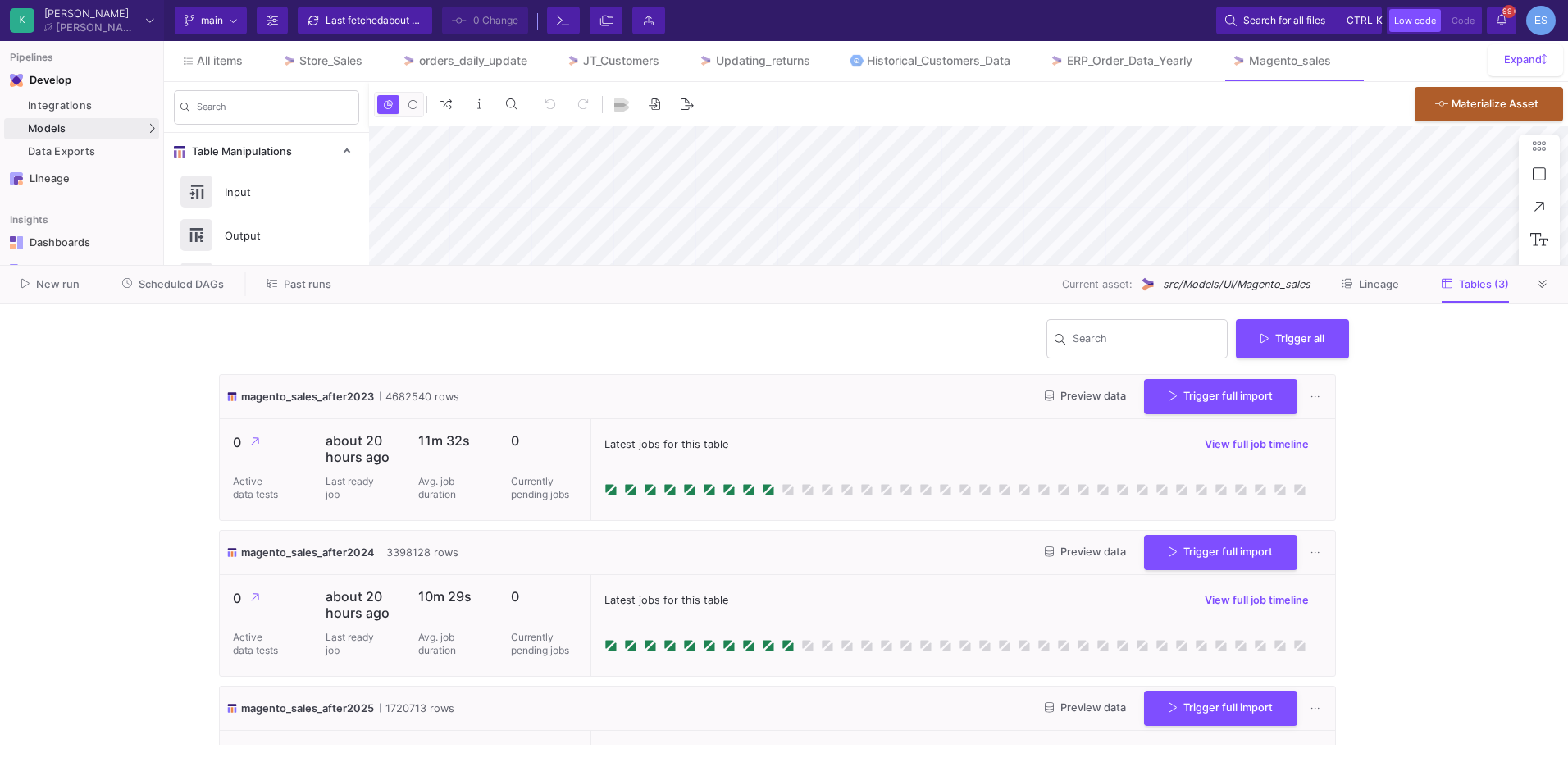
type input "0"
click at [188, 296] on button "Scheduled DAGs" at bounding box center [173, 283] width 142 height 25
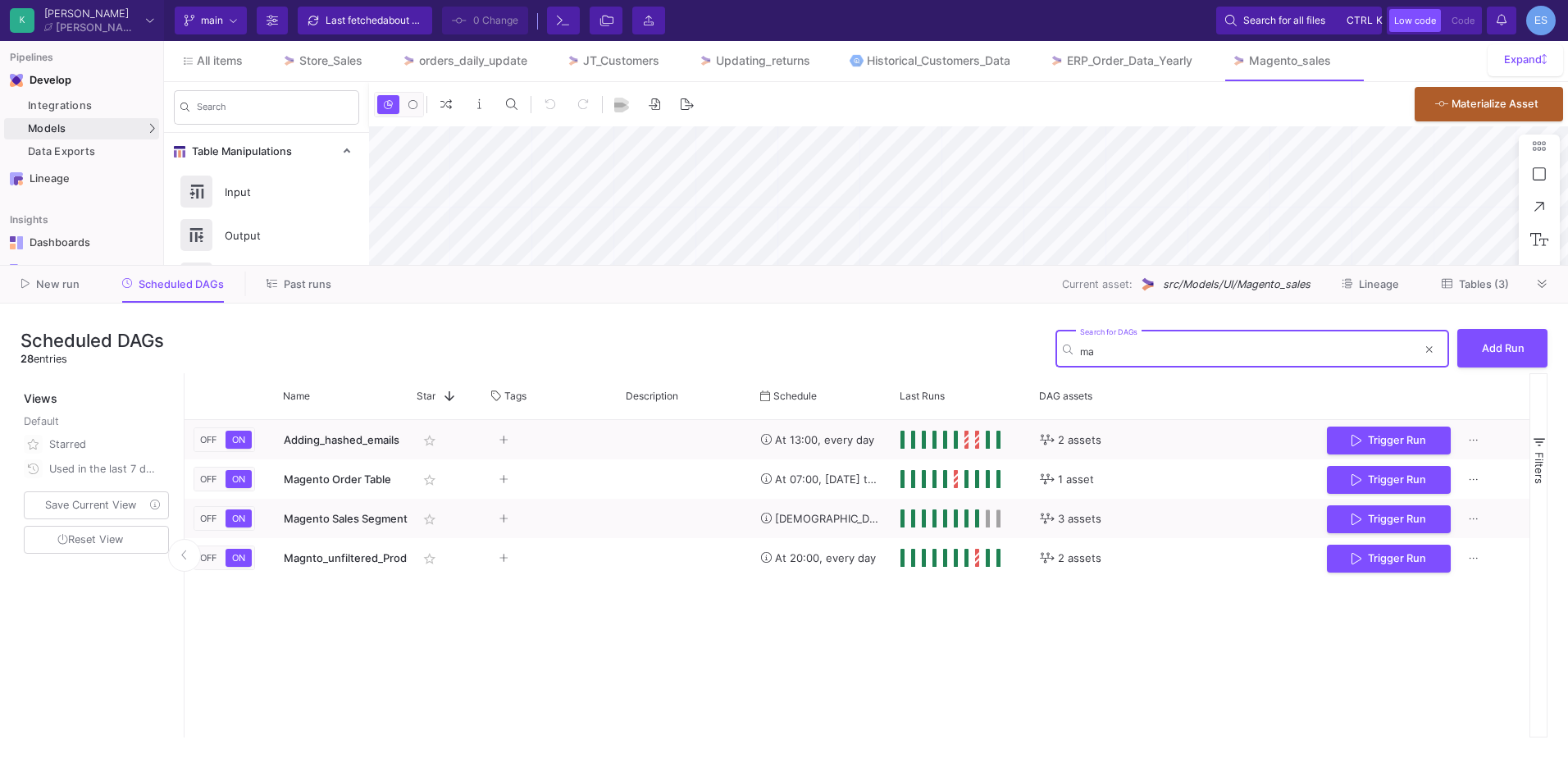
type input "mag"
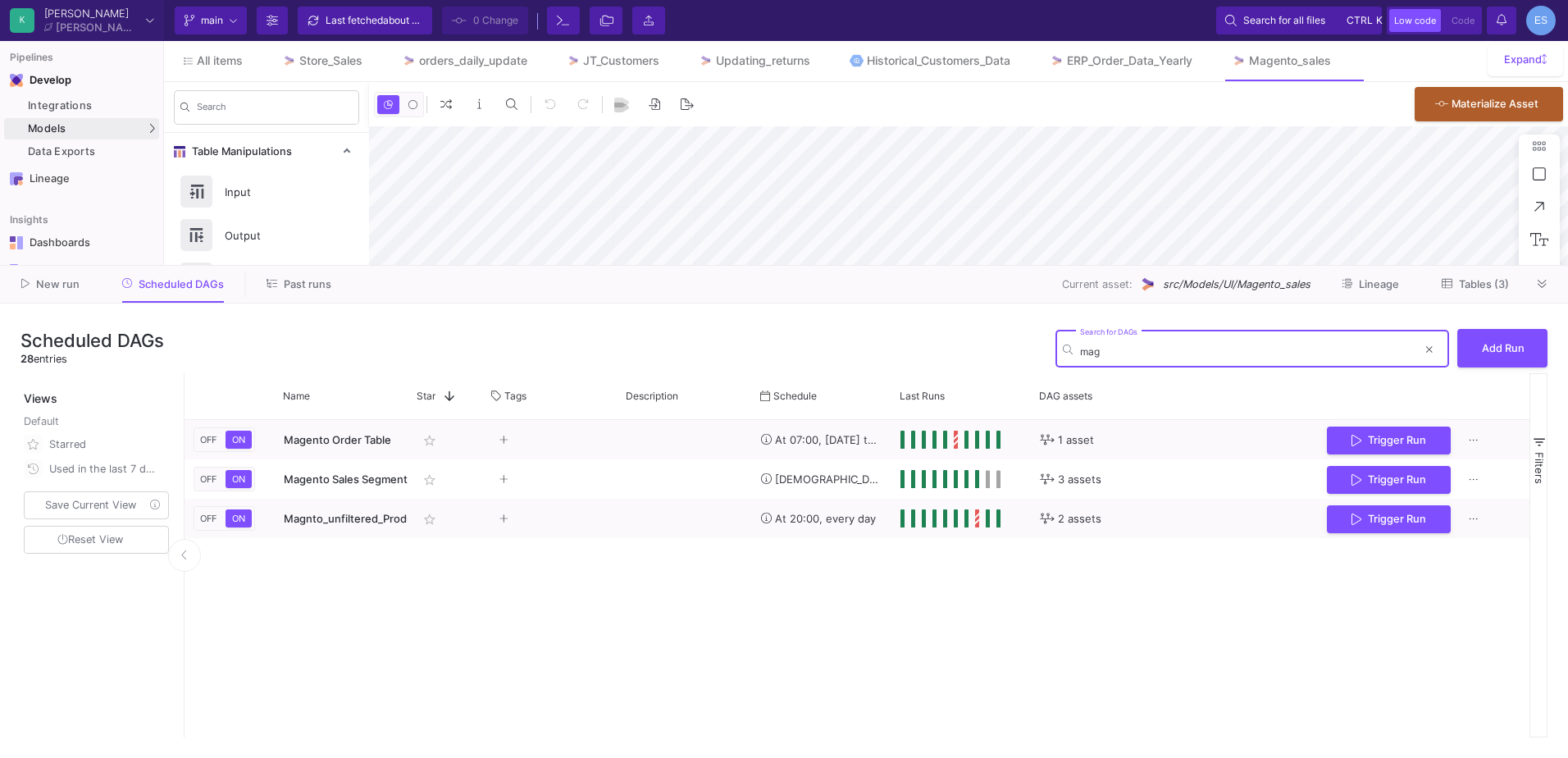
click at [1110, 349] on input "mag" at bounding box center [1249, 351] width 337 height 12
drag, startPoint x: 1118, startPoint y: 355, endPoint x: 1057, endPoint y: 358, distance: 61.1
click at [1057, 358] on div "mag Search for DAGs" at bounding box center [1252, 347] width 394 height 40
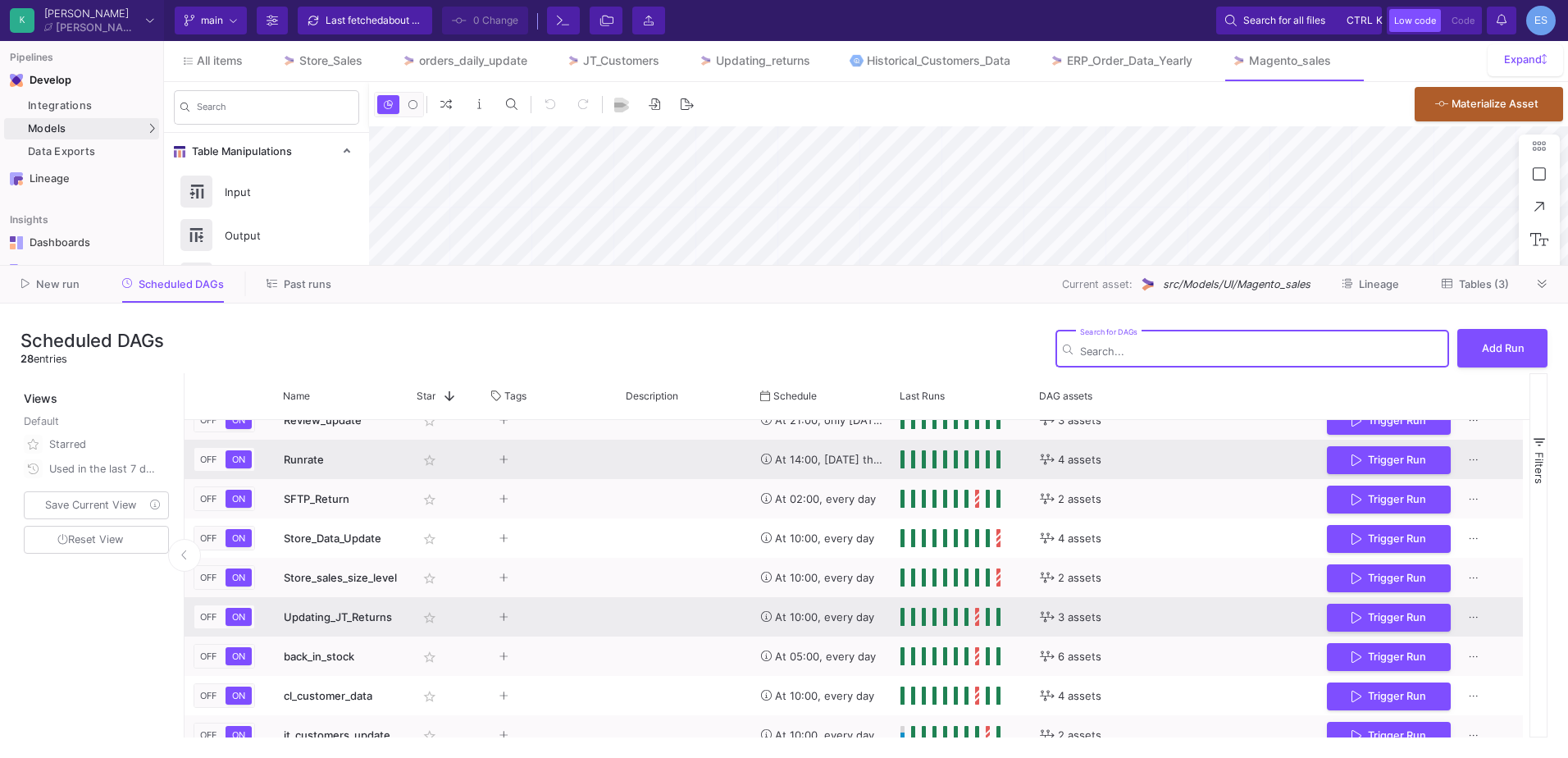
scroll to position [653, 0]
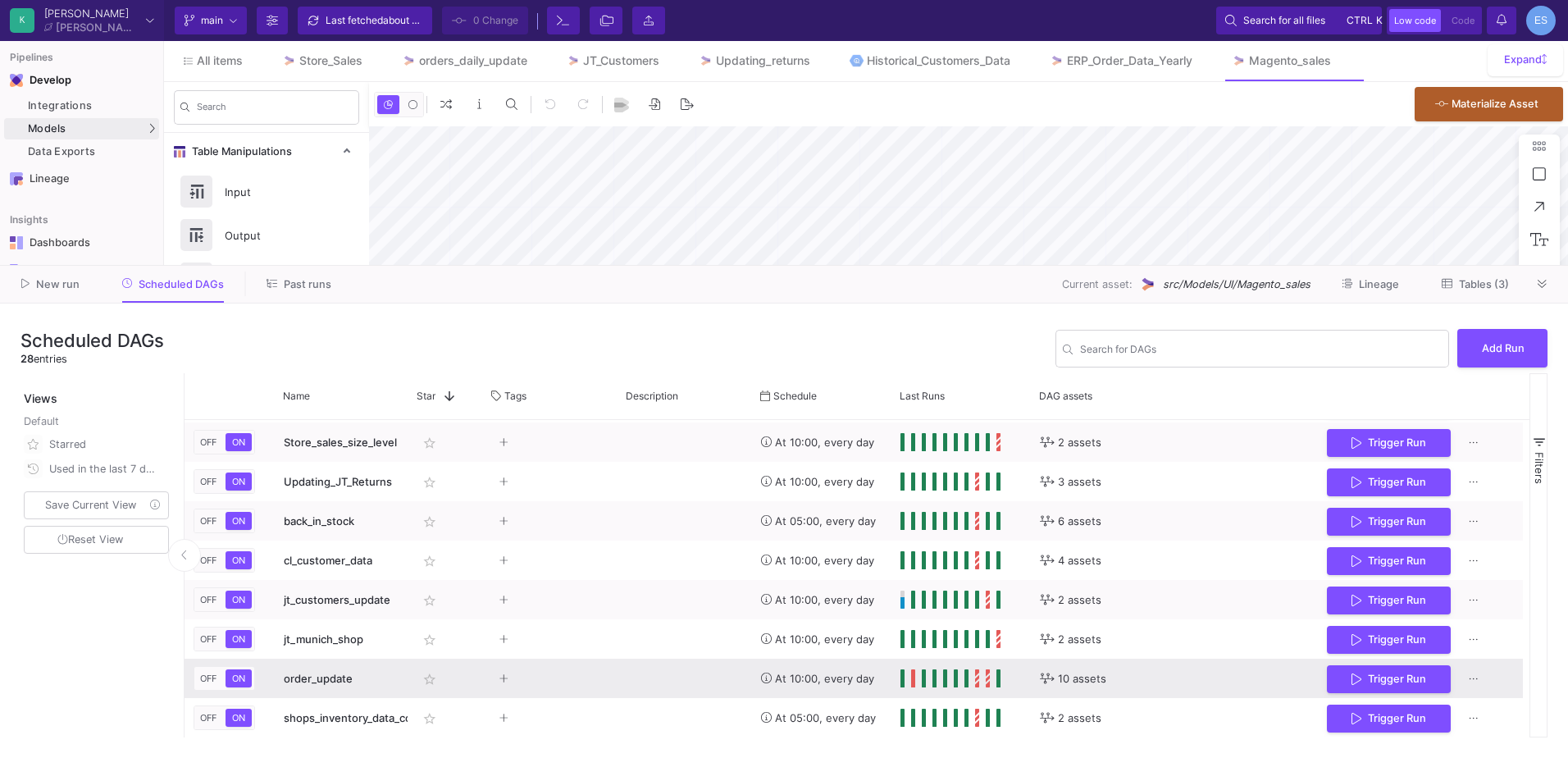
click at [307, 684] on span "order_update" at bounding box center [318, 679] width 69 height 13
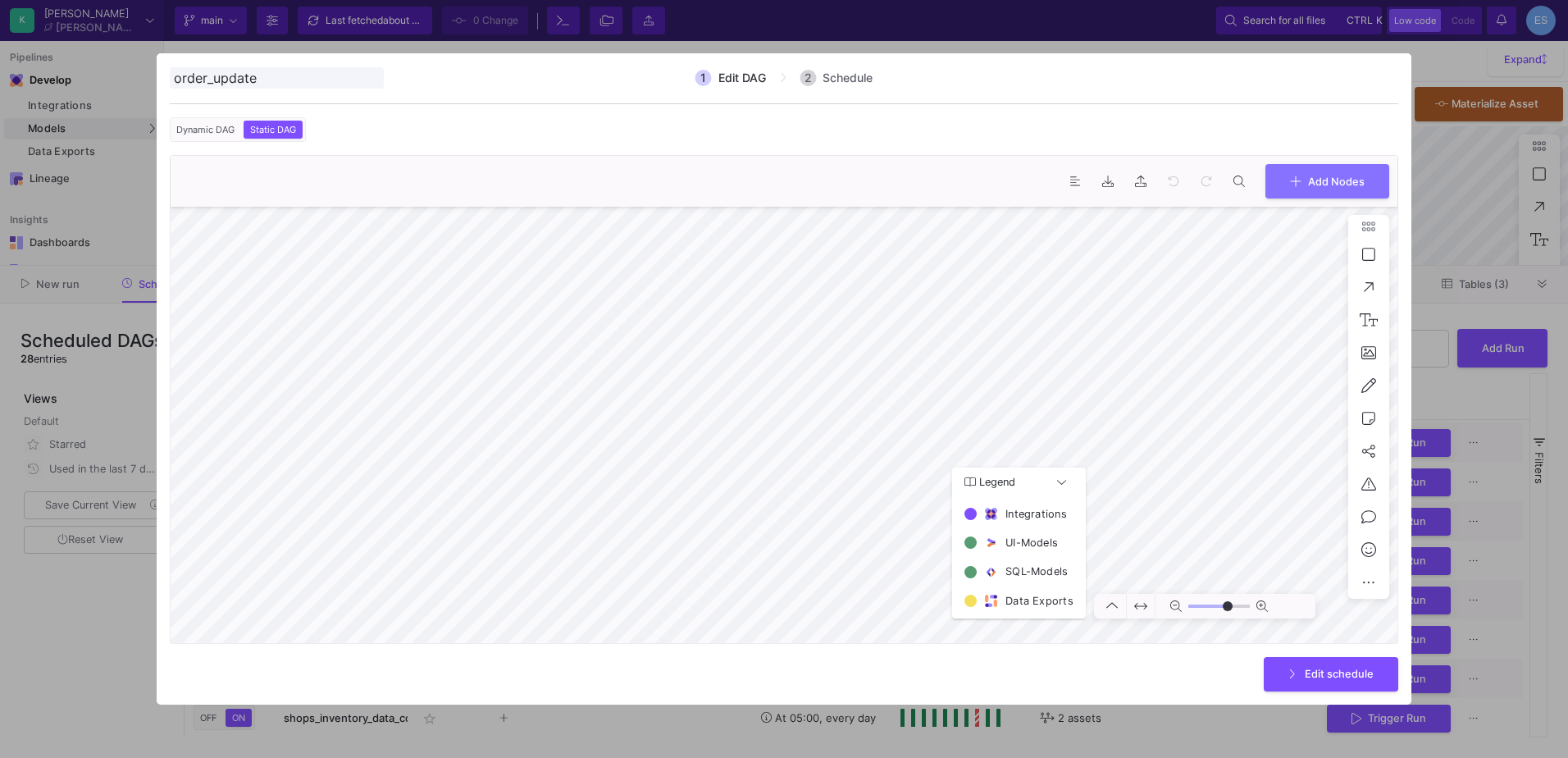
type input "0"
click at [1290, 183] on icon at bounding box center [1296, 179] width 11 height 13
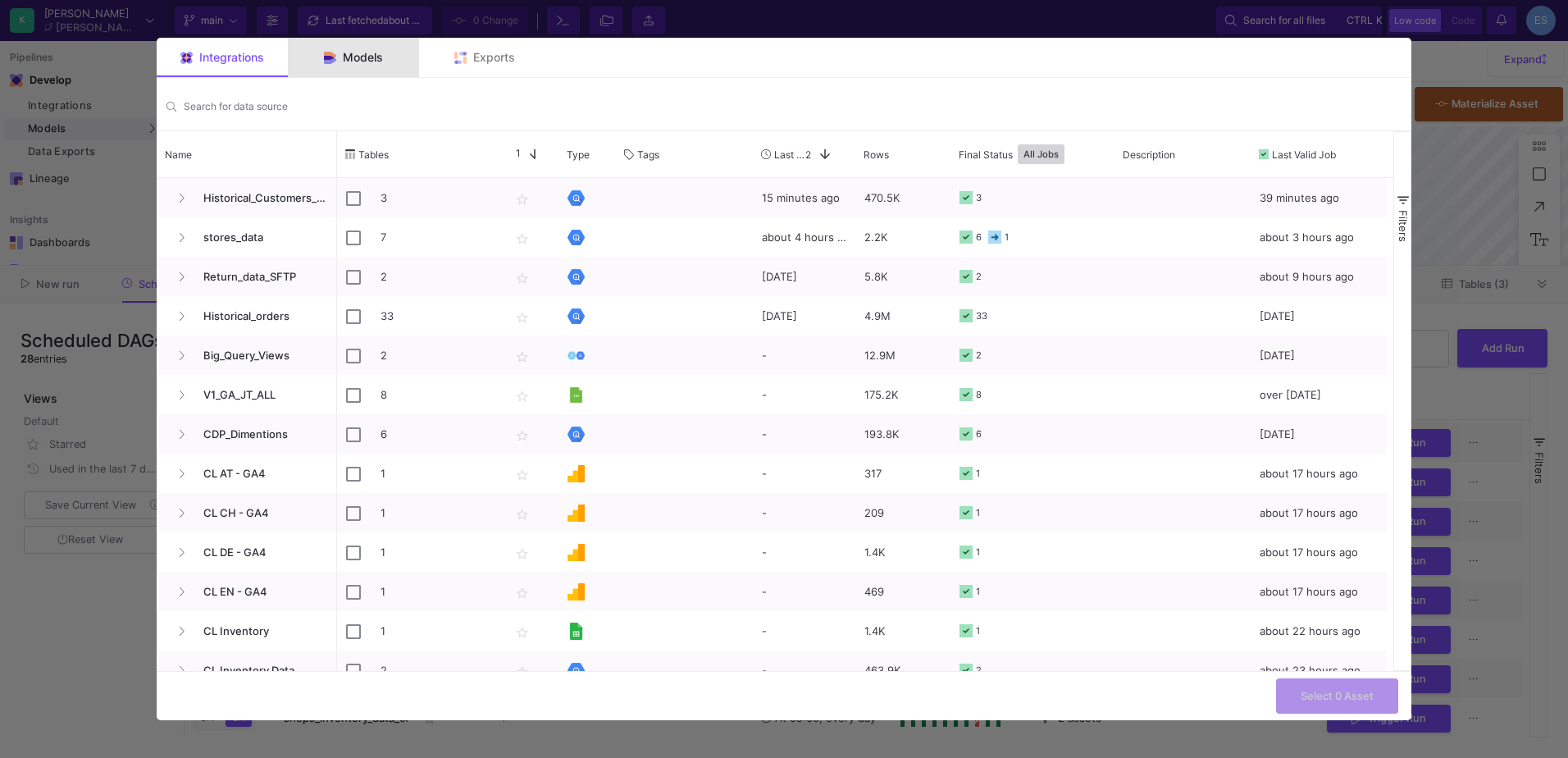
click at [374, 57] on span "Models" at bounding box center [362, 58] width 40 height 13
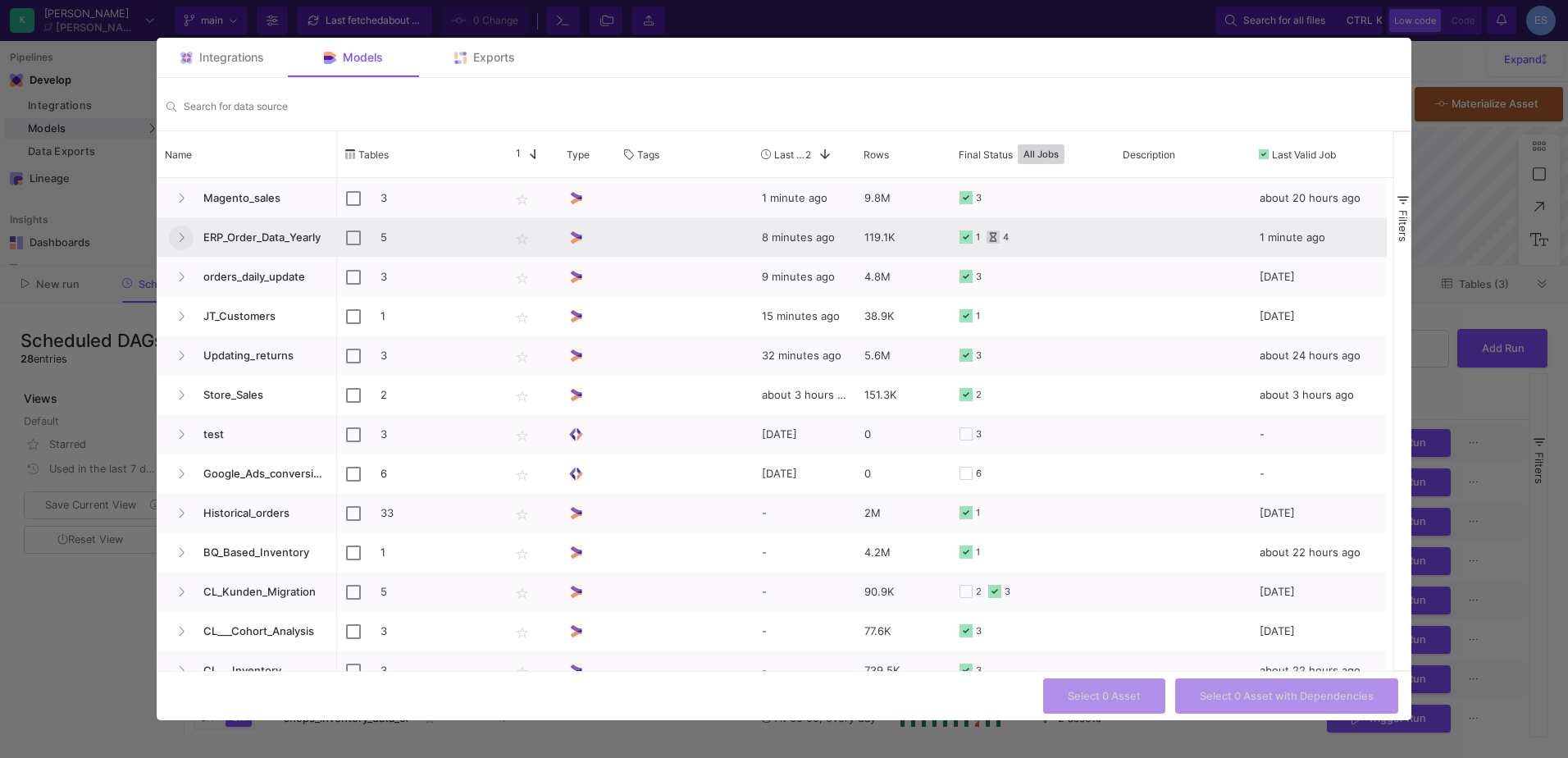
click at [189, 230] on button "Press SPACE to select this row." at bounding box center [181, 238] width 25 height 25
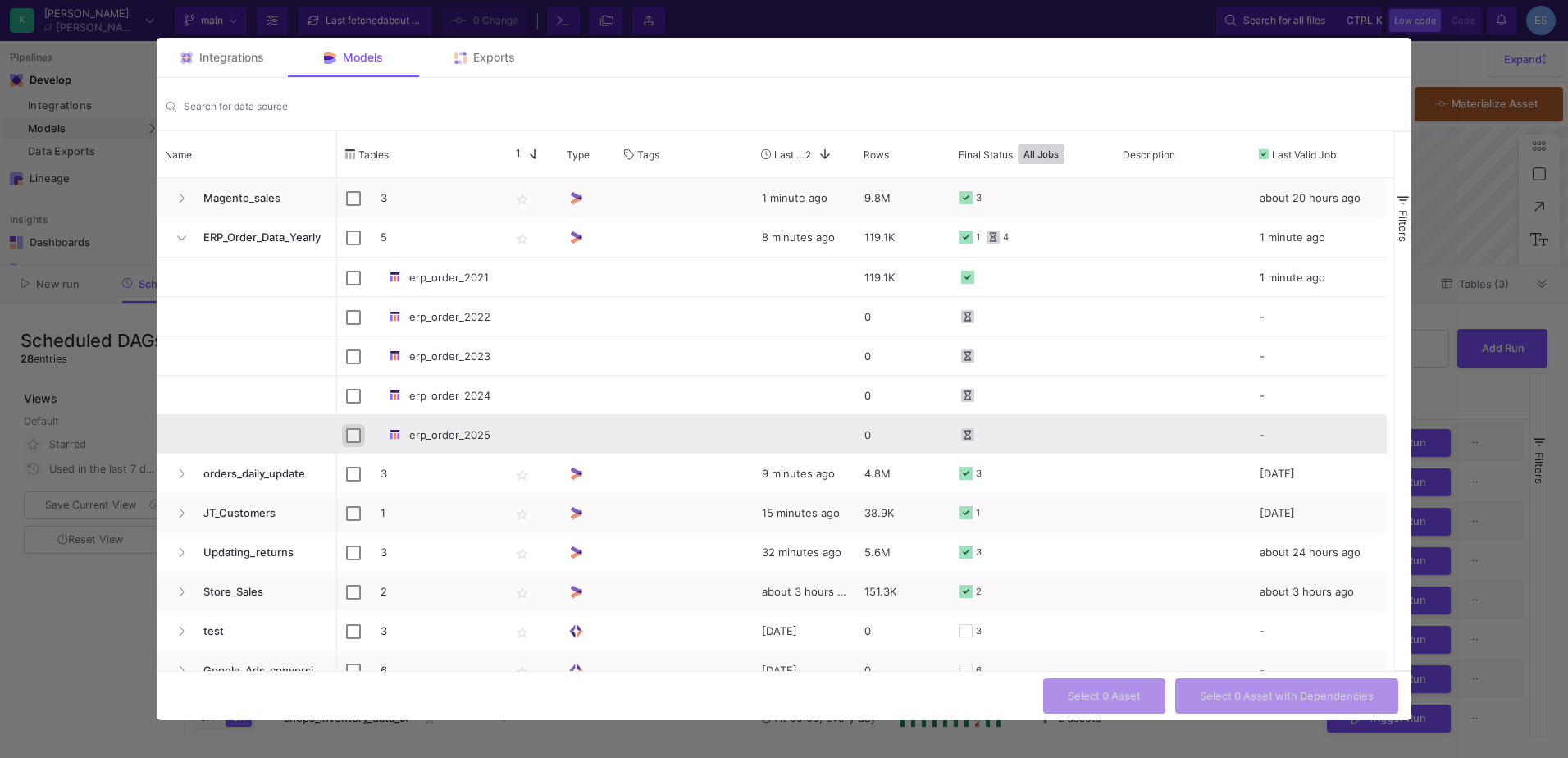
click at [358, 434] on input "Press Space to toggle row selection (unchecked)" at bounding box center [354, 436] width 15 height 15
checkbox input "true"
checkbox input "false"
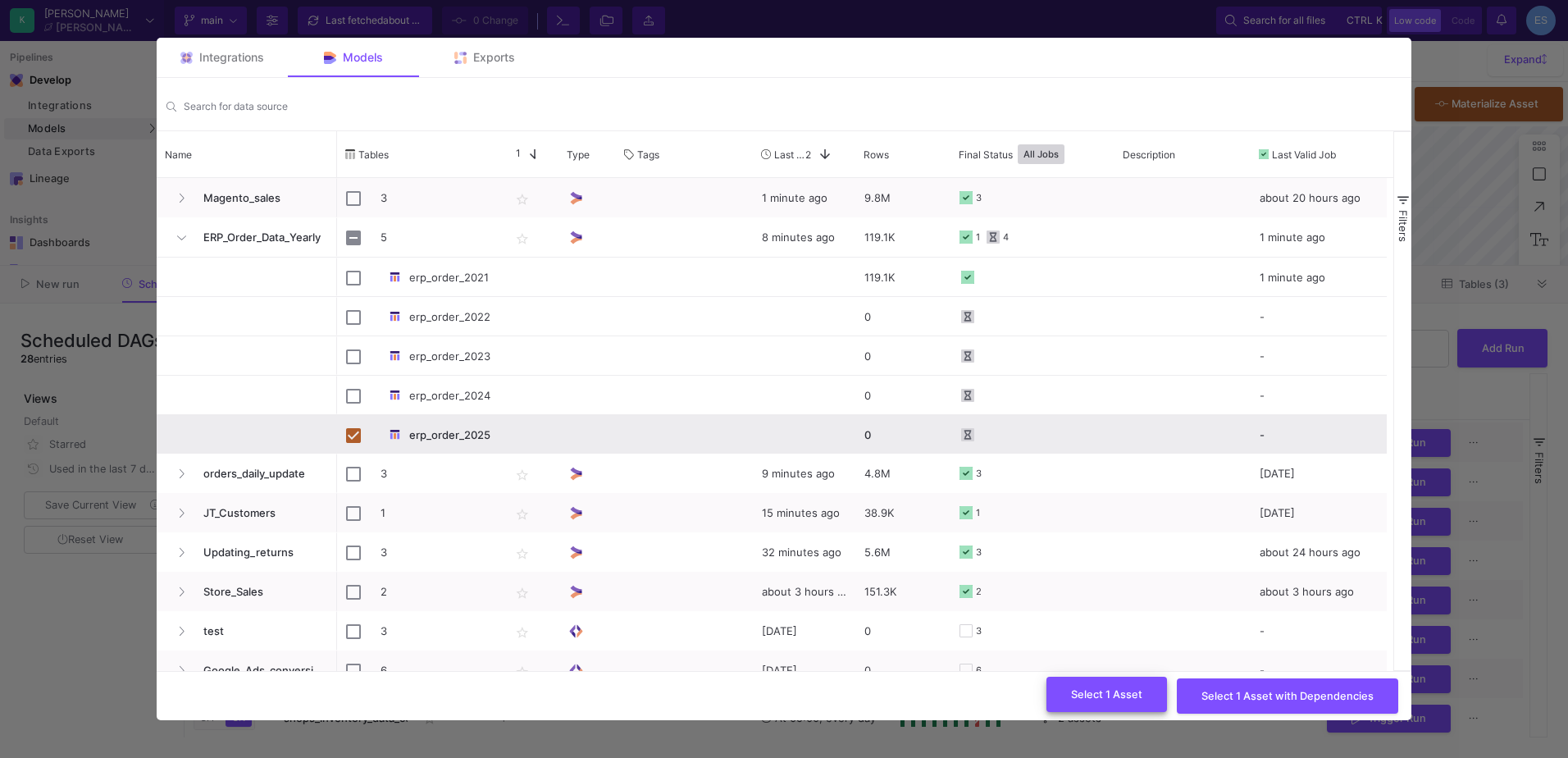
click at [1143, 699] on span "Select 1 Asset" at bounding box center [1107, 694] width 71 height 12
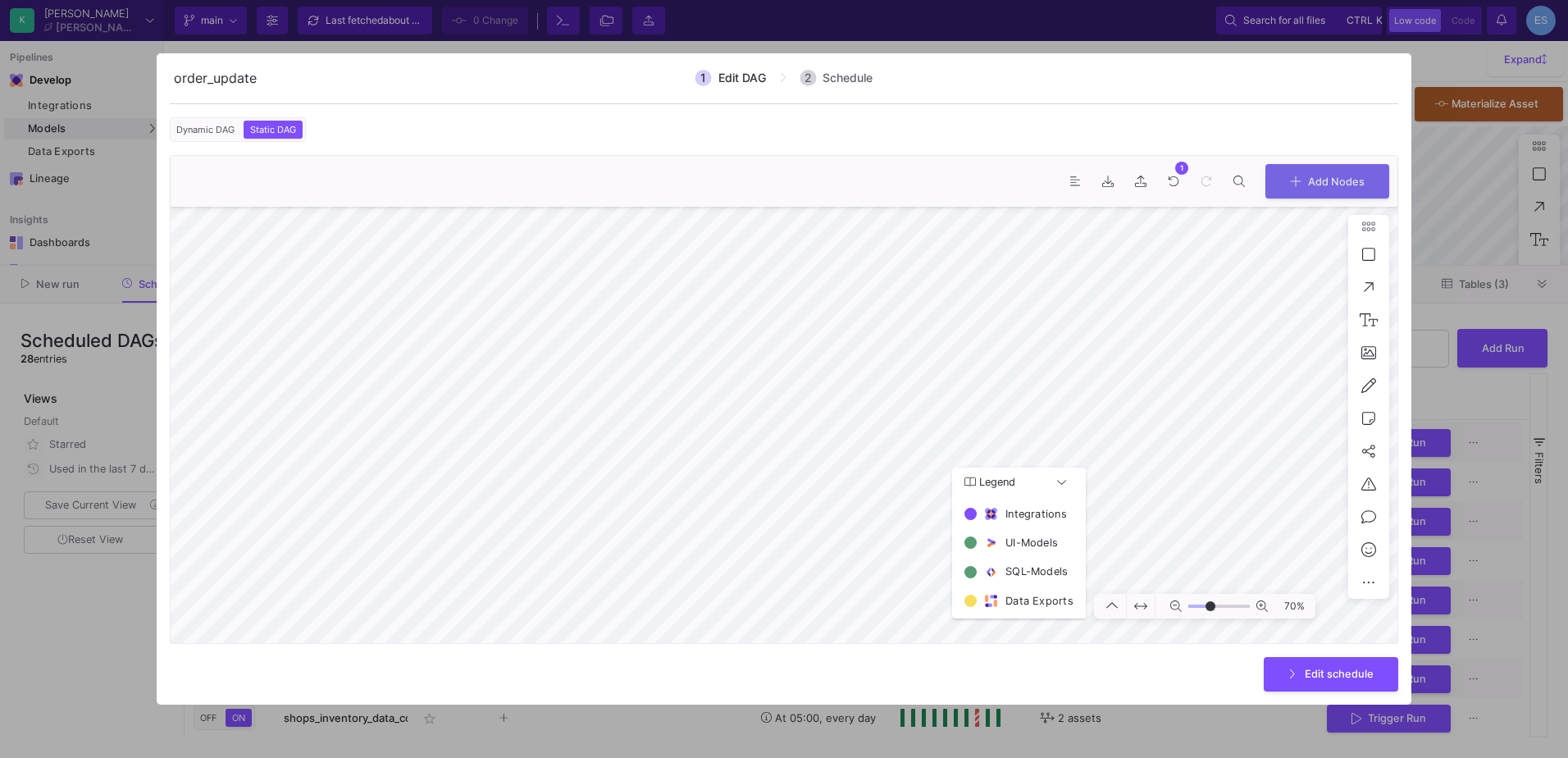
type input "7"
click at [100, 533] on div "1 Edit DAG 2 Schedule Dynamic DAG Static DAG Asset(s) to build Preferred Mode I…" at bounding box center [784, 379] width 1568 height 758
click at [1331, 673] on span "Edit schedule" at bounding box center [1340, 672] width 69 height 12
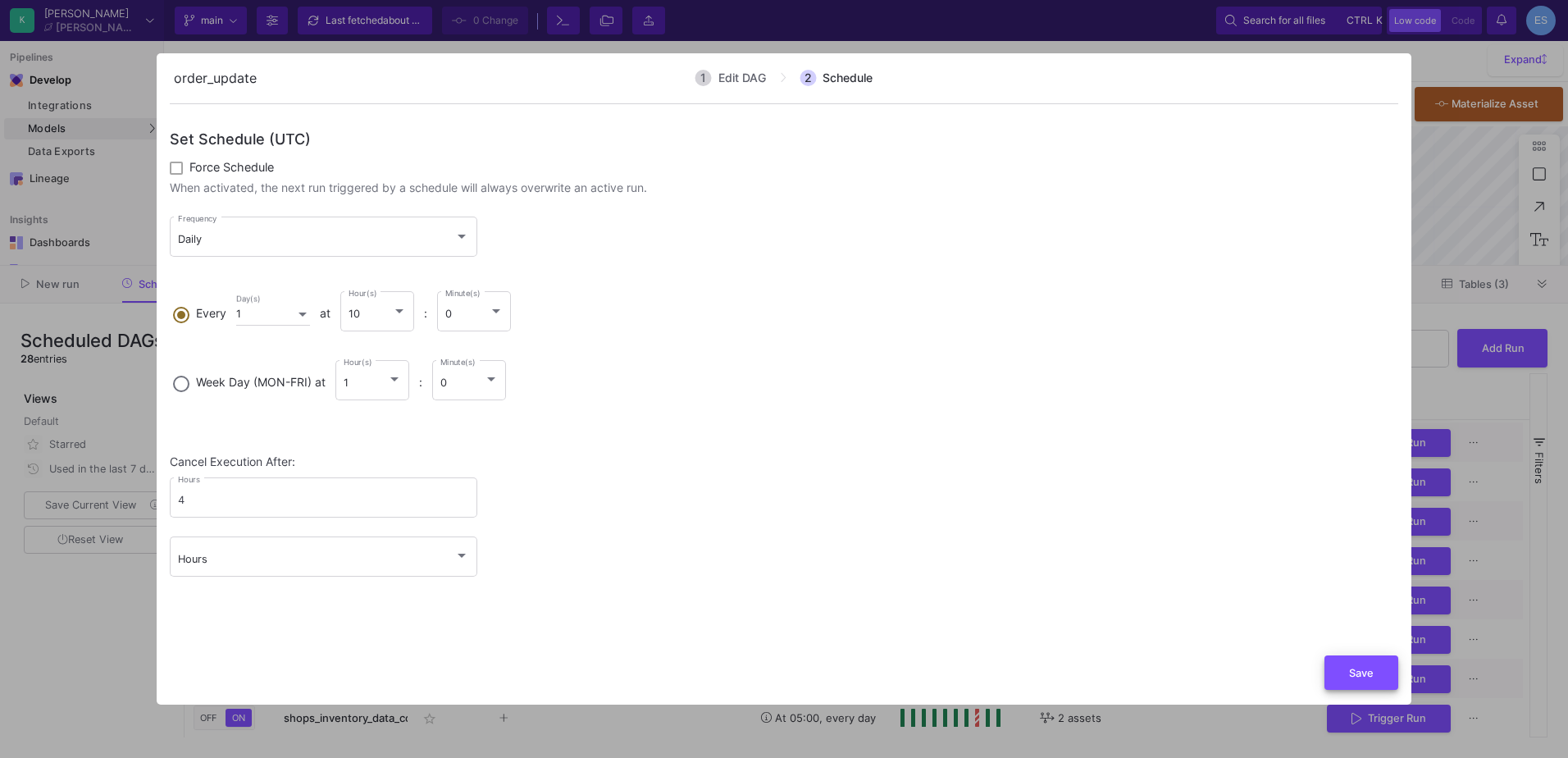
click at [1335, 671] on button "Save" at bounding box center [1362, 673] width 74 height 35
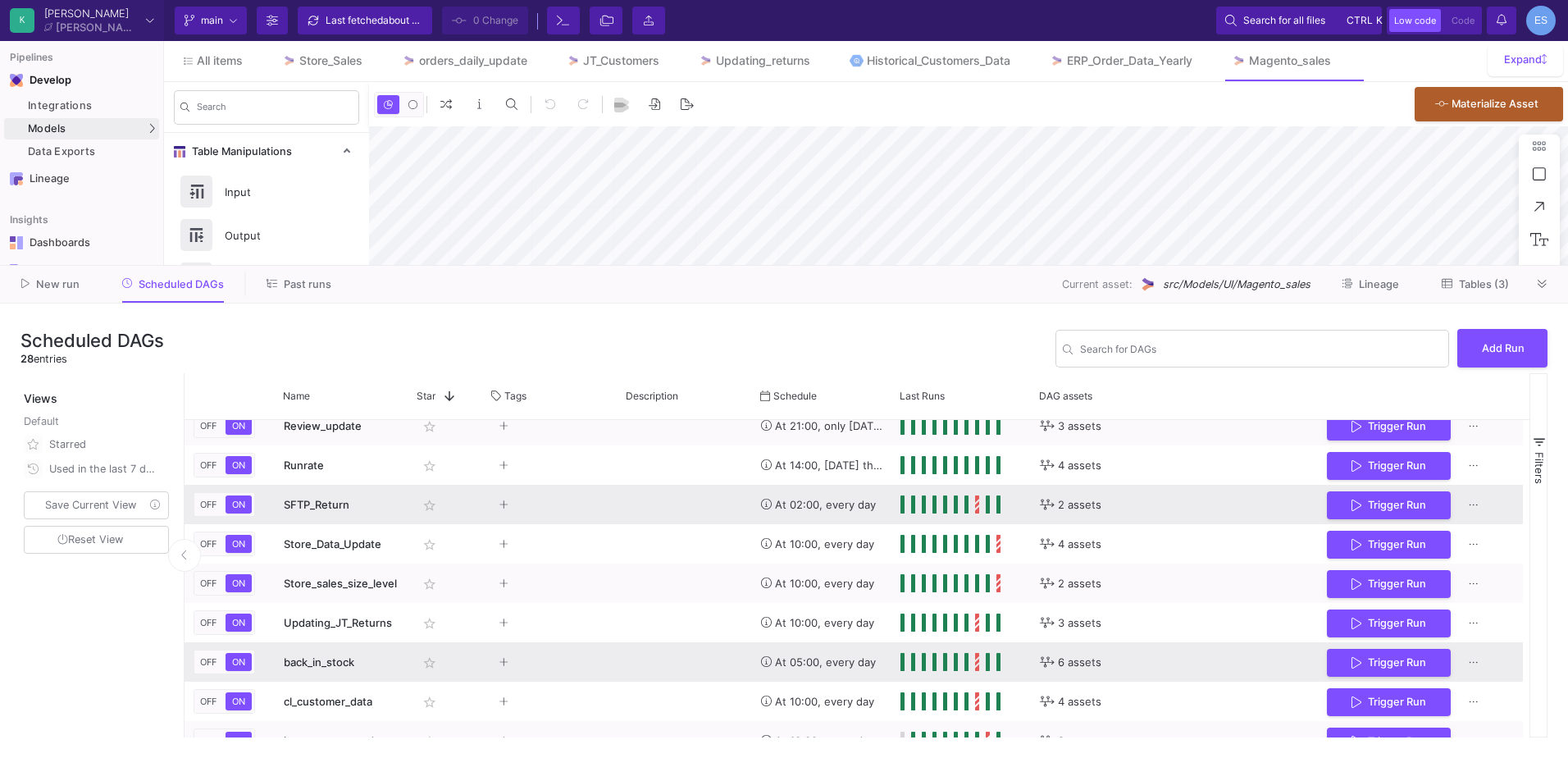
scroll to position [786, 0]
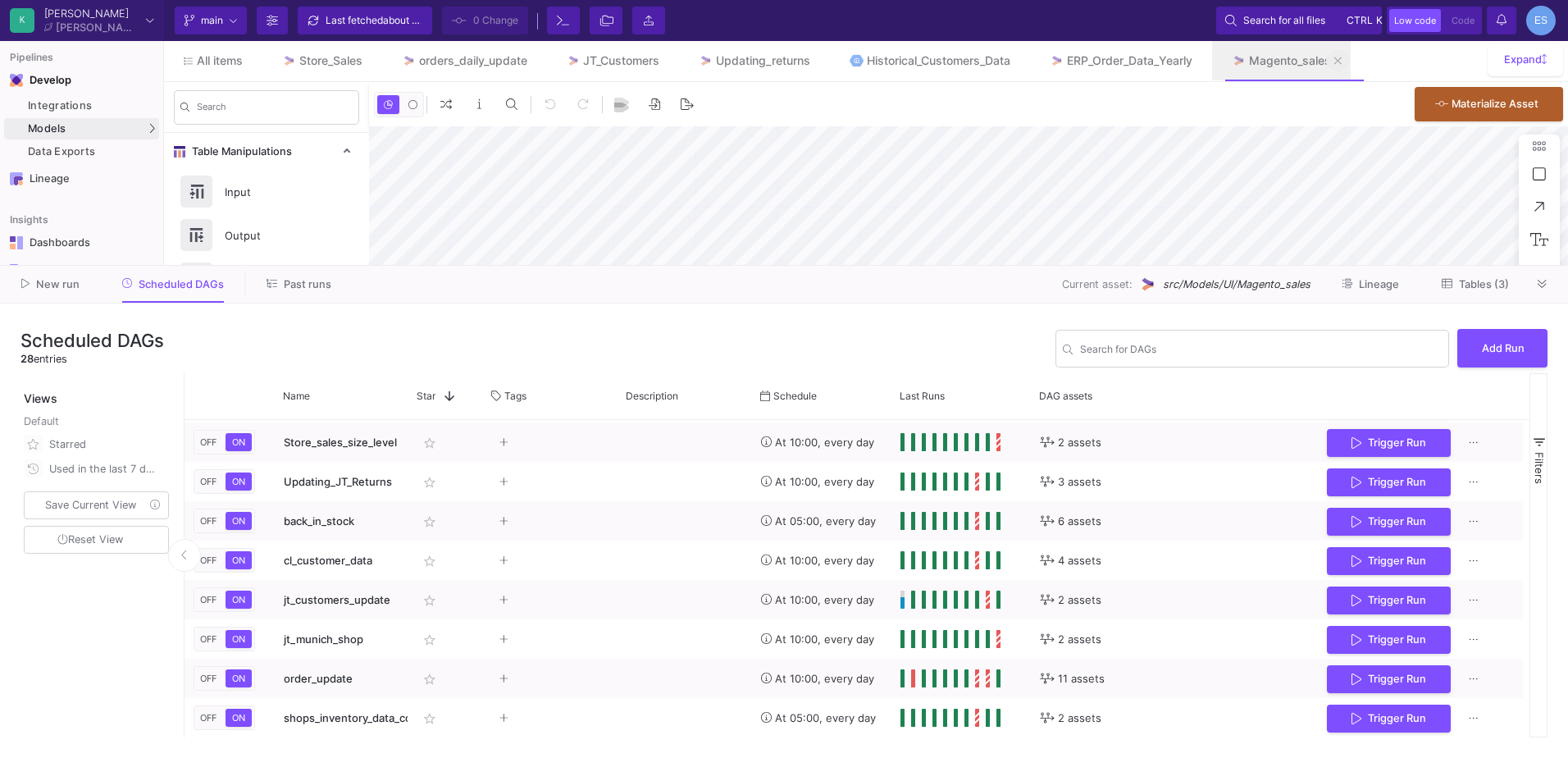
click at [1351, 60] on button at bounding box center [1339, 60] width 25 height 25
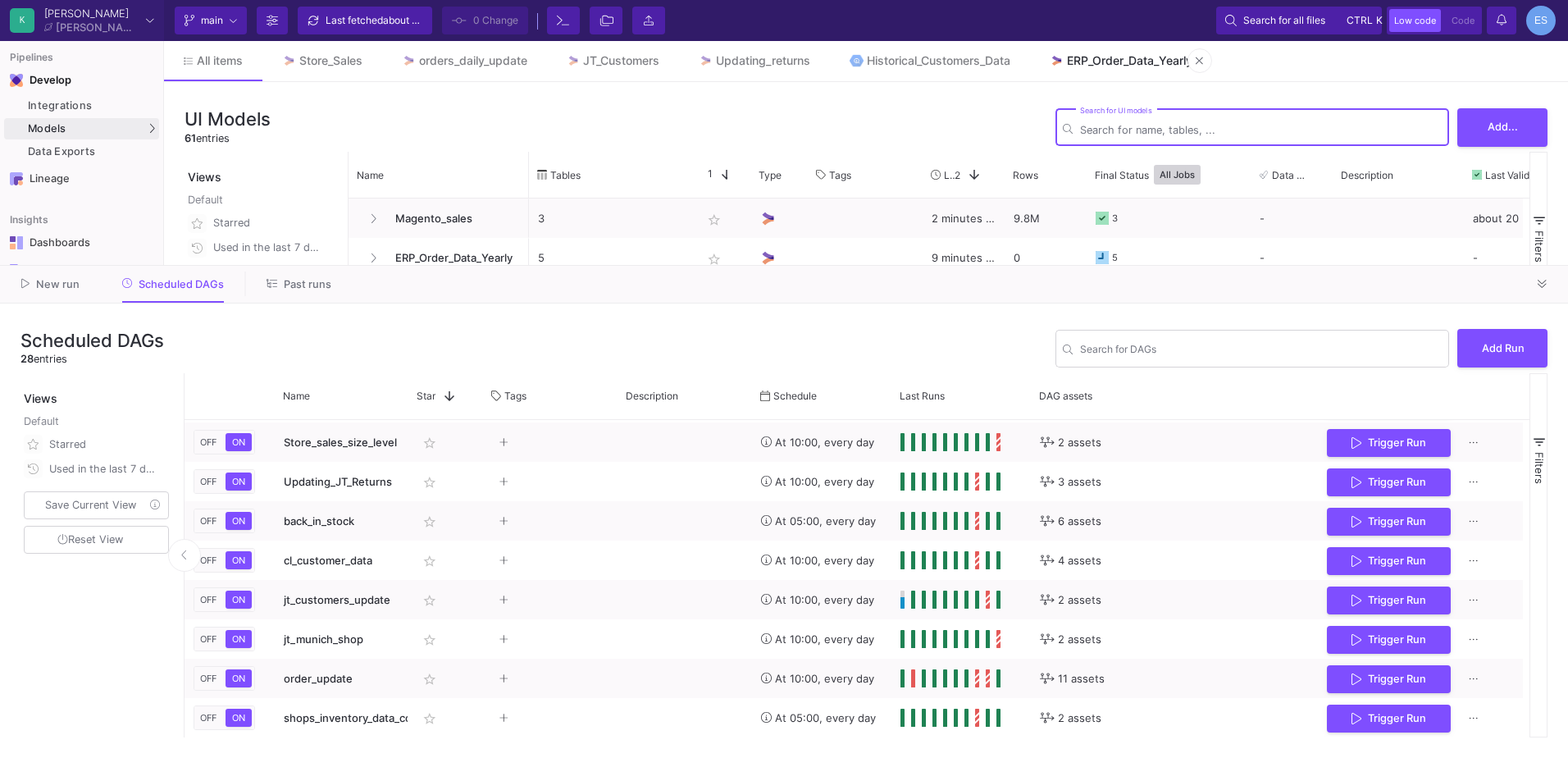
click at [1134, 56] on div "ERP_Order_Data_Yearly" at bounding box center [1130, 60] width 125 height 13
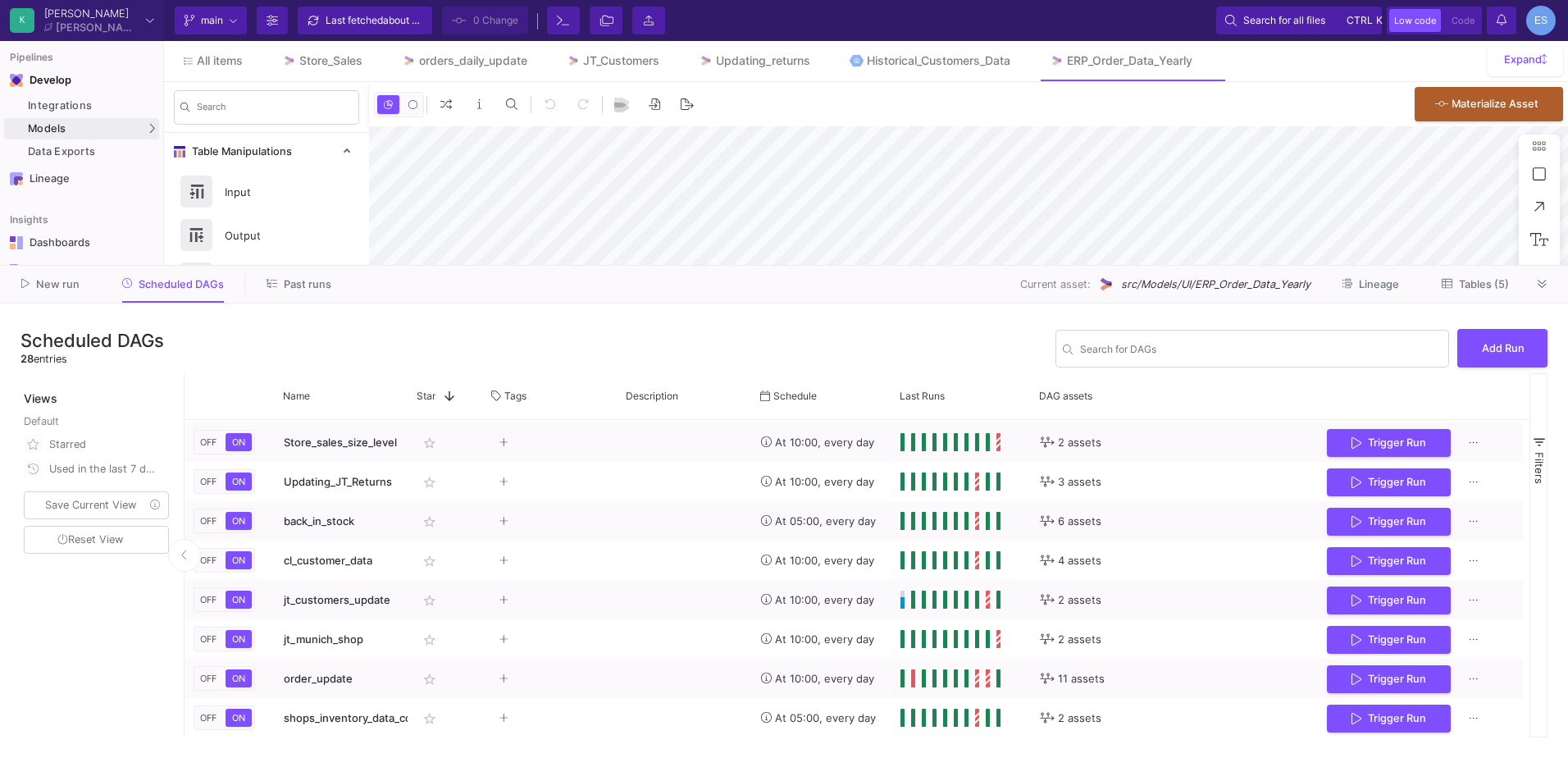
click at [1506, 289] on span "Tables (5)" at bounding box center [1484, 284] width 50 height 12
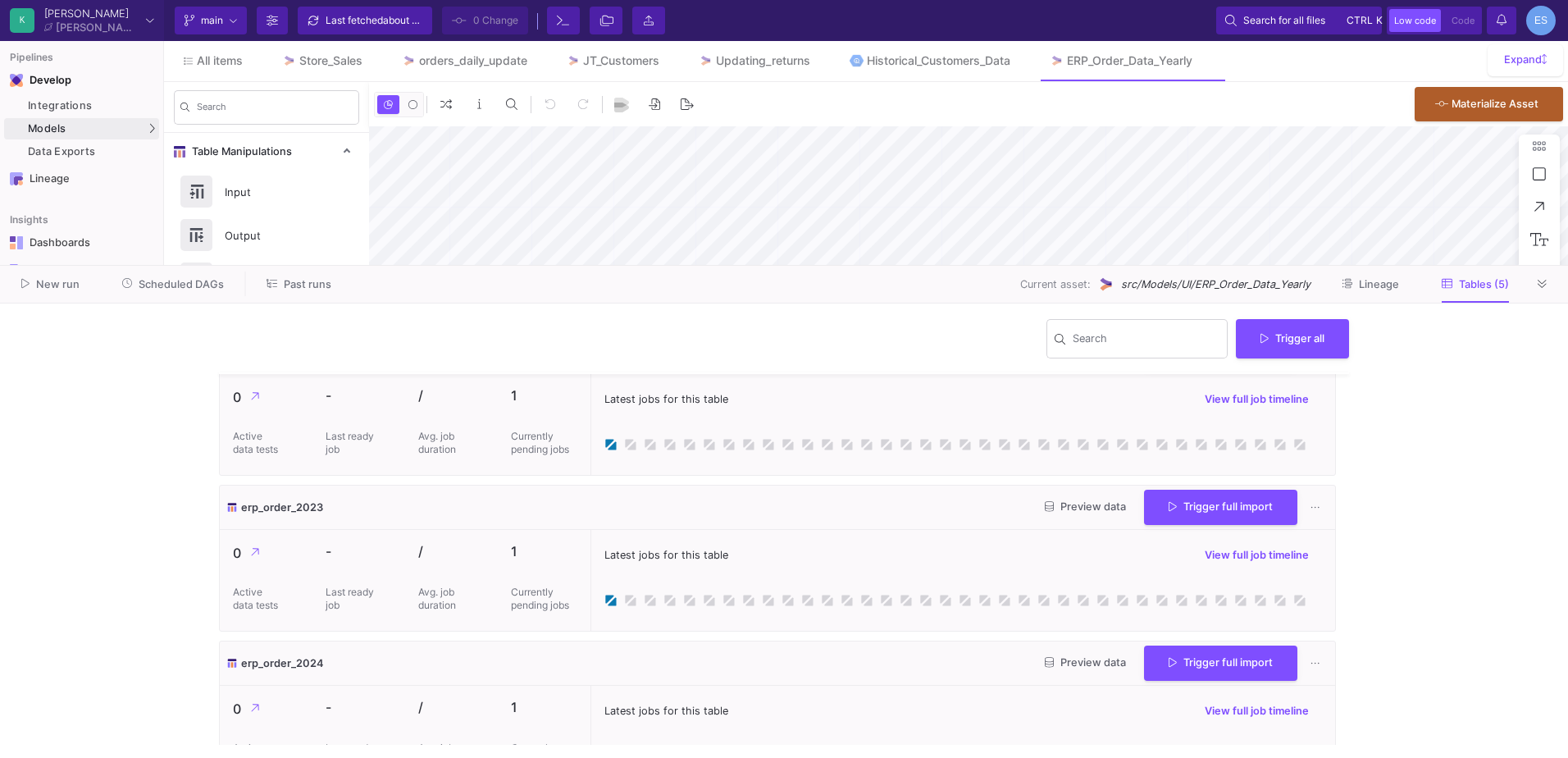
scroll to position [400, 0]
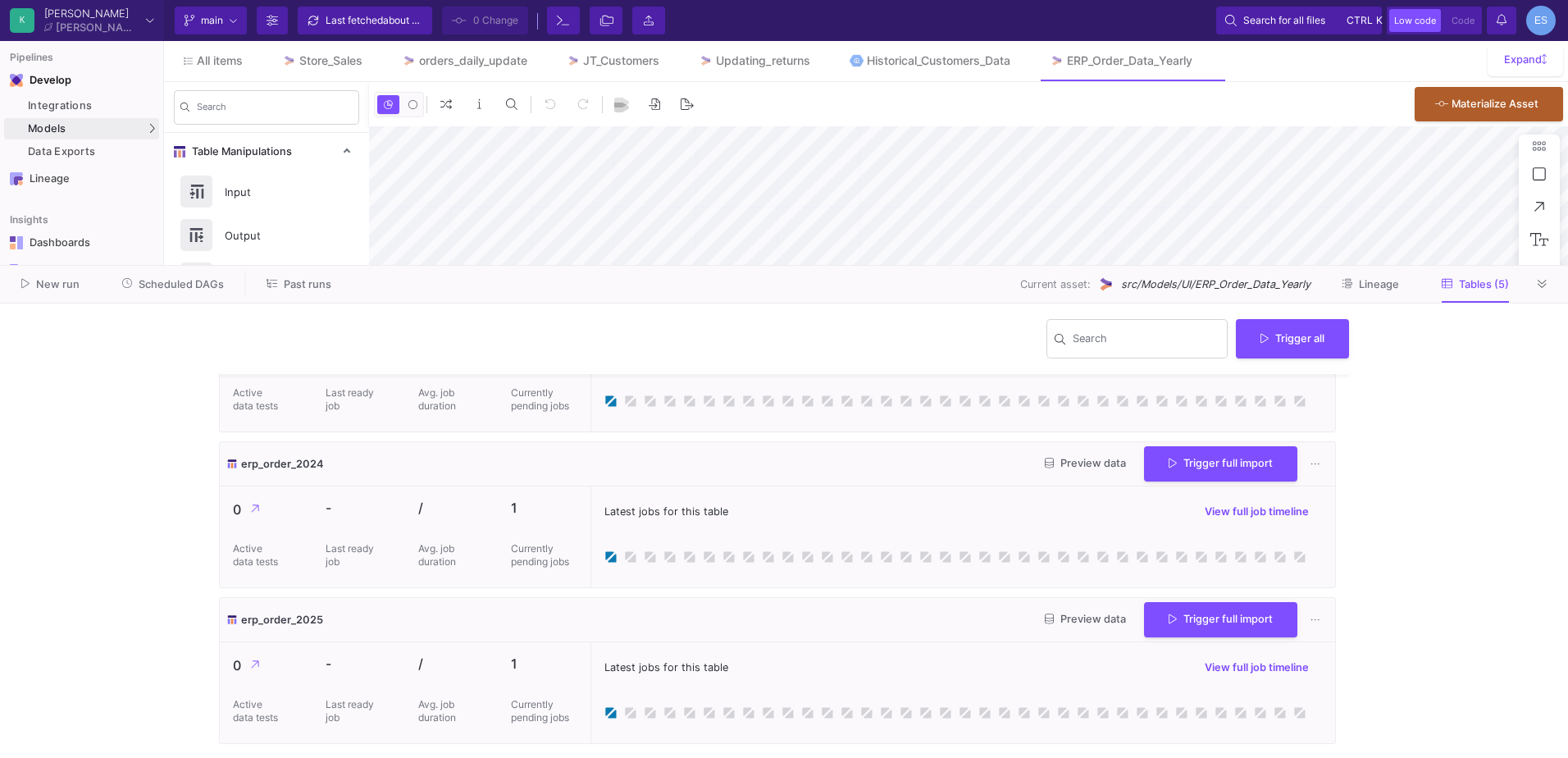
type input "-3"
click at [815, 60] on button at bounding box center [818, 60] width 25 height 25
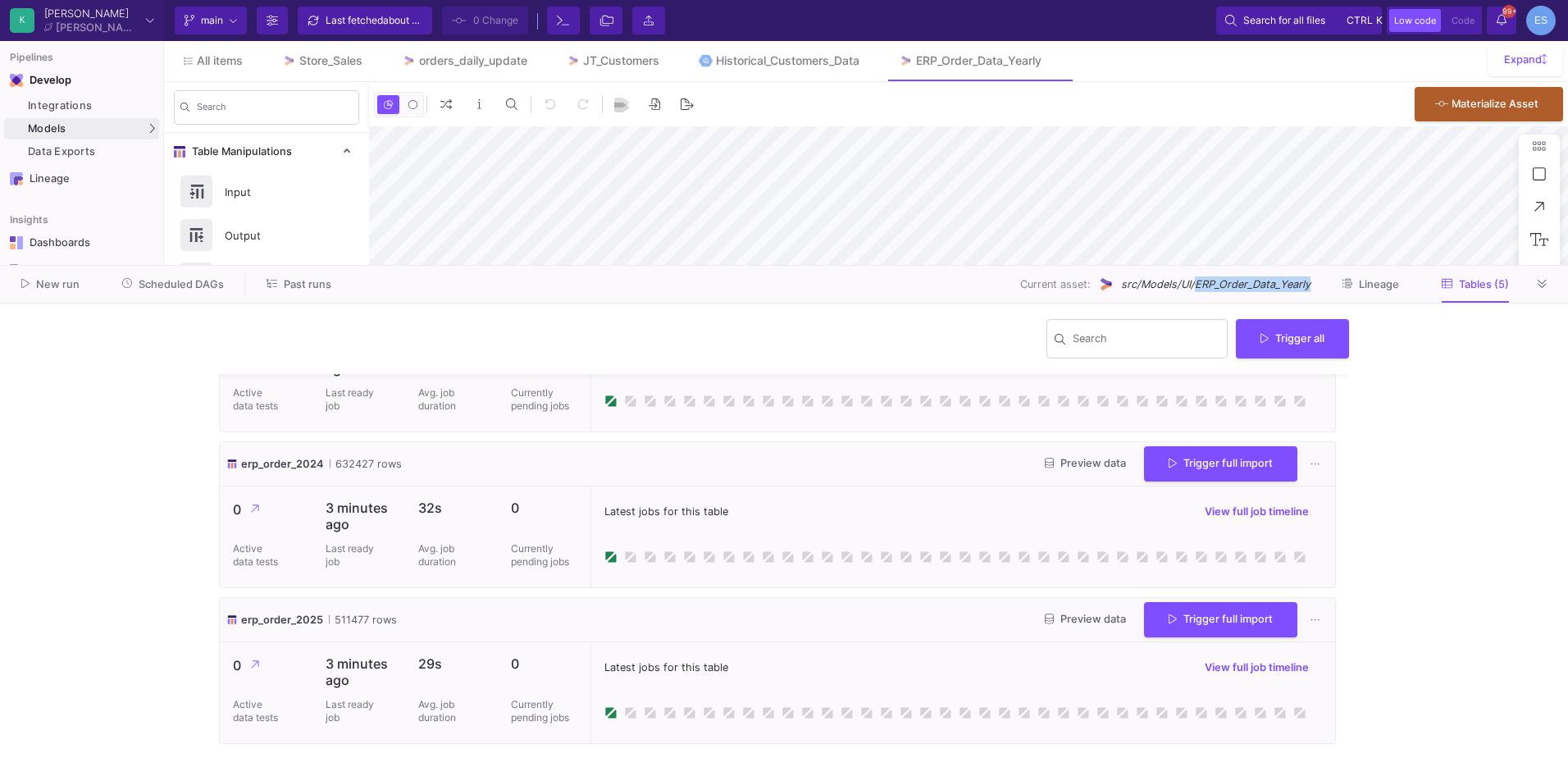
drag, startPoint x: 1197, startPoint y: 283, endPoint x: 1315, endPoint y: 281, distance: 118.0
click at [1315, 281] on div "Current asset: src/Models/UI/ERP_Order_Data_Yearly Lineage Tables (5)" at bounding box center [941, 283] width 1178 height 25
drag, startPoint x: 1315, startPoint y: 281, endPoint x: 1302, endPoint y: 286, distance: 13.9
copy span "ERP_Order_Data_Yearly"
drag, startPoint x: 243, startPoint y: 620, endPoint x: 320, endPoint y: 627, distance: 77.3
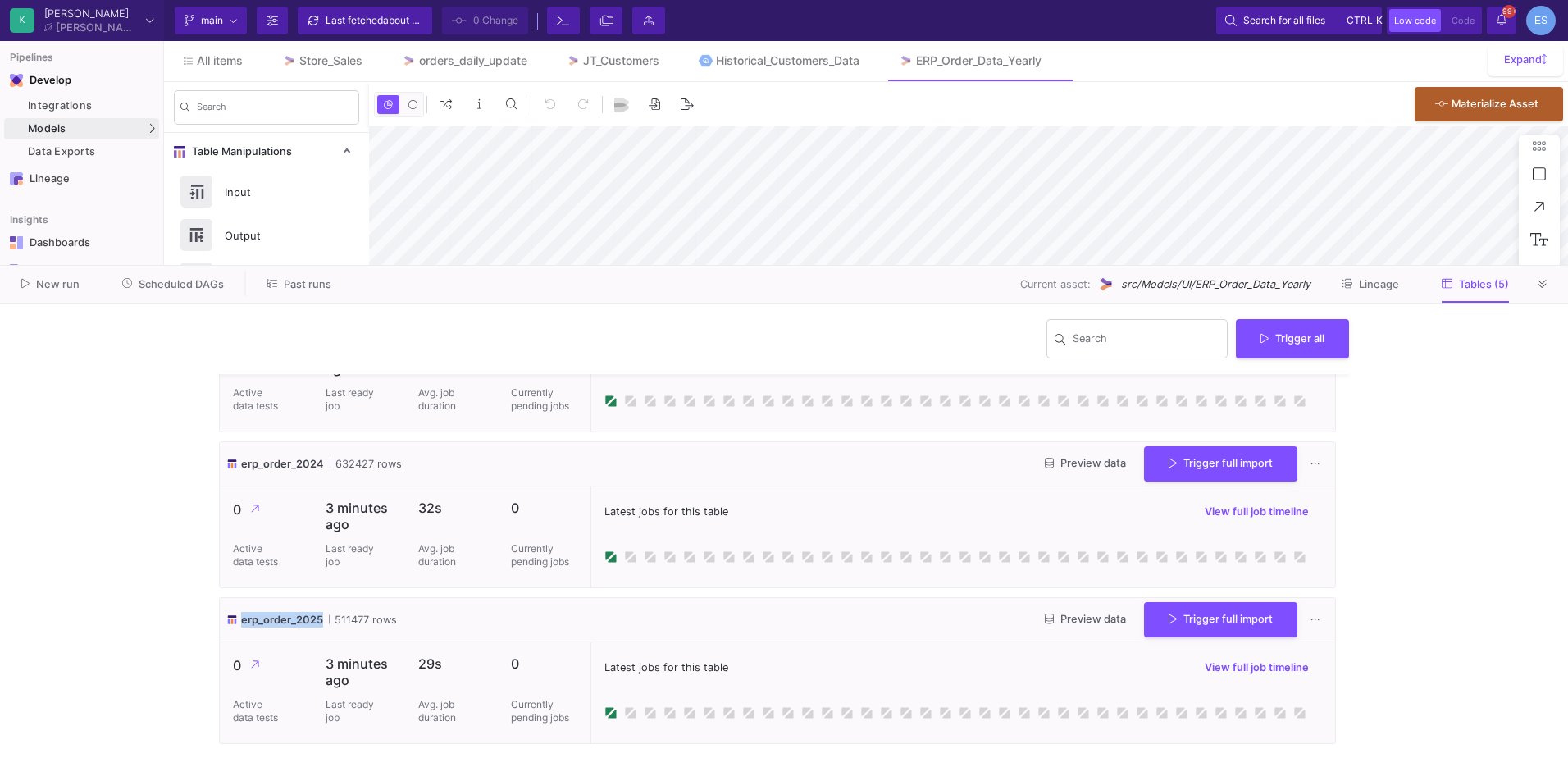
click at [320, 627] on span "erp_order_2025" at bounding box center [282, 620] width 82 height 16
copy span "erp_order_2025"
click at [420, 618] on div "erp_order_2025 511477 rows Preview data Trigger full import" at bounding box center [778, 621] width 1116 height 45
click at [486, 72] on link "orders_daily_update" at bounding box center [465, 60] width 165 height 39
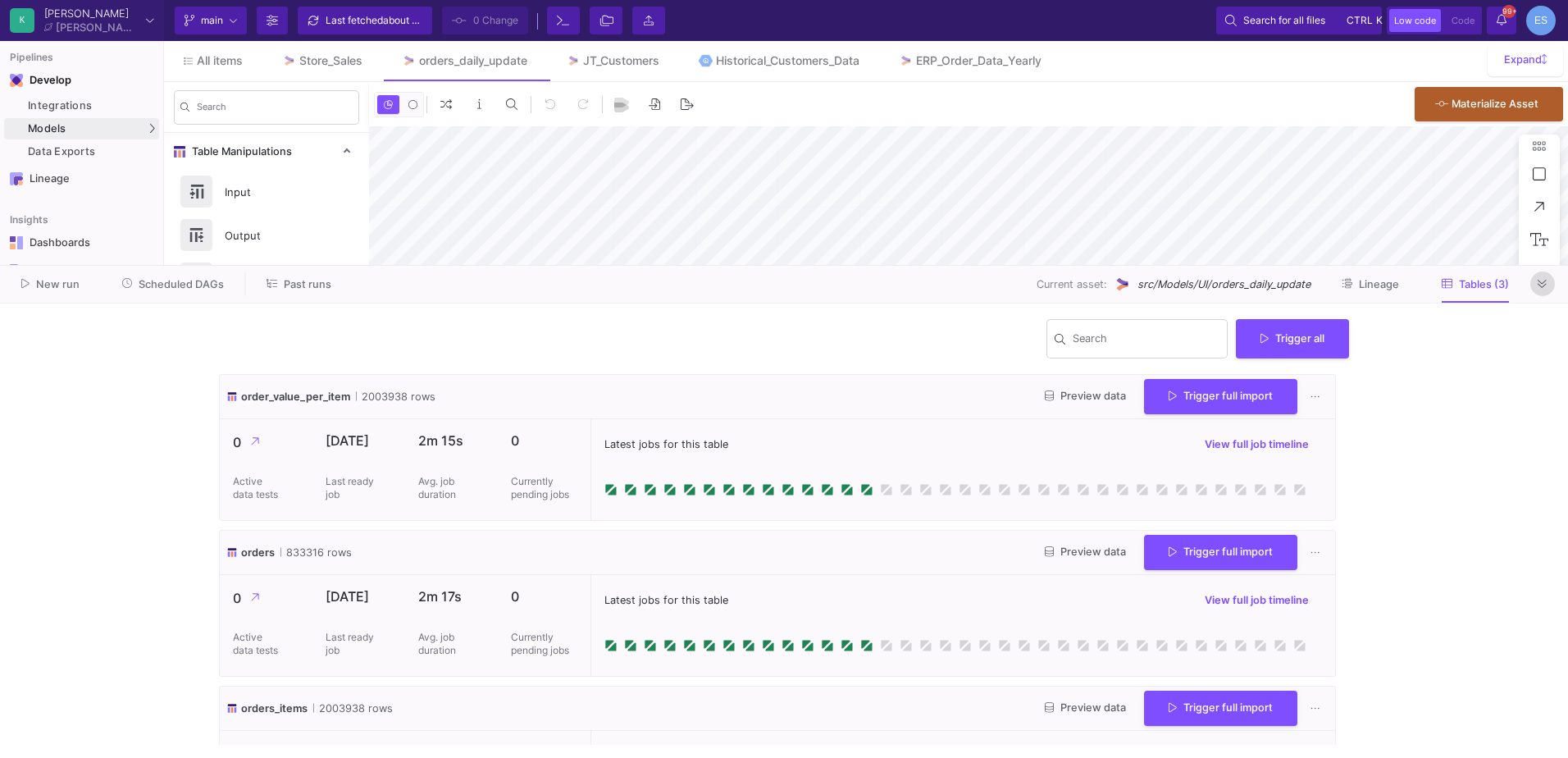
click at [1549, 286] on button at bounding box center [1543, 283] width 25 height 25
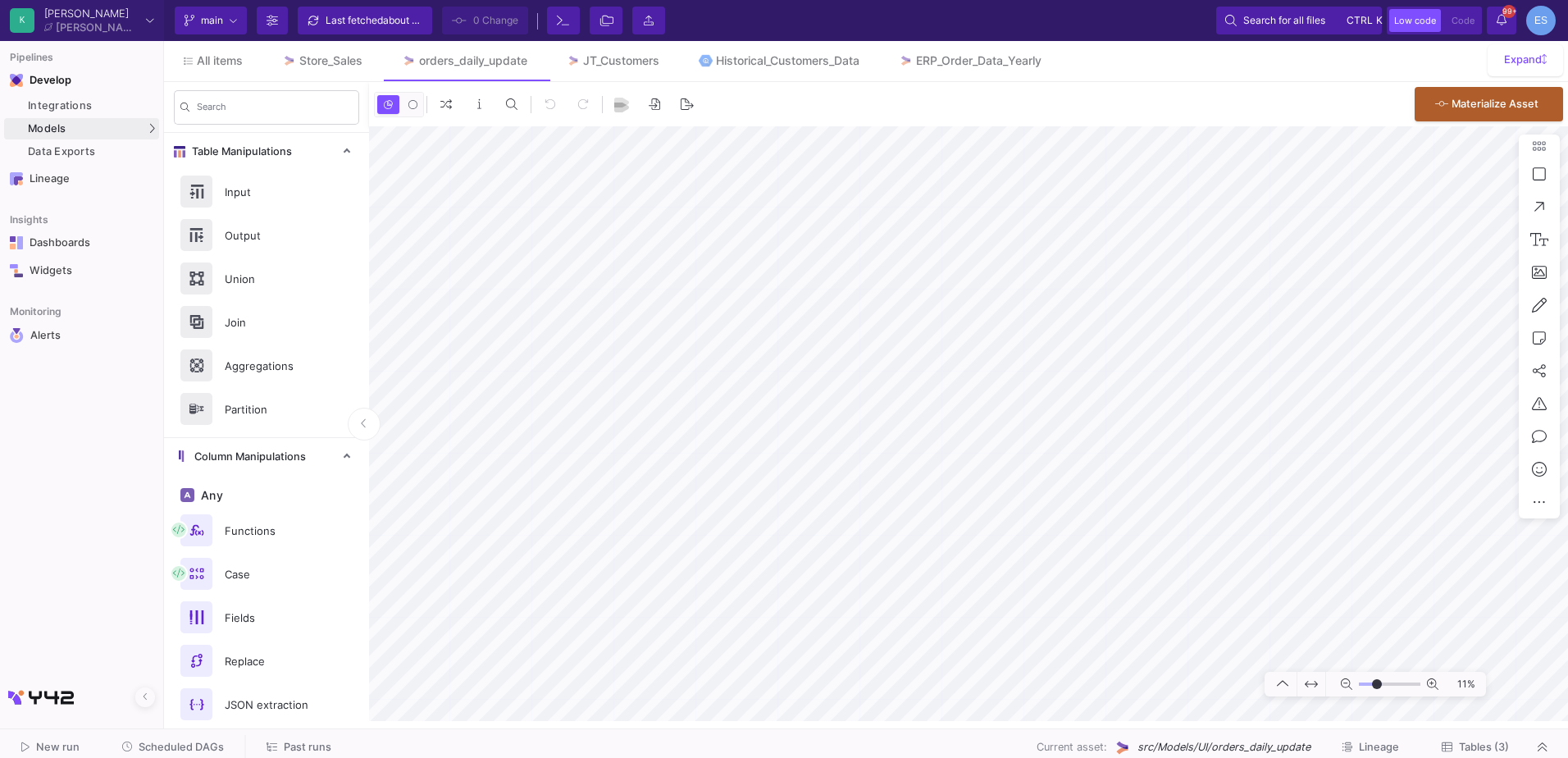
drag, startPoint x: 1367, startPoint y: 686, endPoint x: 1378, endPoint y: 687, distance: 11.0
click at [1378, 687] on input "range" at bounding box center [1390, 685] width 61 height 20
click at [1568, 380] on html "K [PERSON_NAME] [PERSON_NAME] Current branch main Branch Options Last fetched a…" at bounding box center [784, 379] width 1568 height 758
type input "-29"
click at [1371, 680] on input "range" at bounding box center [1390, 685] width 61 height 20
